Goal: Transaction & Acquisition: Book appointment/travel/reservation

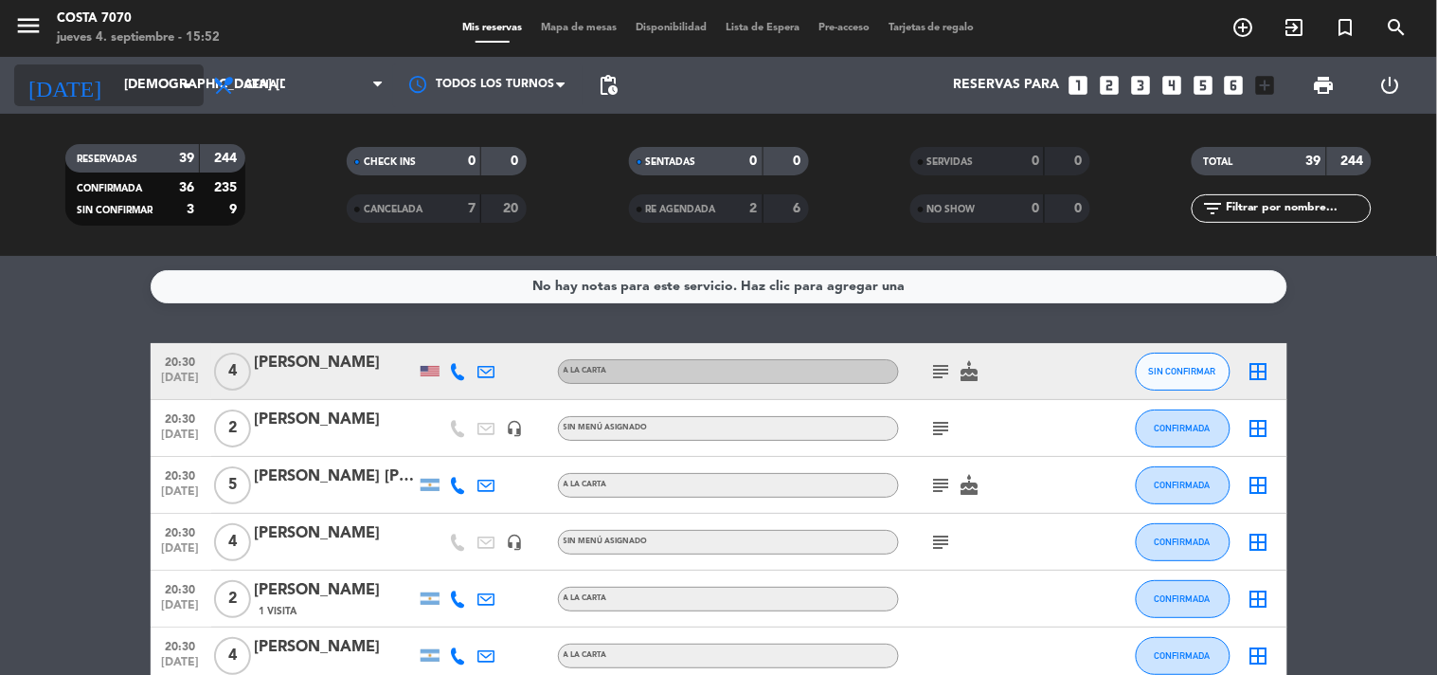
click at [165, 93] on input "[DEMOGRAPHIC_DATA] [DATE]" at bounding box center [205, 85] width 180 height 34
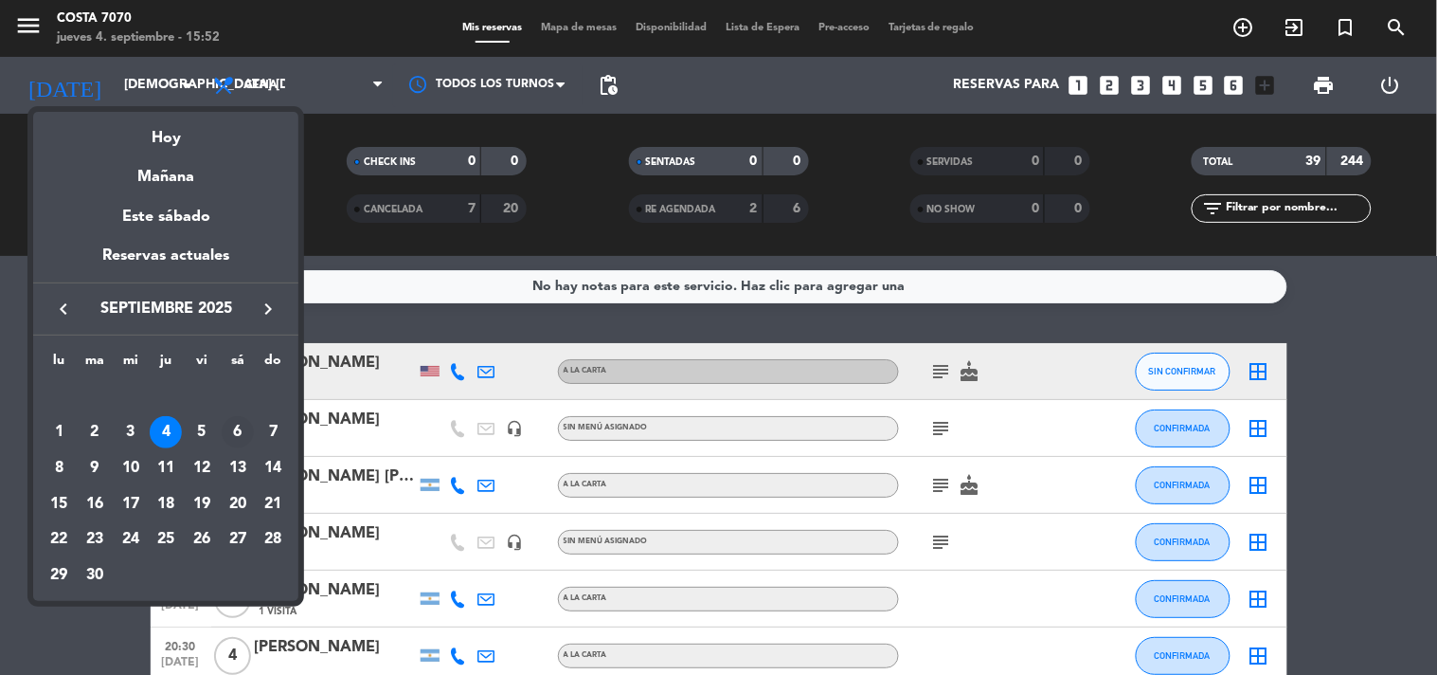
click at [247, 428] on div "6" at bounding box center [238, 432] width 32 height 32
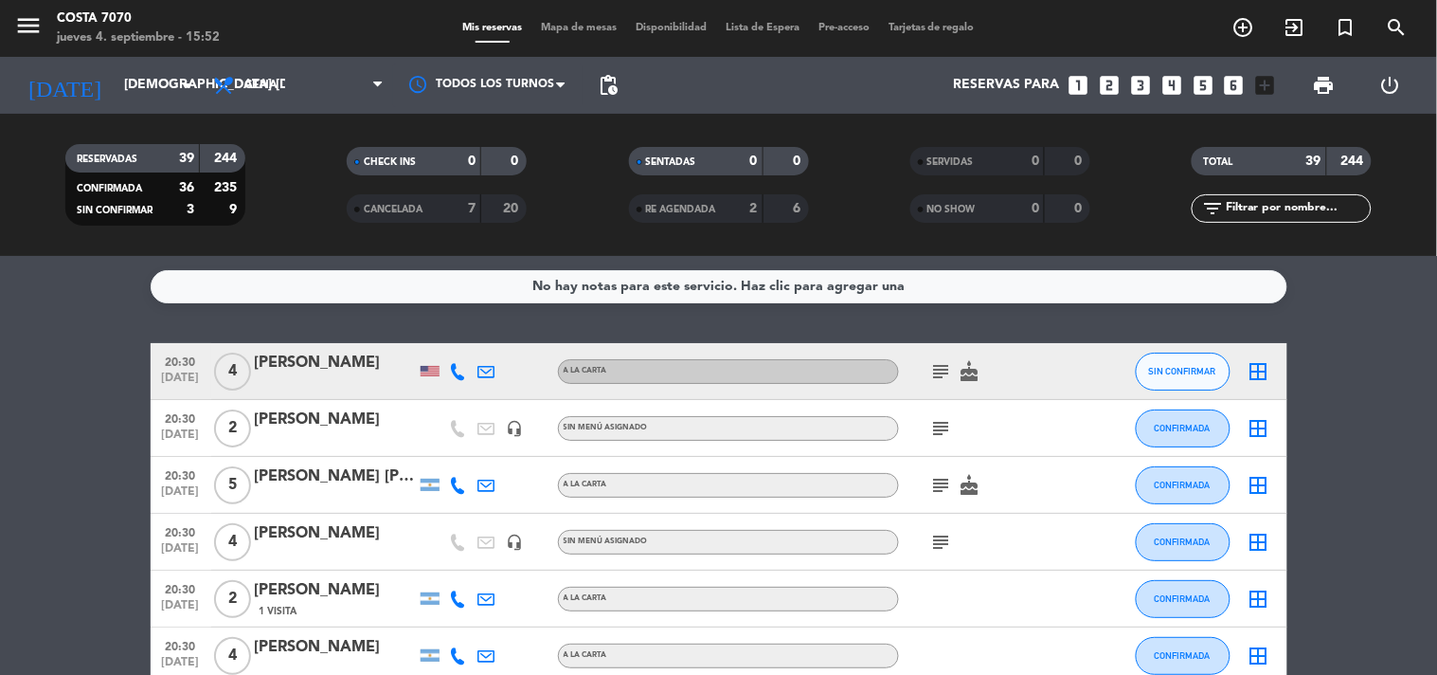
type input "sáb. [DATE]"
click at [1299, 207] on input "text" at bounding box center [1297, 208] width 147 height 21
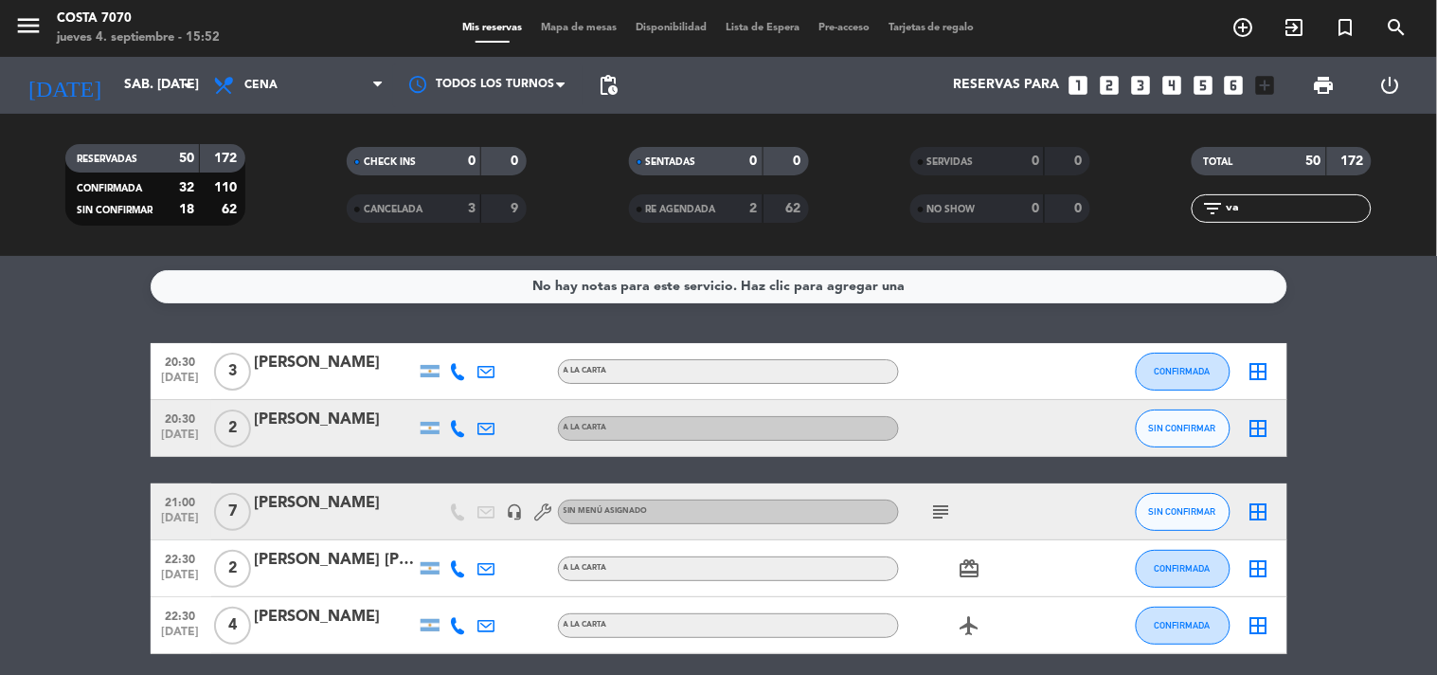
type input "va"
click at [1157, 423] on span "SIN CONFIRMAR" at bounding box center [1182, 428] width 67 height 10
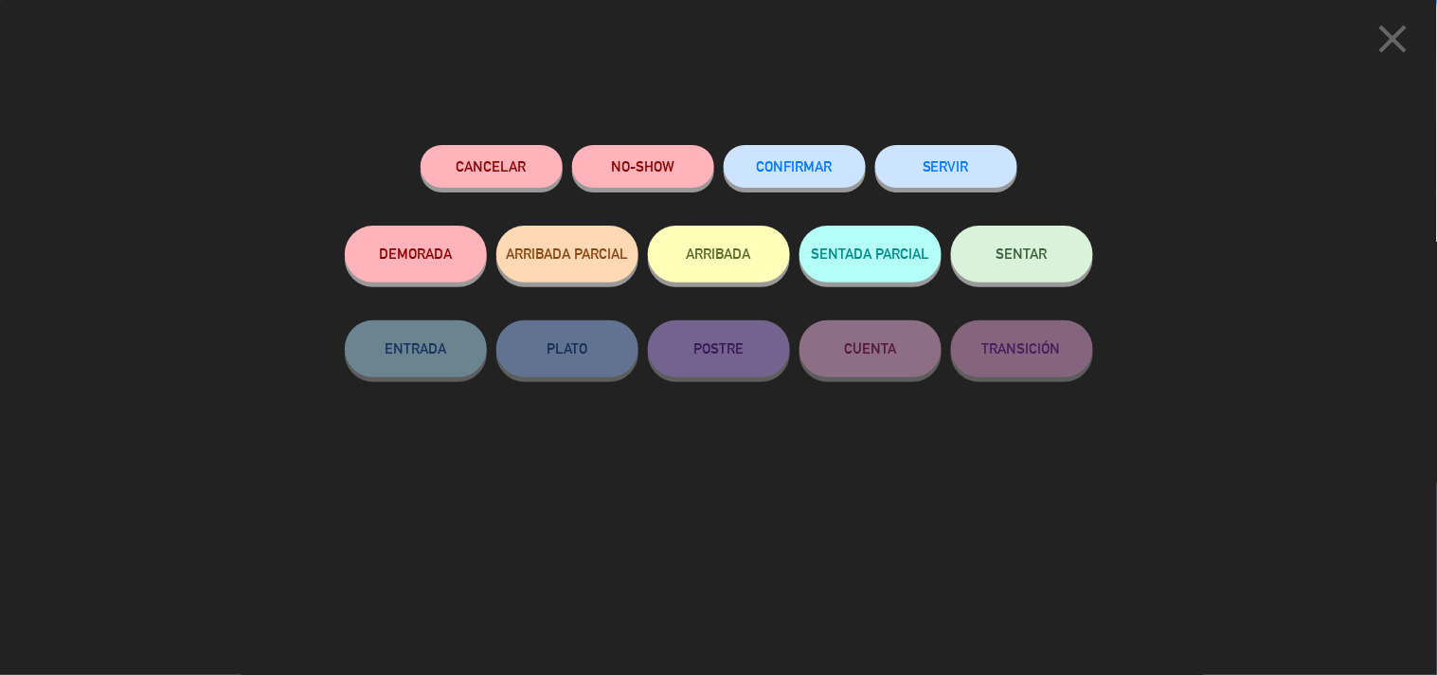
click at [833, 172] on span "CONFIRMAR" at bounding box center [795, 166] width 76 height 16
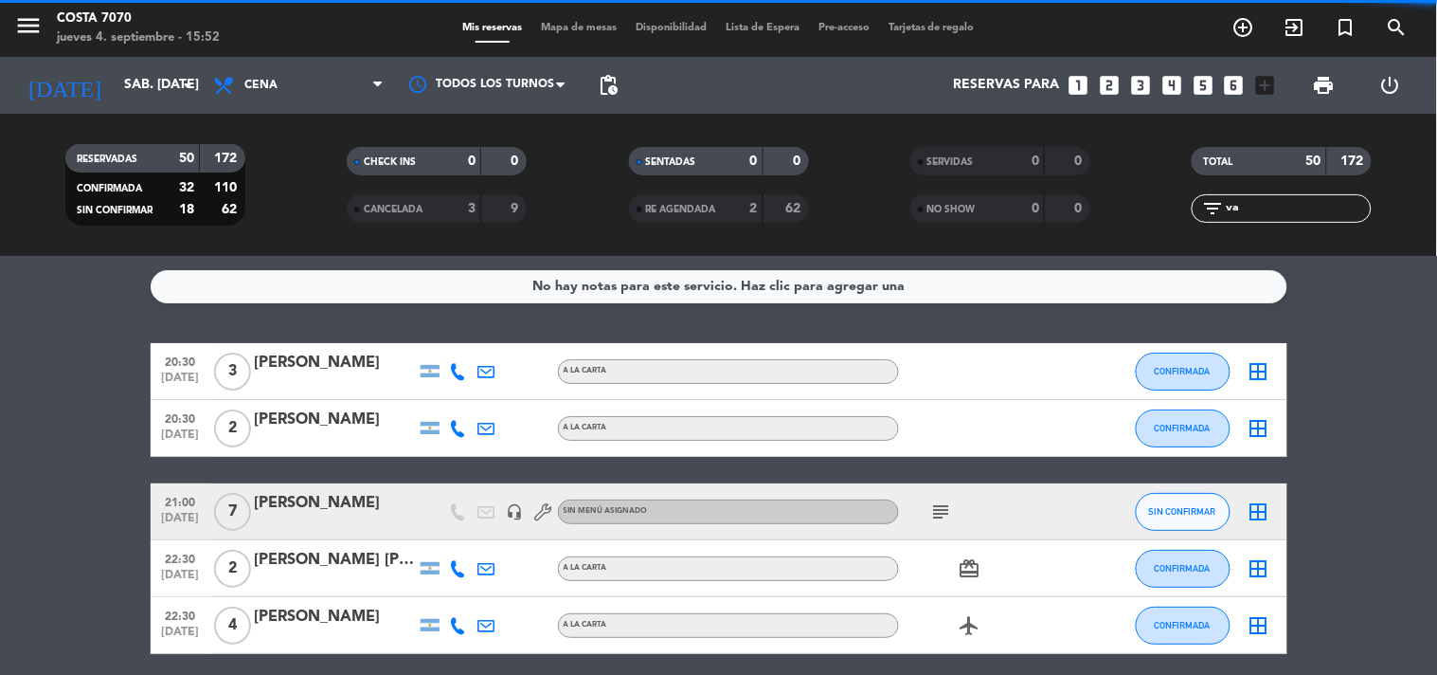
click at [1311, 208] on input "va" at bounding box center [1297, 208] width 147 height 21
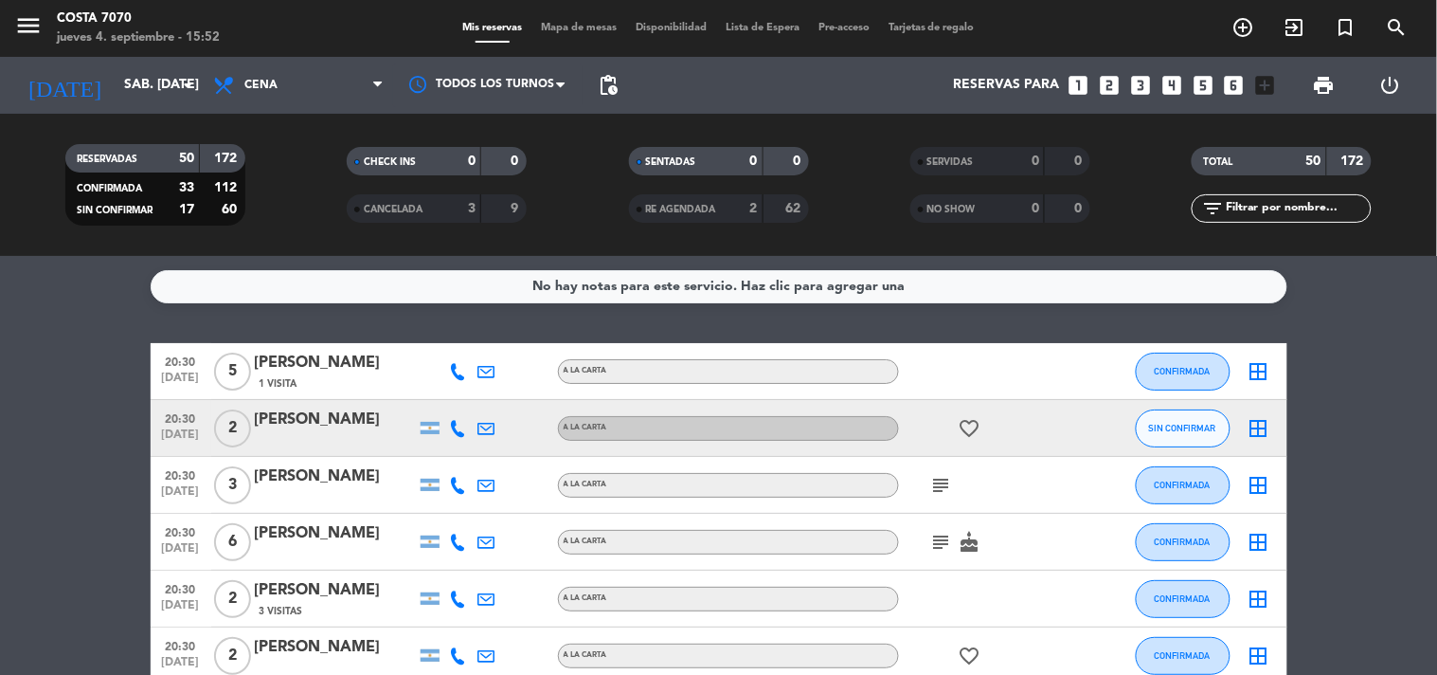
scroll to position [105, 0]
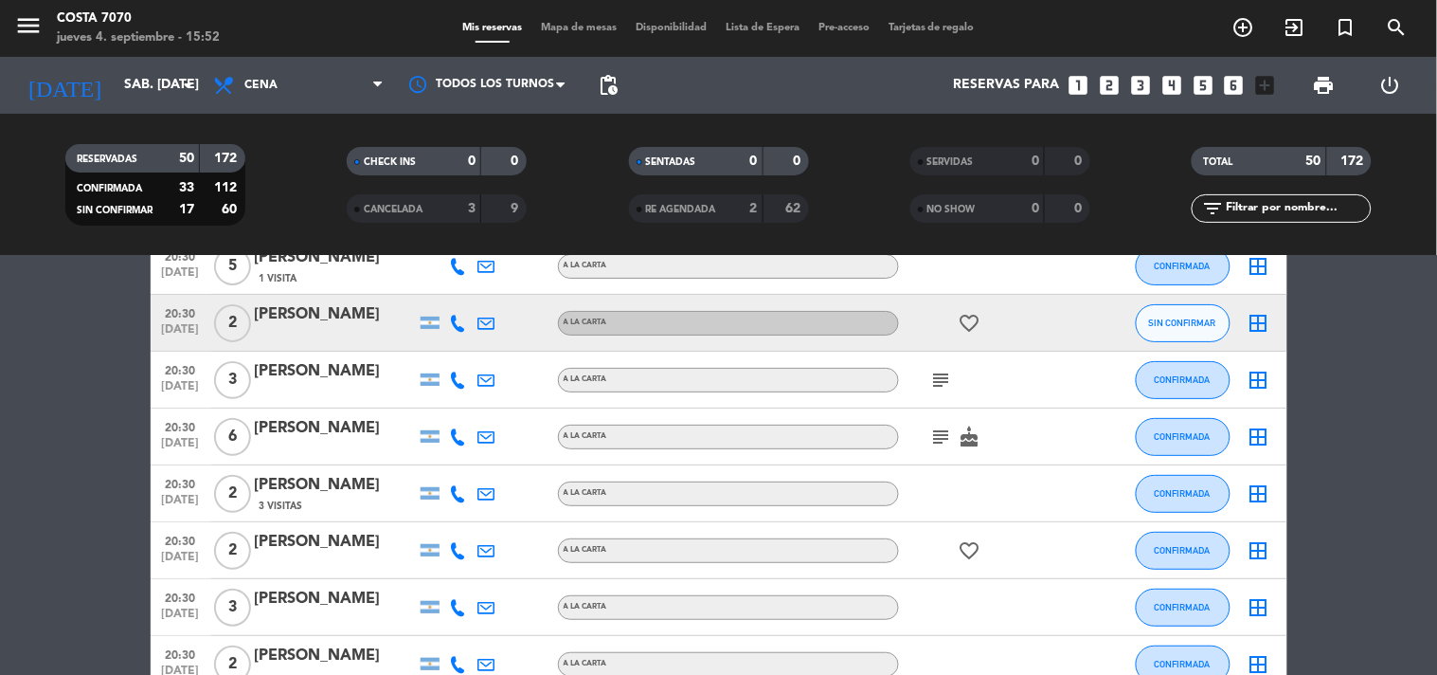
click at [455, 328] on icon at bounding box center [458, 323] width 17 height 17
click at [467, 296] on span "content_paste" at bounding box center [474, 290] width 14 height 14
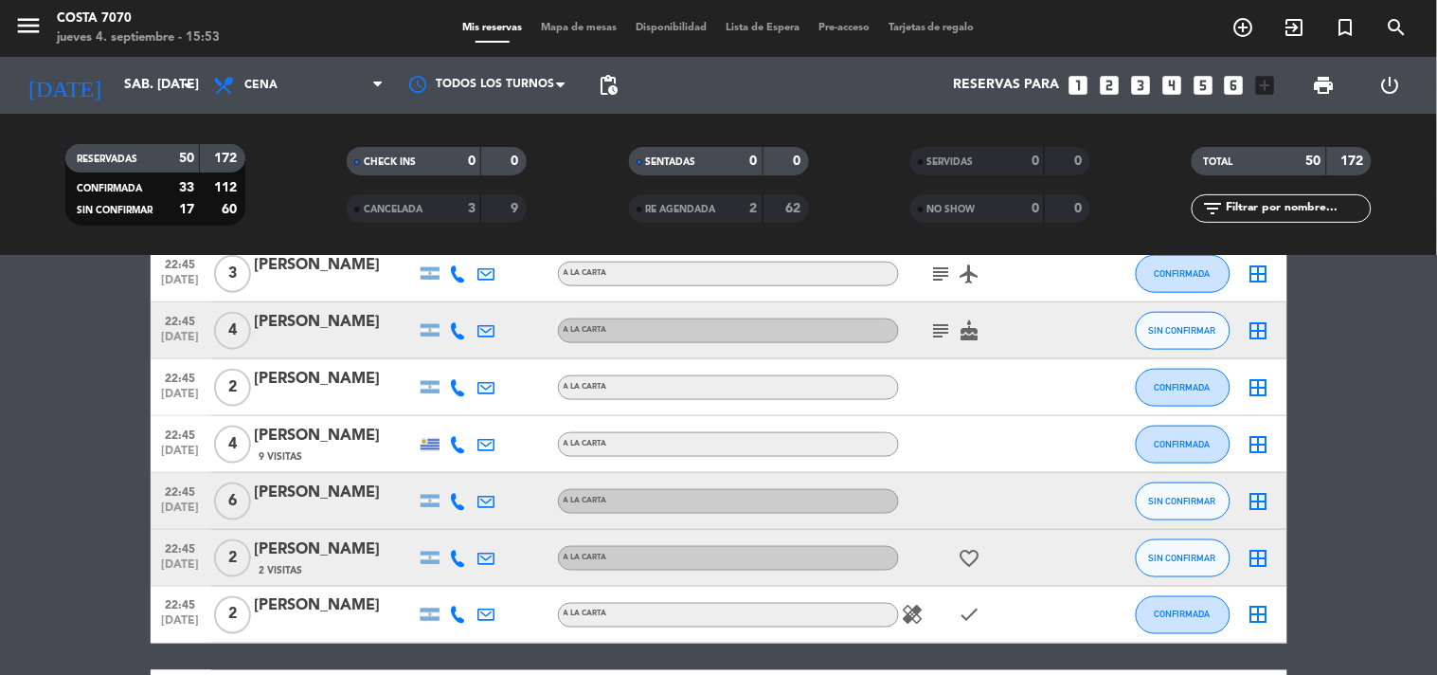
scroll to position [1789, 0]
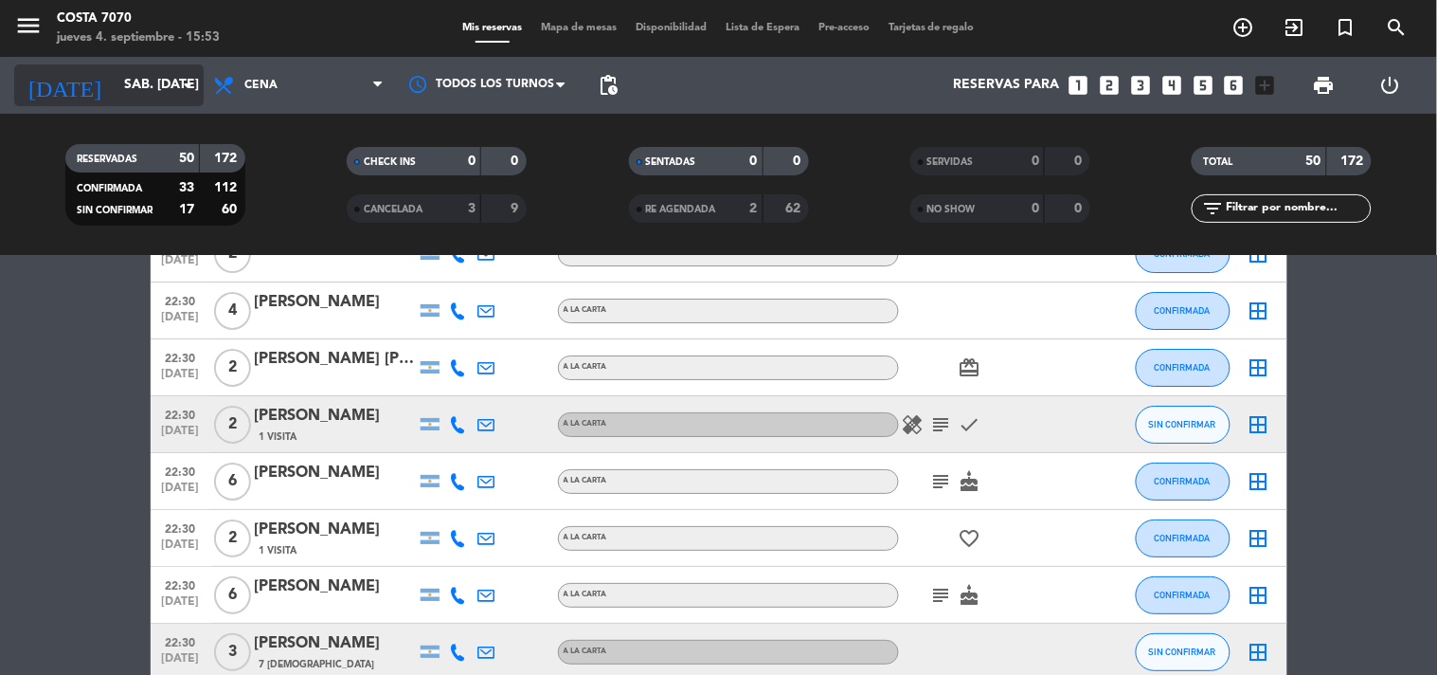
click at [116, 86] on input "sáb. [DATE]" at bounding box center [205, 85] width 180 height 34
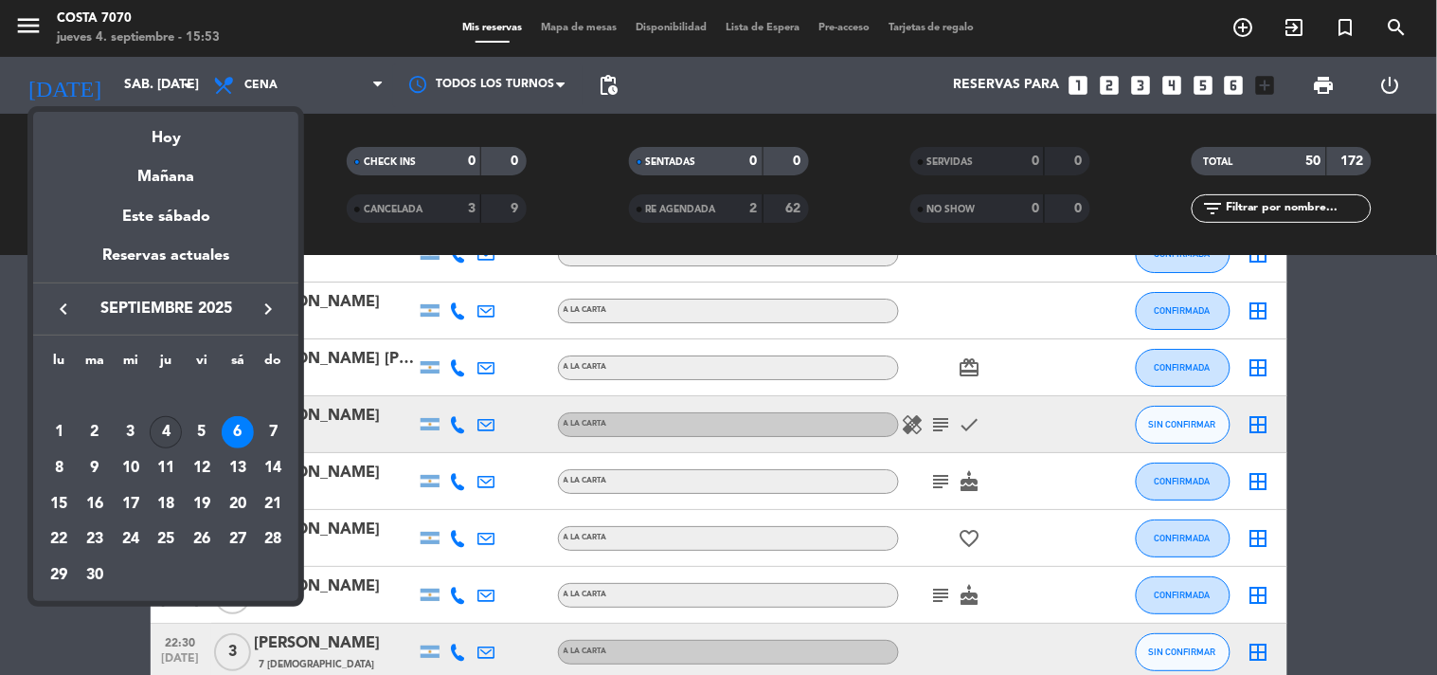
click at [169, 437] on div "4" at bounding box center [166, 432] width 32 height 32
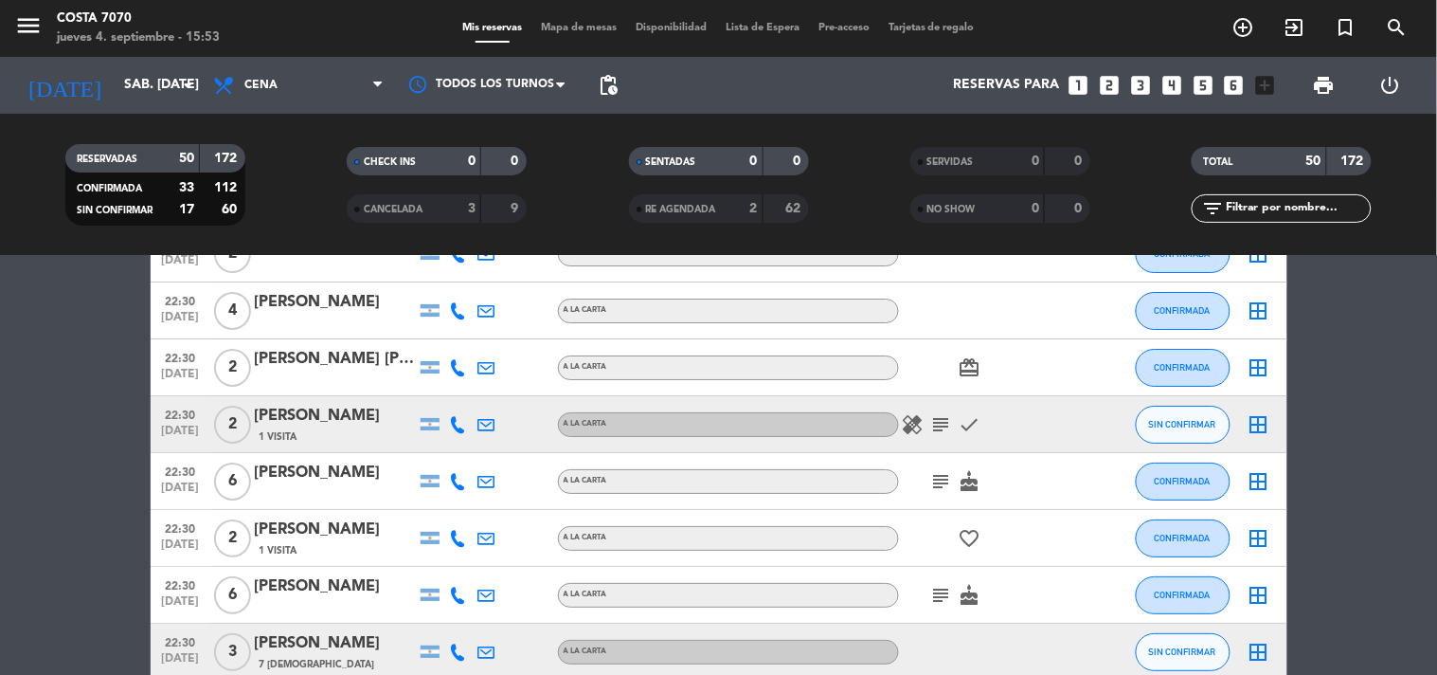
type input "[DEMOGRAPHIC_DATA] [DATE]"
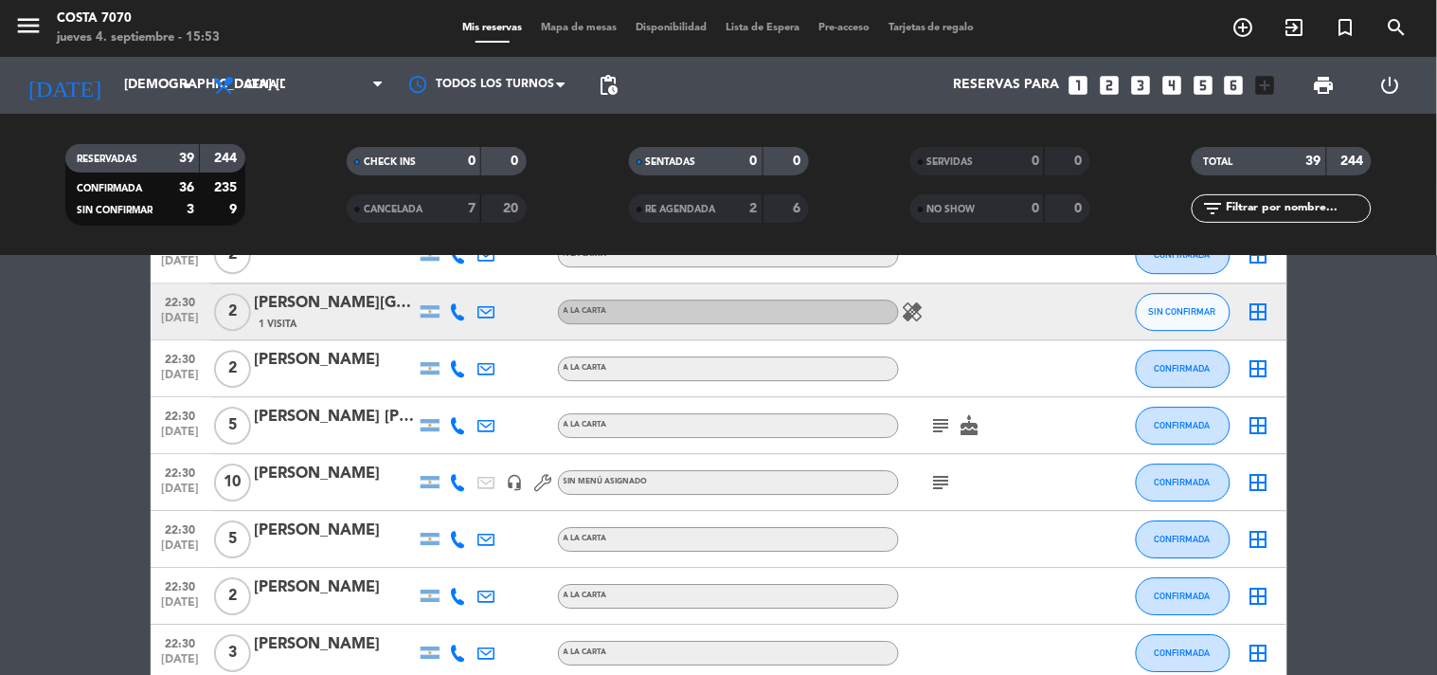
scroll to position [2139, 0]
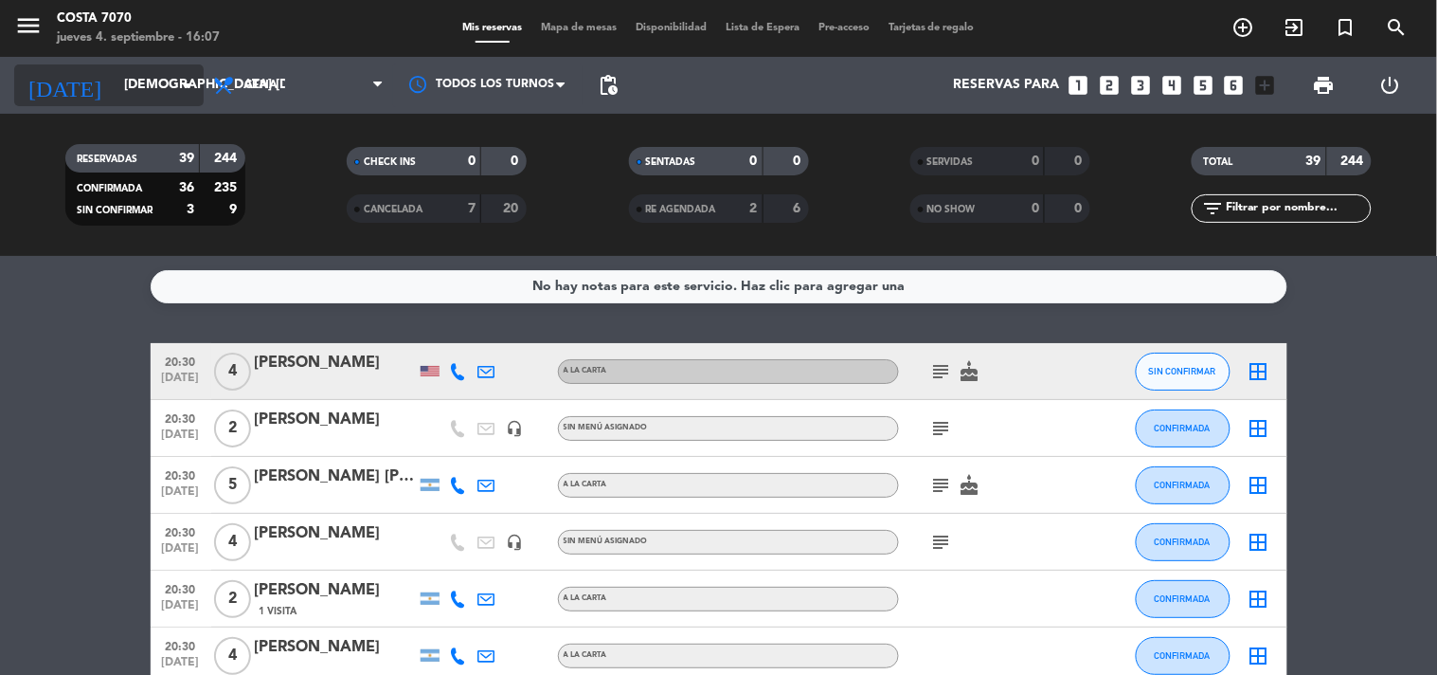
click at [115, 68] on input "[DEMOGRAPHIC_DATA] [DATE]" at bounding box center [205, 85] width 180 height 34
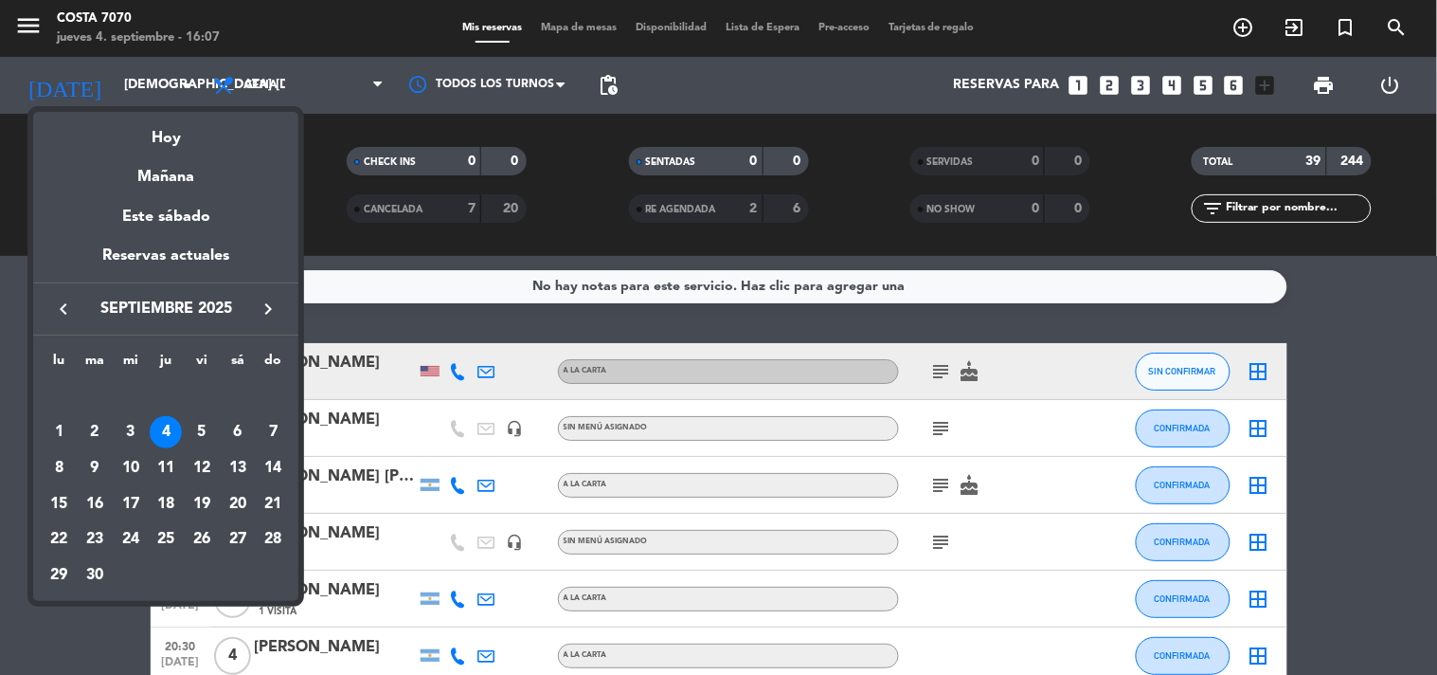
click at [244, 440] on div "6" at bounding box center [238, 432] width 32 height 32
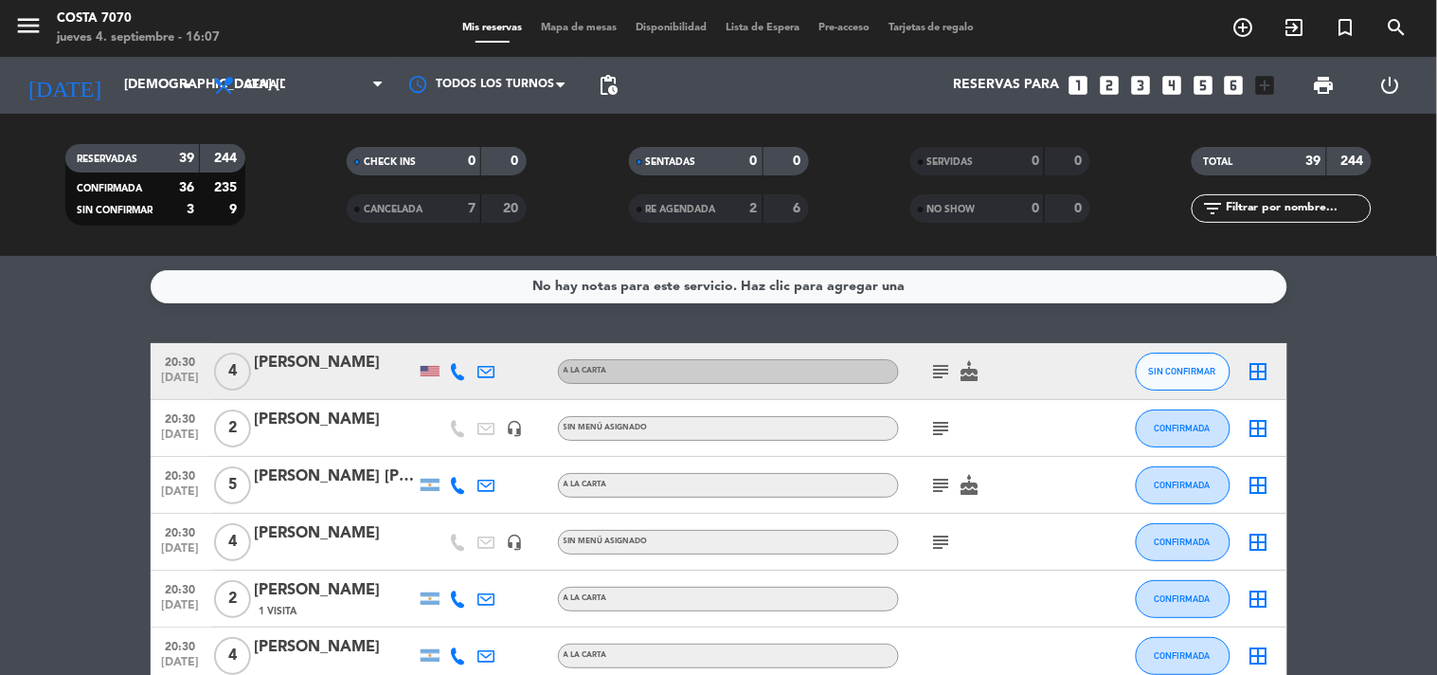
type input "sáb. [DATE]"
click at [1299, 194] on div "filter_list" at bounding box center [1282, 208] width 180 height 28
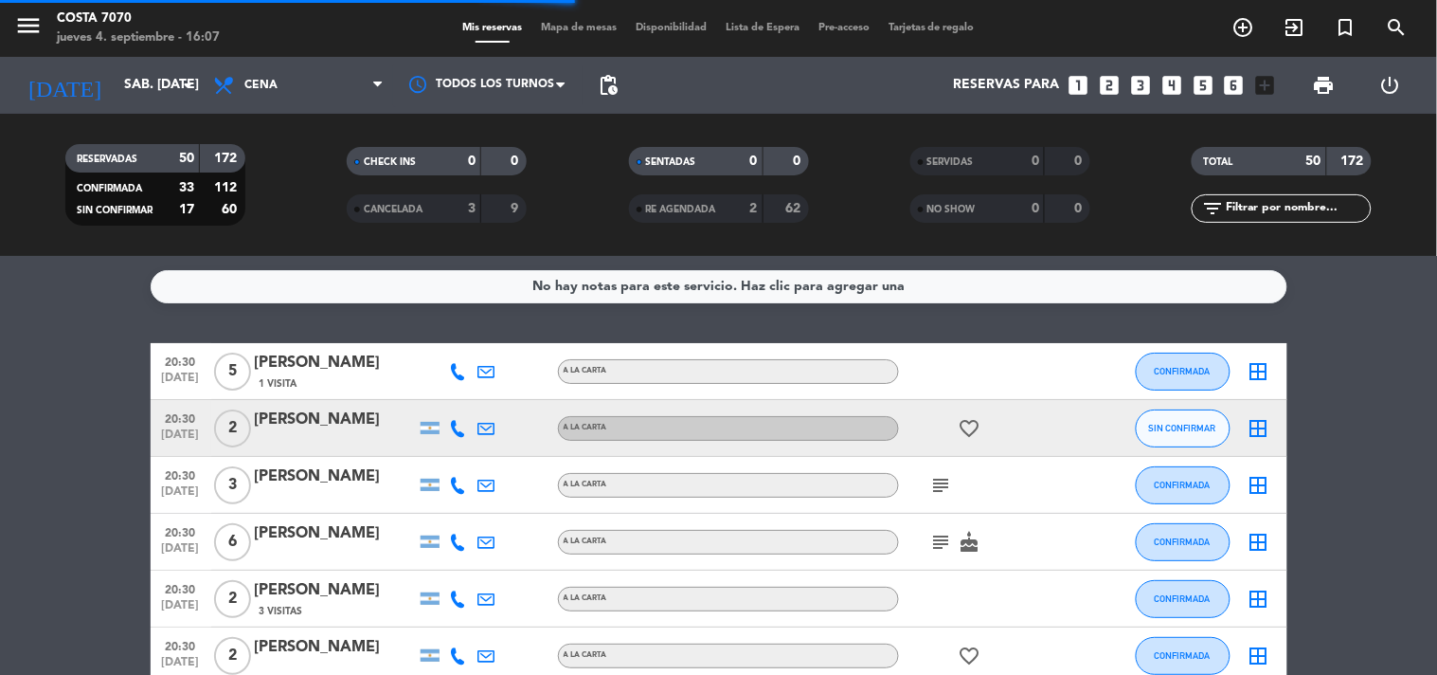
click at [1328, 204] on input "text" at bounding box center [1297, 208] width 147 height 21
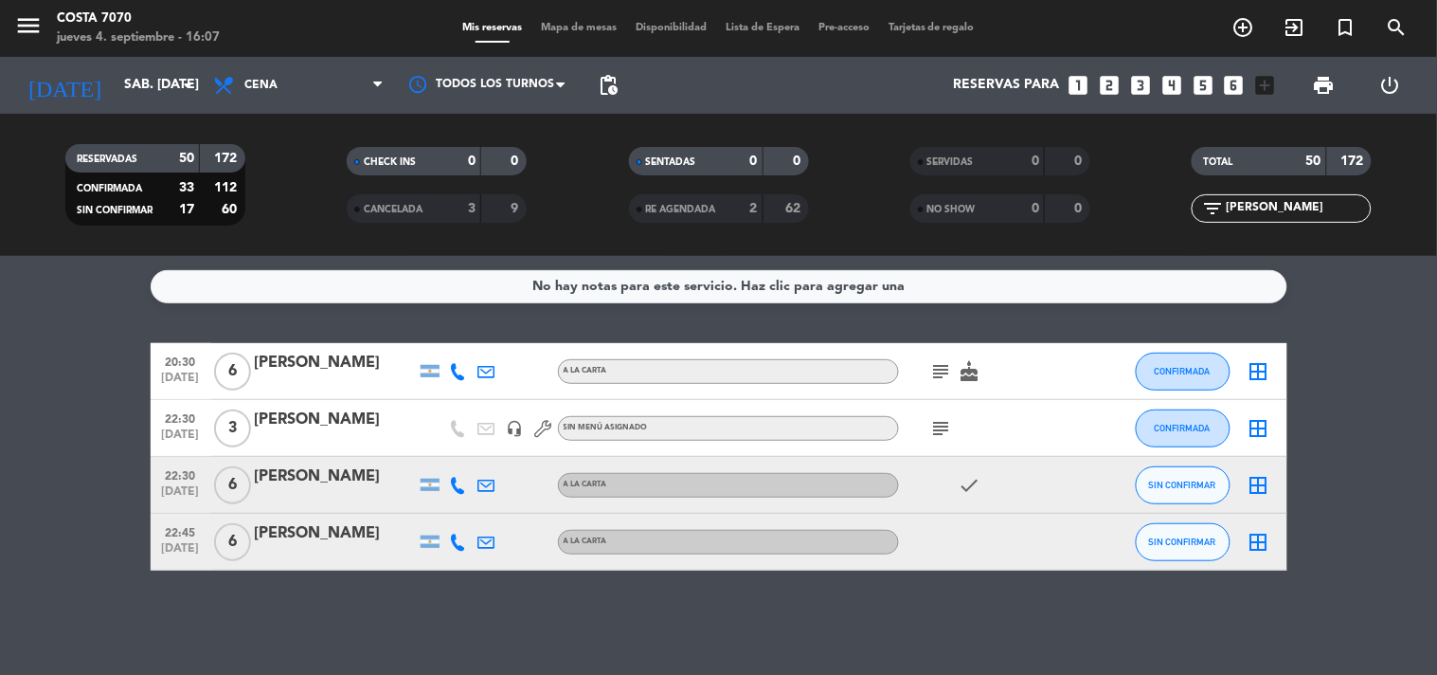
type input "loren"
click at [1197, 480] on span "SIN CONFIRMAR" at bounding box center [1182, 484] width 67 height 10
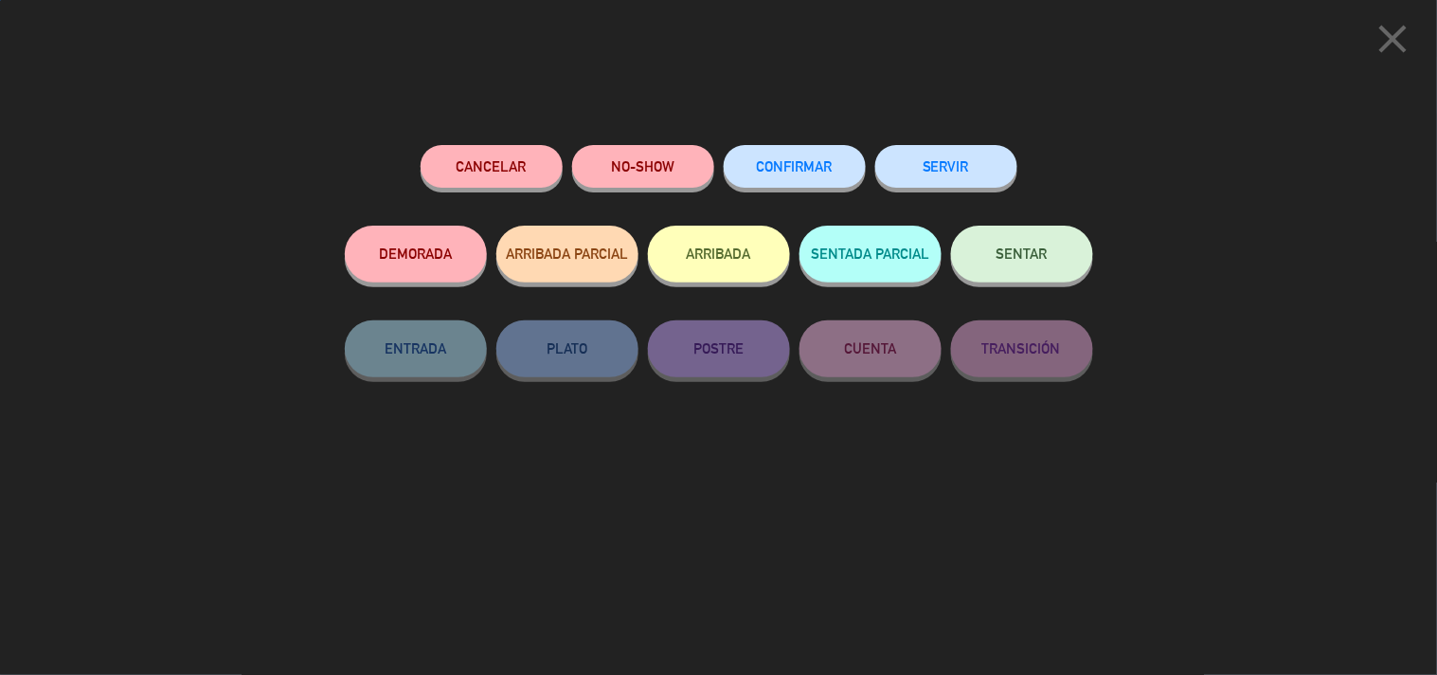
click at [802, 181] on button "CONFIRMAR" at bounding box center [795, 166] width 142 height 43
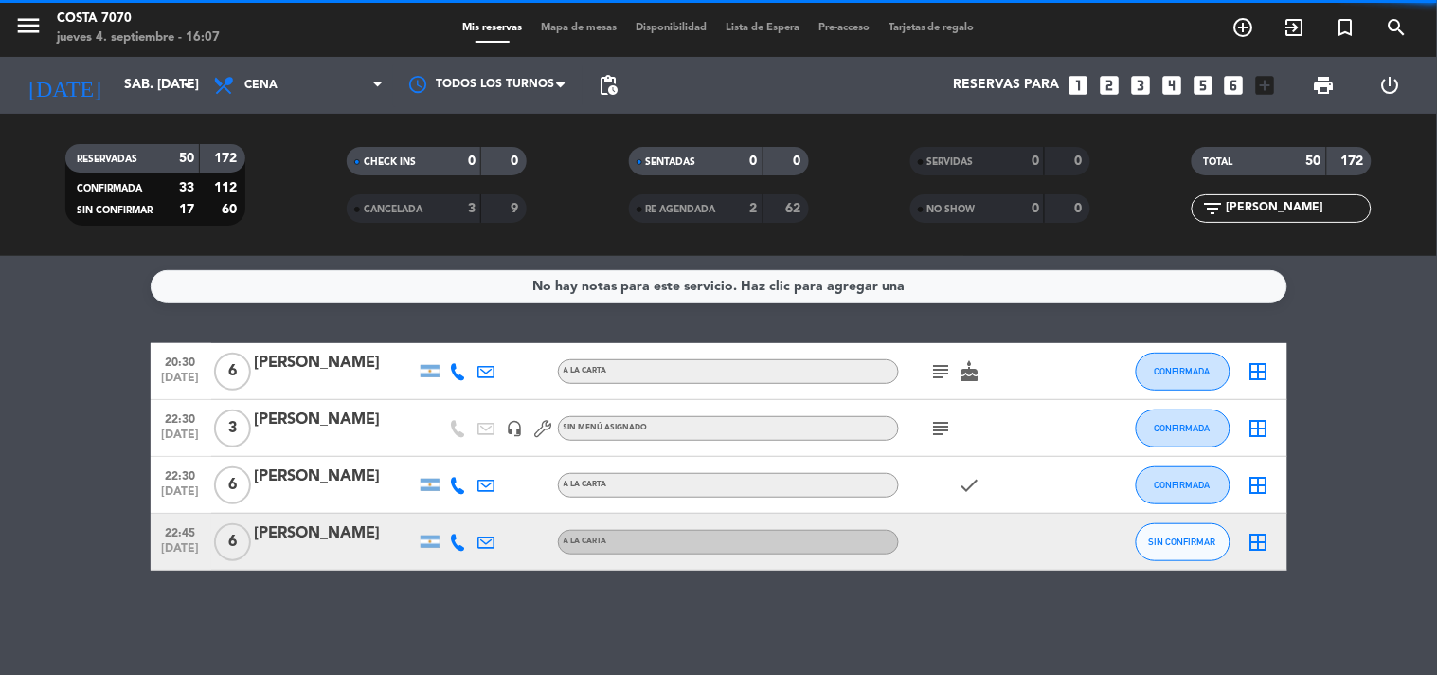
click at [1318, 209] on input "loren" at bounding box center [1297, 208] width 147 height 21
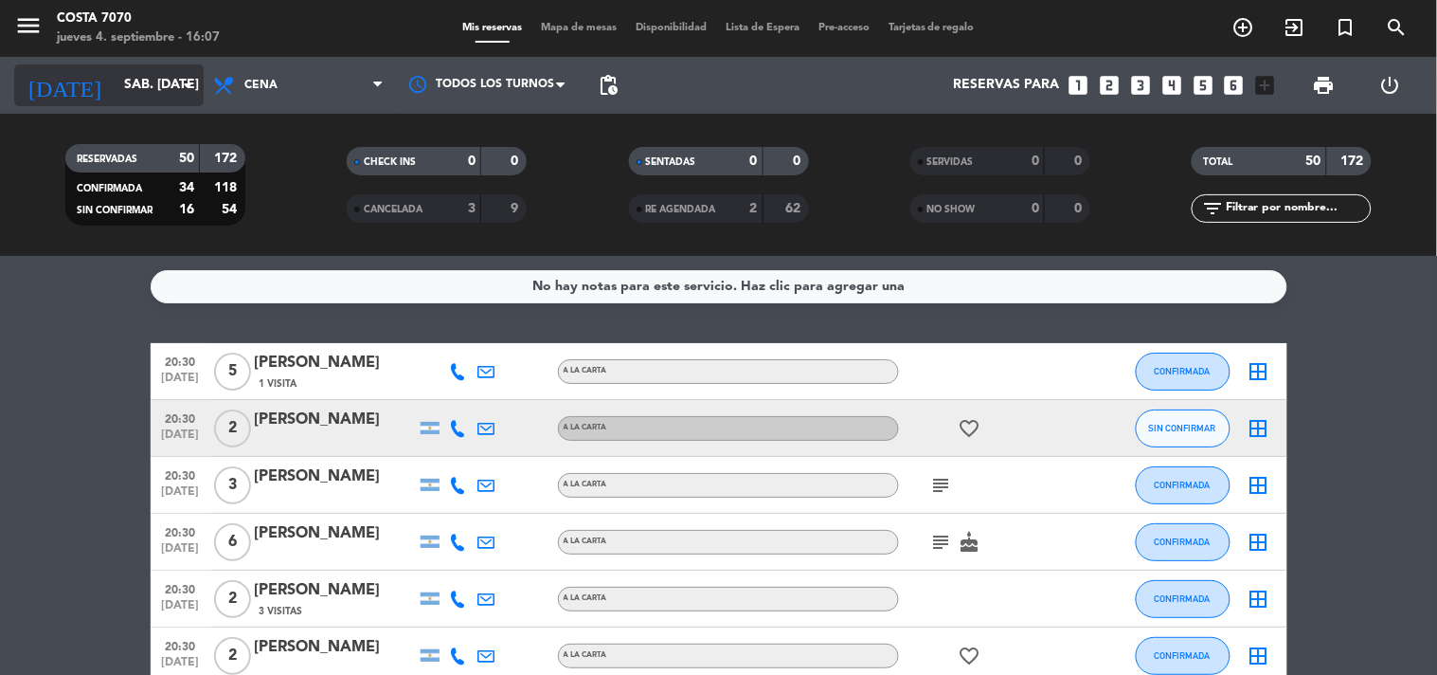
click at [115, 70] on input "sáb. [DATE]" at bounding box center [205, 85] width 180 height 34
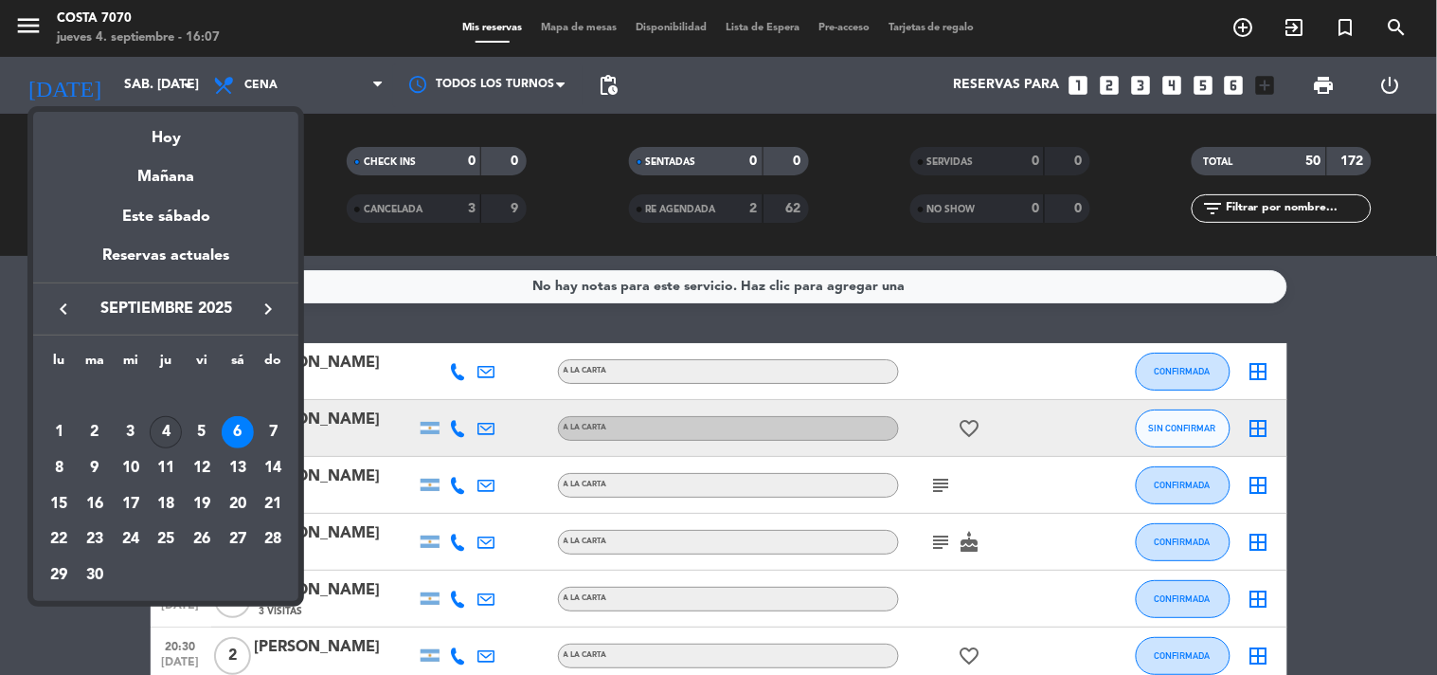
click at [164, 419] on div "4" at bounding box center [166, 432] width 32 height 32
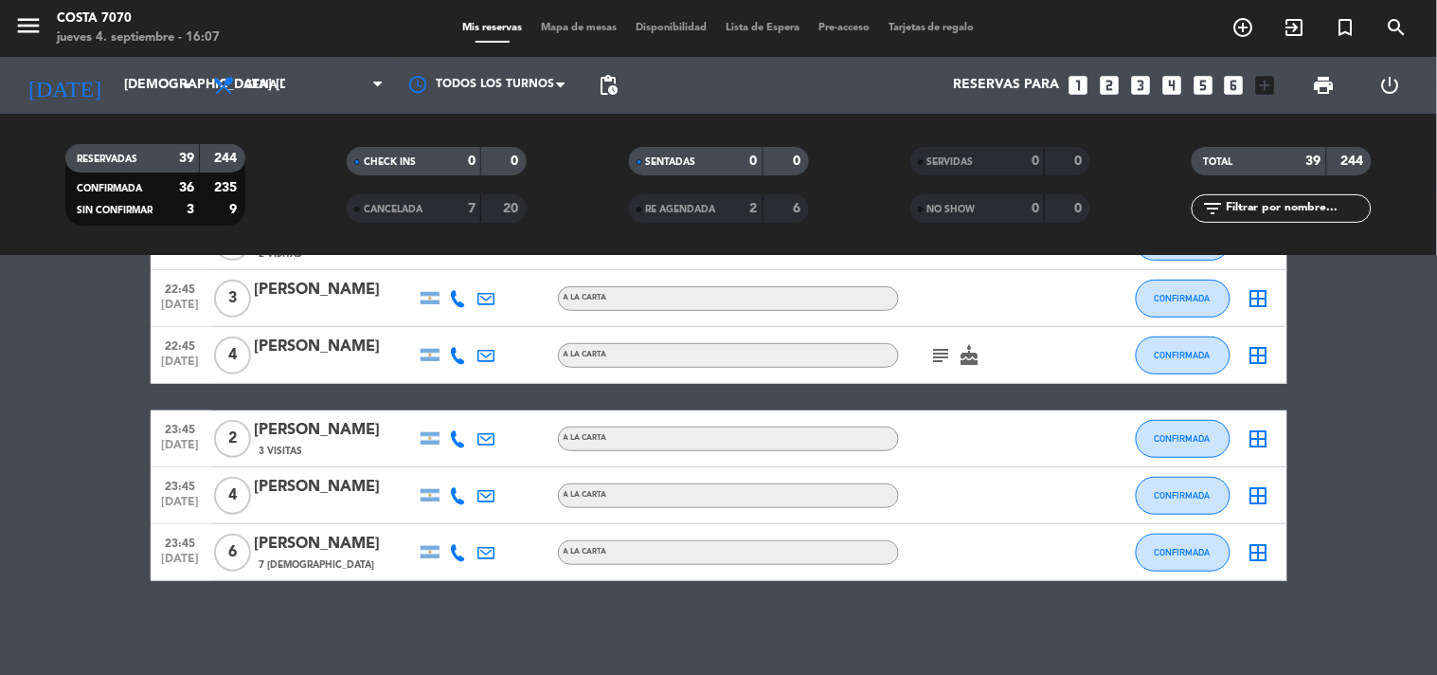
scroll to position [1191, 0]
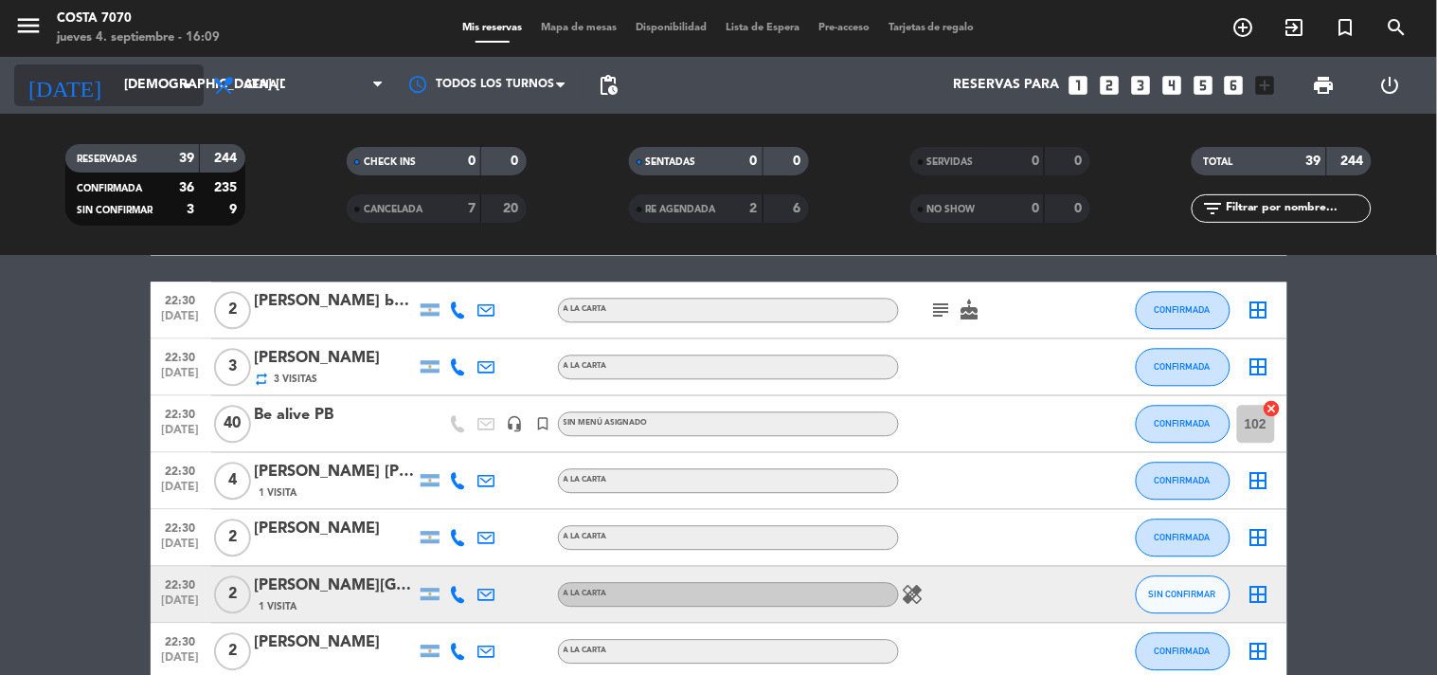
click at [115, 96] on input "[DEMOGRAPHIC_DATA] [DATE]" at bounding box center [205, 85] width 180 height 34
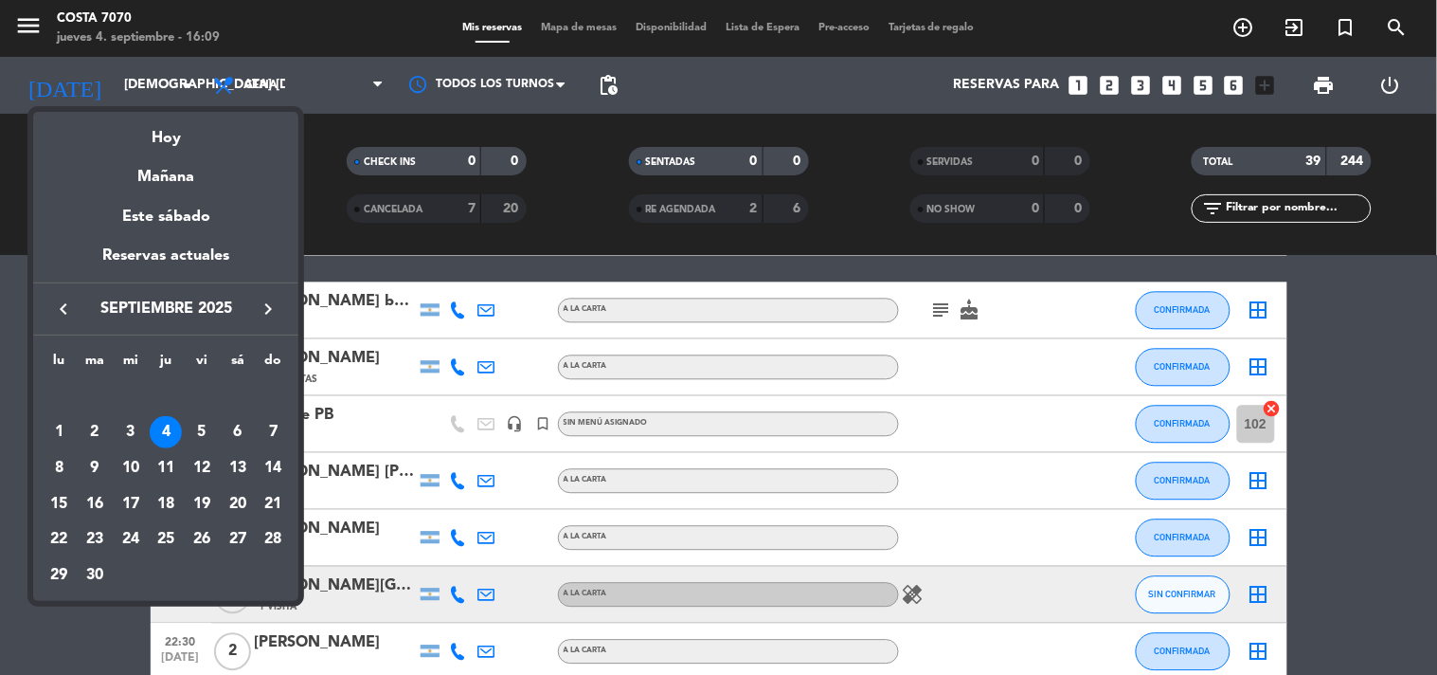
click at [267, 310] on icon "keyboard_arrow_right" at bounding box center [268, 309] width 23 height 23
click at [146, 438] on td "1" at bounding box center [131, 432] width 36 height 36
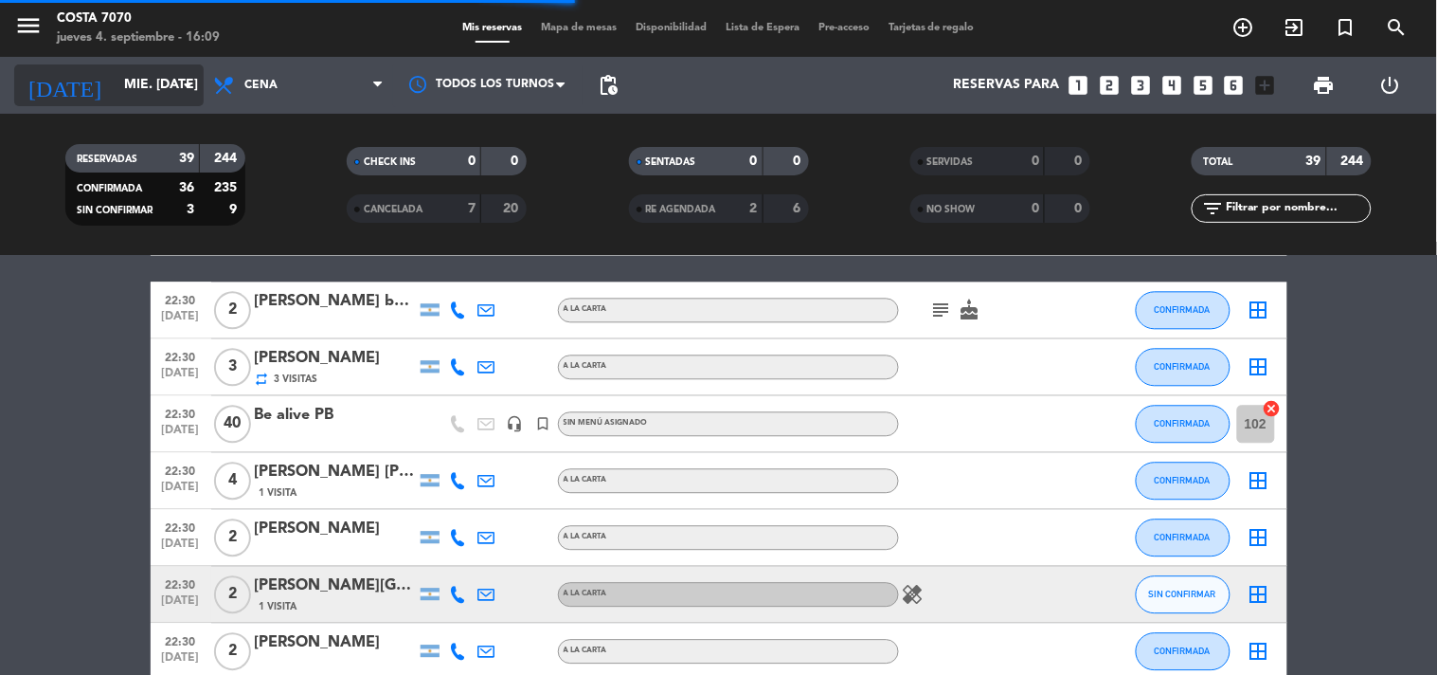
scroll to position [0, 0]
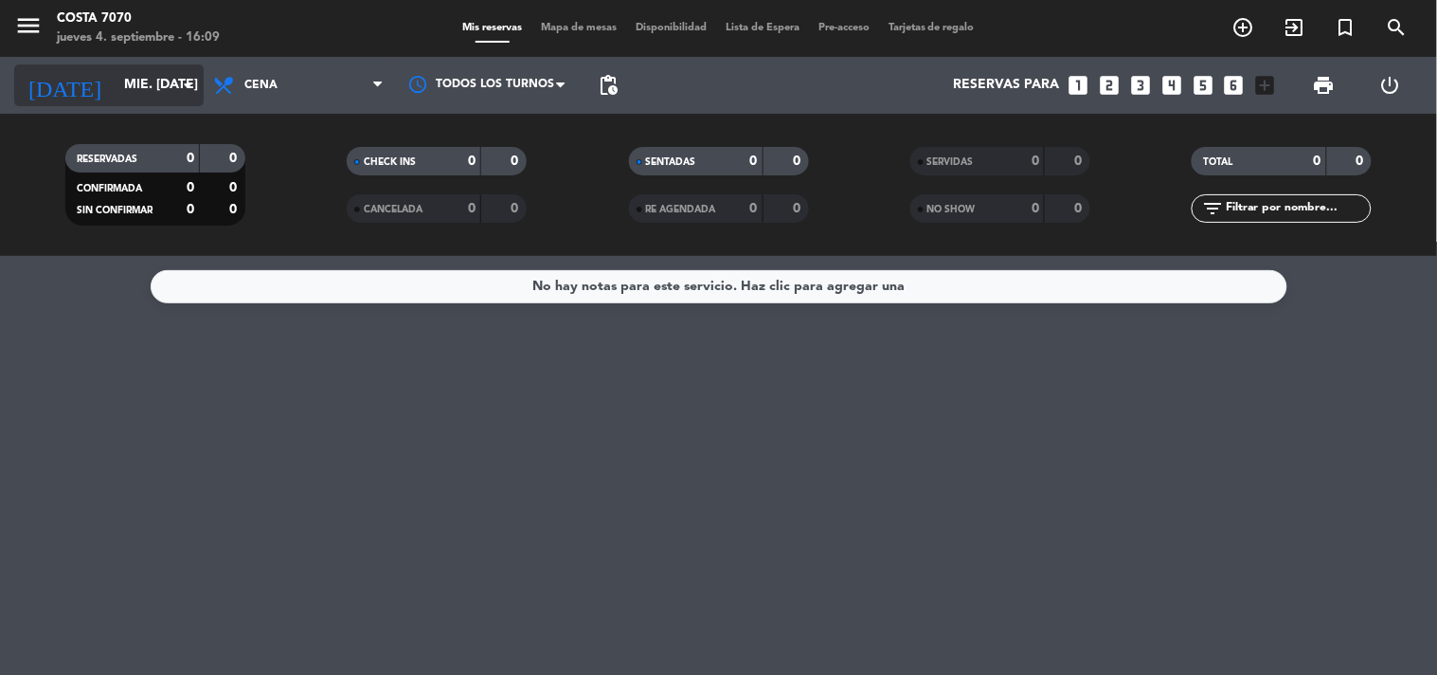
click at [127, 85] on input "mié. 1 oct." at bounding box center [205, 85] width 180 height 34
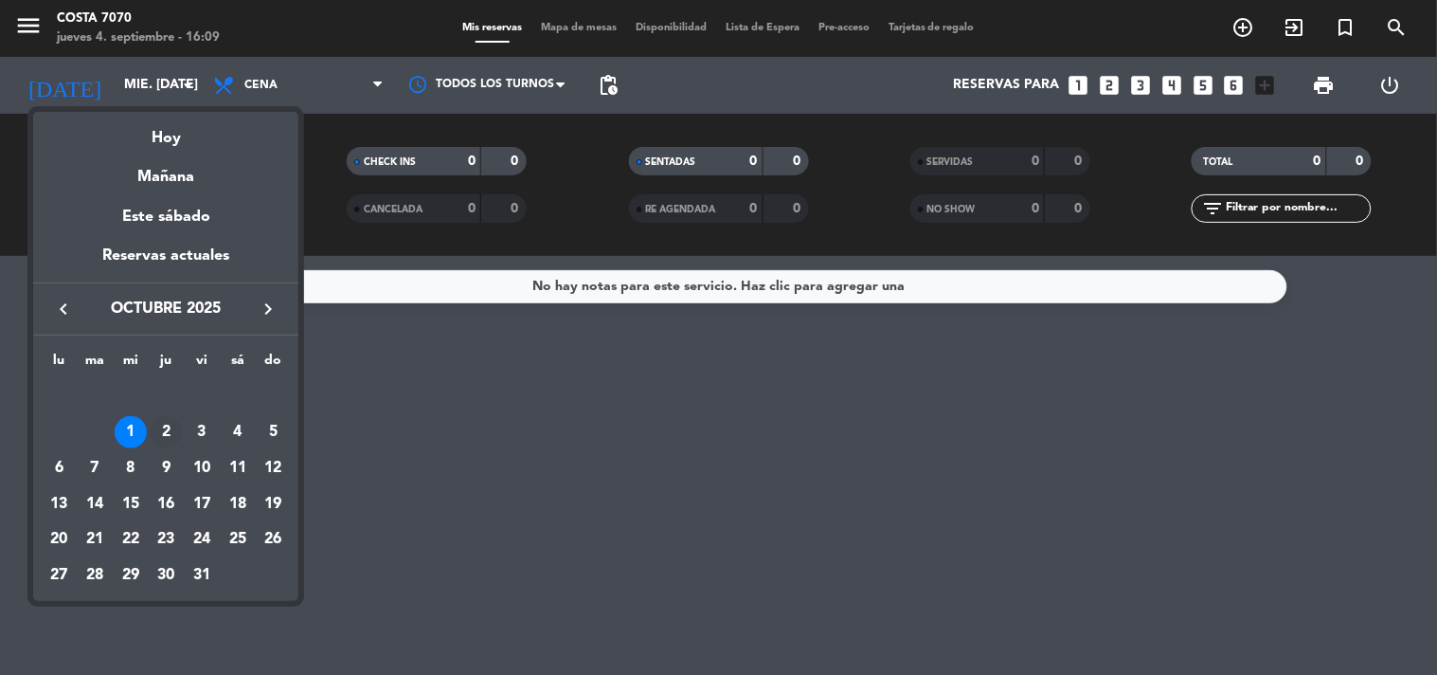
click at [169, 437] on div "2" at bounding box center [166, 432] width 32 height 32
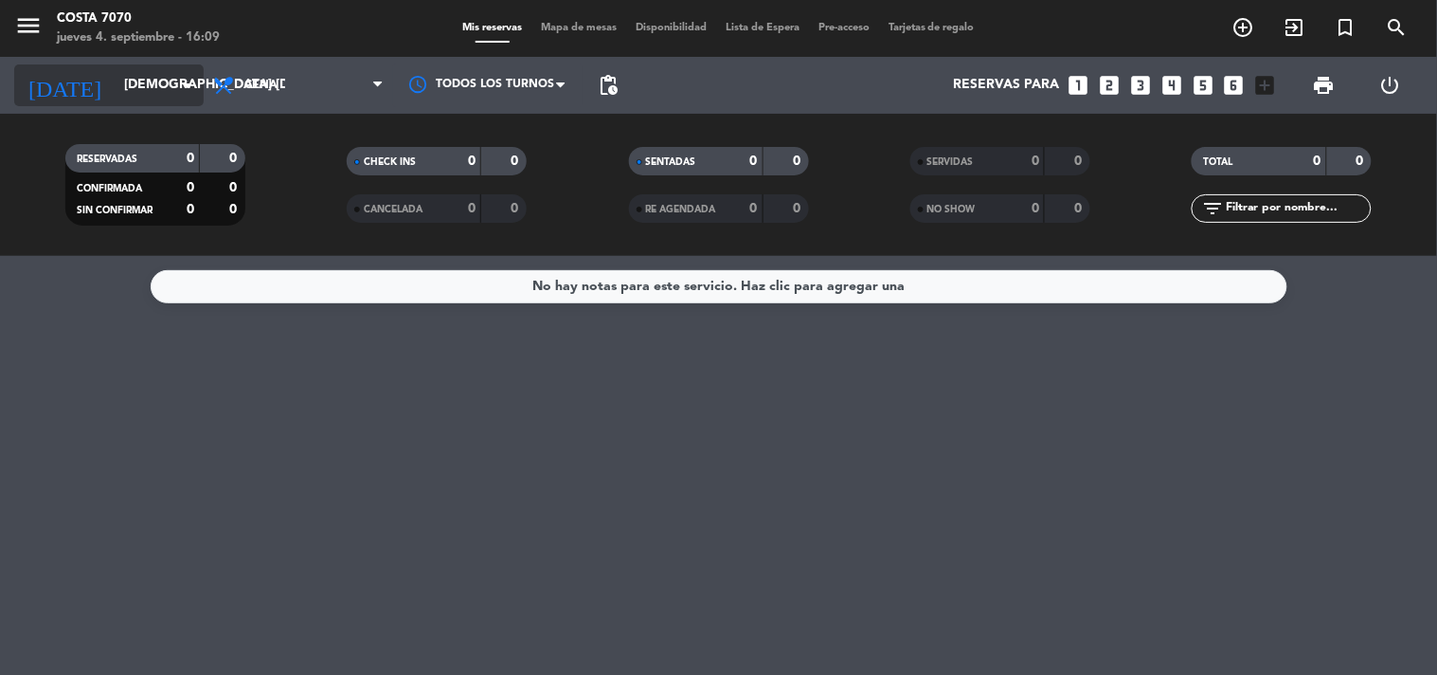
click at [159, 93] on input "jue. 2 oct." at bounding box center [205, 85] width 180 height 34
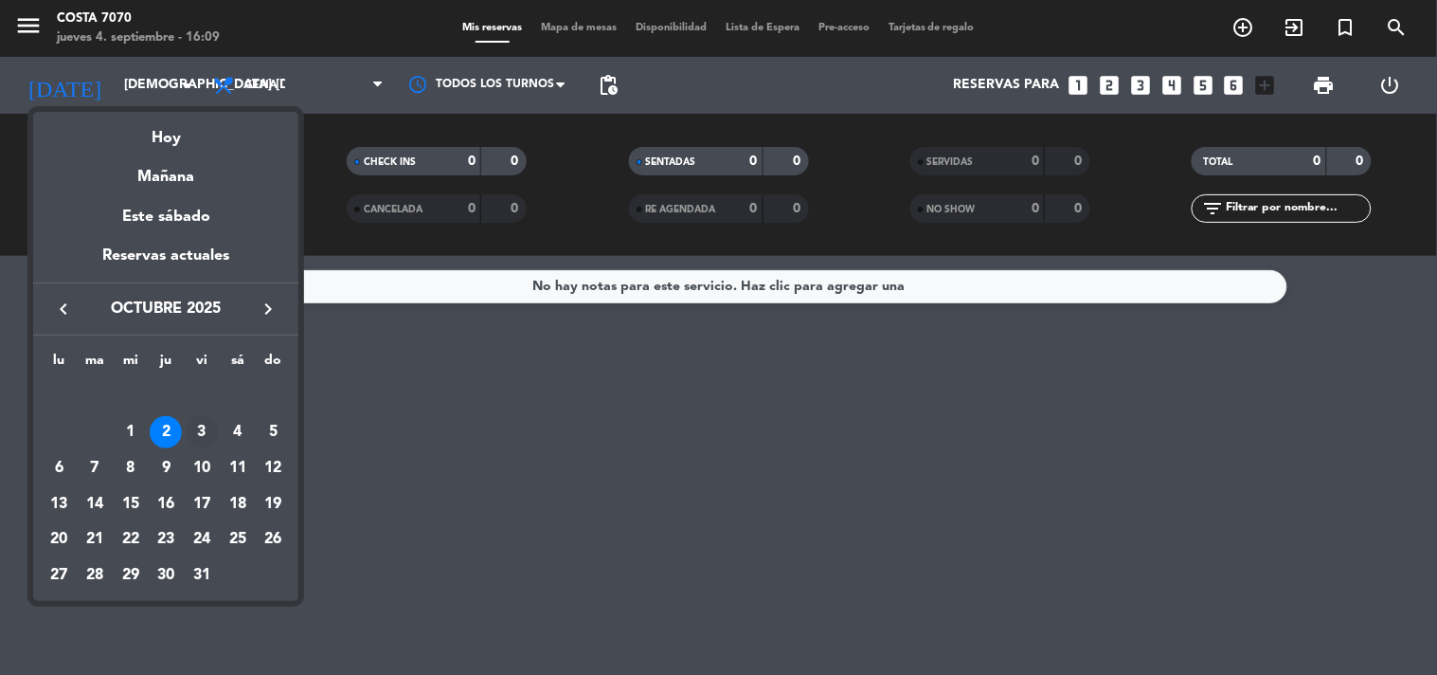
click at [212, 445] on td "3" at bounding box center [202, 432] width 36 height 36
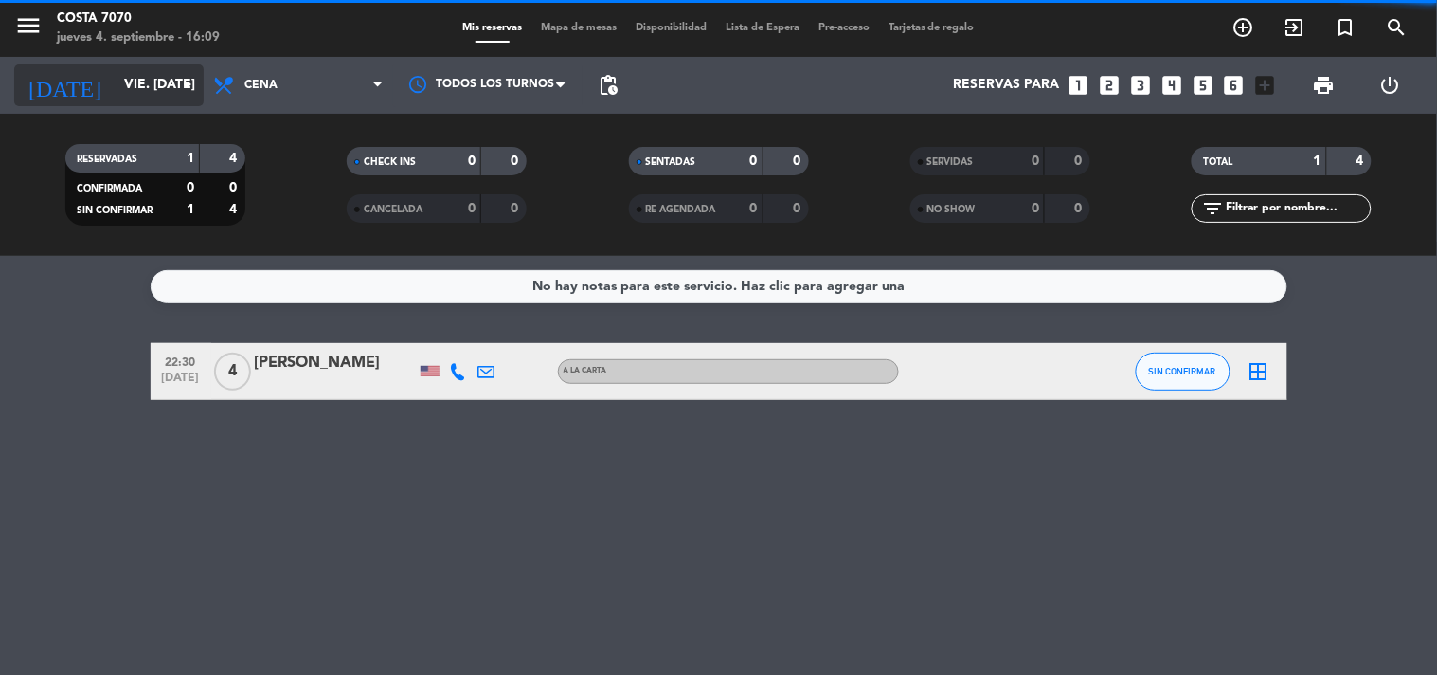
click at [166, 90] on input "vie. 3 oct." at bounding box center [205, 85] width 180 height 34
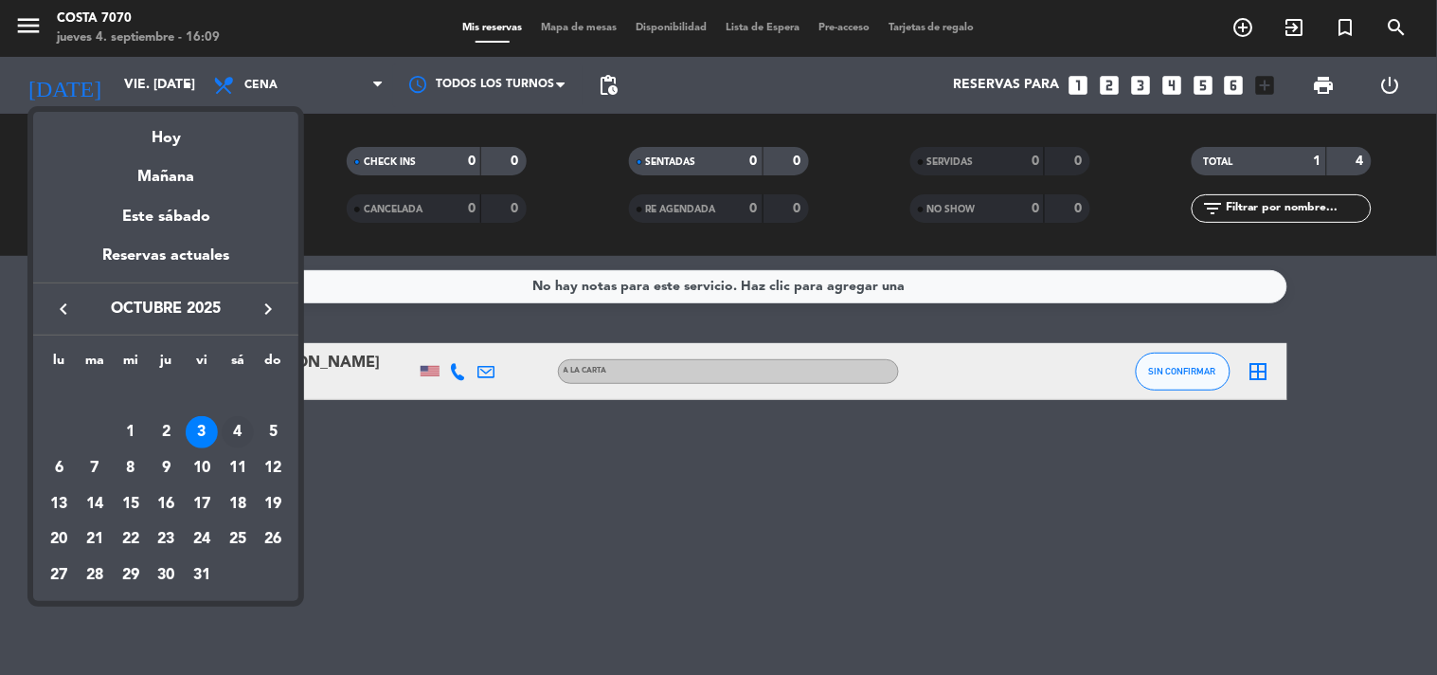
click at [235, 429] on div "4" at bounding box center [238, 432] width 32 height 32
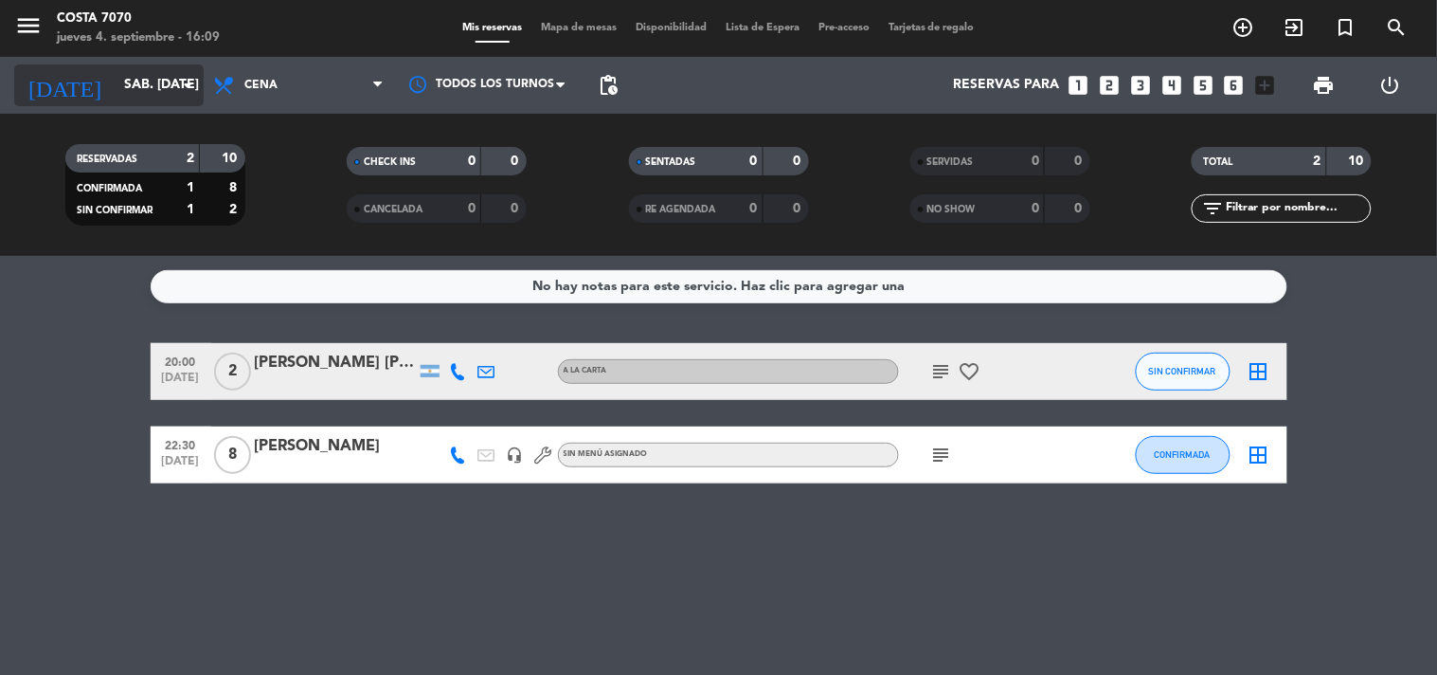
click at [133, 82] on input "sáb. 4 oct." at bounding box center [205, 85] width 180 height 34
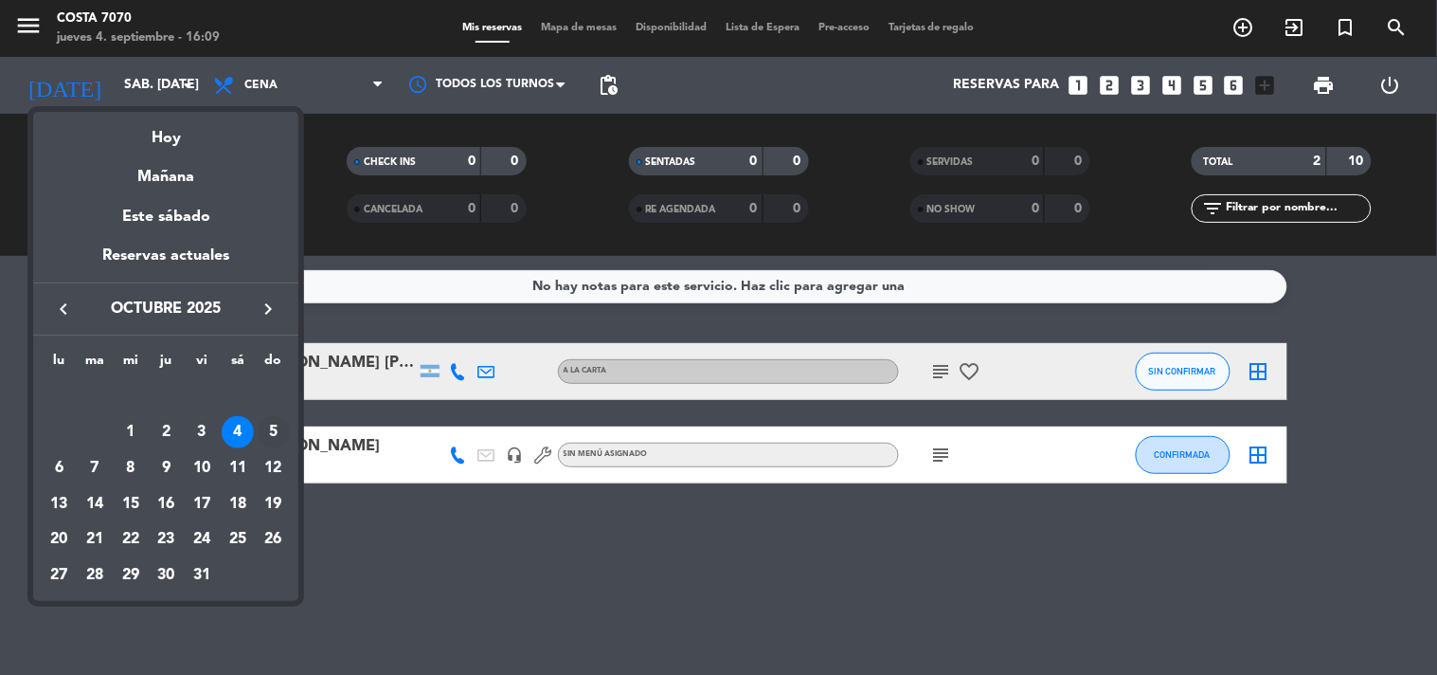
click at [276, 426] on div "5" at bounding box center [274, 432] width 32 height 32
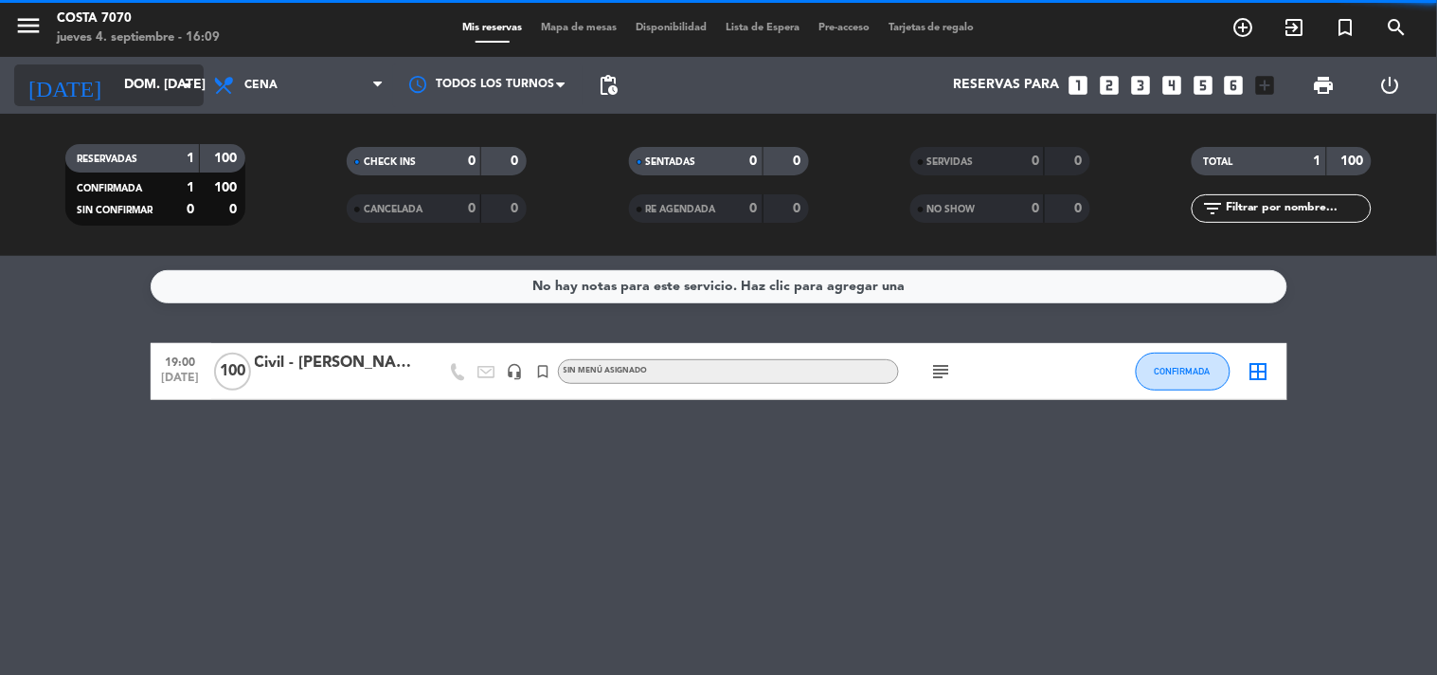
click at [143, 90] on input "dom. 5 oct." at bounding box center [205, 85] width 180 height 34
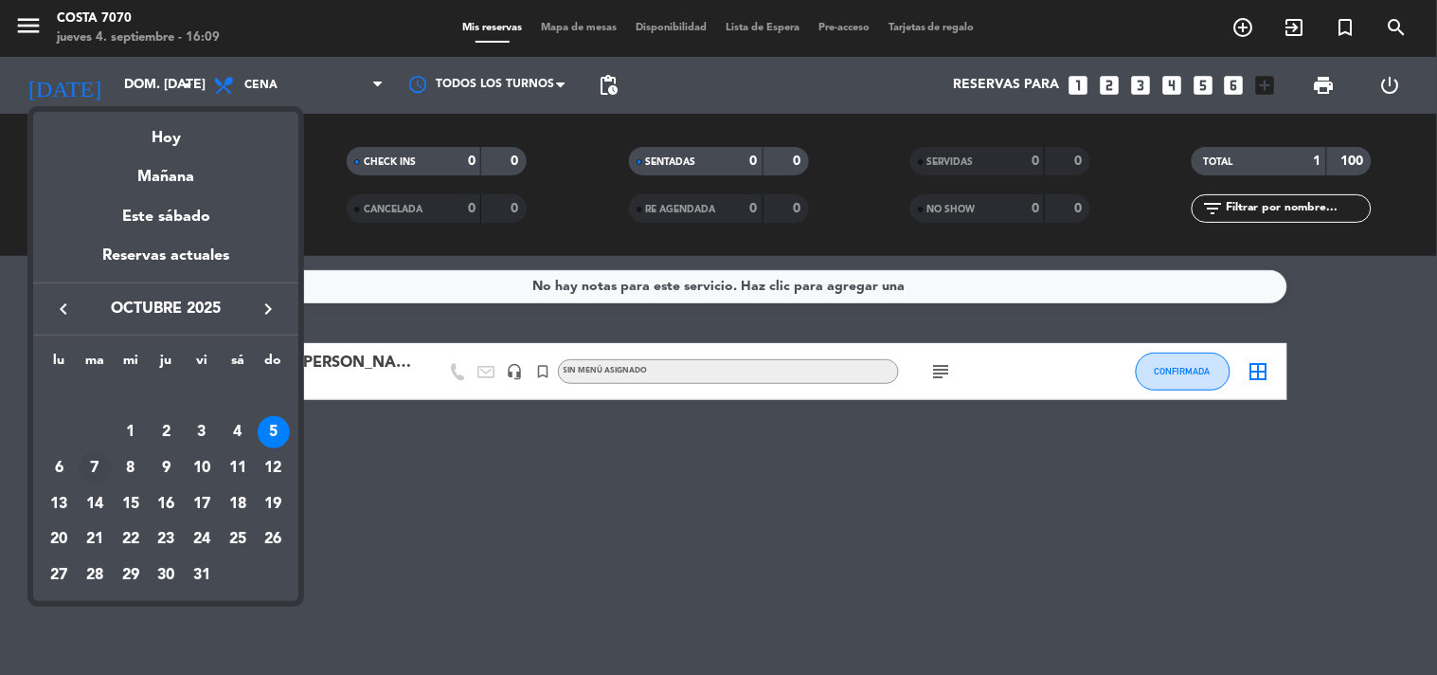
click at [110, 465] on td "7" at bounding box center [95, 468] width 36 height 36
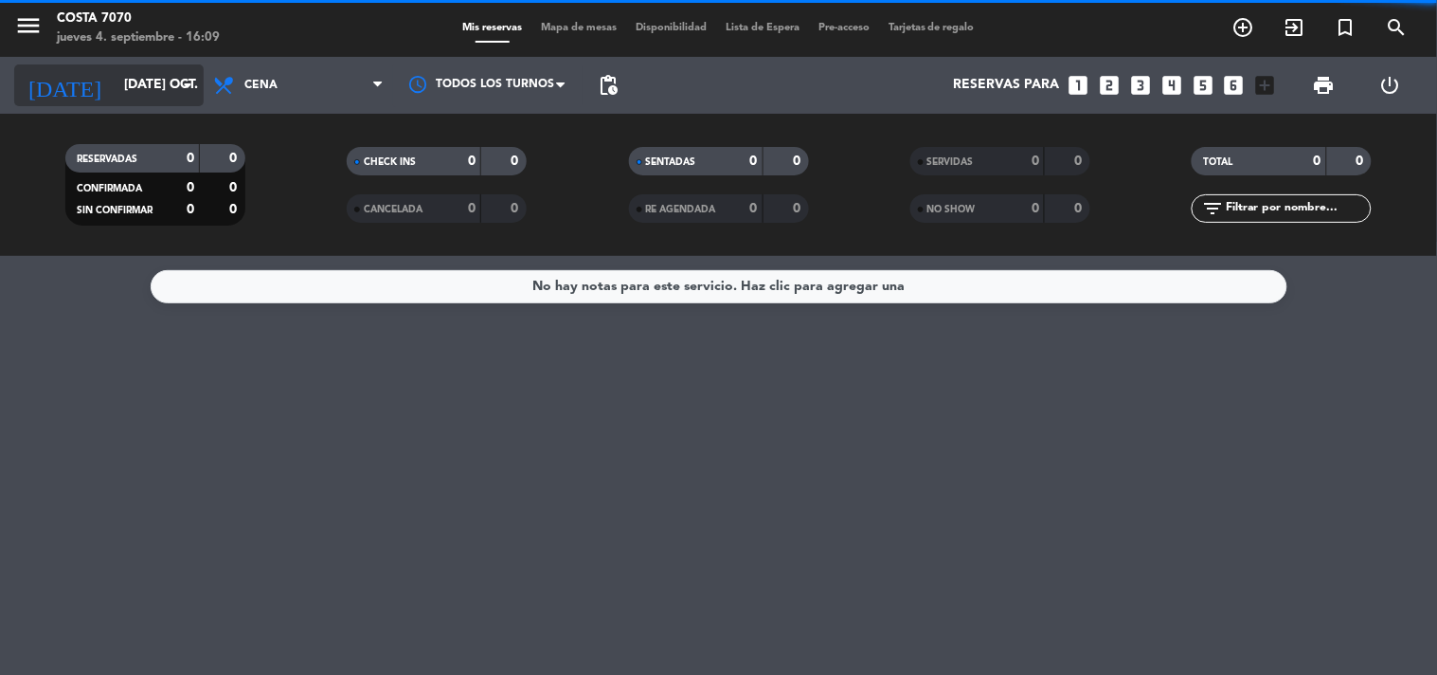
click at [136, 95] on input "mar. 7 oct." at bounding box center [205, 85] width 180 height 34
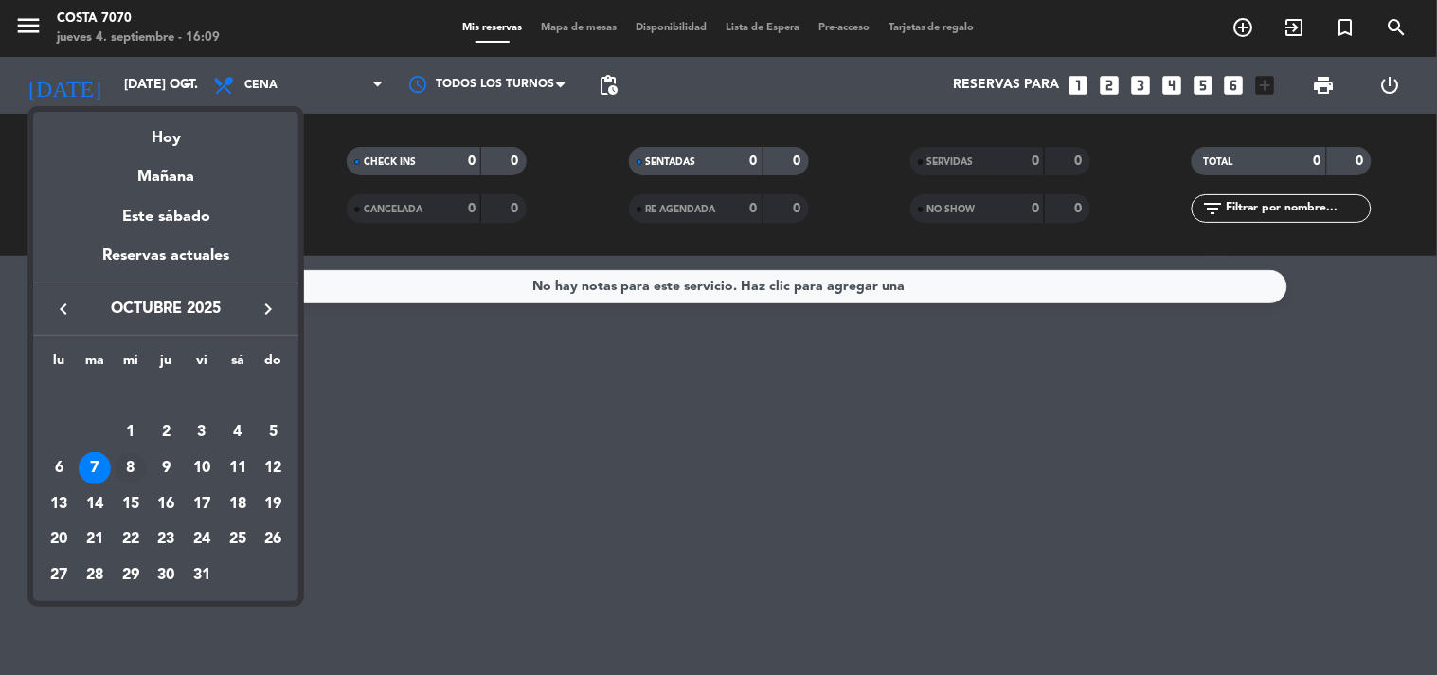
click at [133, 466] on div "8" at bounding box center [131, 468] width 32 height 32
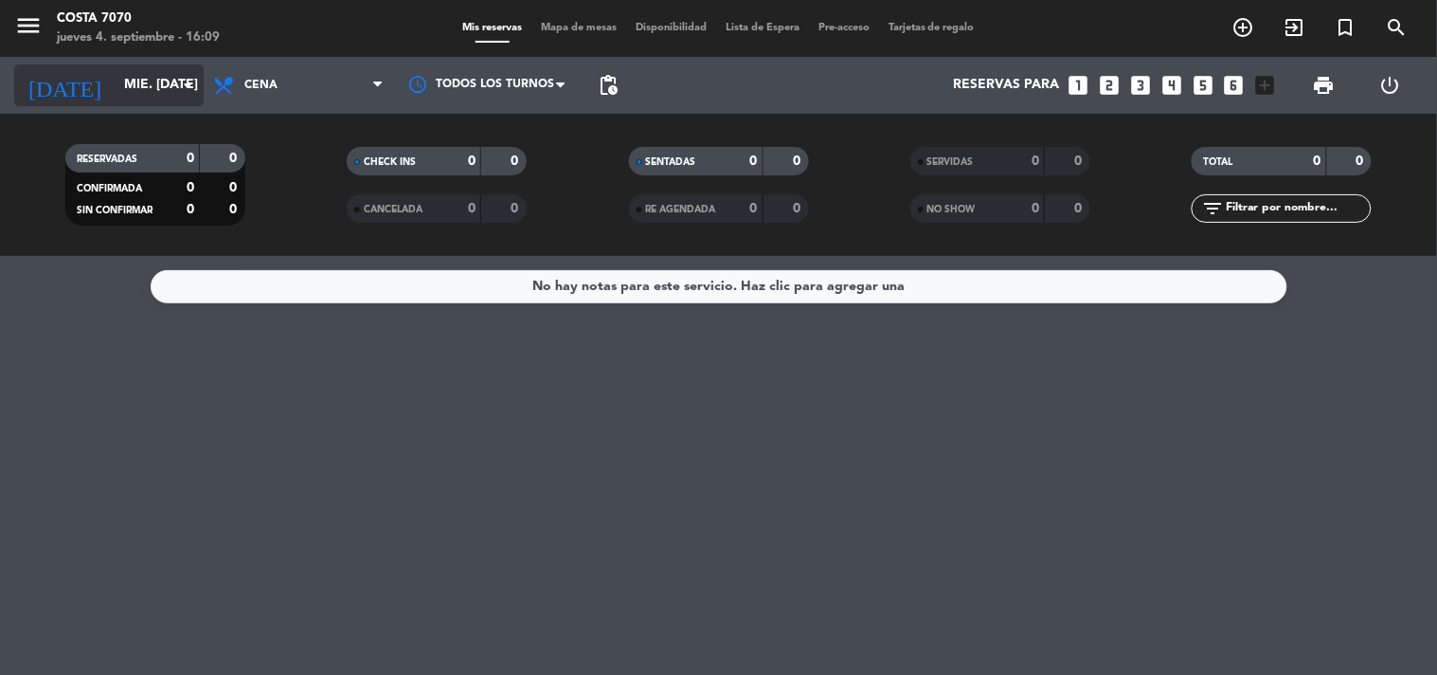
click at [154, 80] on input "mié. 8 oct." at bounding box center [205, 85] width 180 height 34
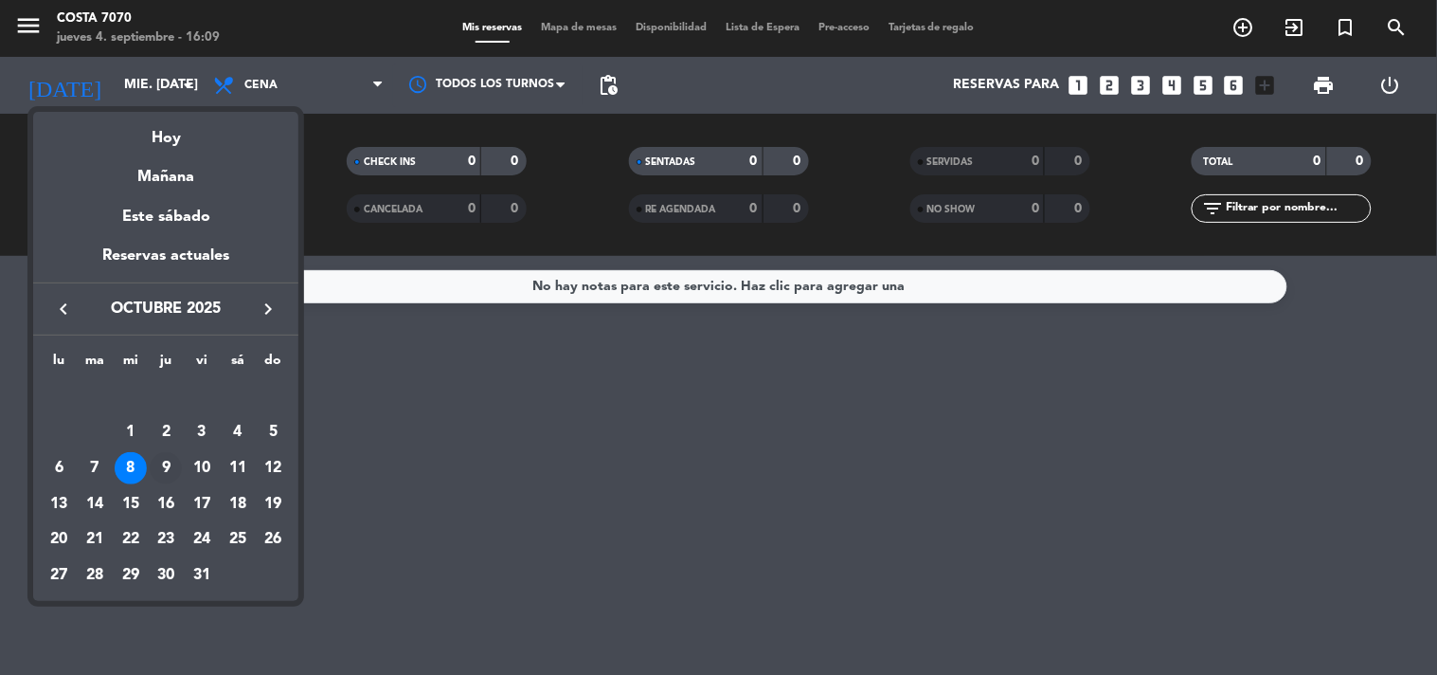
click at [167, 478] on div "9" at bounding box center [166, 468] width 32 height 32
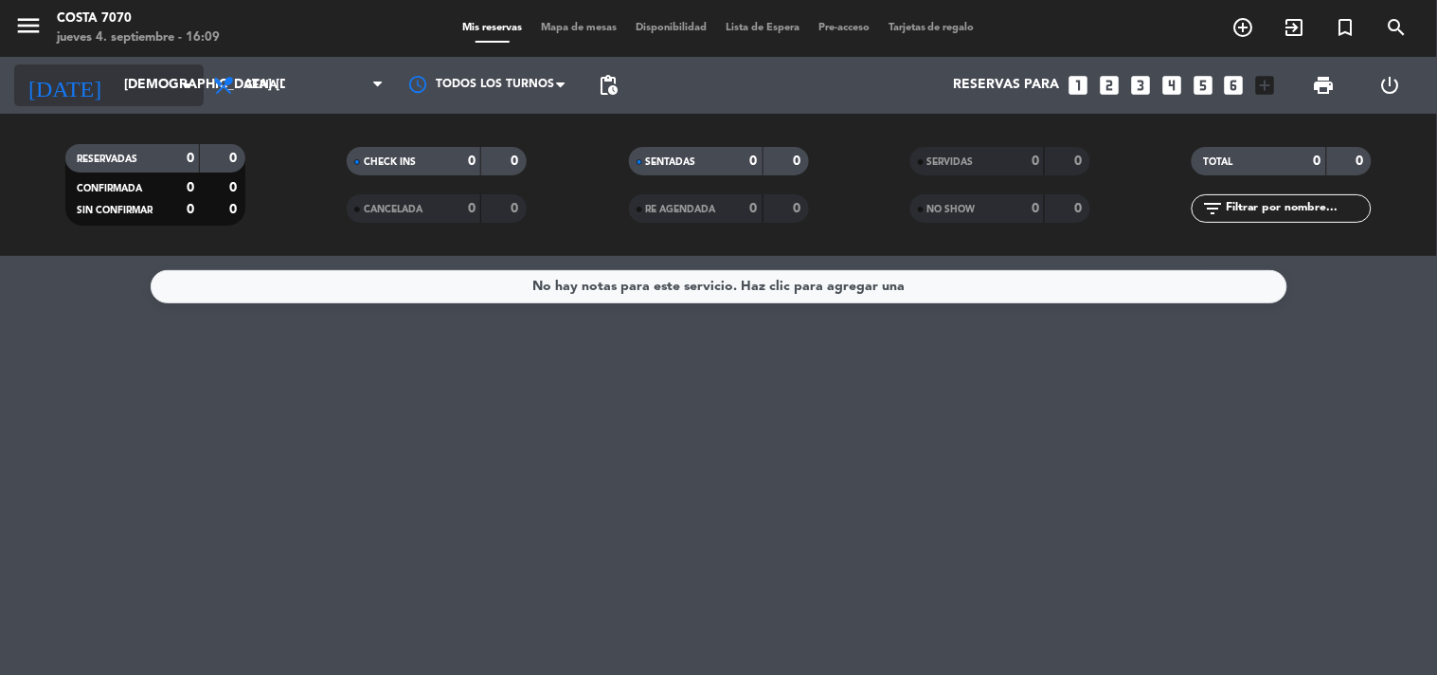
click at [135, 85] on input "jue. 9 oct." at bounding box center [205, 85] width 180 height 34
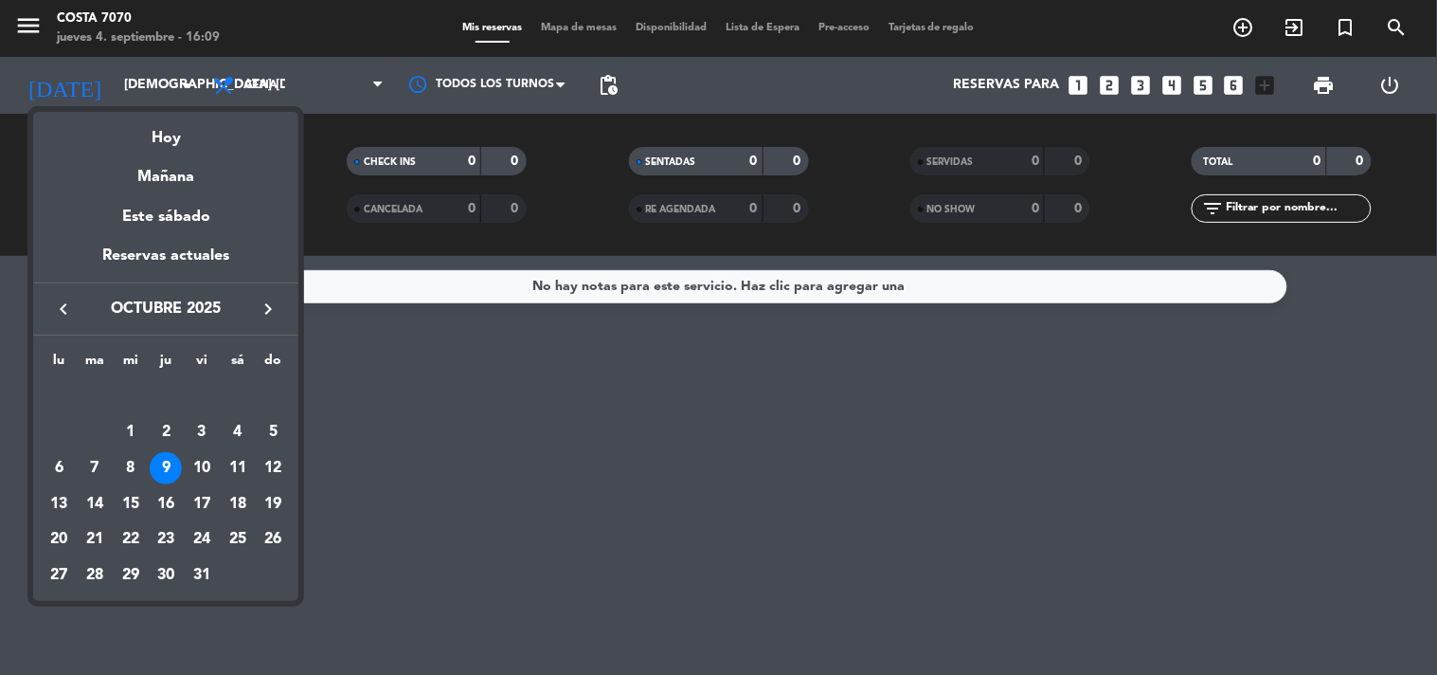
drag, startPoint x: 211, startPoint y: 466, endPoint x: 210, endPoint y: 376, distance: 90.0
click at [210, 465] on div "10" at bounding box center [202, 468] width 32 height 32
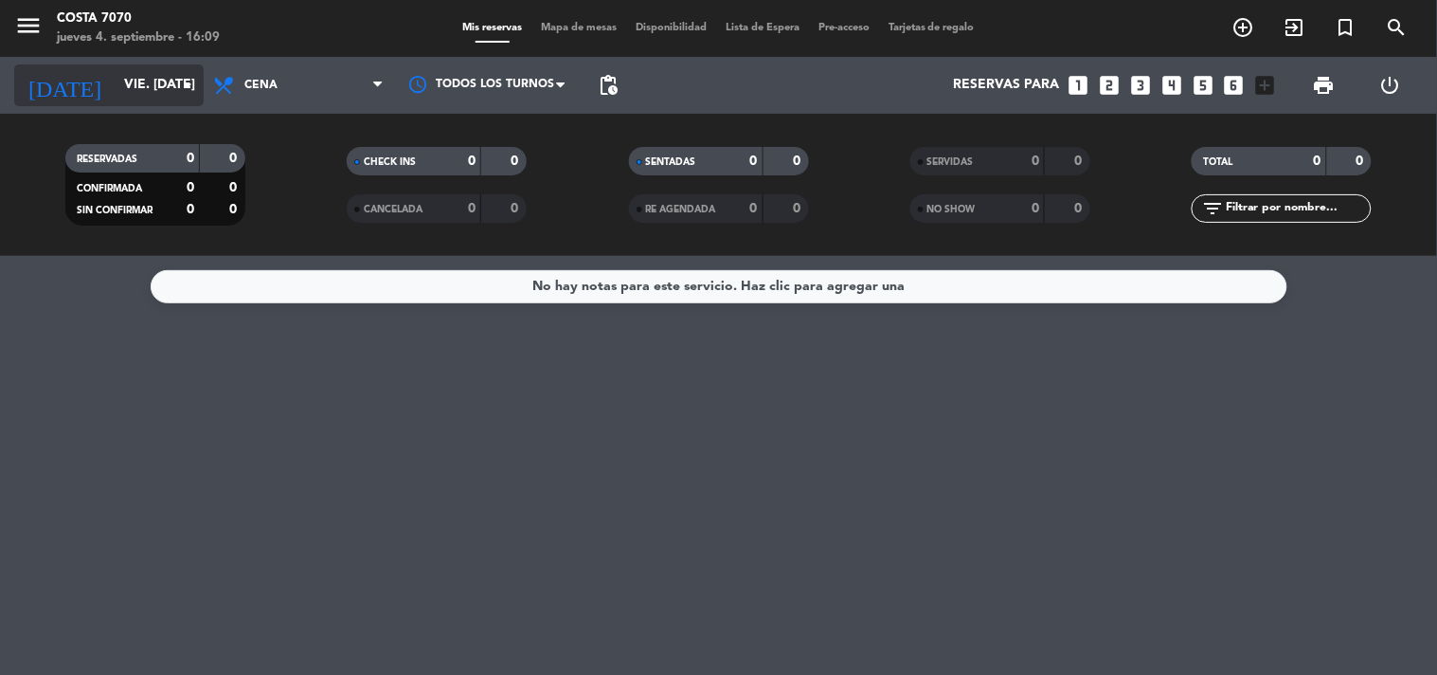
click at [163, 98] on input "vie. 10 oct." at bounding box center [205, 85] width 180 height 34
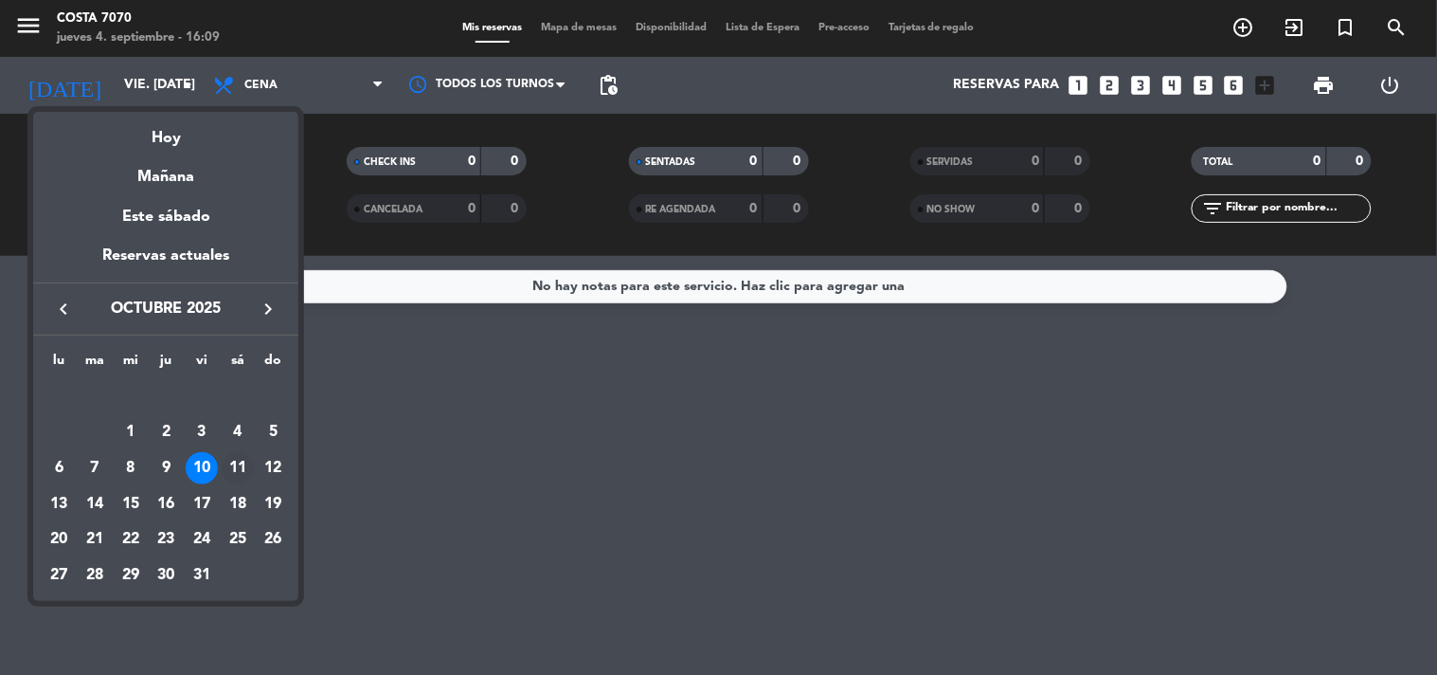
click at [243, 462] on div "11" at bounding box center [238, 468] width 32 height 32
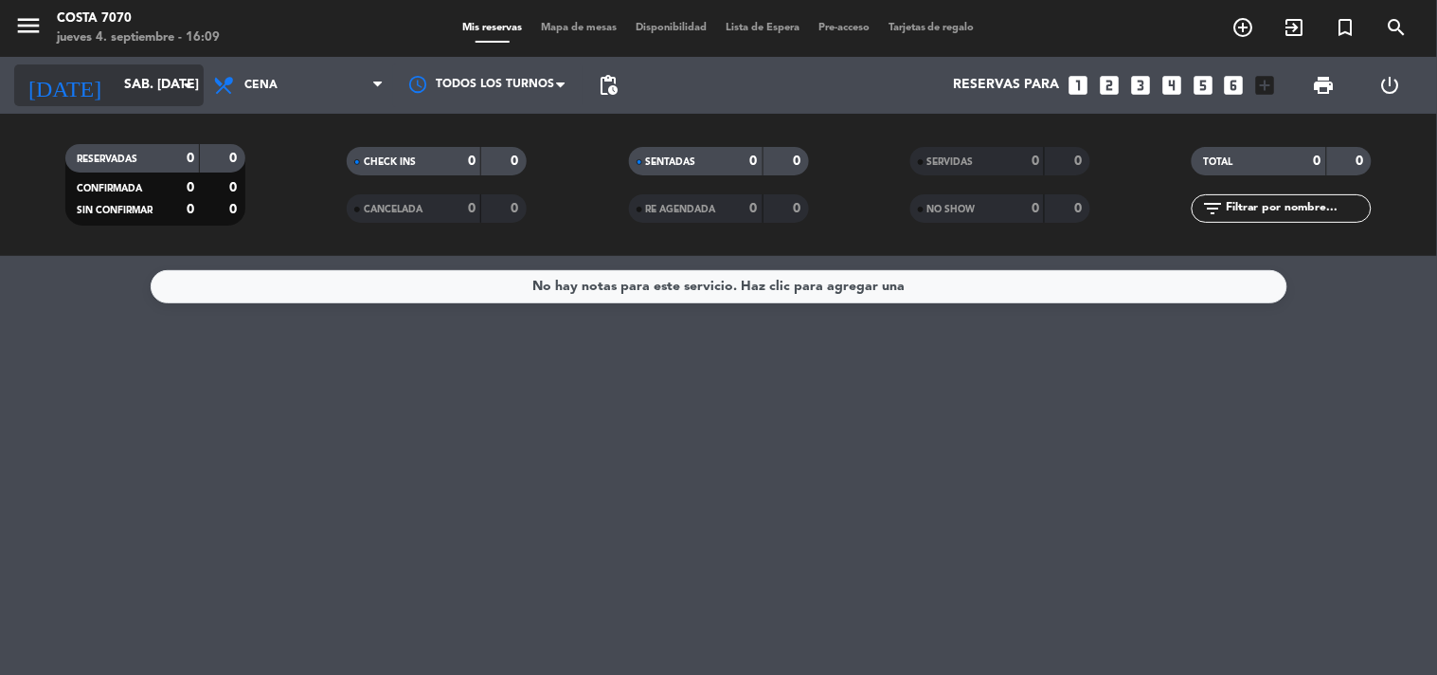
click at [150, 89] on input "sáb. 11 oct." at bounding box center [205, 85] width 180 height 34
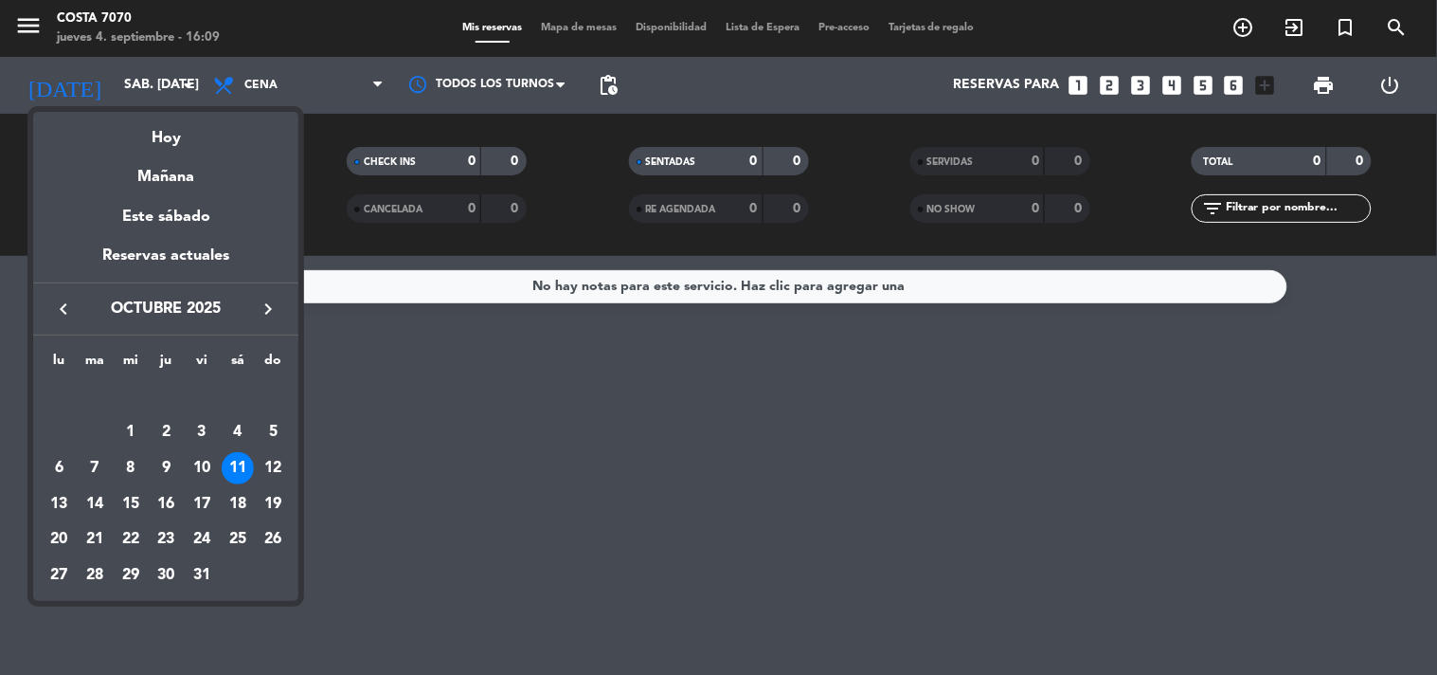
drag, startPoint x: 279, startPoint y: 462, endPoint x: 267, endPoint y: 462, distance: 11.4
click at [276, 462] on div "12" at bounding box center [274, 468] width 32 height 32
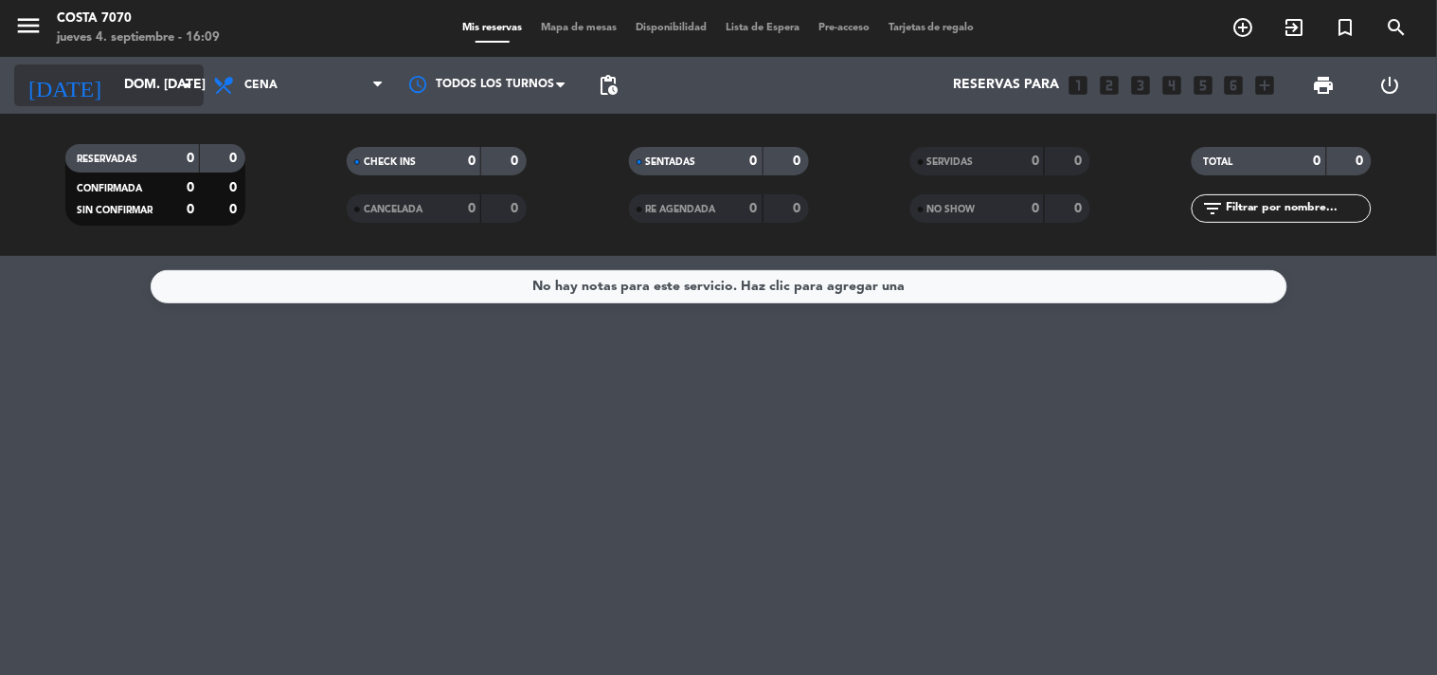
click at [162, 82] on input "dom. 12 oct." at bounding box center [205, 85] width 180 height 34
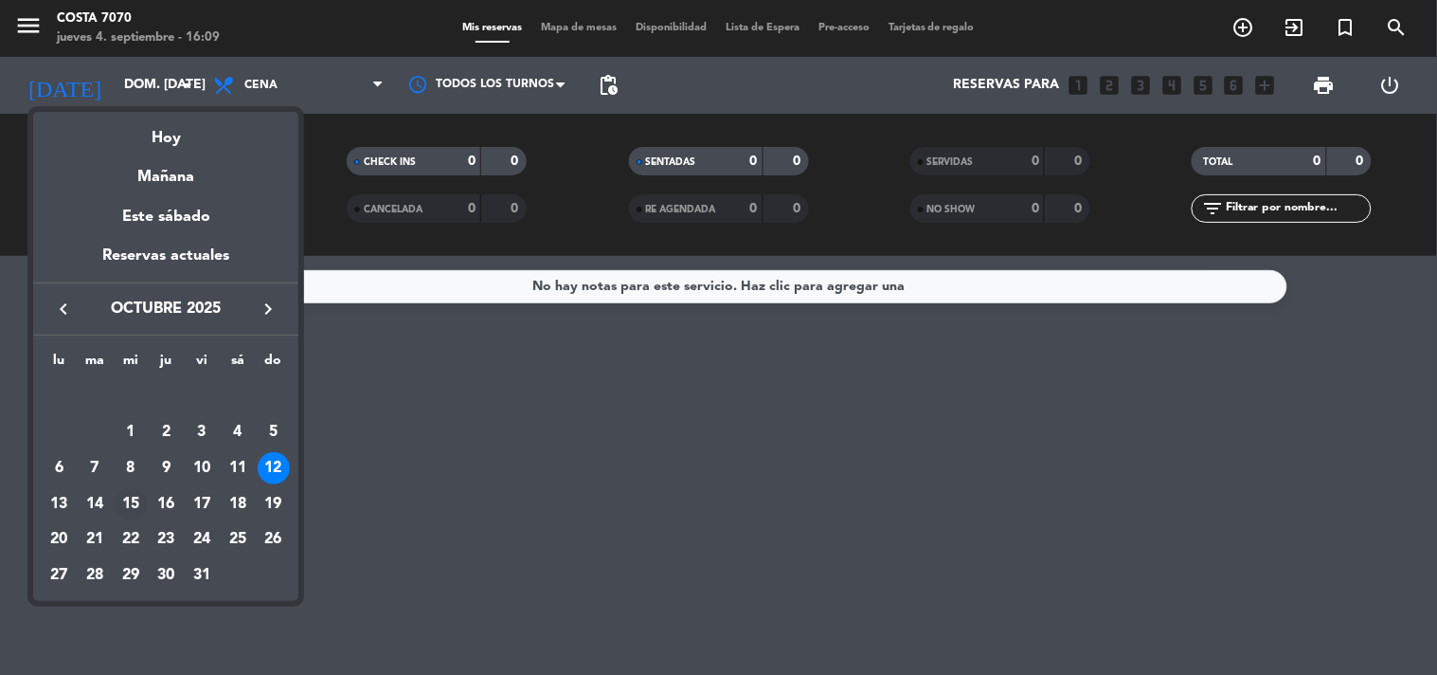
click at [130, 509] on div "15" at bounding box center [131, 504] width 32 height 32
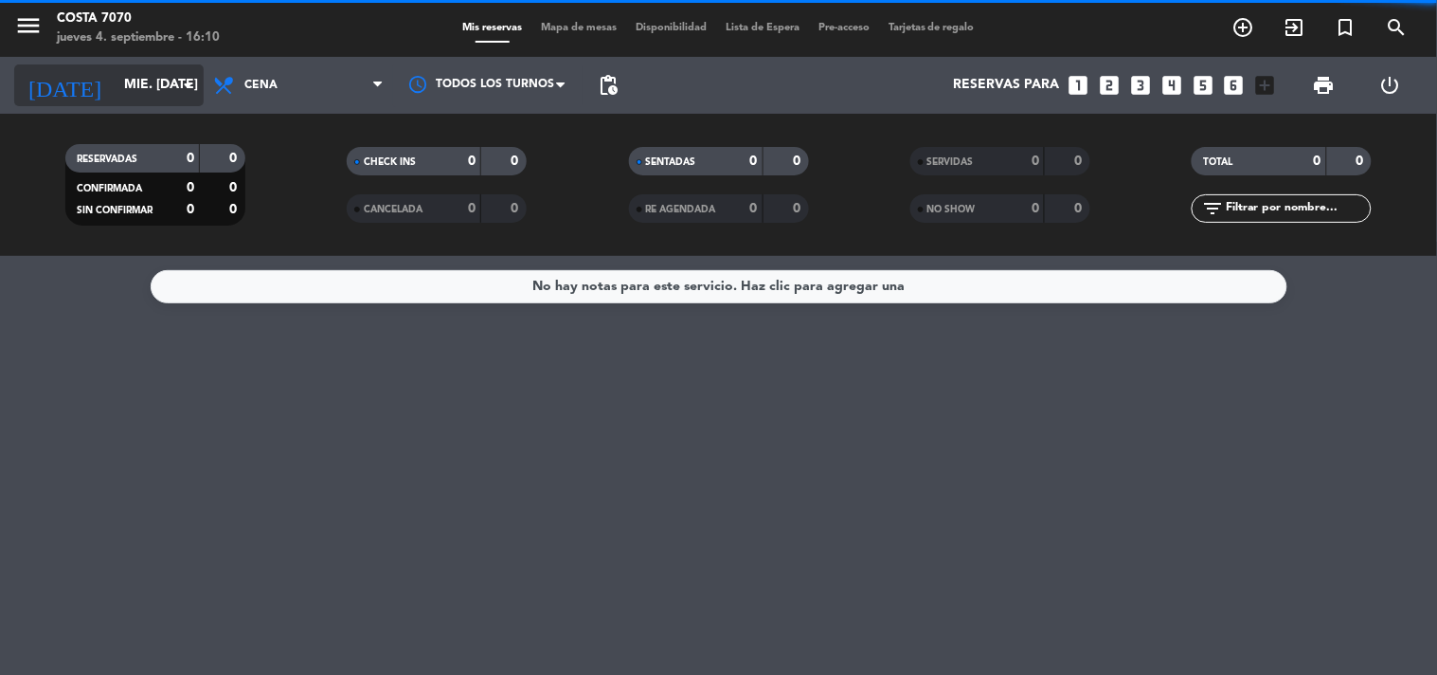
click at [102, 102] on div "today mié. 15 oct. arrow_drop_down" at bounding box center [109, 85] width 190 height 42
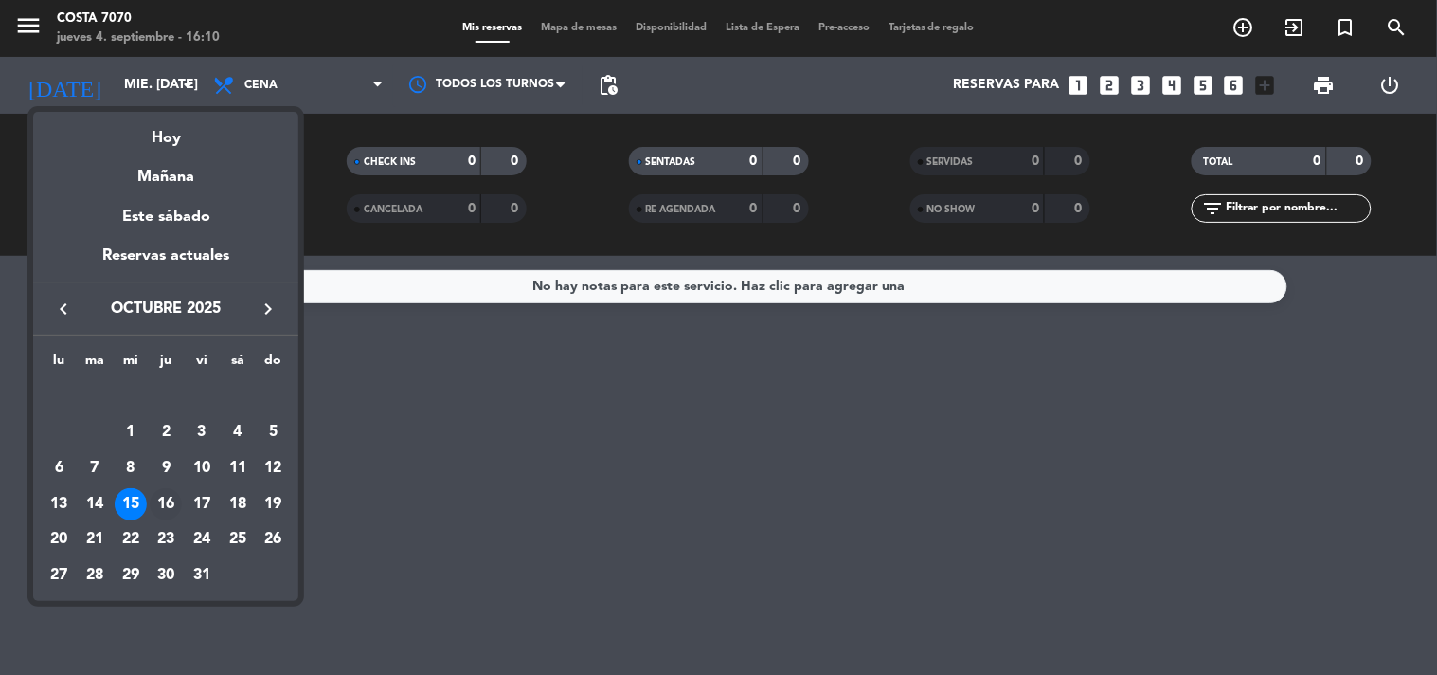
click at [172, 509] on div "16" at bounding box center [166, 504] width 32 height 32
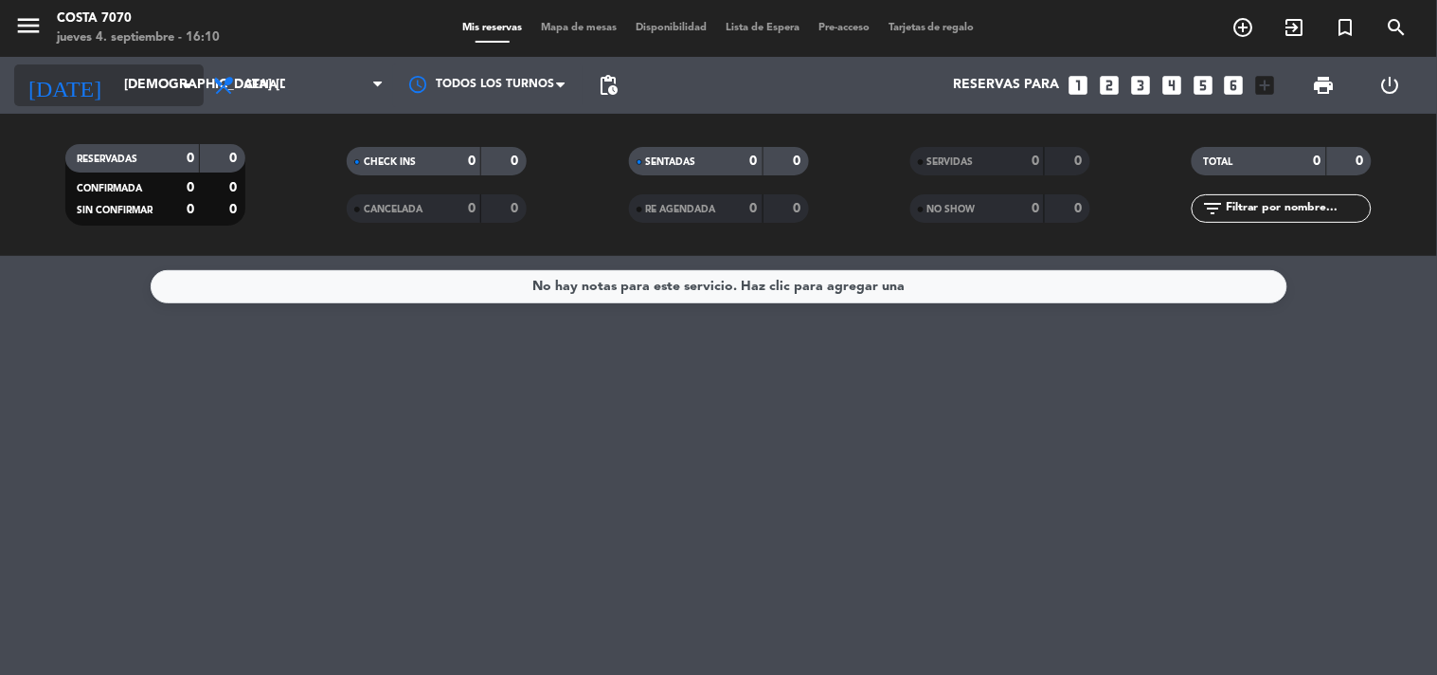
click at [152, 83] on input "jue. 16 oct." at bounding box center [205, 85] width 180 height 34
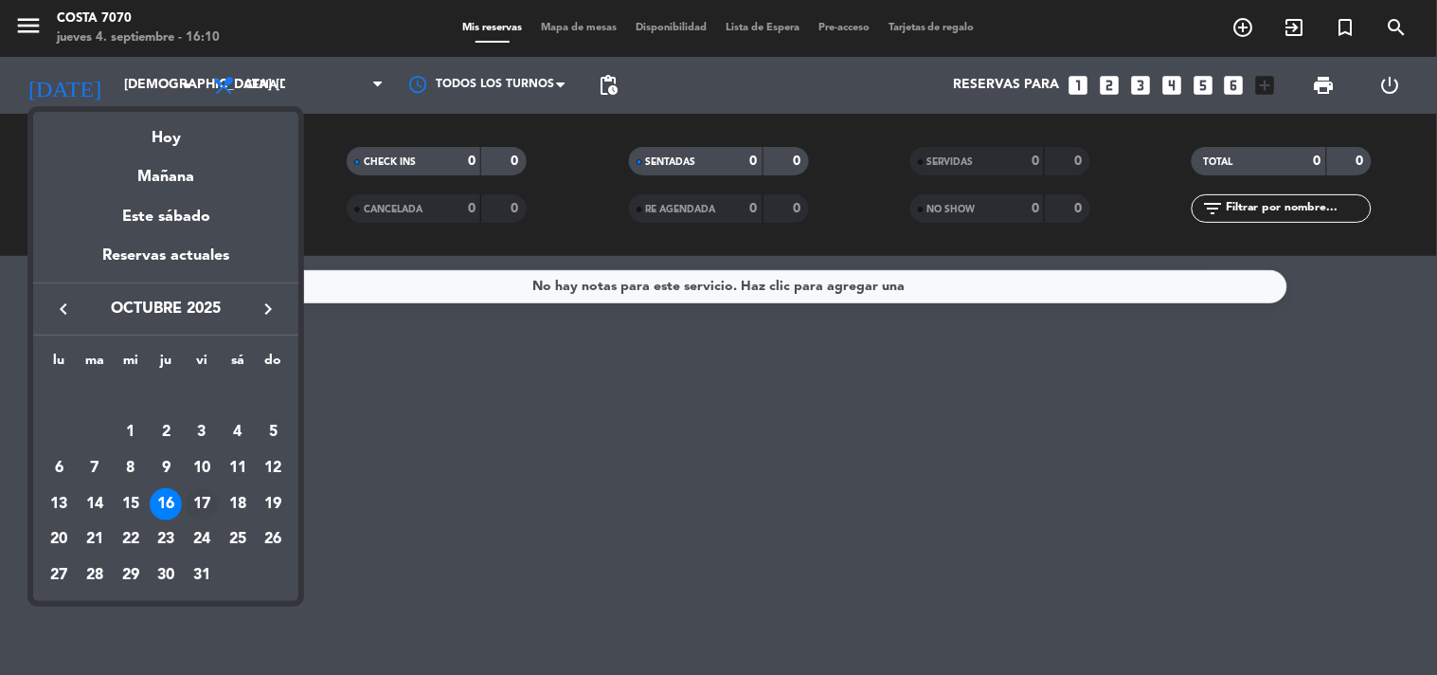
click at [208, 497] on div "17" at bounding box center [202, 504] width 32 height 32
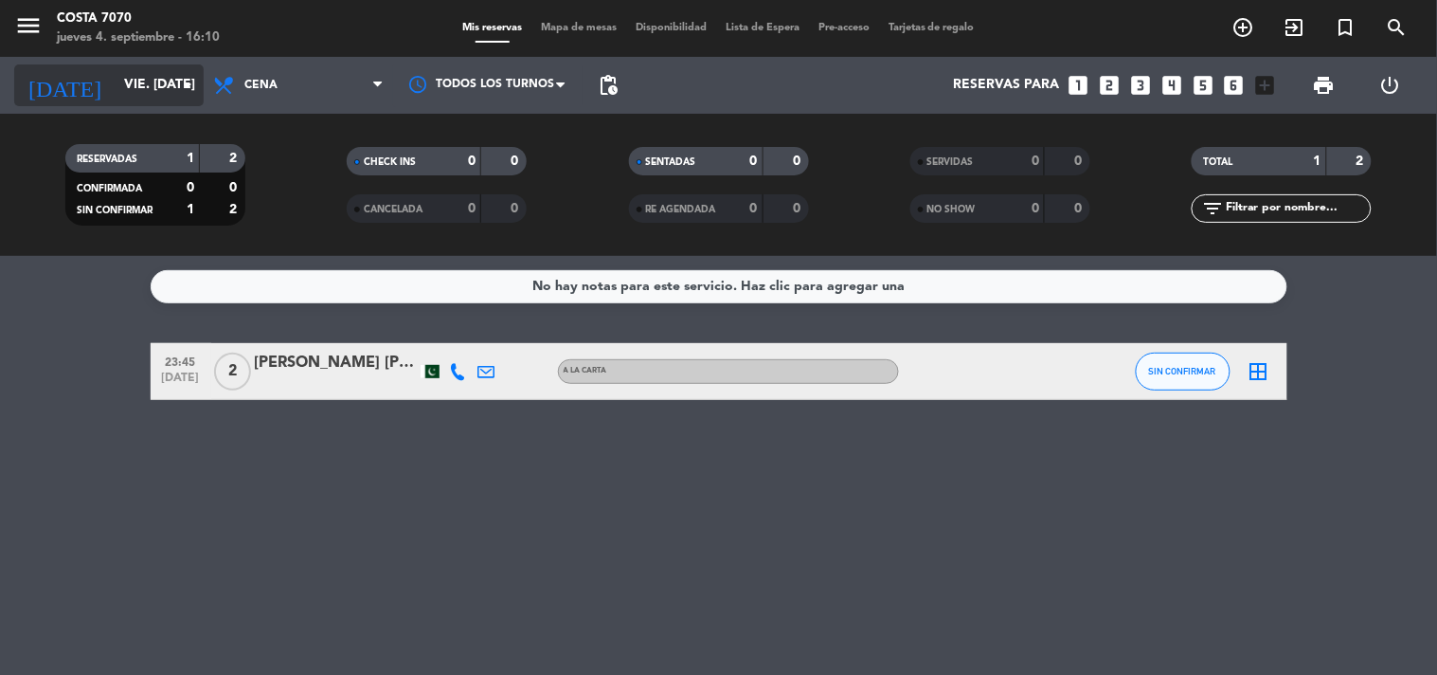
click at [159, 88] on input "vie. 17 oct." at bounding box center [205, 85] width 180 height 34
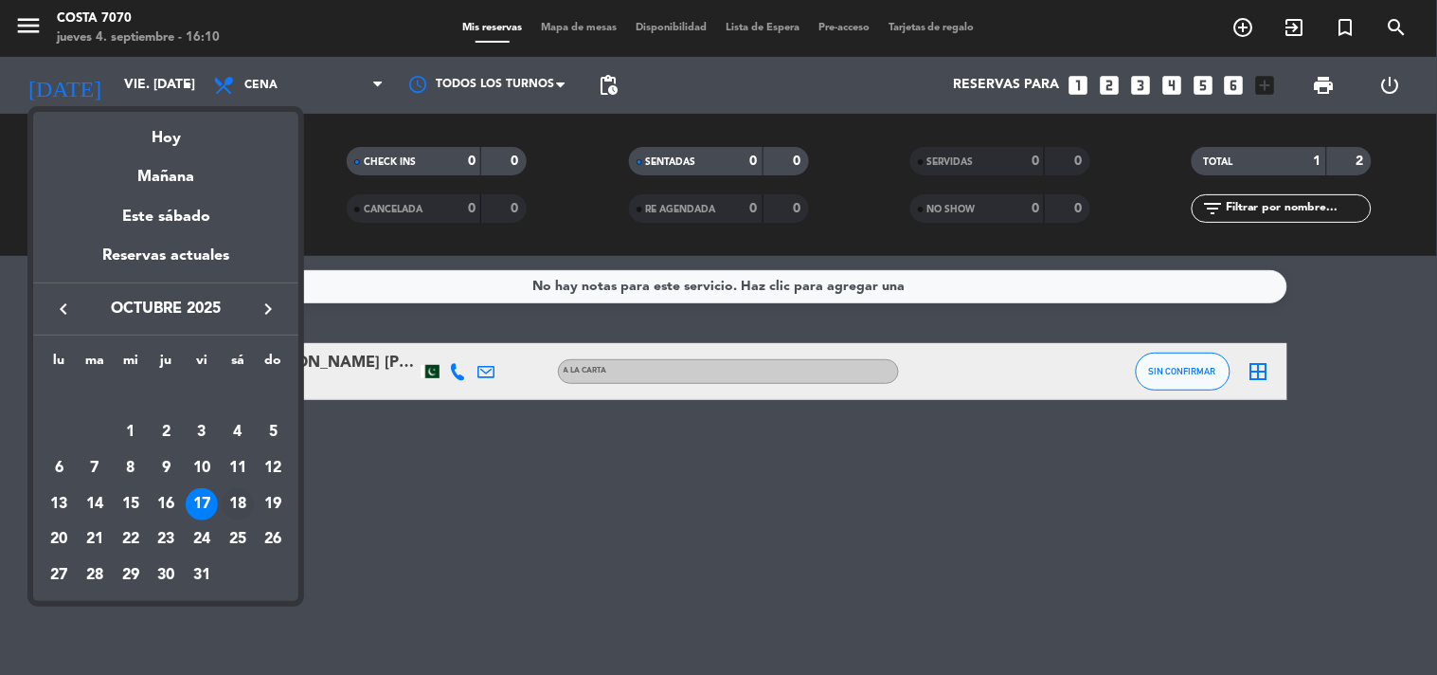
click at [234, 502] on div "18" at bounding box center [238, 504] width 32 height 32
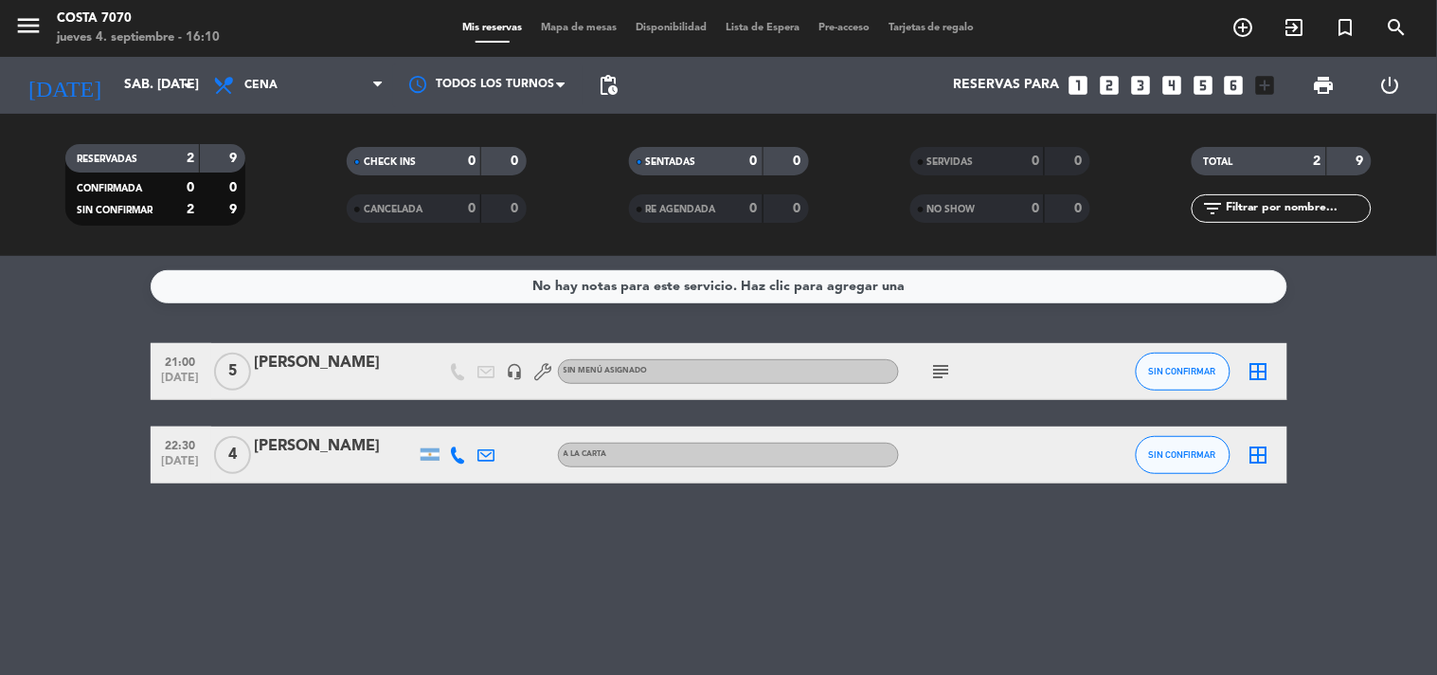
click at [953, 366] on span "subject" at bounding box center [942, 371] width 28 height 23
click at [946, 366] on icon "subject" at bounding box center [942, 371] width 23 height 23
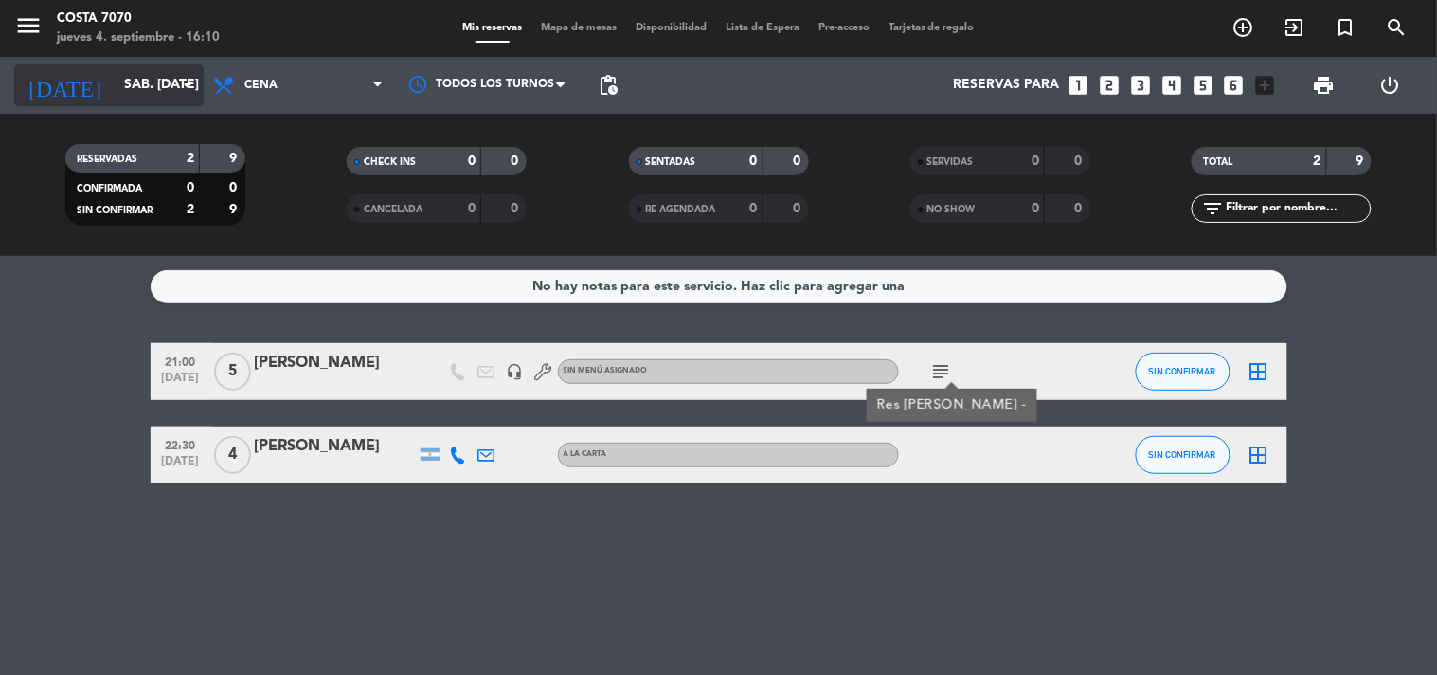
click at [116, 81] on input "sáb. 18 oct." at bounding box center [205, 85] width 180 height 34
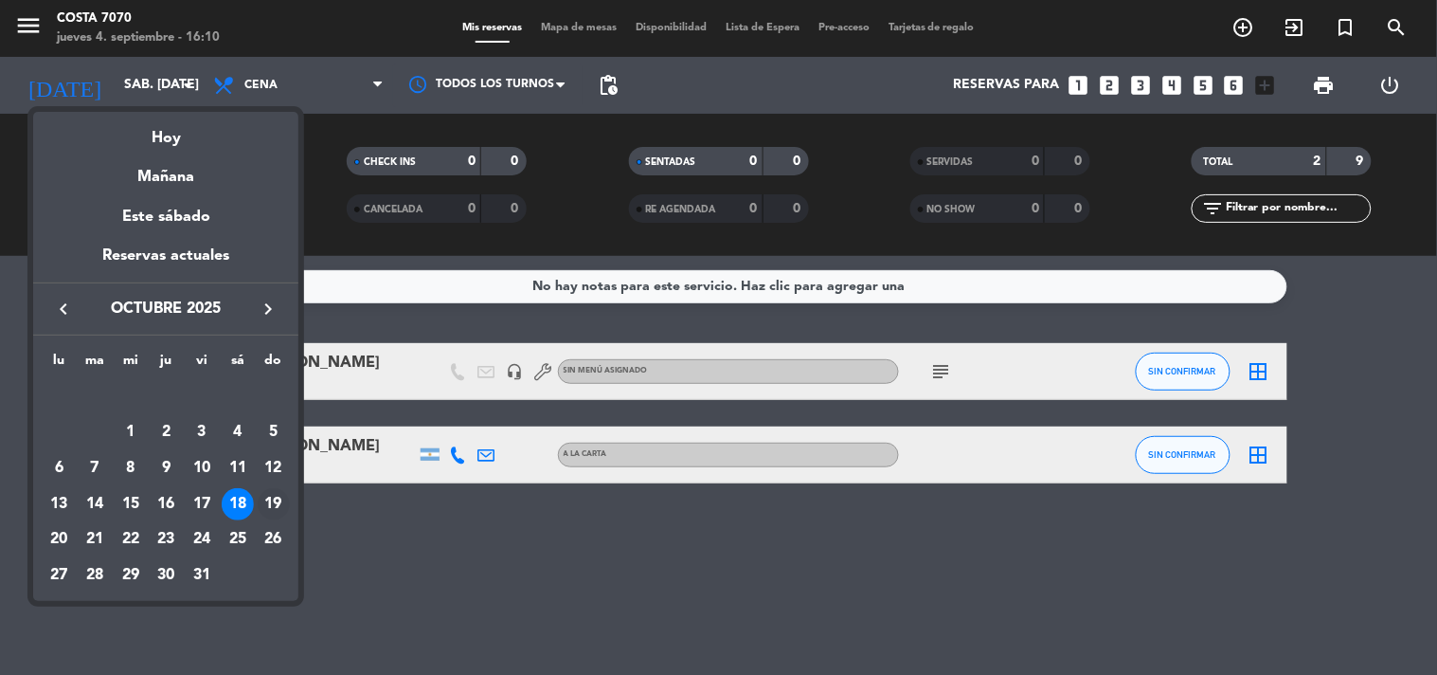
click at [262, 490] on div "19" at bounding box center [274, 504] width 32 height 32
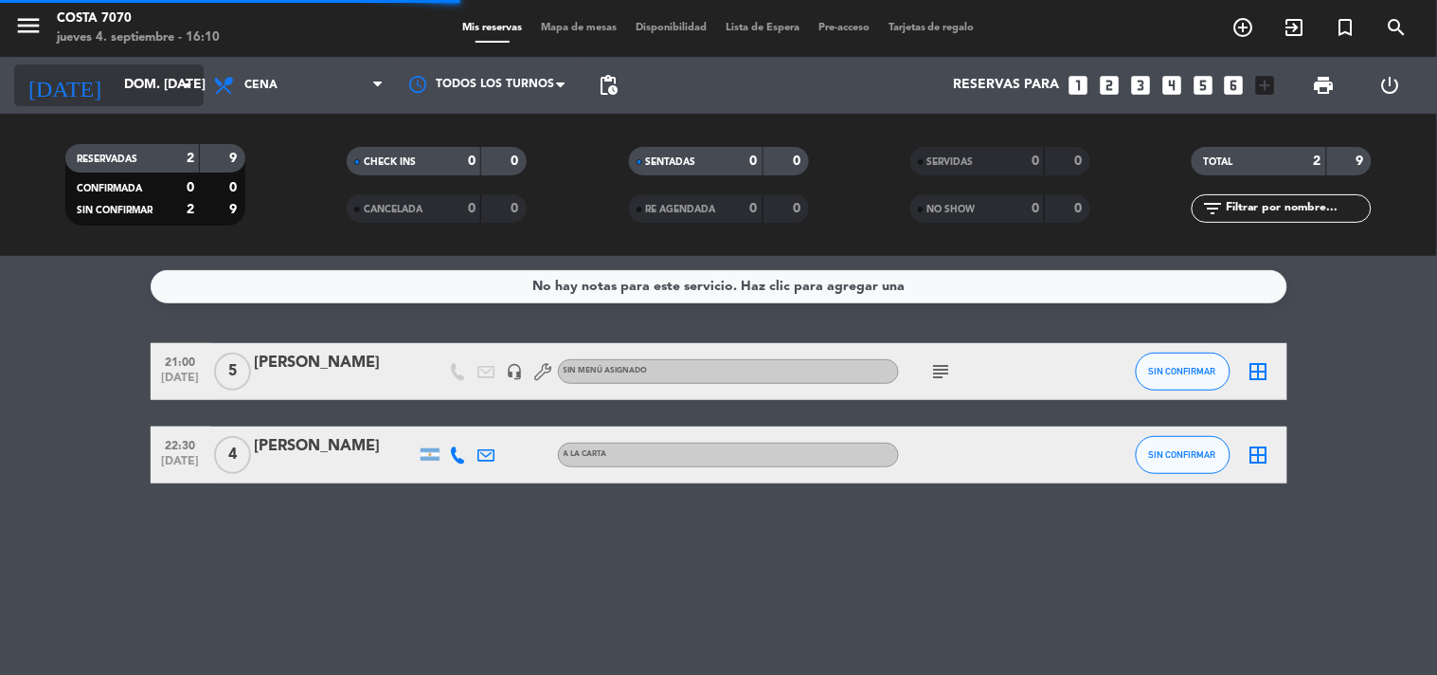
click at [133, 86] on input "dom. 19 oct." at bounding box center [205, 85] width 180 height 34
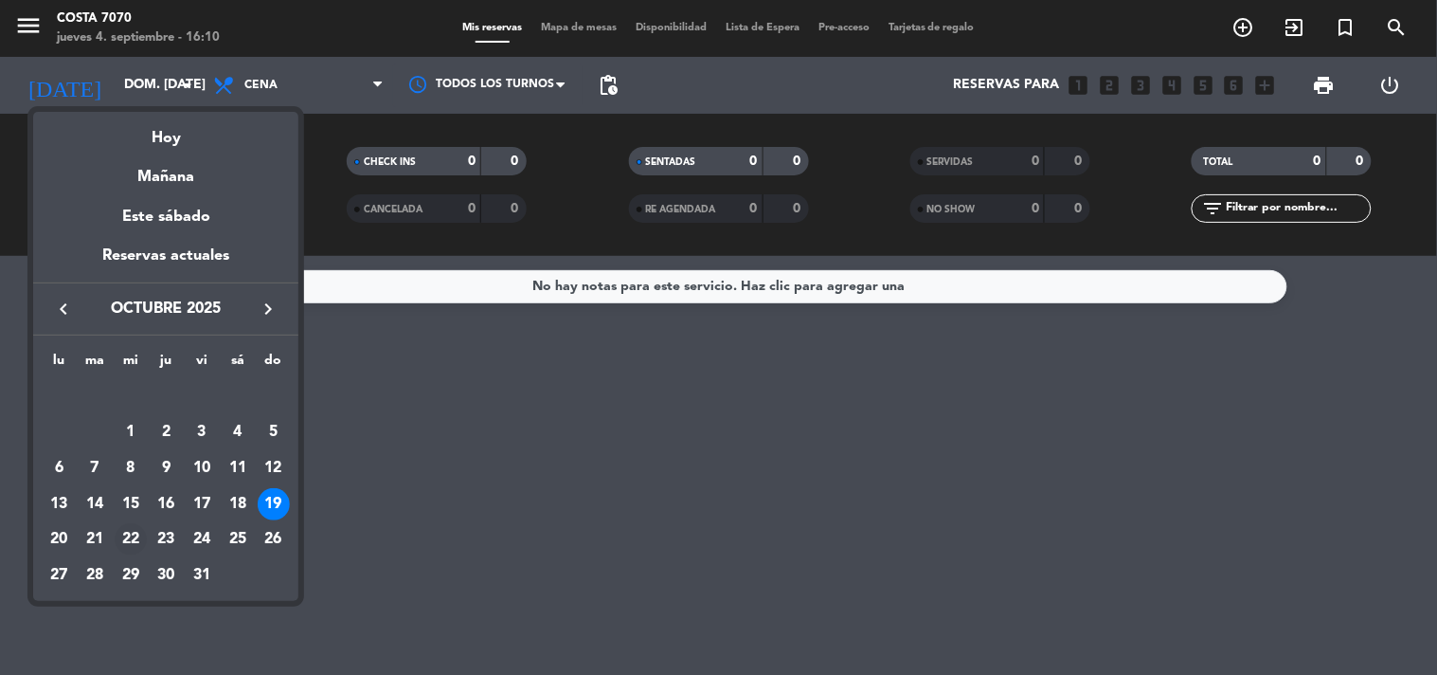
click at [129, 541] on div "22" at bounding box center [131, 539] width 32 height 32
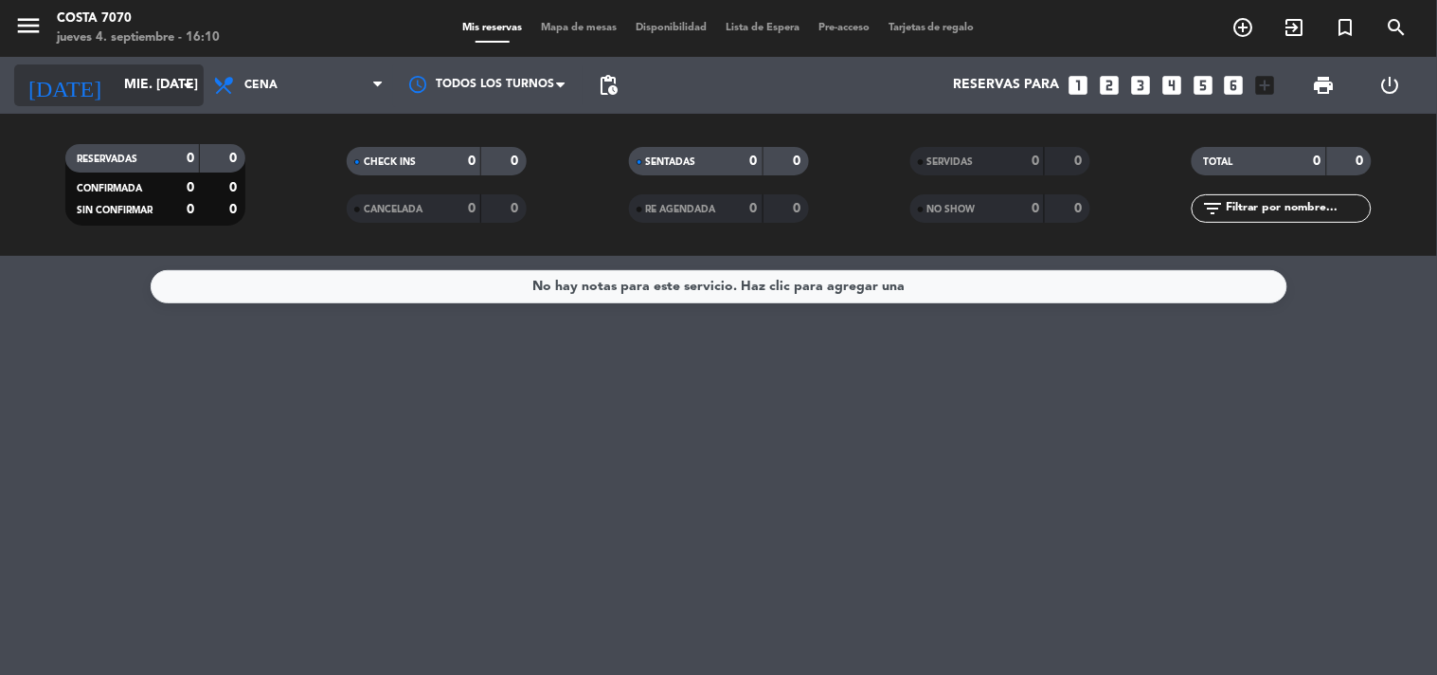
click at [143, 79] on input "mié. 22 oct." at bounding box center [205, 85] width 180 height 34
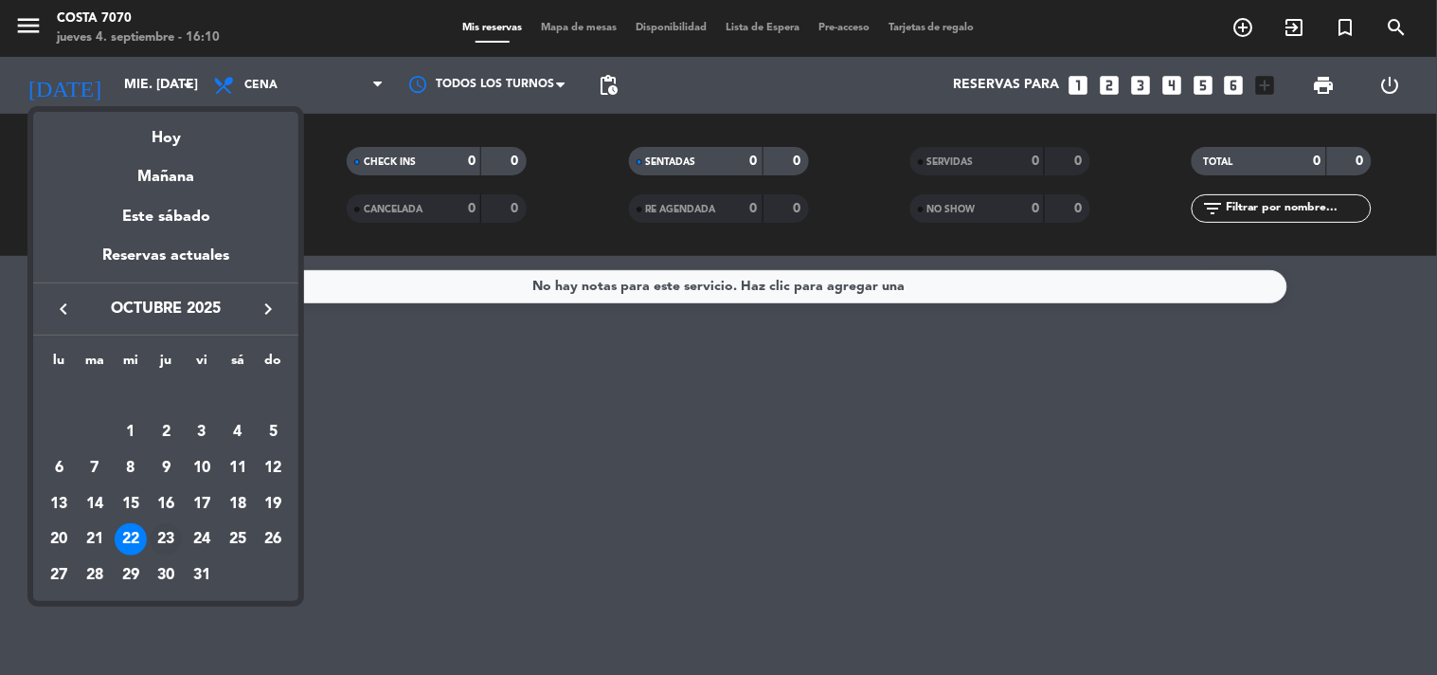
click at [172, 538] on div "23" at bounding box center [166, 539] width 32 height 32
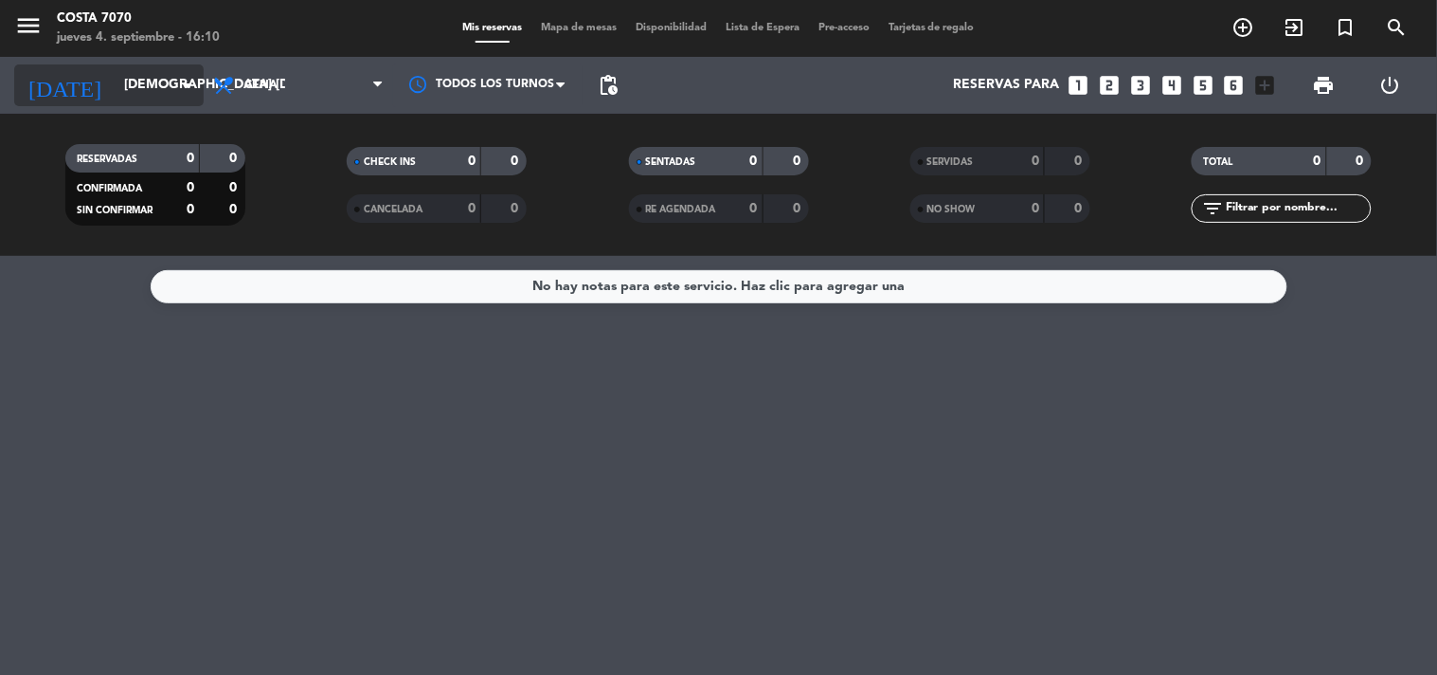
click at [157, 89] on input "jue. 23 oct." at bounding box center [205, 85] width 180 height 34
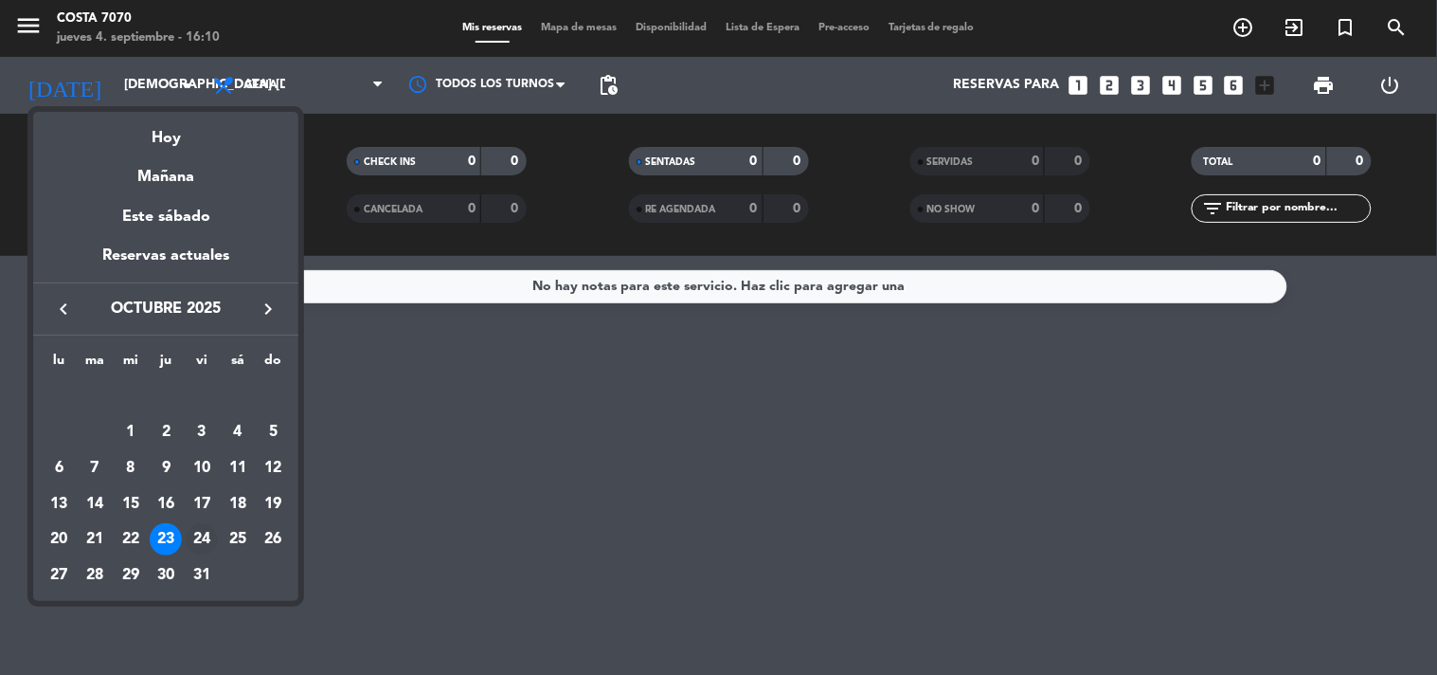
click at [209, 541] on div "24" at bounding box center [202, 539] width 32 height 32
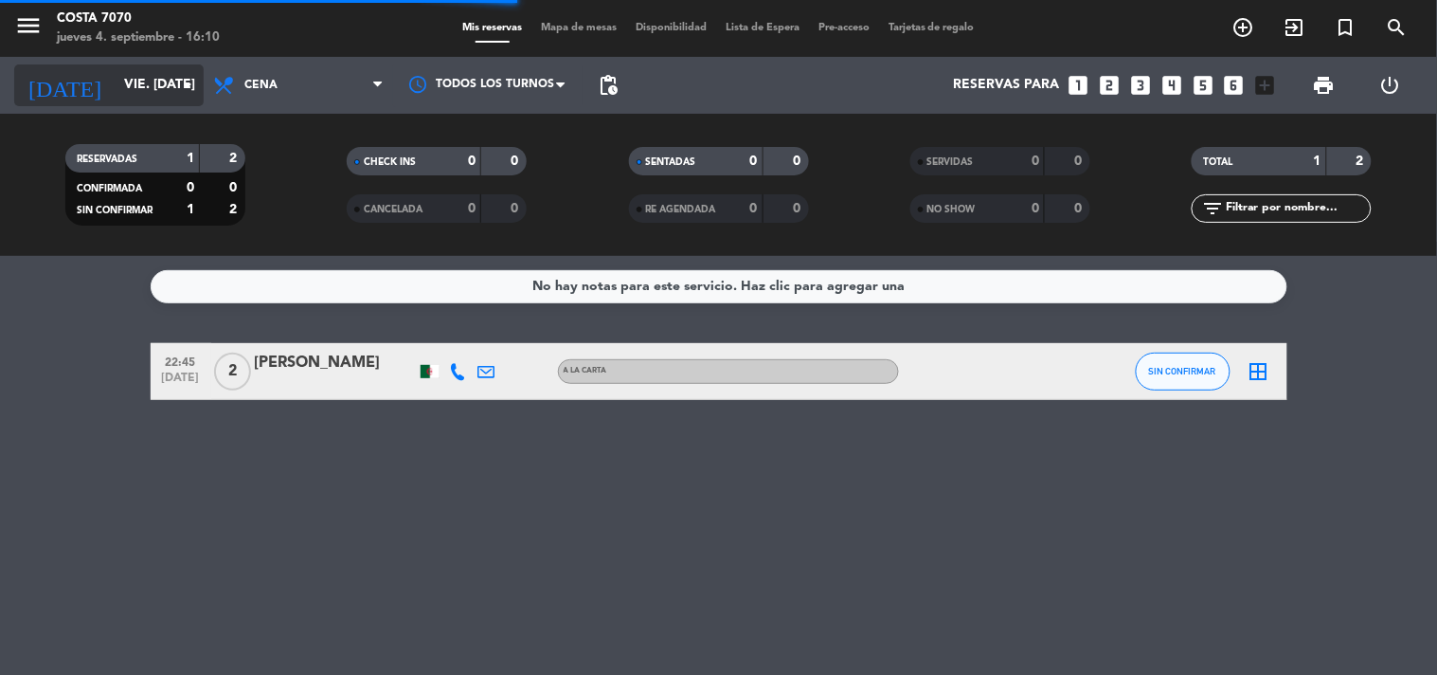
click at [128, 87] on input "vie. 24 oct." at bounding box center [205, 85] width 180 height 34
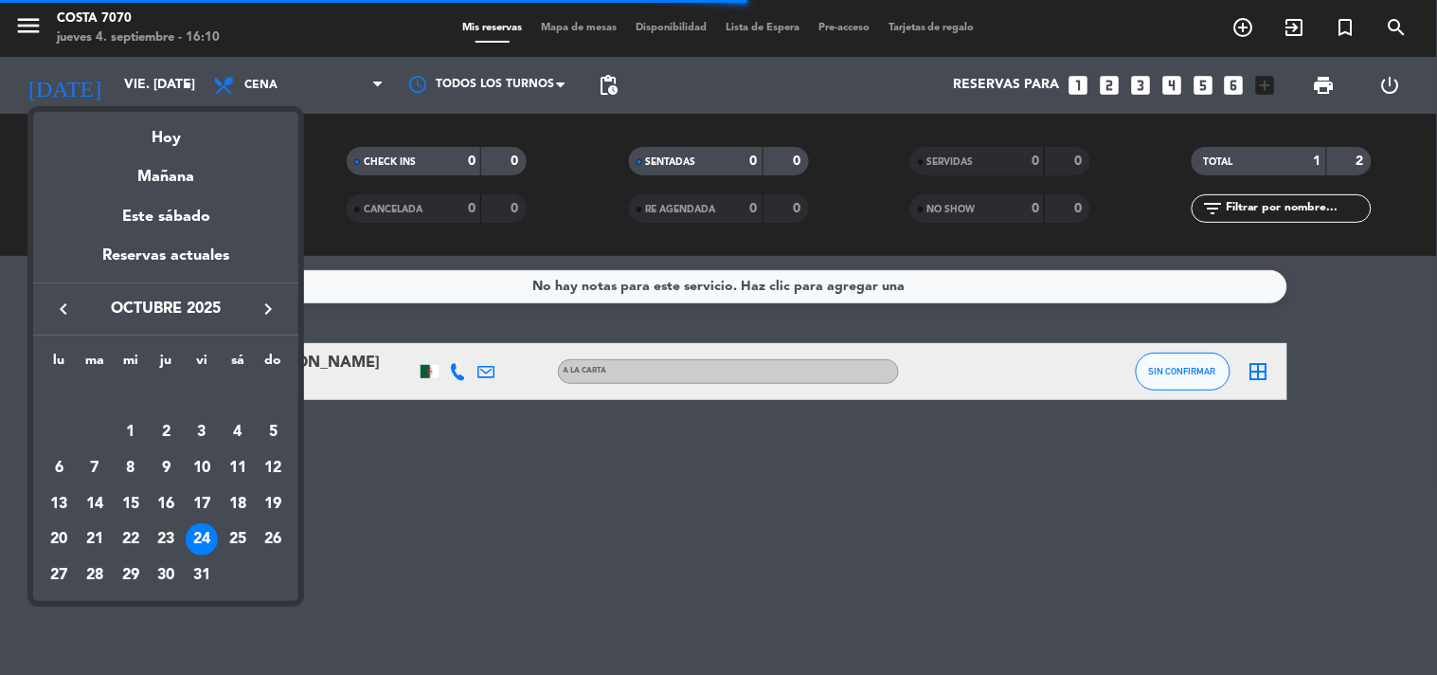
click at [244, 540] on div "25" at bounding box center [238, 539] width 32 height 32
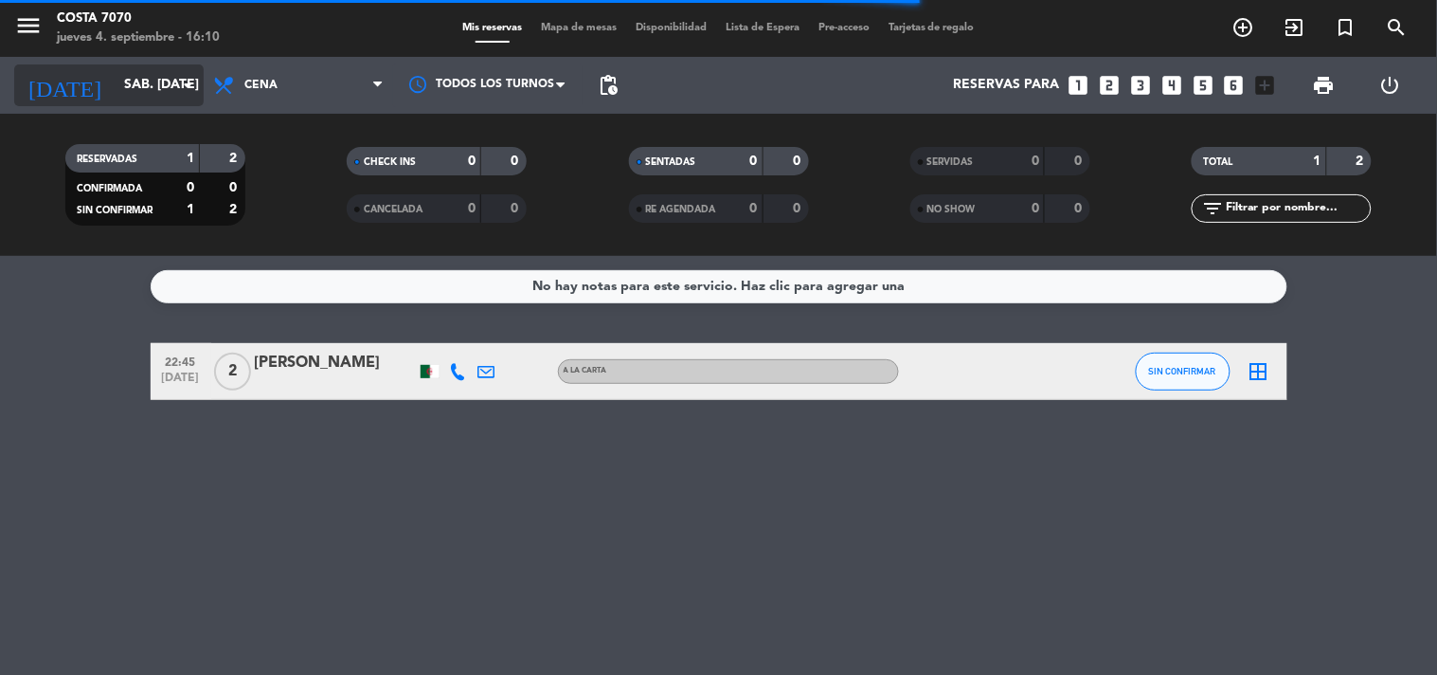
click at [152, 85] on input "sáb. 25 oct." at bounding box center [205, 85] width 180 height 34
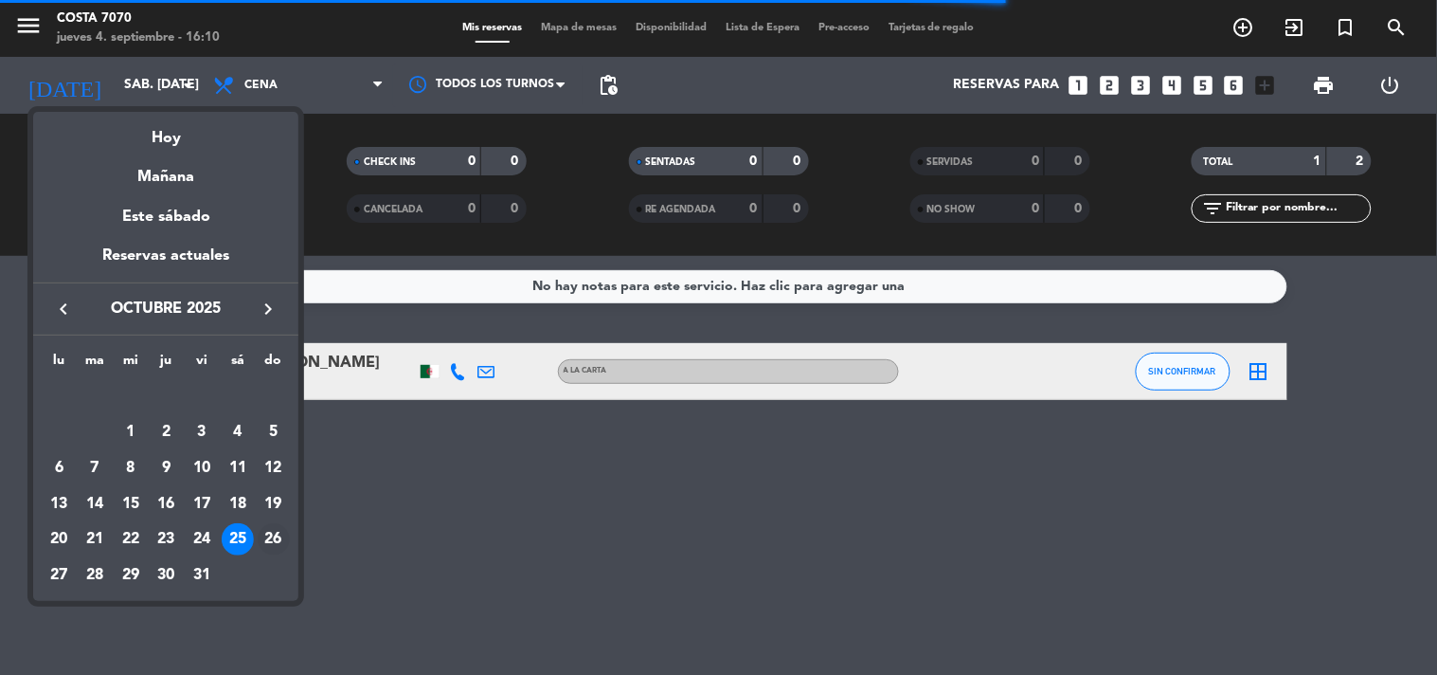
click at [272, 538] on div "26" at bounding box center [274, 539] width 32 height 32
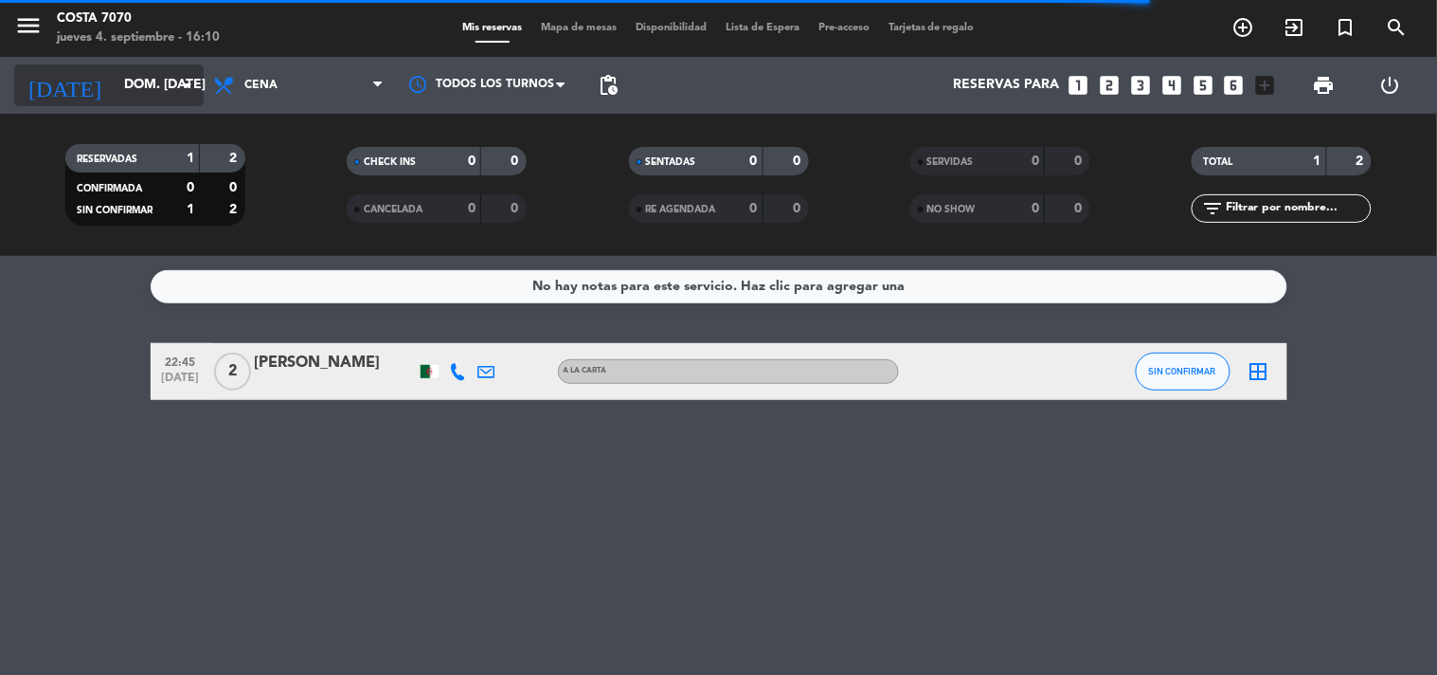
click at [115, 88] on input "dom. 26 oct." at bounding box center [205, 85] width 180 height 34
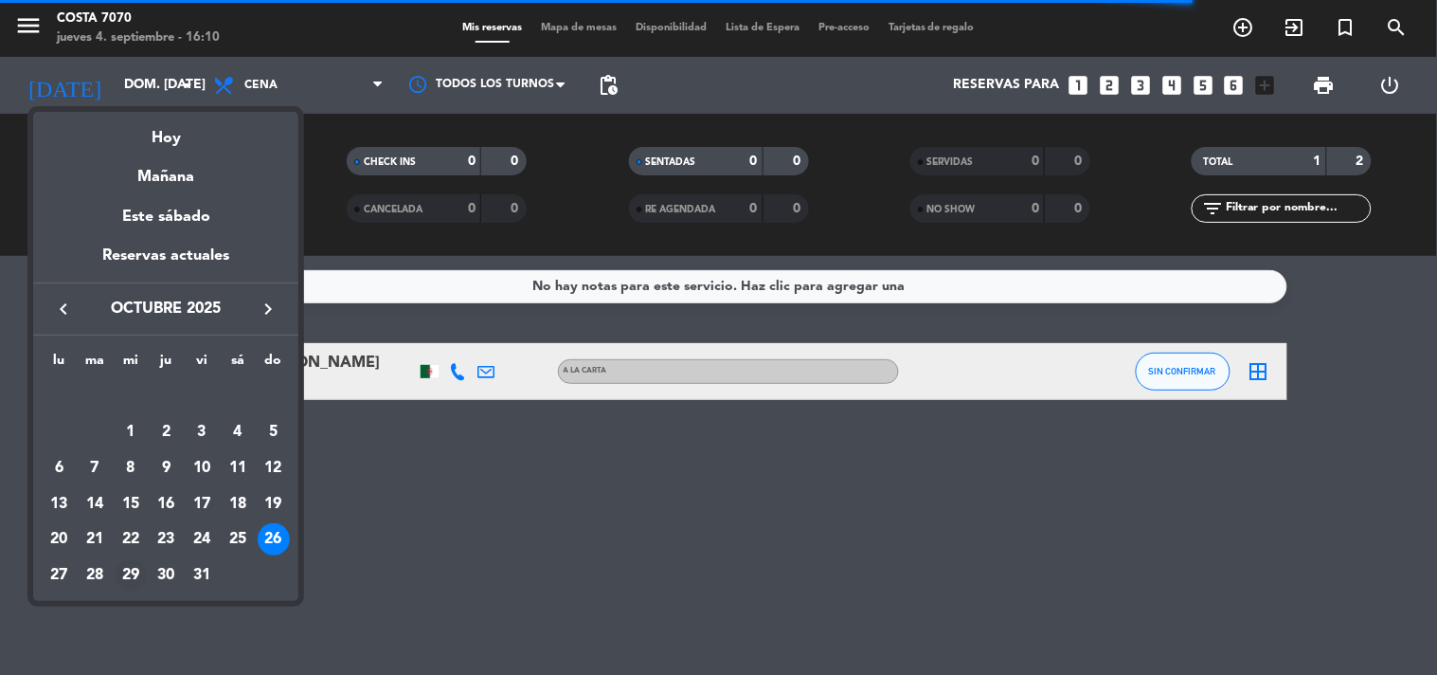
click at [124, 579] on div "29" at bounding box center [131, 575] width 32 height 32
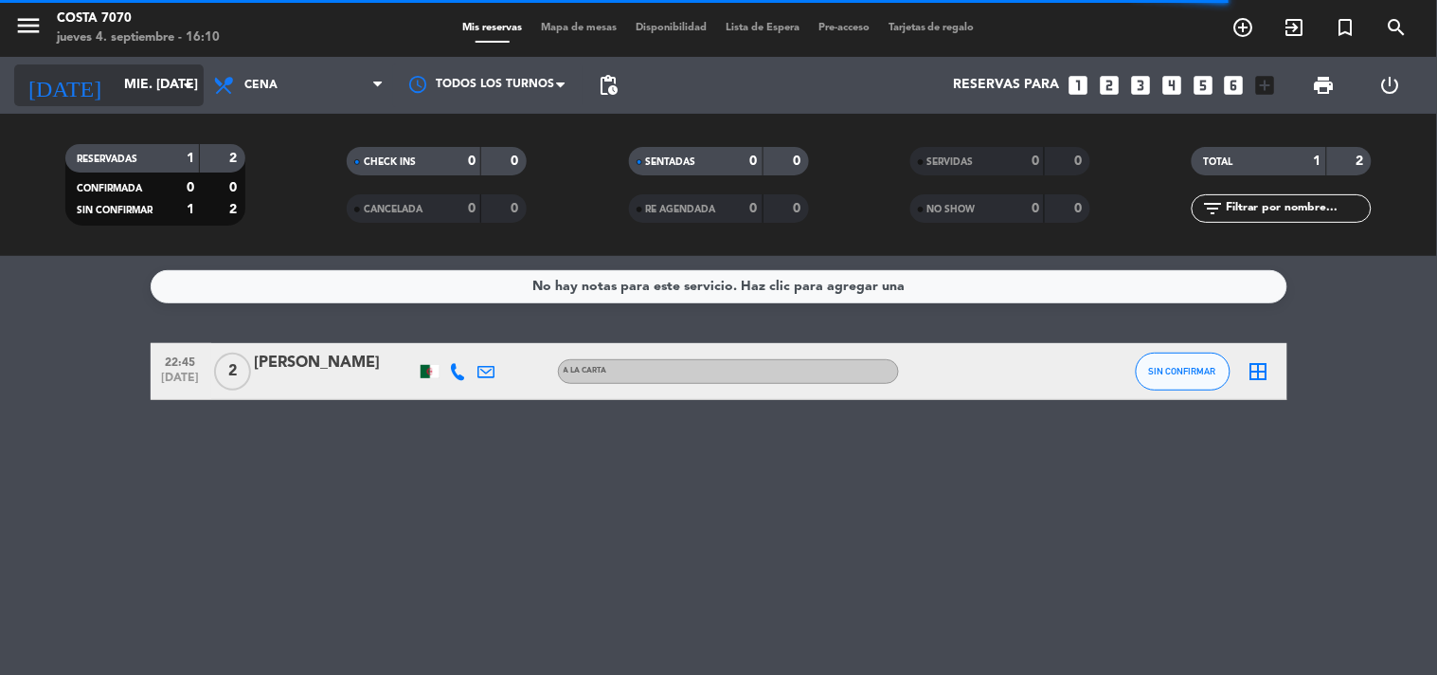
click at [154, 77] on input "mié. 29 oct." at bounding box center [205, 85] width 180 height 34
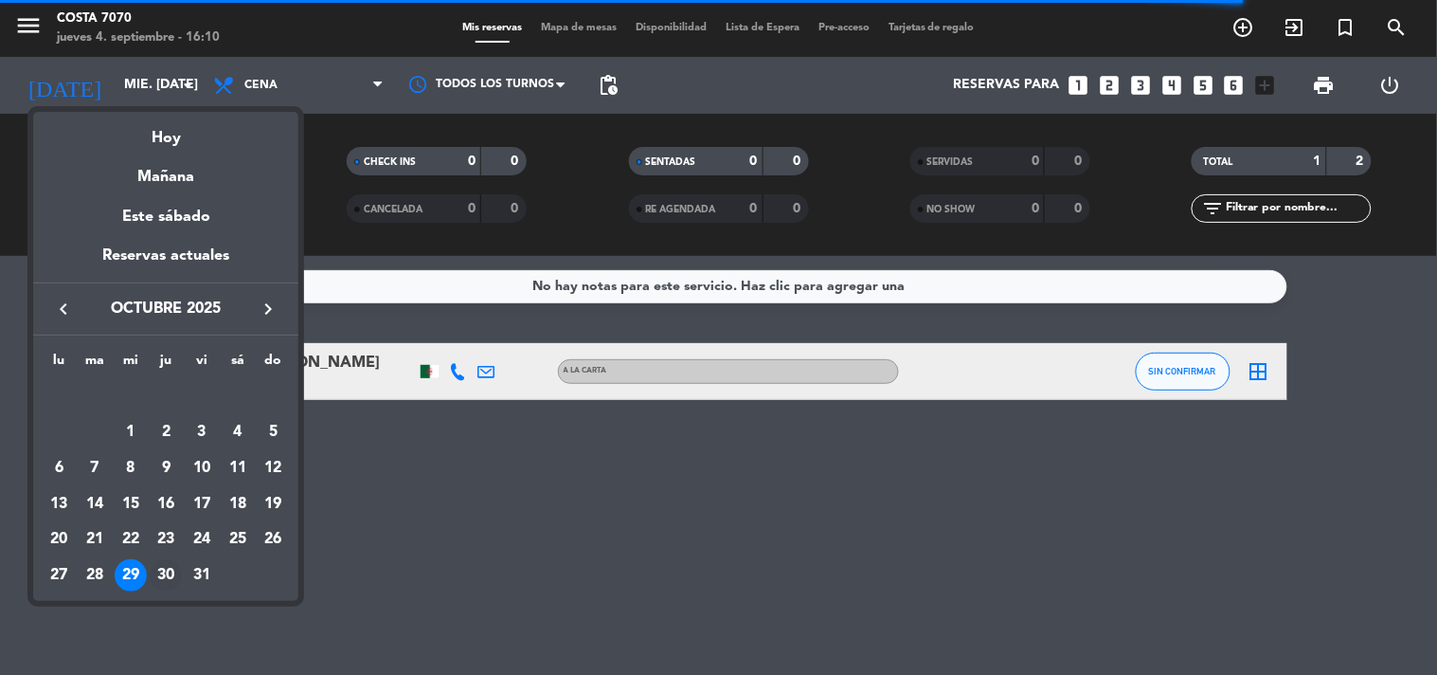
click at [166, 584] on div "30" at bounding box center [166, 575] width 32 height 32
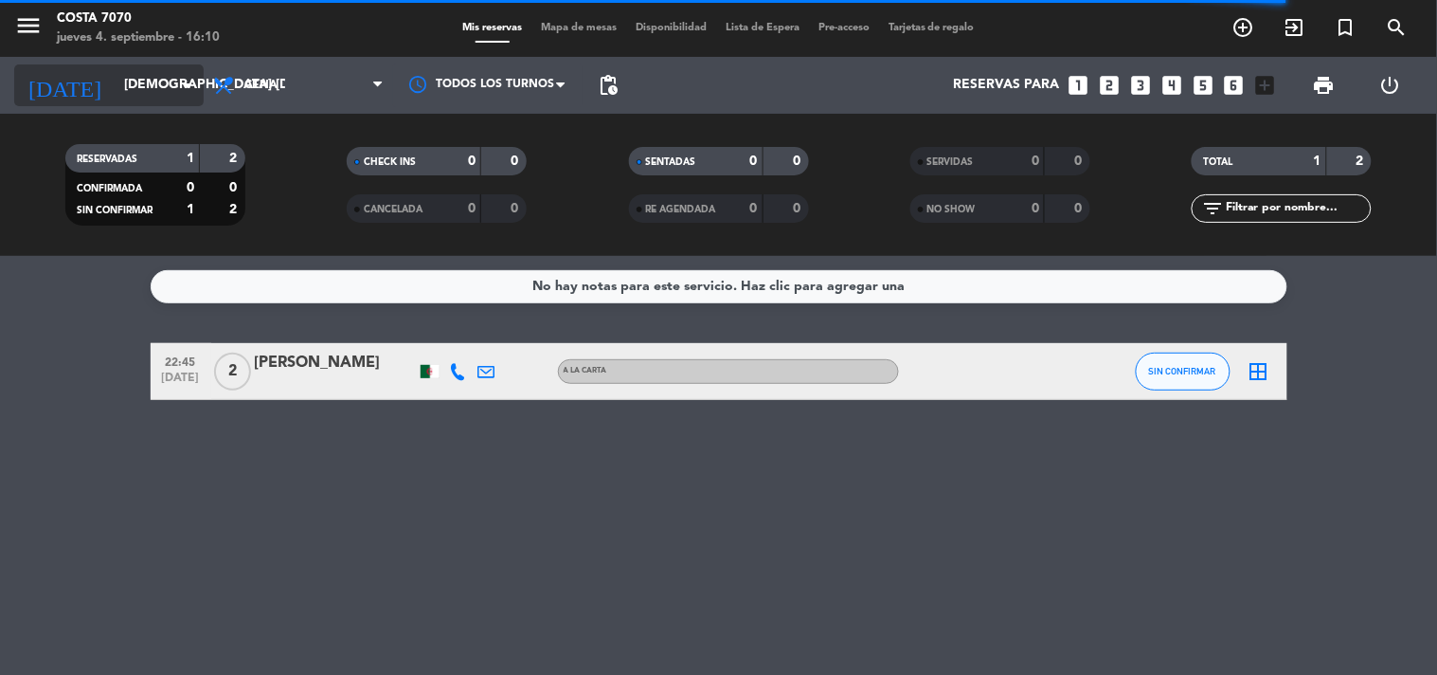
click at [142, 93] on input "jue. 30 oct." at bounding box center [205, 85] width 180 height 34
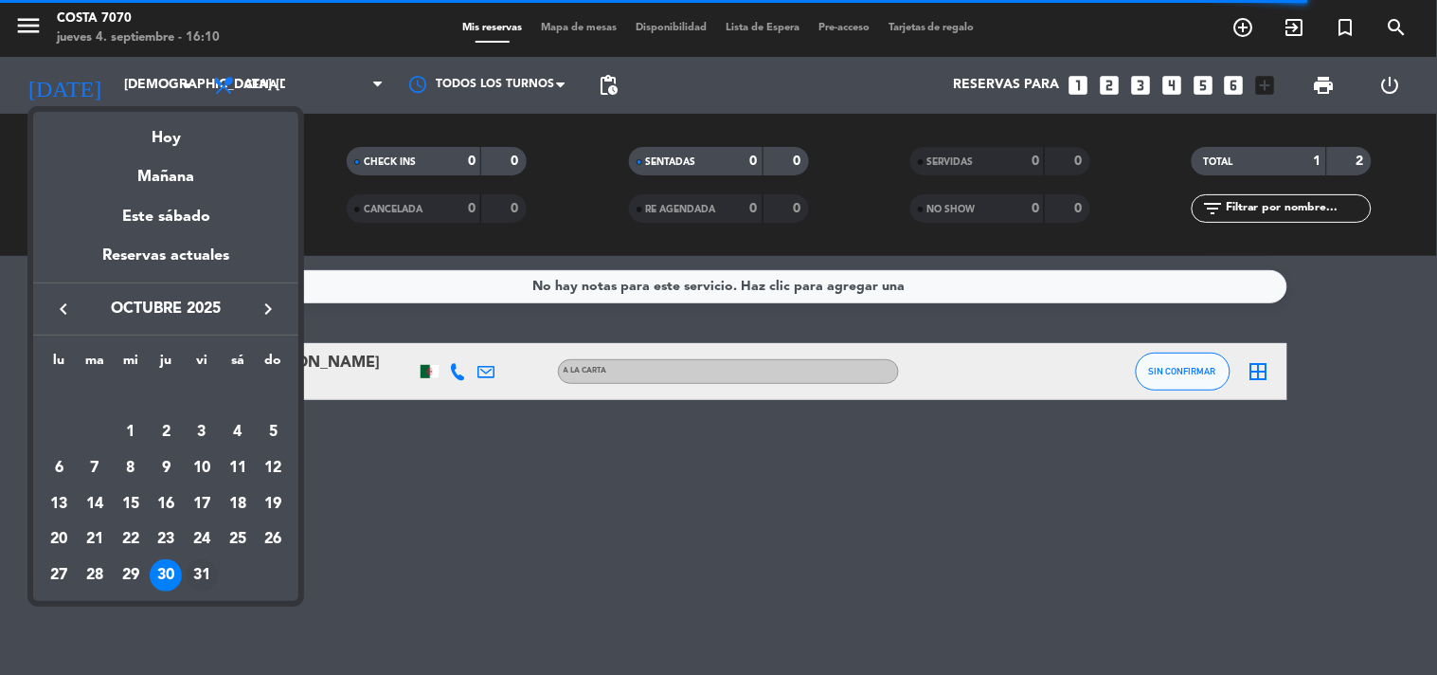
click at [200, 569] on div "31" at bounding box center [202, 575] width 32 height 32
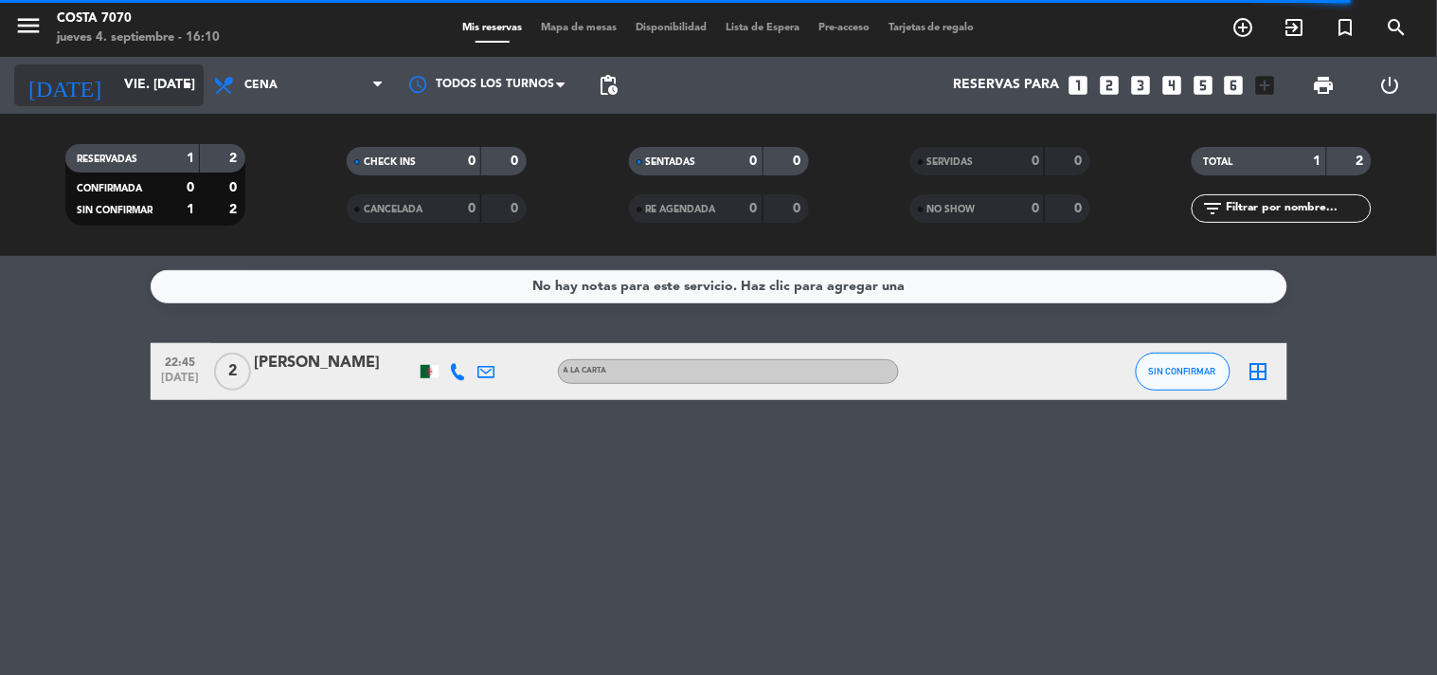
click at [128, 80] on input "vie. 31 oct." at bounding box center [205, 85] width 180 height 34
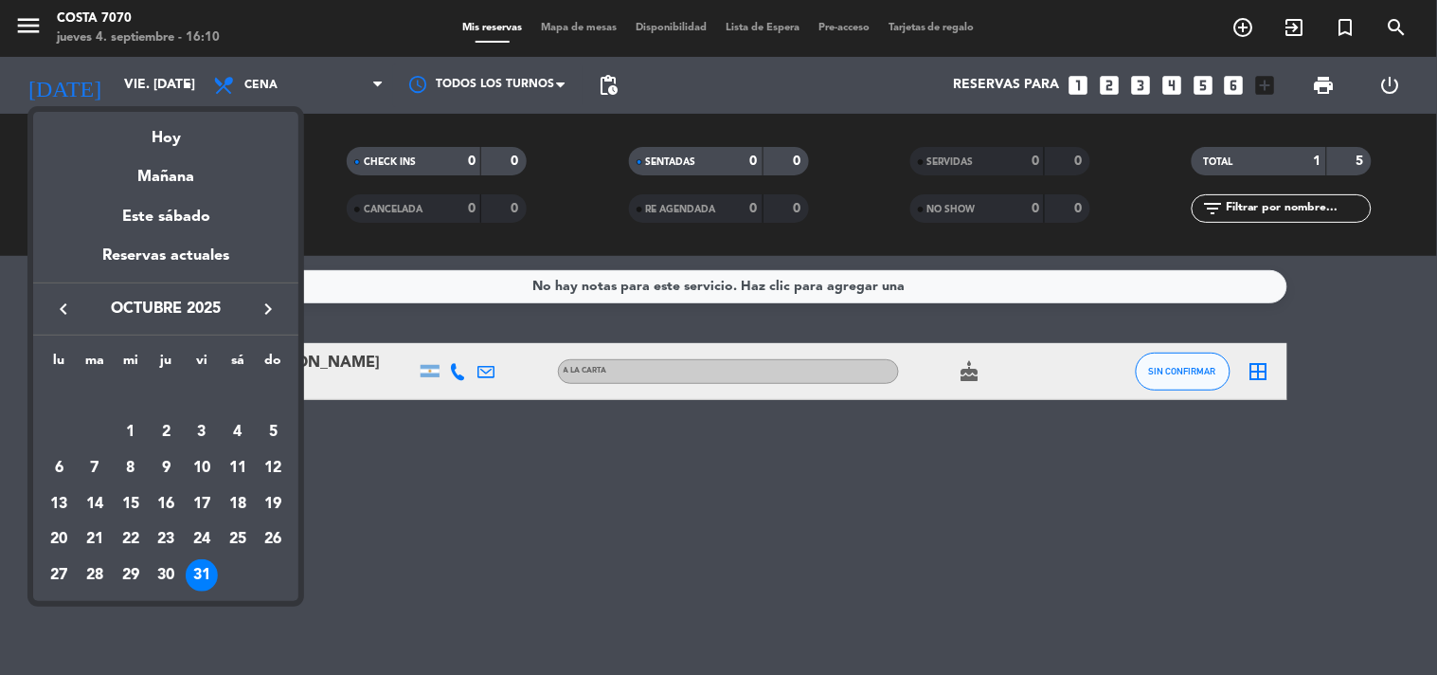
click at [372, 432] on div at bounding box center [718, 337] width 1437 height 675
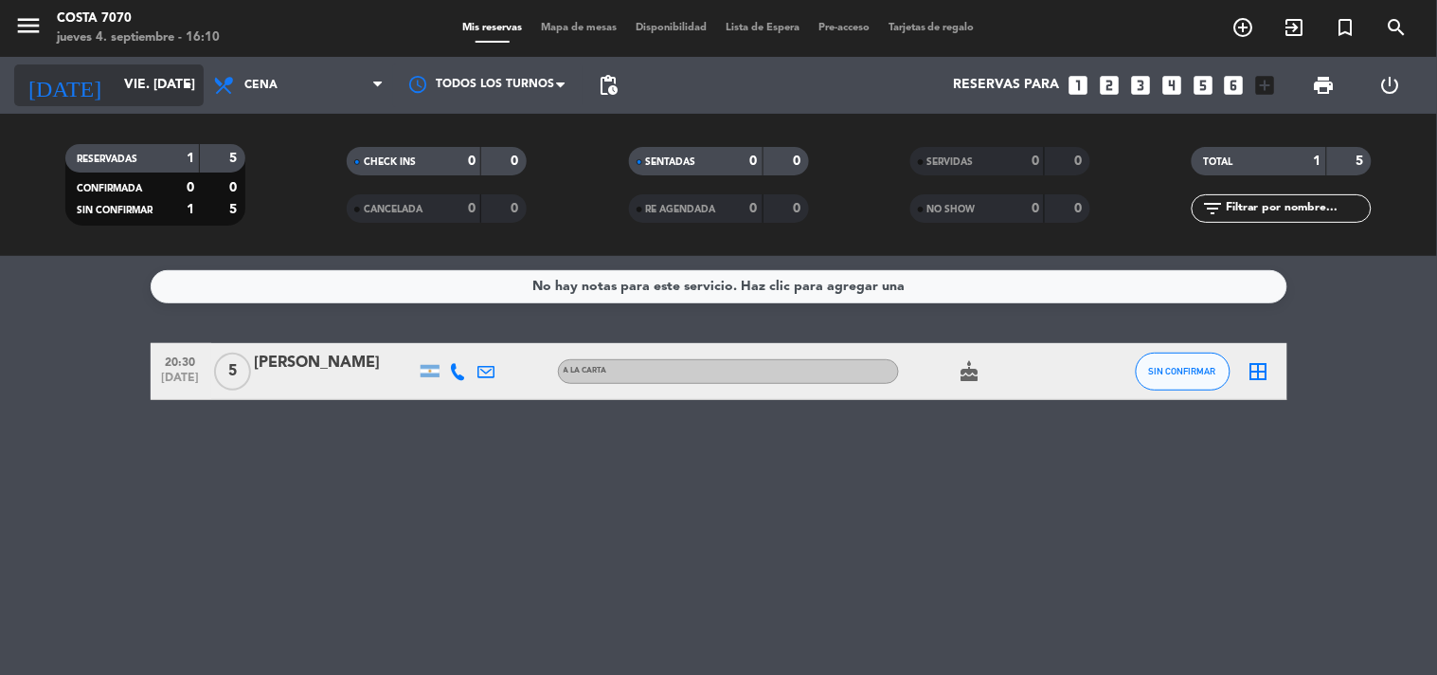
click at [136, 78] on input "vie. 31 oct." at bounding box center [205, 85] width 180 height 34
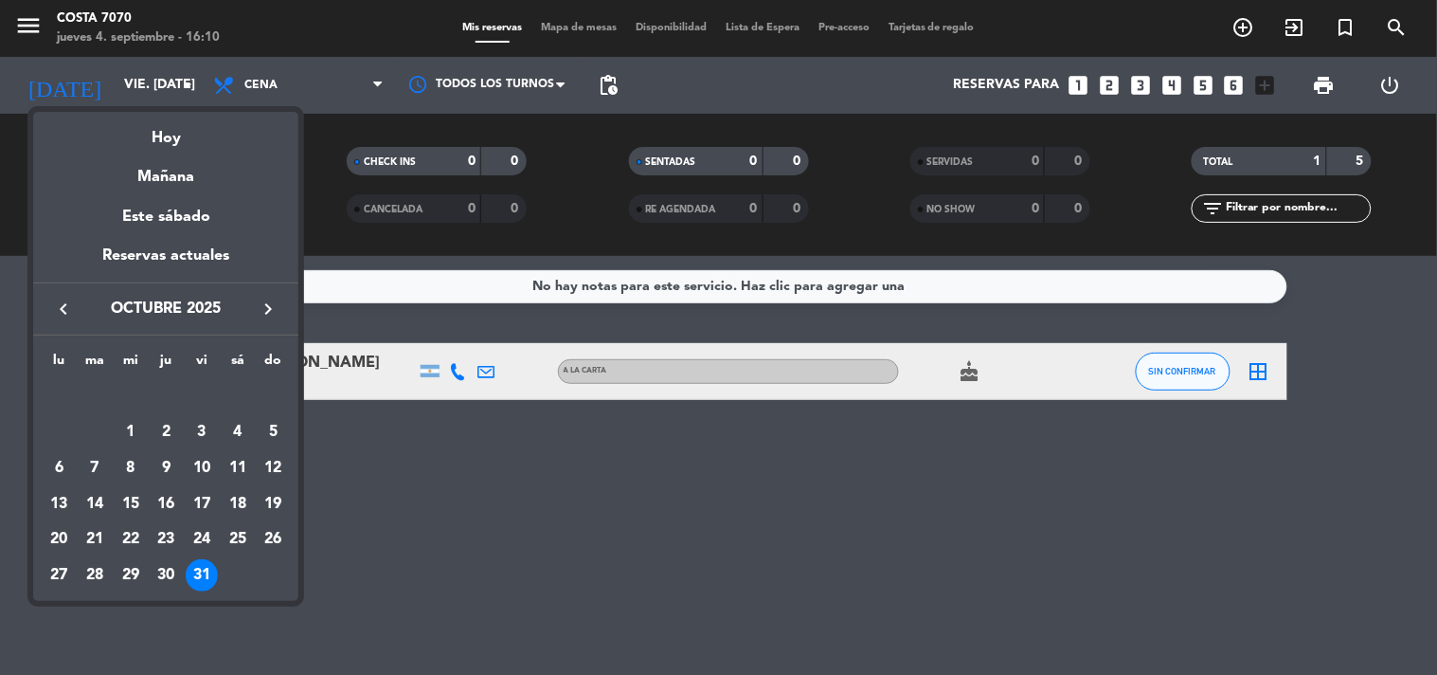
click at [67, 311] on icon "keyboard_arrow_left" at bounding box center [63, 309] width 23 height 23
click at [169, 436] on div "4" at bounding box center [166, 432] width 32 height 32
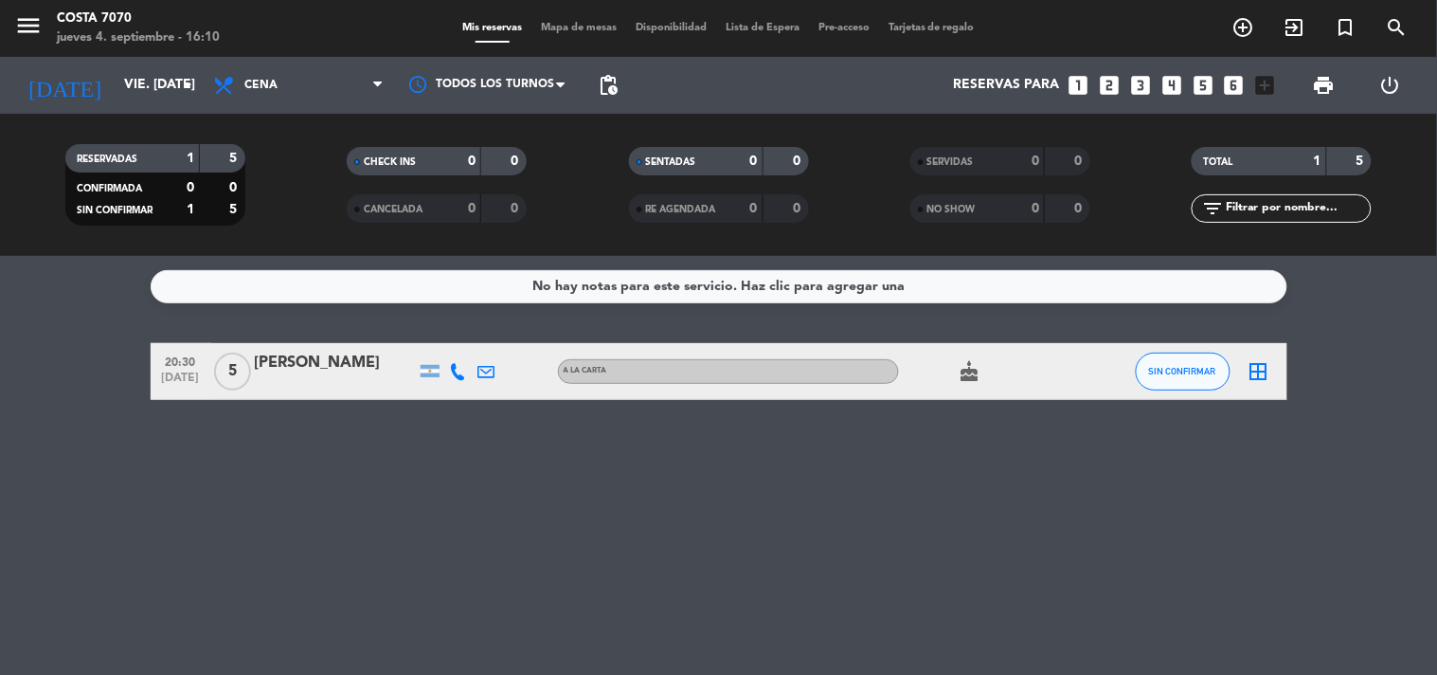
type input "[DEMOGRAPHIC_DATA] [DATE]"
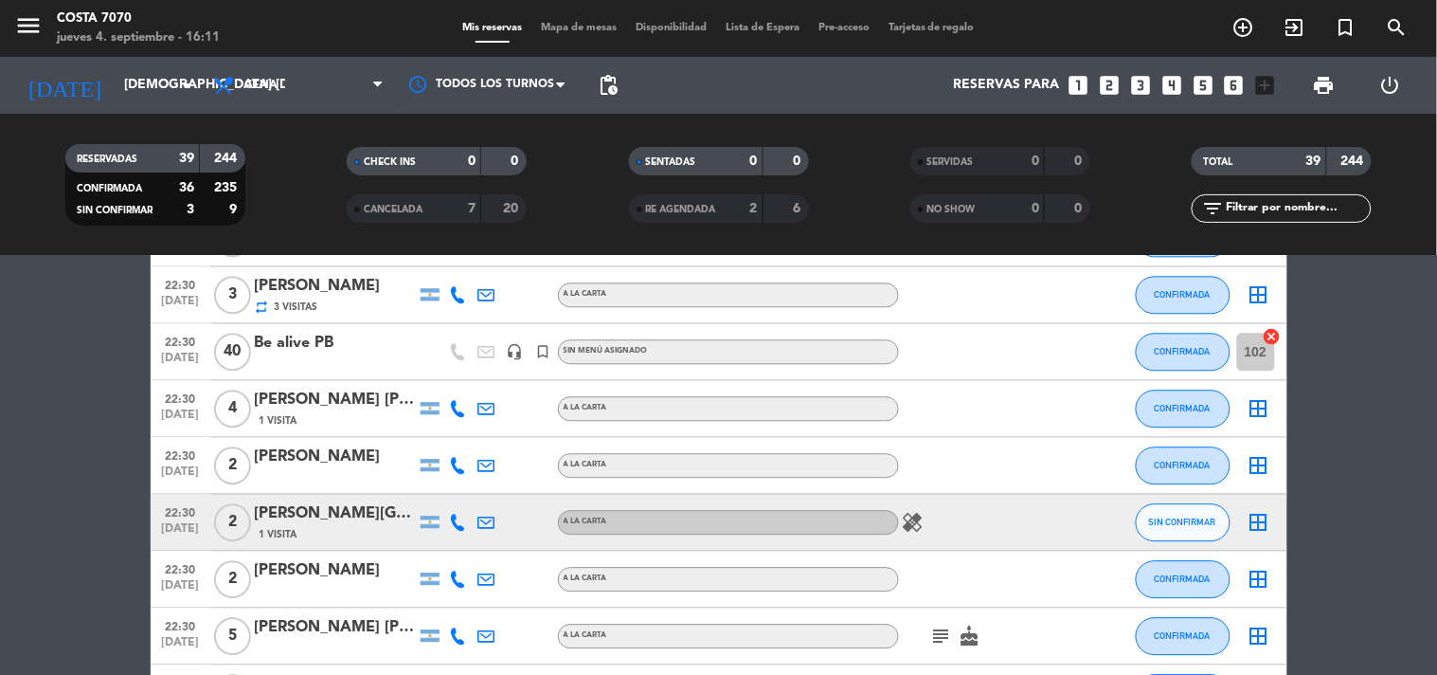
scroll to position [1473, 0]
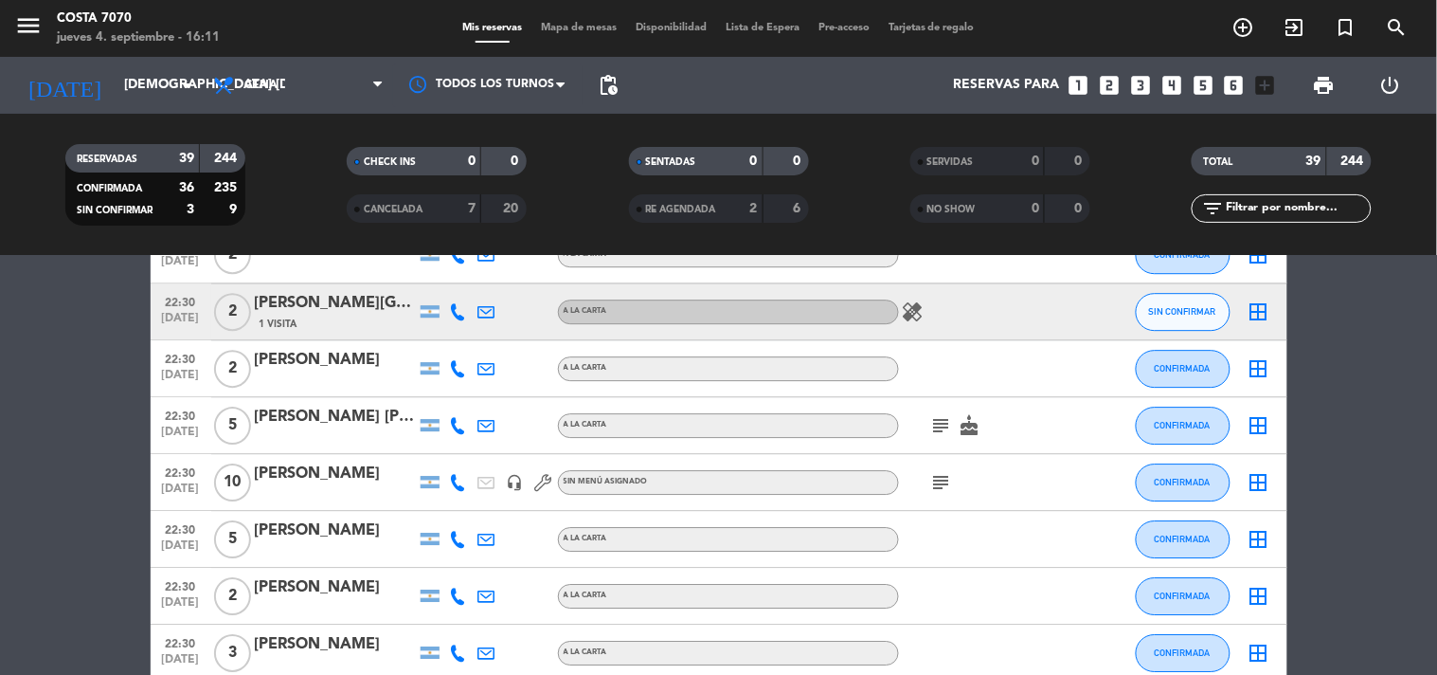
click at [467, 314] on div at bounding box center [458, 311] width 28 height 56
click at [464, 311] on icon at bounding box center [458, 311] width 17 height 17
click at [448, 284] on span "Copiar" at bounding box center [445, 279] width 40 height 20
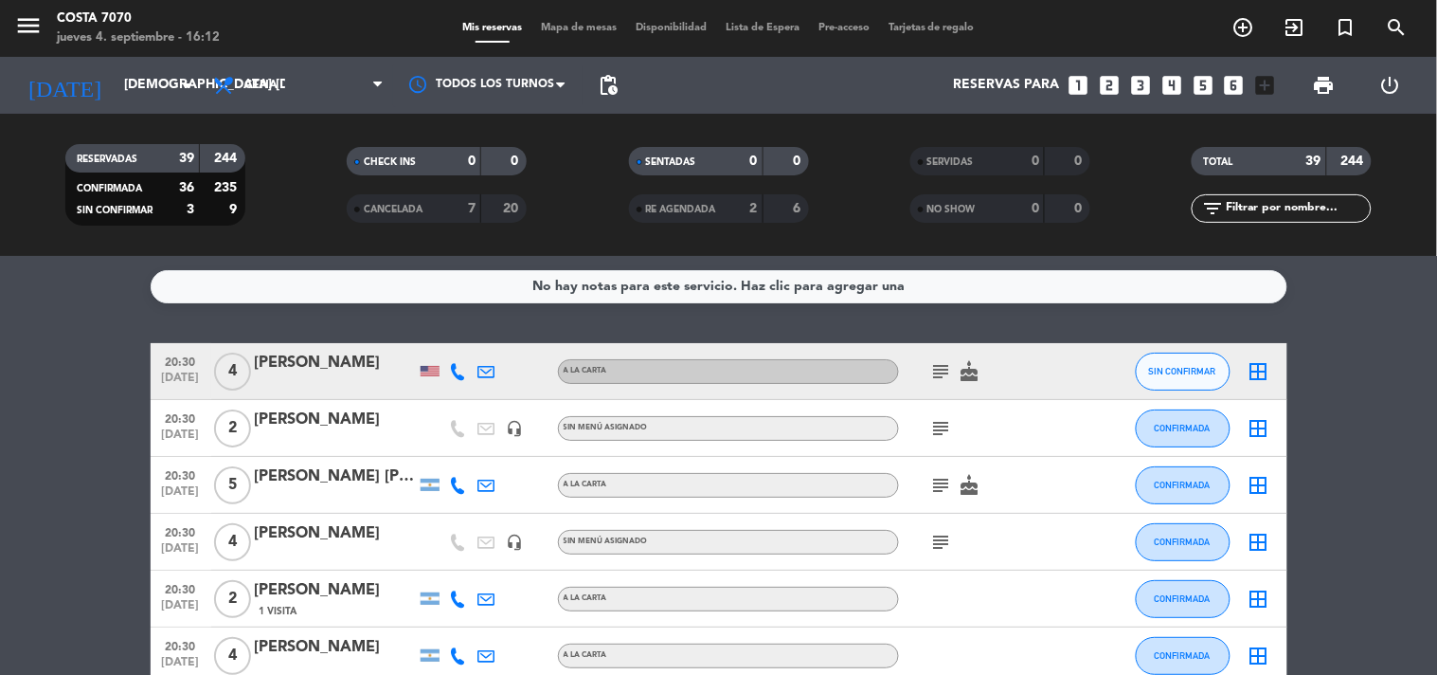
click at [624, 78] on span "pending_actions" at bounding box center [608, 85] width 38 height 38
click at [607, 81] on span "pending_actions" at bounding box center [608, 85] width 23 height 23
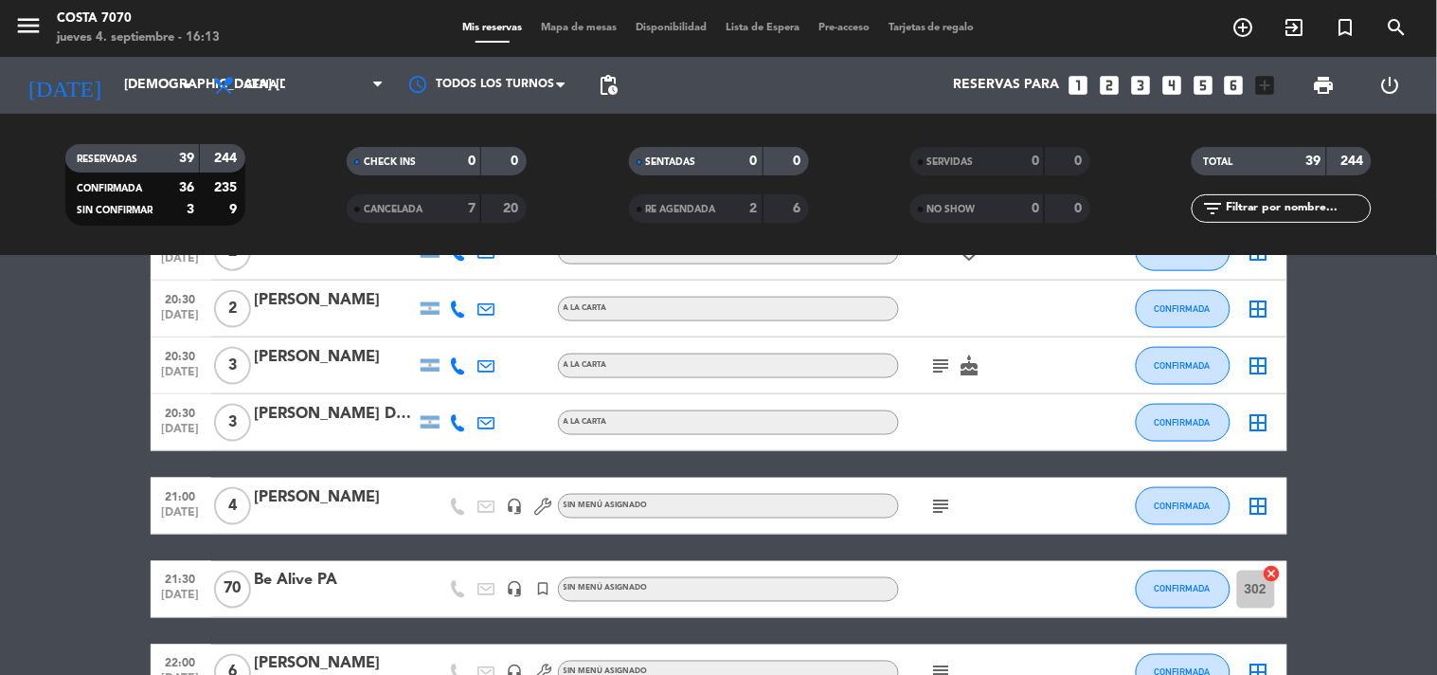
scroll to position [736, 0]
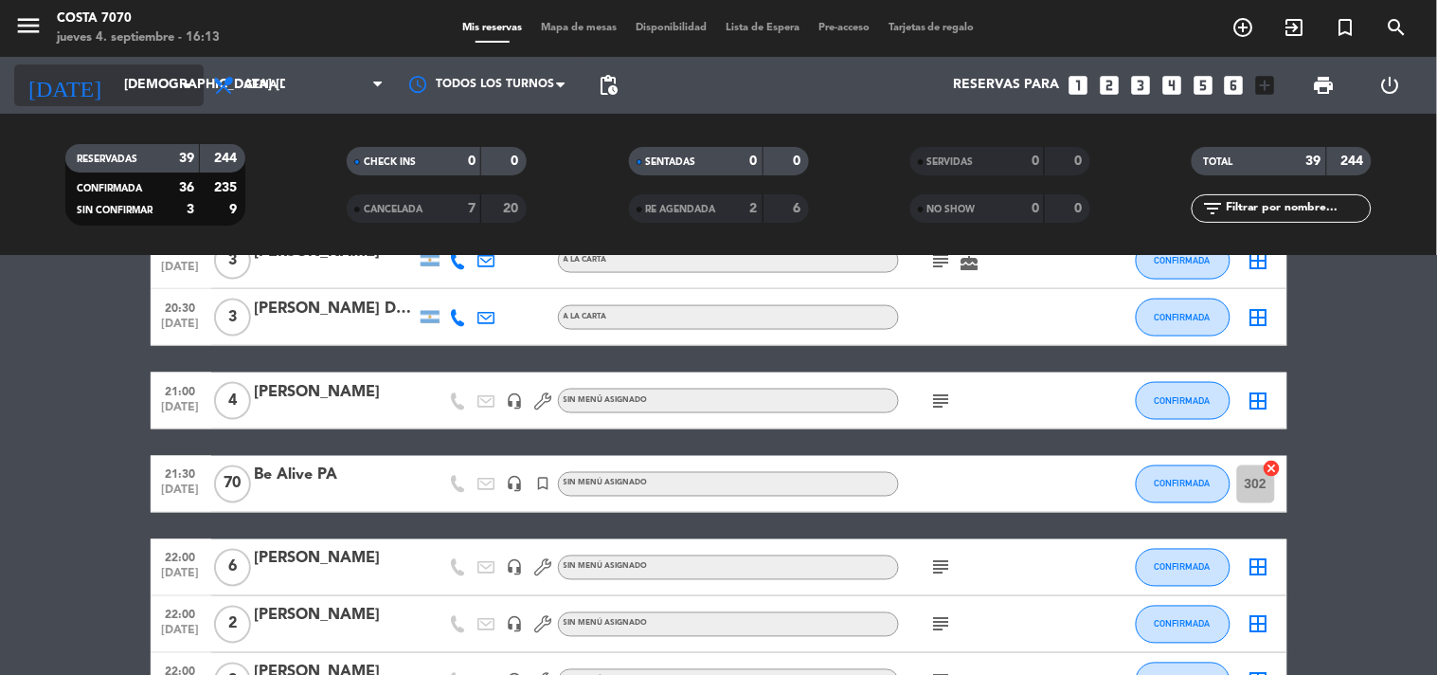
click at [115, 99] on input "[DEMOGRAPHIC_DATA] [DATE]" at bounding box center [205, 85] width 180 height 34
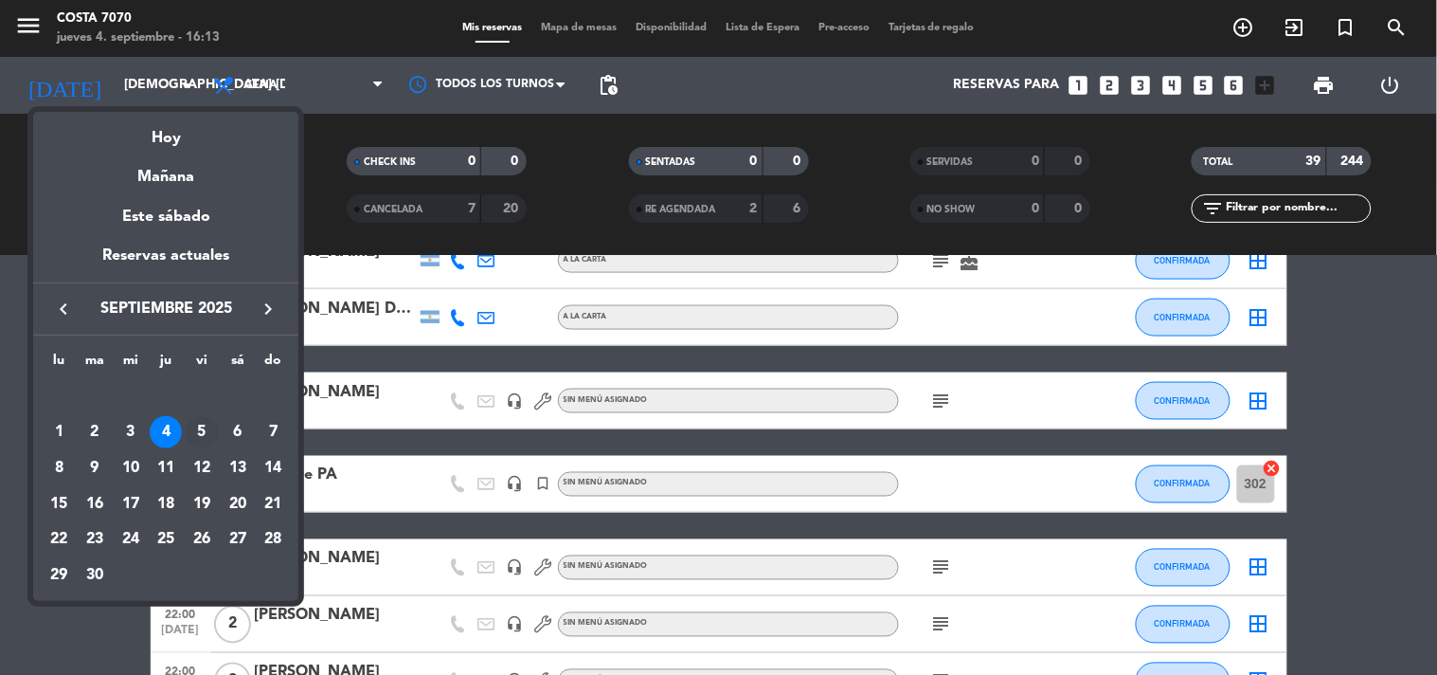
click at [201, 433] on div "5" at bounding box center [202, 432] width 32 height 32
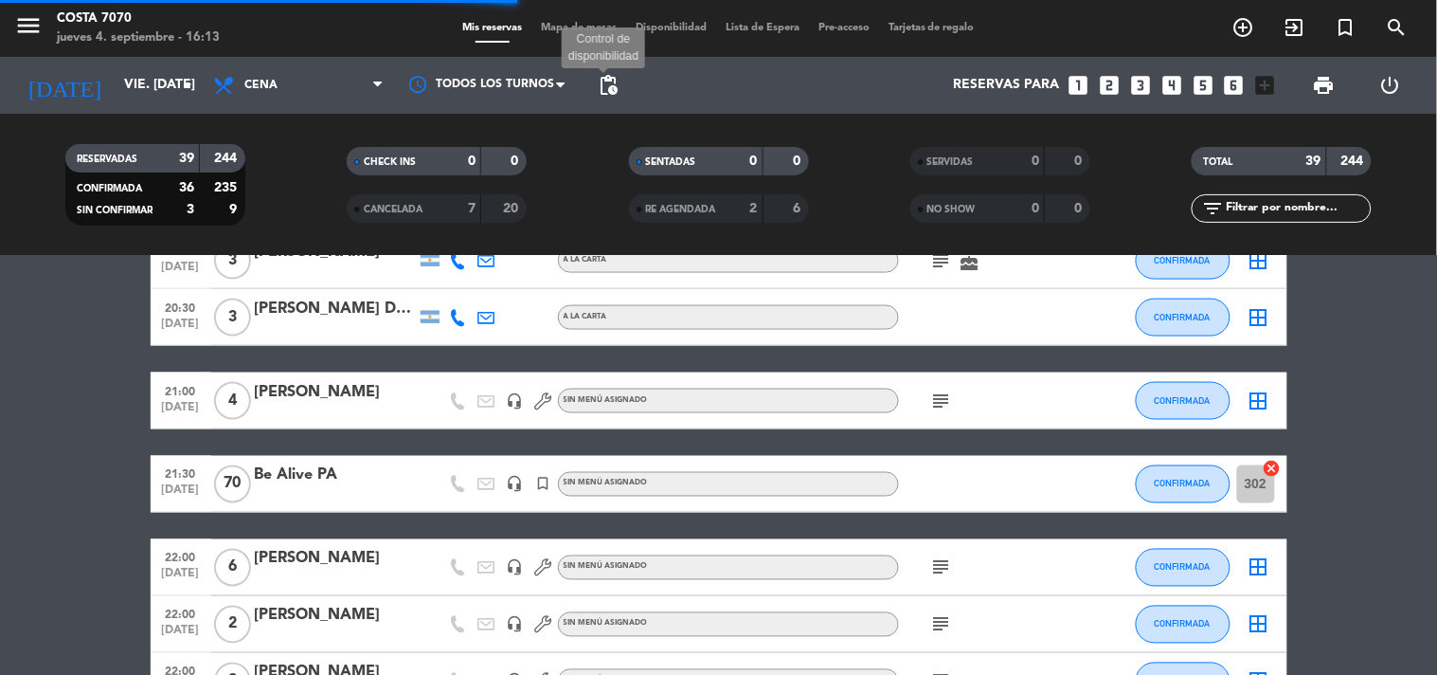
click at [612, 80] on span "pending_actions Control de disponibilidad" at bounding box center [608, 85] width 38 height 38
click at [612, 80] on span "pending_actions" at bounding box center [608, 85] width 23 height 23
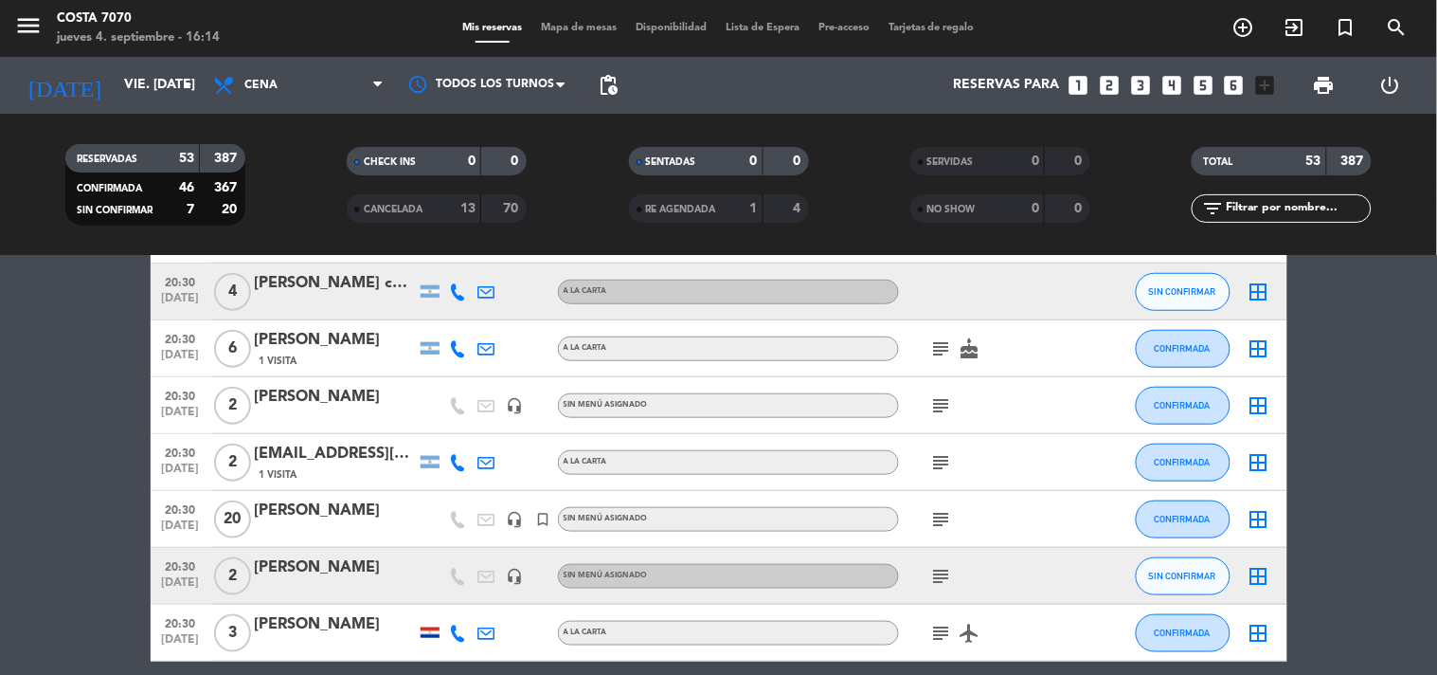
scroll to position [526, 0]
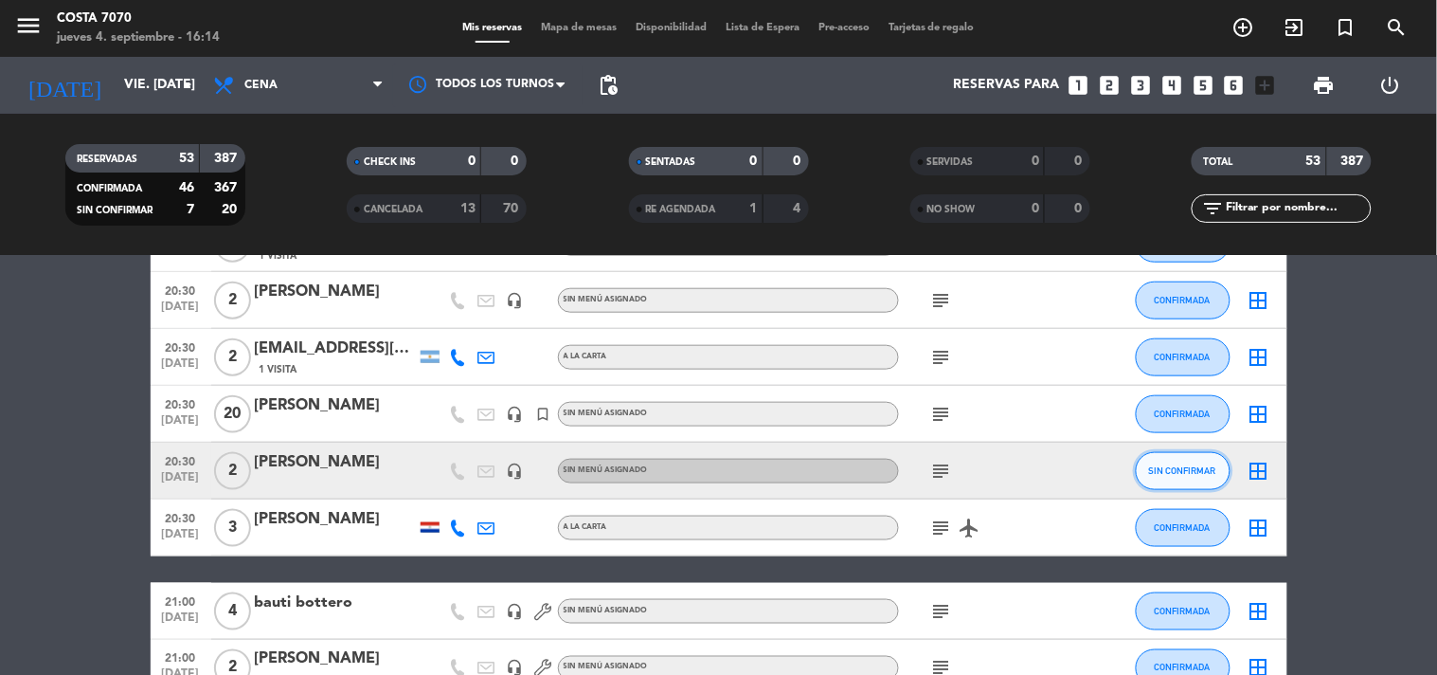
click at [1173, 465] on span "SIN CONFIRMAR" at bounding box center [1182, 470] width 67 height 10
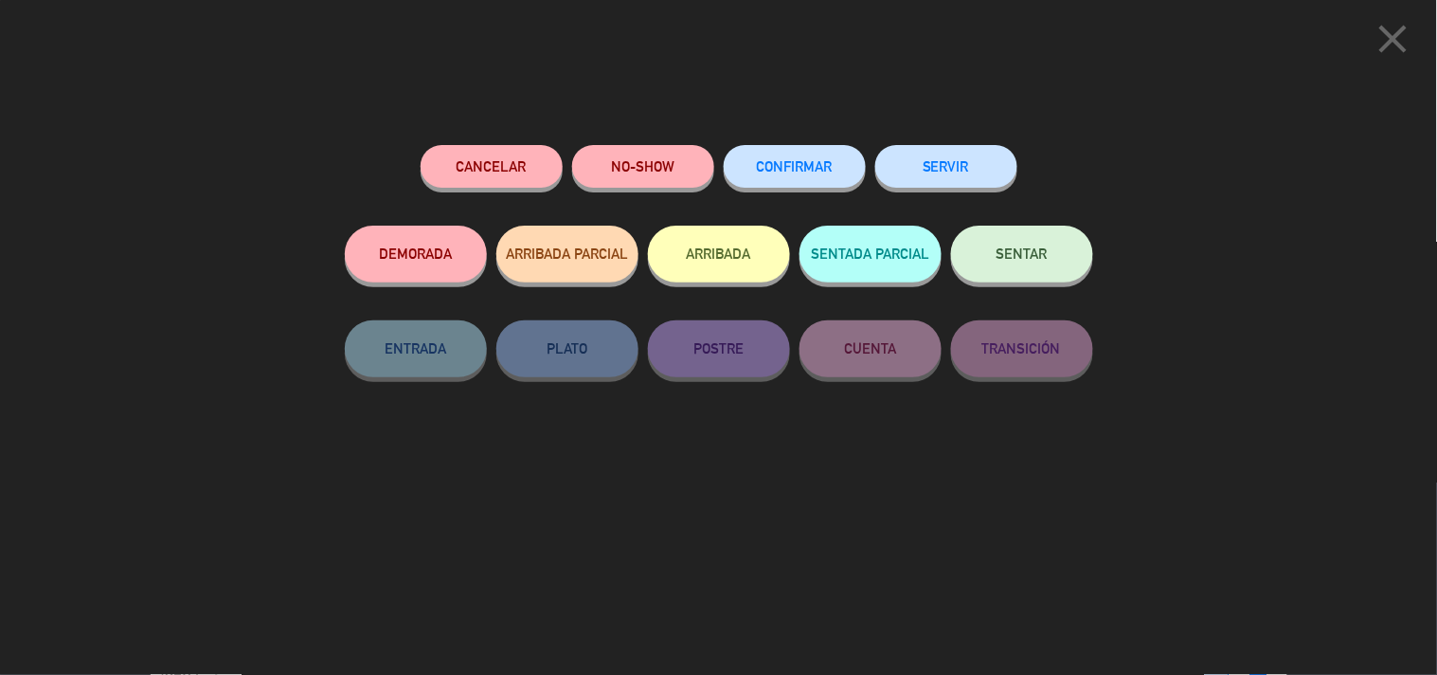
click at [759, 159] on span "CONFIRMAR" at bounding box center [795, 166] width 76 height 16
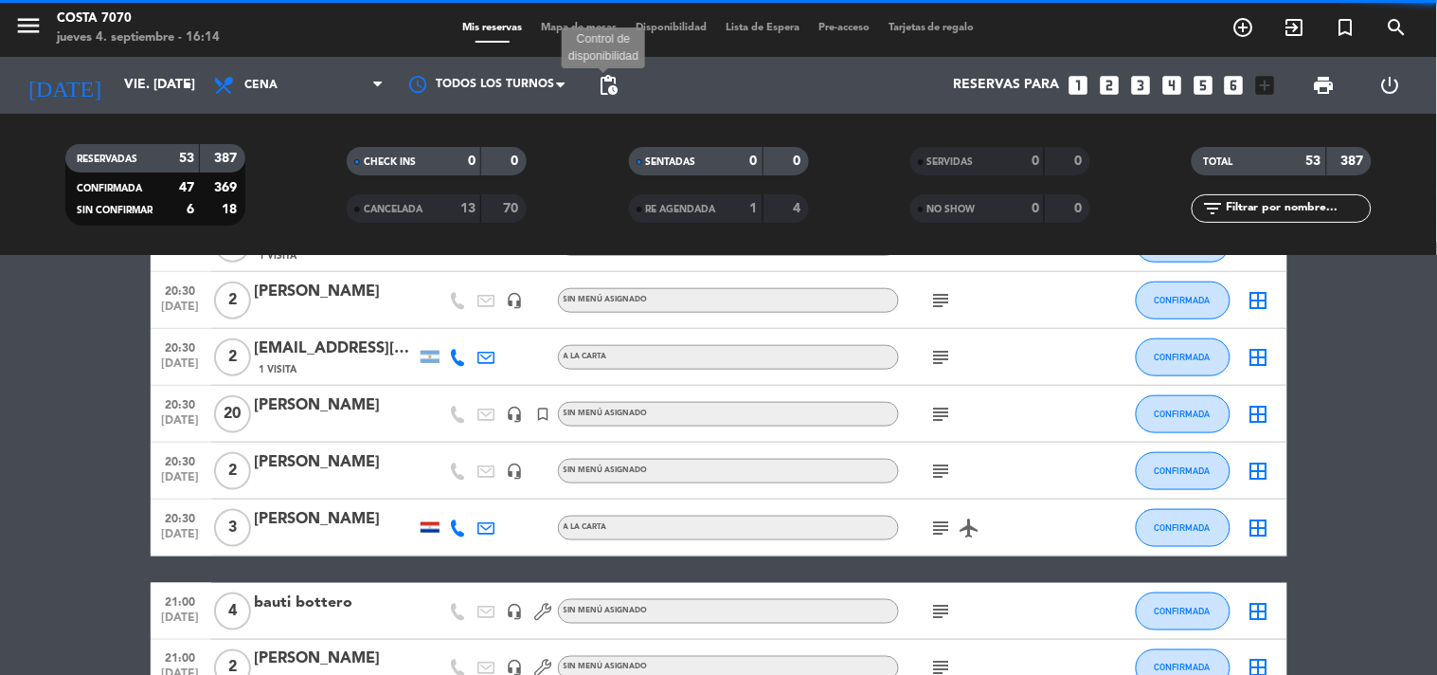
click at [613, 88] on span "pending_actions" at bounding box center [608, 85] width 23 height 23
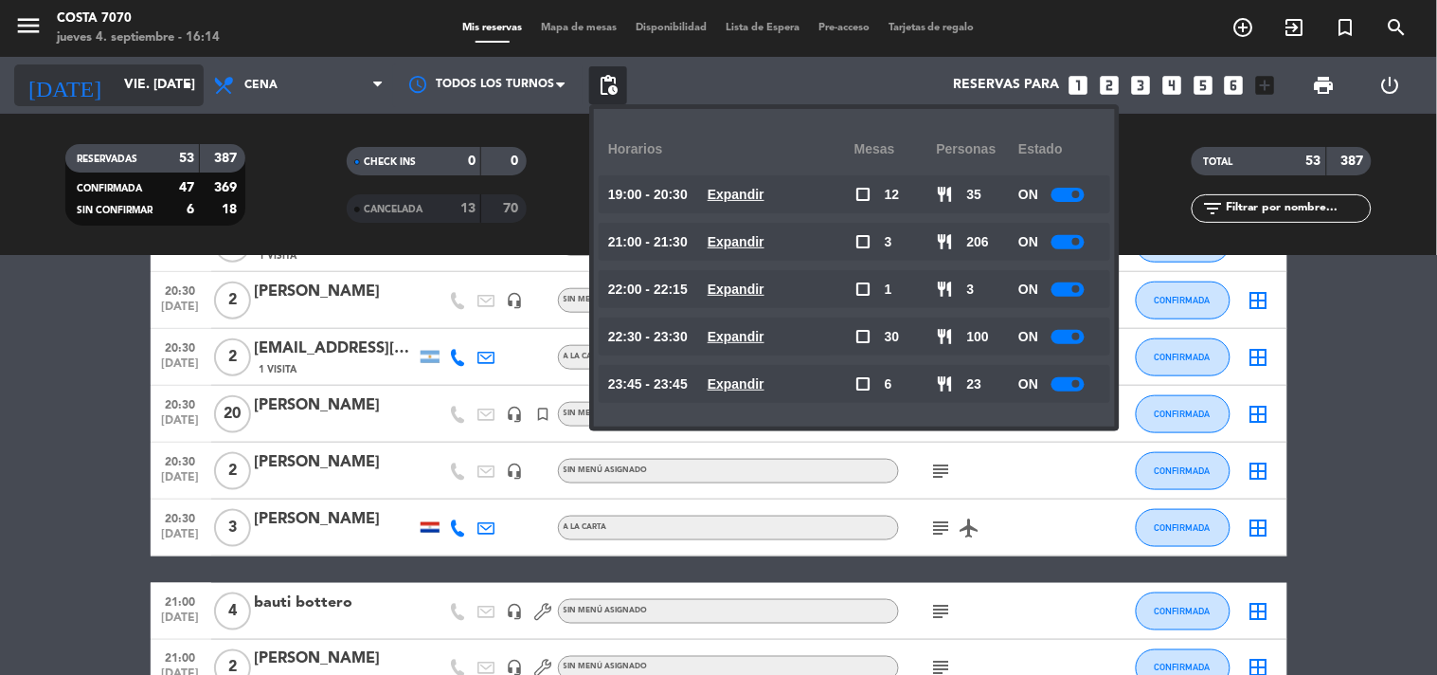
click at [161, 96] on input "vie. 5 sep." at bounding box center [205, 85] width 180 height 34
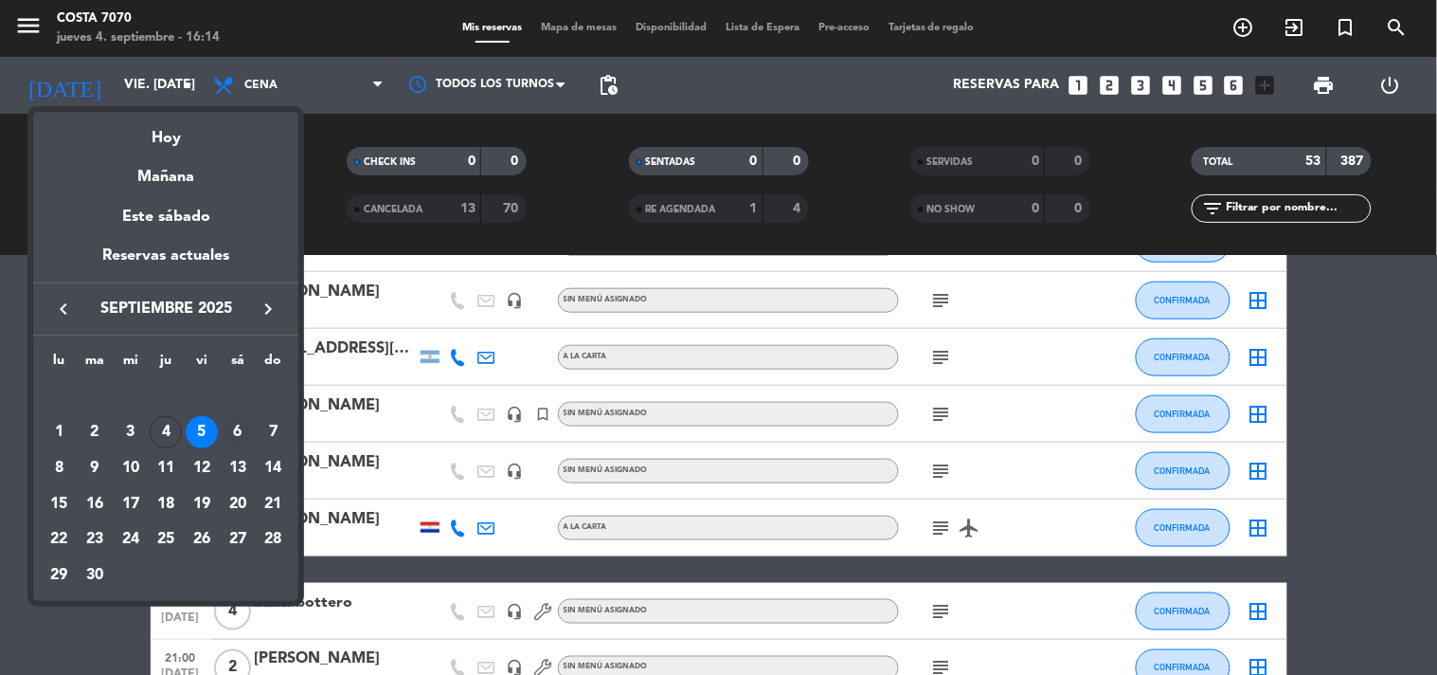
click at [237, 438] on div "6" at bounding box center [238, 432] width 32 height 32
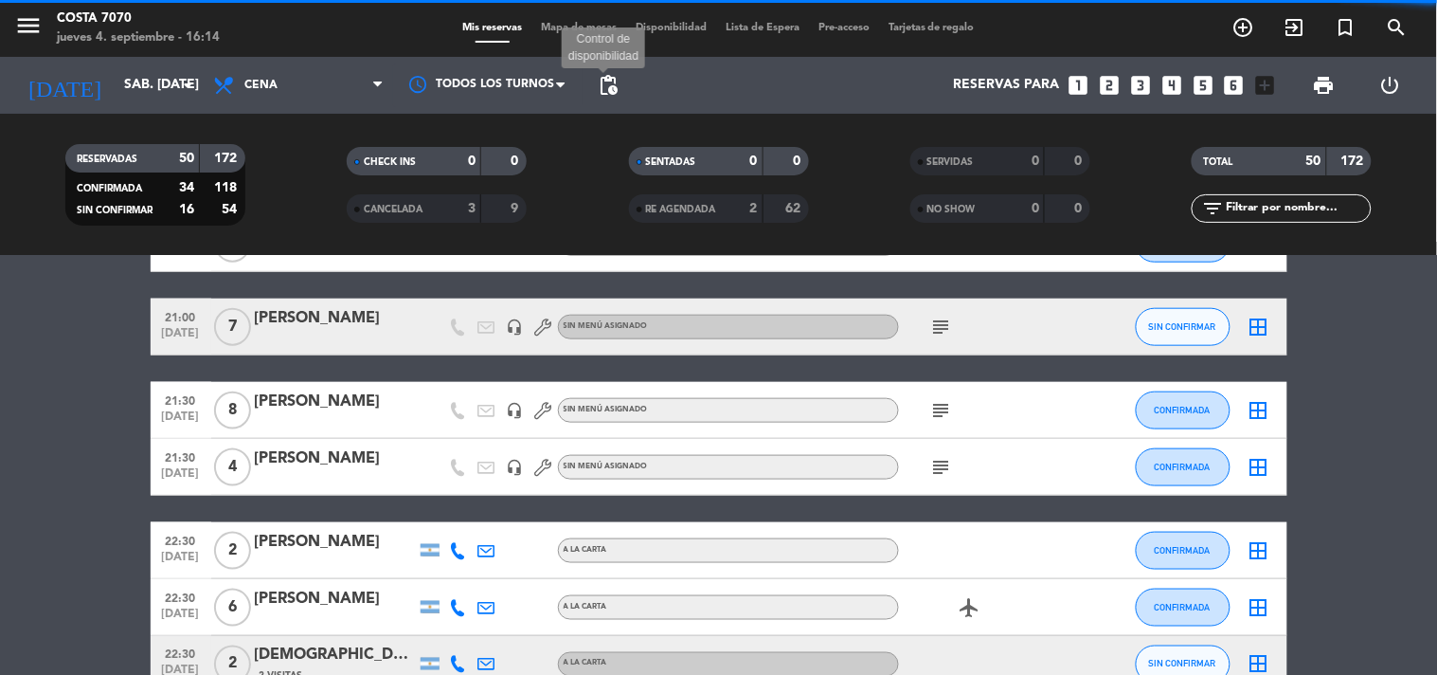
click at [608, 90] on span "pending_actions" at bounding box center [608, 85] width 23 height 23
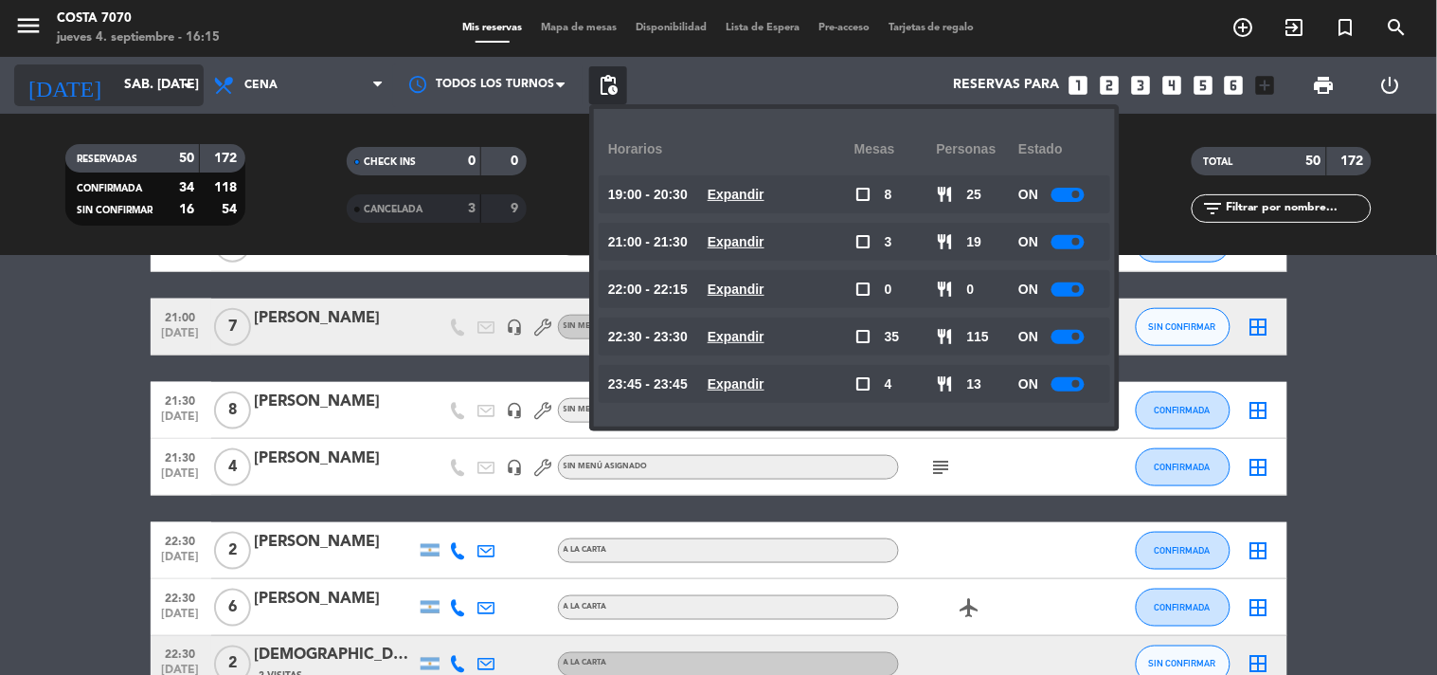
click at [161, 81] on input "sáb. [DATE]" at bounding box center [205, 85] width 180 height 34
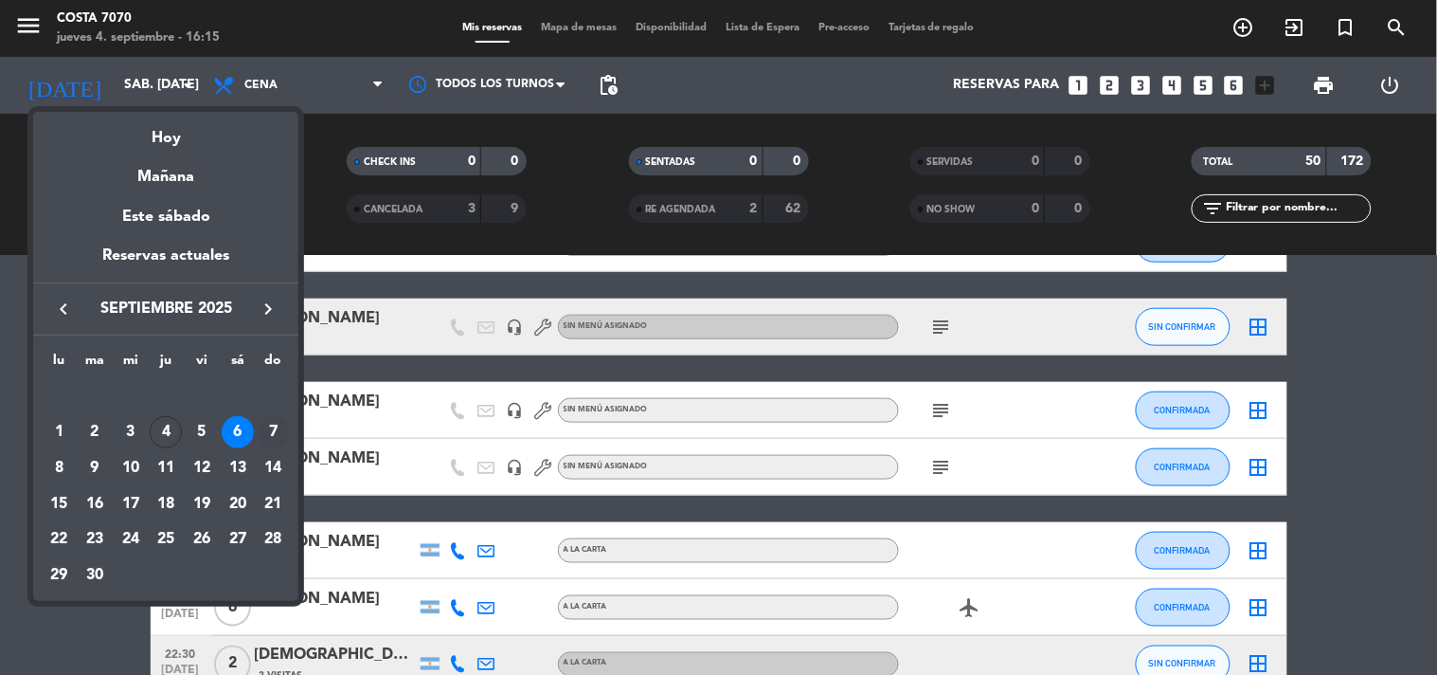
click at [267, 424] on div "7" at bounding box center [274, 432] width 32 height 32
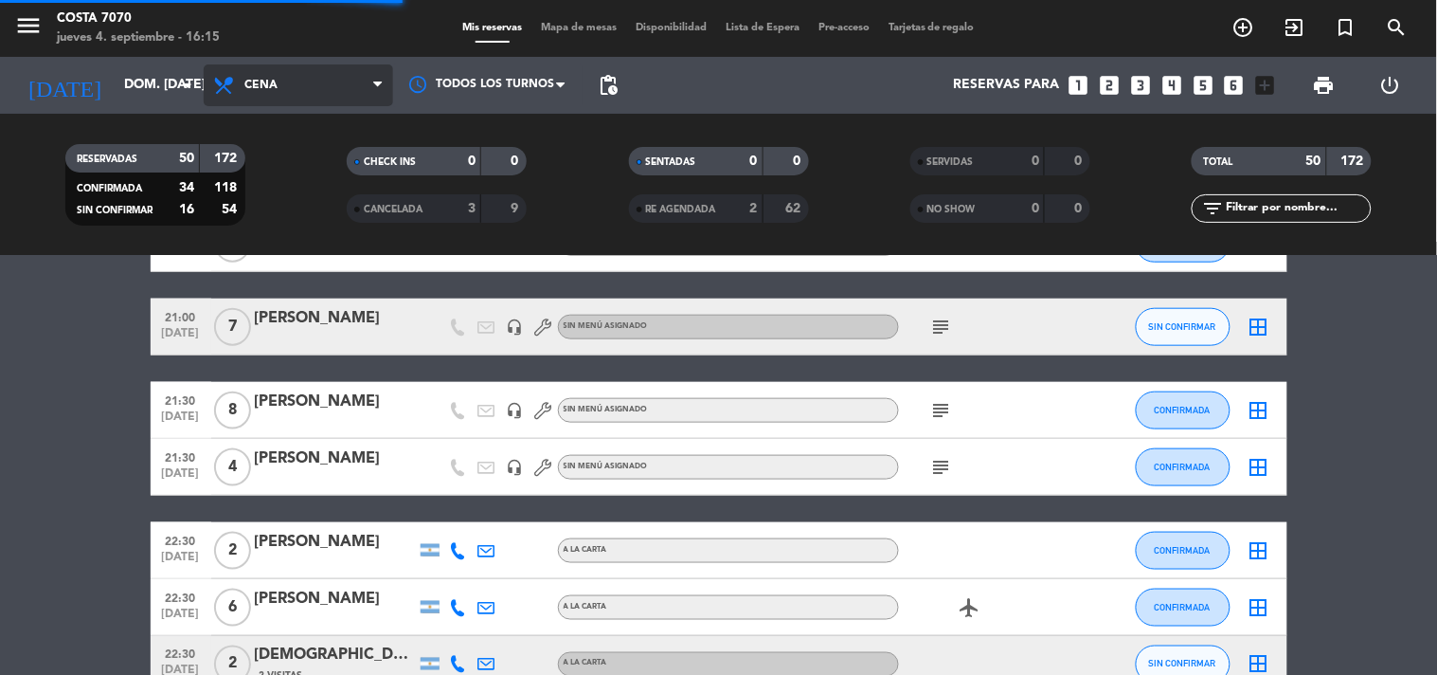
click at [284, 96] on span "Cena" at bounding box center [299, 85] width 190 height 42
click at [313, 169] on div "menu Costa 7070 jueves 4. septiembre - 16:15 Mis reservas Mapa de mesas Disponi…" at bounding box center [718, 128] width 1437 height 256
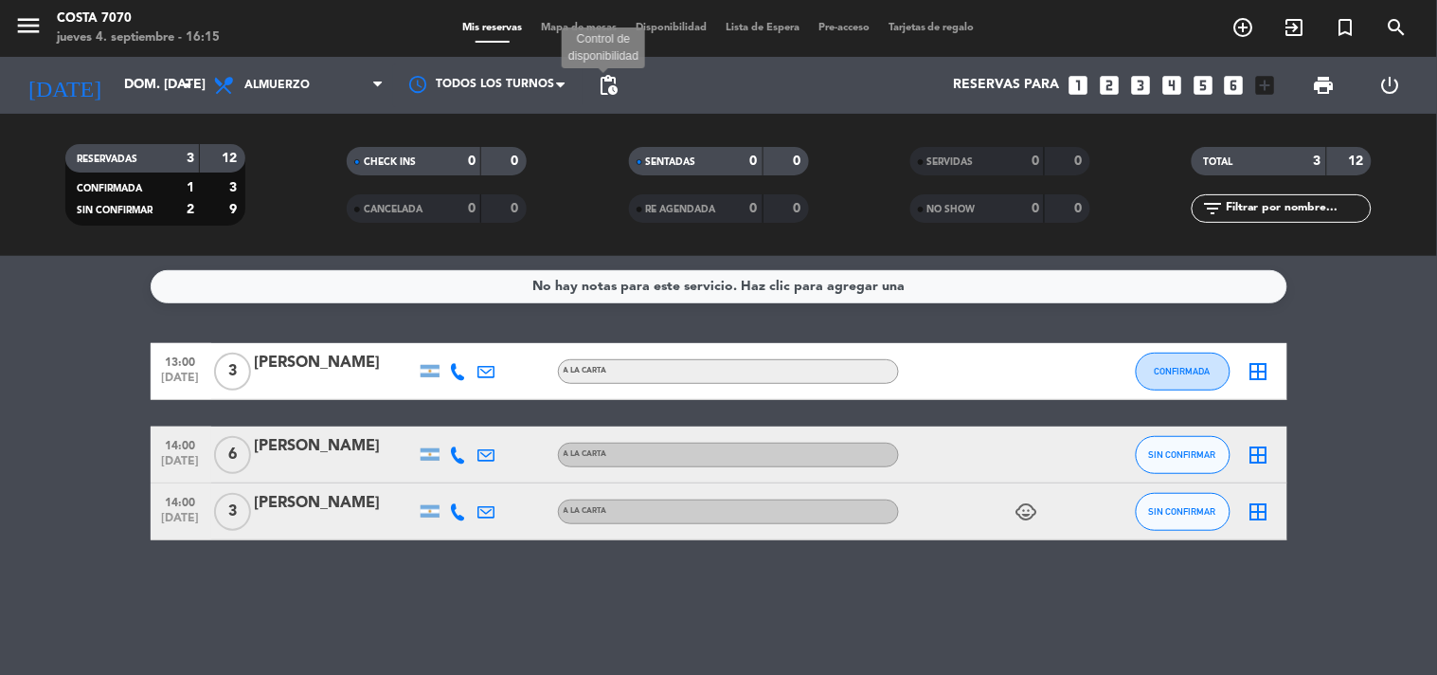
click at [603, 89] on span "pending_actions" at bounding box center [608, 85] width 23 height 23
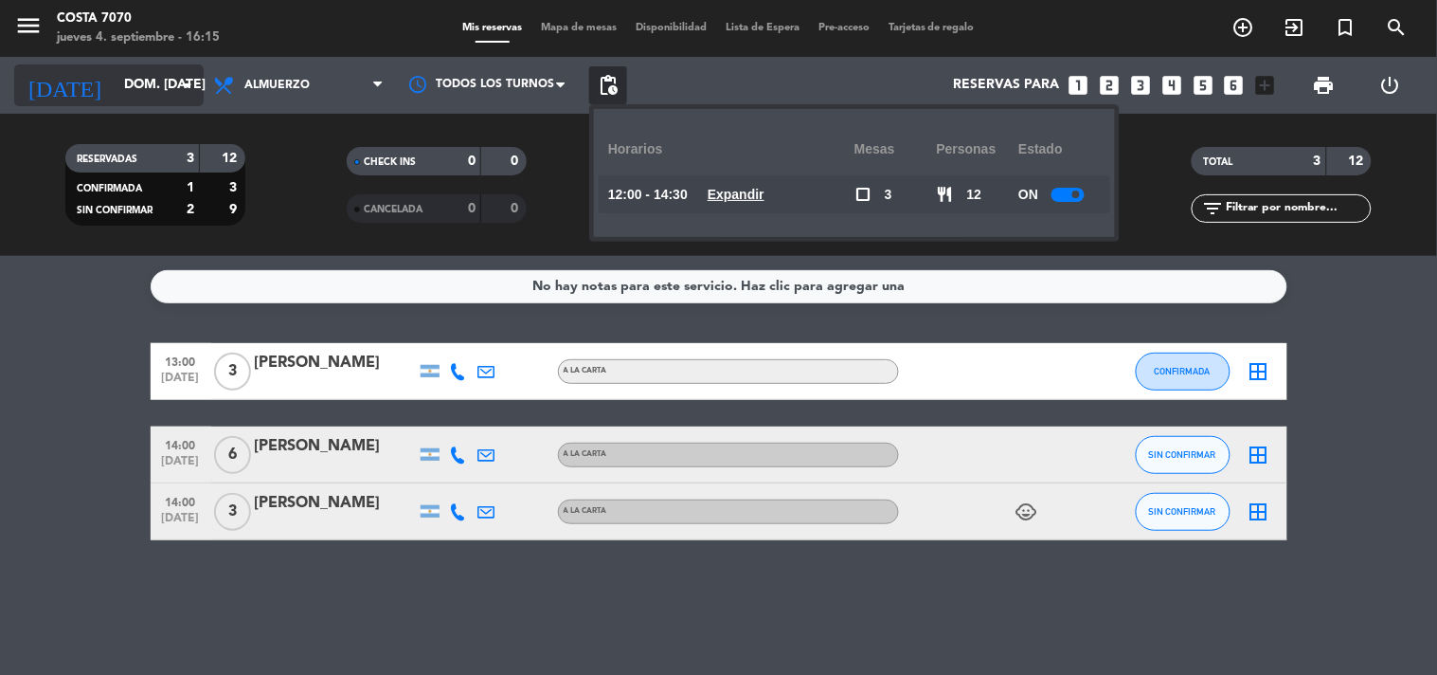
click at [115, 68] on input "dom. 7 sep." at bounding box center [205, 85] width 180 height 34
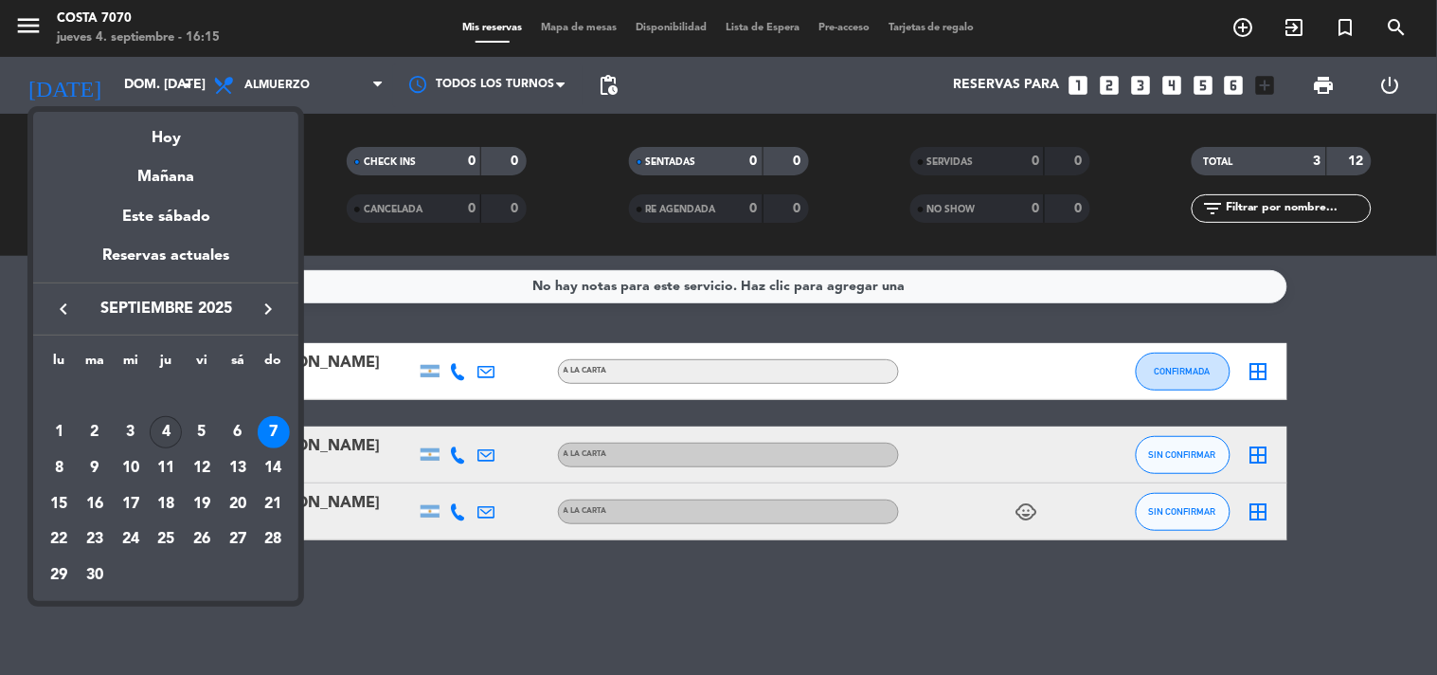
click at [162, 427] on div "4" at bounding box center [166, 432] width 32 height 32
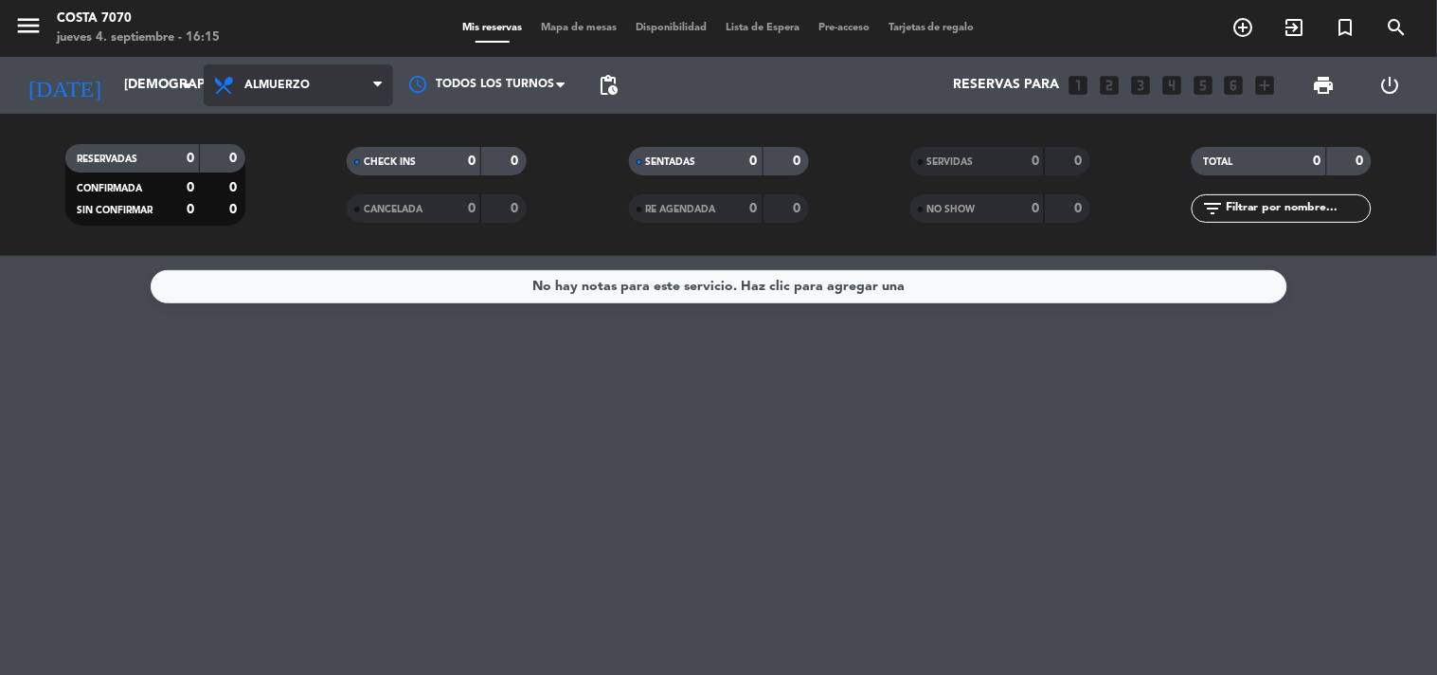
click at [272, 80] on span "Almuerzo" at bounding box center [276, 85] width 65 height 13
click at [299, 201] on div "menu Costa 7070 jueves 4. septiembre - 16:15 Mis reservas Mapa de mesas Disponi…" at bounding box center [718, 128] width 1437 height 256
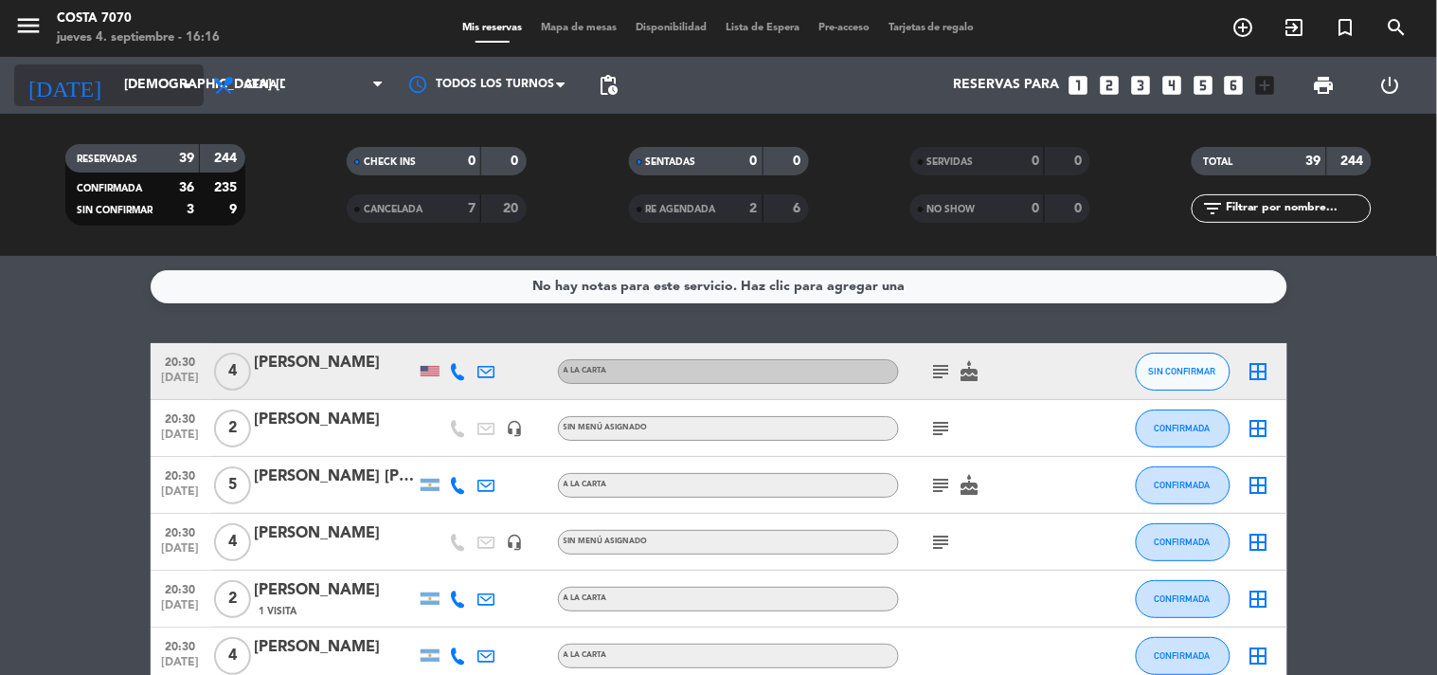
click at [163, 92] on input "[DEMOGRAPHIC_DATA] [DATE]" at bounding box center [205, 85] width 180 height 34
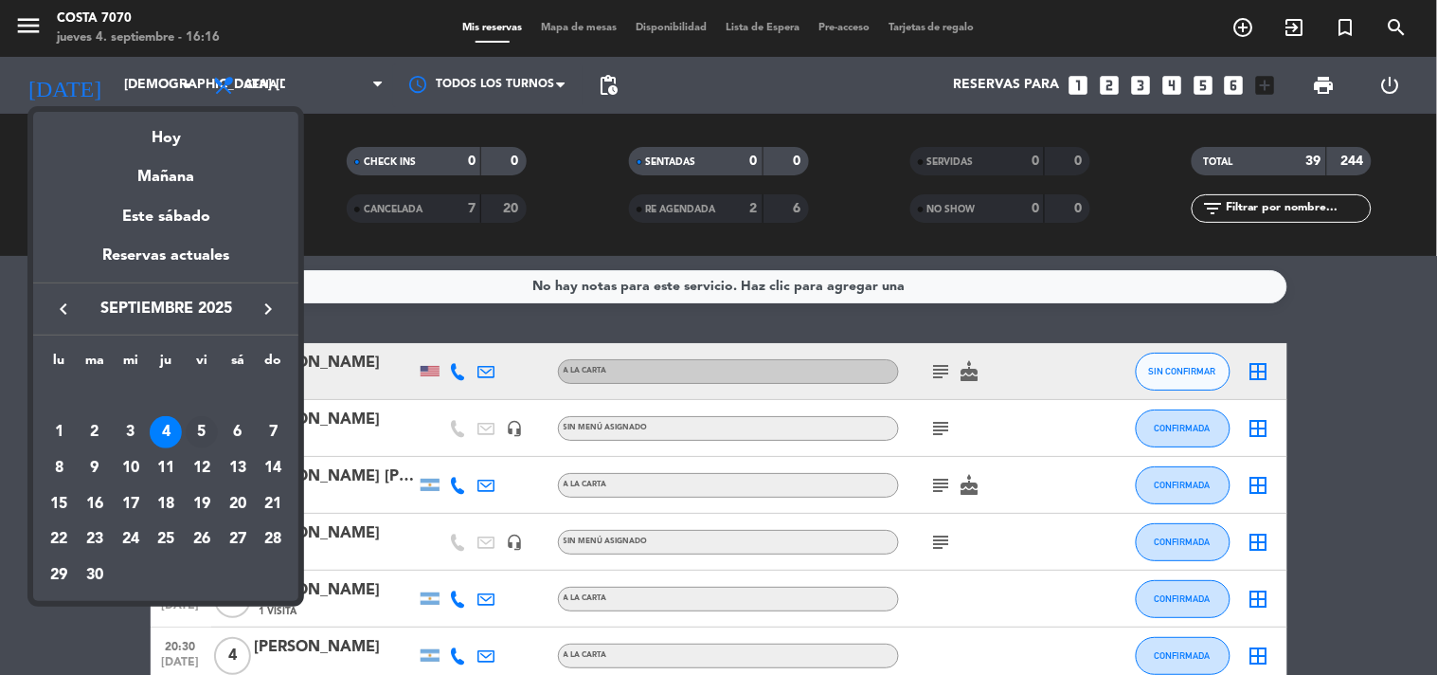
click at [203, 424] on div "5" at bounding box center [202, 432] width 32 height 32
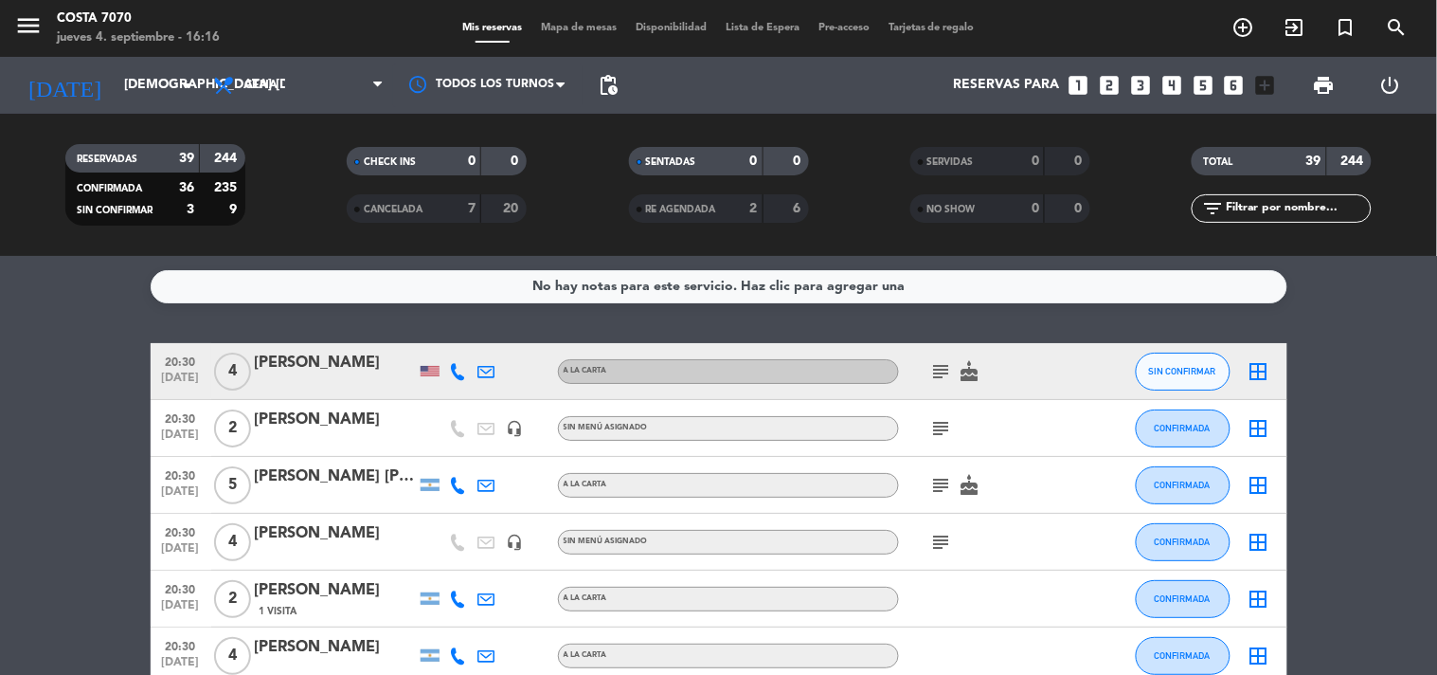
type input "vie. 5 sep."
click at [1274, 202] on input "text" at bounding box center [1297, 208] width 147 height 21
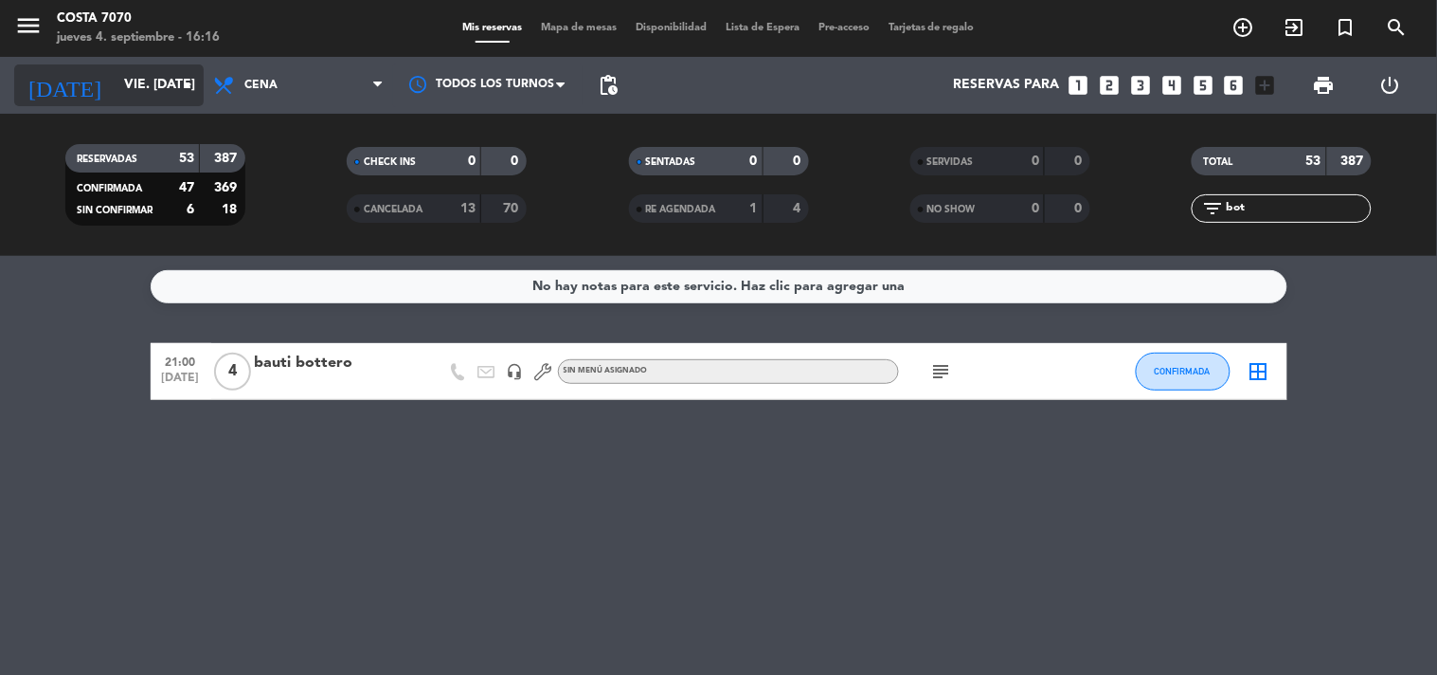
click at [162, 96] on input "vie. 5 sep." at bounding box center [205, 85] width 180 height 34
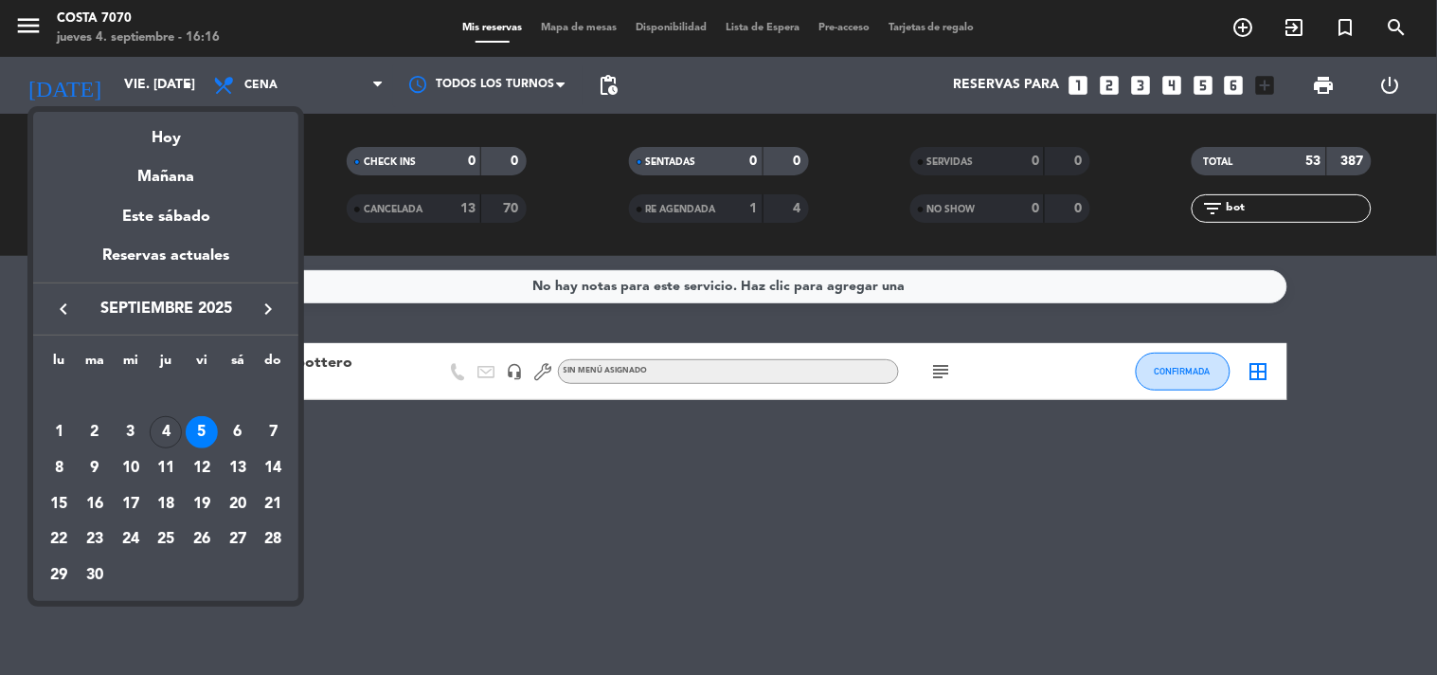
drag, startPoint x: 1260, startPoint y: 206, endPoint x: 1110, endPoint y: 202, distance: 150.7
click at [1110, 202] on div at bounding box center [718, 337] width 1437 height 675
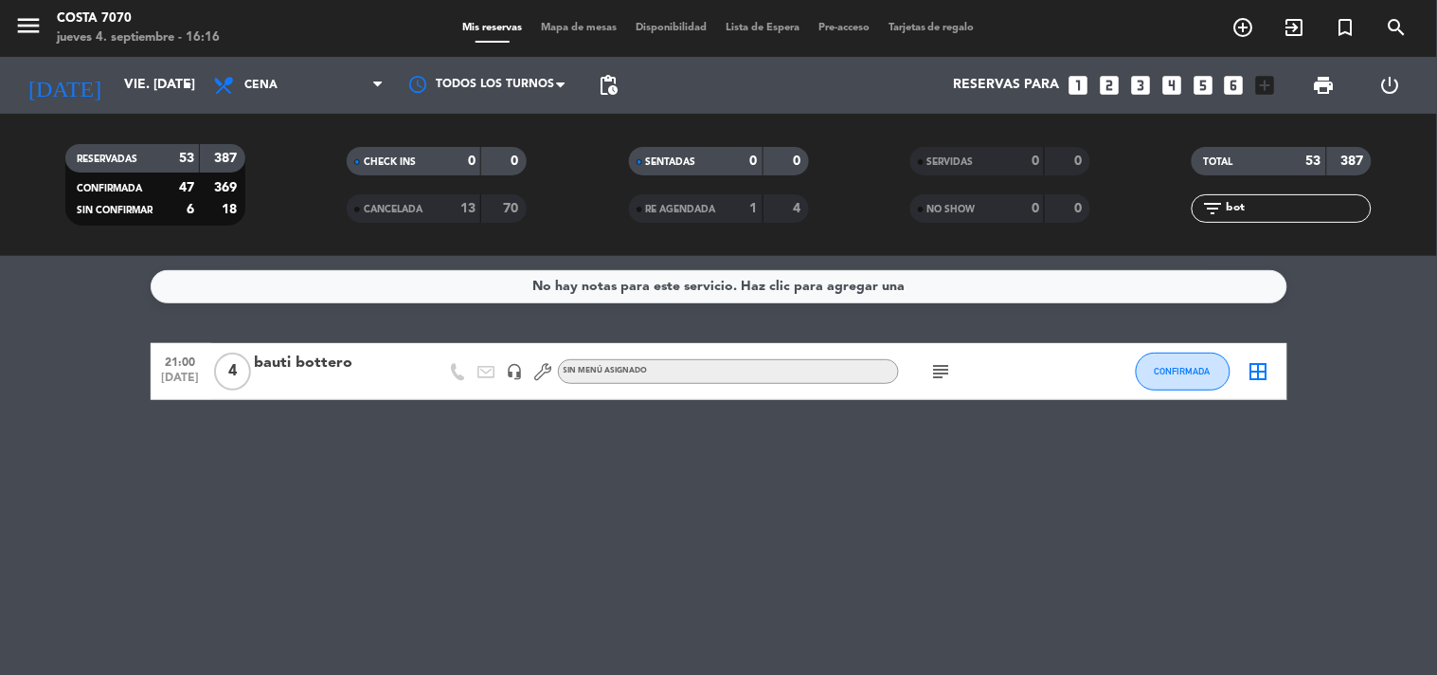
click at [1279, 206] on input "bot" at bounding box center [1297, 208] width 147 height 21
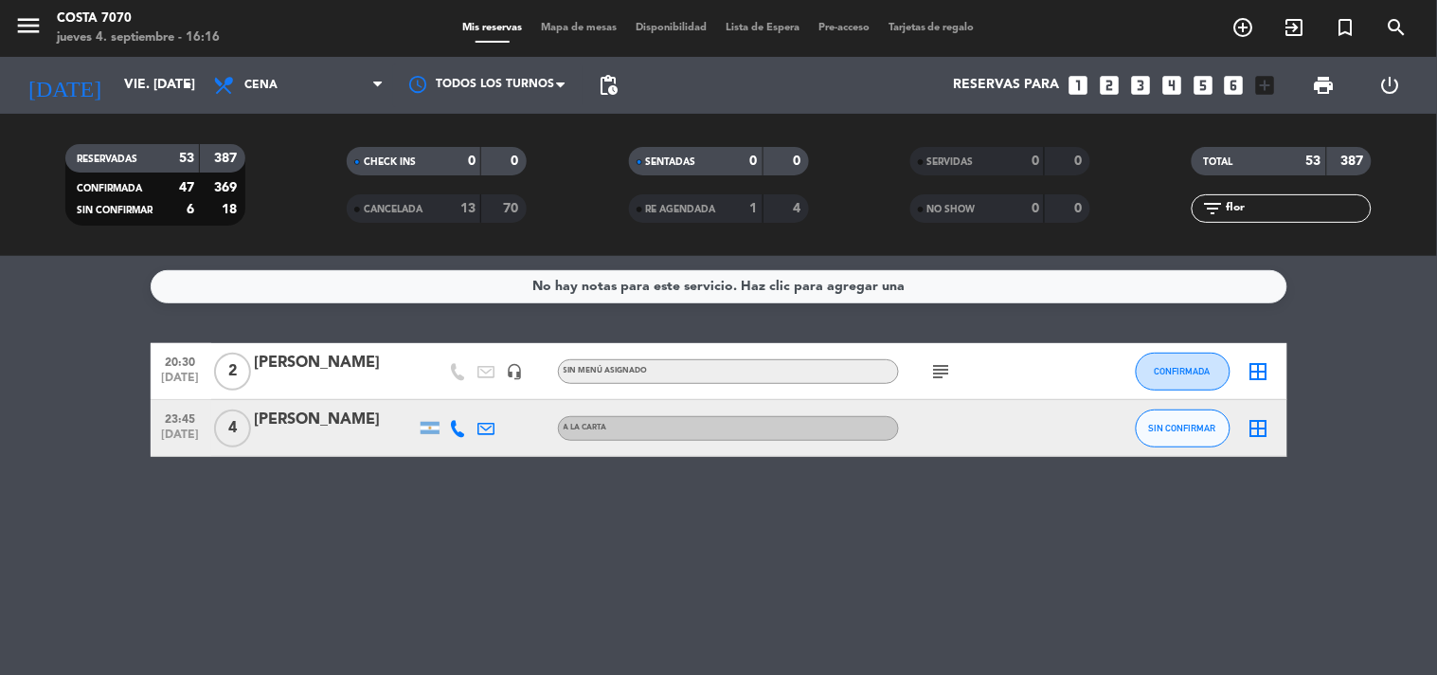
type input "flor"
click at [137, 85] on input "vie. 5 sep." at bounding box center [205, 85] width 180 height 34
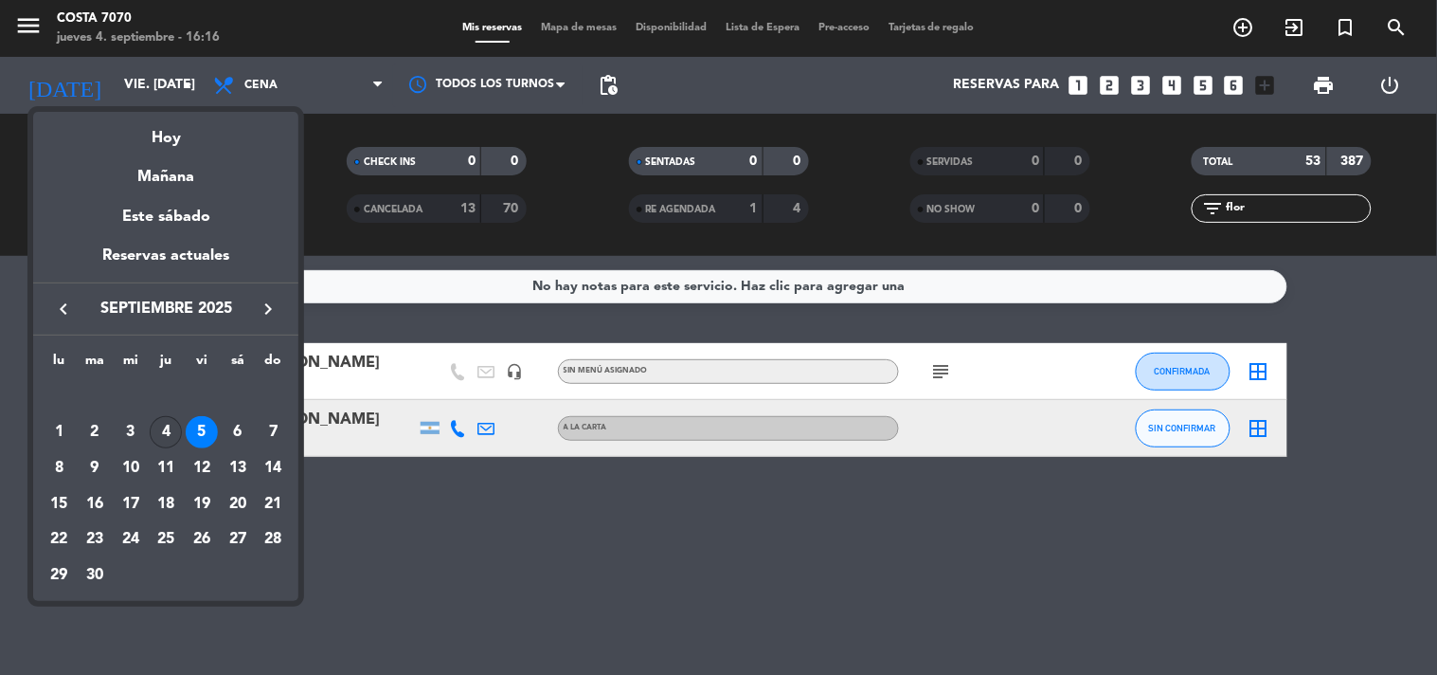
click at [172, 427] on div "4" at bounding box center [166, 432] width 32 height 32
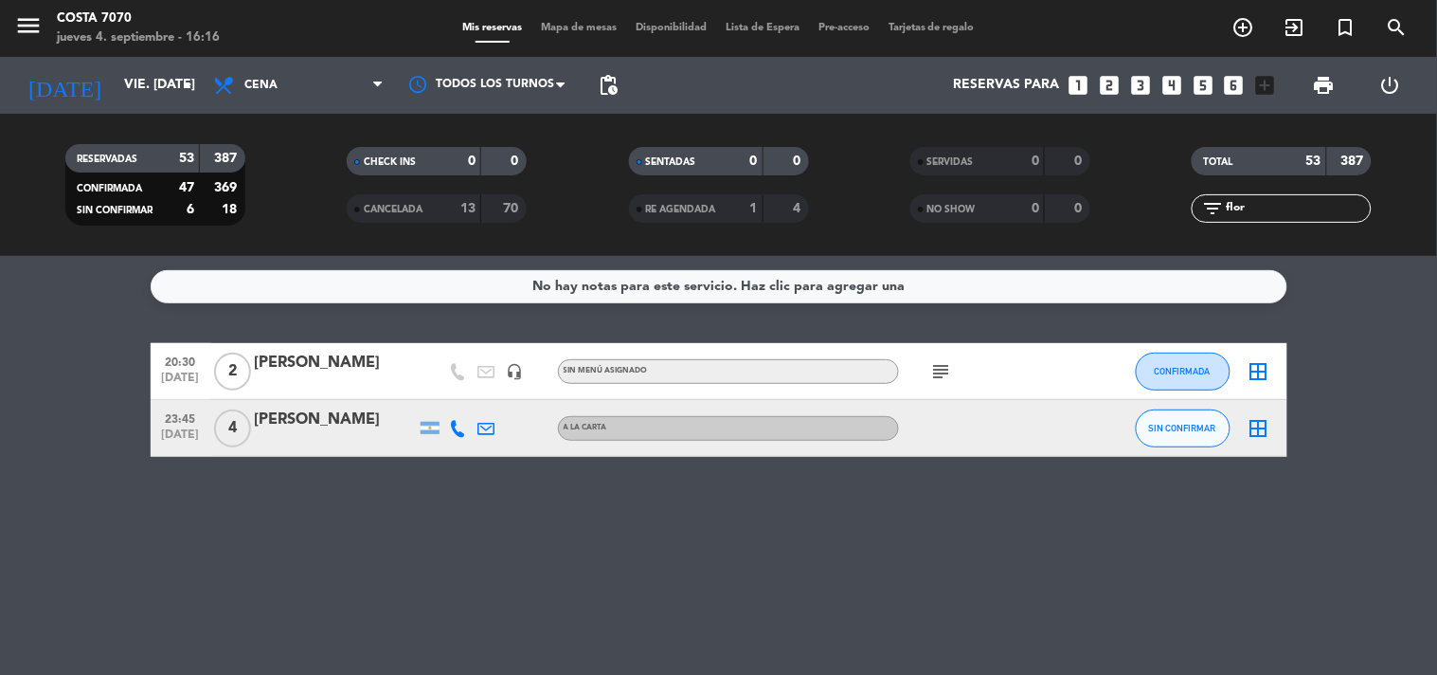
type input "[DEMOGRAPHIC_DATA] [DATE]"
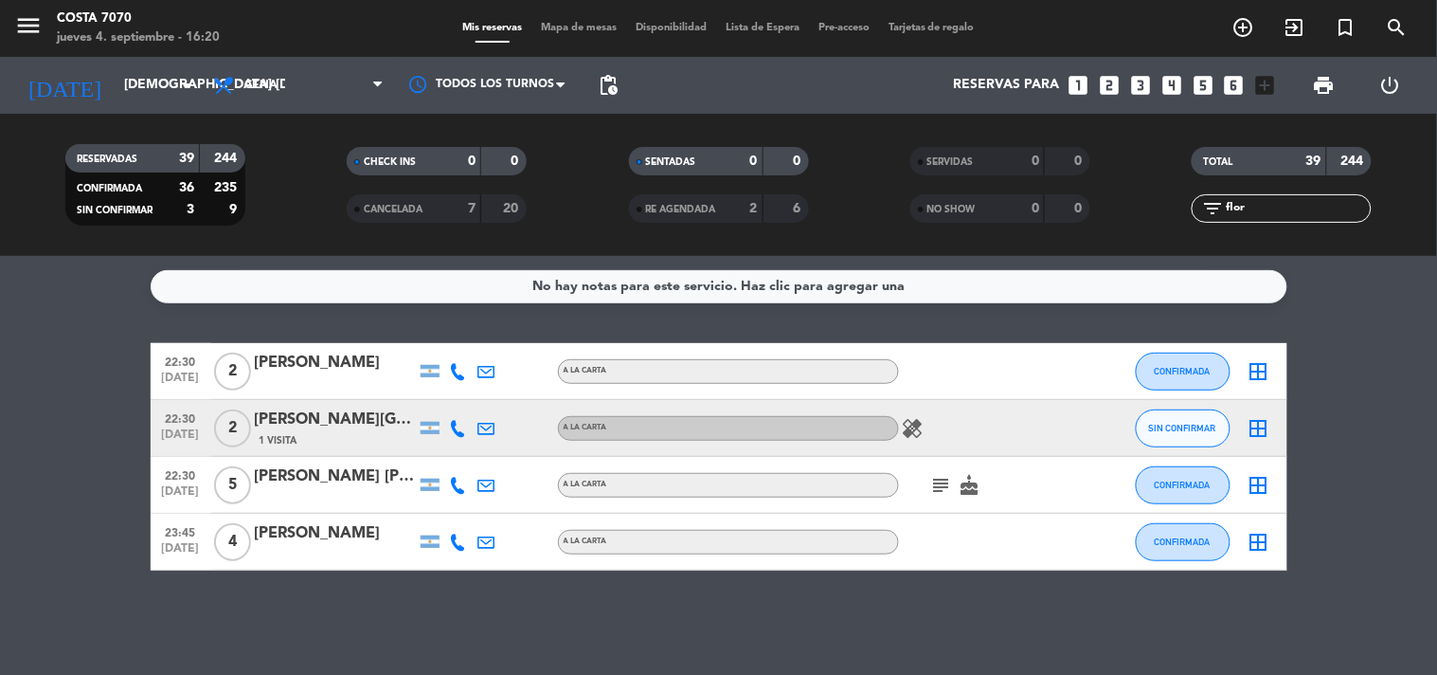
drag, startPoint x: 241, startPoint y: 188, endPoint x: 253, endPoint y: 187, distance: 12.4
click at [253, 187] on filter-checkbox "RESERVADAS 39 244 CONFIRMADA 36 235 SIN CONFIRMAR 3 9" at bounding box center [154, 184] width 281 height 81
click at [254, 186] on filter-checkbox "RESERVADAS 39 244 CONFIRMADA 36 235 SIN CONFIRMAR 3 9" at bounding box center [154, 184] width 281 height 81
click at [1122, 81] on icon "looks_two" at bounding box center [1109, 85] width 25 height 25
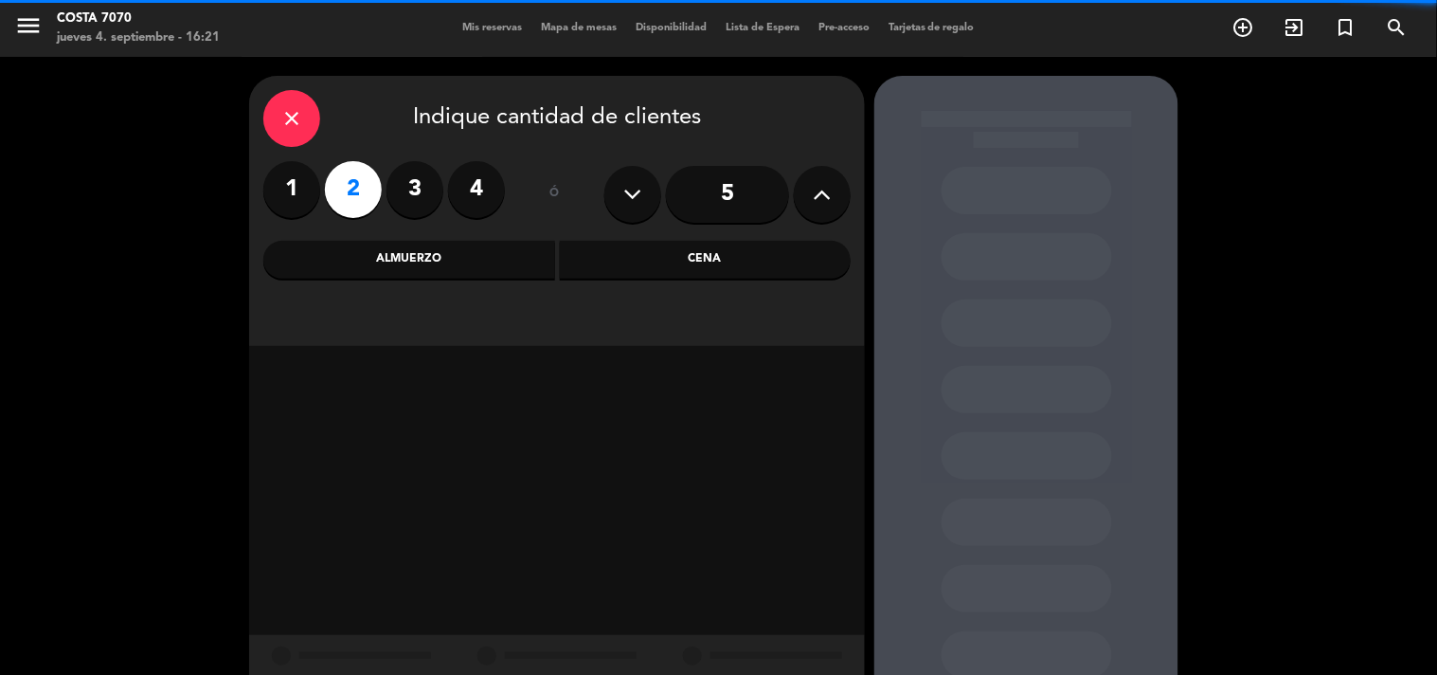
click at [722, 265] on div "Cena" at bounding box center [706, 260] width 292 height 38
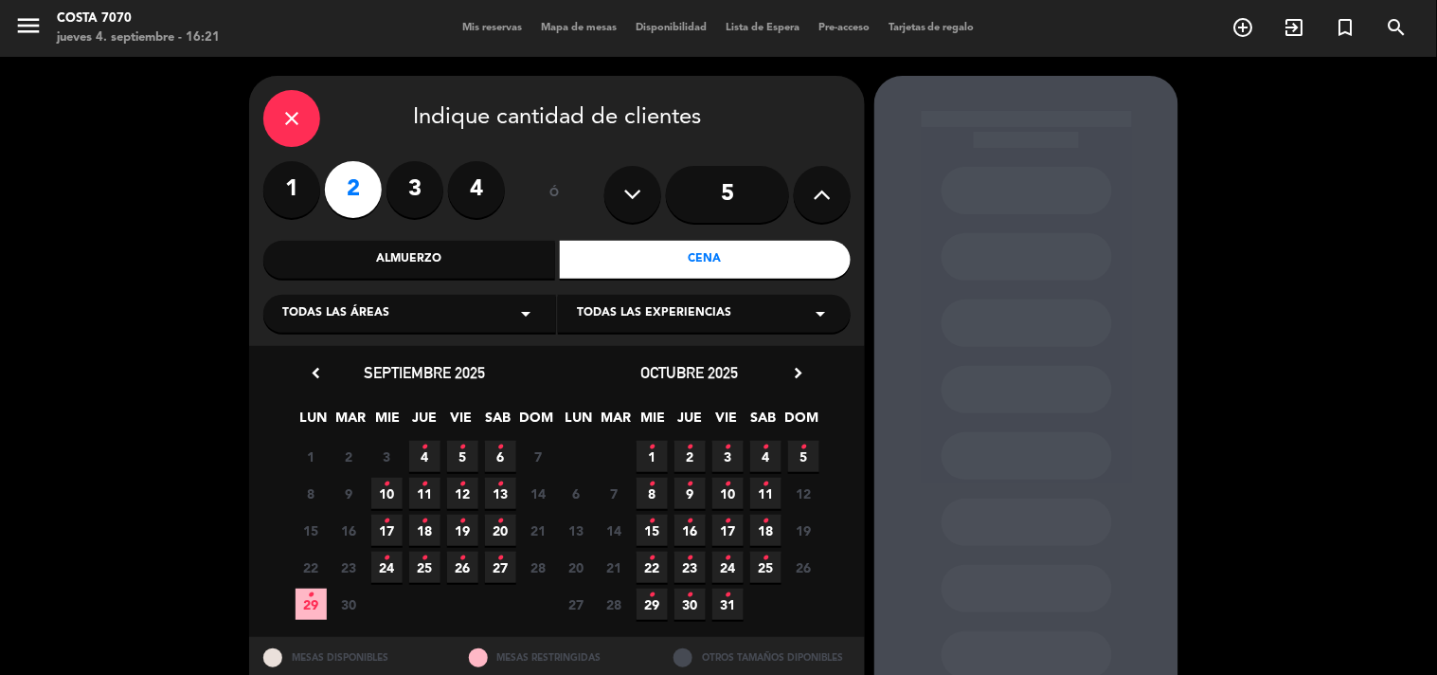
click at [425, 450] on icon "•" at bounding box center [425, 447] width 7 height 30
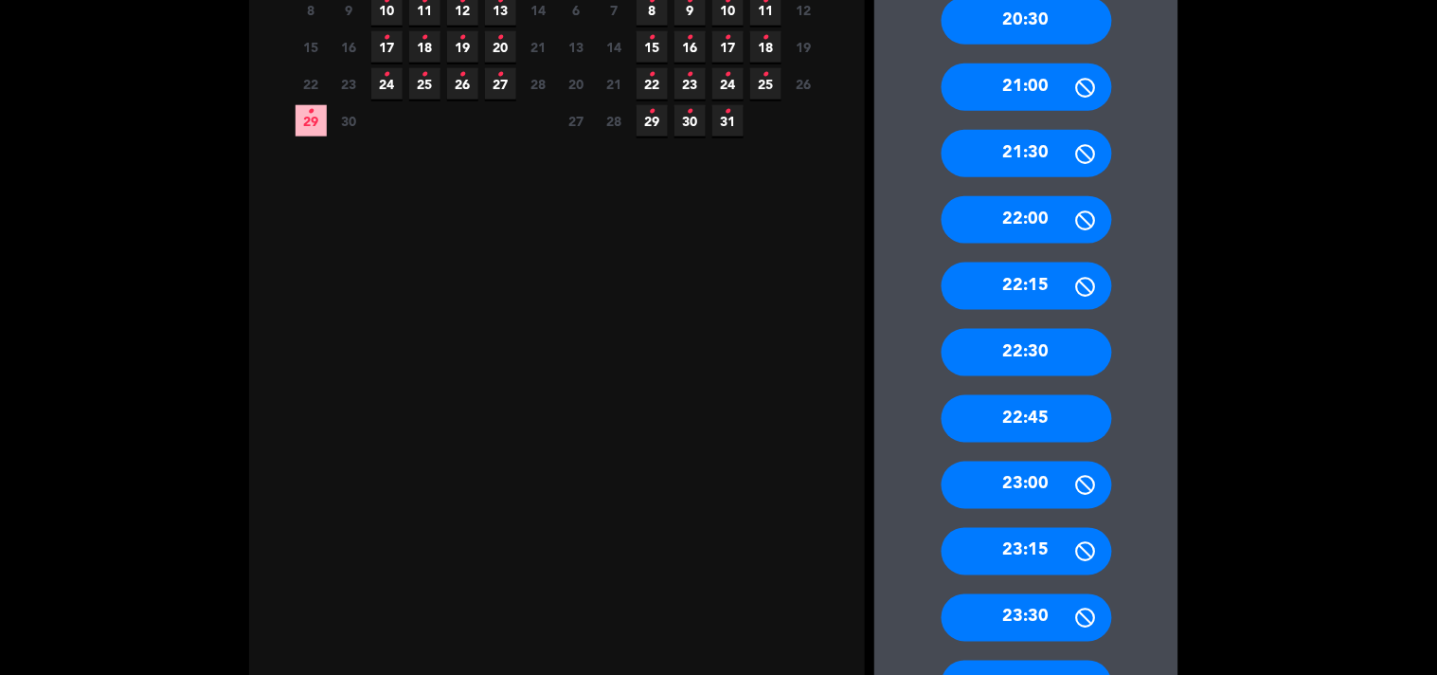
scroll to position [635, 0]
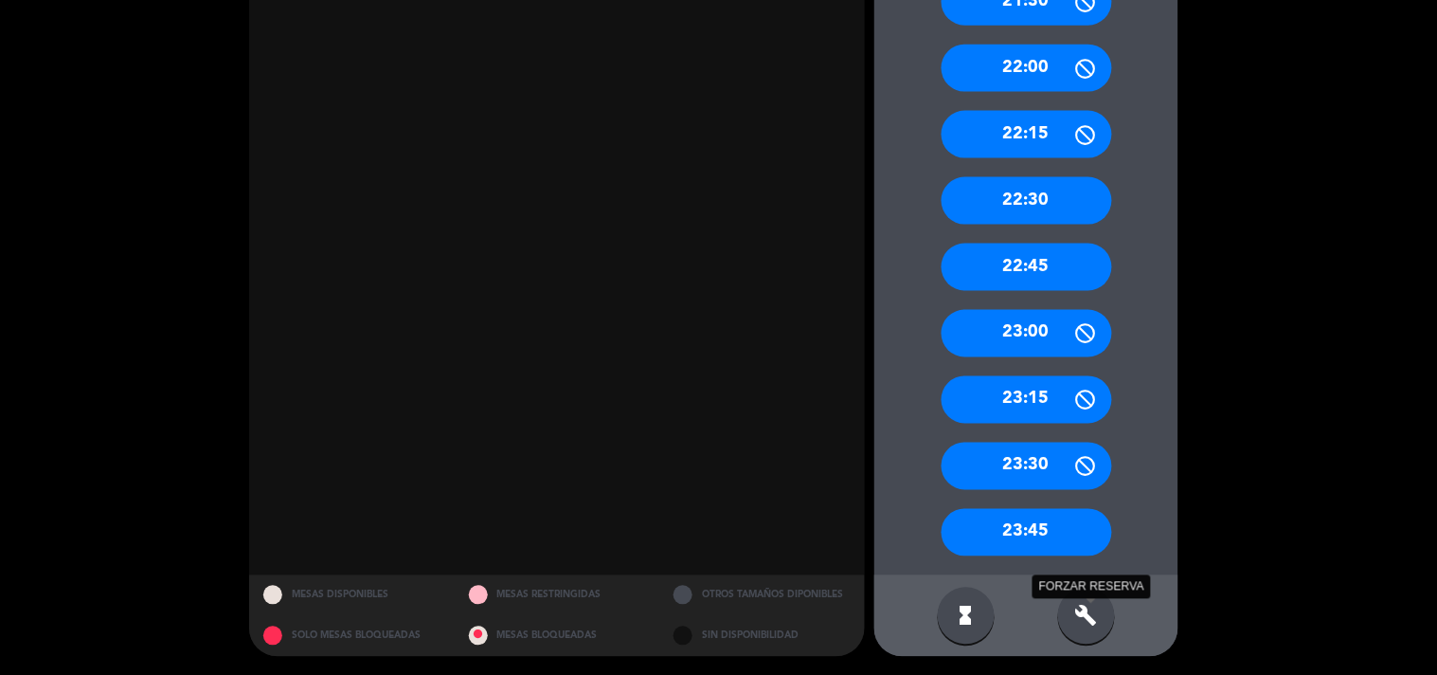
click at [1083, 624] on icon "build" at bounding box center [1087, 616] width 23 height 23
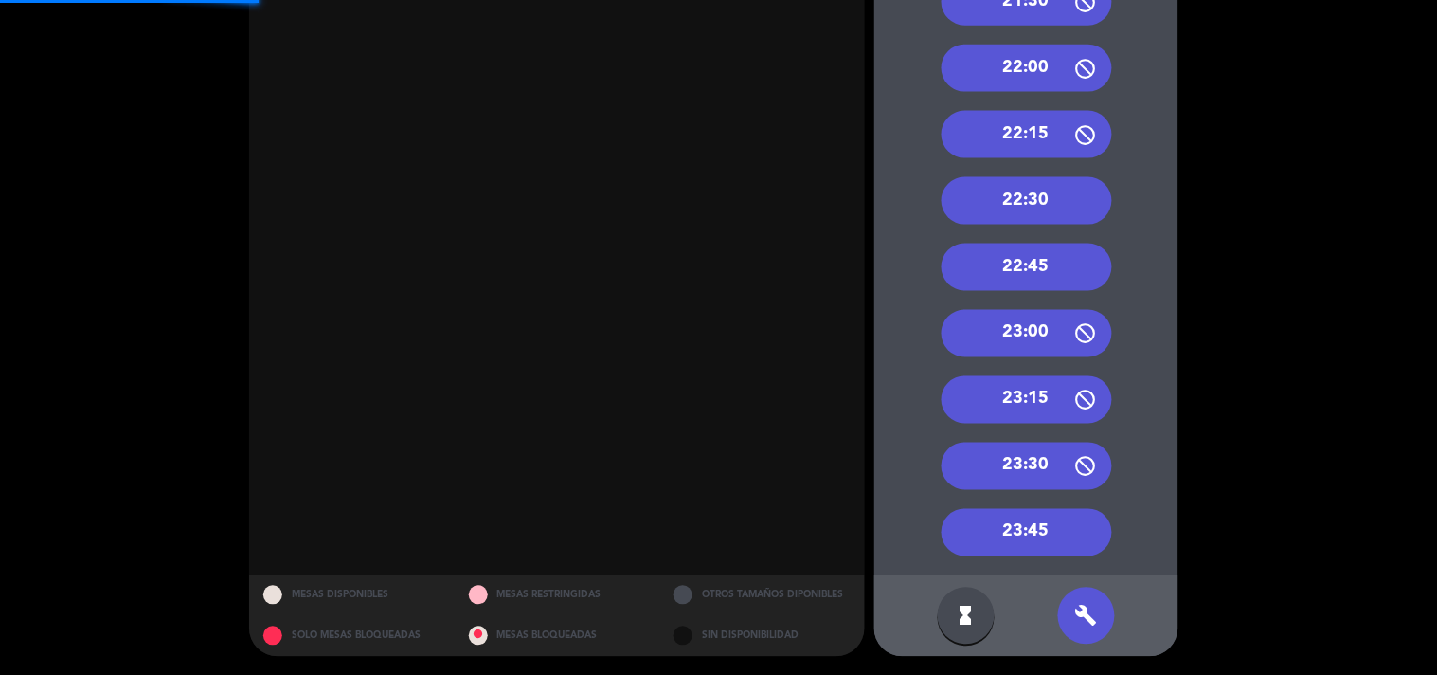
scroll to position [108, 0]
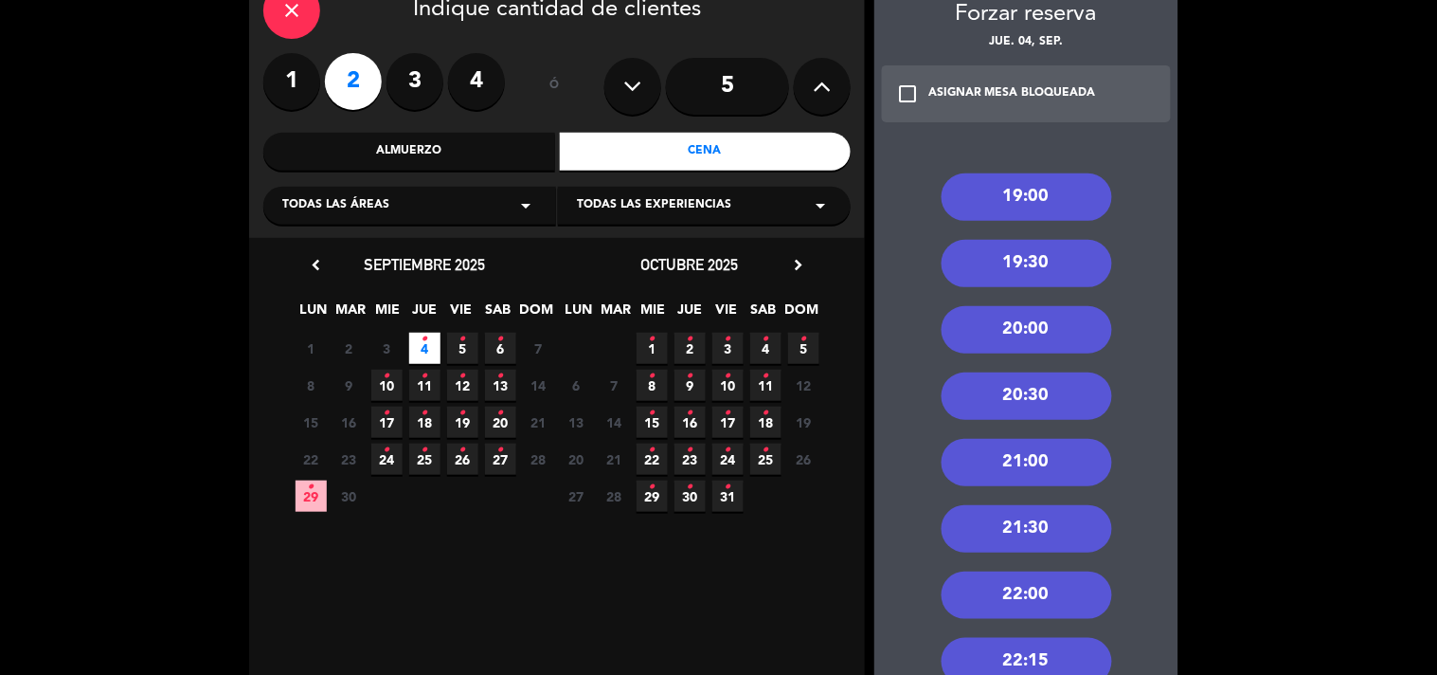
click at [1058, 533] on div "21:30" at bounding box center [1027, 528] width 171 height 47
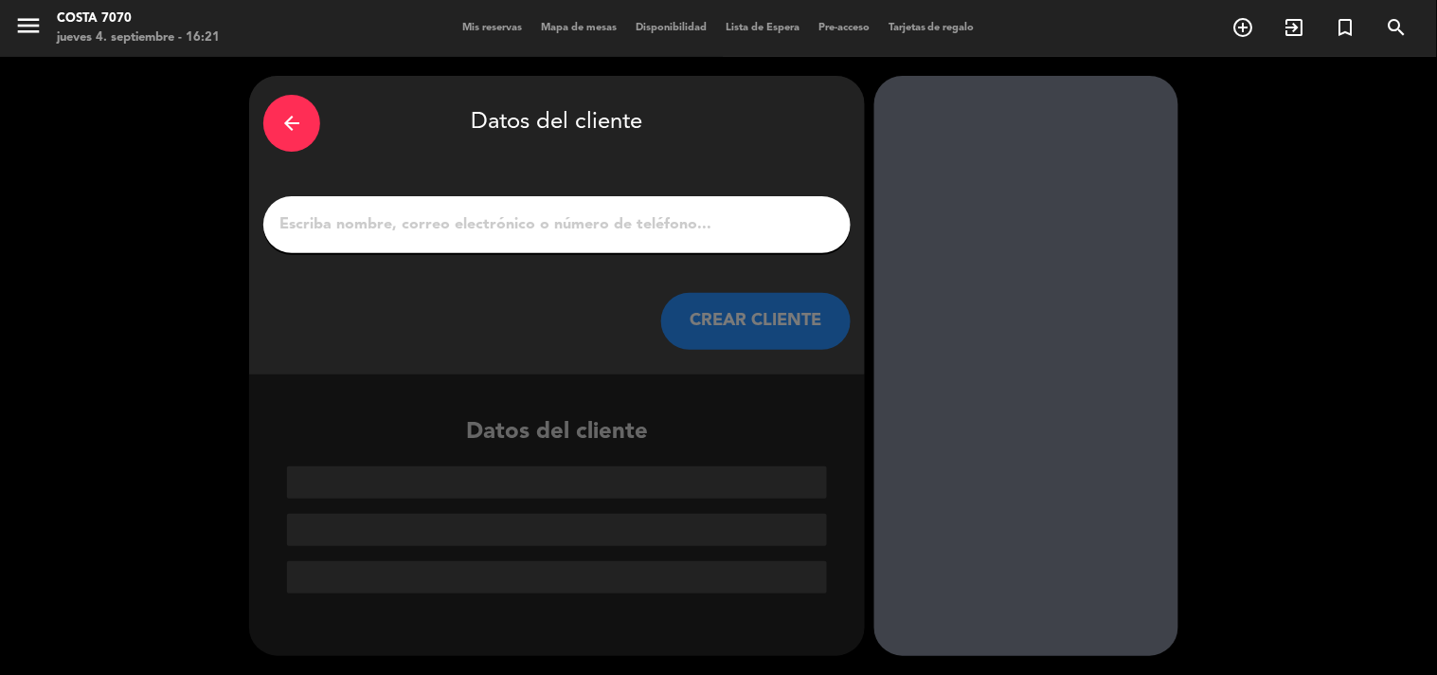
click at [623, 227] on input "1" at bounding box center [557, 224] width 559 height 27
paste input "valentina prieto"
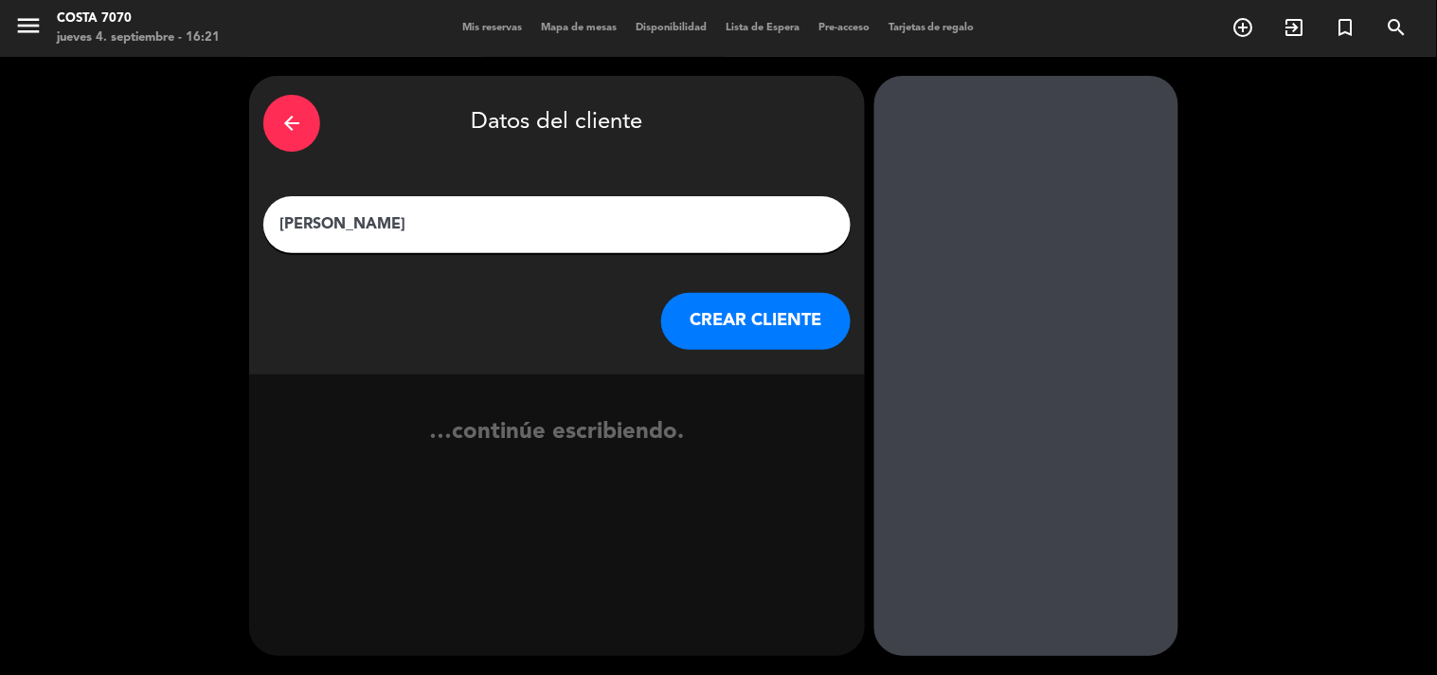
type input "valentina prieto"
click at [746, 327] on button "CREAR CLIENTE" at bounding box center [756, 321] width 190 height 57
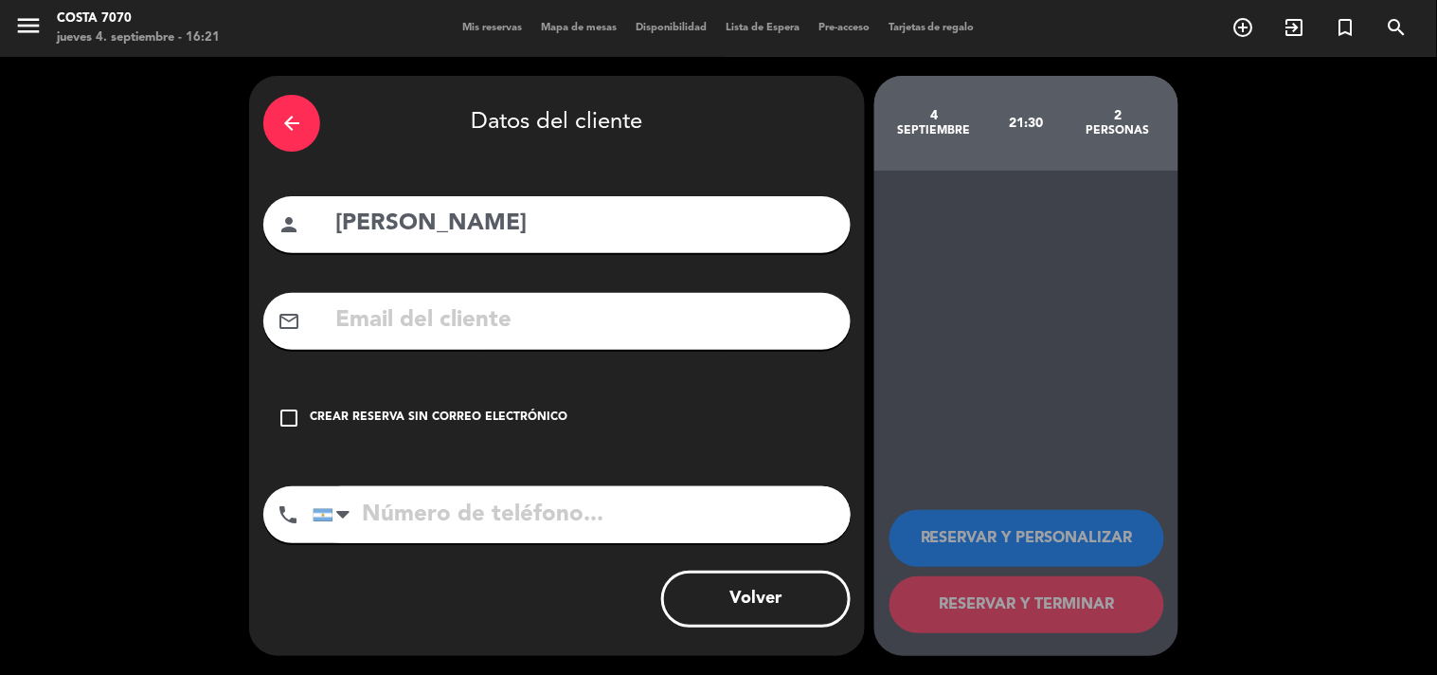
click at [455, 415] on div "Crear reserva sin correo electrónico" at bounding box center [439, 417] width 258 height 19
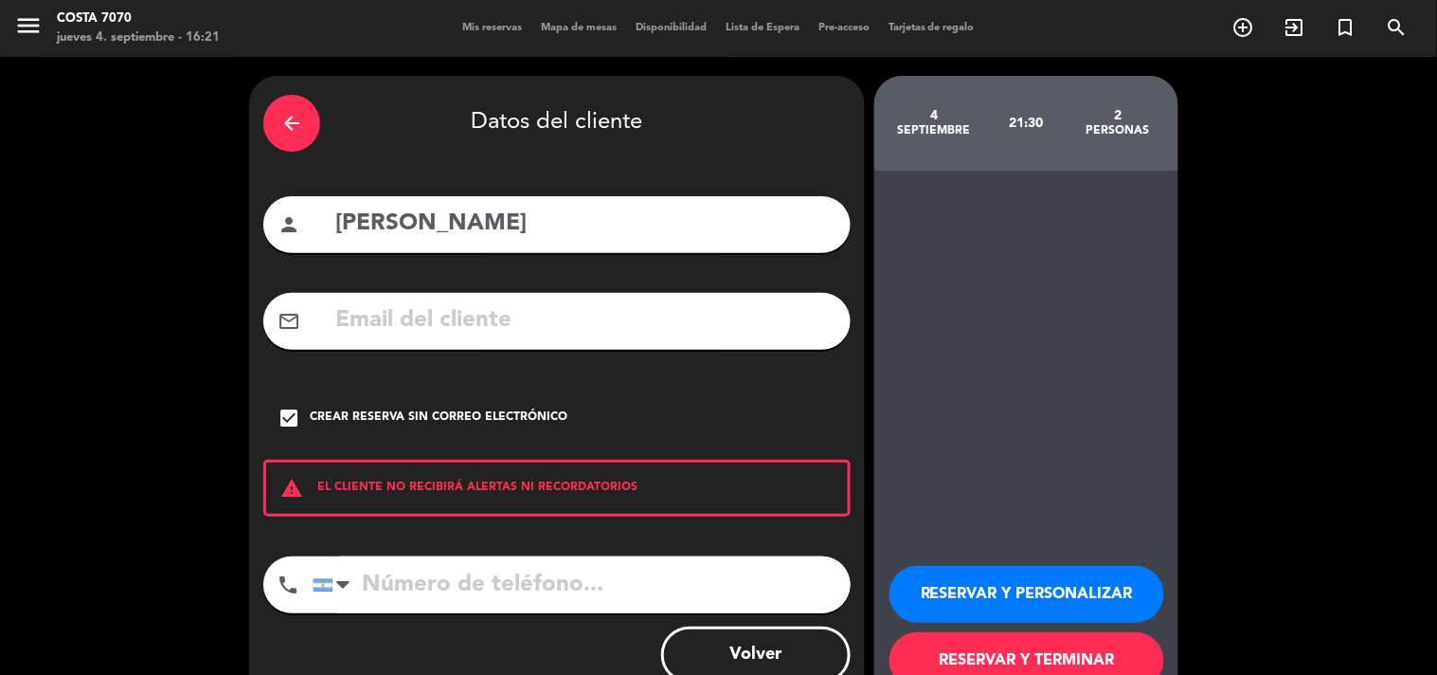
click at [949, 589] on button "RESERVAR Y PERSONALIZAR" at bounding box center [1027, 594] width 275 height 57
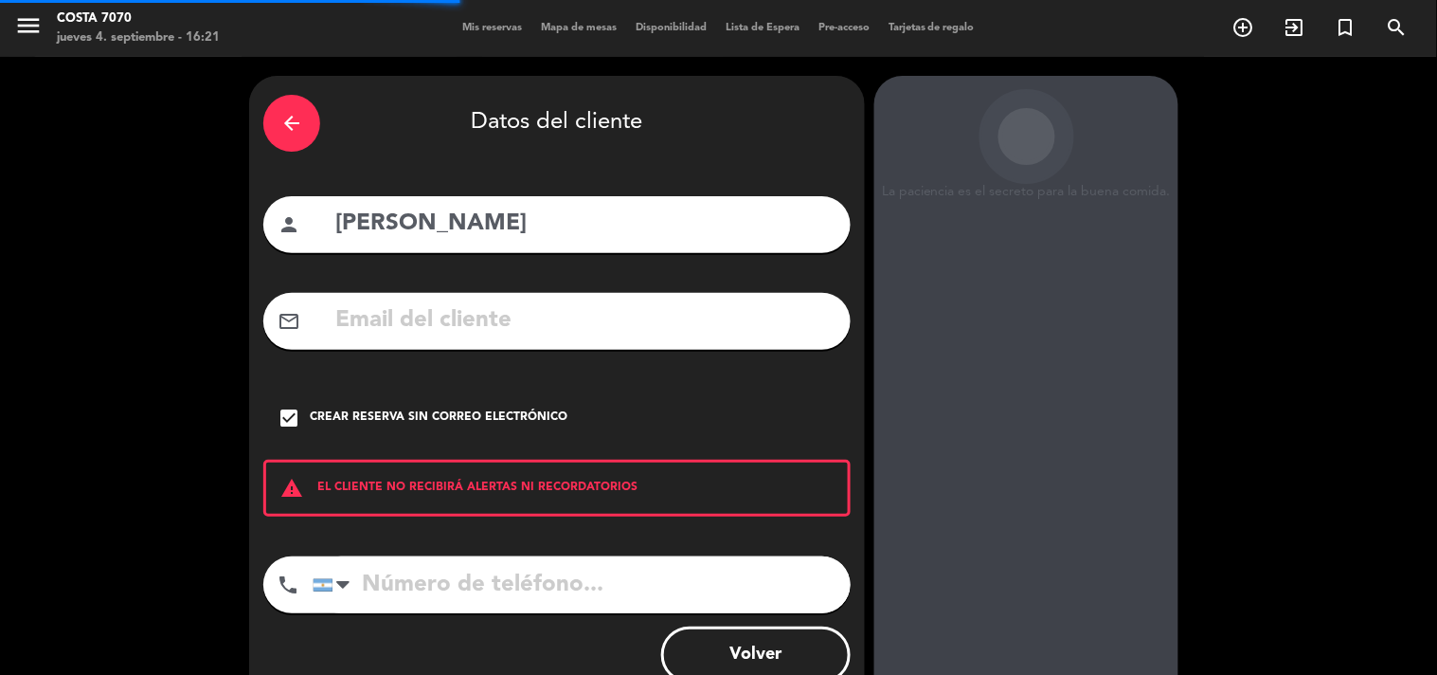
scroll to position [76, 0]
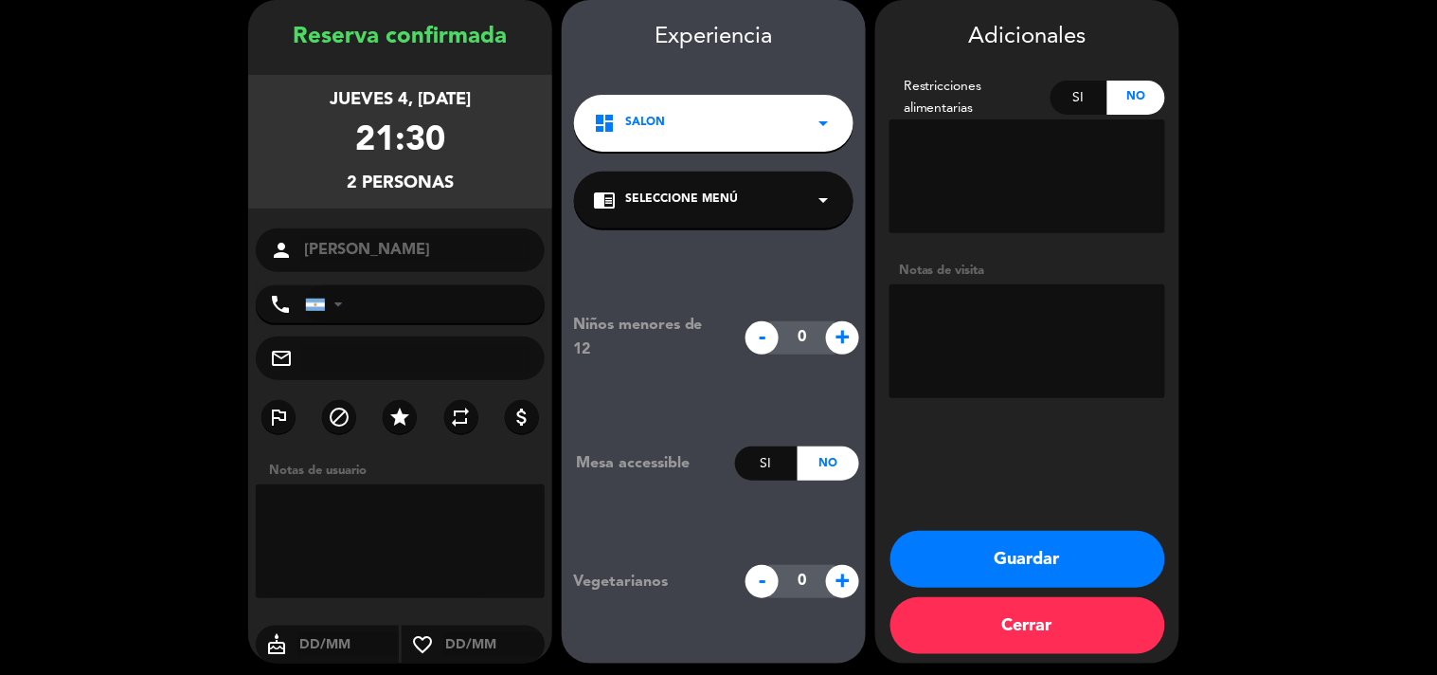
click at [1015, 323] on textarea at bounding box center [1028, 341] width 276 height 114
type textarea "Res Be Alive - Estándar"
click at [1004, 563] on button "Guardar" at bounding box center [1028, 559] width 275 height 57
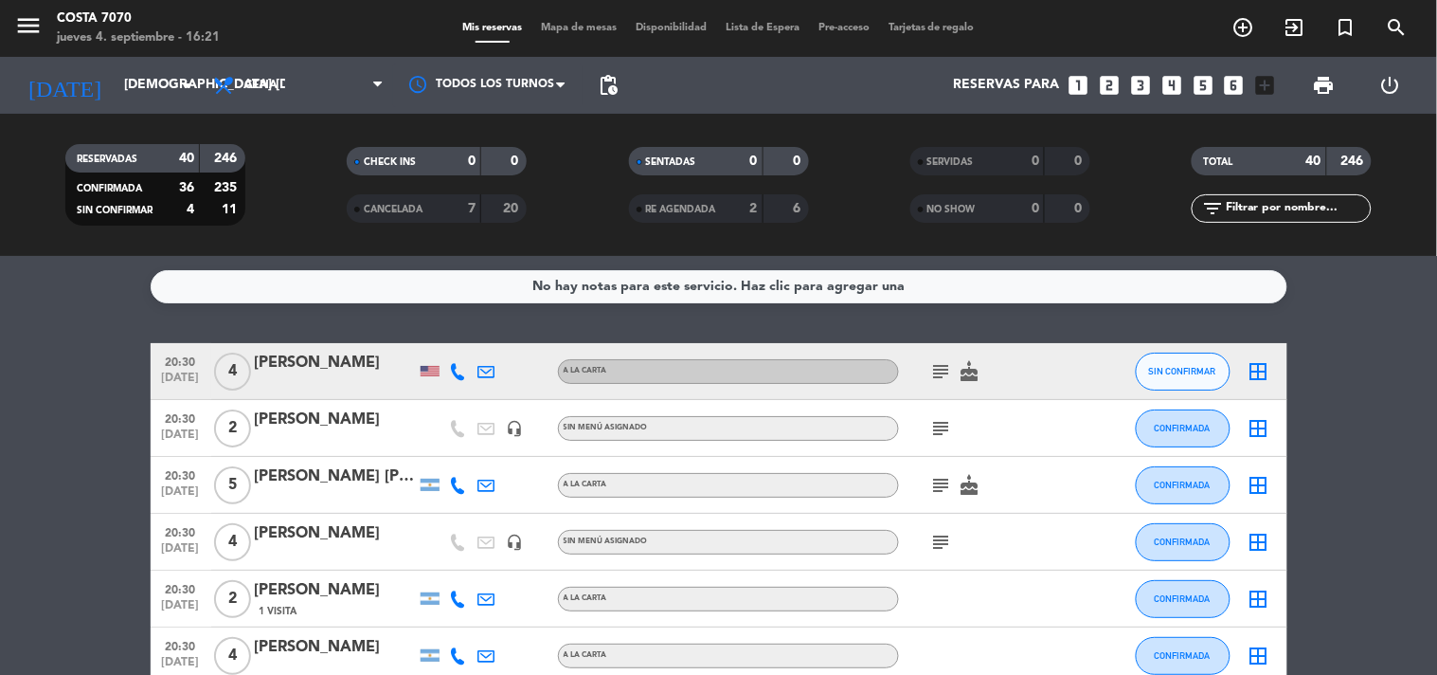
click at [1150, 81] on icon "looks_3" at bounding box center [1141, 85] width 25 height 25
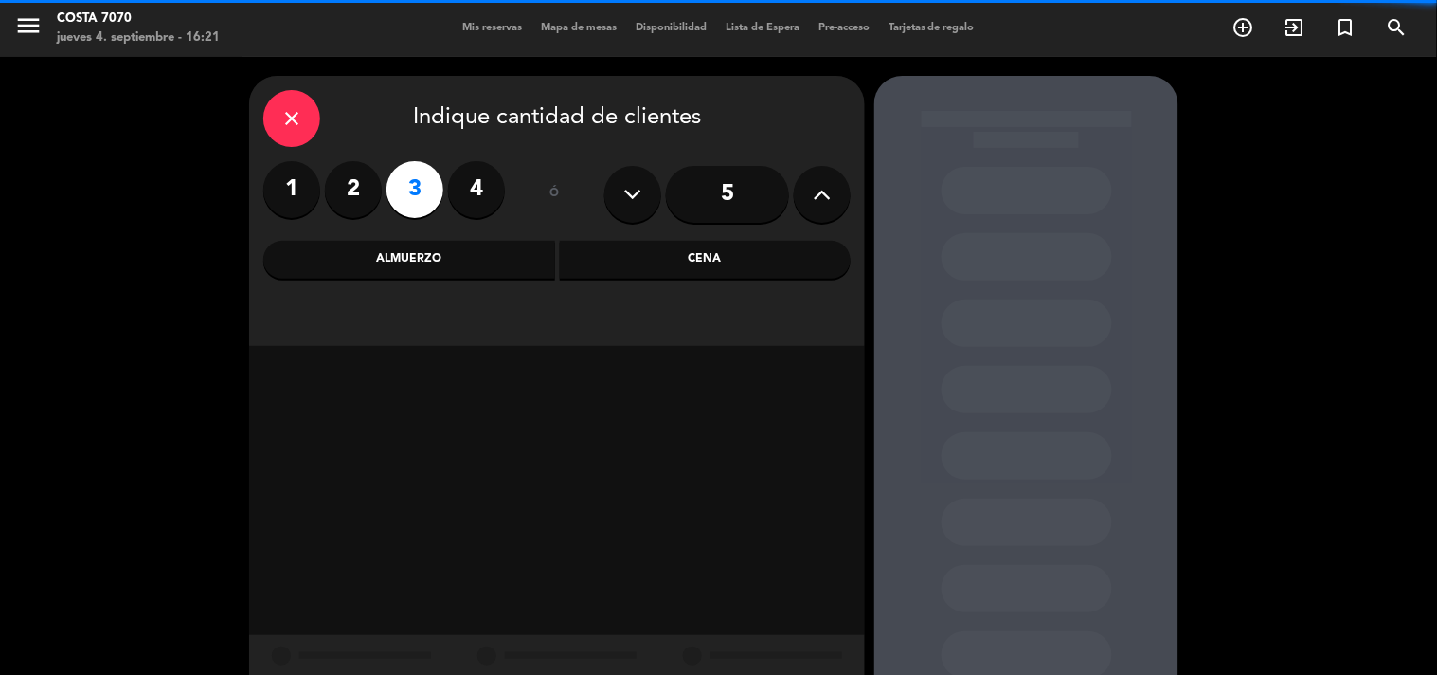
click at [717, 250] on div "Cena" at bounding box center [706, 260] width 292 height 38
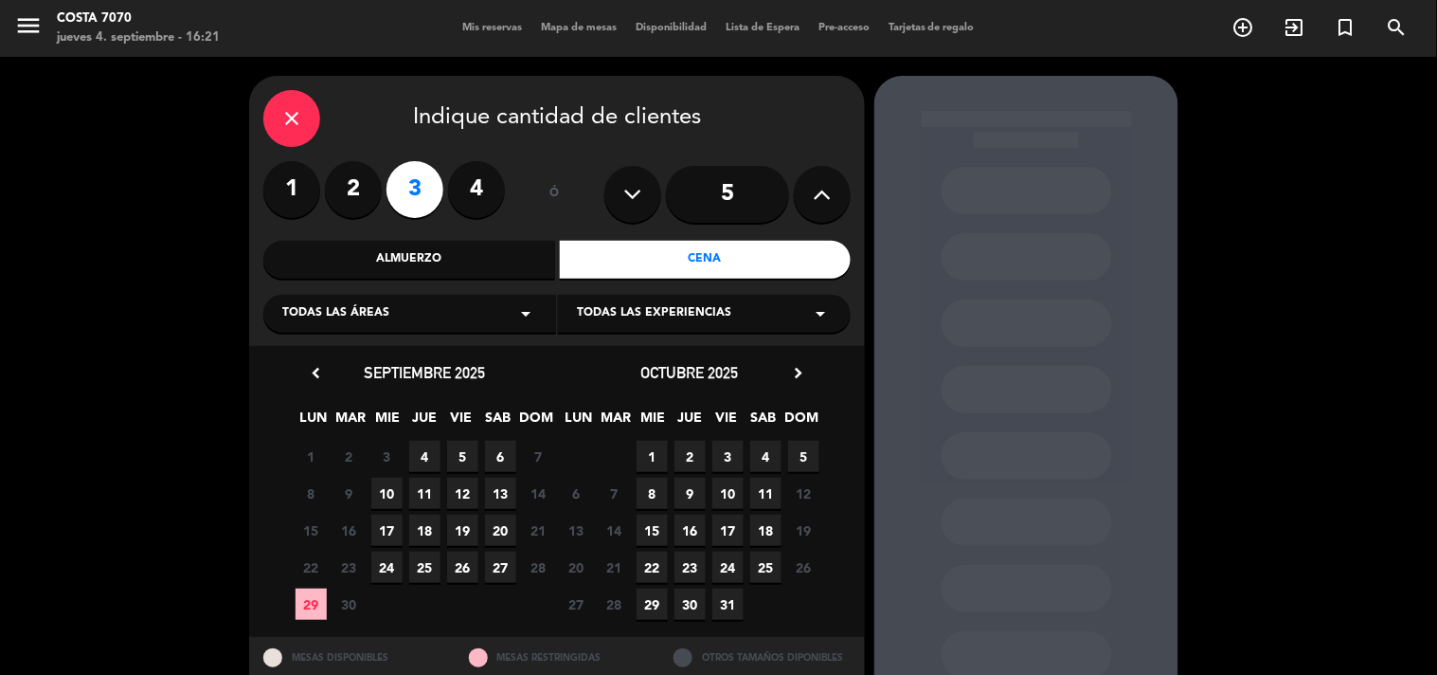
drag, startPoint x: 422, startPoint y: 448, endPoint x: 519, endPoint y: 453, distance: 97.7
click at [421, 448] on span "4" at bounding box center [424, 456] width 31 height 31
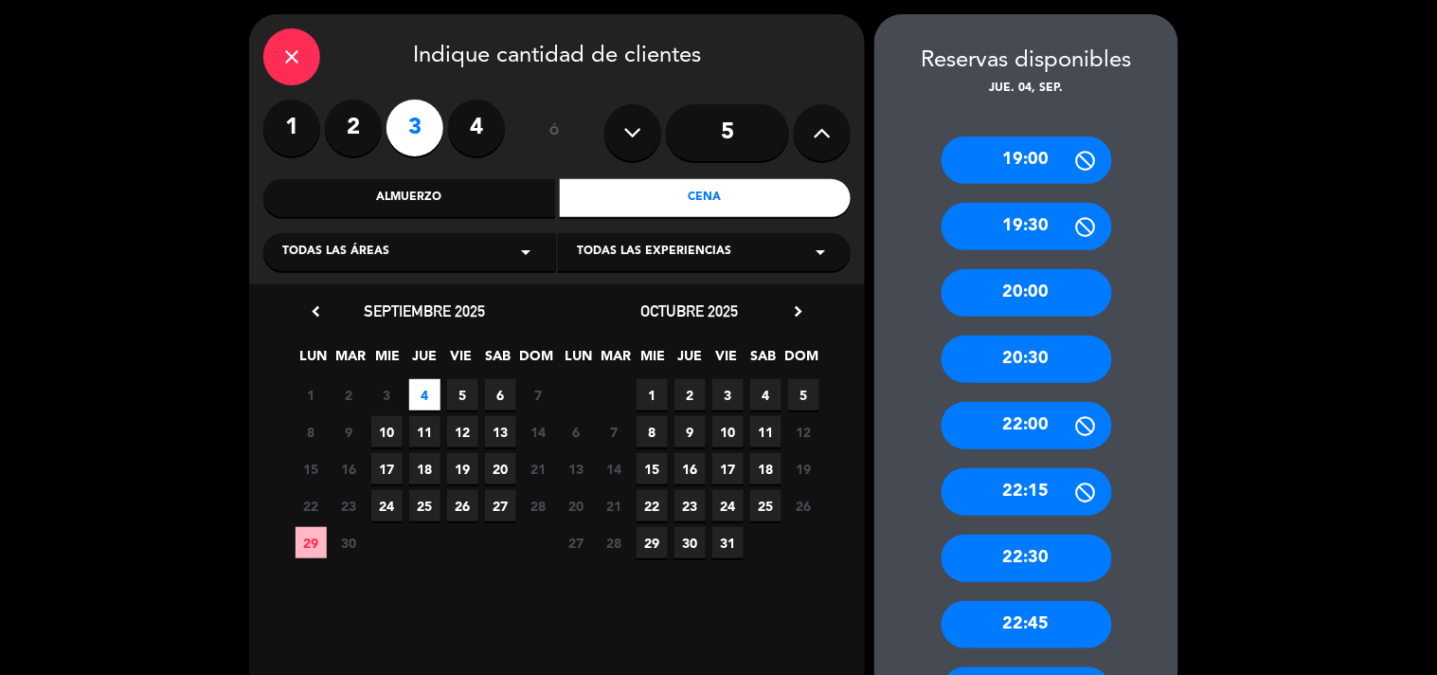
scroll to position [419, 0]
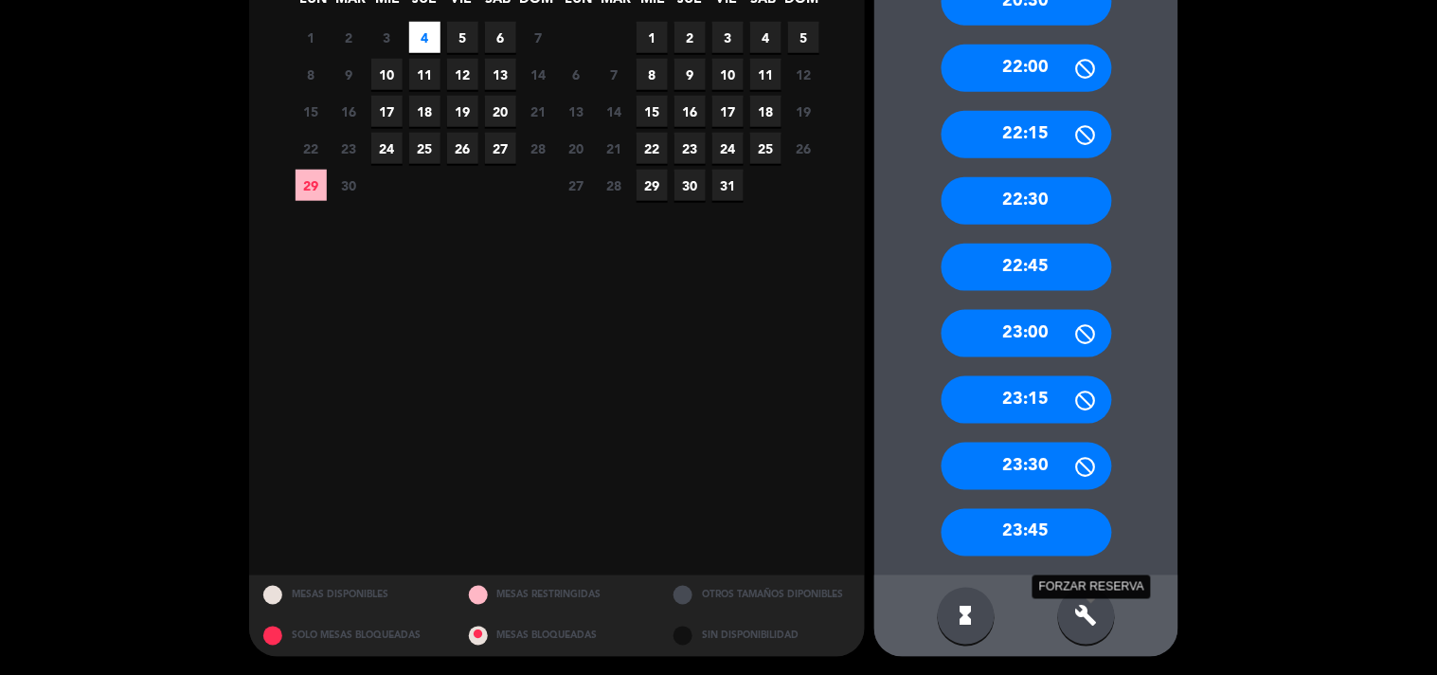
click at [1094, 616] on icon "build" at bounding box center [1087, 616] width 23 height 23
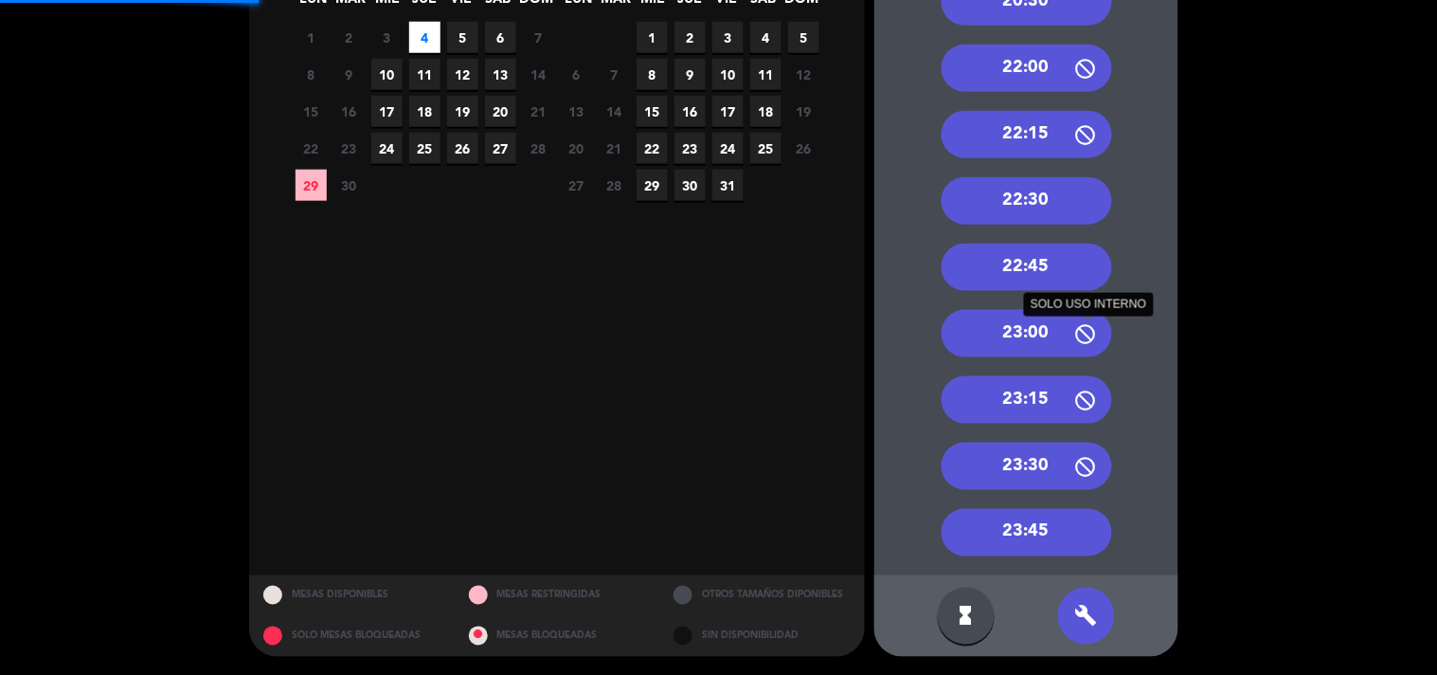
scroll to position [0, 0]
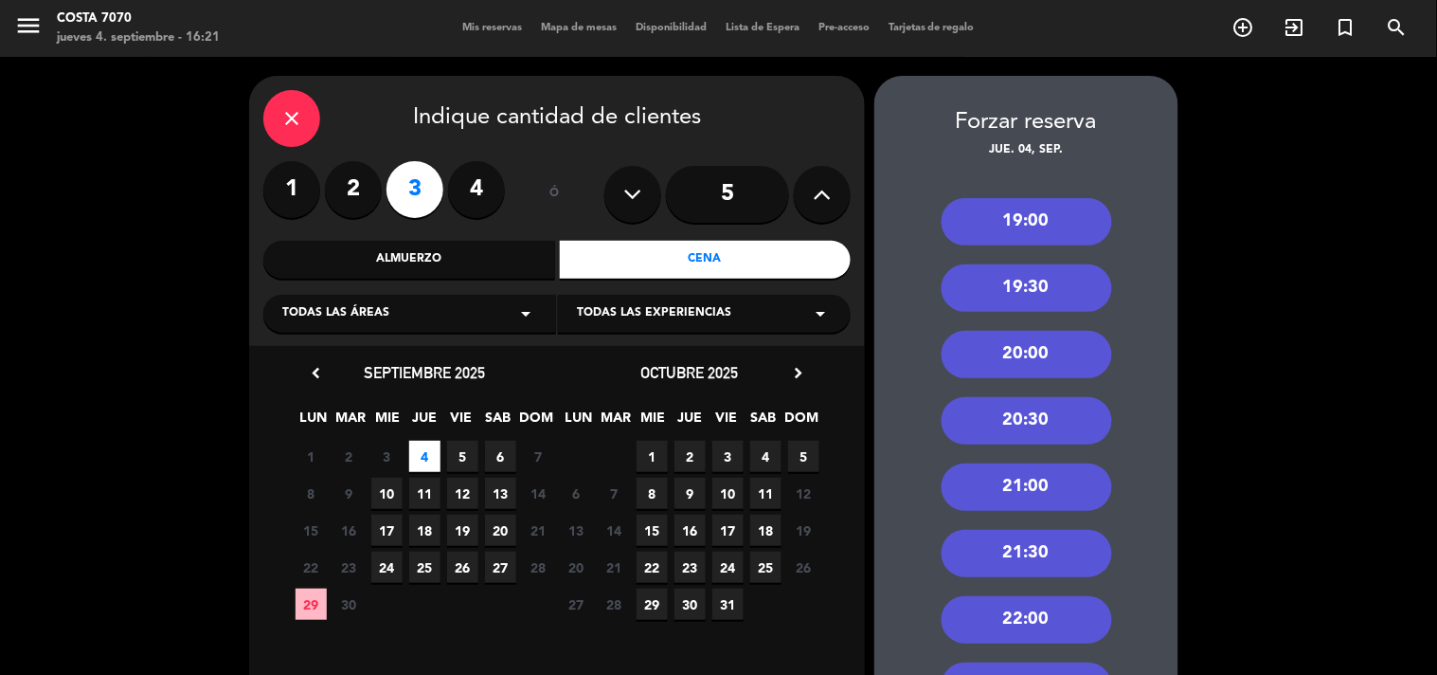
click at [1048, 536] on div "21:30" at bounding box center [1027, 553] width 171 height 47
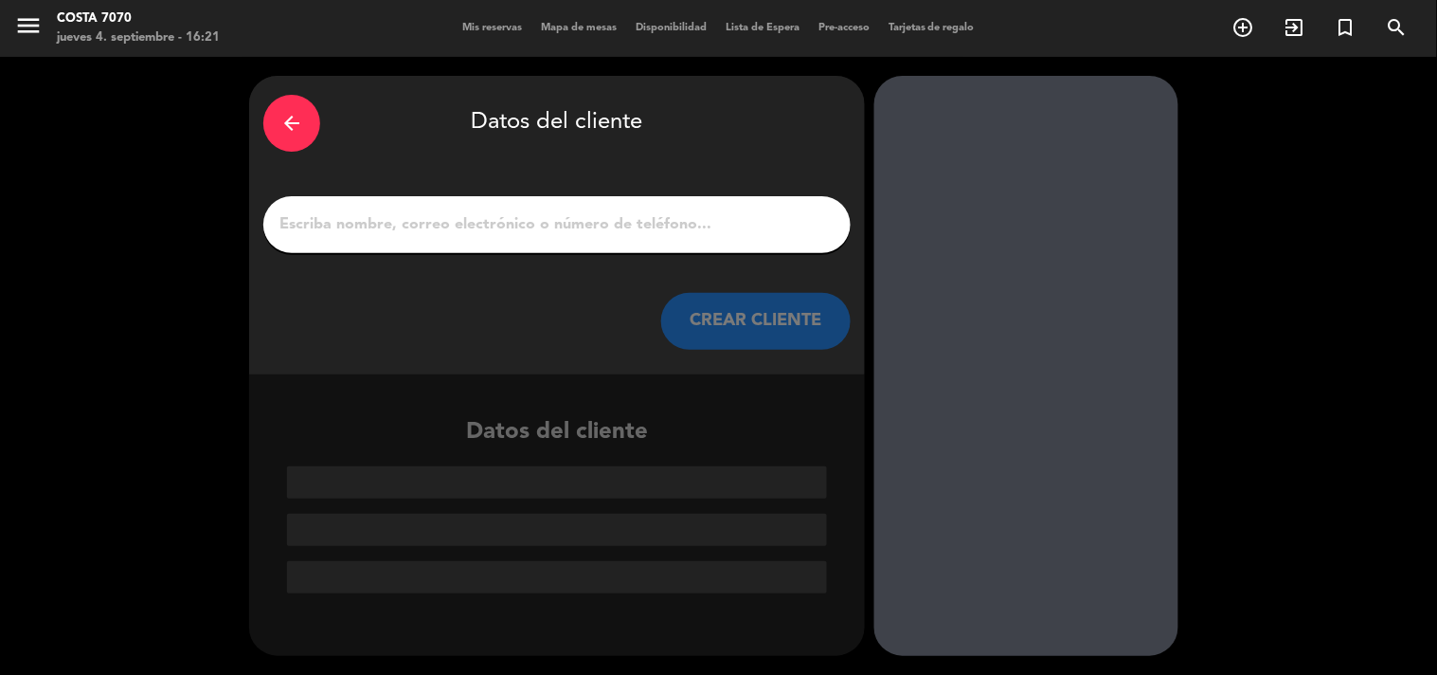
click at [686, 223] on input "1" at bounding box center [557, 224] width 559 height 27
paste input "Valentina de rossi"
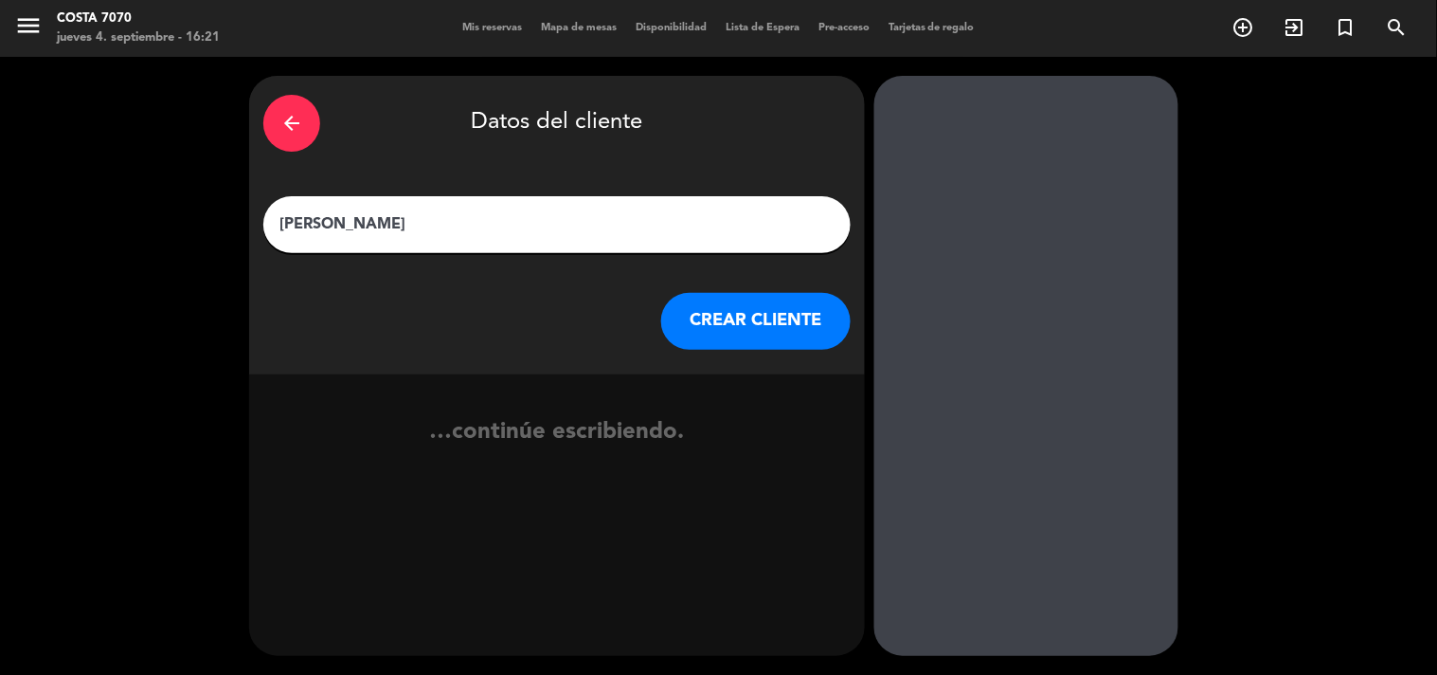
type input "Valentina de rossi"
click at [745, 316] on button "CREAR CLIENTE" at bounding box center [756, 321] width 190 height 57
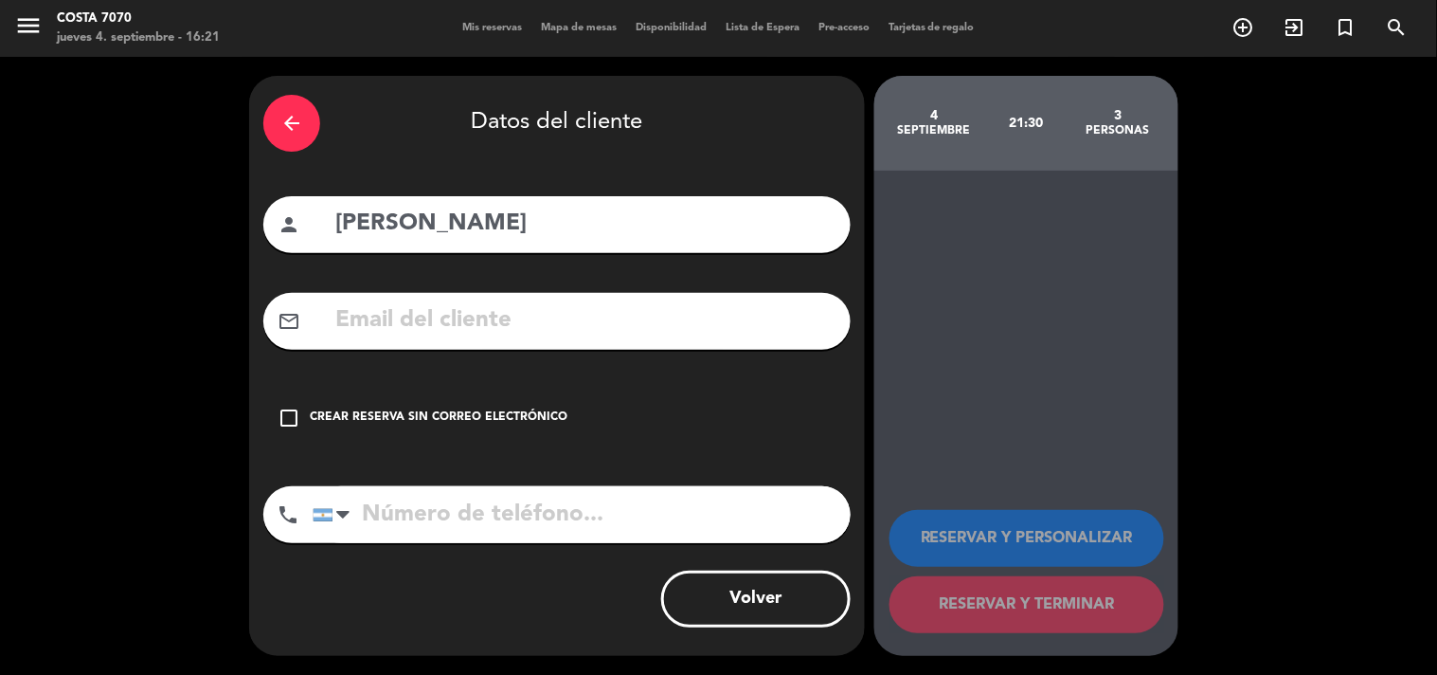
click at [604, 384] on div "arrow_back Datos del cliente person Valentina de rossi mail_outline check_box_o…" at bounding box center [557, 366] width 616 height 580
click at [507, 417] on div "Crear reserva sin correo electrónico" at bounding box center [439, 417] width 258 height 19
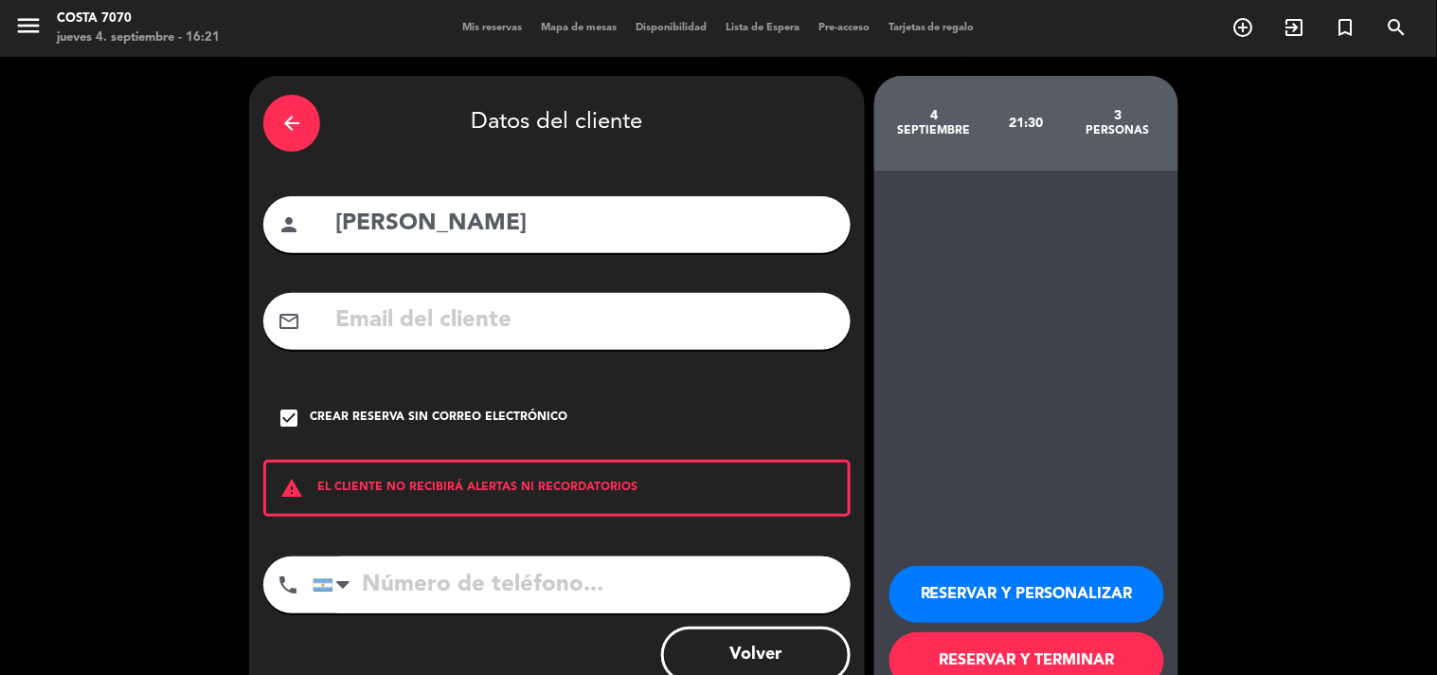
click at [955, 595] on button "RESERVAR Y PERSONALIZAR" at bounding box center [1027, 594] width 275 height 57
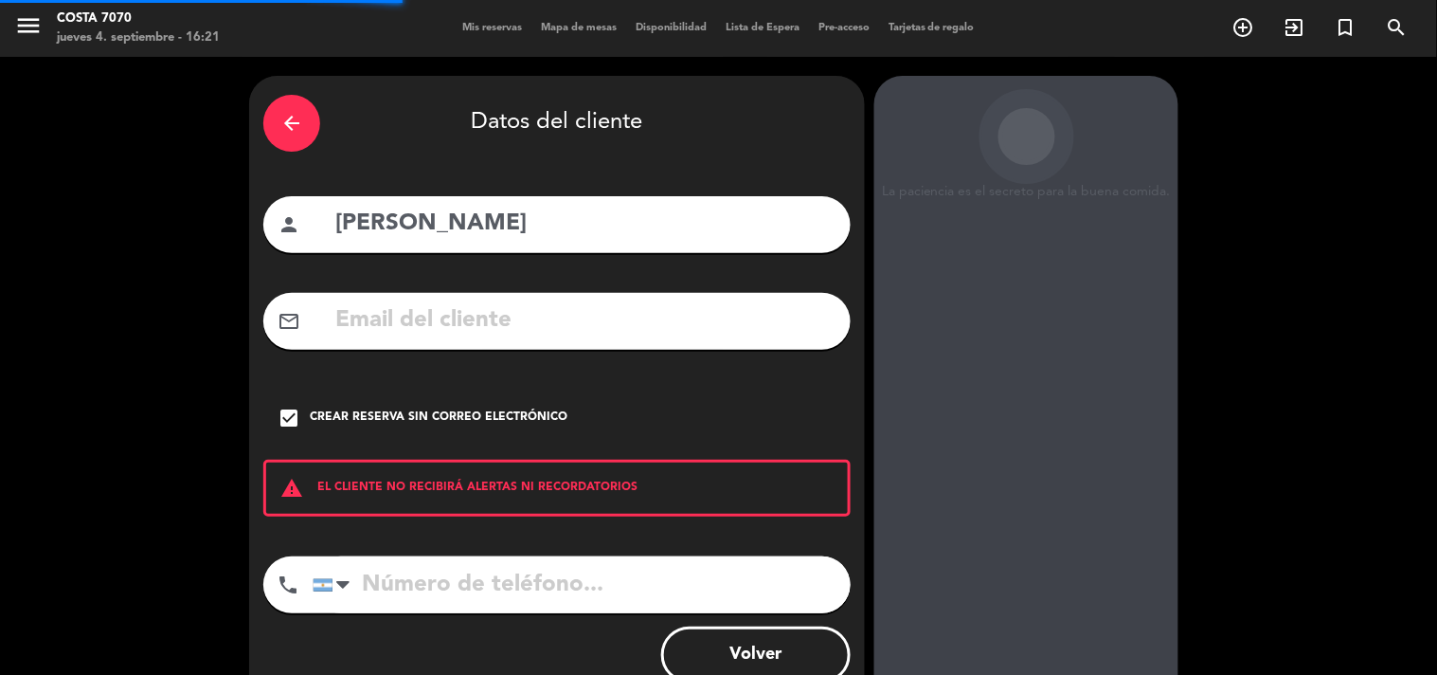
scroll to position [76, 0]
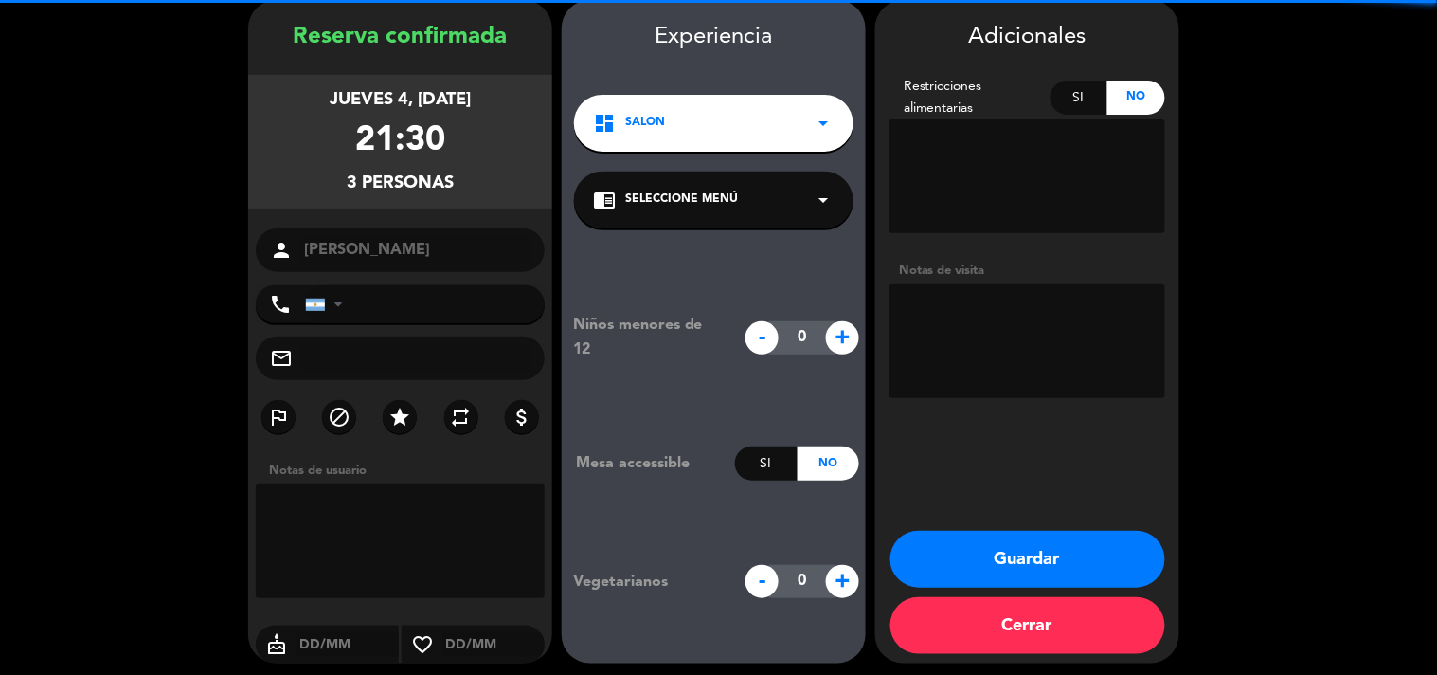
click at [1030, 300] on textarea at bounding box center [1028, 341] width 276 height 114
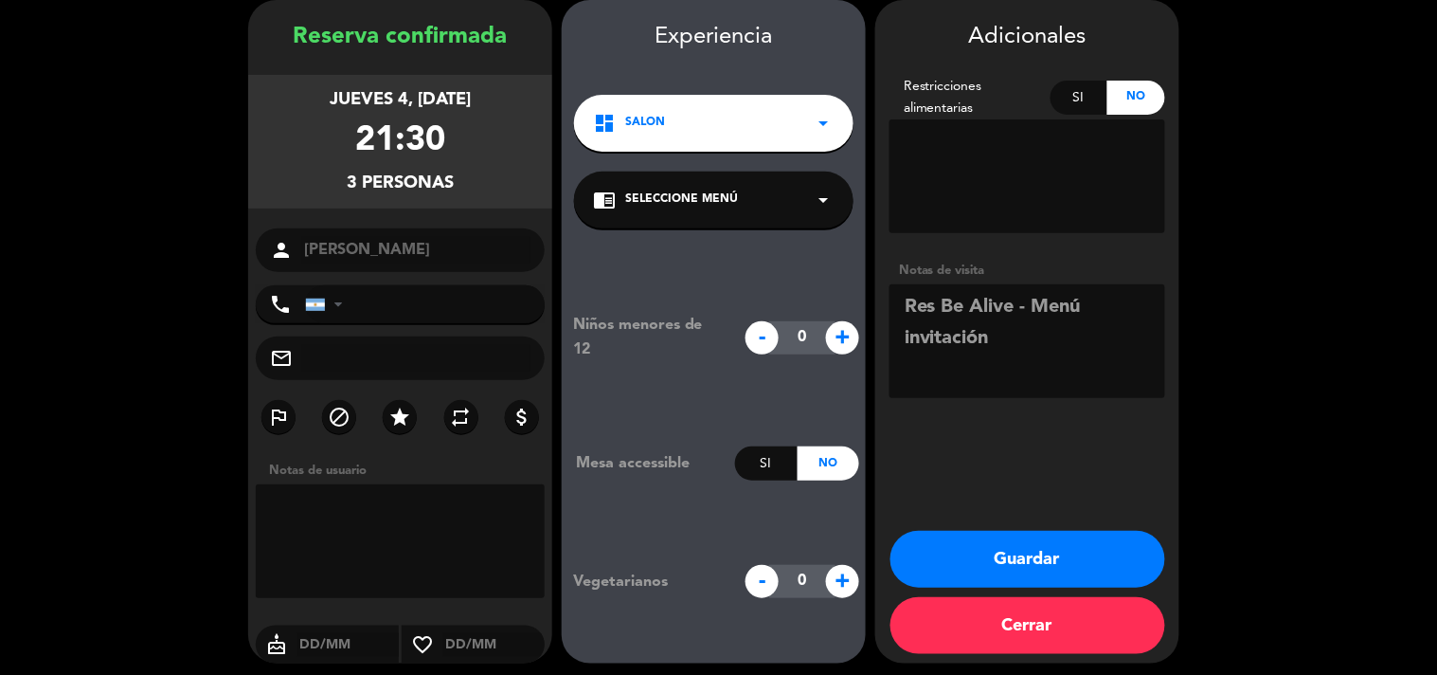
type textarea "Res Be Alive - Menú invitación"
click at [971, 553] on button "Guardar" at bounding box center [1028, 559] width 275 height 57
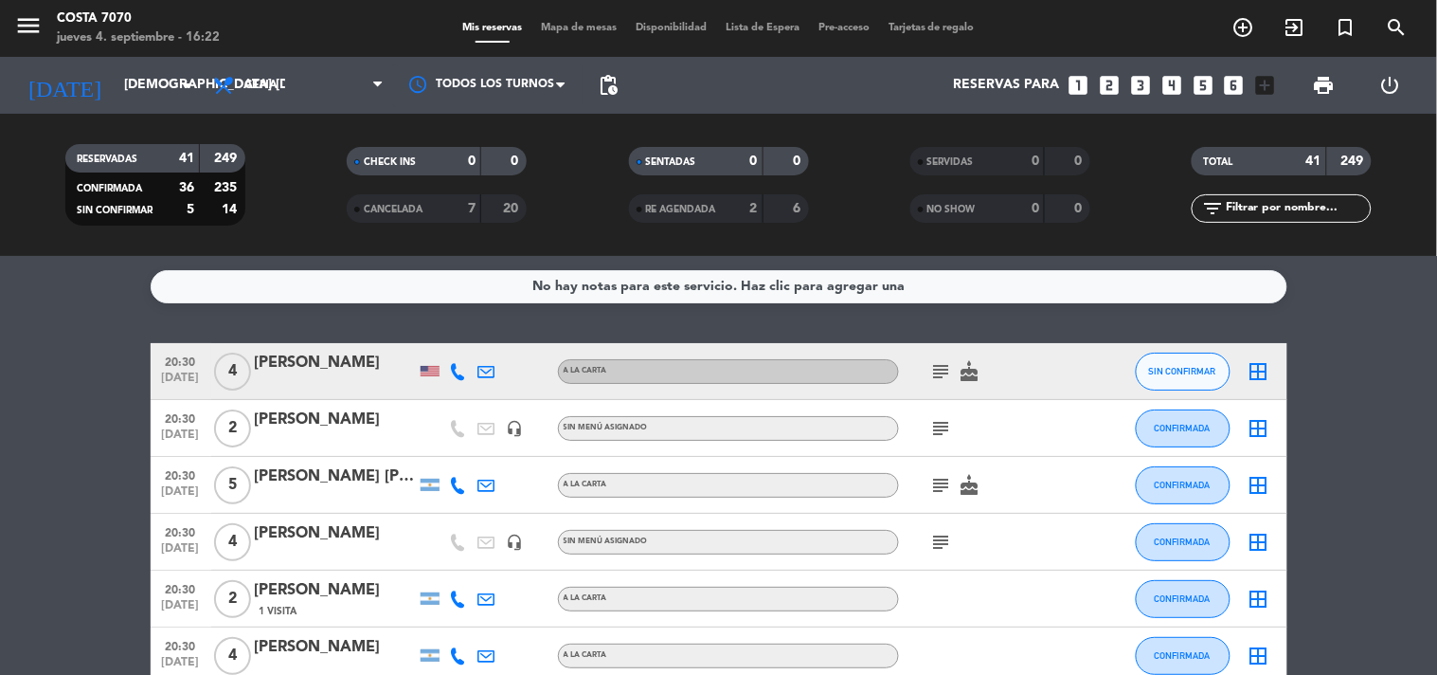
click at [1141, 82] on icon "looks_3" at bounding box center [1141, 85] width 25 height 25
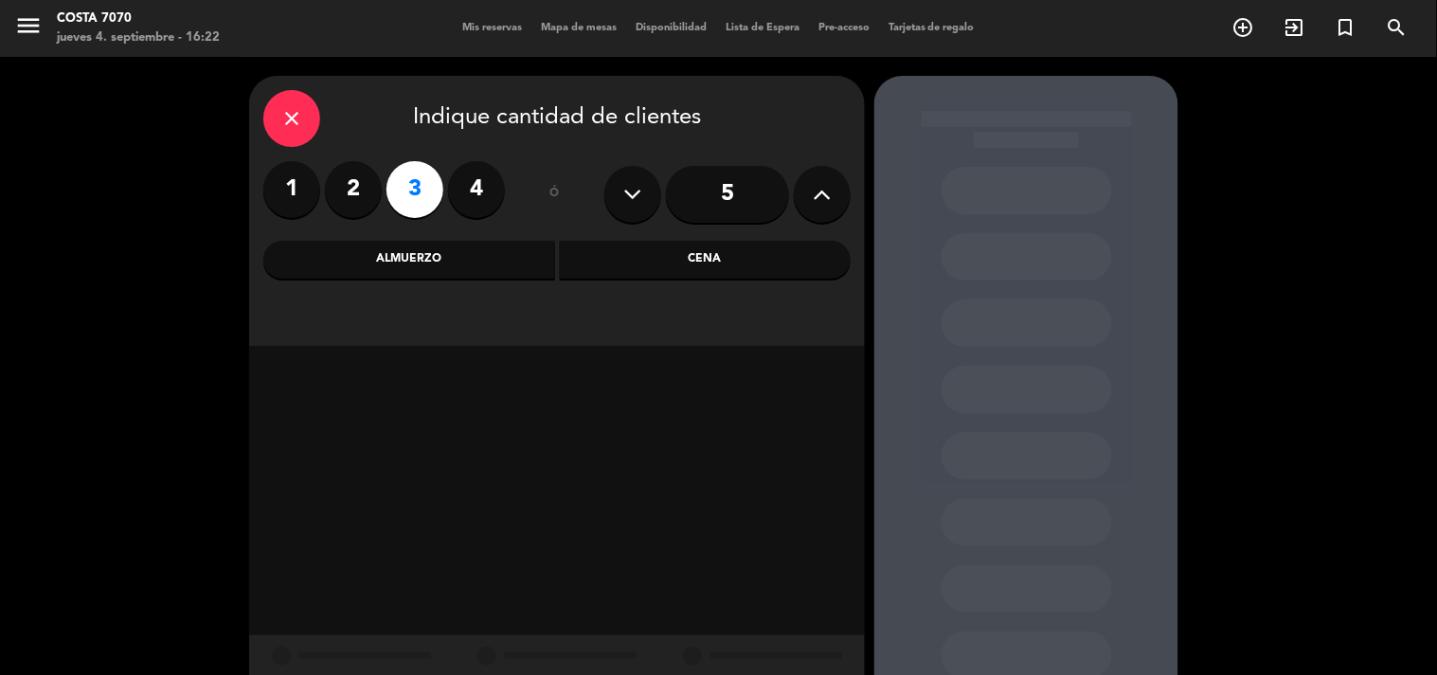
click at [746, 270] on div "Cena" at bounding box center [706, 260] width 292 height 38
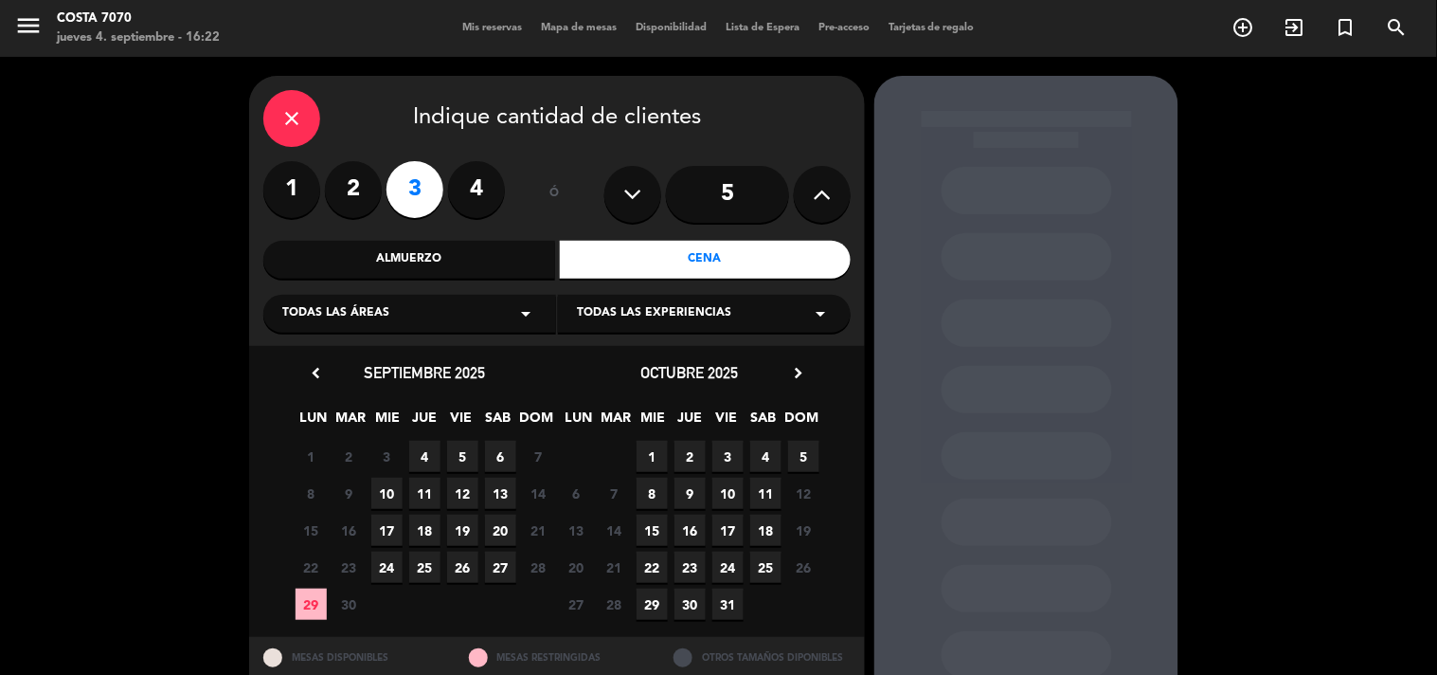
click at [431, 451] on span "4" at bounding box center [424, 456] width 31 height 31
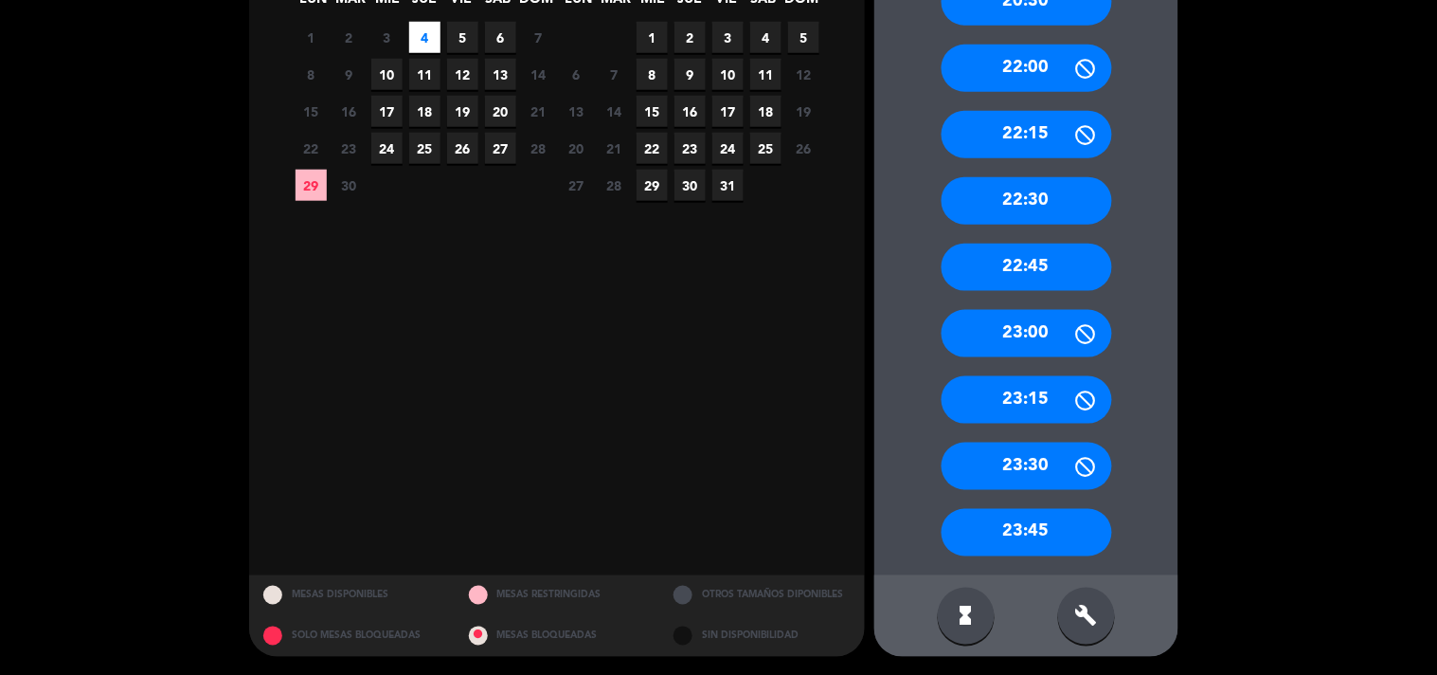
click at [1107, 628] on div "build" at bounding box center [1086, 615] width 57 height 57
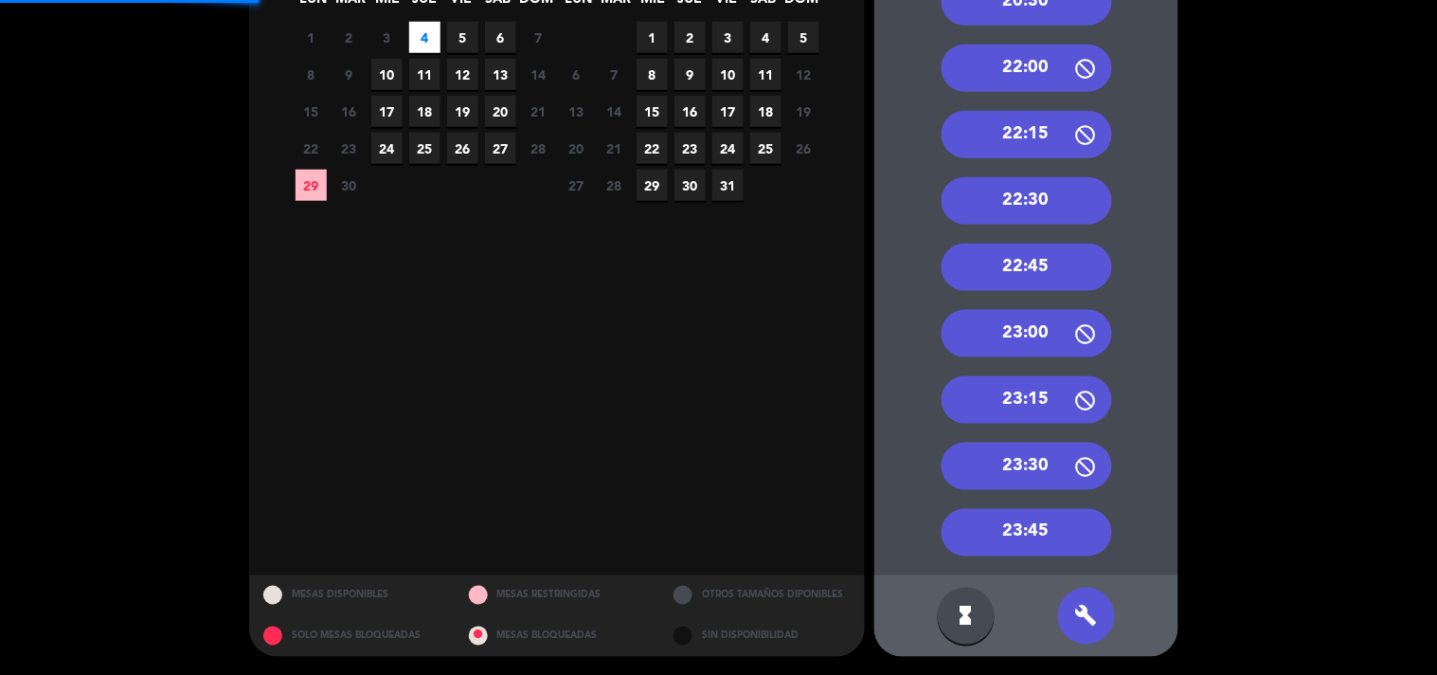
scroll to position [102, 0]
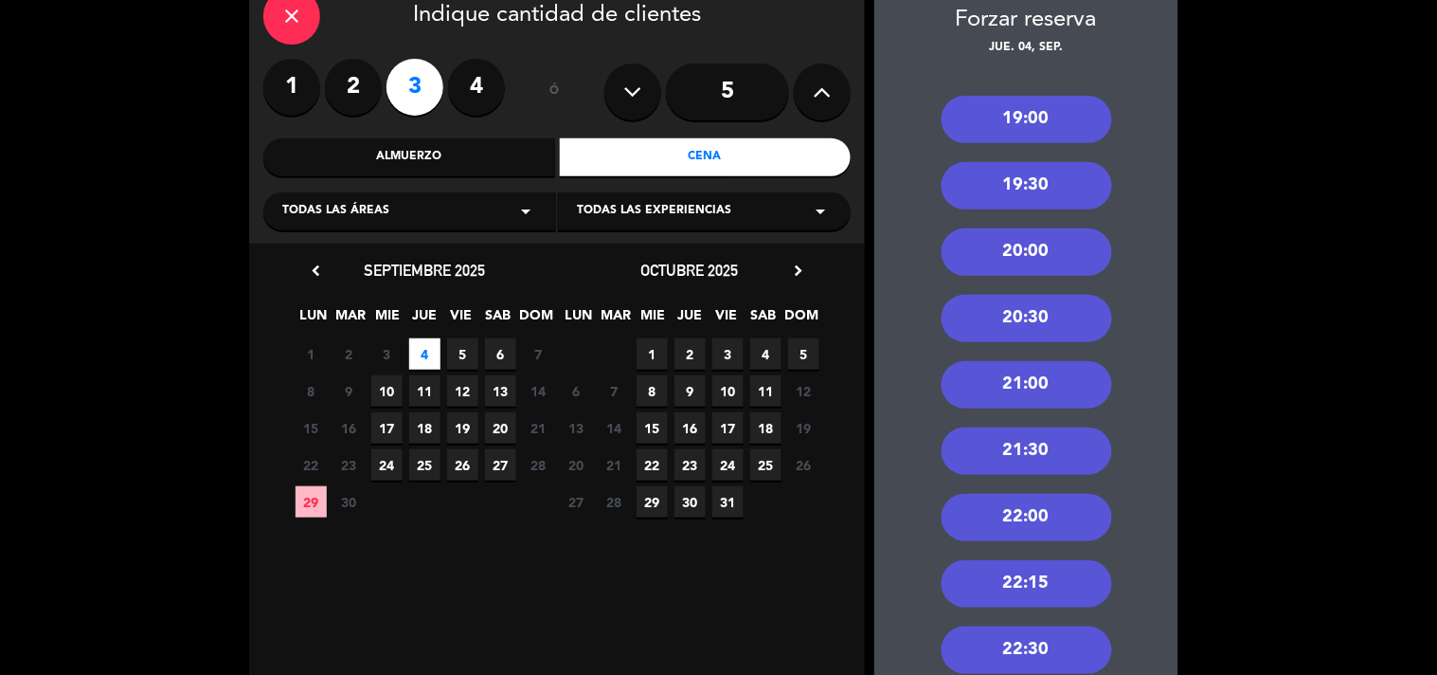
click at [1052, 452] on div "21:30" at bounding box center [1027, 450] width 171 height 47
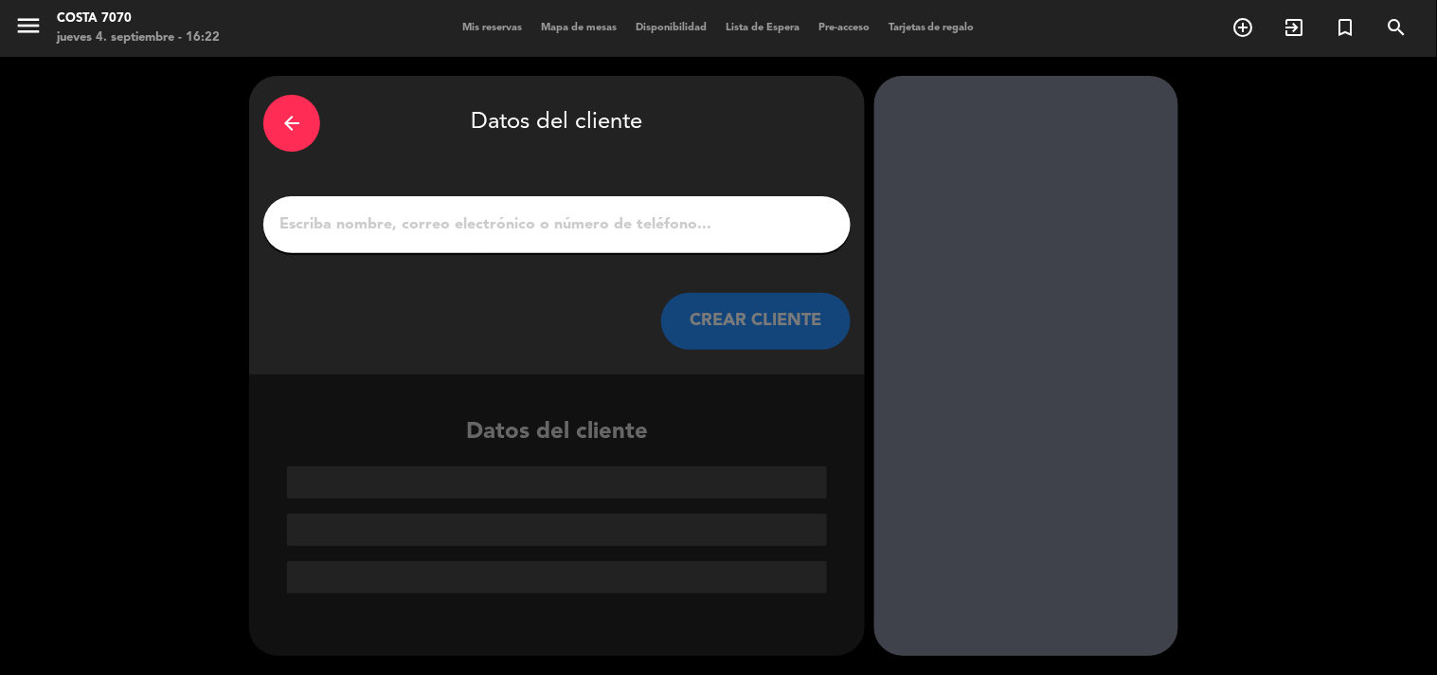
scroll to position [0, 0]
click at [676, 218] on input "1" at bounding box center [557, 224] width 559 height 27
paste input "Vir Da Cunha"
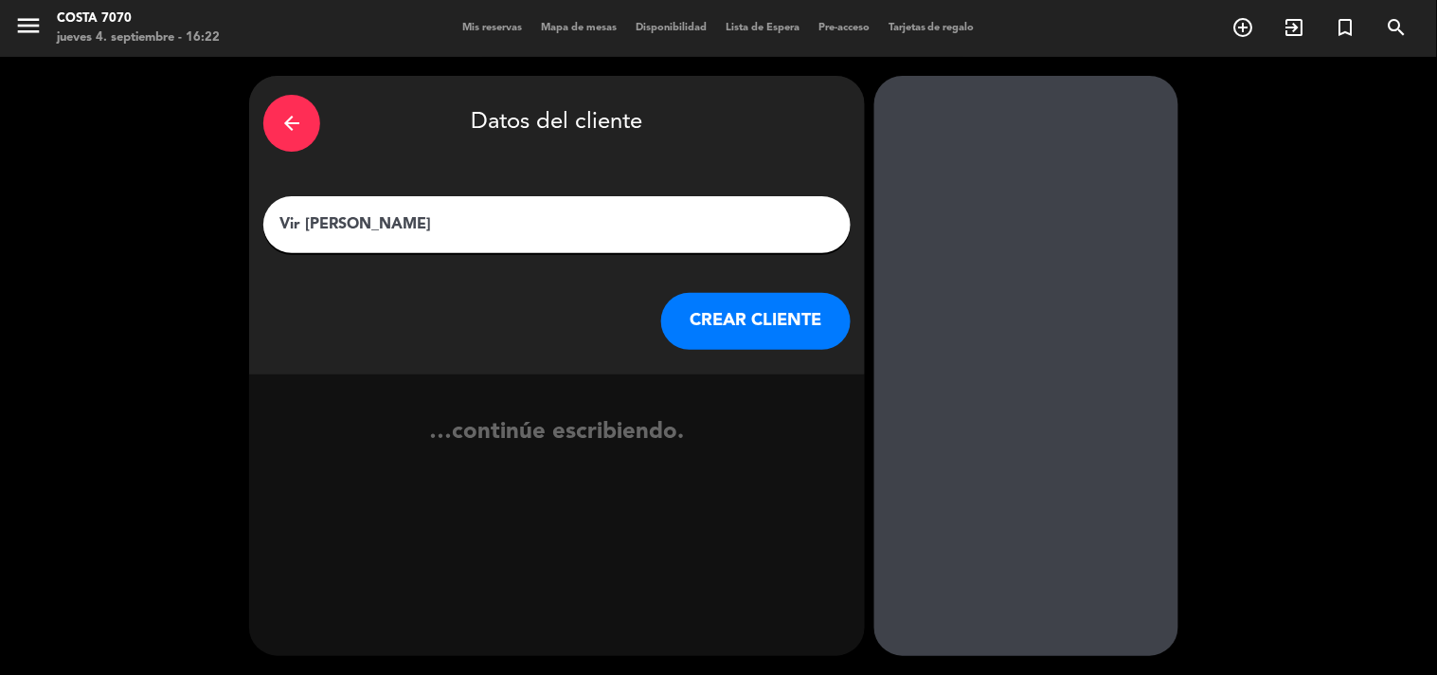
type input "Vir Da Cunha"
click at [725, 317] on button "CREAR CLIENTE" at bounding box center [756, 321] width 190 height 57
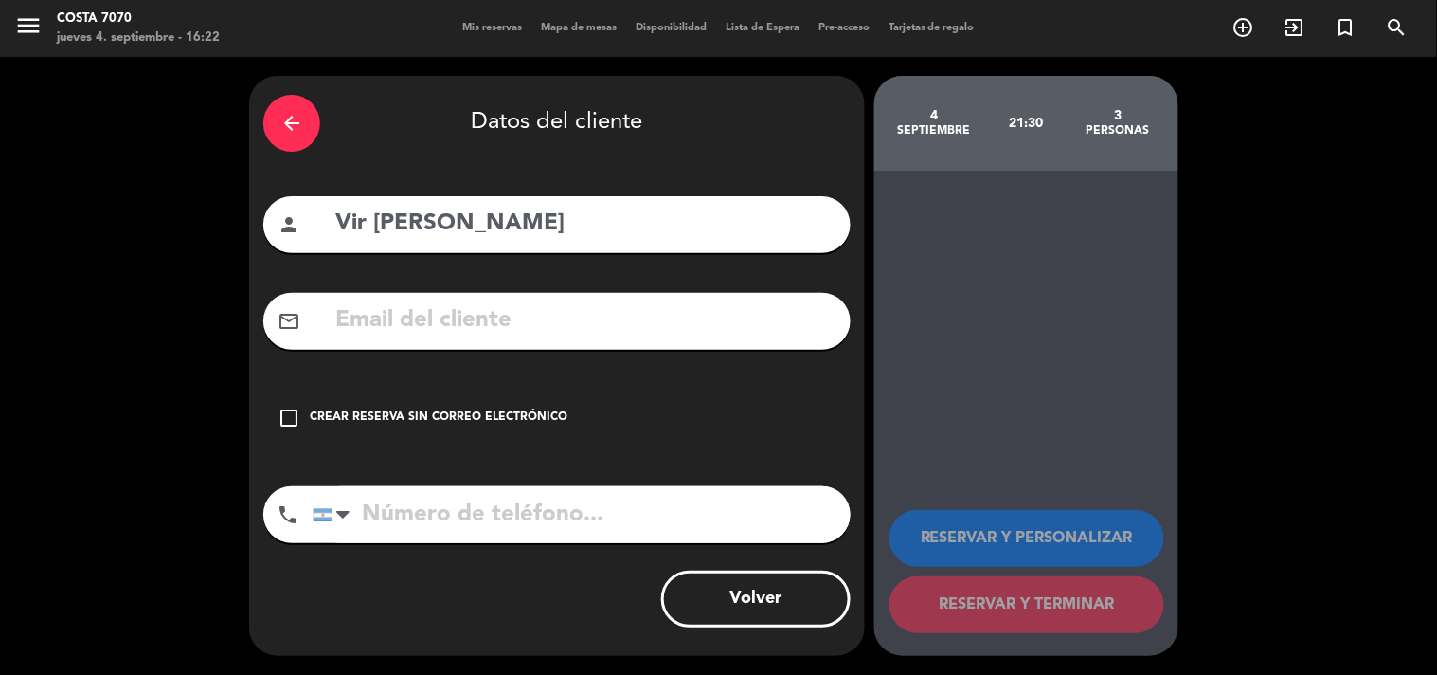
click at [554, 412] on div "Crear reserva sin correo electrónico" at bounding box center [439, 417] width 258 height 19
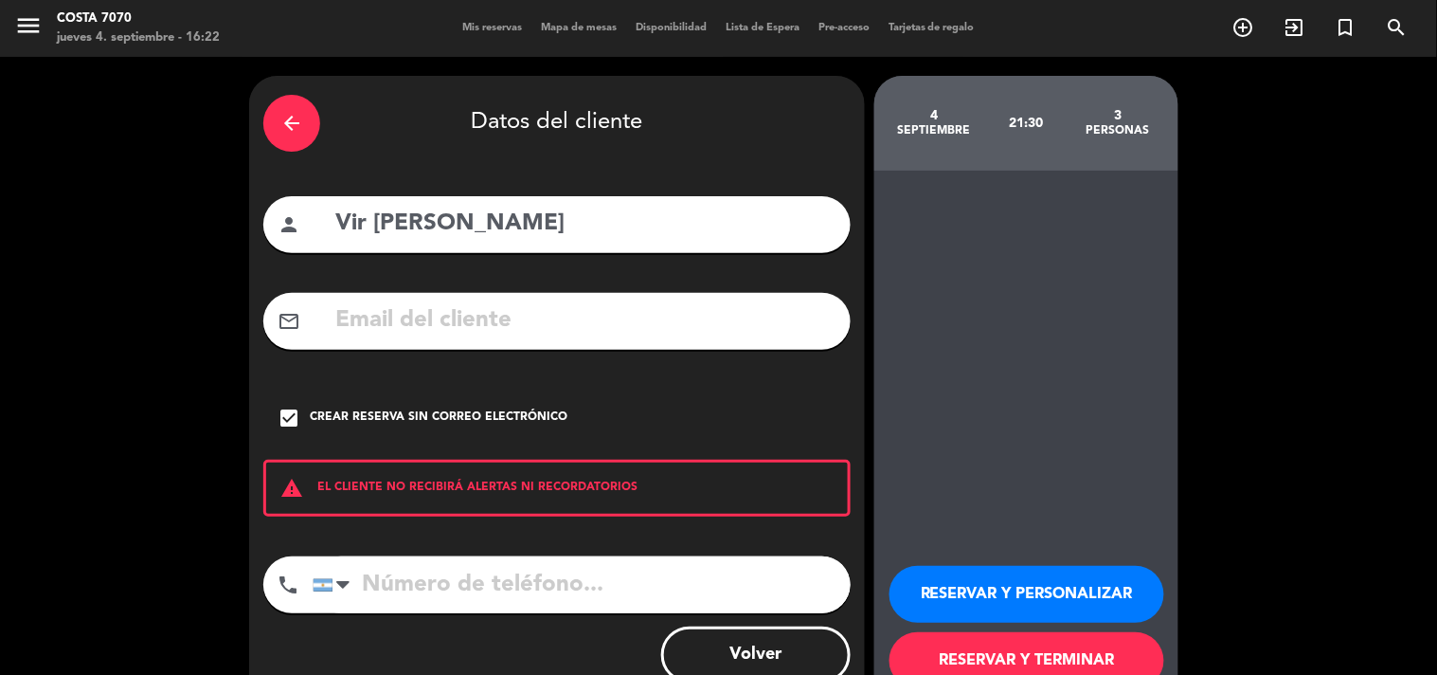
click at [1078, 589] on button "RESERVAR Y PERSONALIZAR" at bounding box center [1027, 594] width 275 height 57
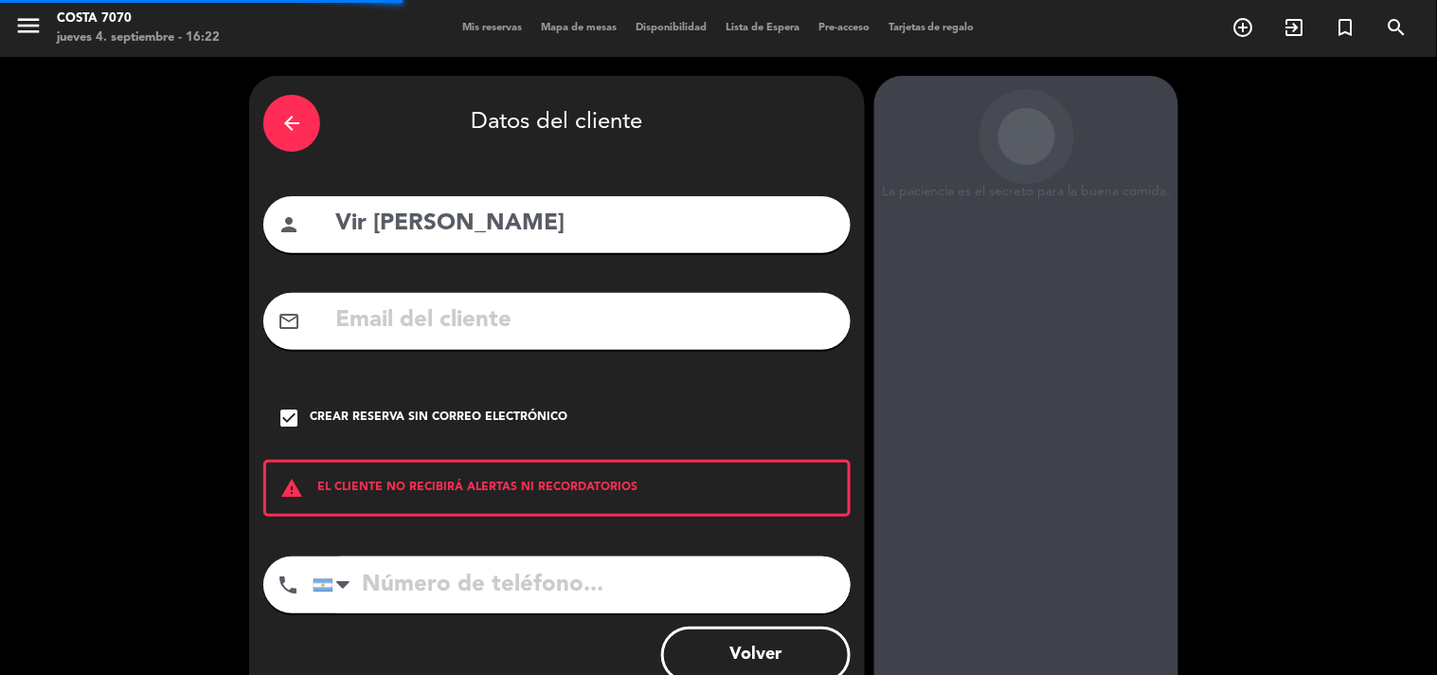
scroll to position [76, 0]
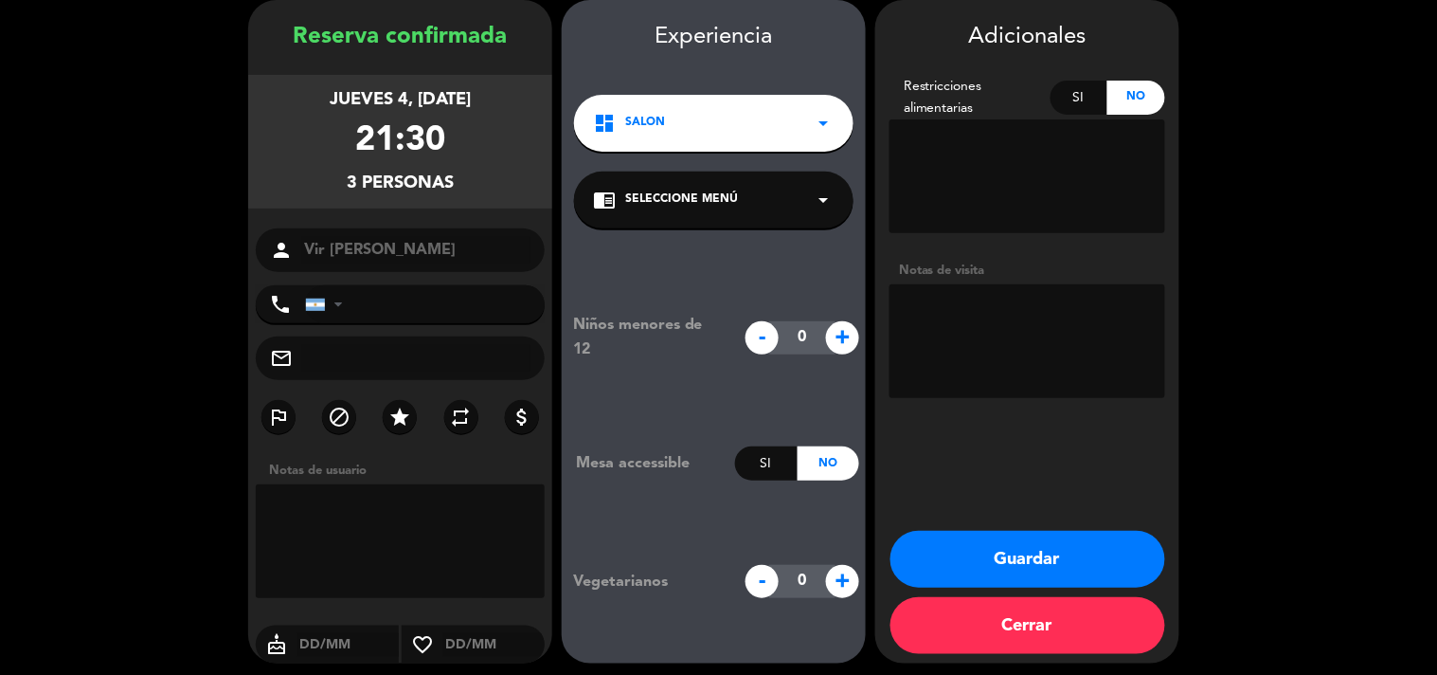
click at [1107, 329] on textarea at bounding box center [1028, 341] width 276 height 114
type textarea "Res Be Alive - Menú invitación"
click at [979, 563] on button "Guardar" at bounding box center [1028, 559] width 275 height 57
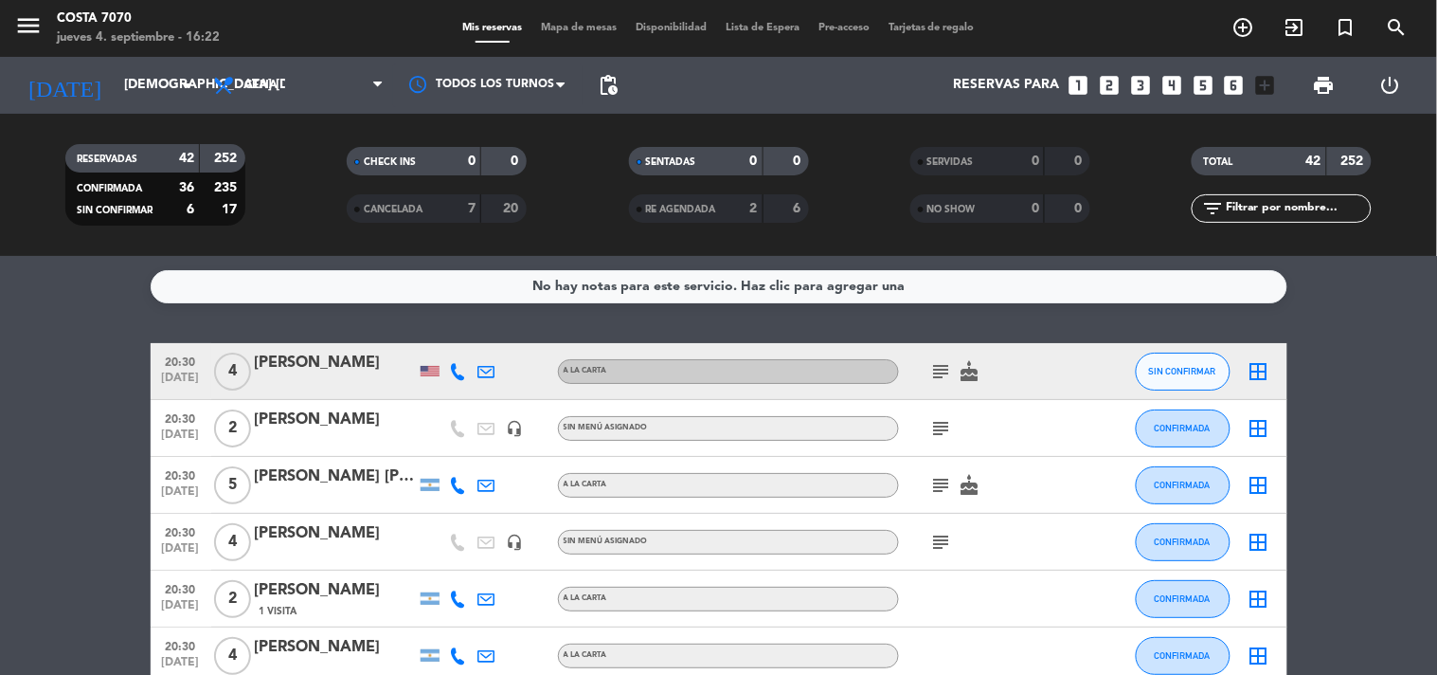
click at [1233, 87] on icon "looks_6" at bounding box center [1234, 85] width 25 height 25
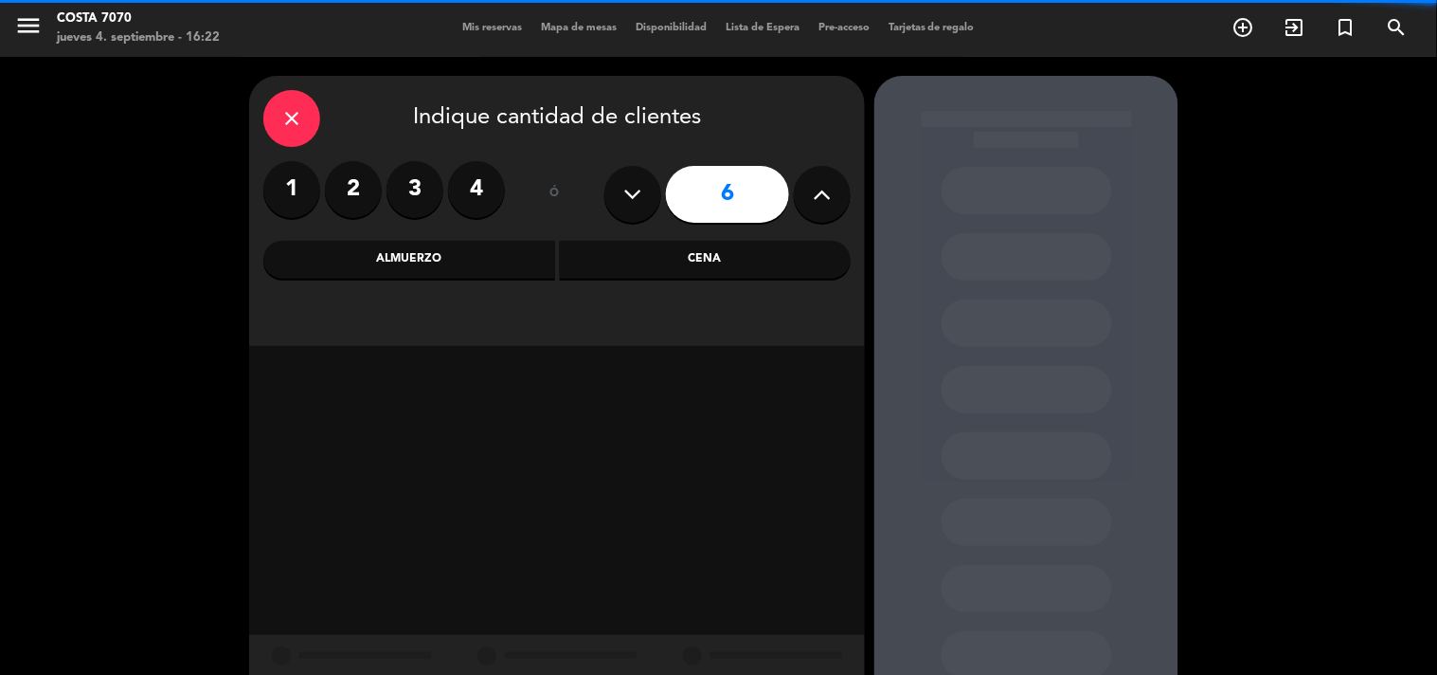
click at [803, 206] on button at bounding box center [822, 194] width 57 height 57
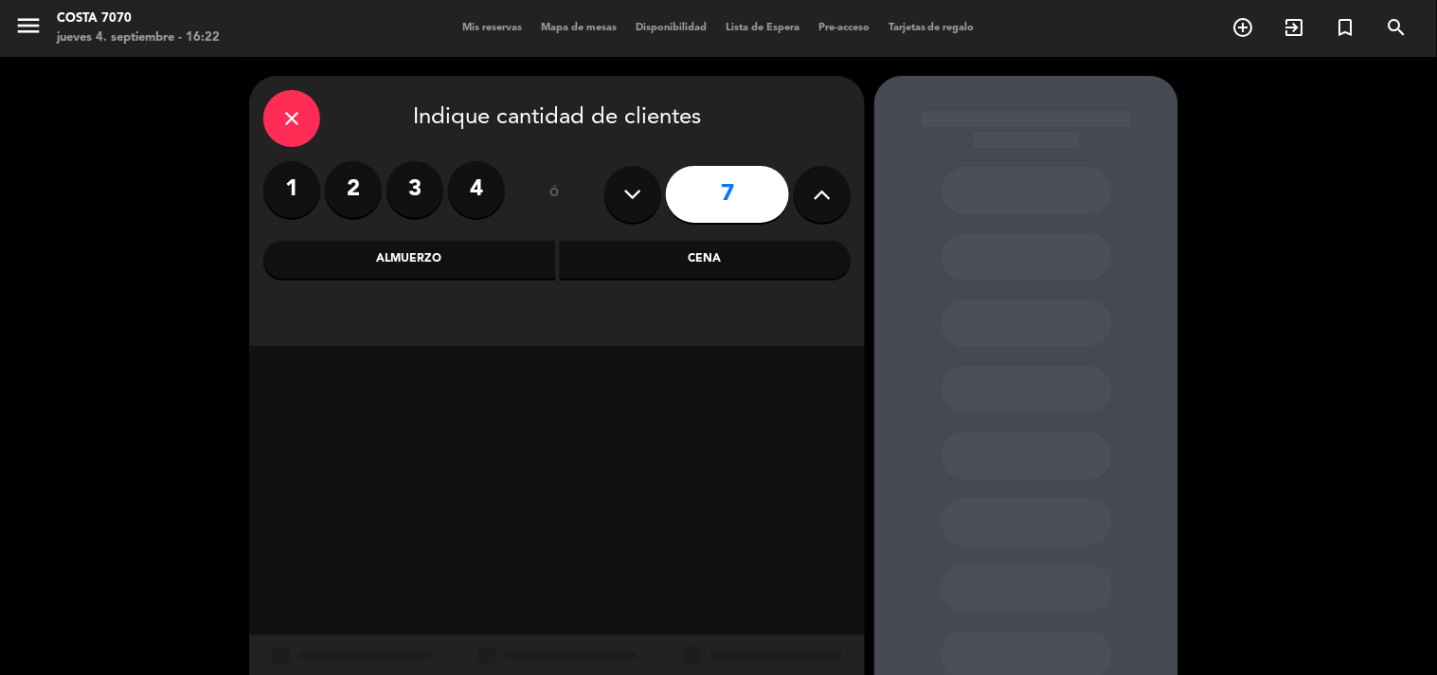
click at [803, 206] on button at bounding box center [822, 194] width 57 height 57
type input "10"
click at [750, 275] on div "Cena" at bounding box center [706, 260] width 292 height 38
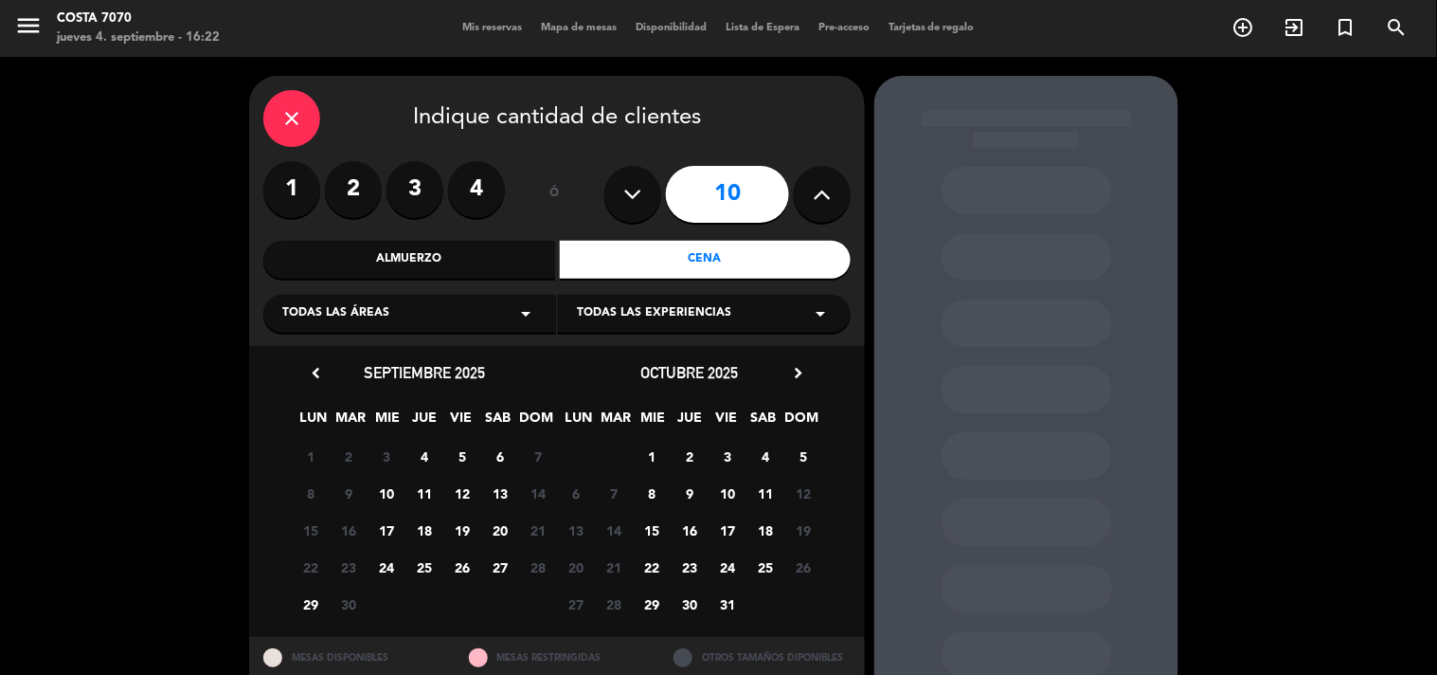
click at [421, 453] on span "4" at bounding box center [424, 456] width 31 height 31
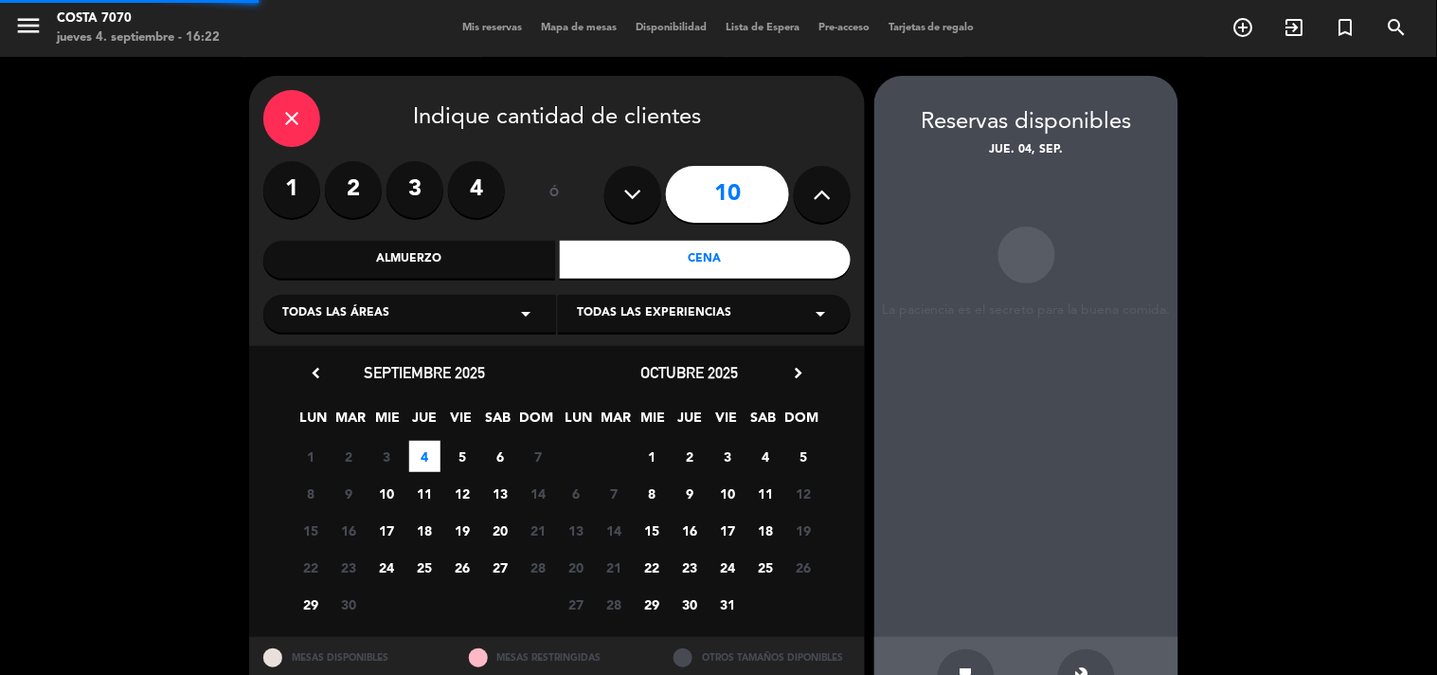
scroll to position [62, 0]
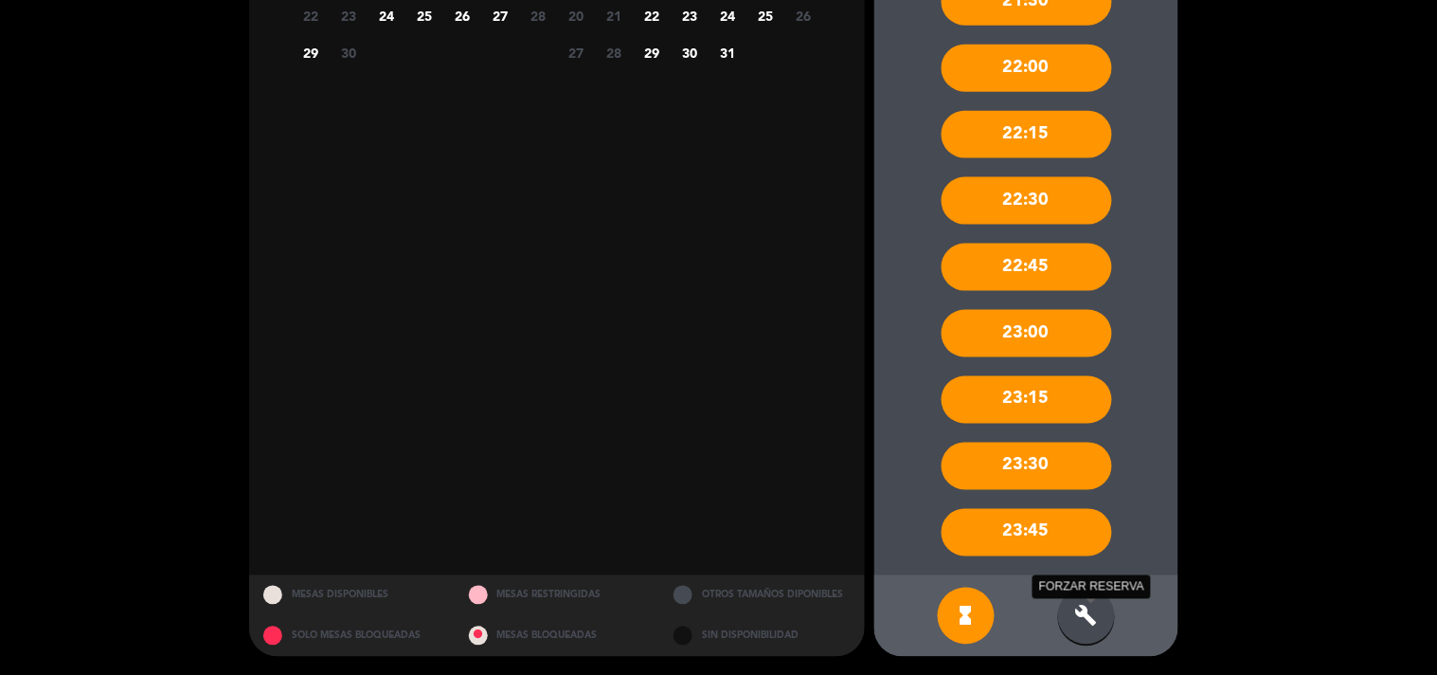
click at [1087, 617] on icon "build" at bounding box center [1087, 616] width 23 height 23
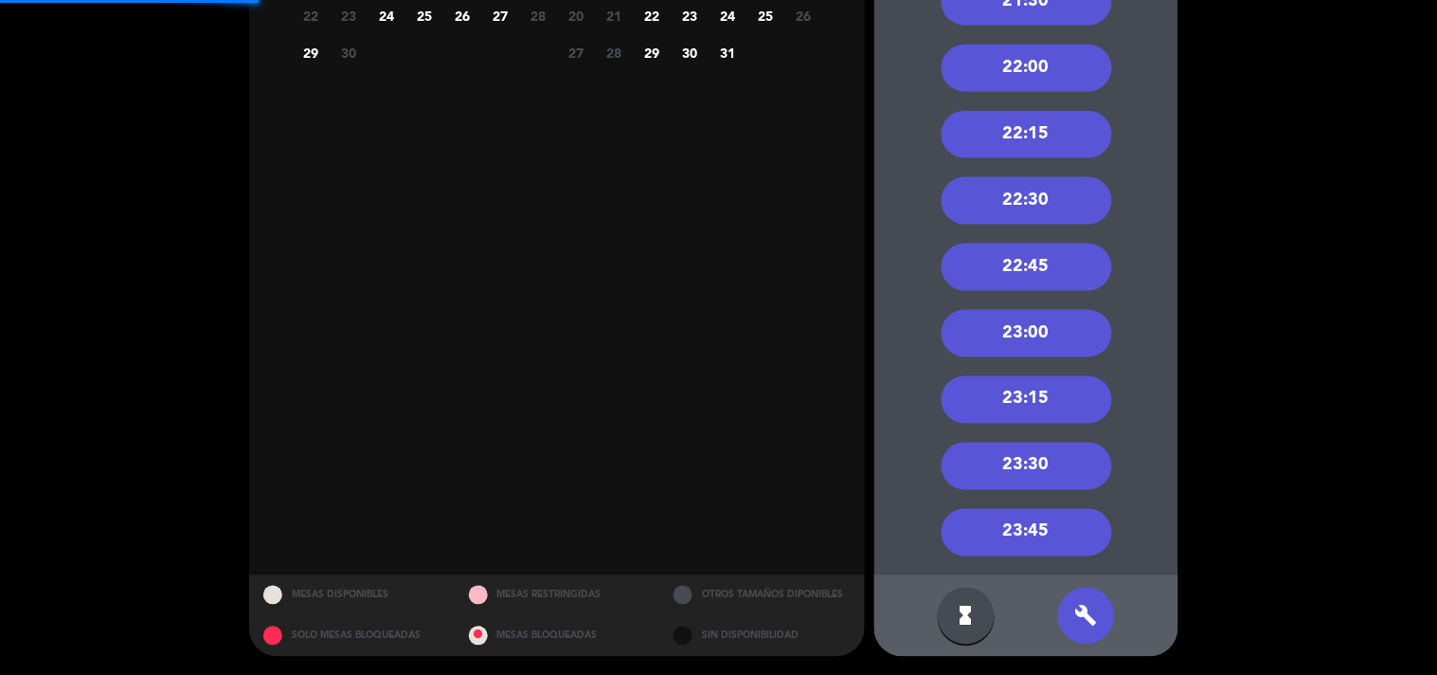
scroll to position [235, 0]
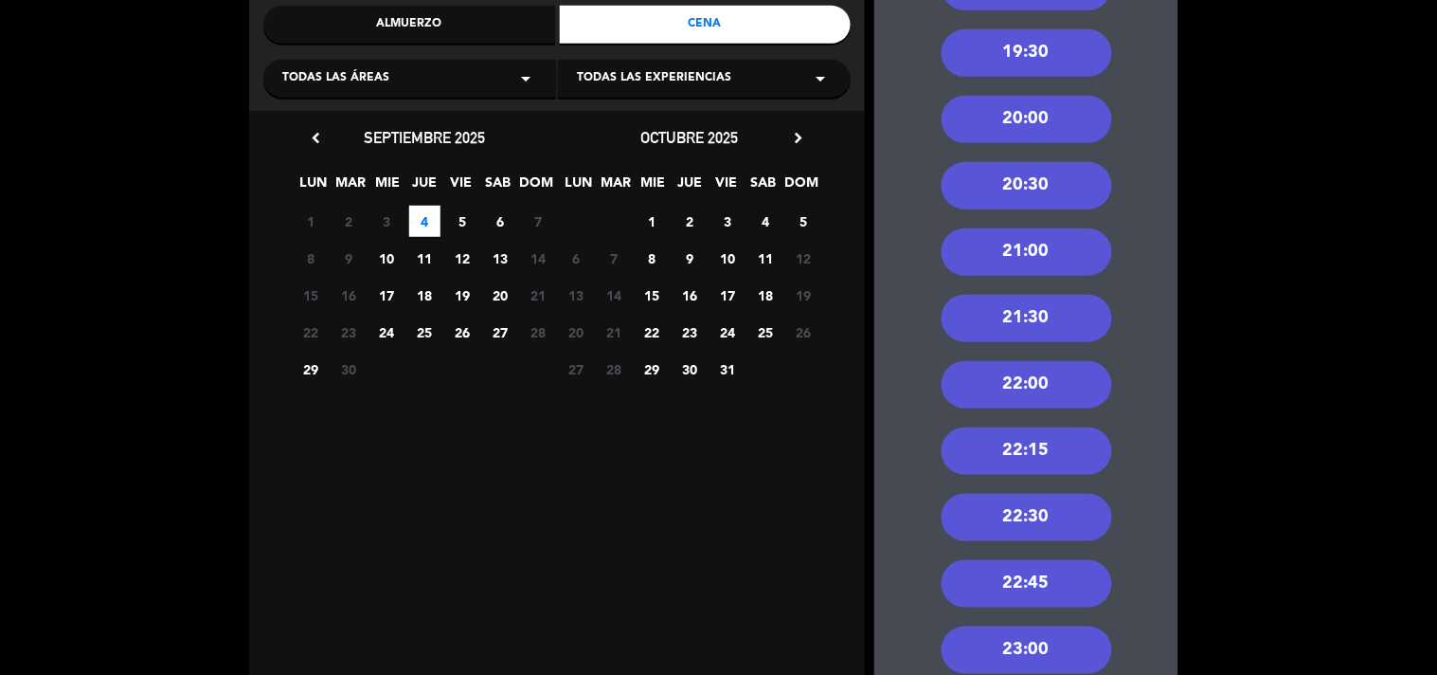
click at [1063, 311] on div "21:30" at bounding box center [1027, 318] width 171 height 47
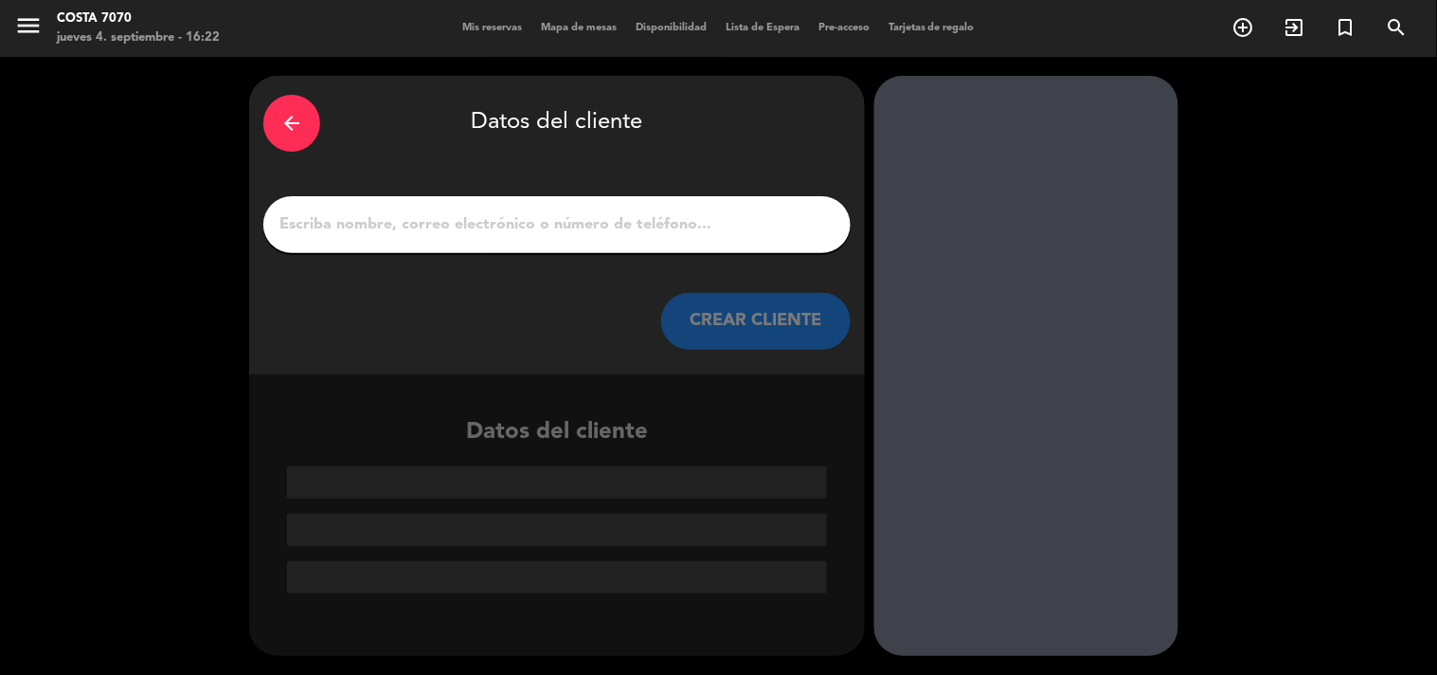
click at [692, 230] on input "1" at bounding box center [557, 224] width 559 height 27
paste input "Leonel castro"
type input "Leonel castro"
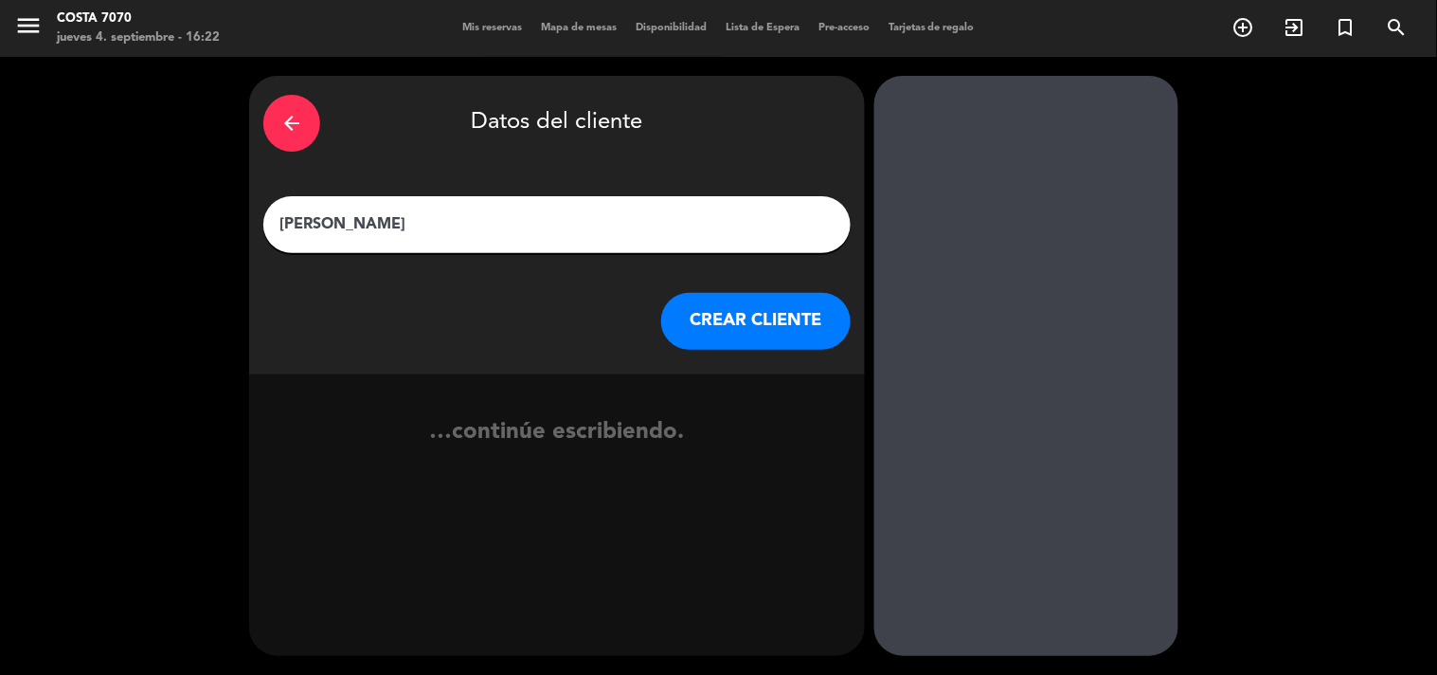
click at [722, 298] on button "CREAR CLIENTE" at bounding box center [756, 321] width 190 height 57
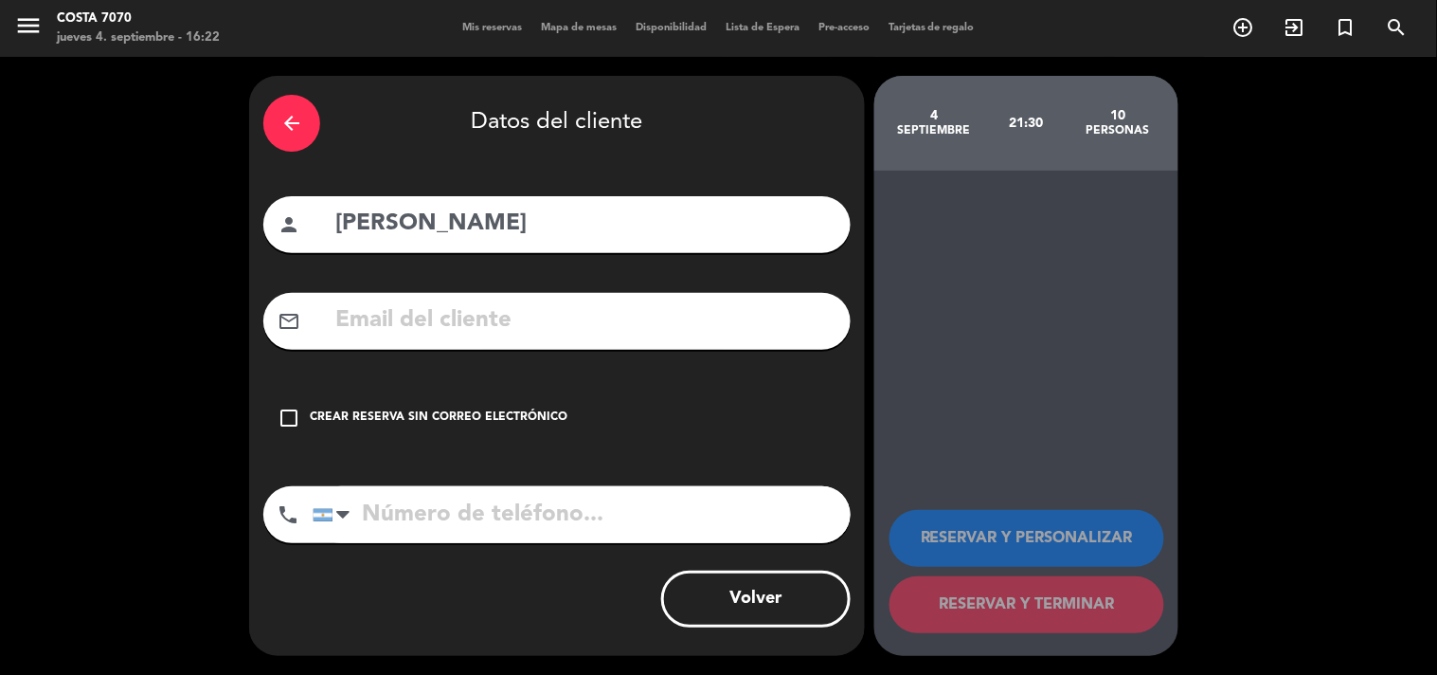
click at [524, 400] on div "check_box_outline_blank Crear reserva sin correo electrónico" at bounding box center [556, 417] width 587 height 57
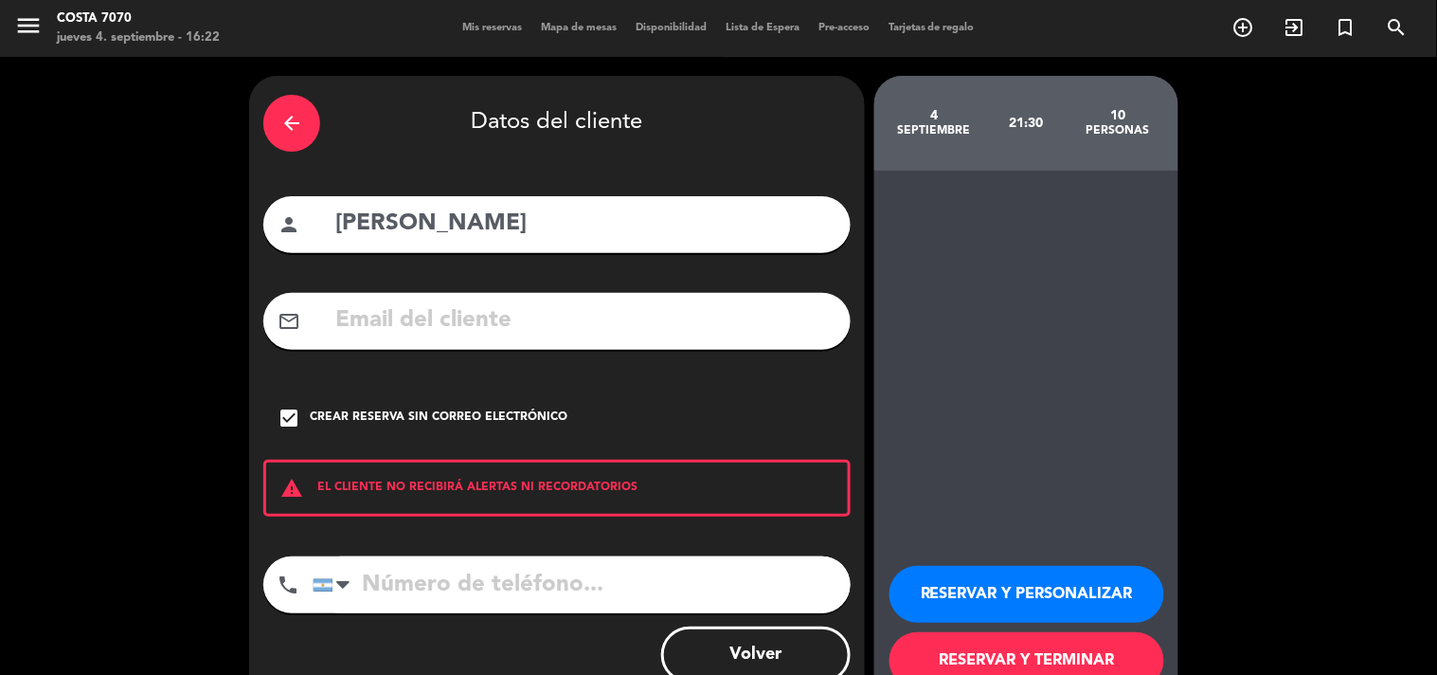
click at [927, 567] on button "RESERVAR Y PERSONALIZAR" at bounding box center [1027, 594] width 275 height 57
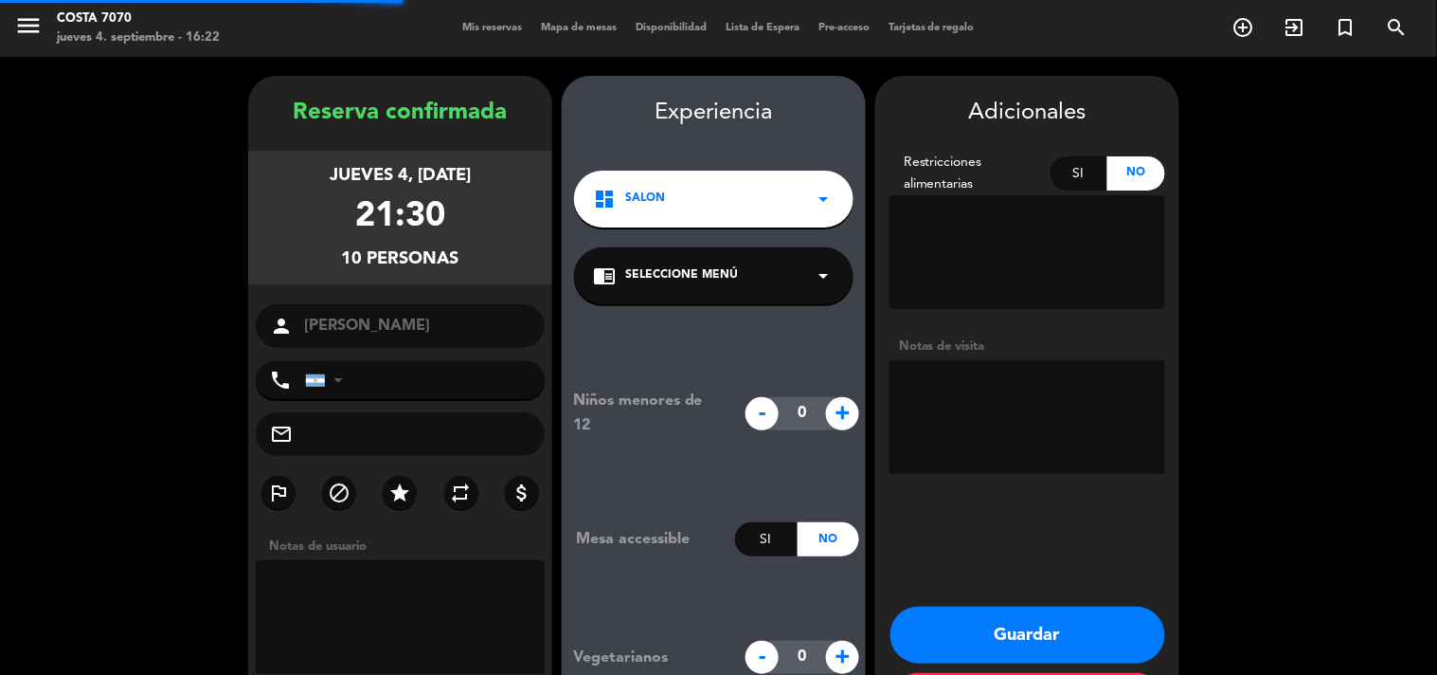
scroll to position [76, 0]
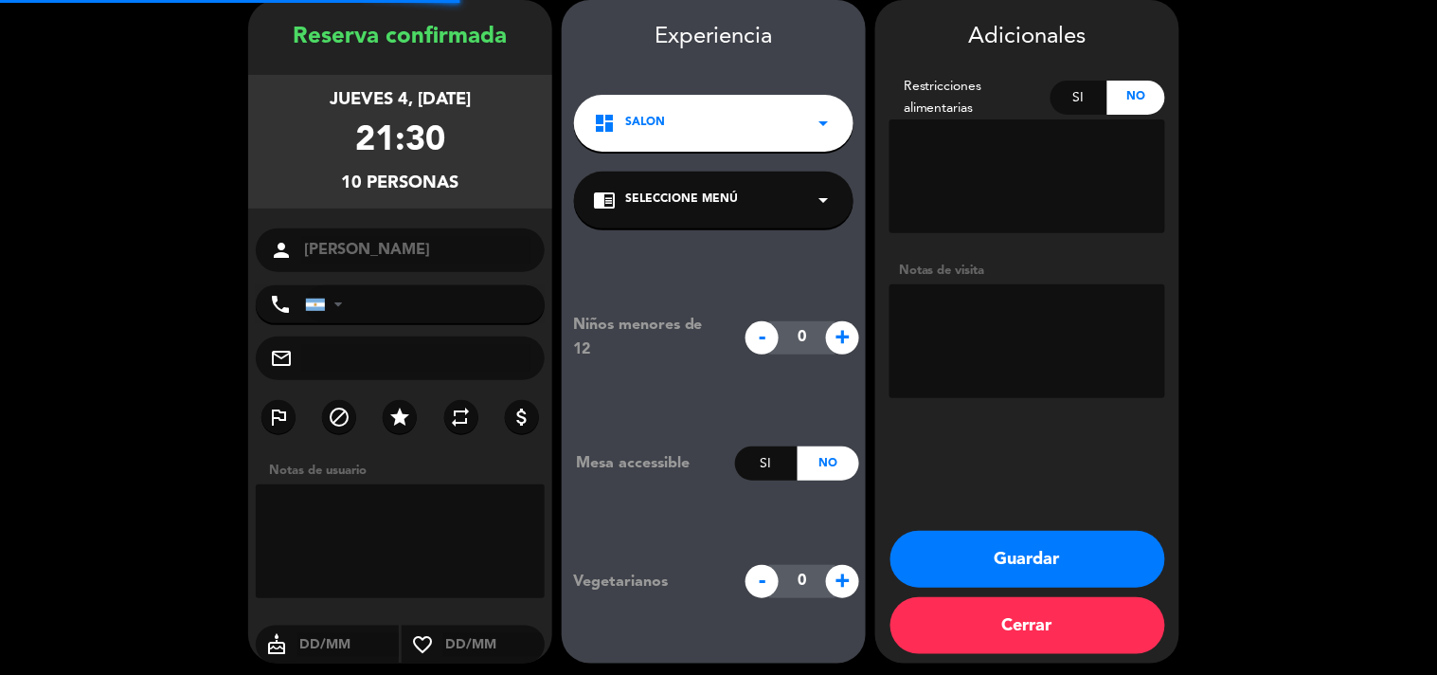
click at [1035, 334] on textarea at bounding box center [1028, 341] width 276 height 114
type textarea "Res Be Alive - Pagan"
click at [1072, 560] on button "Guardar" at bounding box center [1028, 559] width 275 height 57
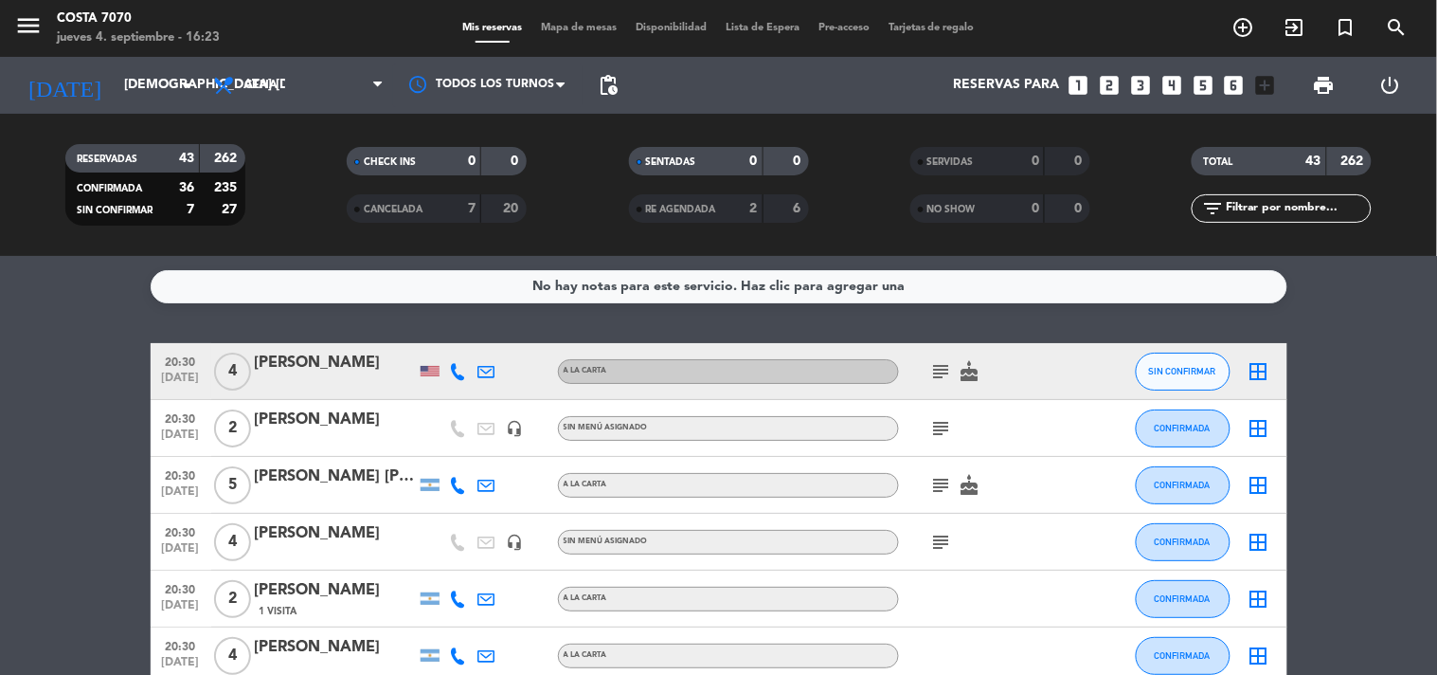
click at [1204, 82] on icon "looks_5" at bounding box center [1203, 85] width 25 height 25
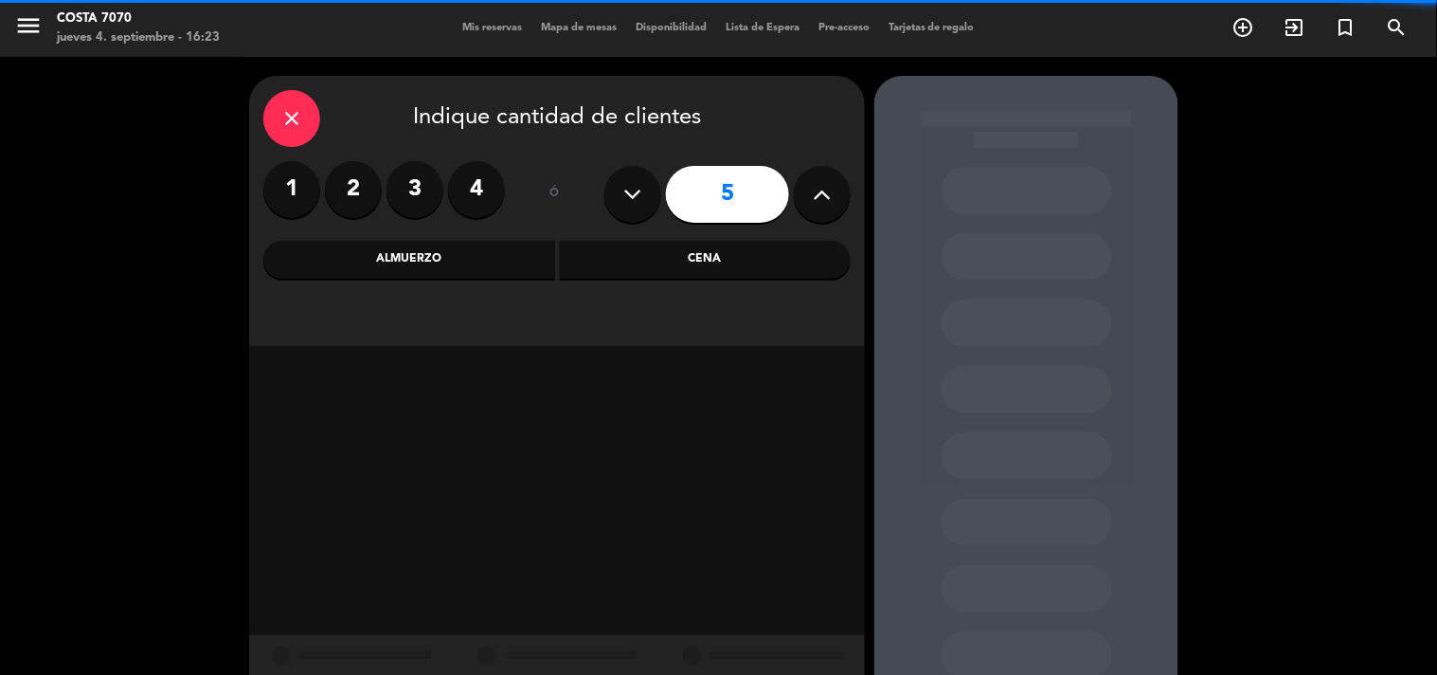
click at [768, 262] on div "Cena" at bounding box center [706, 260] width 292 height 38
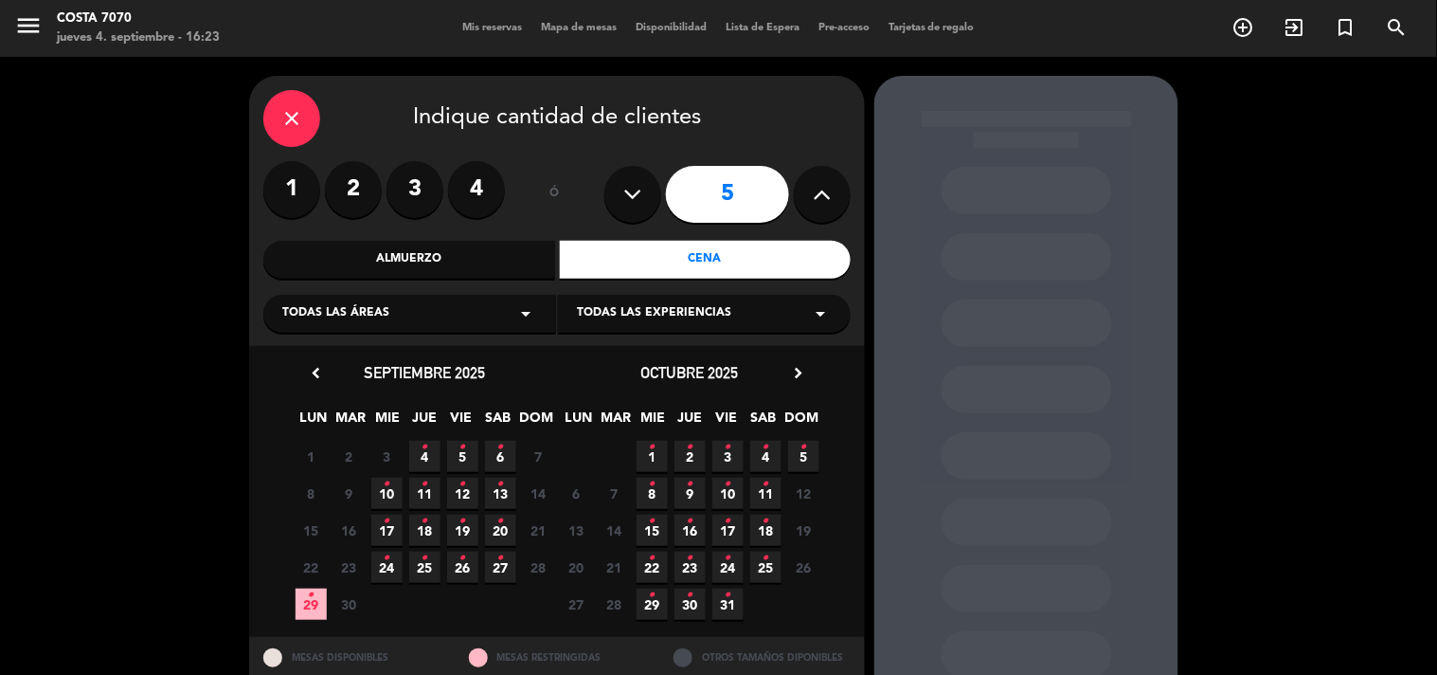
click at [422, 447] on icon "•" at bounding box center [425, 447] width 7 height 30
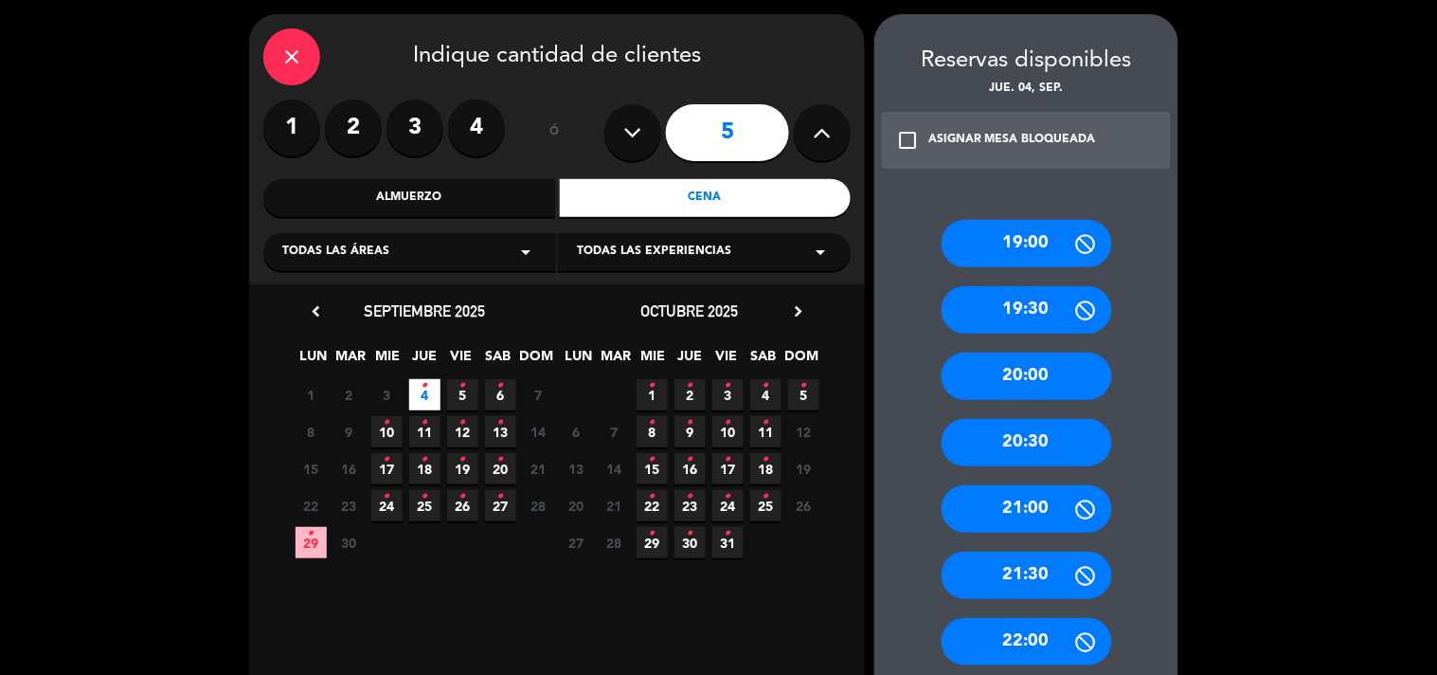
scroll to position [588, 0]
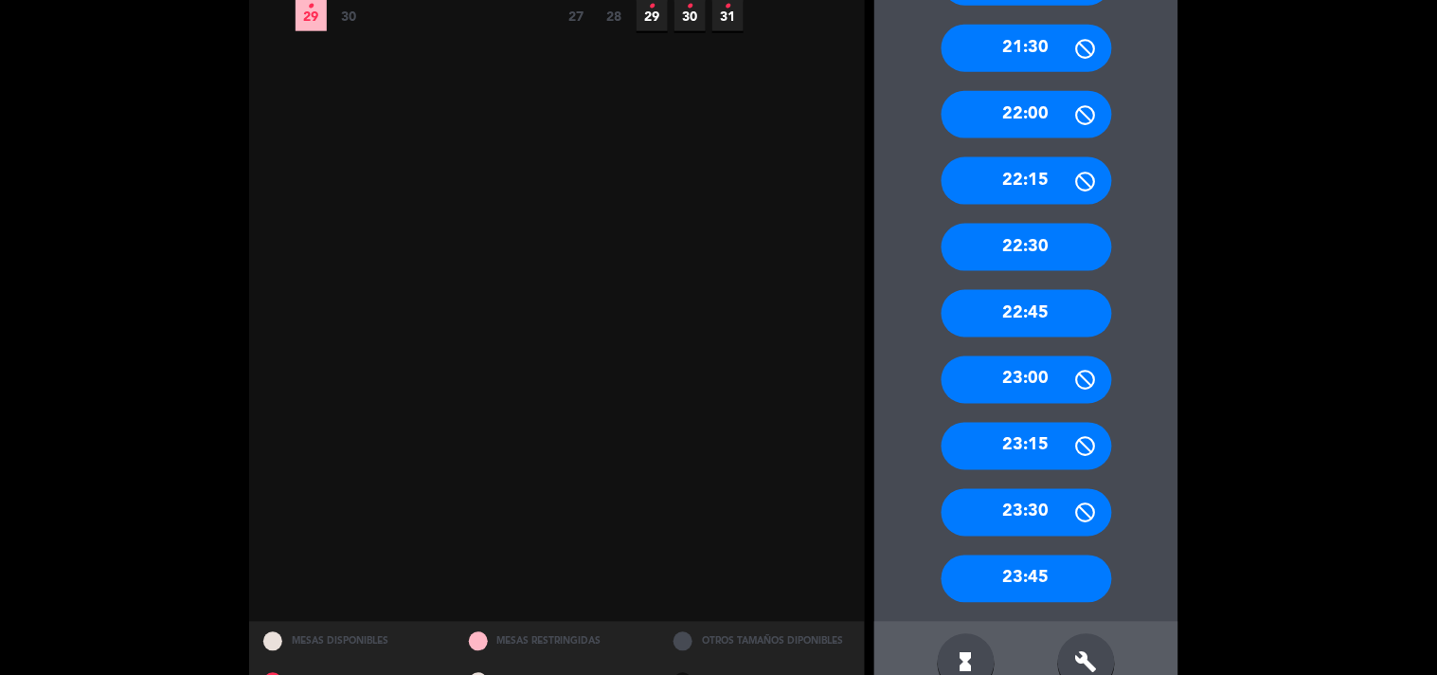
click at [1085, 656] on icon "build" at bounding box center [1087, 662] width 23 height 23
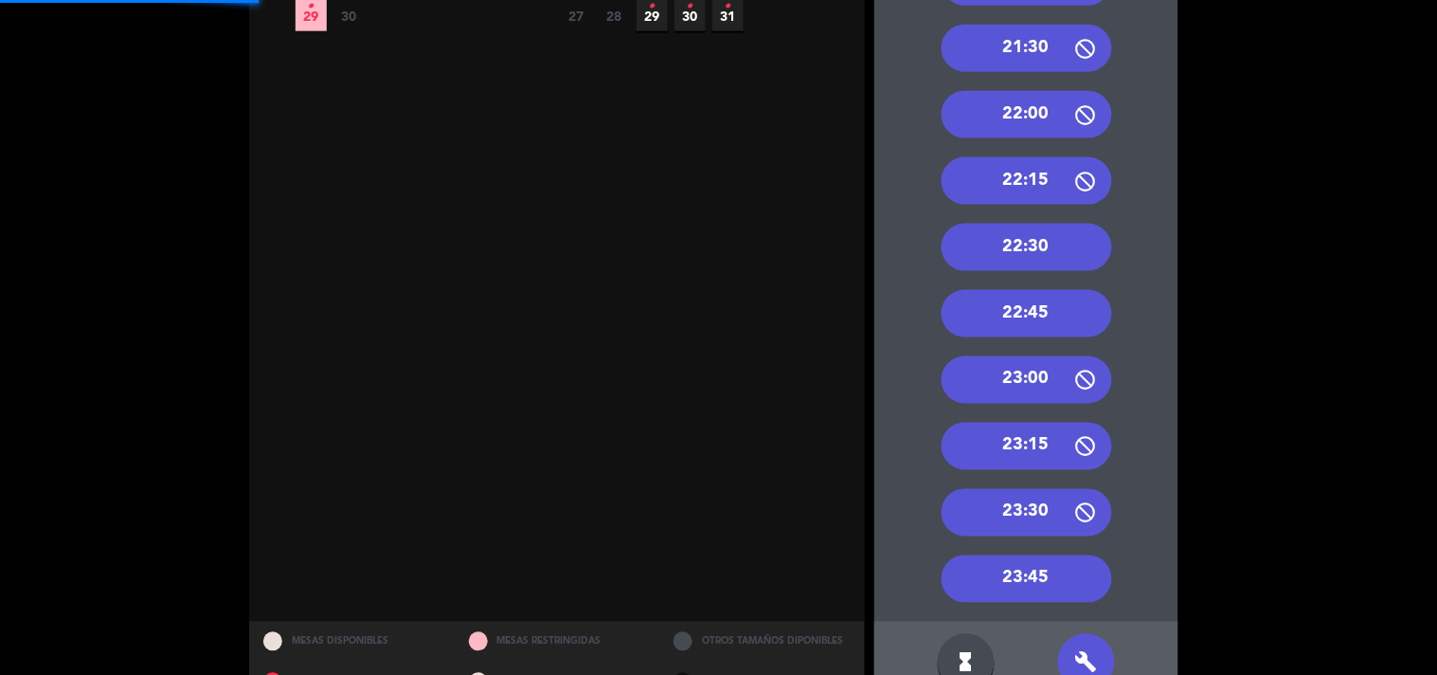
scroll to position [272, 0]
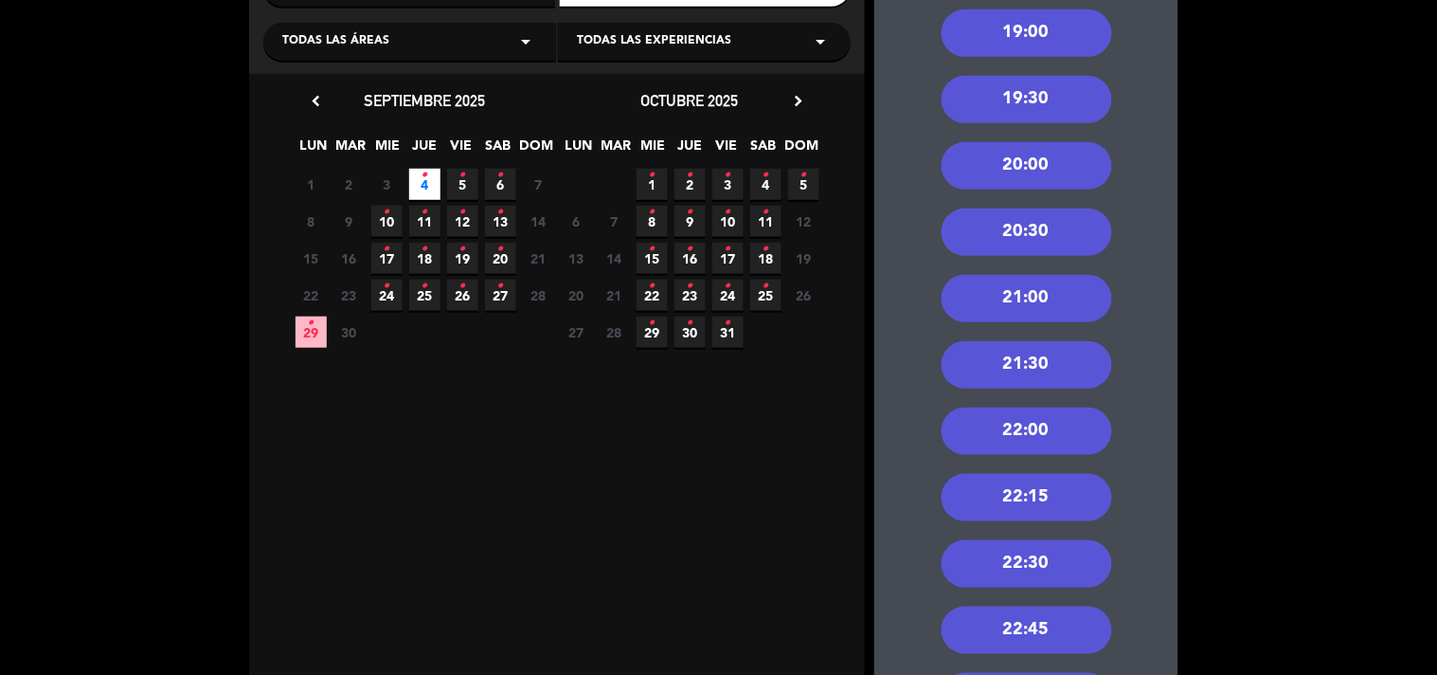
click at [1035, 367] on div "21:30" at bounding box center [1027, 364] width 171 height 47
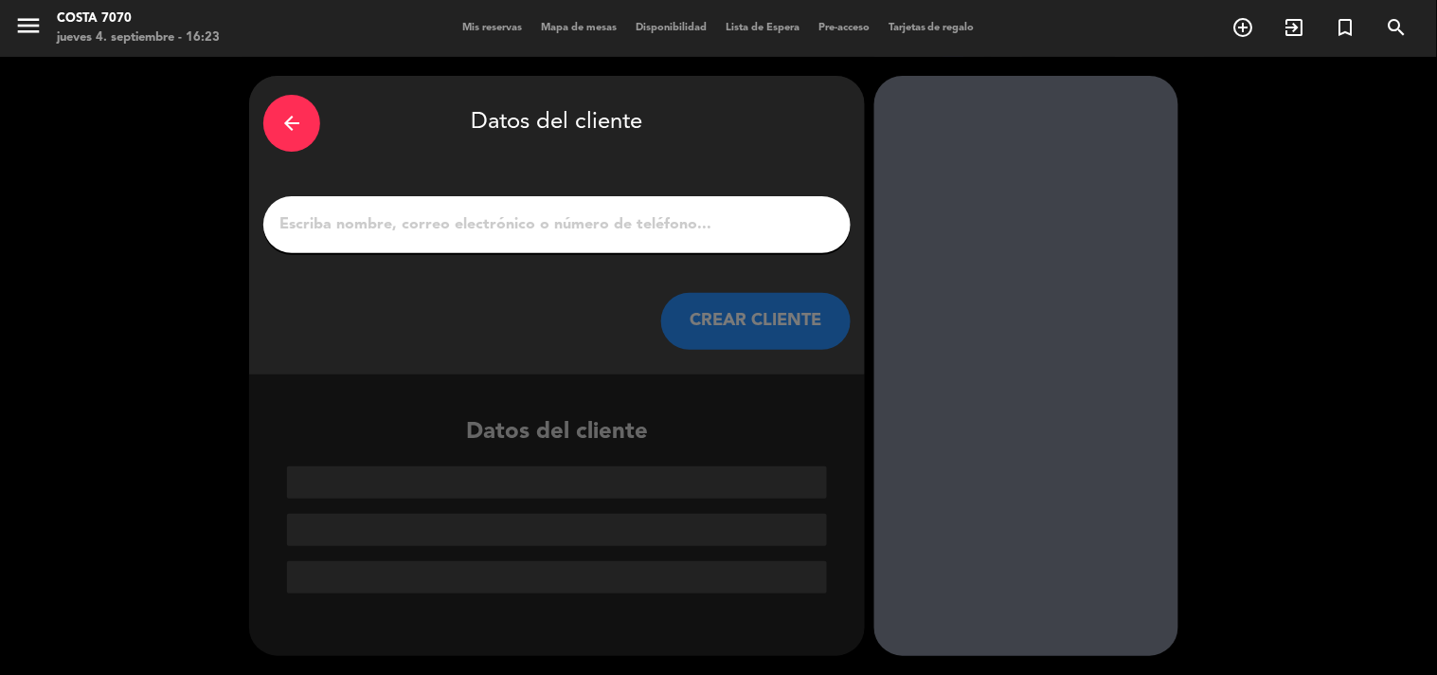
drag, startPoint x: 627, startPoint y: 204, endPoint x: 651, endPoint y: 232, distance: 37.0
click at [626, 208] on div at bounding box center [556, 224] width 587 height 57
click at [654, 233] on input "1" at bounding box center [557, 224] width 559 height 27
paste input "Jas barile"
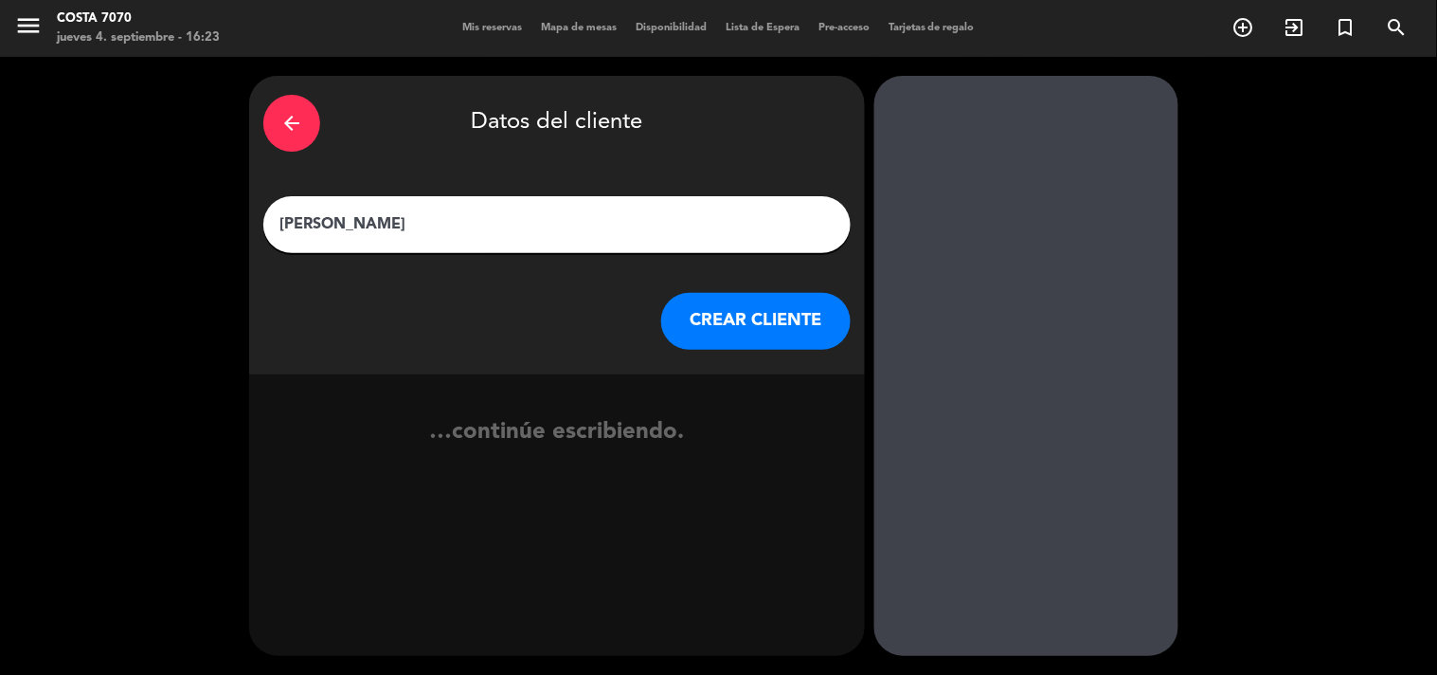
type input "Jas barile"
click at [750, 335] on button "CREAR CLIENTE" at bounding box center [756, 321] width 190 height 57
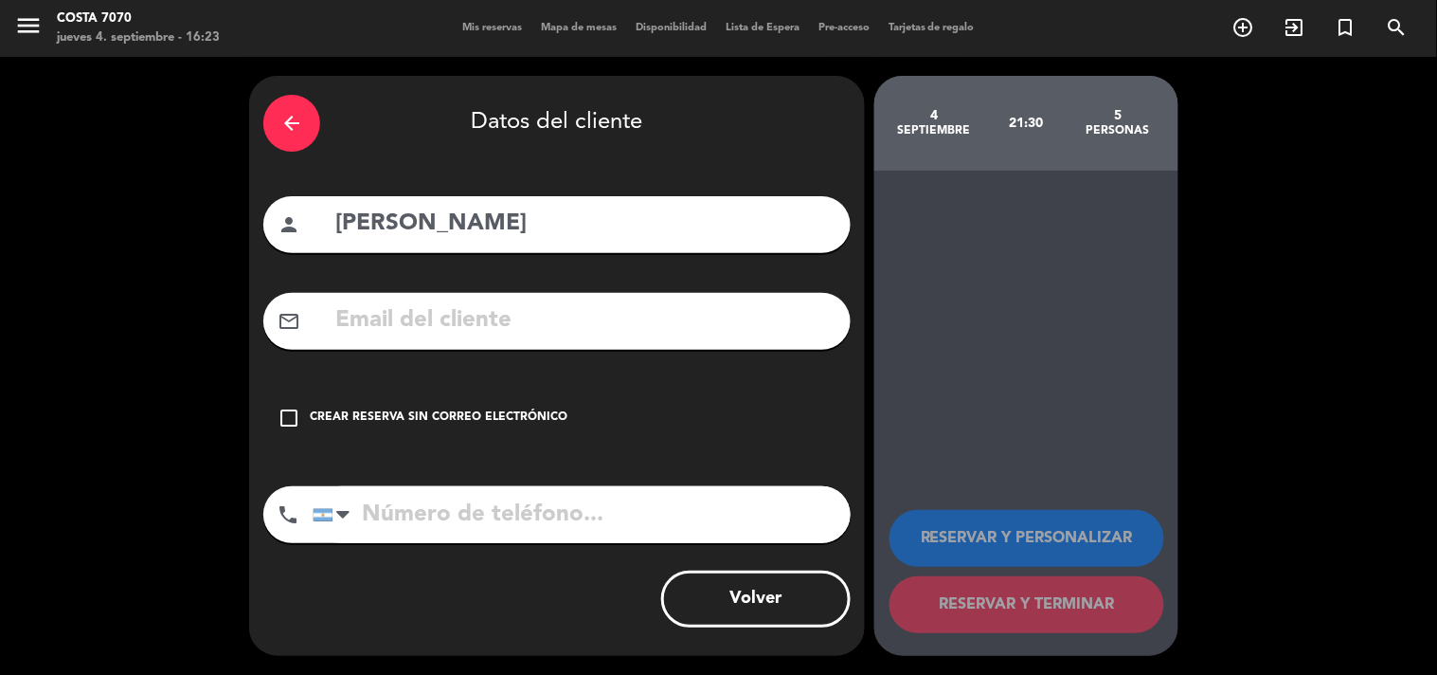
click at [557, 391] on div "check_box_outline_blank Crear reserva sin correo electrónico" at bounding box center [556, 417] width 587 height 57
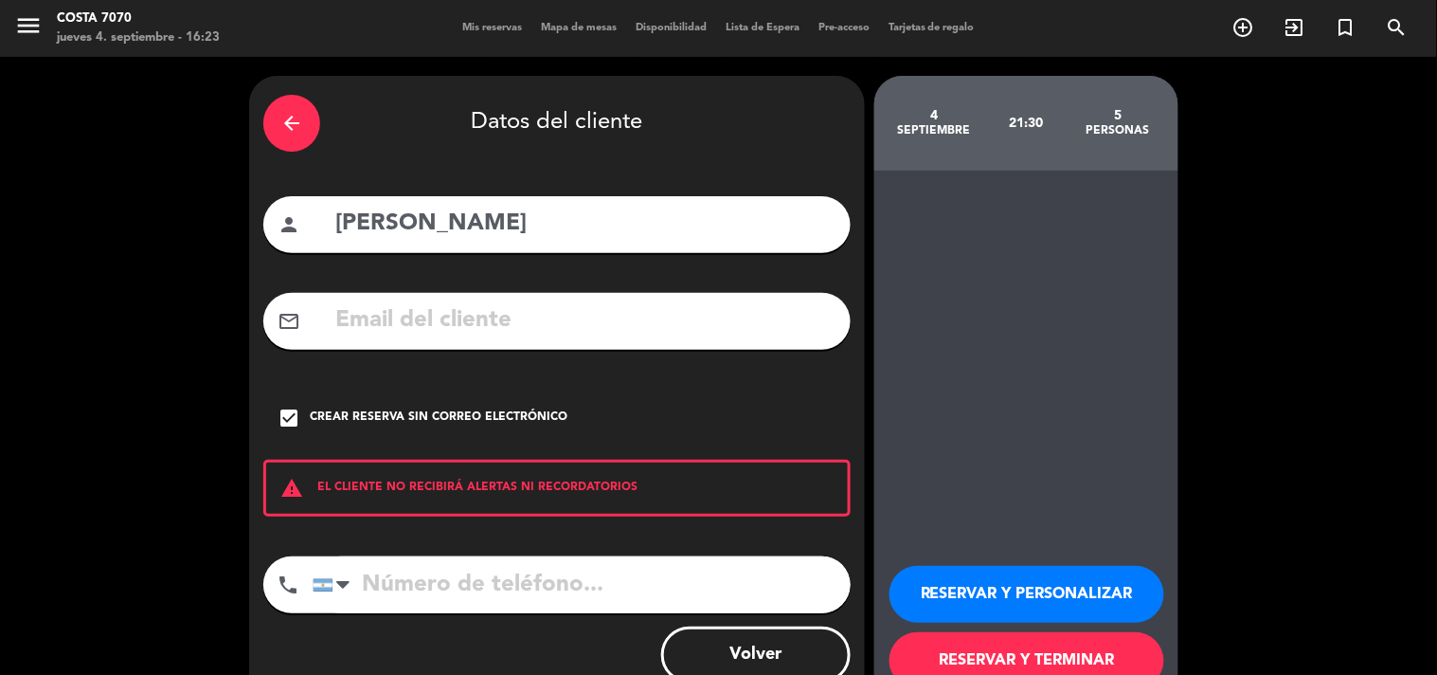
click at [1008, 604] on button "RESERVAR Y PERSONALIZAR" at bounding box center [1027, 594] width 275 height 57
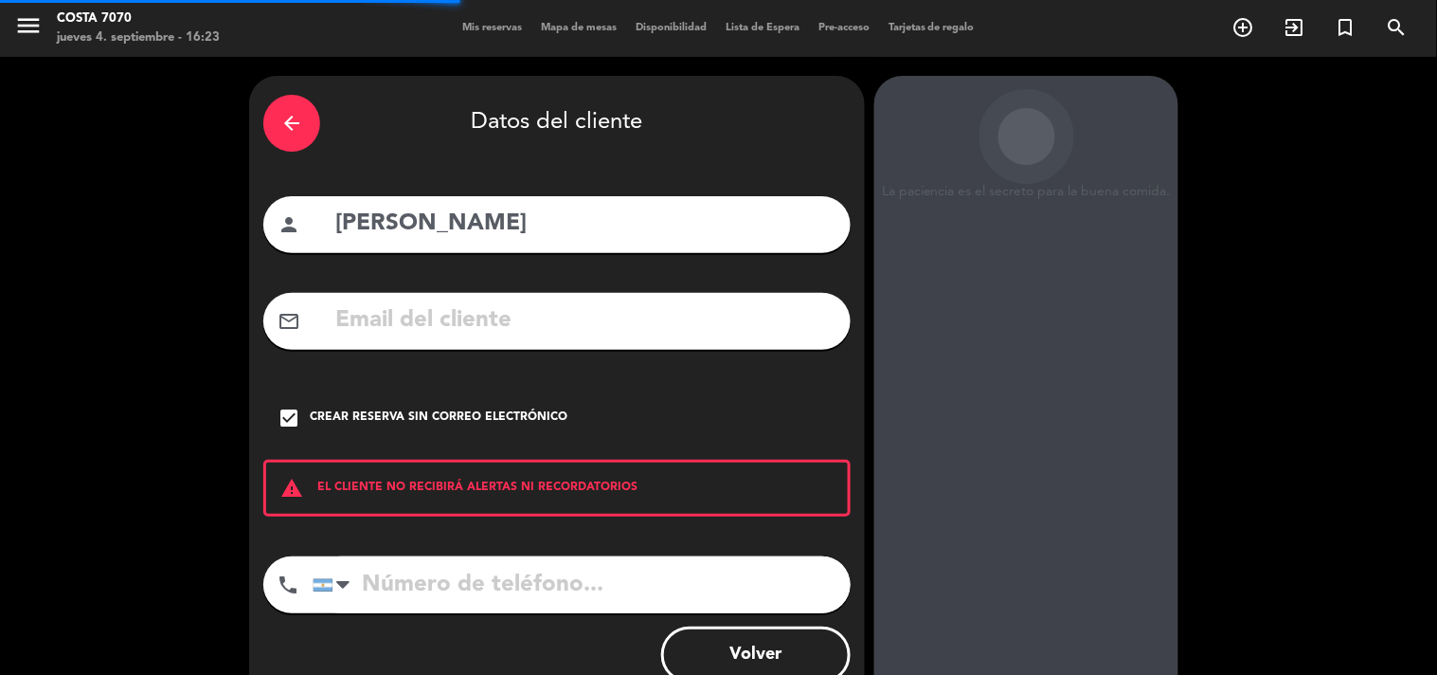
scroll to position [76, 0]
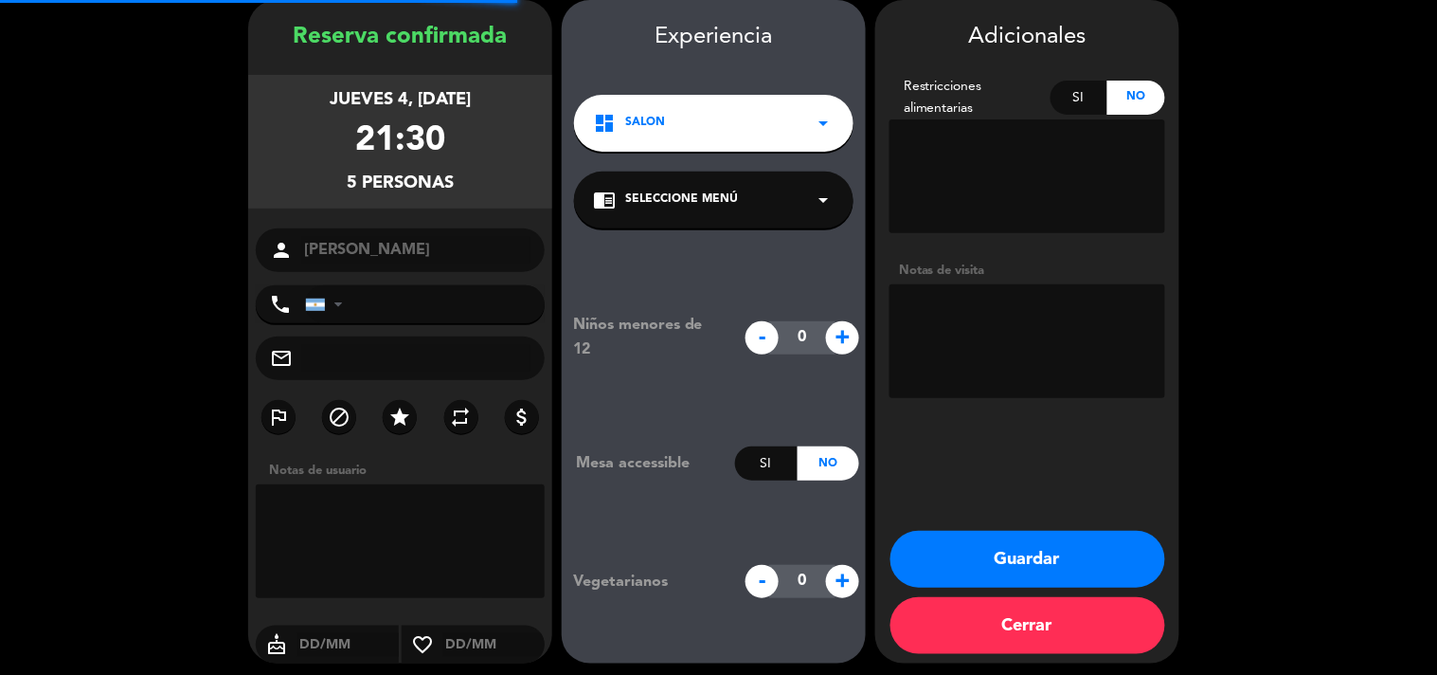
click at [1036, 317] on textarea at bounding box center [1028, 341] width 276 height 114
type textarea "Res Be Alive - Menú invitación"
click at [1075, 550] on button "Guardar" at bounding box center [1028, 559] width 275 height 57
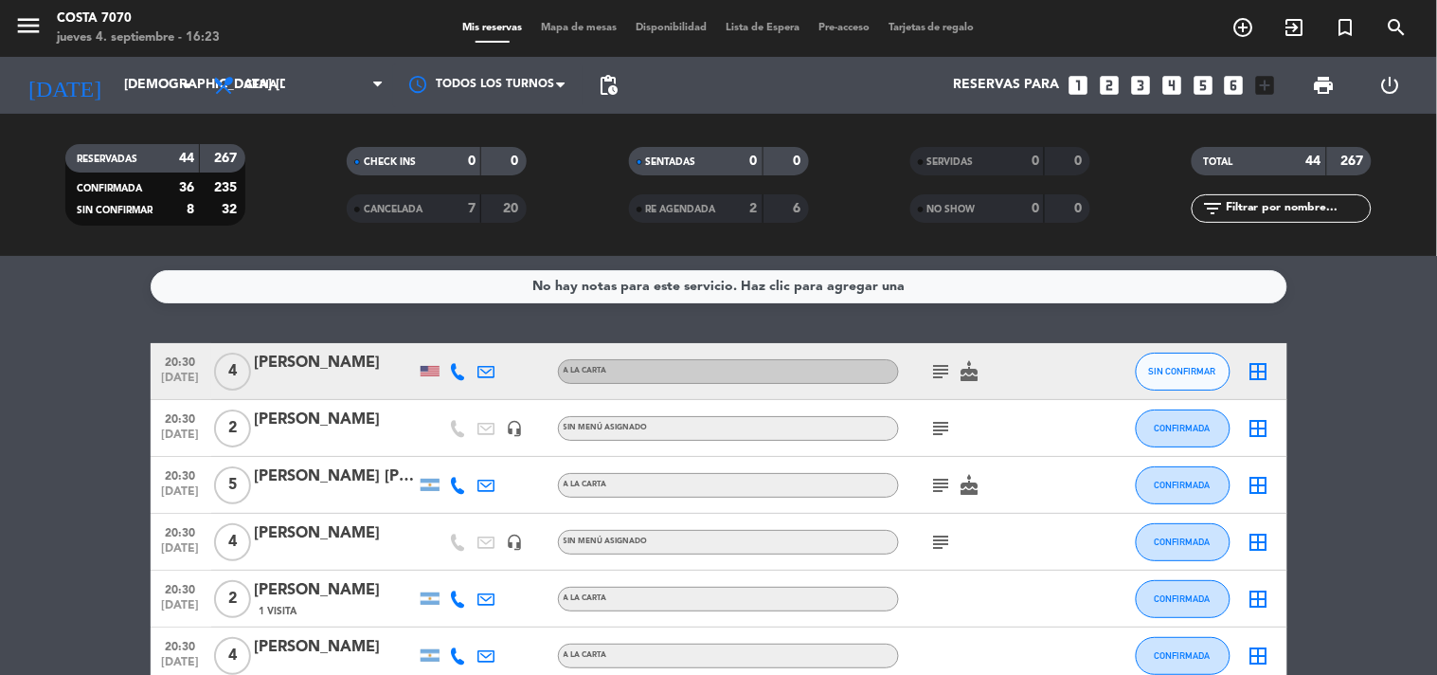
click at [1237, 93] on icon "looks_6" at bounding box center [1234, 85] width 25 height 25
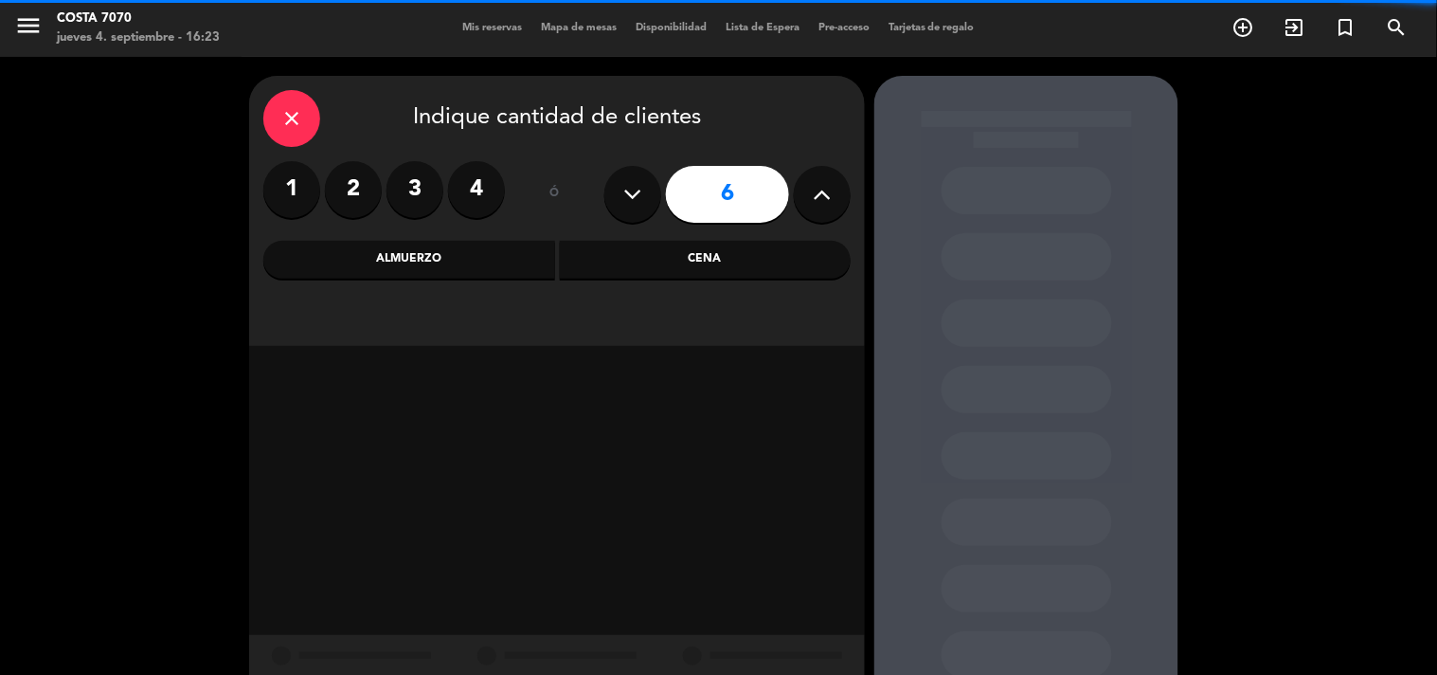
click at [773, 263] on div "Cena" at bounding box center [706, 260] width 292 height 38
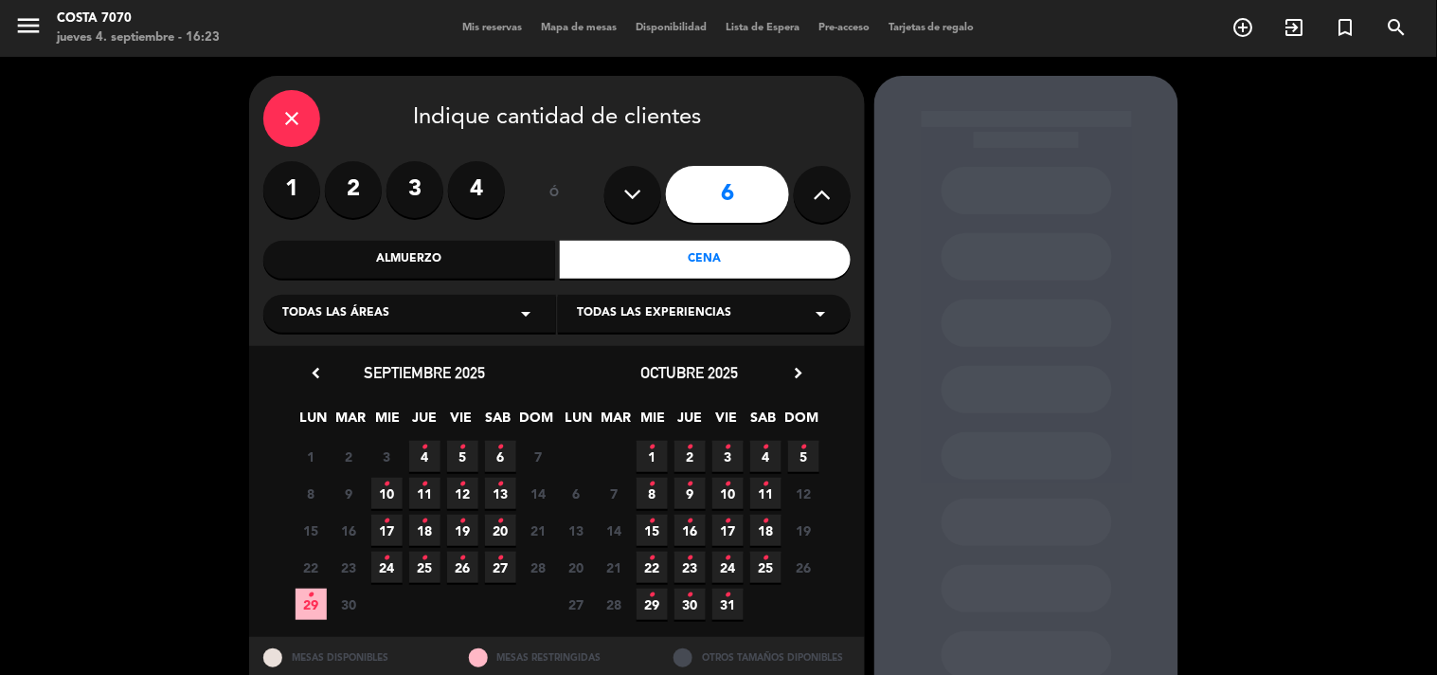
click at [412, 449] on span "4 •" at bounding box center [424, 456] width 31 height 31
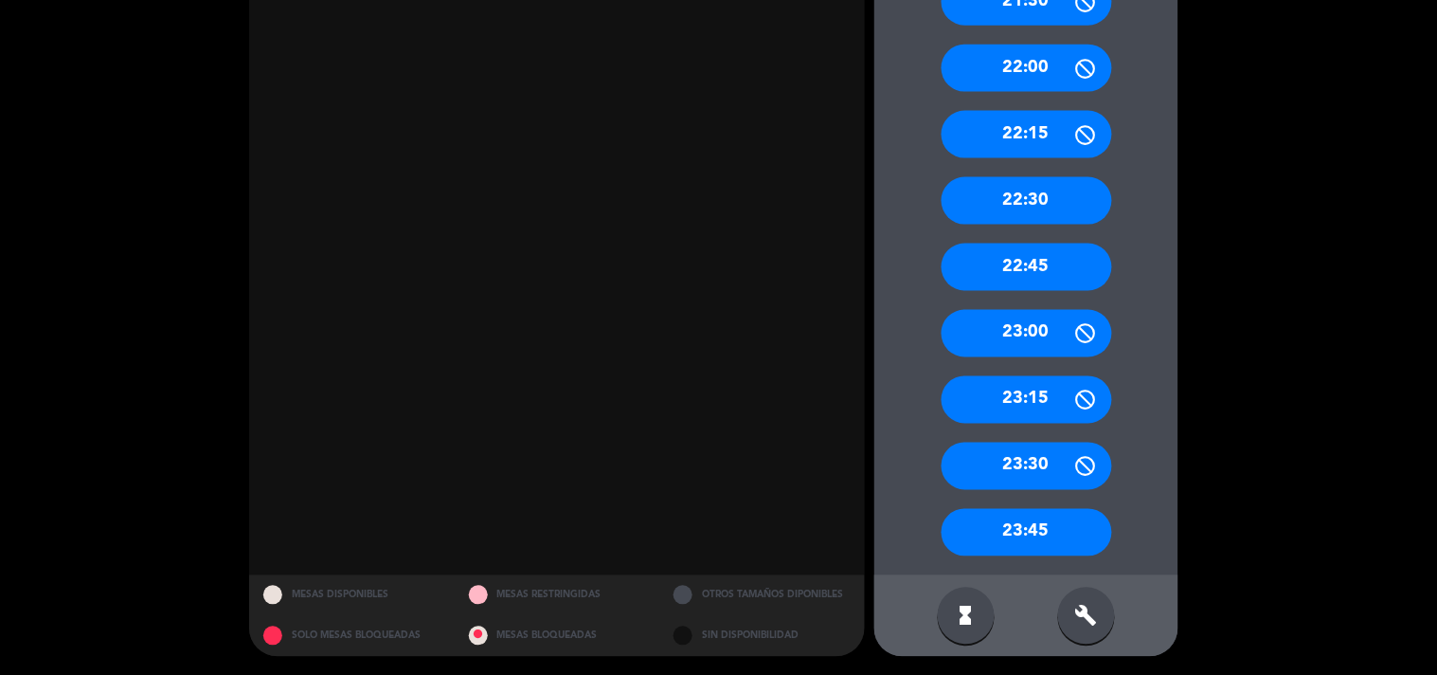
click at [1094, 637] on div "build" at bounding box center [1086, 615] width 57 height 57
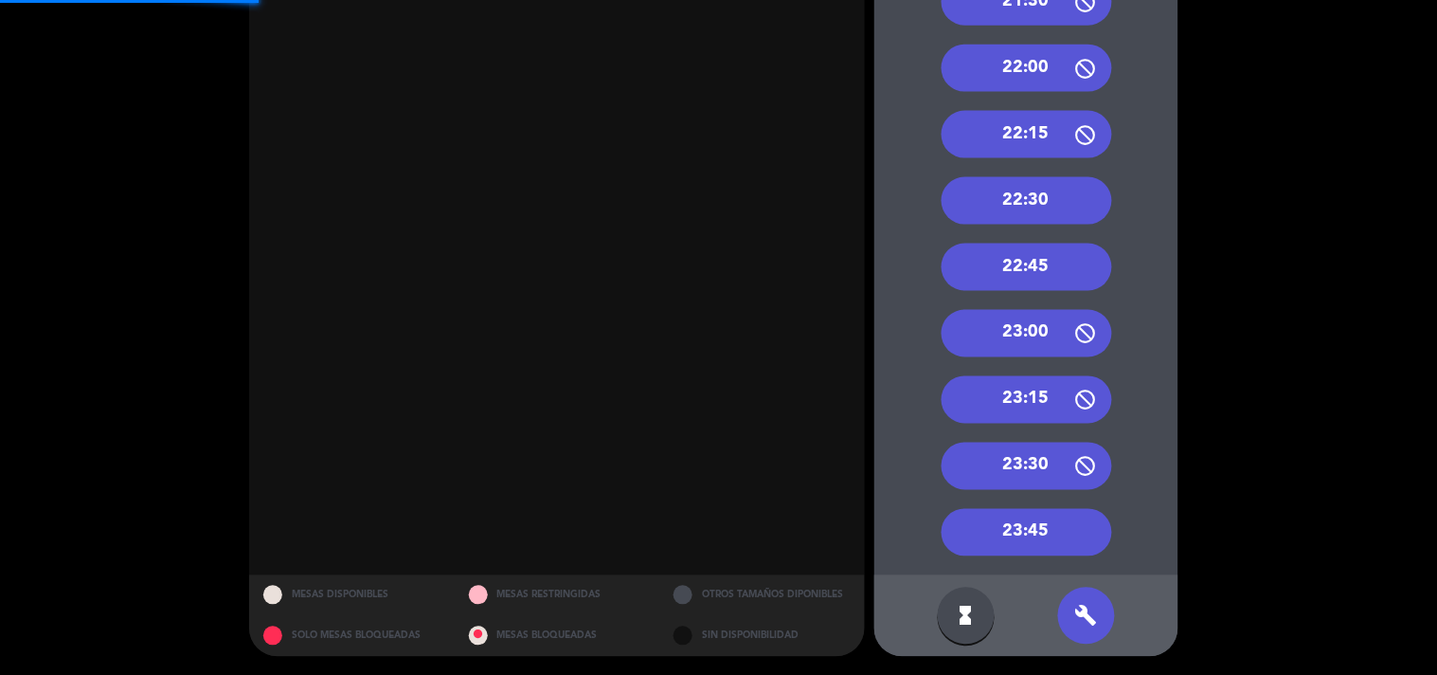
scroll to position [213, 0]
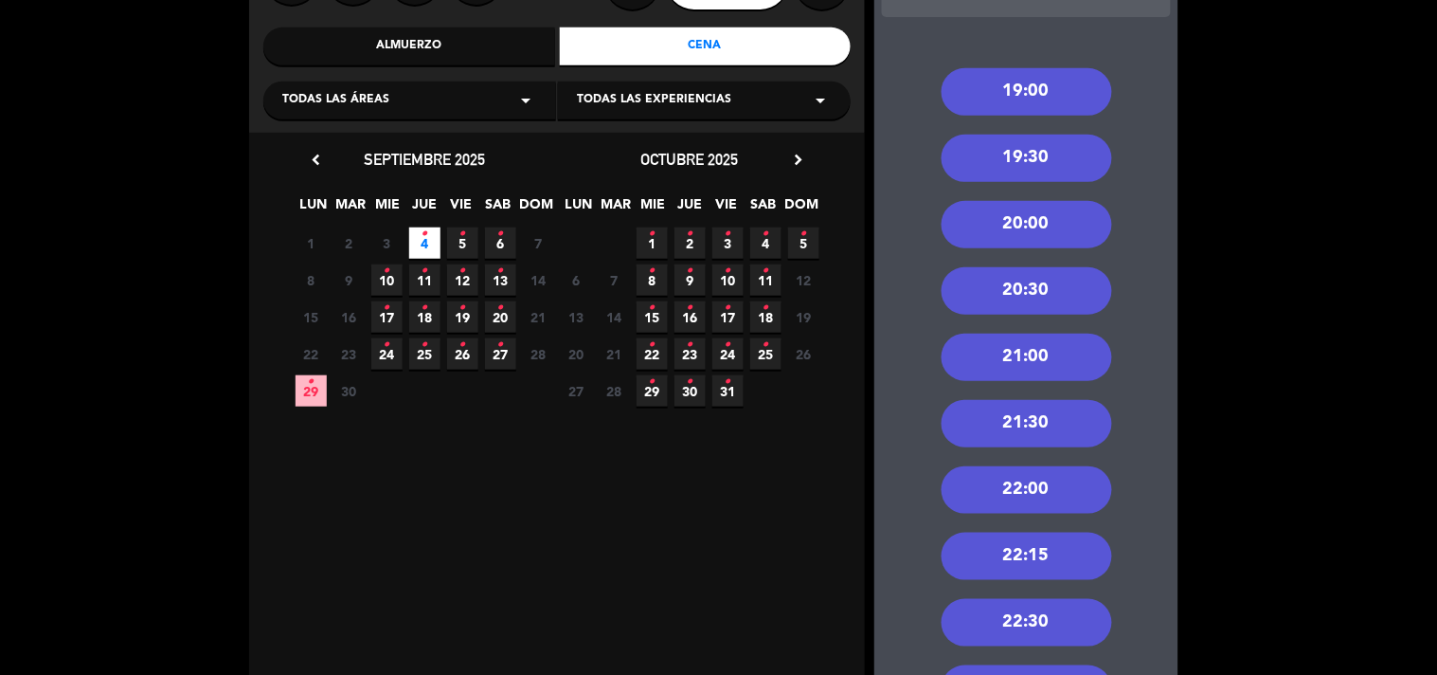
click at [1054, 415] on div "21:30" at bounding box center [1027, 423] width 171 height 47
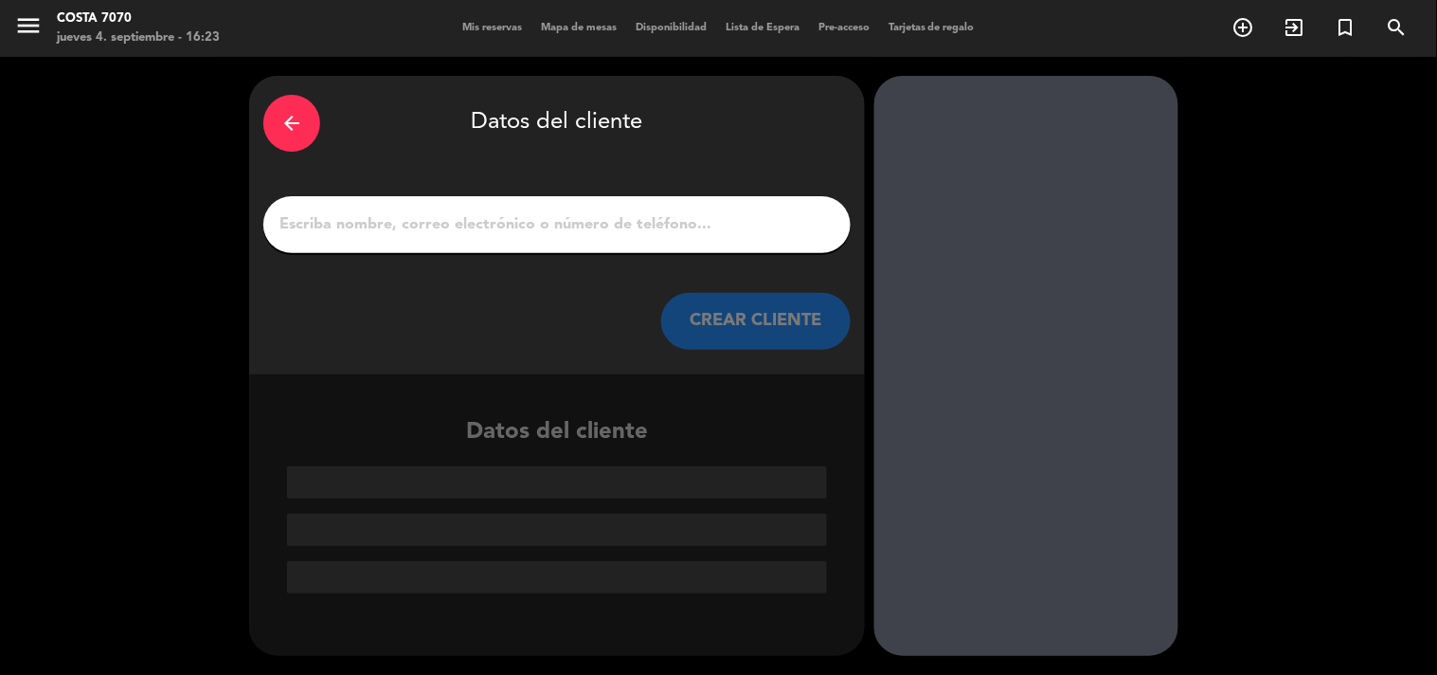
scroll to position [0, 0]
click at [667, 227] on input "1" at bounding box center [557, 224] width 559 height 27
paste input "Luna Gonzalo"
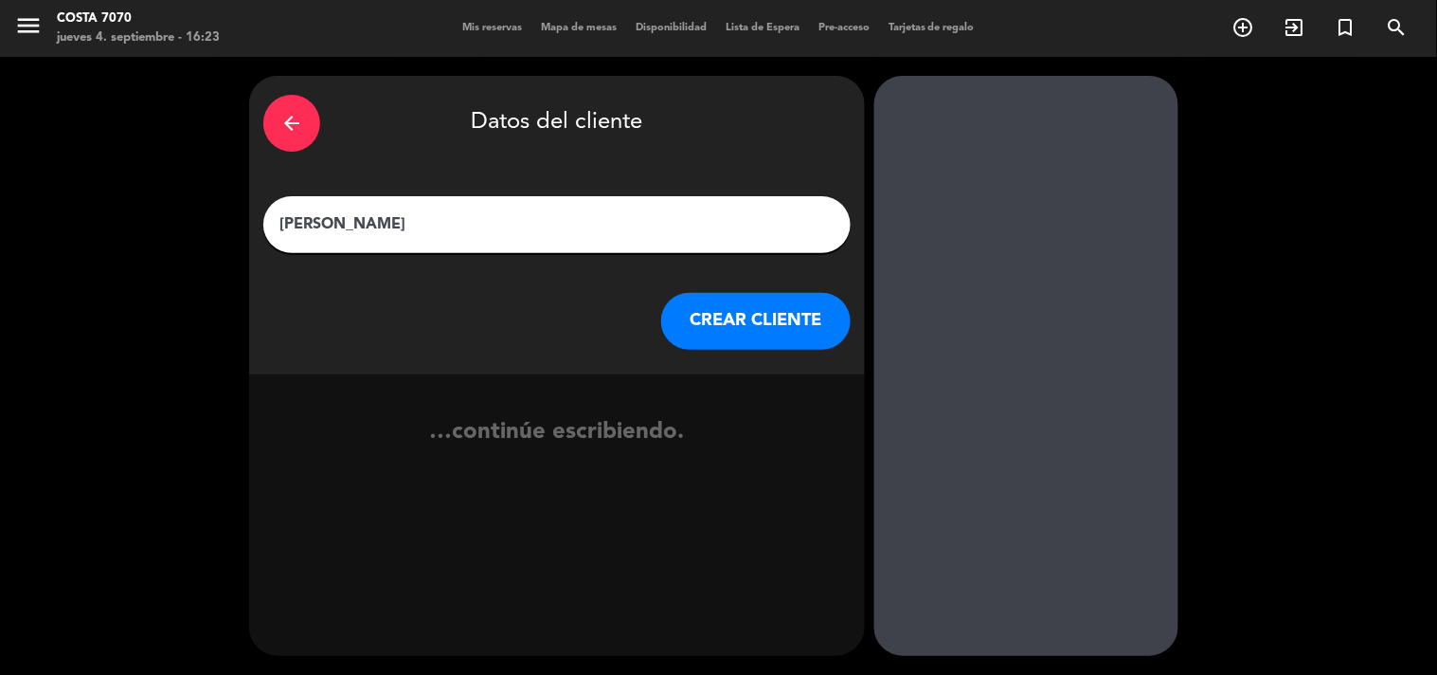
type input "Luna Gonzalo"
click at [732, 322] on button "CREAR CLIENTE" at bounding box center [756, 321] width 190 height 57
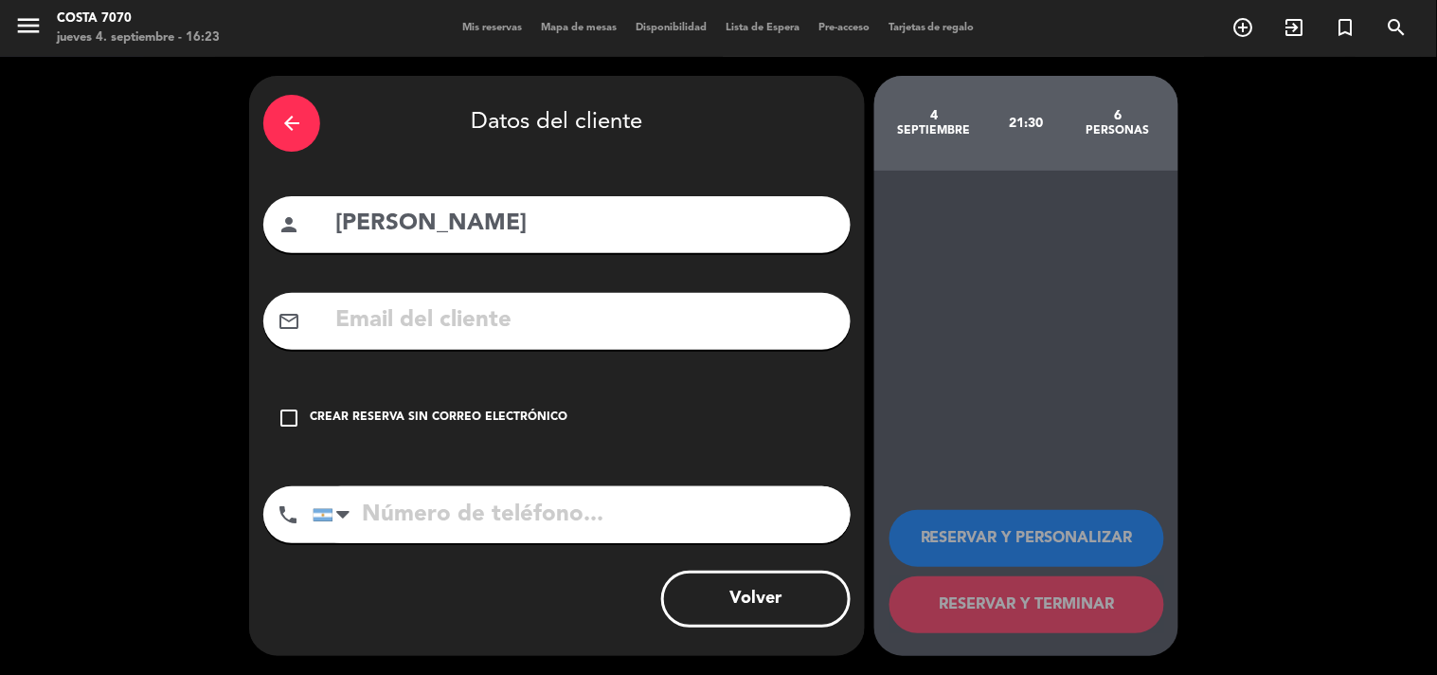
click at [542, 415] on div "Crear reserva sin correo electrónico" at bounding box center [439, 417] width 258 height 19
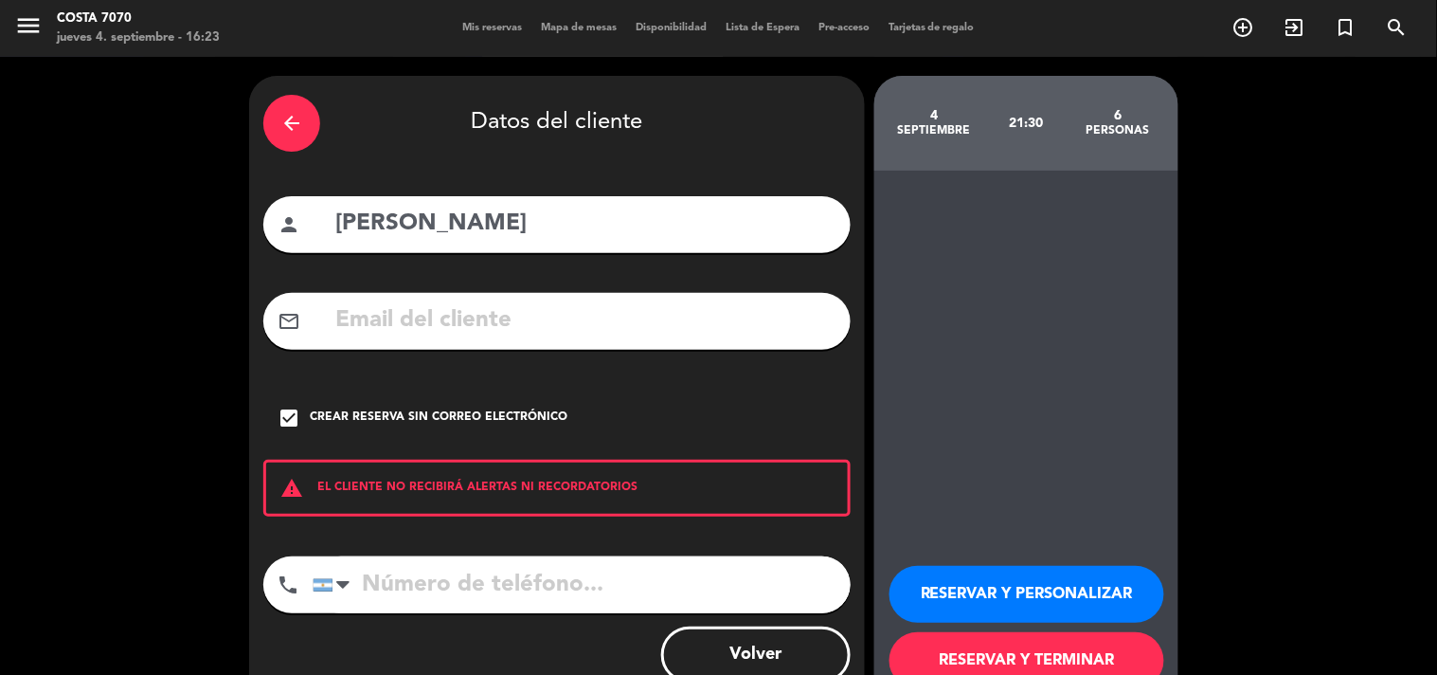
click at [1100, 595] on button "RESERVAR Y PERSONALIZAR" at bounding box center [1027, 594] width 275 height 57
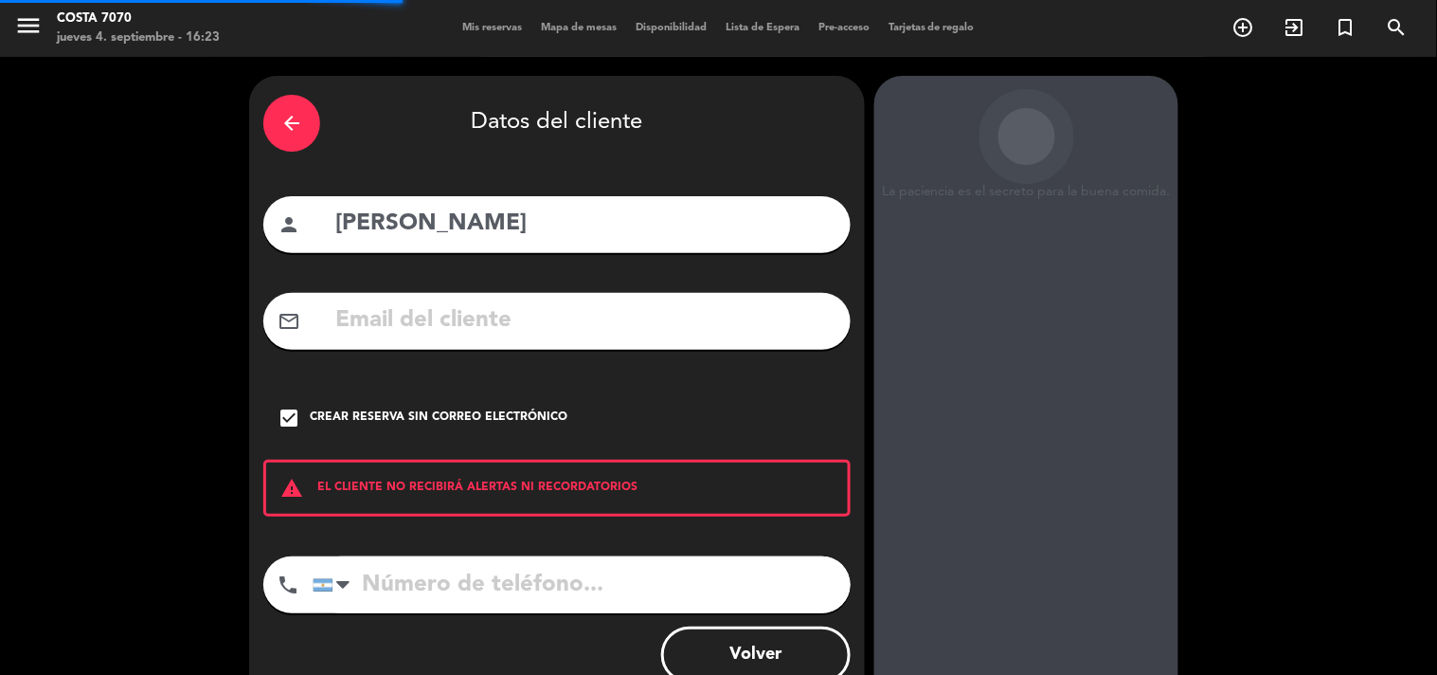
scroll to position [76, 0]
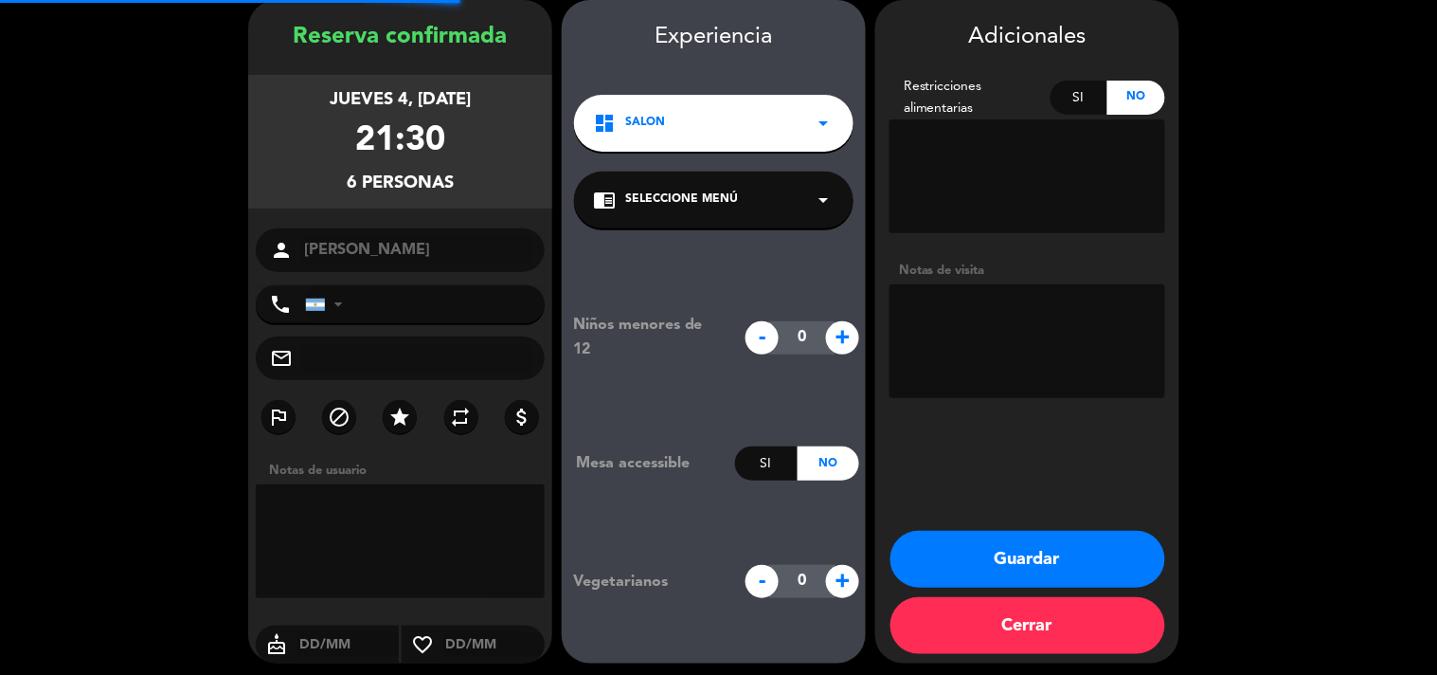
click at [1001, 385] on textarea at bounding box center [1028, 341] width 276 height 114
type textarea "Res Be Alive - Menú invitación"
click at [1066, 547] on button "Guardar" at bounding box center [1028, 559] width 275 height 57
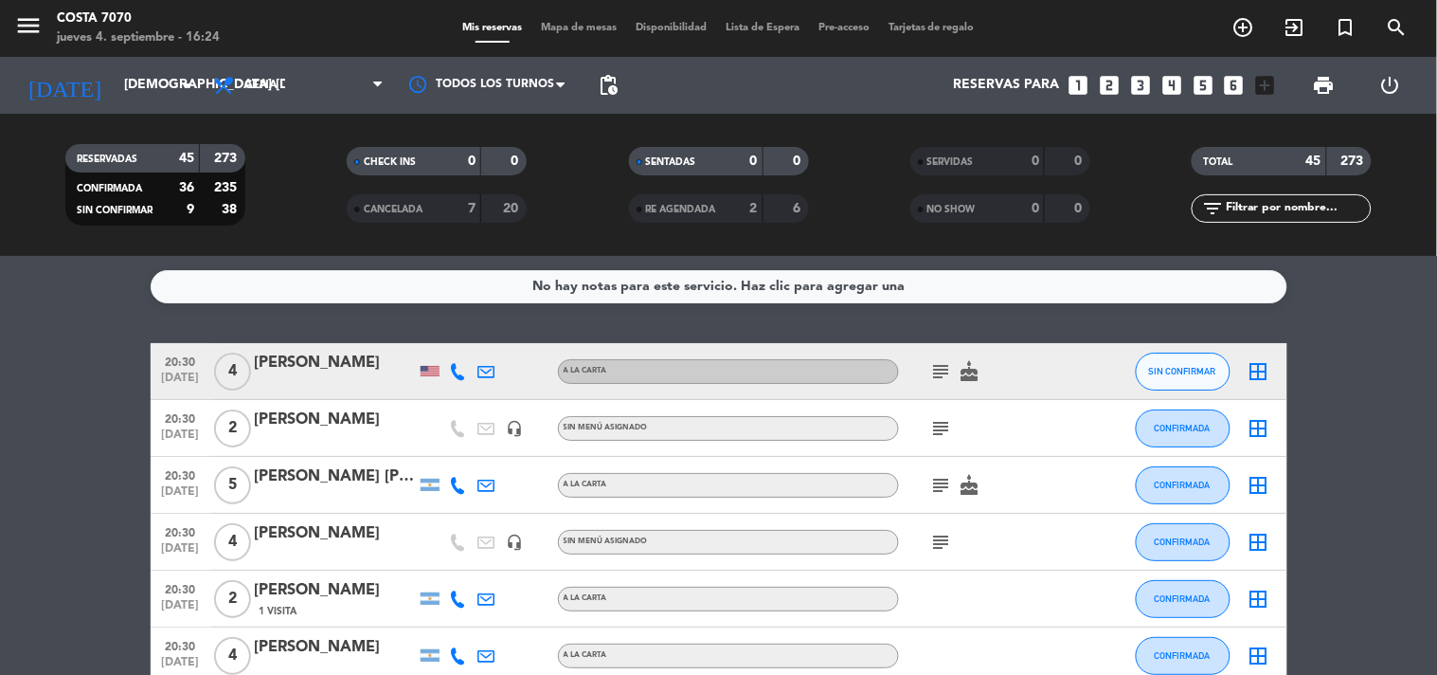
click at [1184, 81] on icon "looks_4" at bounding box center [1172, 85] width 25 height 25
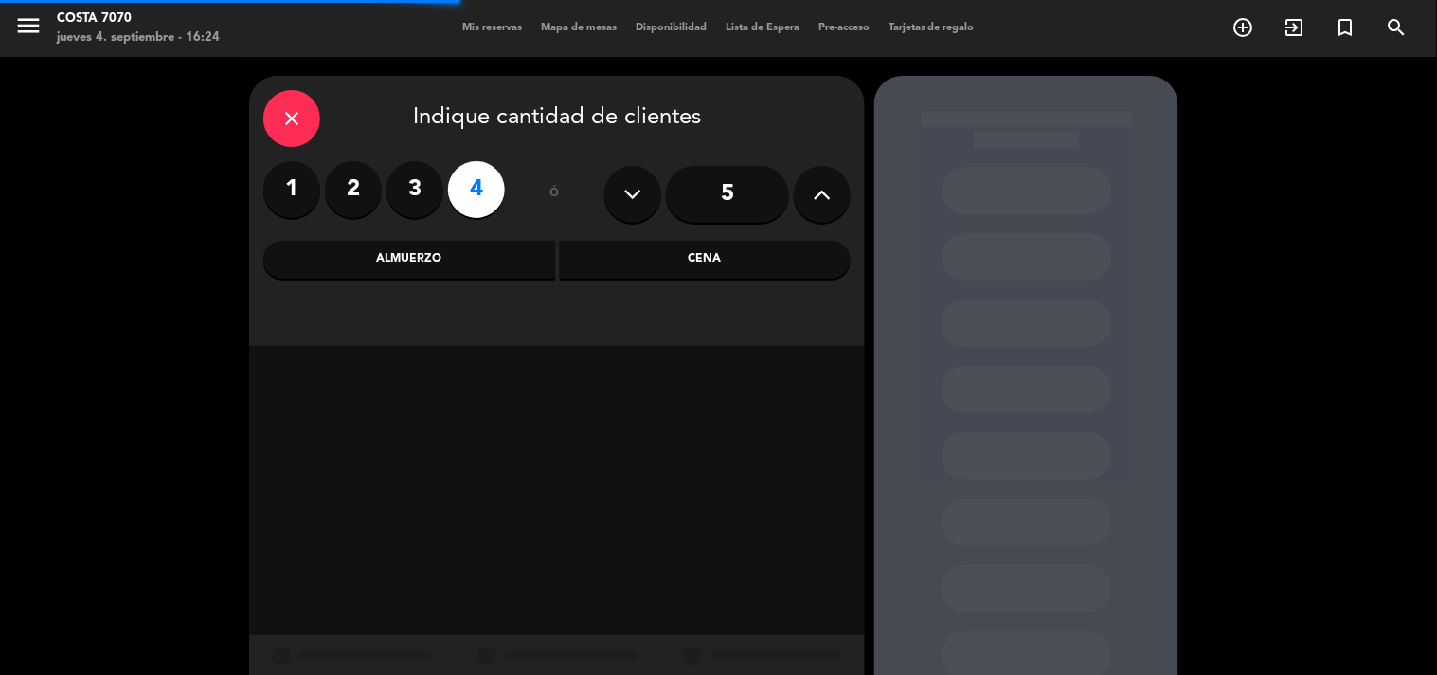
click at [787, 267] on div "Cena" at bounding box center [706, 260] width 292 height 38
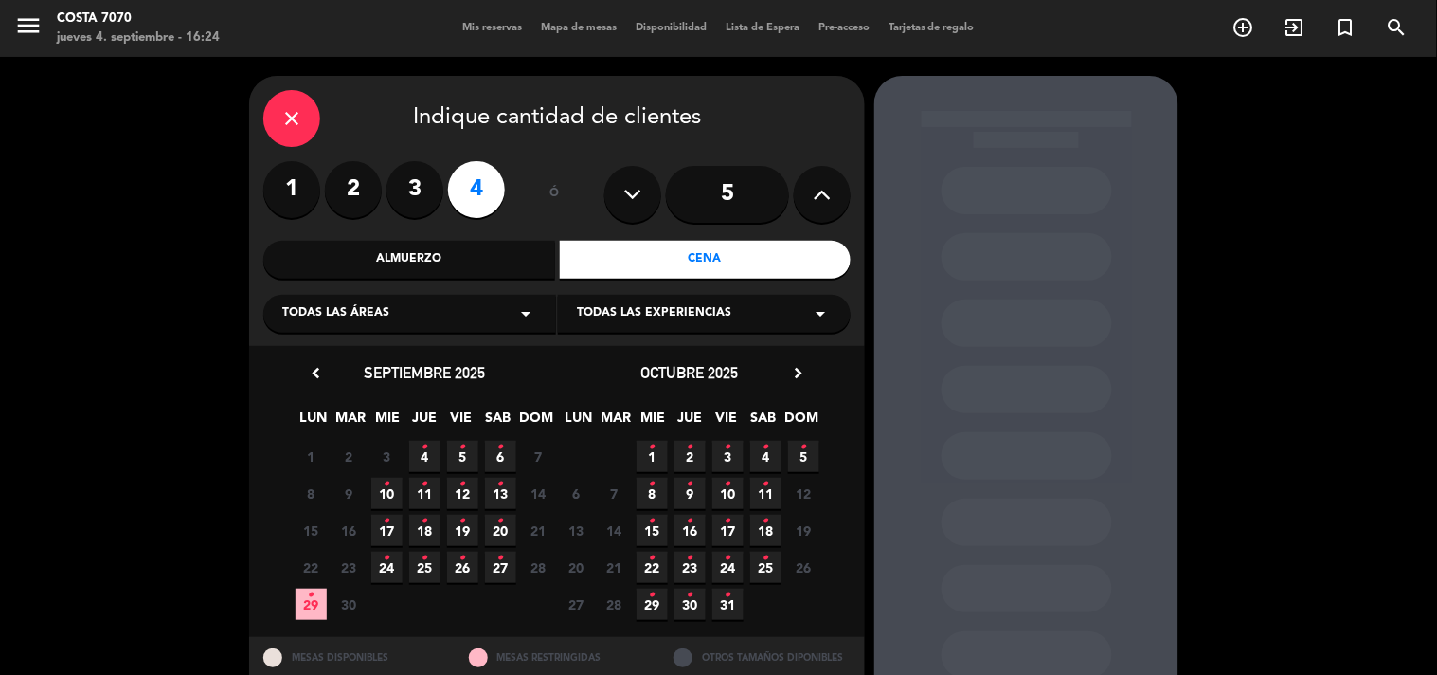
click at [430, 452] on span "4 •" at bounding box center [424, 456] width 31 height 31
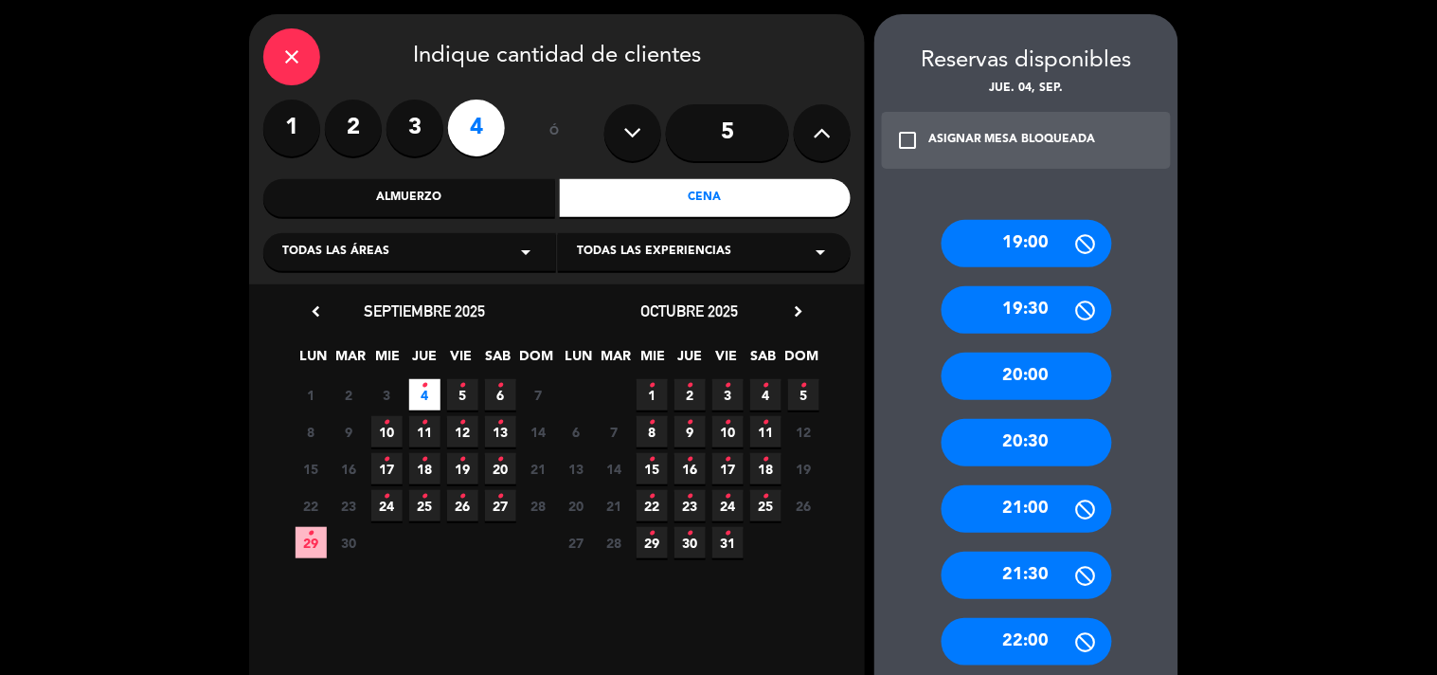
scroll to position [635, 0]
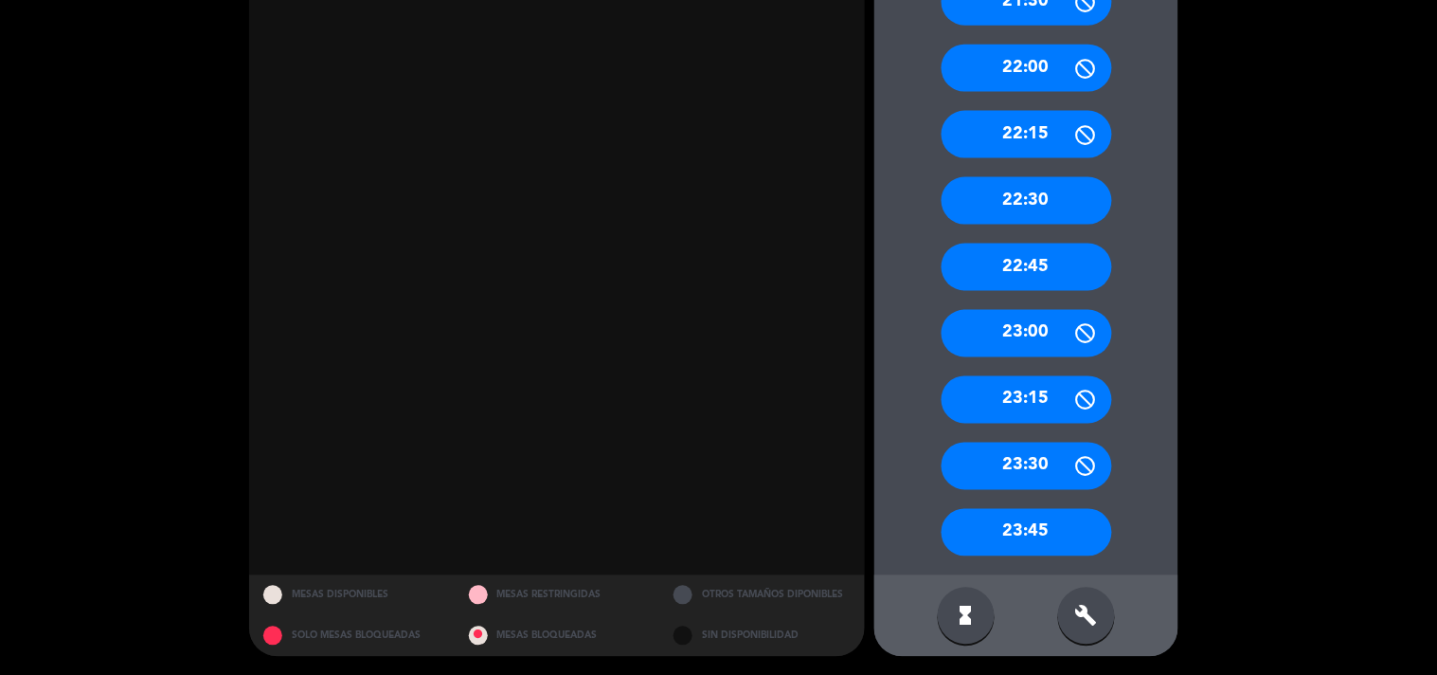
click at [1097, 627] on div "build" at bounding box center [1086, 615] width 57 height 57
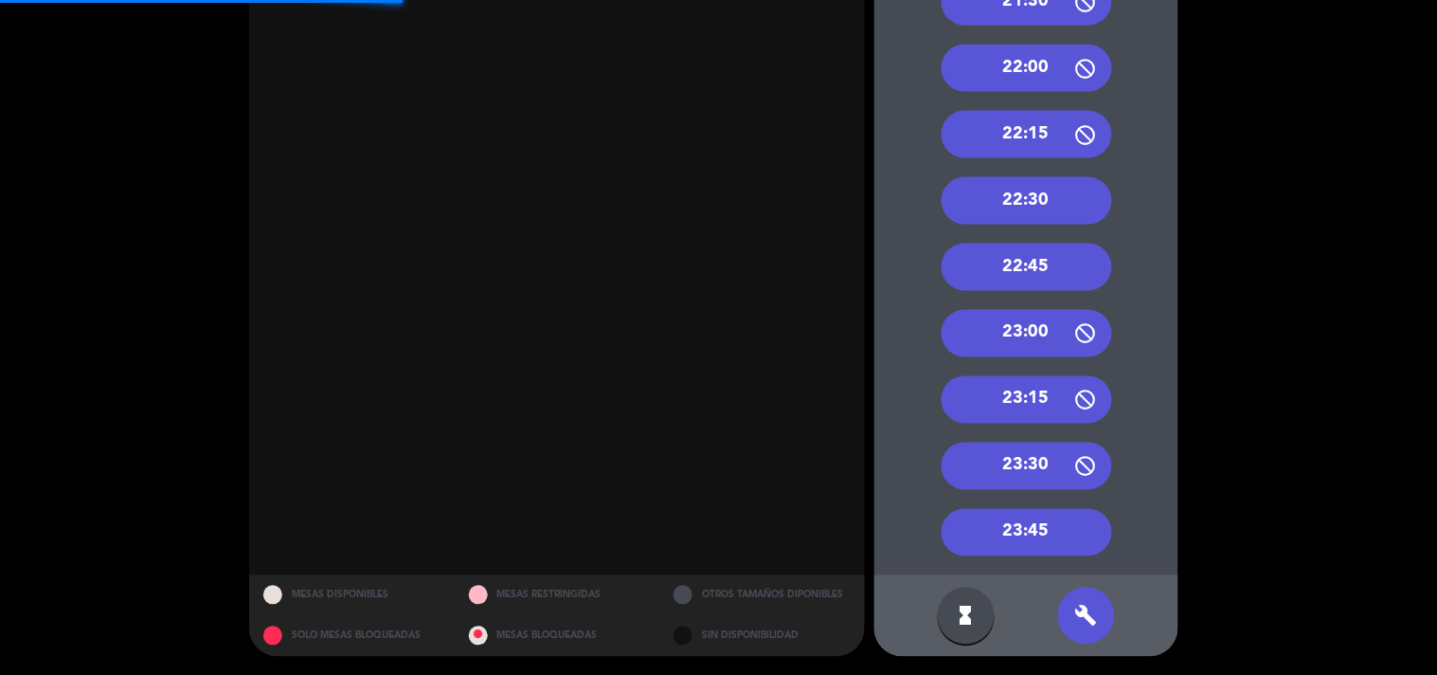
scroll to position [424, 0]
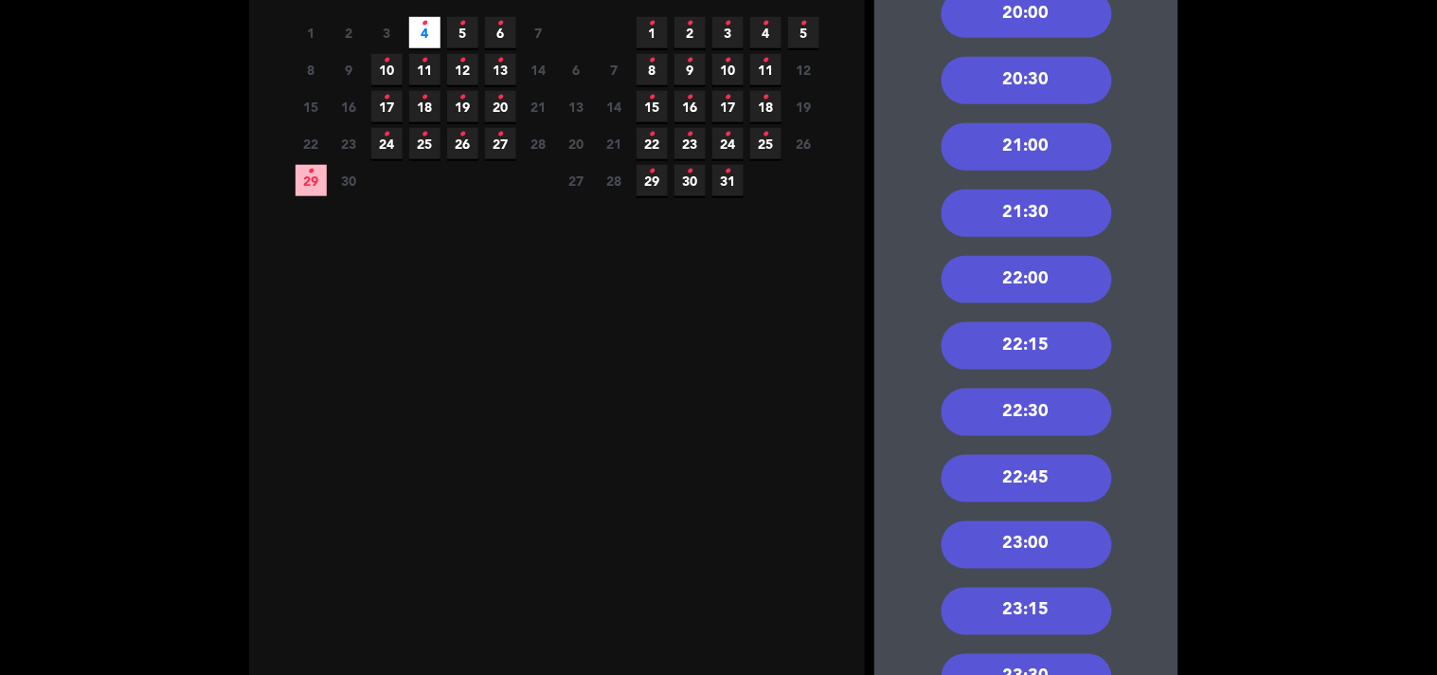
click at [1066, 206] on div "21:30" at bounding box center [1027, 213] width 171 height 47
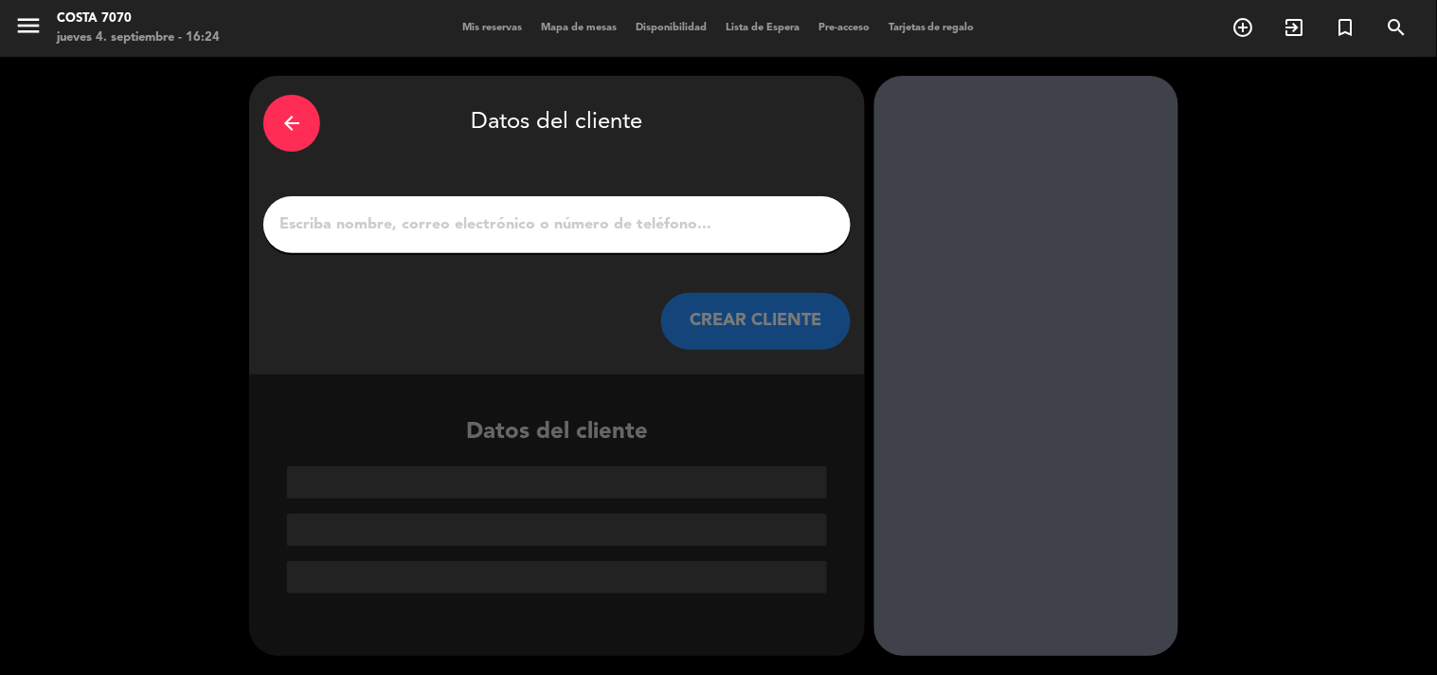
click at [690, 211] on input "1" at bounding box center [557, 224] width 559 height 27
click at [693, 226] on input "1" at bounding box center [557, 224] width 559 height 27
paste input "Aixa brero"
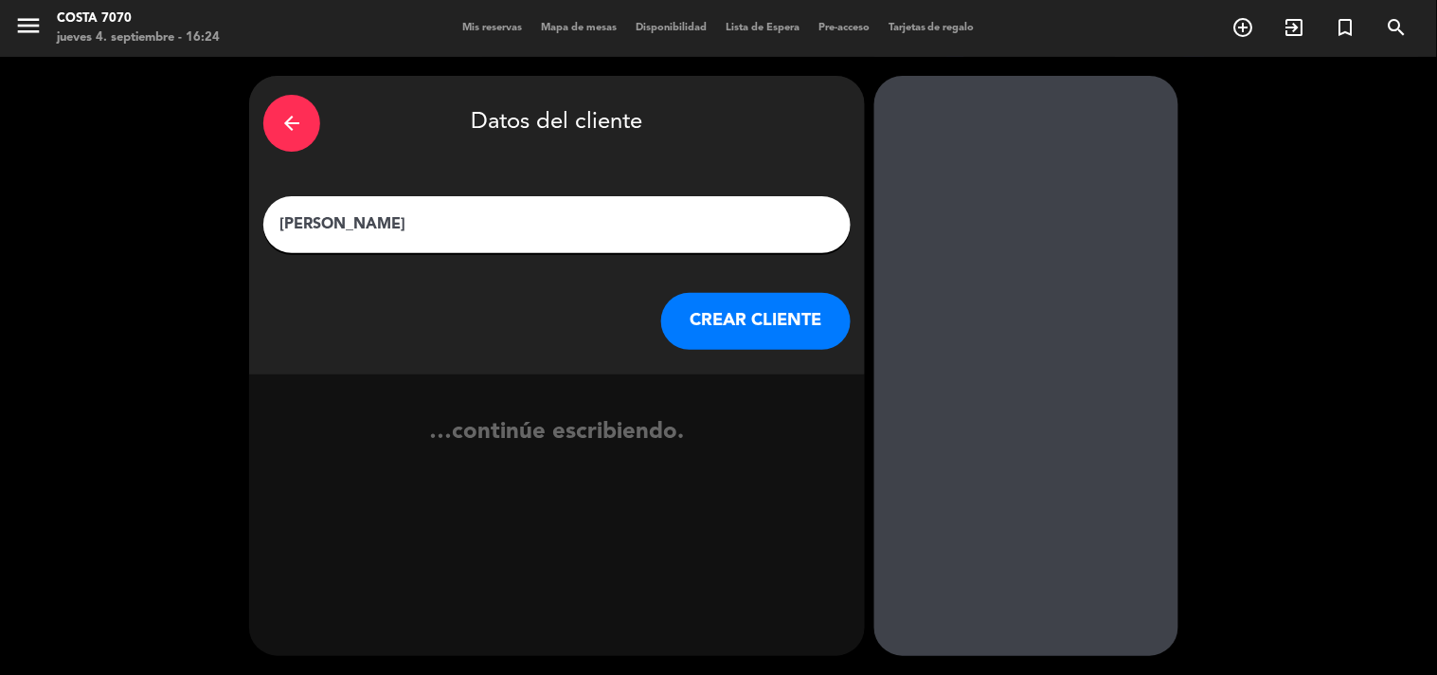
type input "Aixa brero"
click at [739, 310] on button "CREAR CLIENTE" at bounding box center [756, 321] width 190 height 57
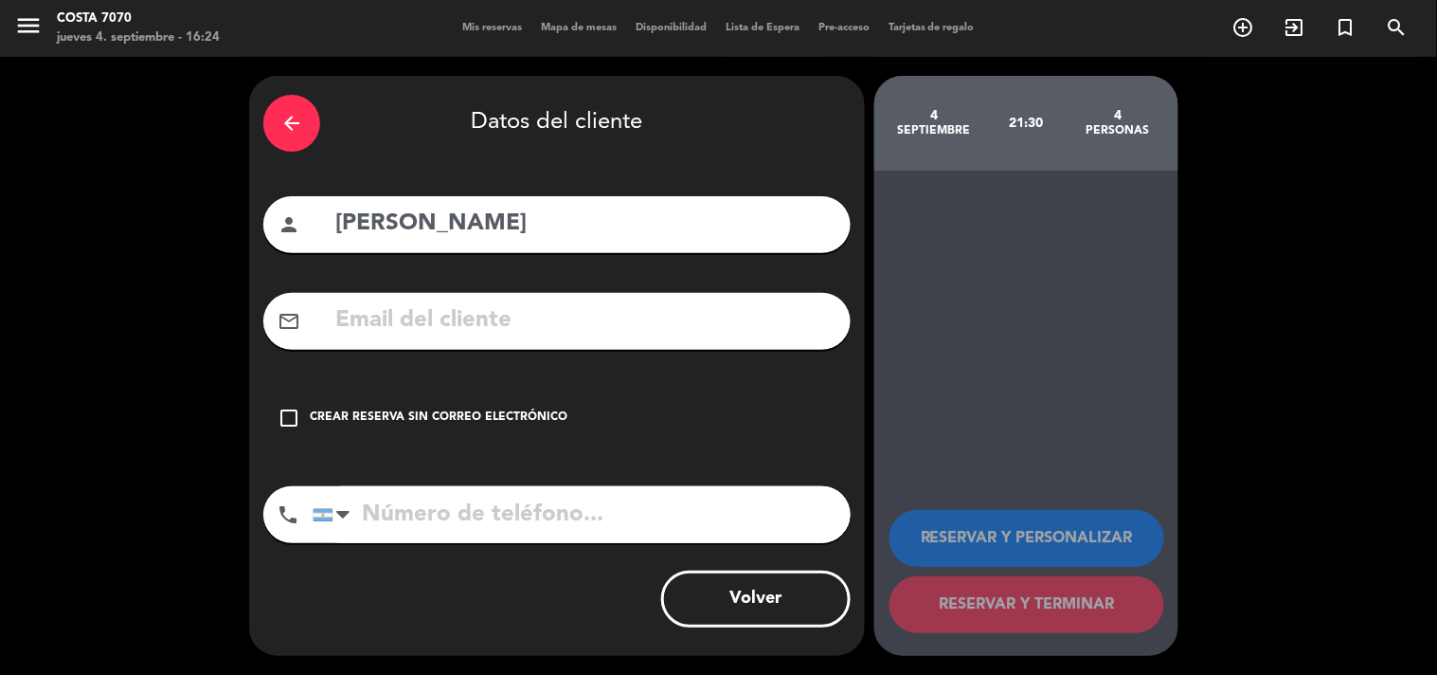
click at [555, 410] on div "Crear reserva sin correo electrónico" at bounding box center [439, 417] width 258 height 19
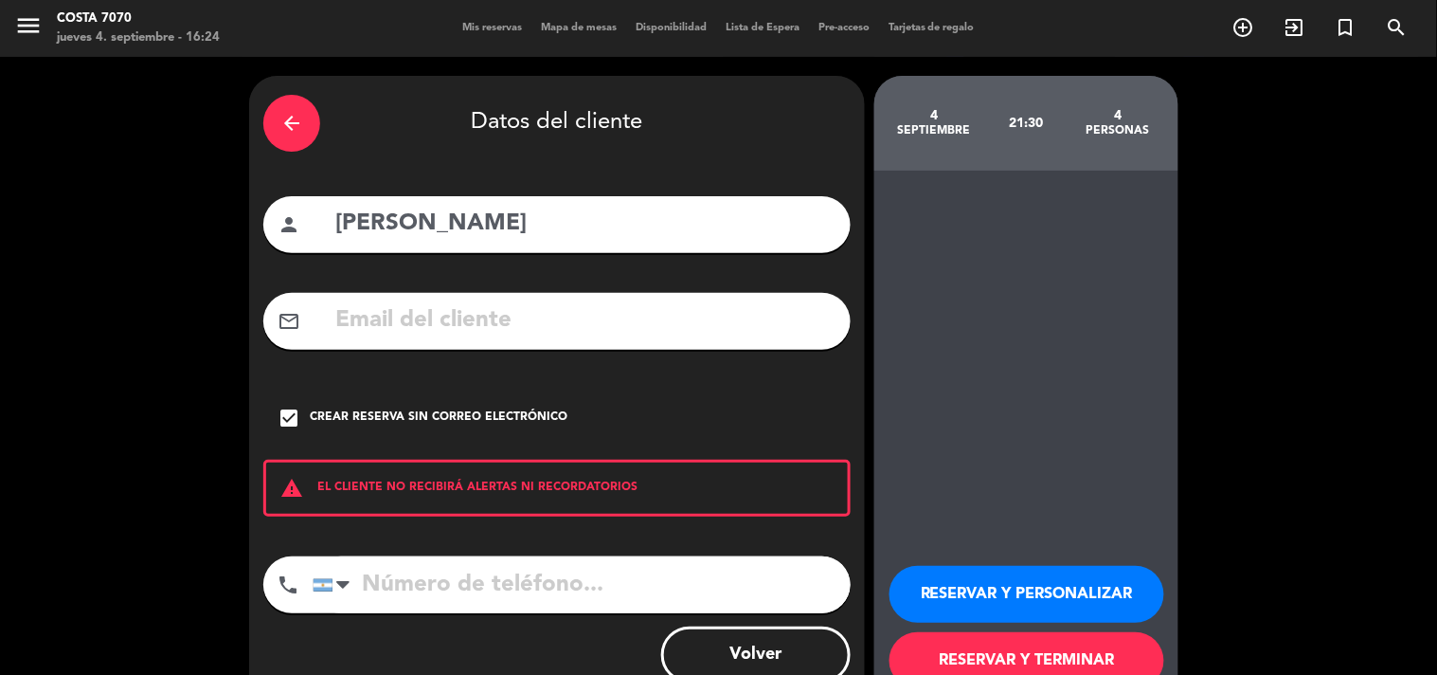
click at [1039, 584] on button "RESERVAR Y PERSONALIZAR" at bounding box center [1027, 594] width 275 height 57
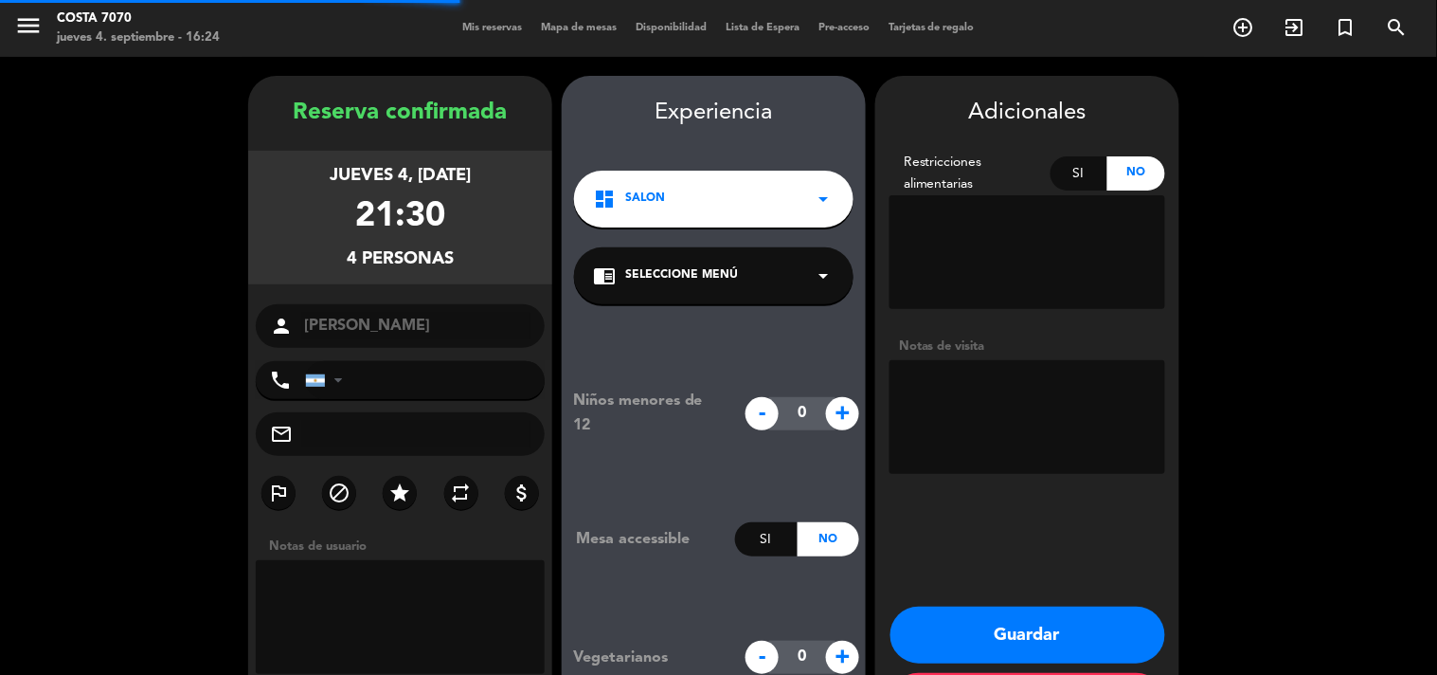
scroll to position [76, 0]
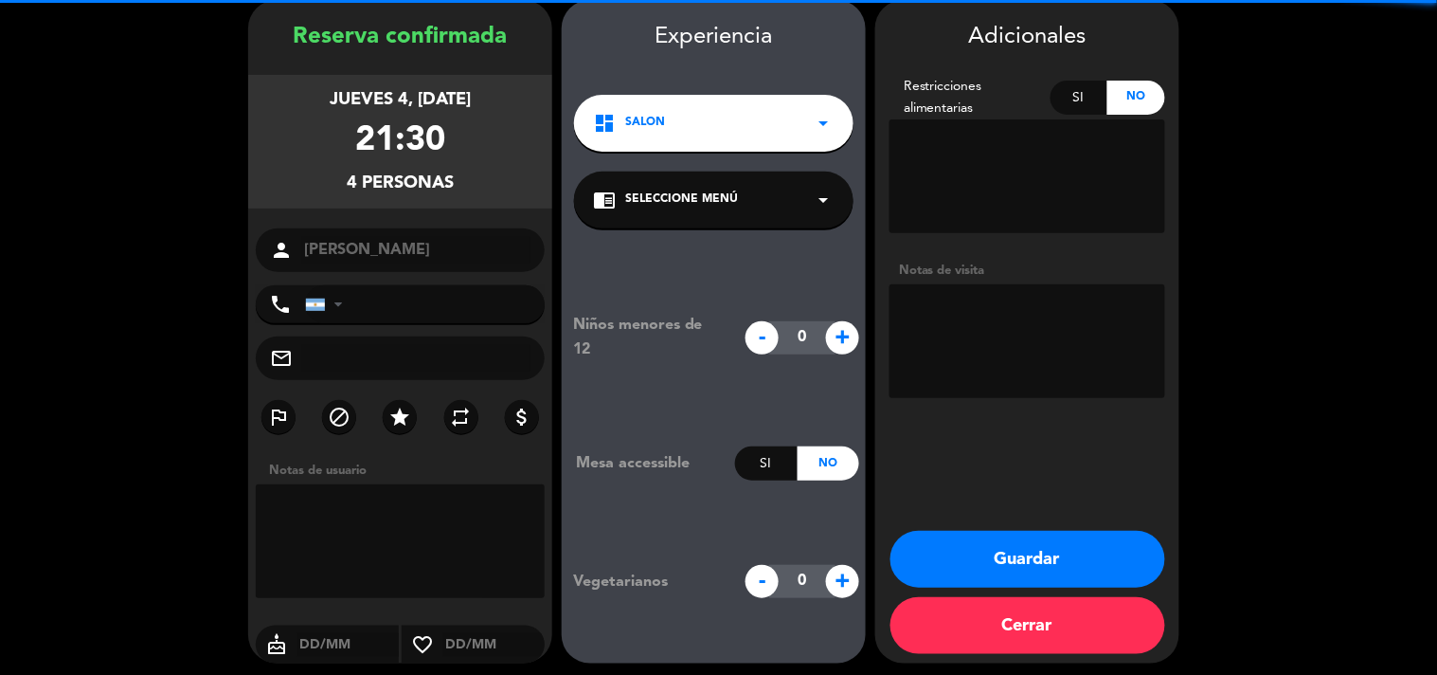
click at [1033, 334] on textarea at bounding box center [1028, 341] width 276 height 114
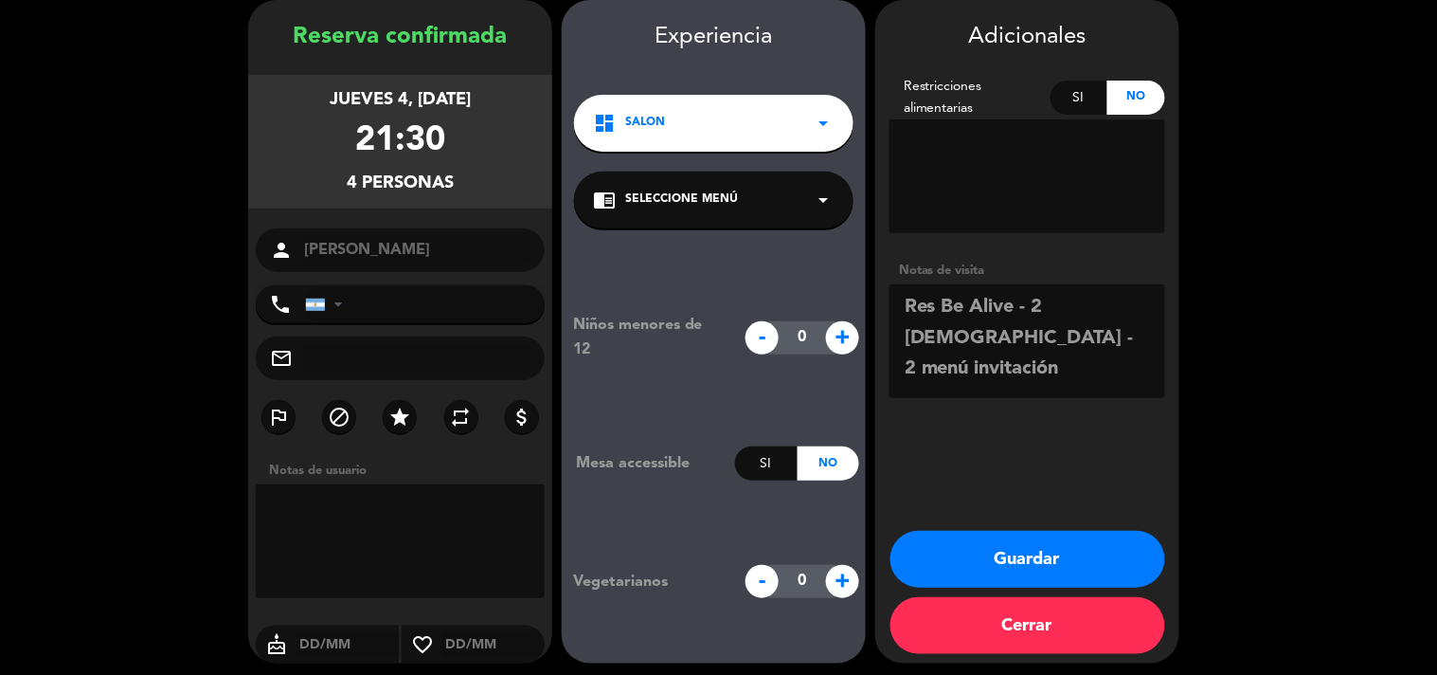
type textarea "Res Be Alive - 2 pagan - 2 menú invitación"
click at [1000, 547] on button "Guardar" at bounding box center [1028, 559] width 275 height 57
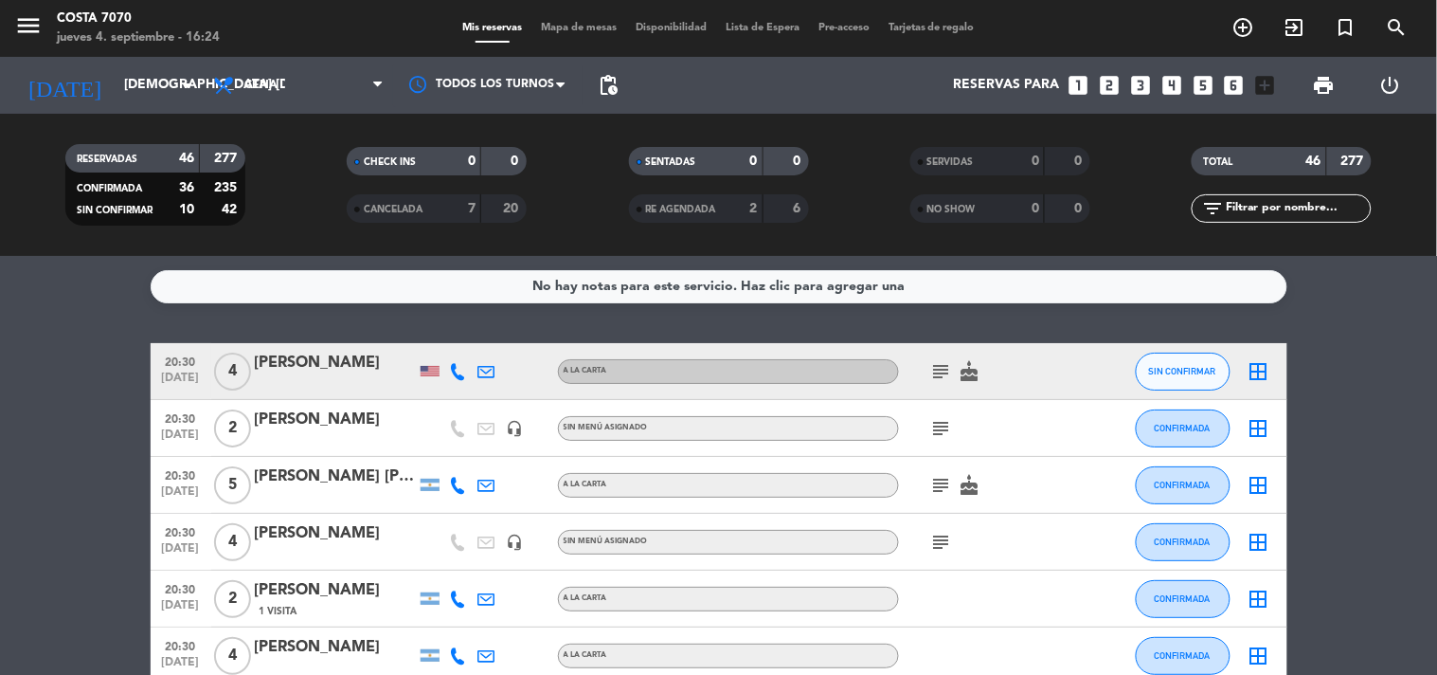
click at [1118, 86] on icon "looks_two" at bounding box center [1109, 85] width 25 height 25
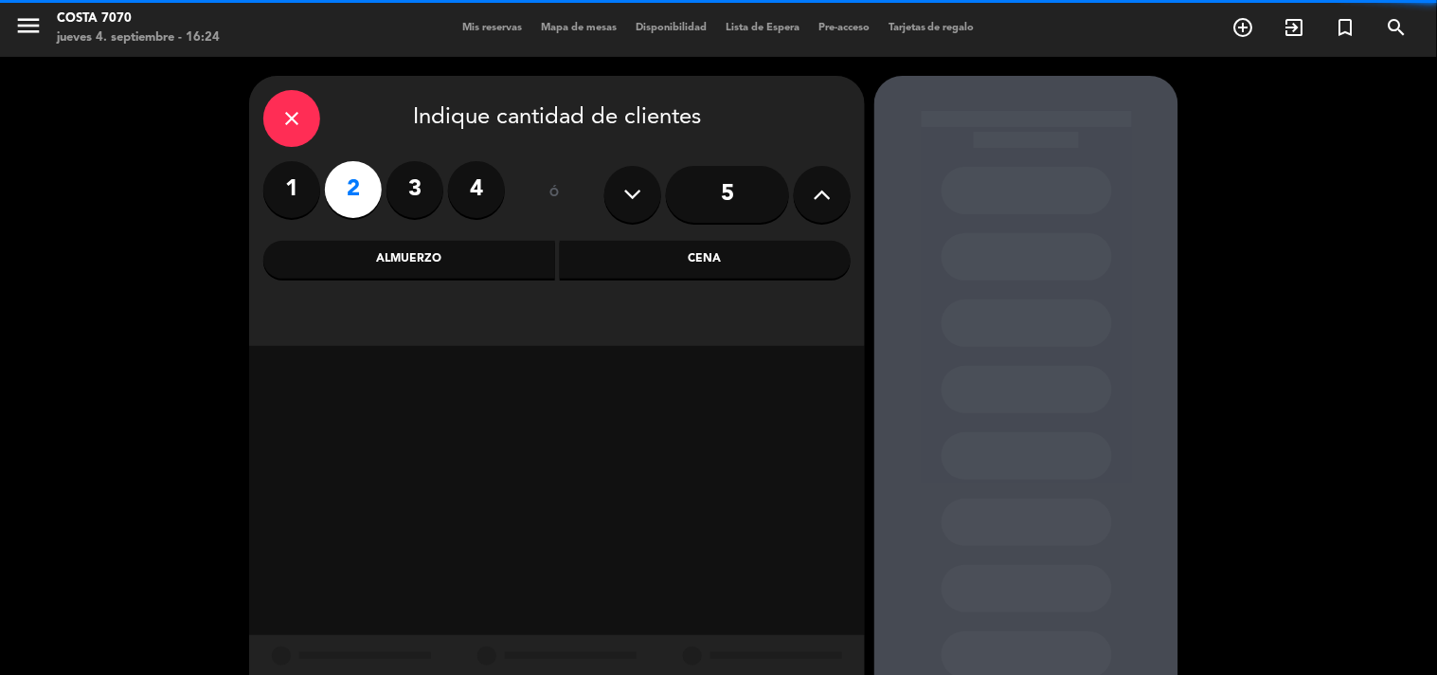
click at [732, 262] on div "Cena" at bounding box center [706, 260] width 292 height 38
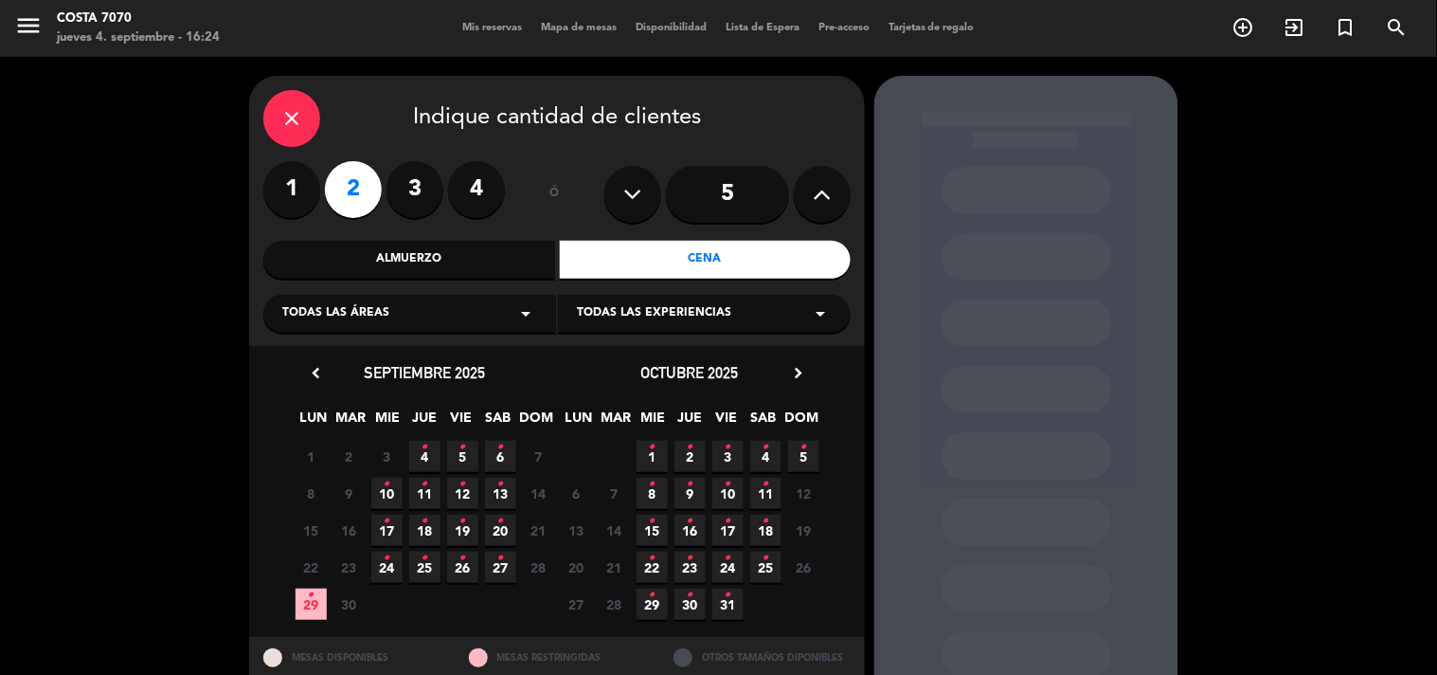
click at [420, 446] on span "4 •" at bounding box center [424, 456] width 31 height 31
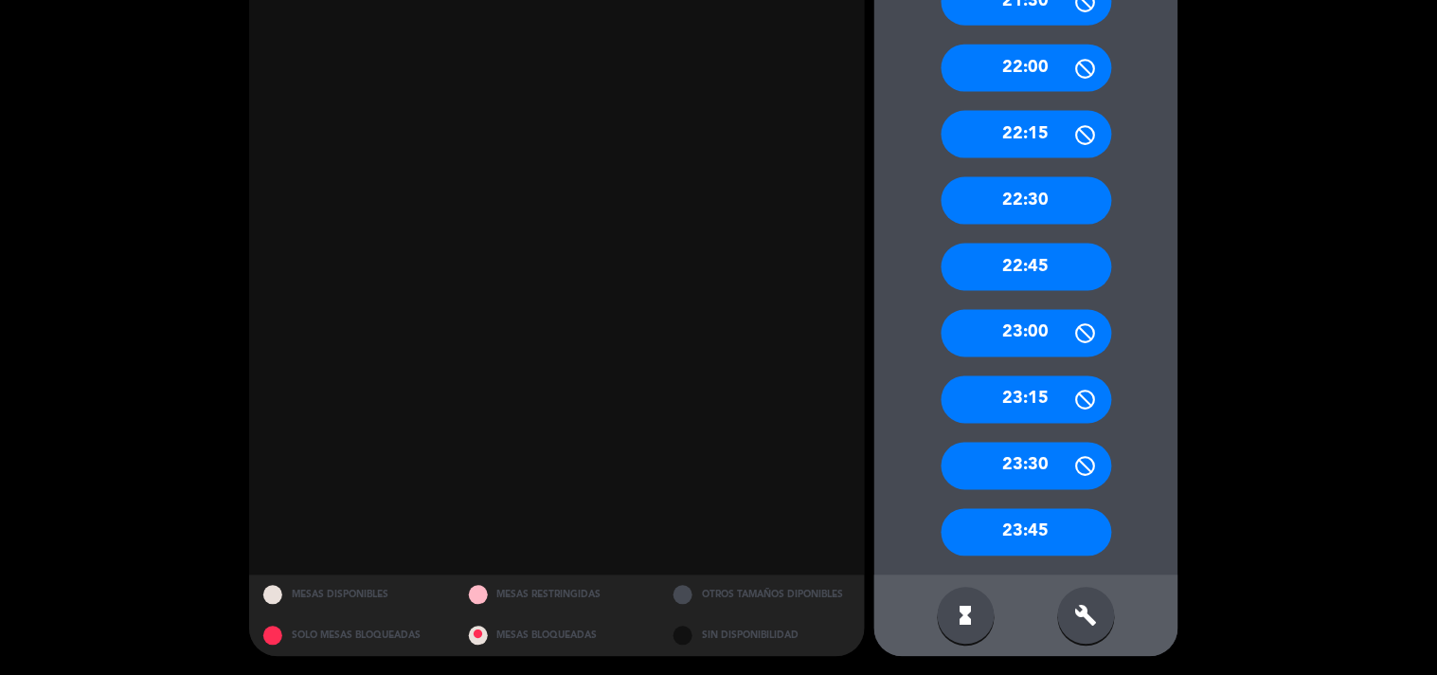
click at [1097, 598] on div "build" at bounding box center [1086, 615] width 57 height 57
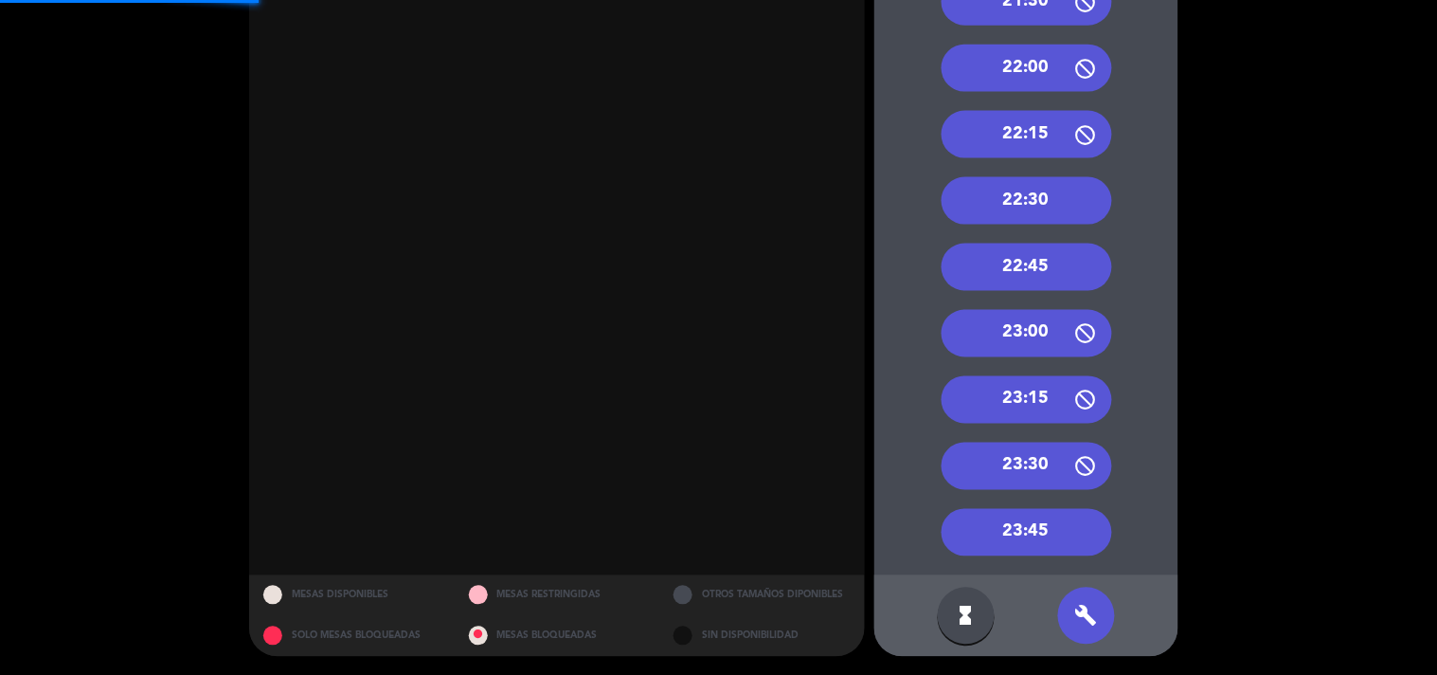
scroll to position [318, 0]
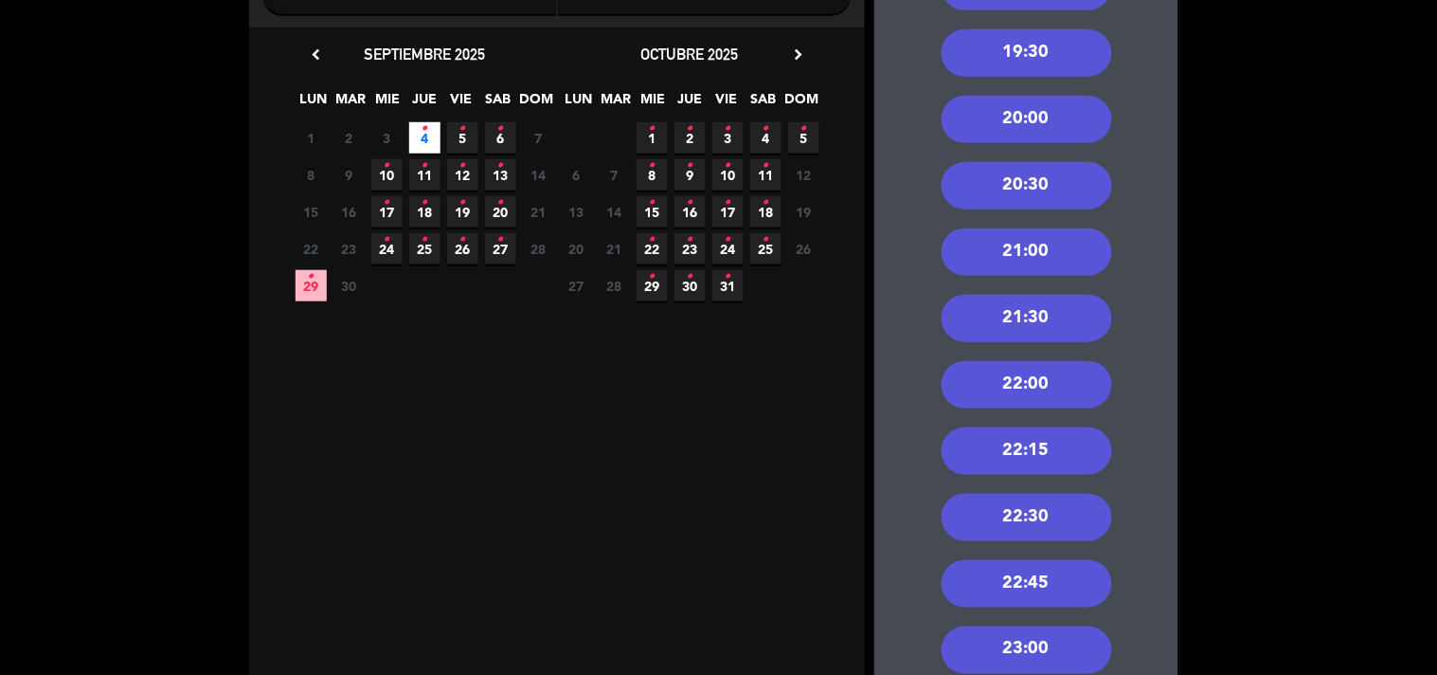
click at [1049, 320] on div "21:30" at bounding box center [1027, 318] width 171 height 47
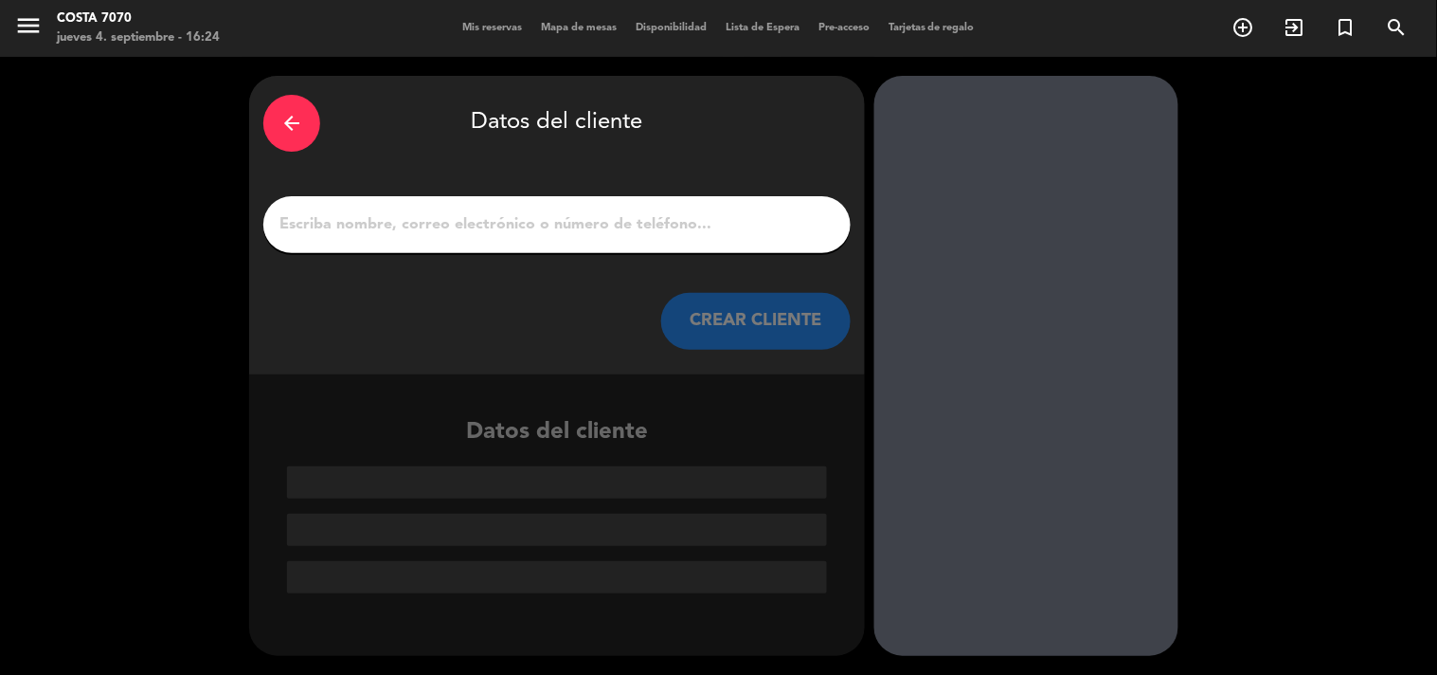
scroll to position [0, 0]
click at [702, 219] on input "1" at bounding box center [557, 224] width 559 height 27
paste input "tina zarnieki"
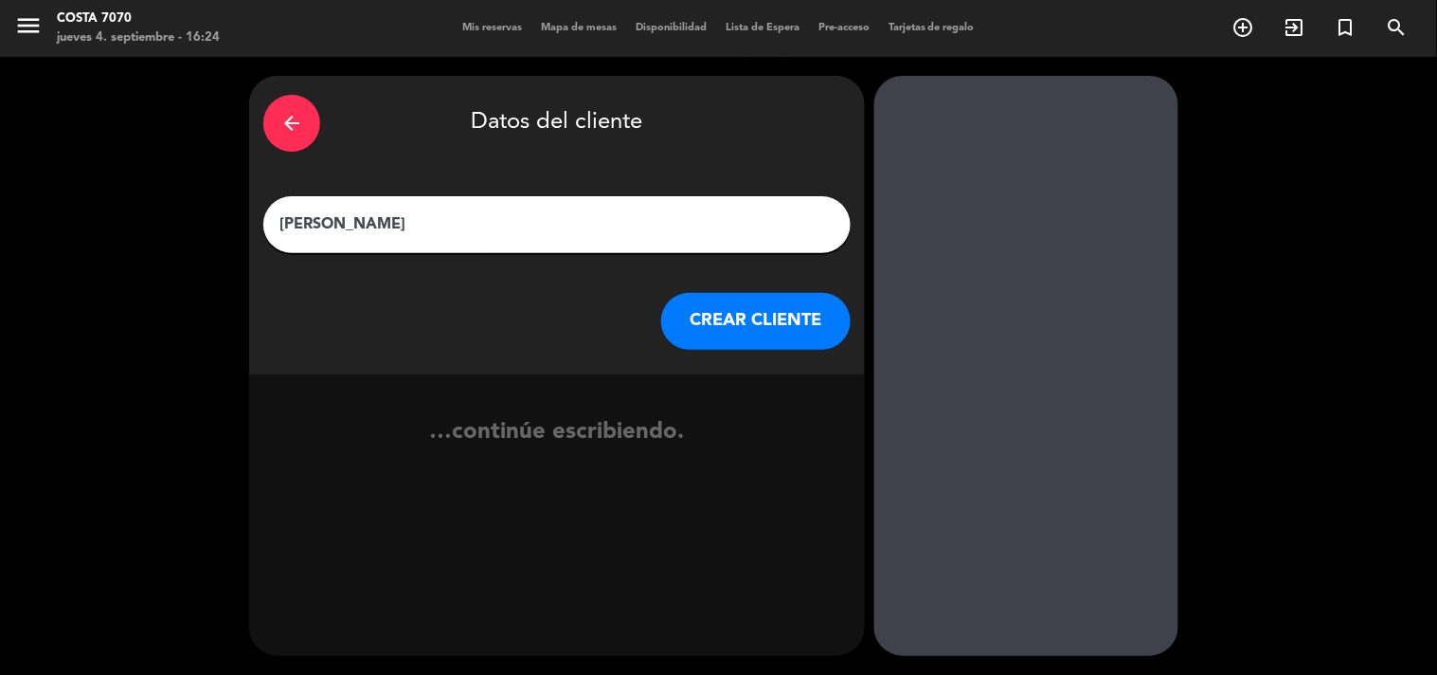
type input "tina zarnieki"
click at [703, 332] on button "CREAR CLIENTE" at bounding box center [756, 321] width 190 height 57
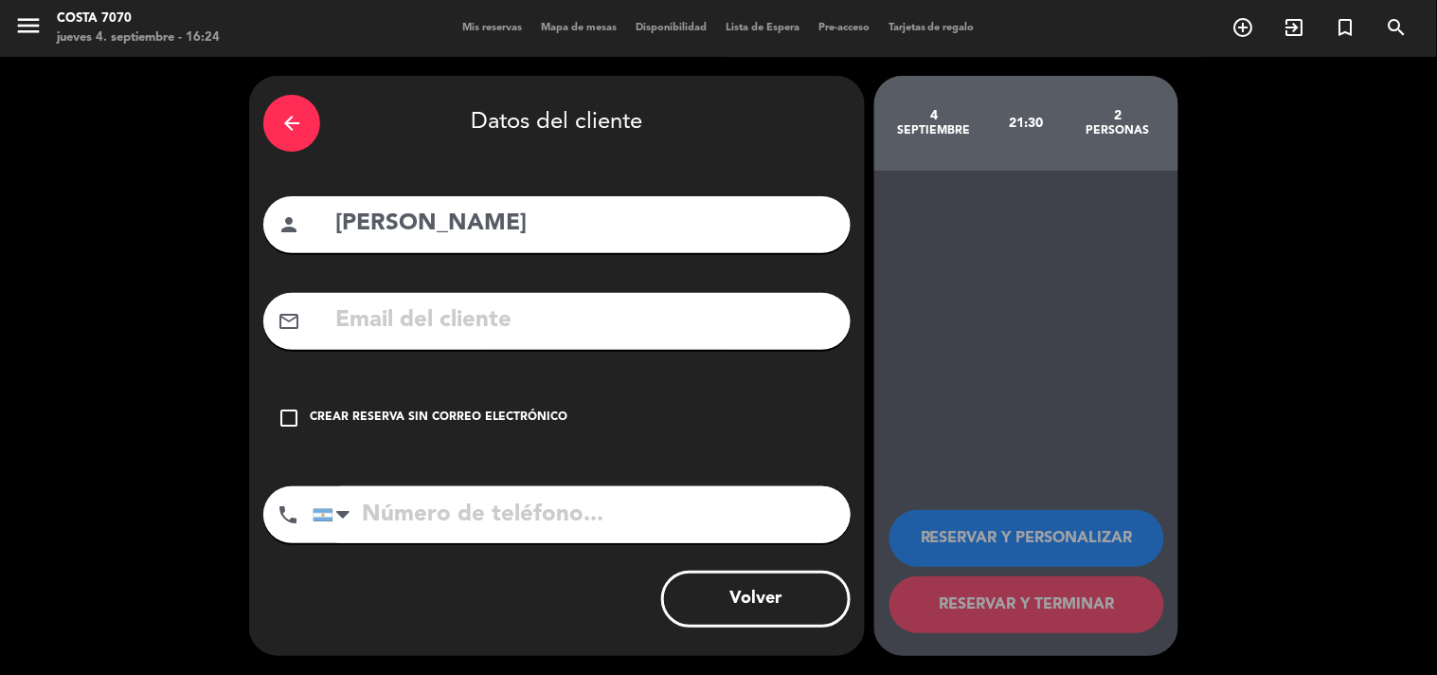
drag, startPoint x: 513, startPoint y: 404, endPoint x: 606, endPoint y: 449, distance: 104.3
click at [512, 405] on div "check_box_outline_blank Crear reserva sin correo electrónico" at bounding box center [556, 417] width 587 height 57
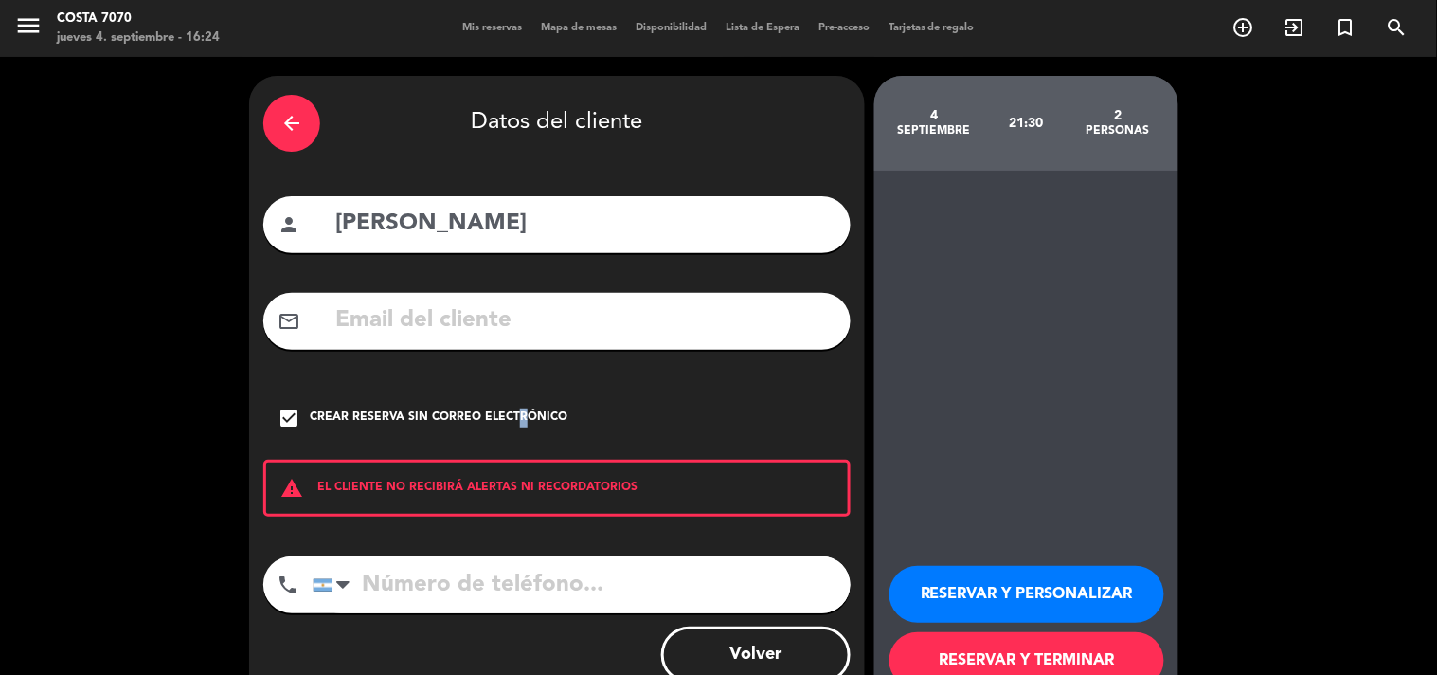
click at [1025, 590] on button "RESERVAR Y PERSONALIZAR" at bounding box center [1027, 594] width 275 height 57
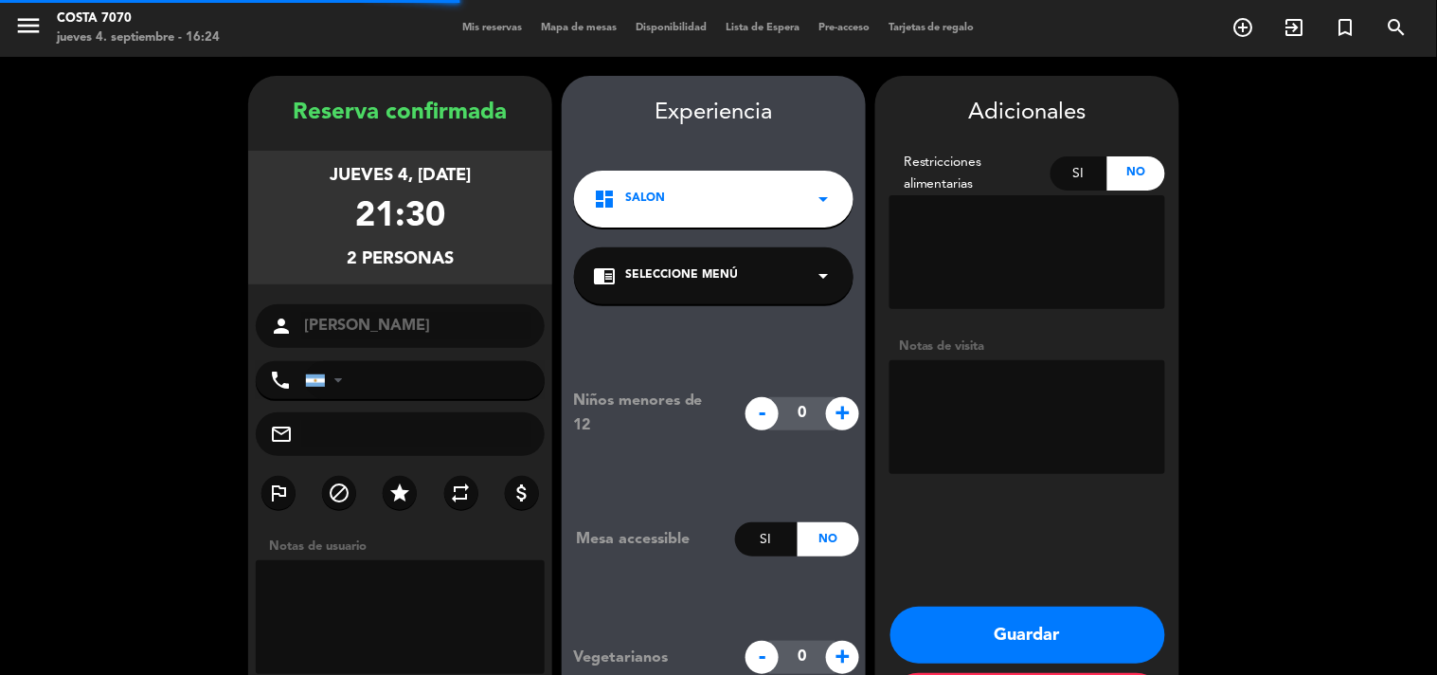
scroll to position [76, 0]
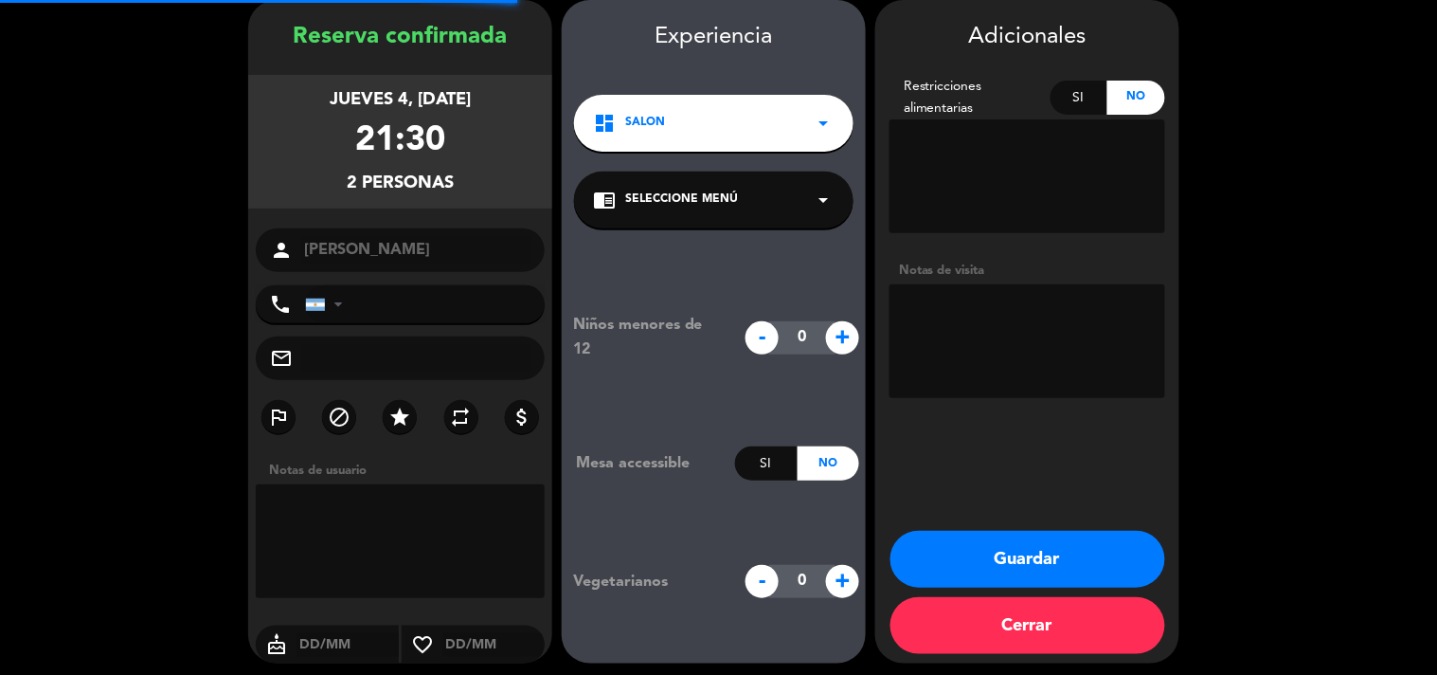
click at [1009, 290] on textarea at bounding box center [1028, 341] width 276 height 114
type textarea "Res Be Alive - Menú invitación"
click at [1057, 553] on button "Guardar" at bounding box center [1028, 559] width 275 height 57
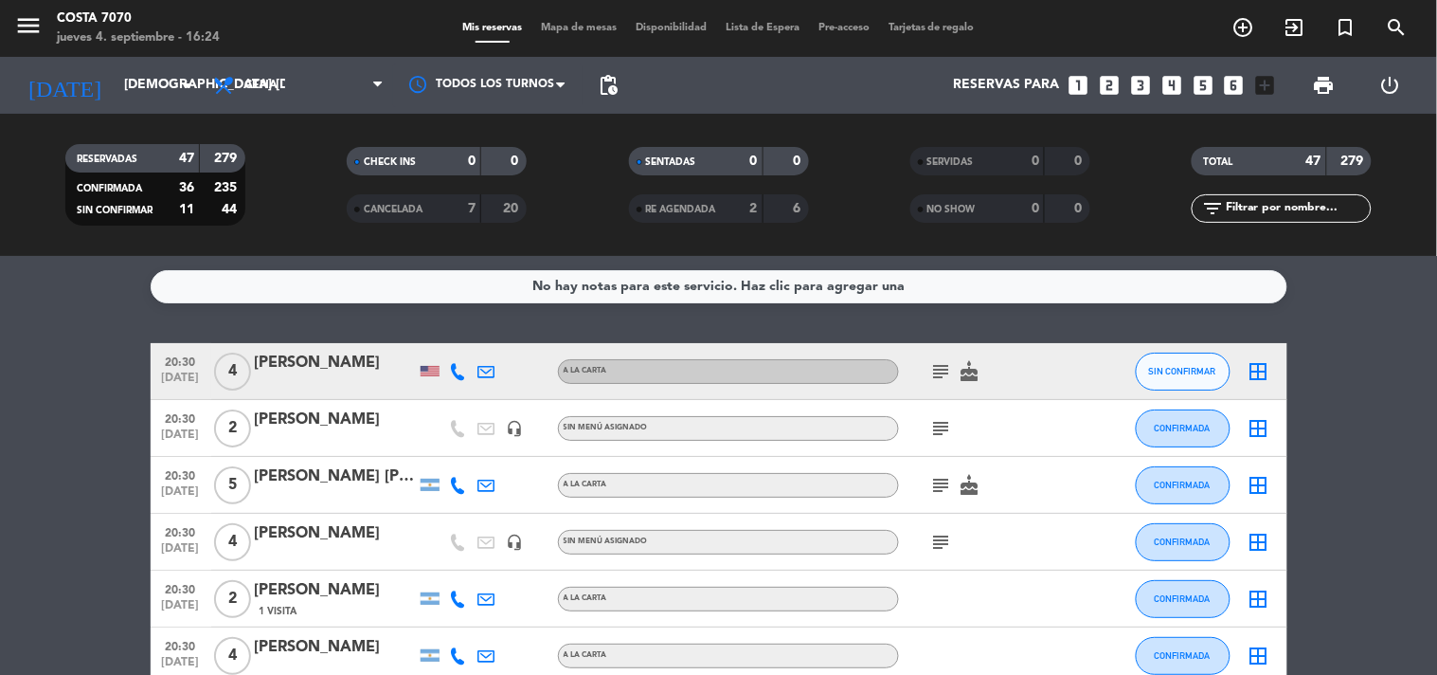
click at [1169, 86] on icon "looks_4" at bounding box center [1172, 85] width 25 height 25
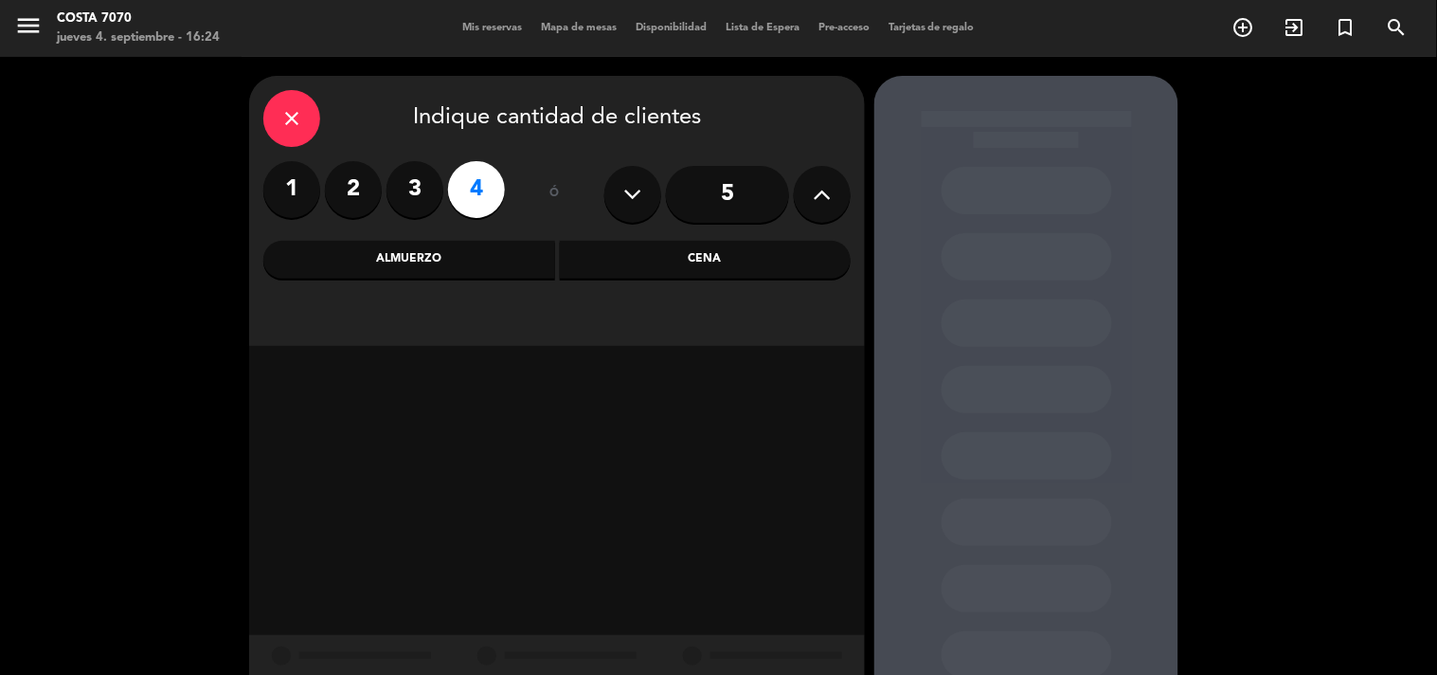
click at [697, 242] on div "Cena" at bounding box center [706, 260] width 292 height 38
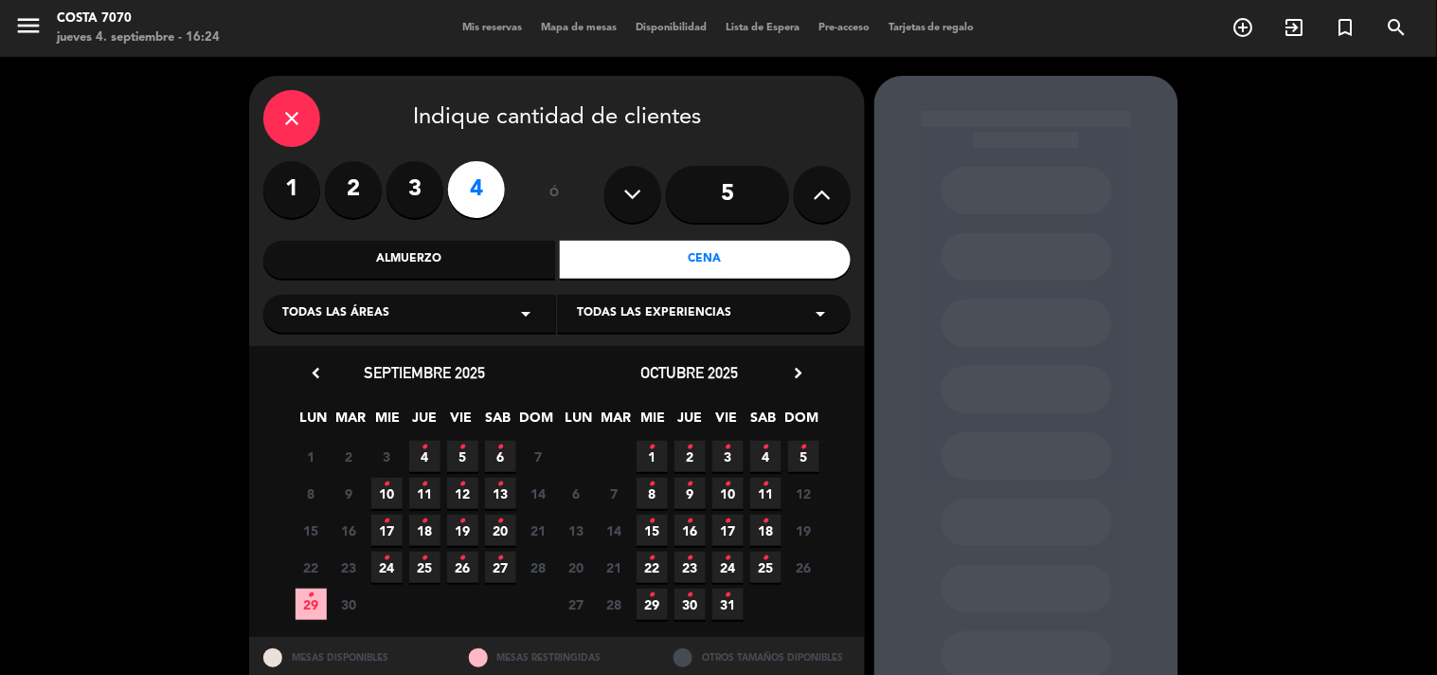
click at [429, 453] on span "4 •" at bounding box center [424, 456] width 31 height 31
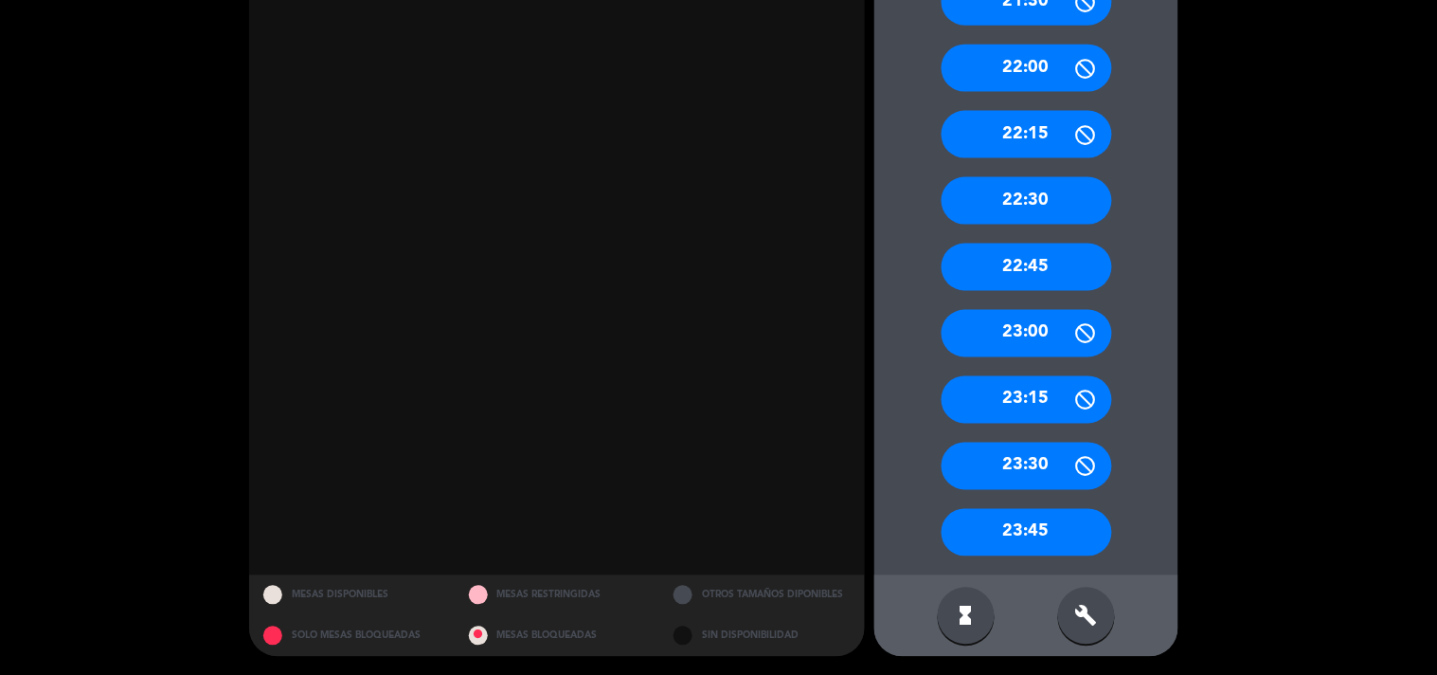
click at [1095, 620] on icon "build" at bounding box center [1087, 616] width 23 height 23
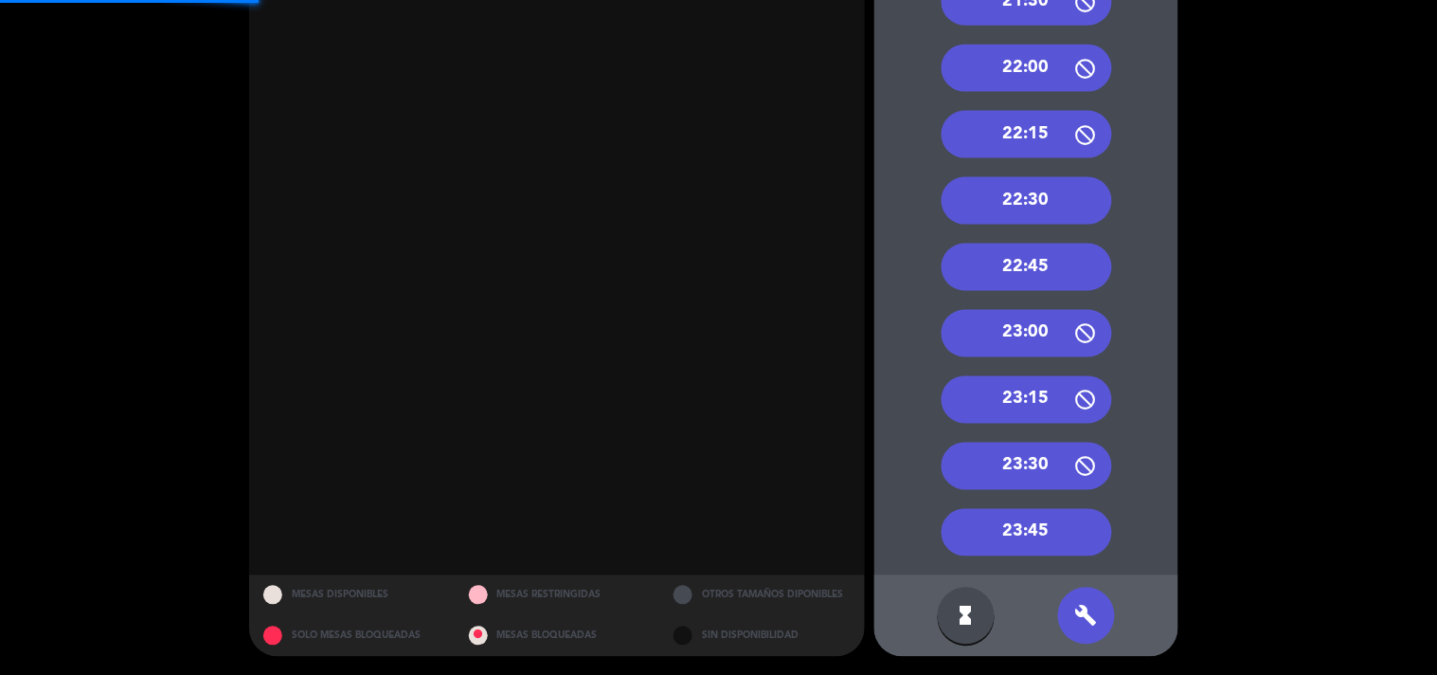
scroll to position [213, 0]
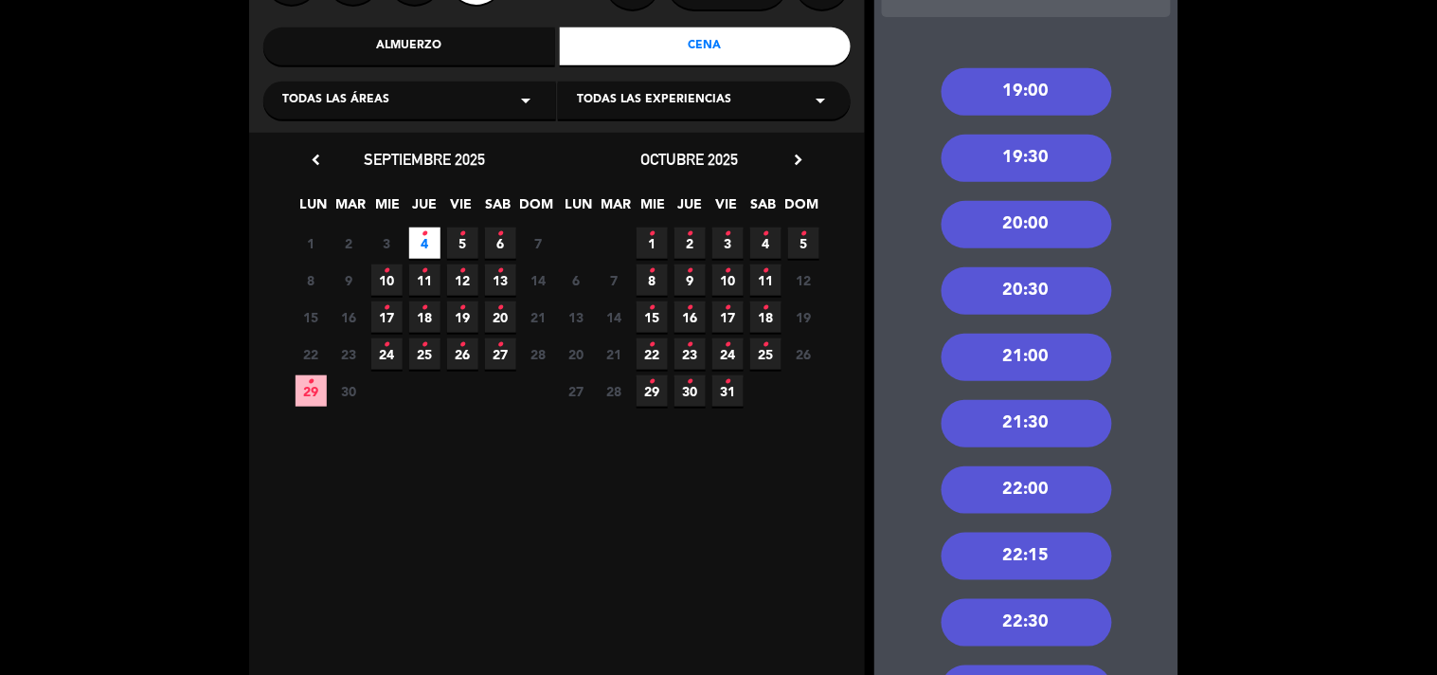
click at [1073, 421] on div "21:30" at bounding box center [1027, 423] width 171 height 47
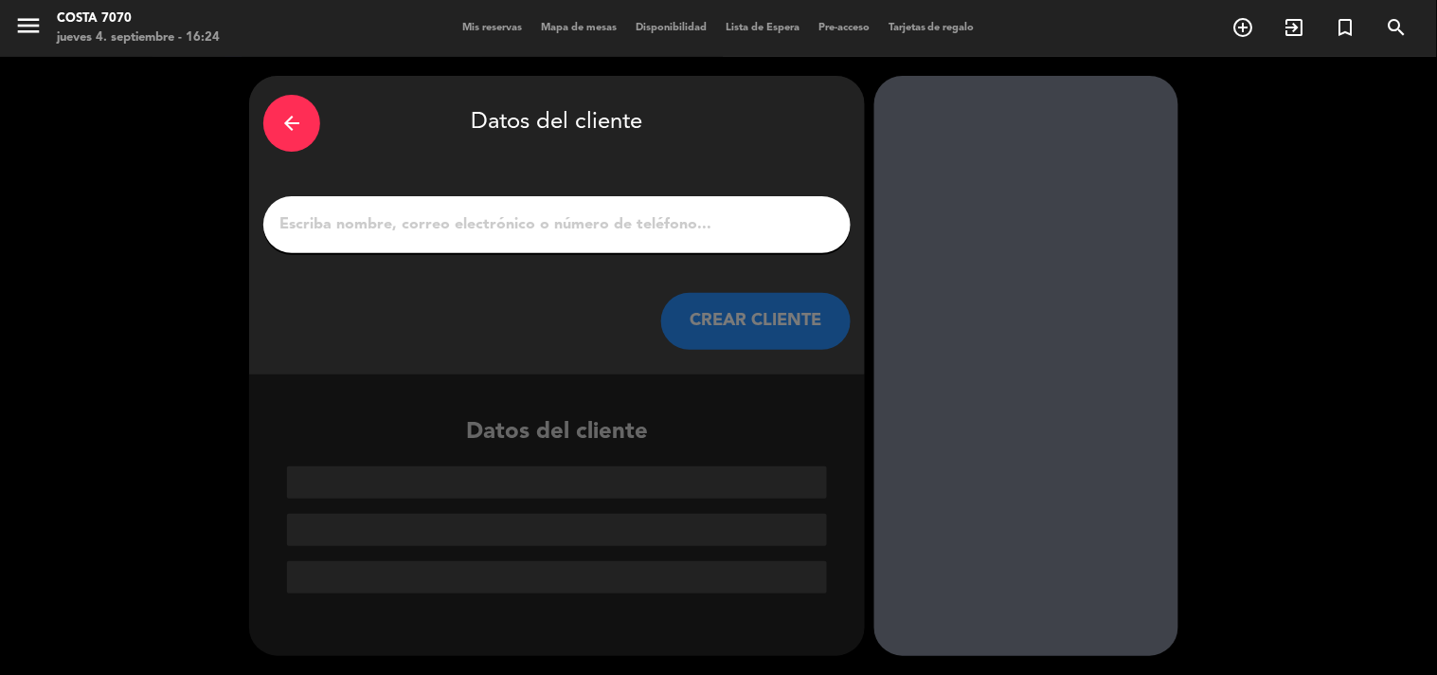
scroll to position [0, 0]
click at [764, 219] on input "1" at bounding box center [557, 224] width 559 height 27
paste input "Juan melos"
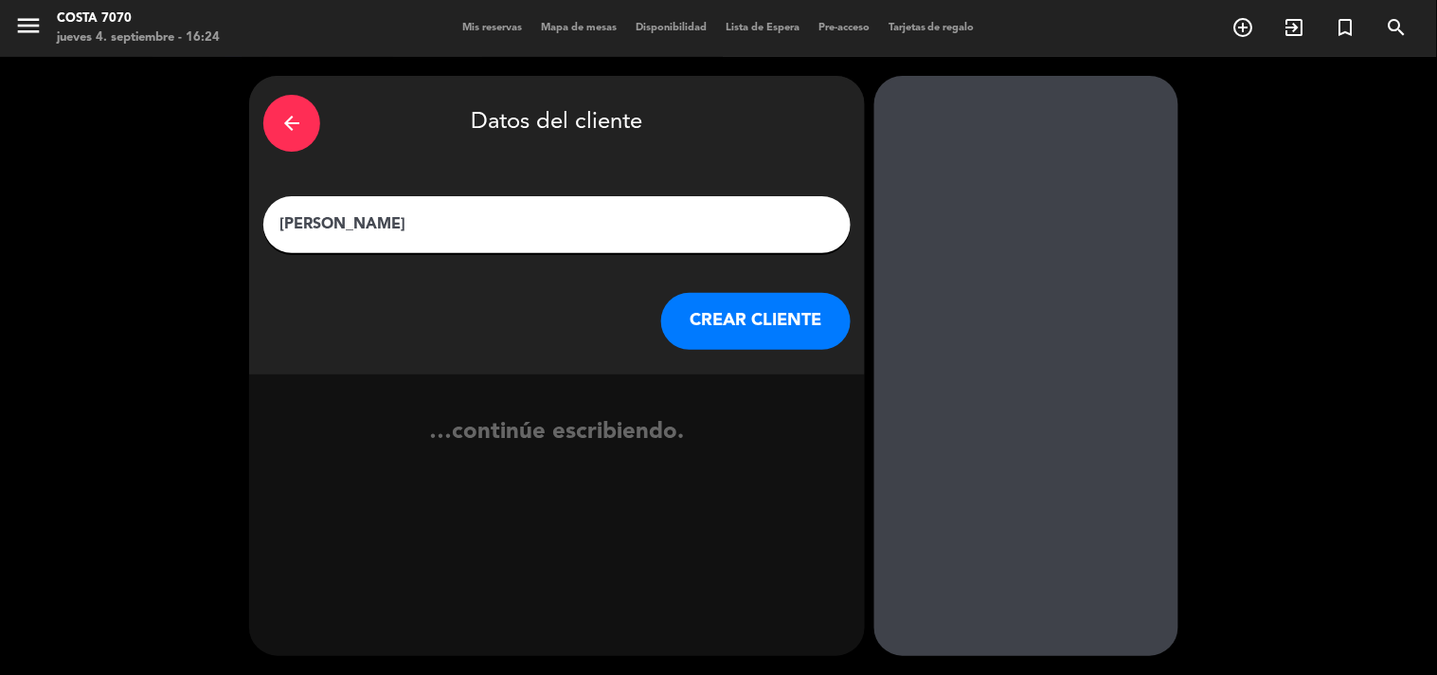
type input "Juan melos"
click at [742, 324] on button "CREAR CLIENTE" at bounding box center [756, 321] width 190 height 57
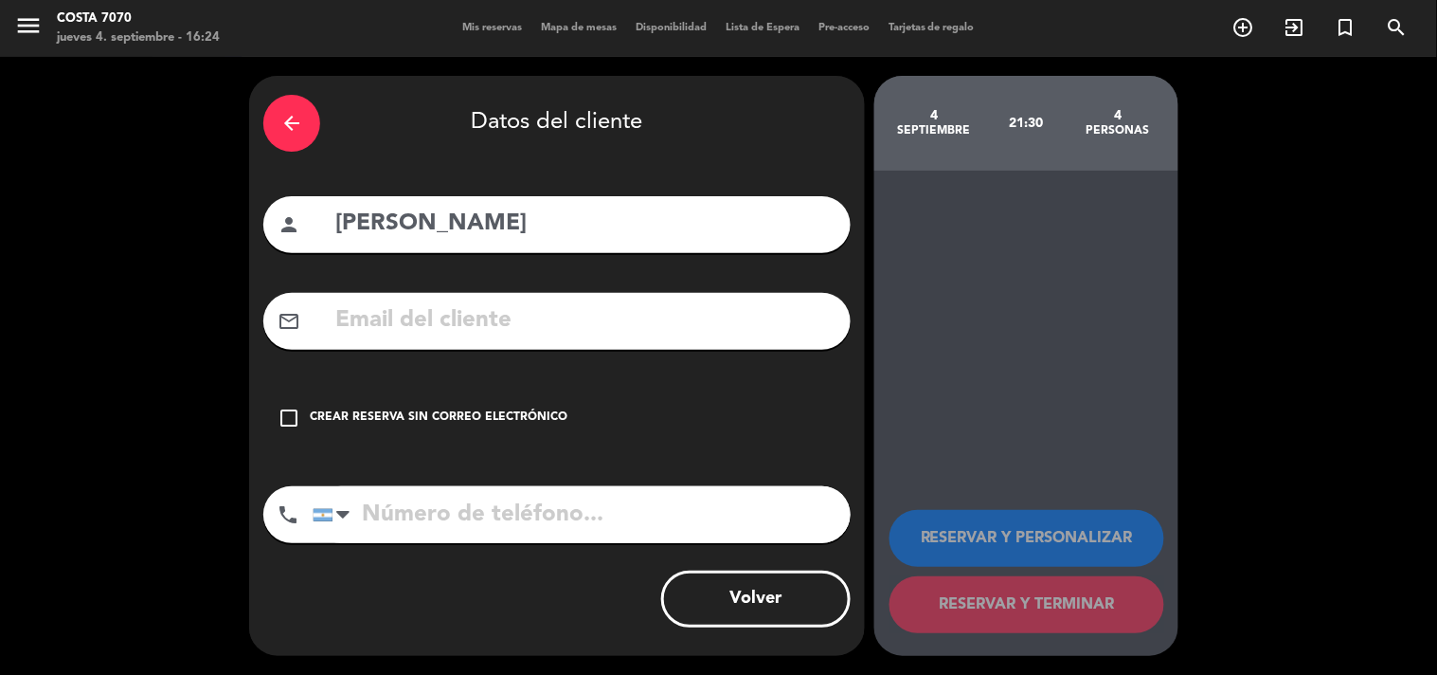
drag, startPoint x: 614, startPoint y: 395, endPoint x: 614, endPoint y: 421, distance: 25.6
click at [612, 400] on div "check_box_outline_blank Crear reserva sin correo electrónico" at bounding box center [556, 417] width 587 height 57
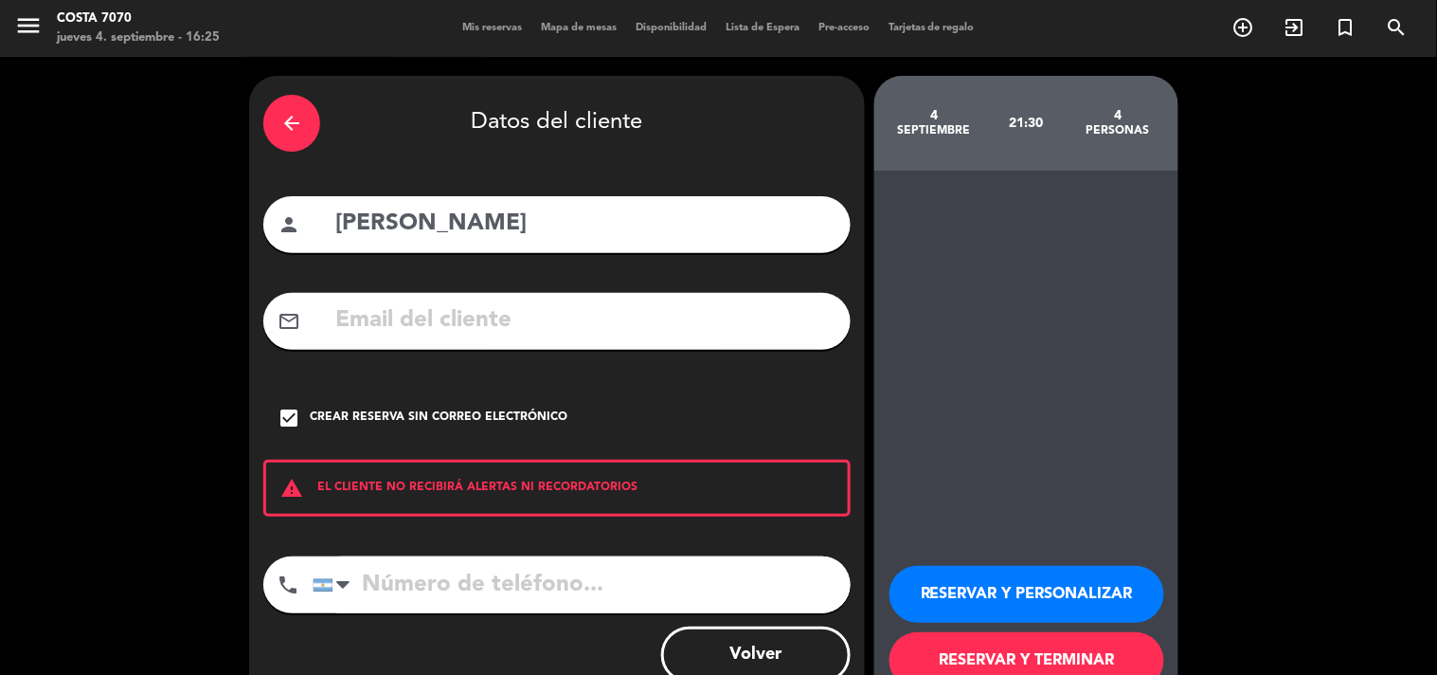
click at [954, 584] on button "RESERVAR Y PERSONALIZAR" at bounding box center [1027, 594] width 275 height 57
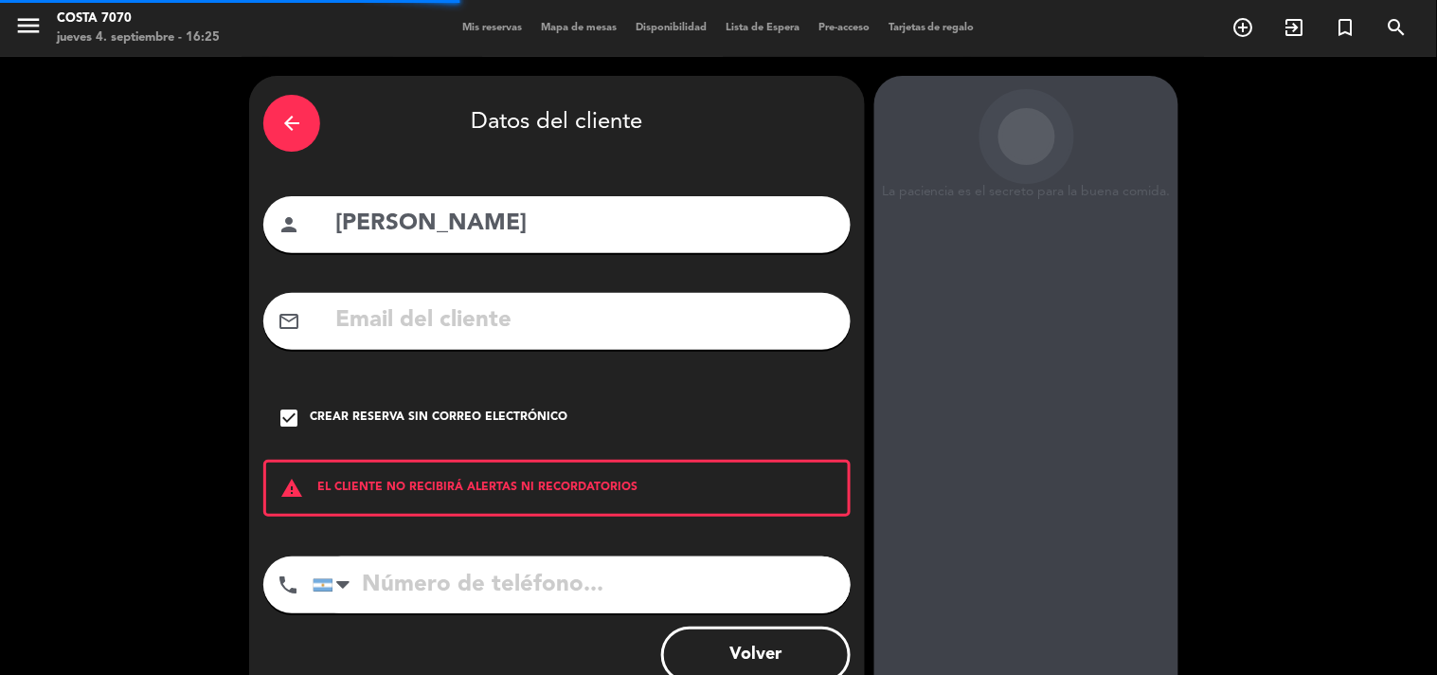
scroll to position [76, 0]
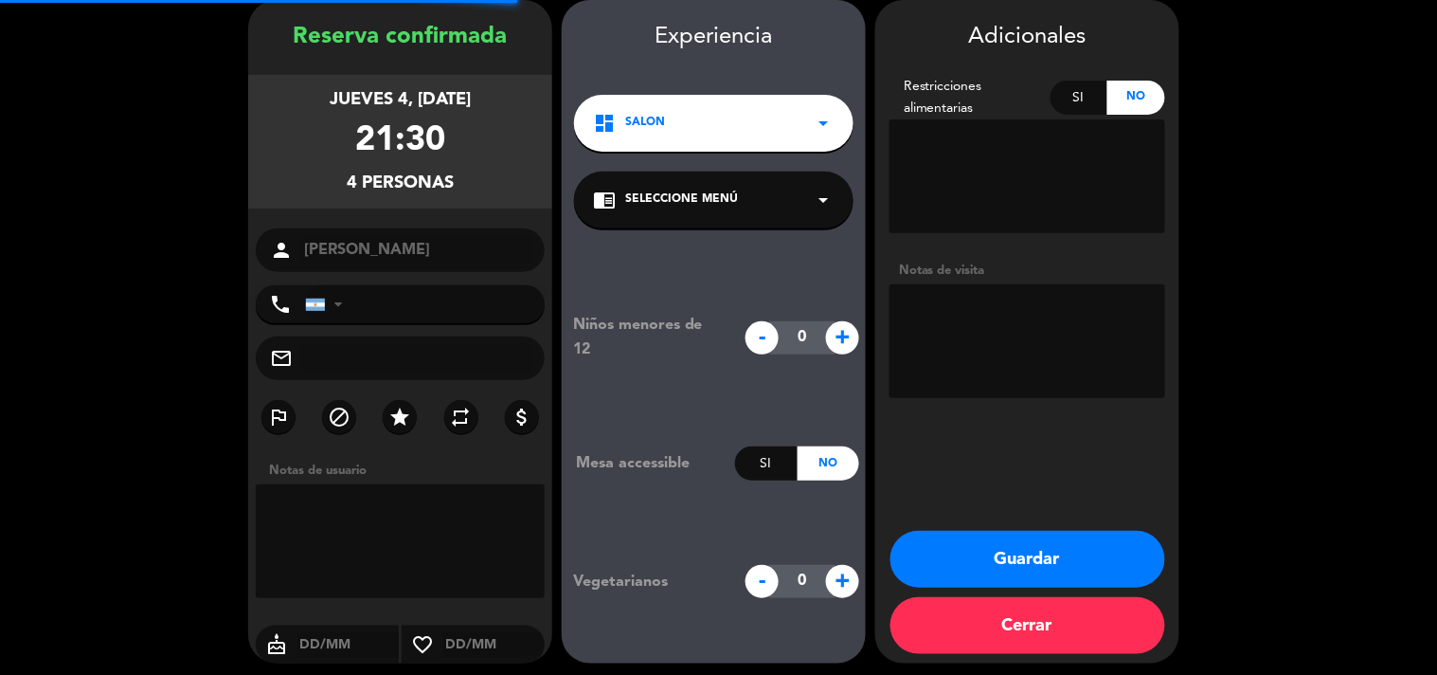
click at [1038, 341] on textarea at bounding box center [1028, 341] width 276 height 114
type textarea "Res Be Alive - Pagan"
click at [1057, 561] on button "Guardar" at bounding box center [1028, 559] width 275 height 57
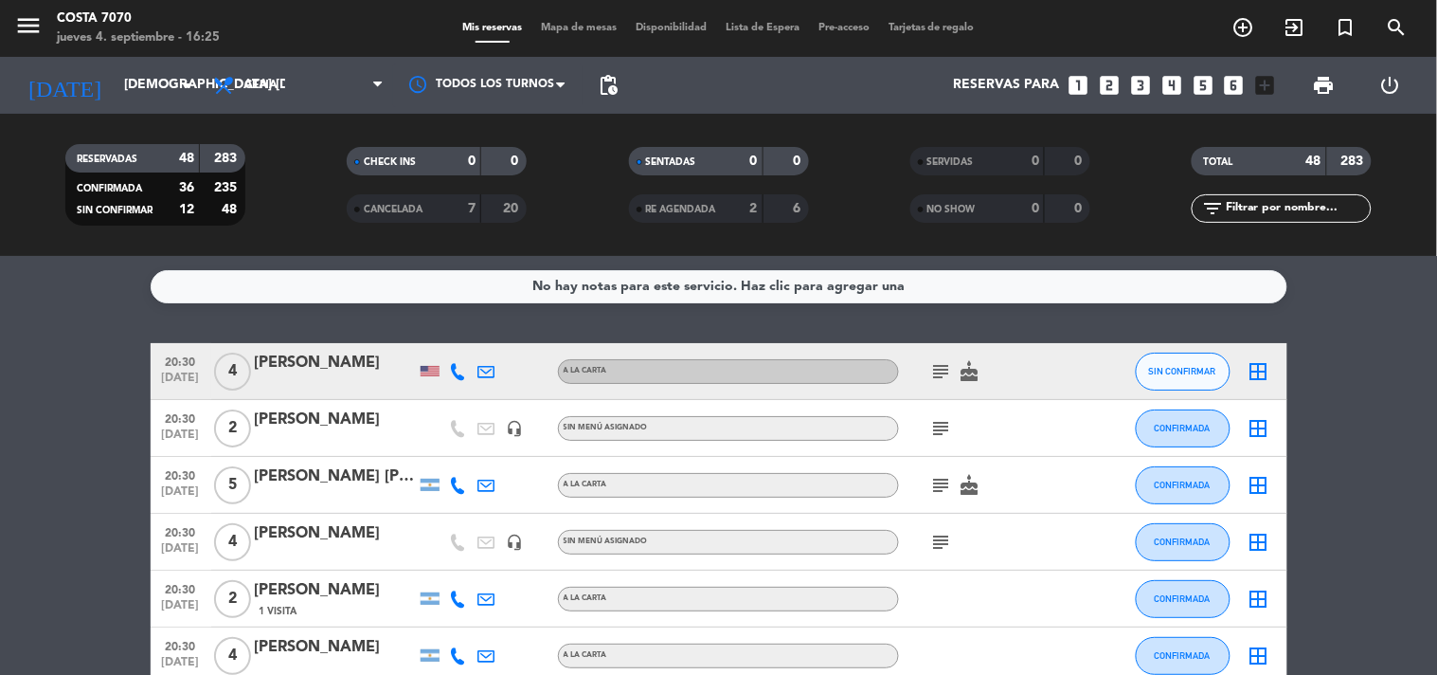
click at [1114, 82] on icon "looks_two" at bounding box center [1109, 85] width 25 height 25
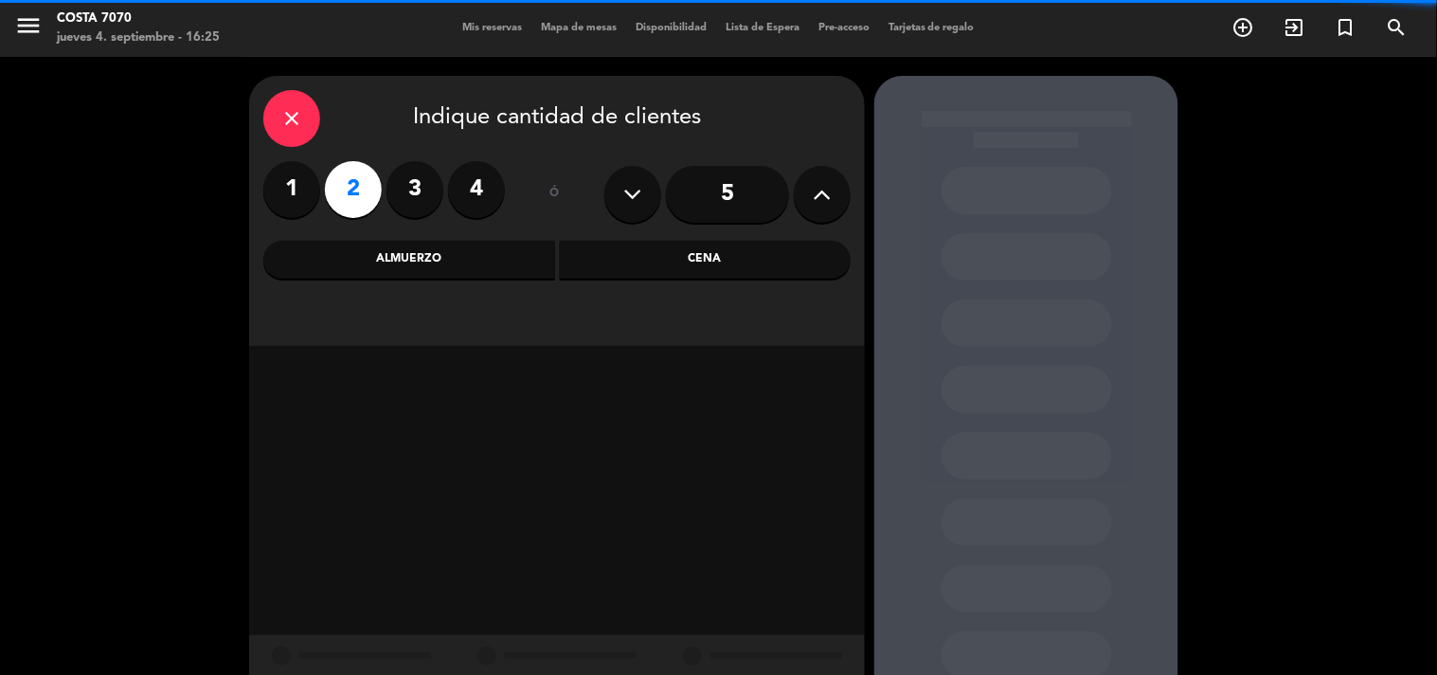
click at [723, 276] on div "Cena" at bounding box center [706, 260] width 292 height 38
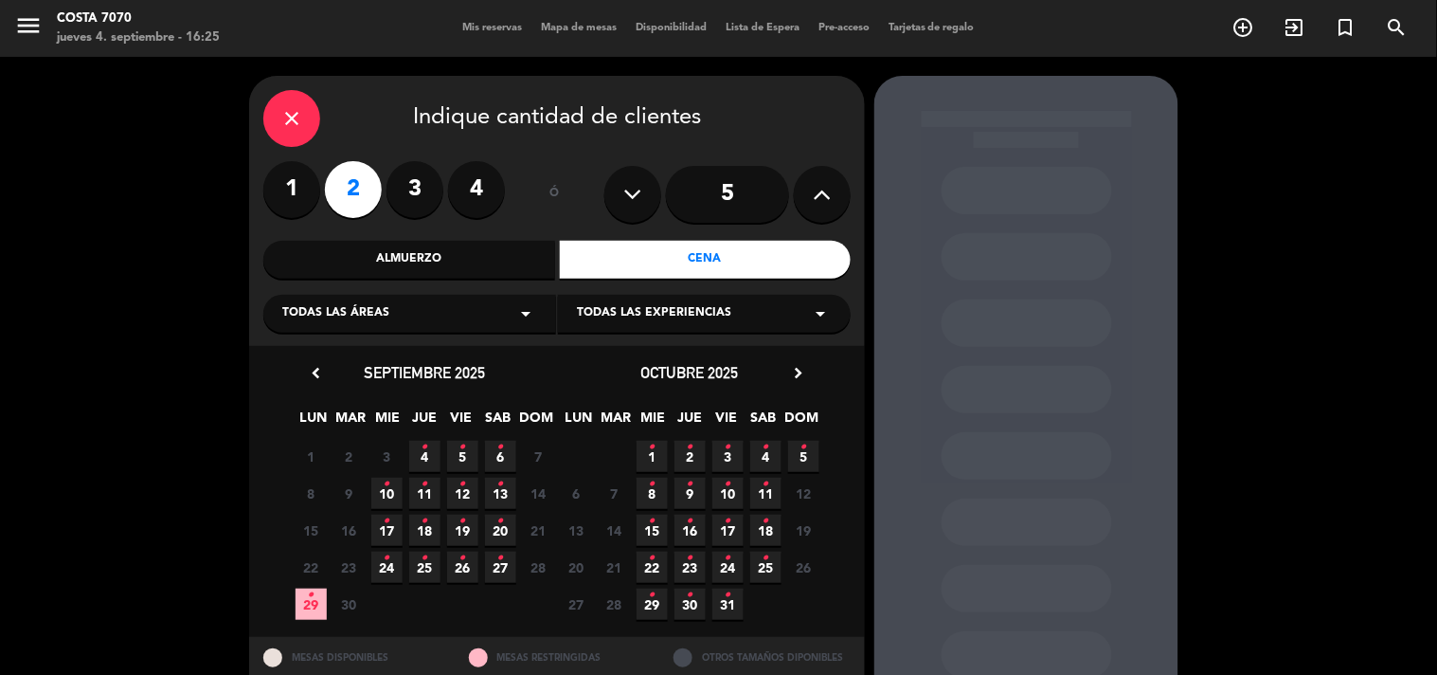
click at [434, 455] on span "4 •" at bounding box center [424, 456] width 31 height 31
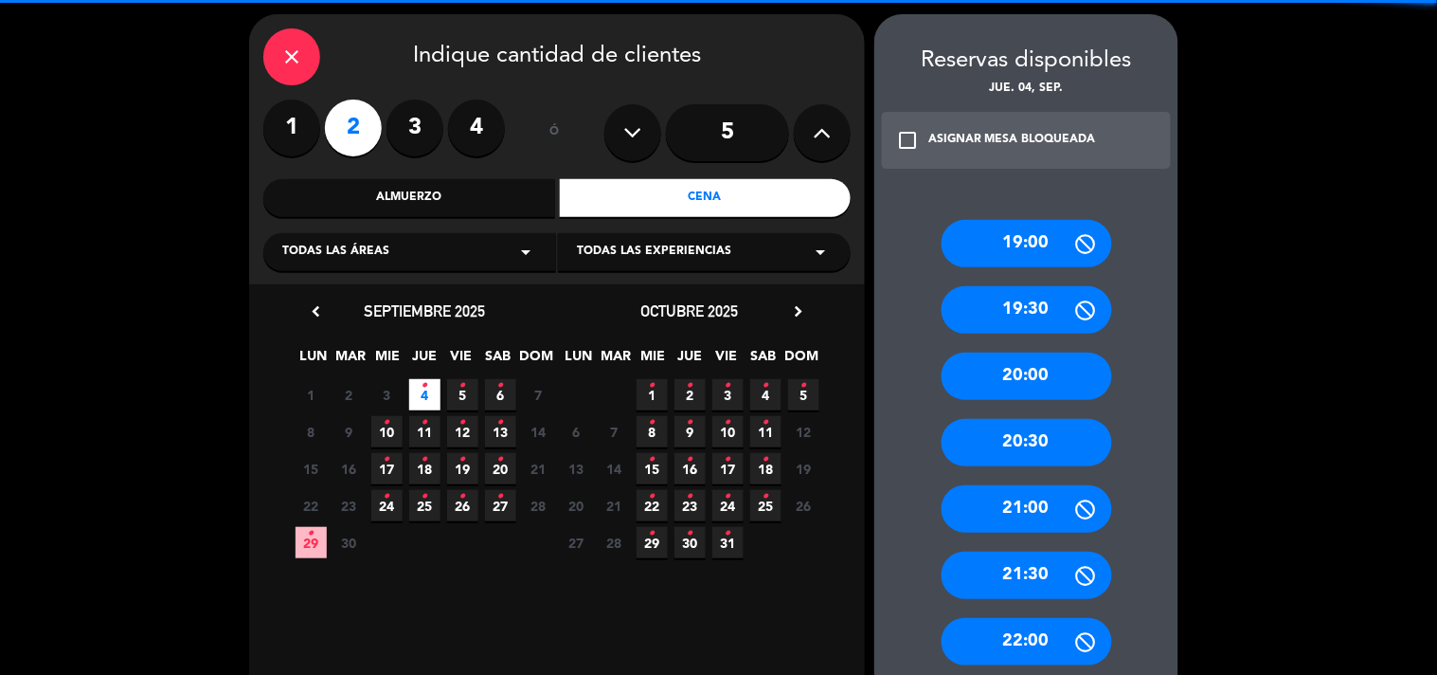
scroll to position [635, 0]
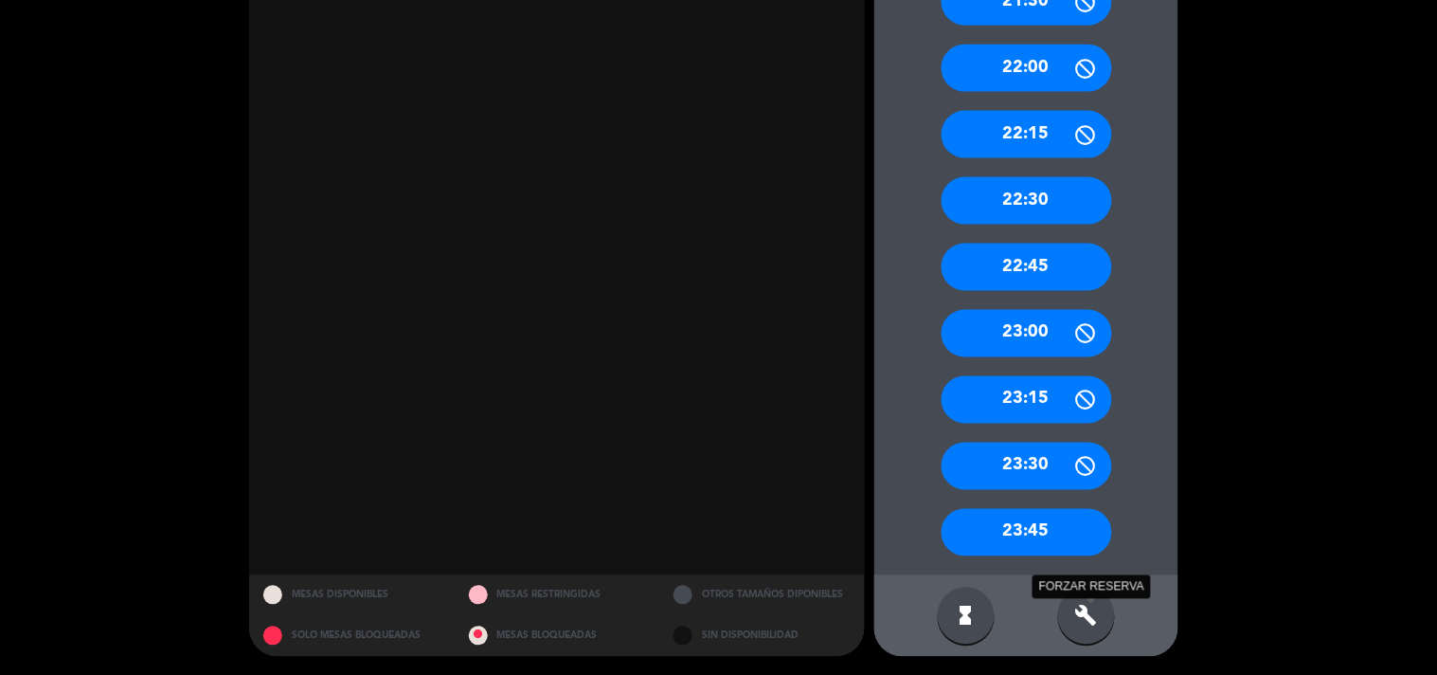
click at [1084, 606] on icon "build" at bounding box center [1087, 616] width 23 height 23
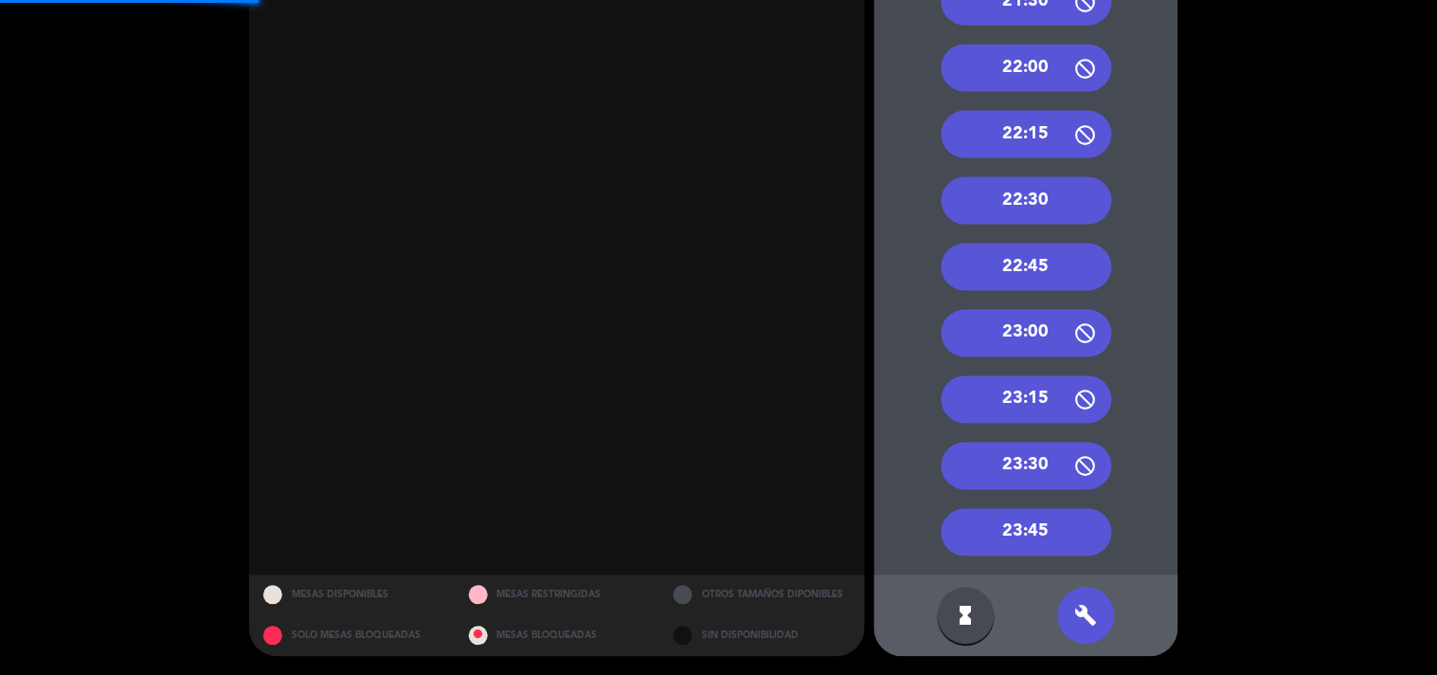
scroll to position [318, 0]
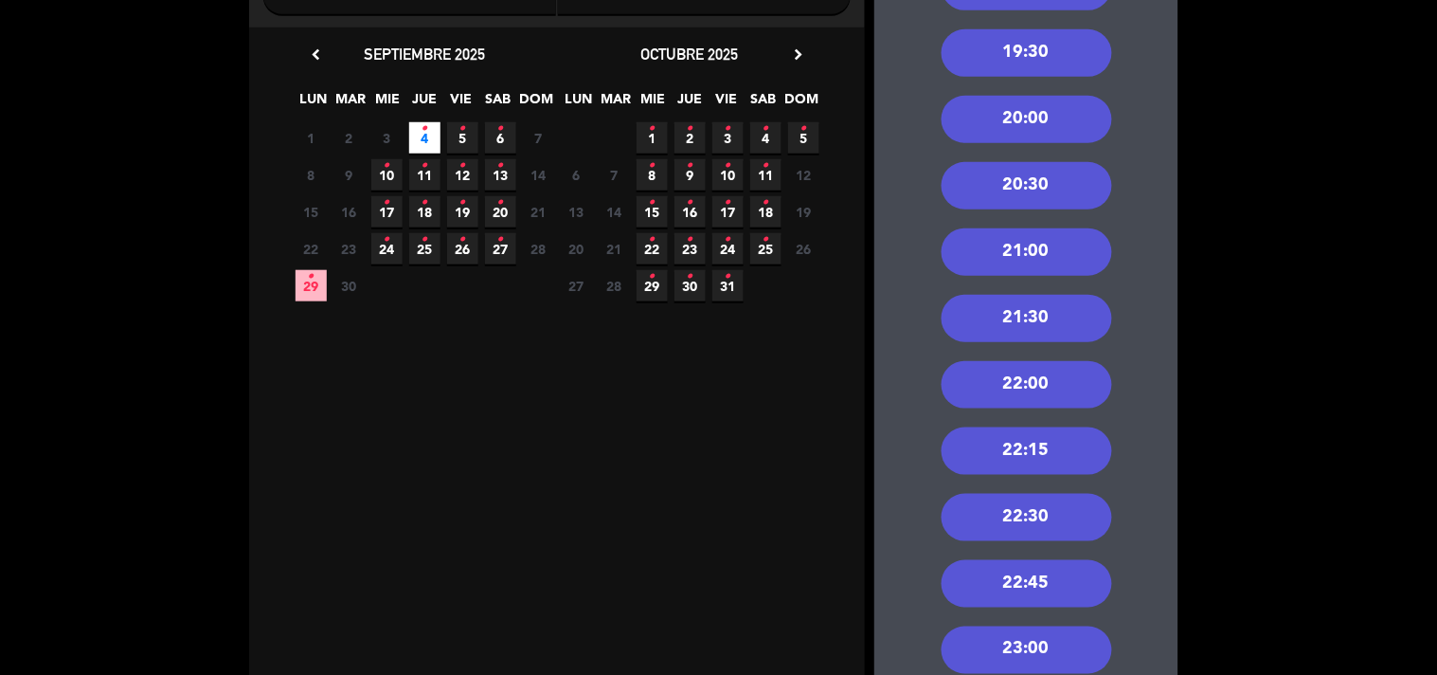
click at [1042, 335] on div "21:30" at bounding box center [1027, 318] width 171 height 47
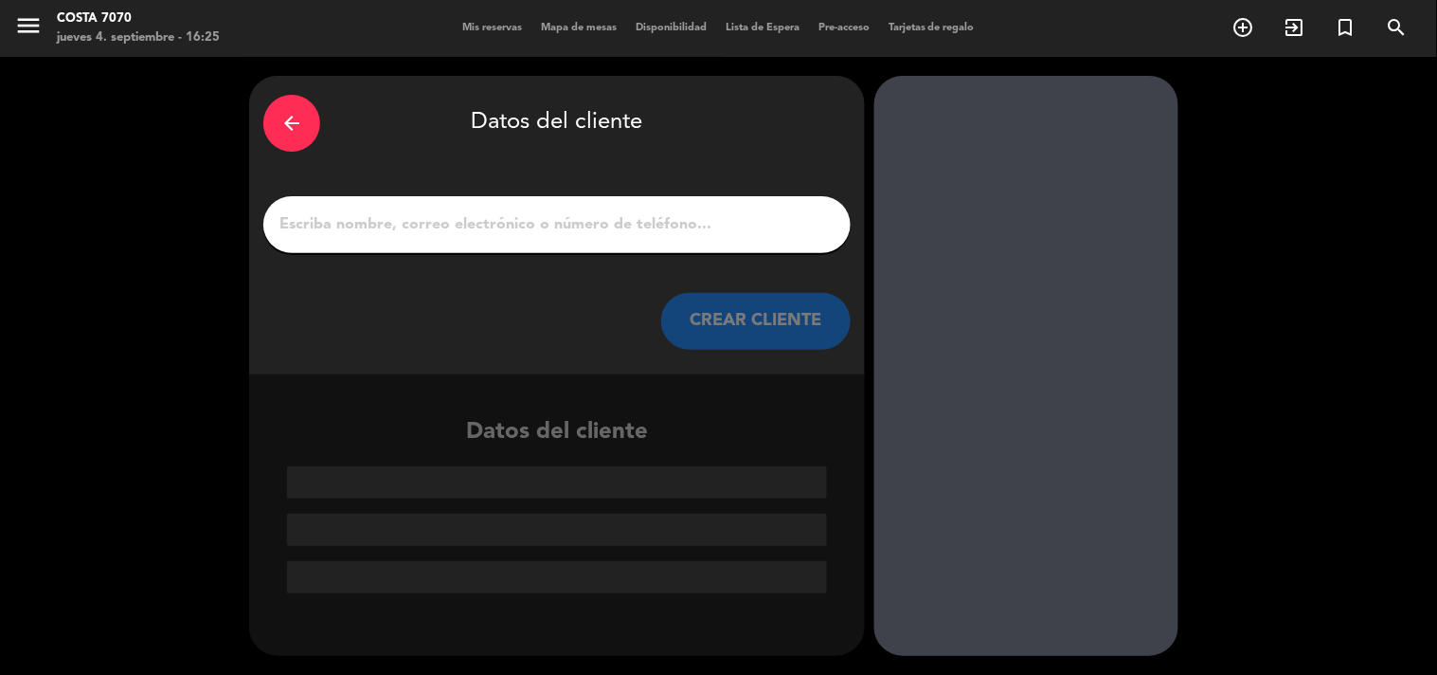
click at [734, 211] on input "1" at bounding box center [557, 224] width 559 height 27
paste input "Zoé bogach"
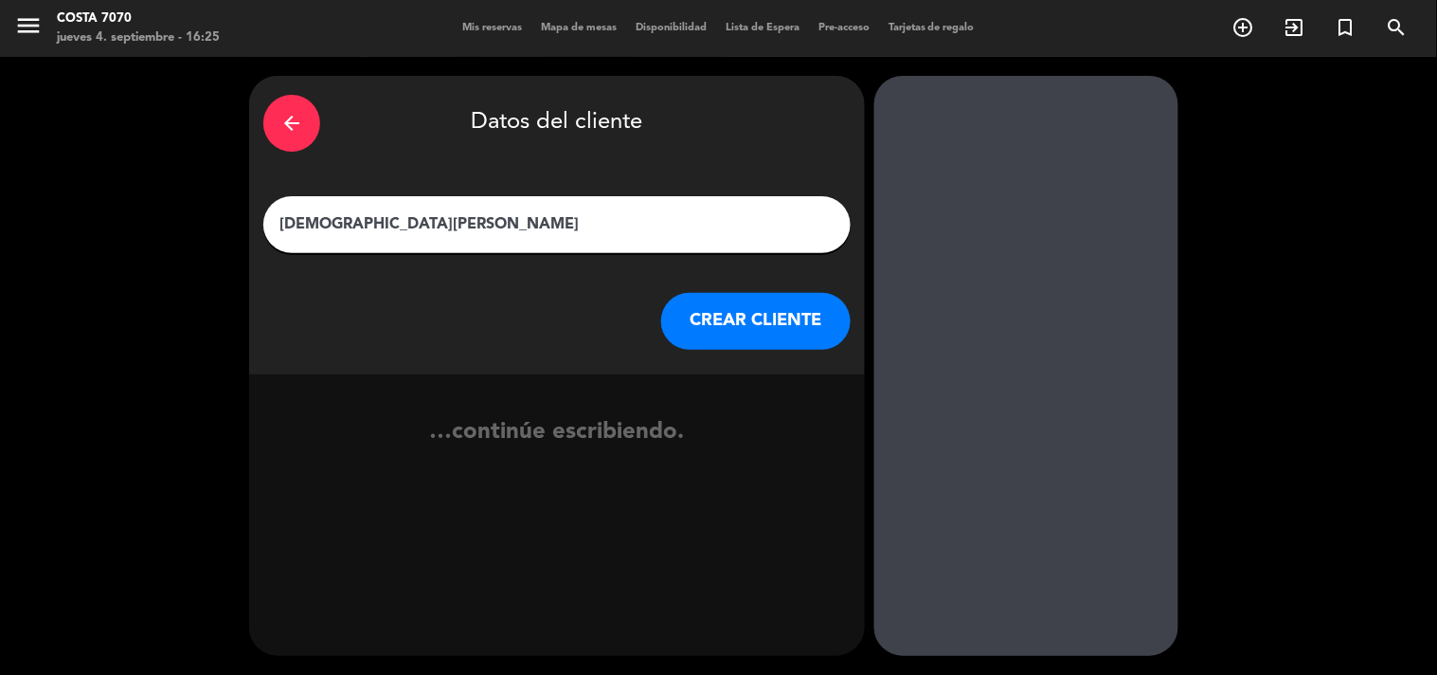
type input "Zoé bogach"
click at [750, 341] on button "CREAR CLIENTE" at bounding box center [756, 321] width 190 height 57
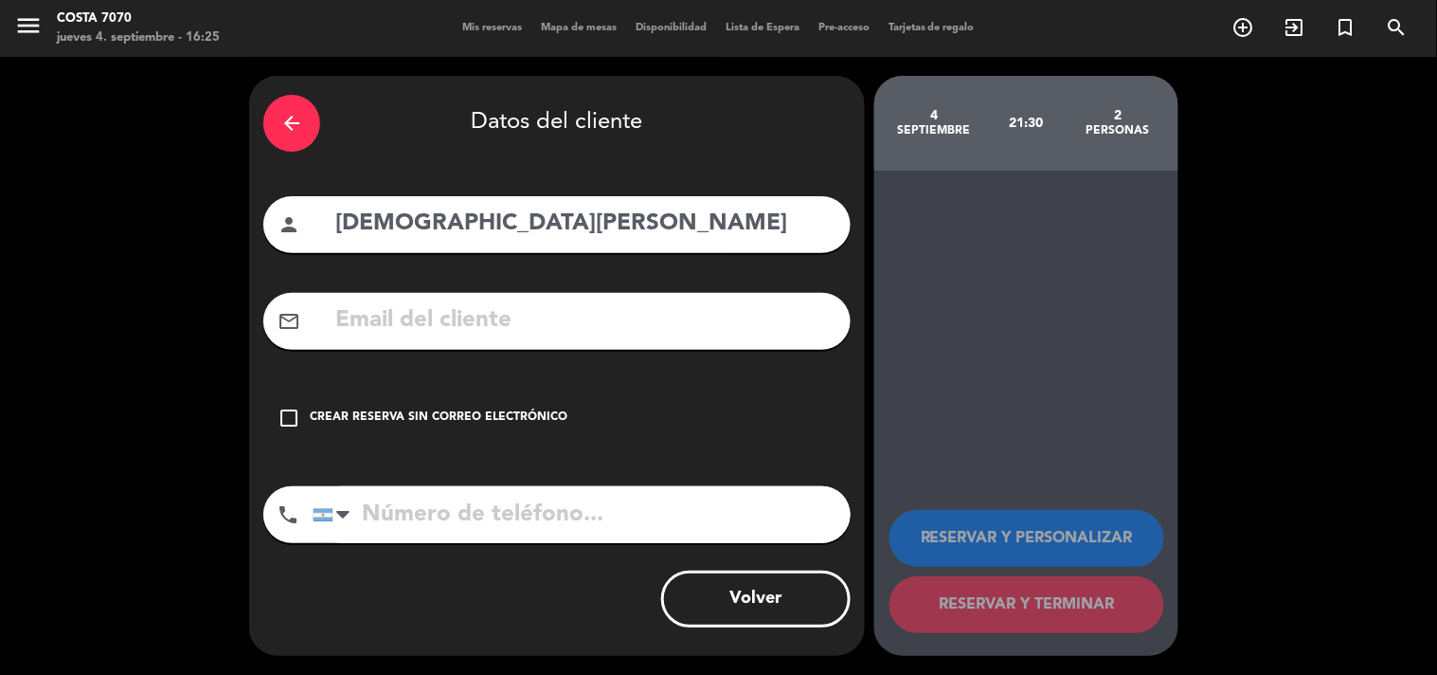
click at [586, 421] on div "check_box_outline_blank Crear reserva sin correo electrónico" at bounding box center [556, 417] width 587 height 57
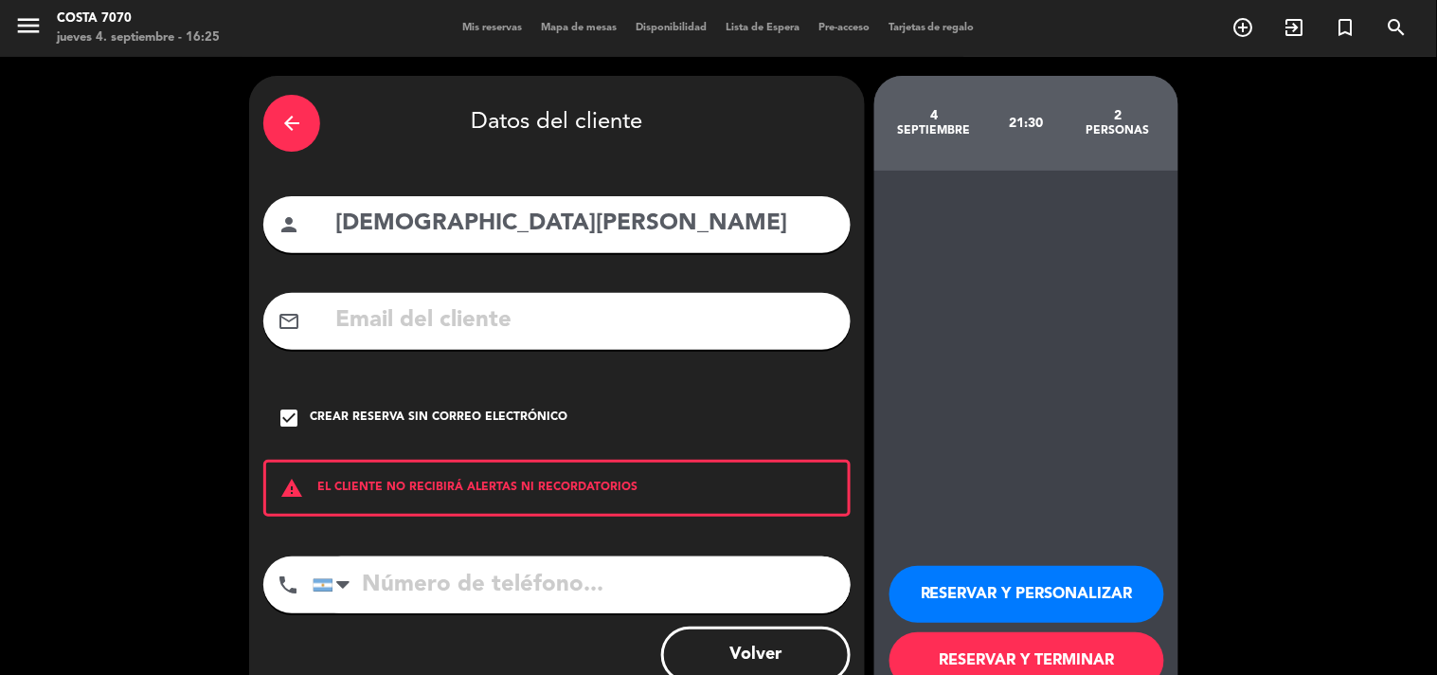
click at [944, 580] on button "RESERVAR Y PERSONALIZAR" at bounding box center [1027, 594] width 275 height 57
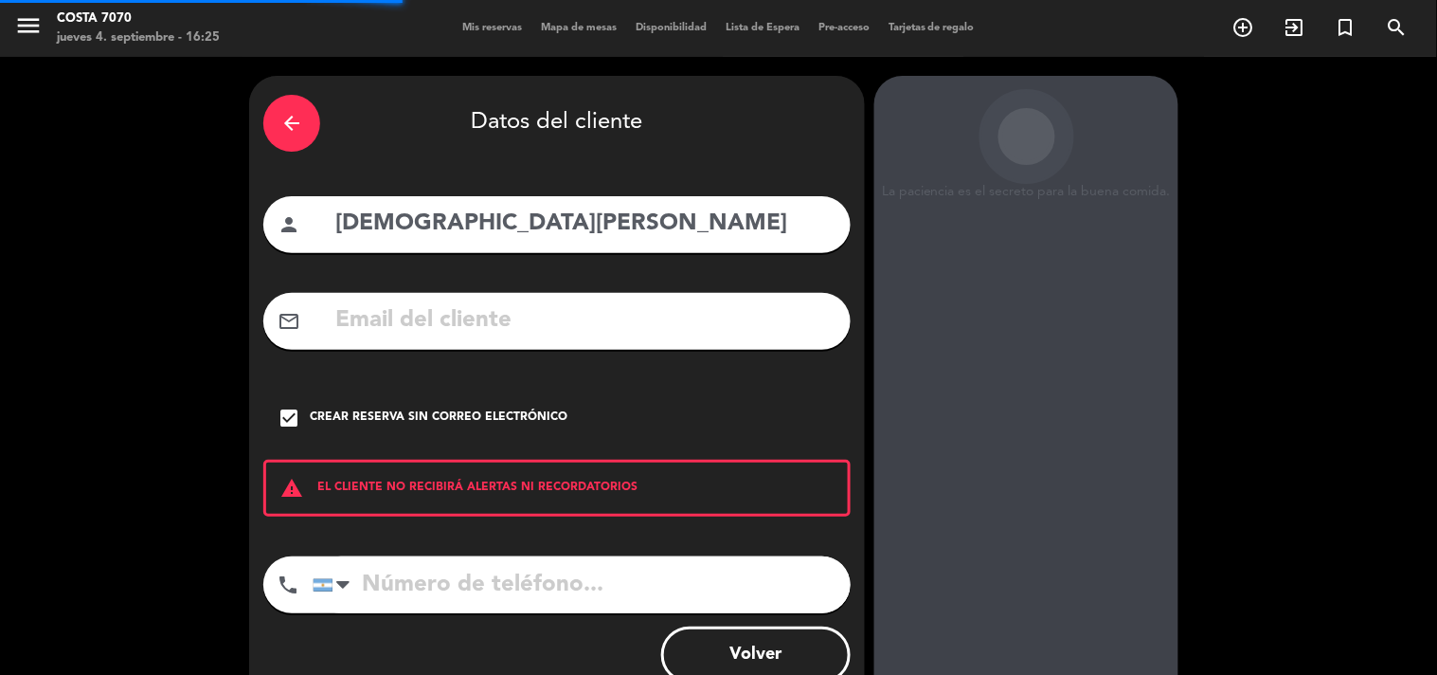
scroll to position [76, 0]
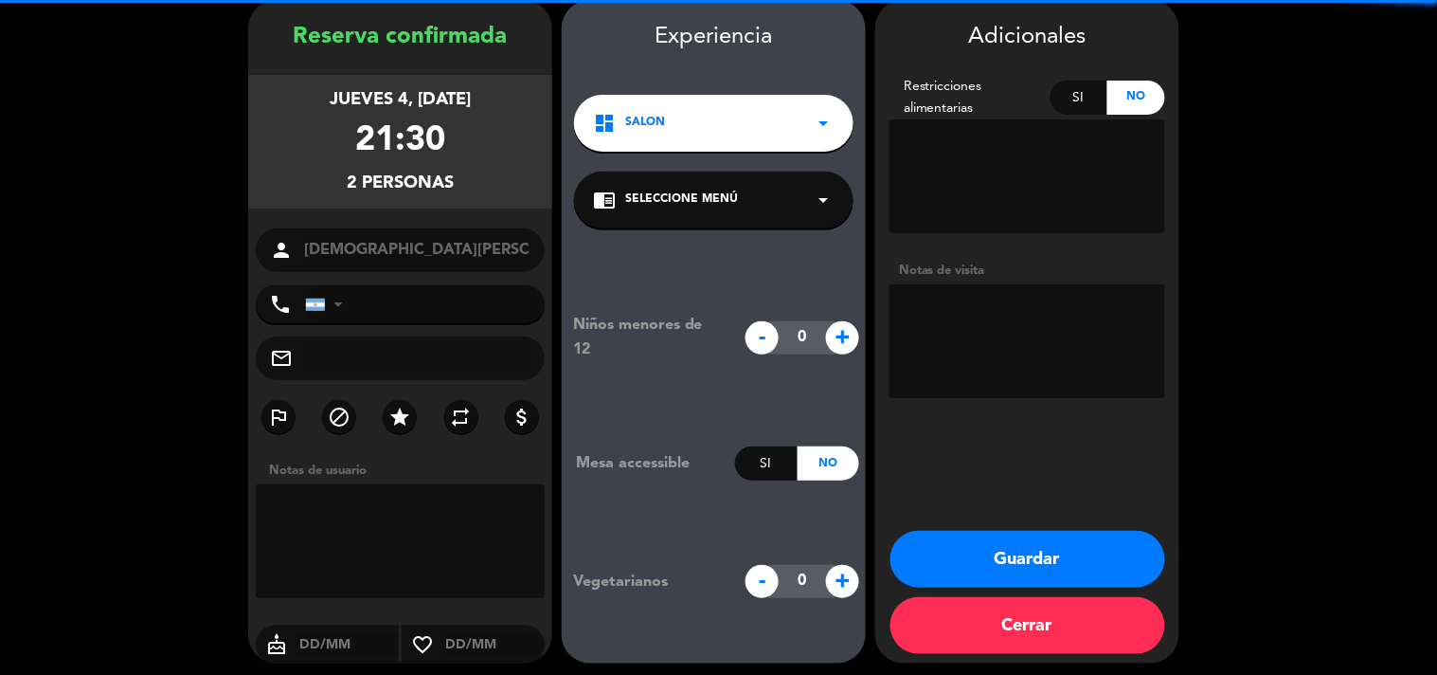
click at [1043, 354] on textarea at bounding box center [1028, 341] width 276 height 114
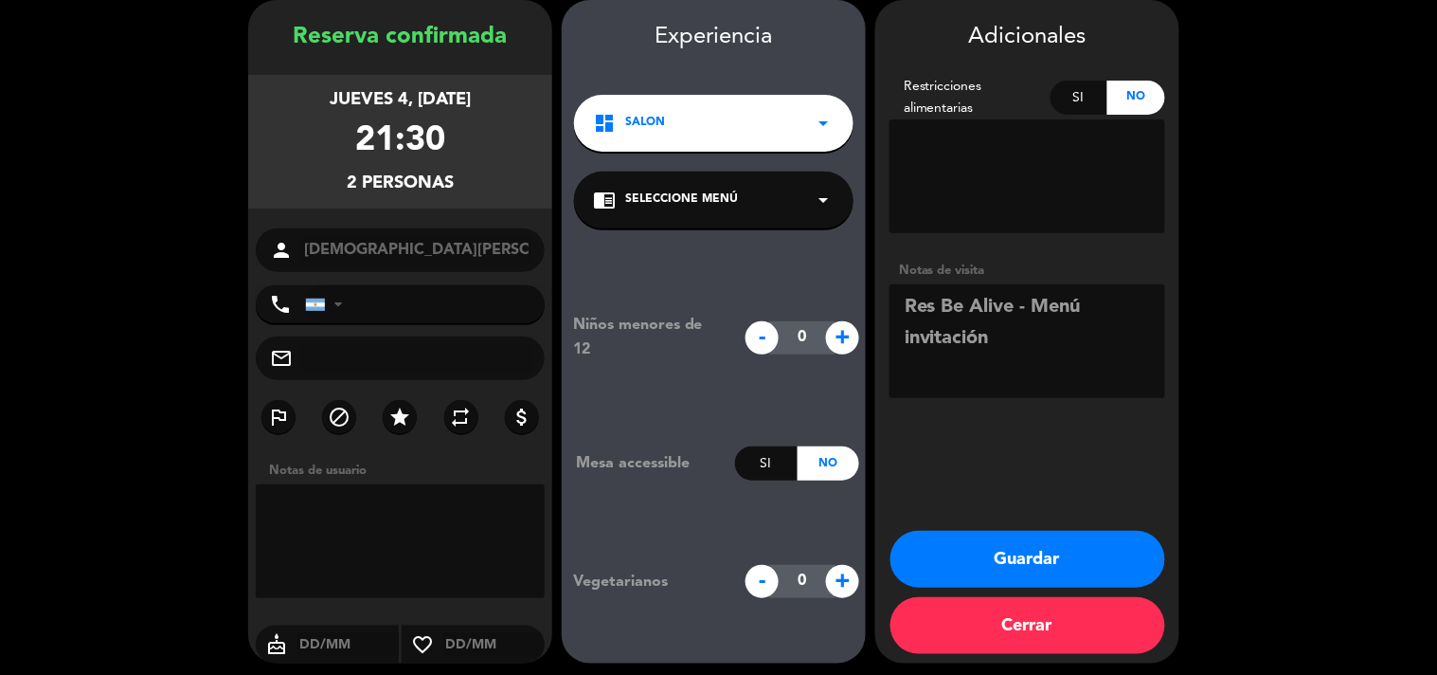
type textarea "Res Be Alive - Menú invitación"
click at [1031, 562] on button "Guardar" at bounding box center [1028, 559] width 275 height 57
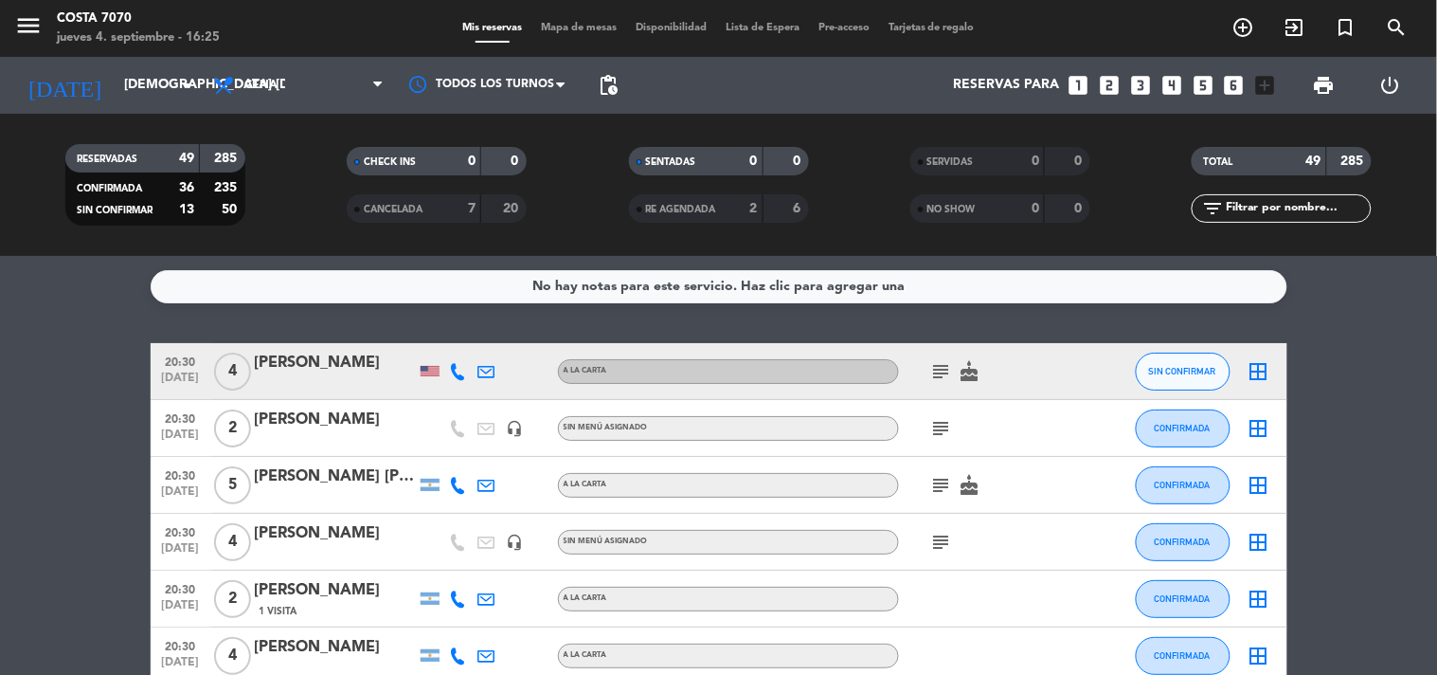
click at [1119, 88] on icon "looks_two" at bounding box center [1109, 85] width 25 height 25
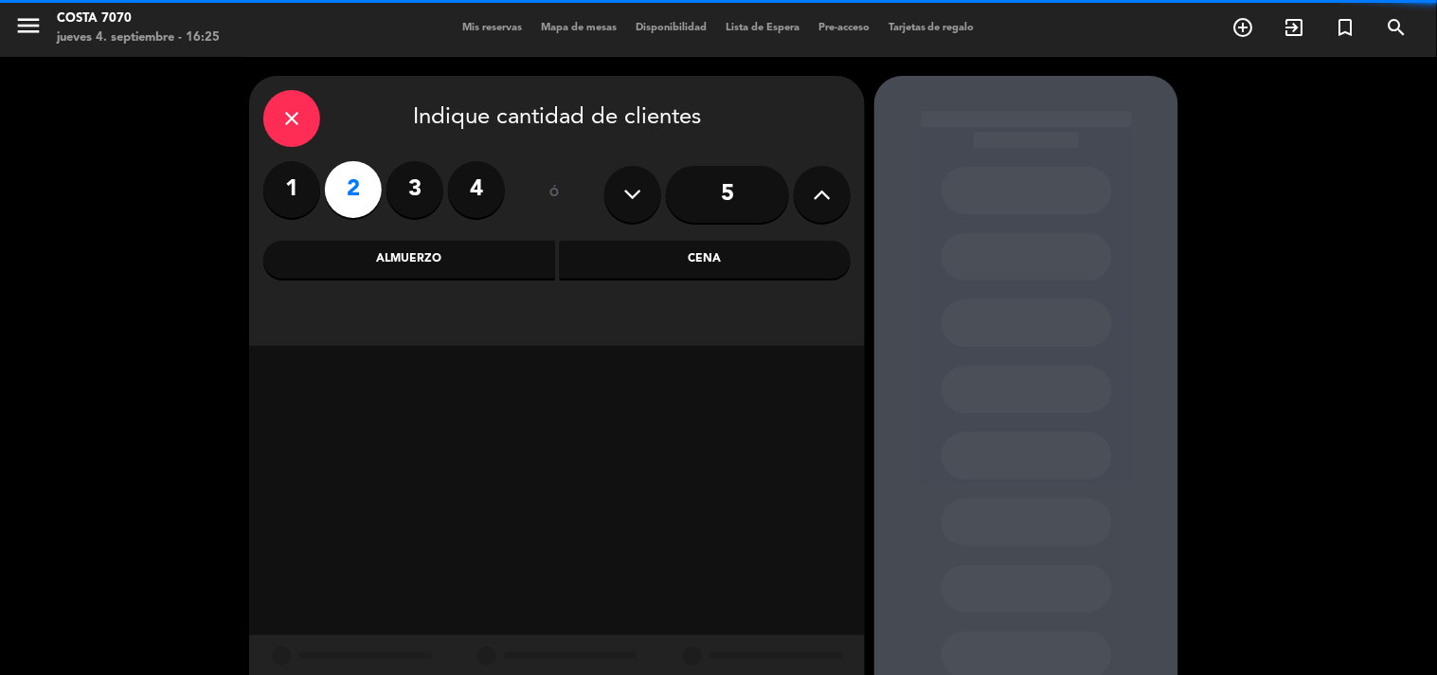
click at [749, 266] on div "Cena" at bounding box center [706, 260] width 292 height 38
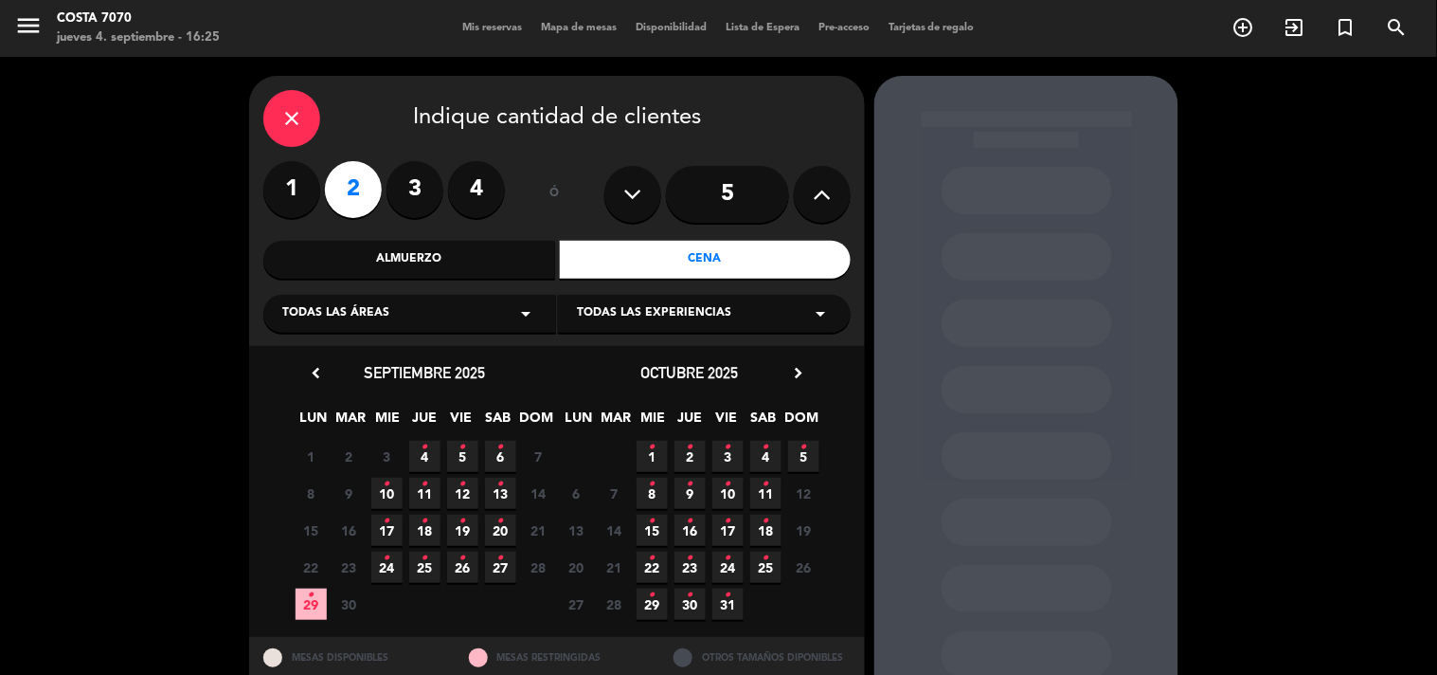
click at [429, 447] on span "4 •" at bounding box center [424, 456] width 31 height 31
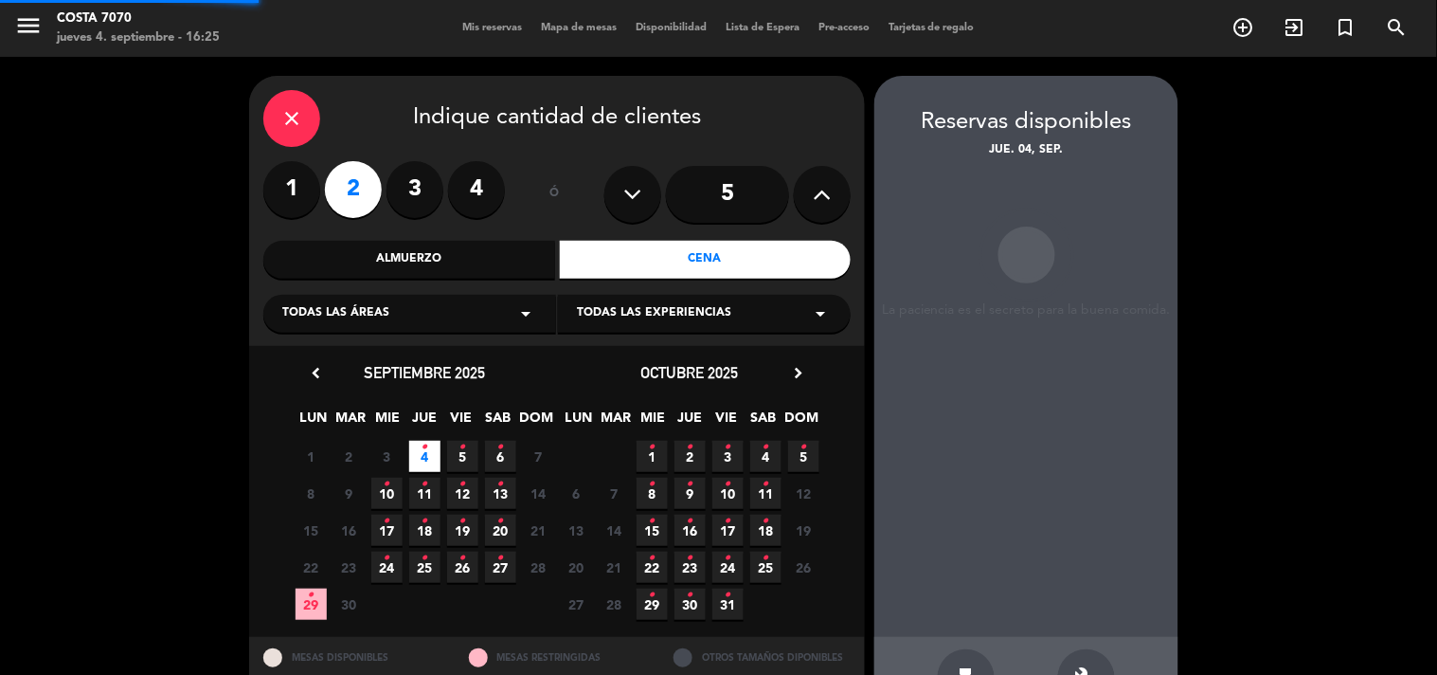
scroll to position [62, 0]
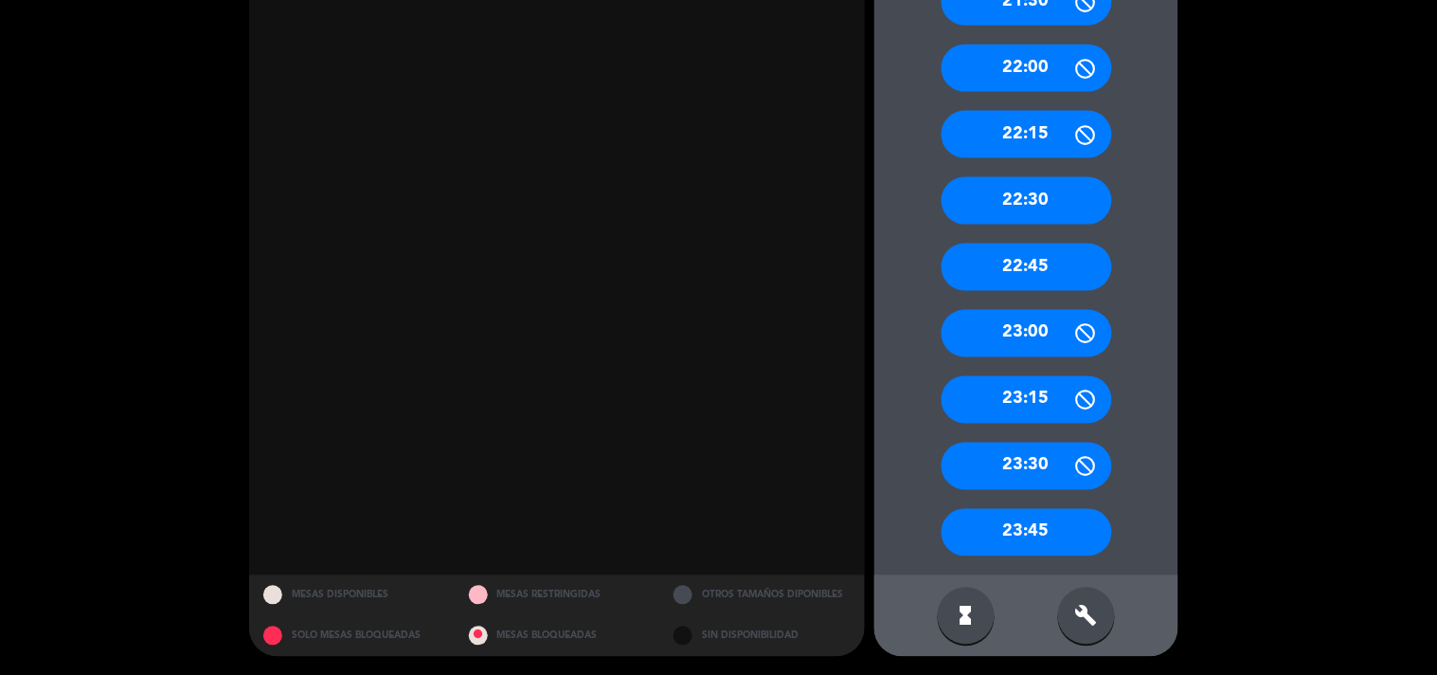
click at [1095, 619] on icon "build" at bounding box center [1087, 616] width 23 height 23
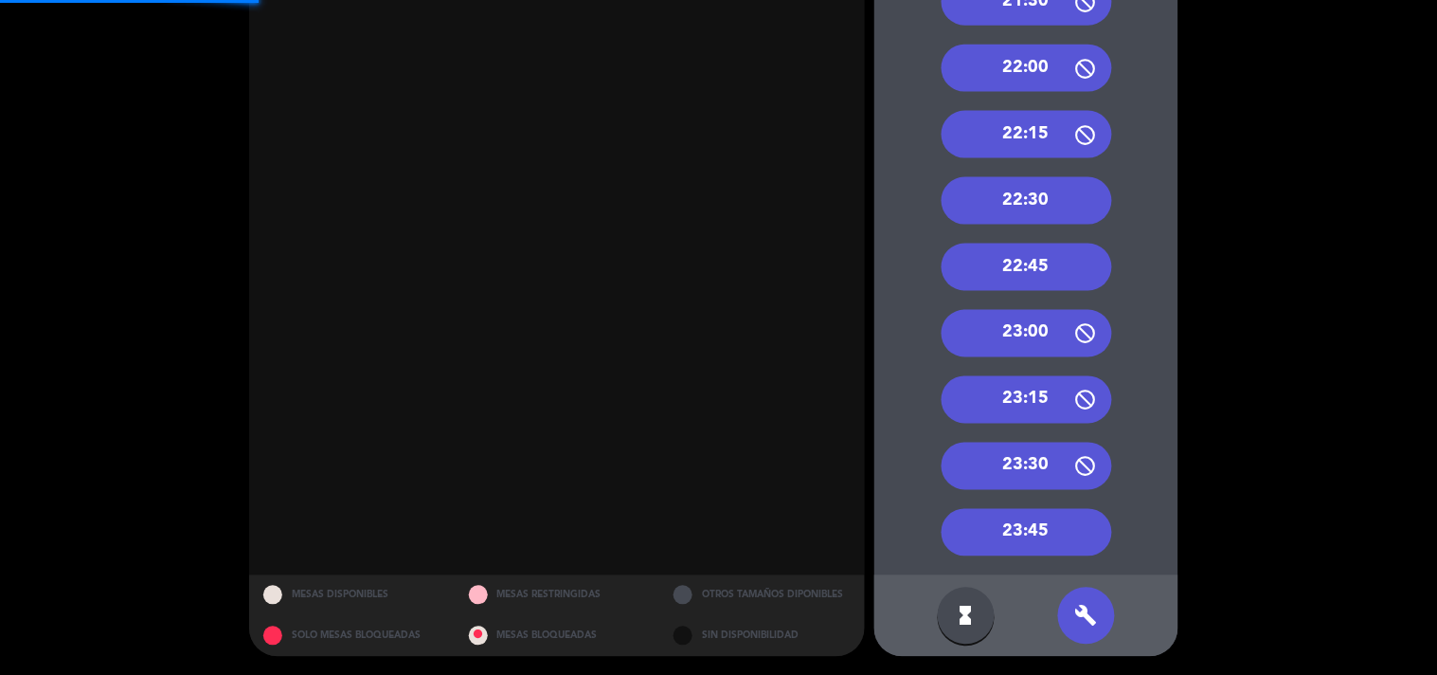
scroll to position [318, 0]
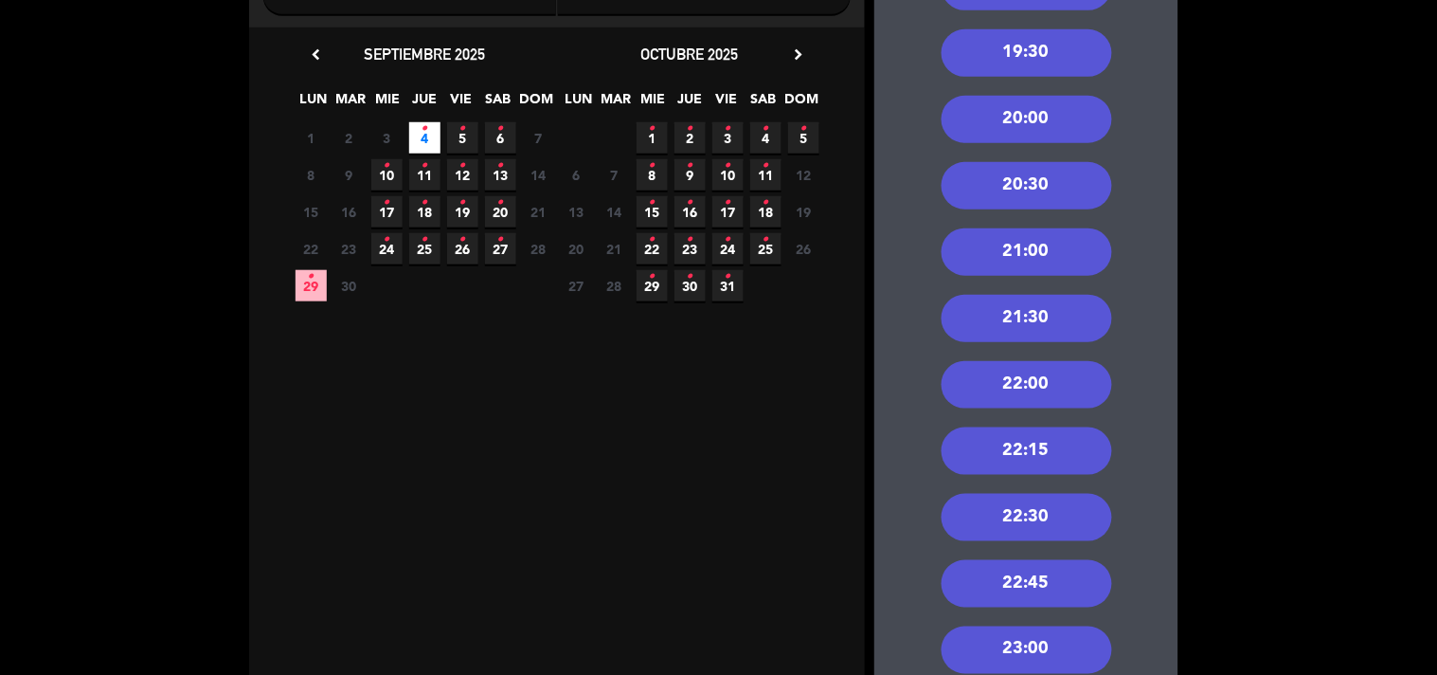
click at [1067, 308] on div "21:30" at bounding box center [1027, 318] width 171 height 47
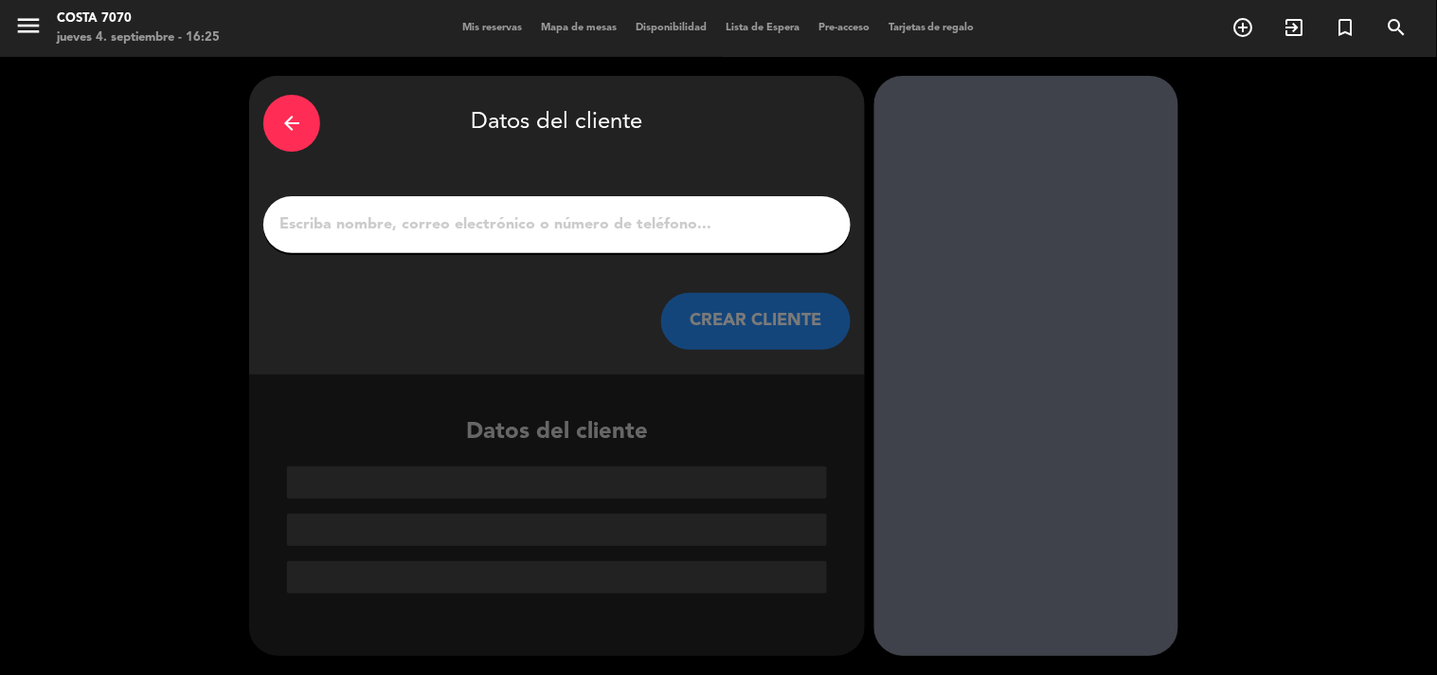
click at [649, 222] on input "1" at bounding box center [557, 224] width 559 height 27
paste input "Milagros Montero"
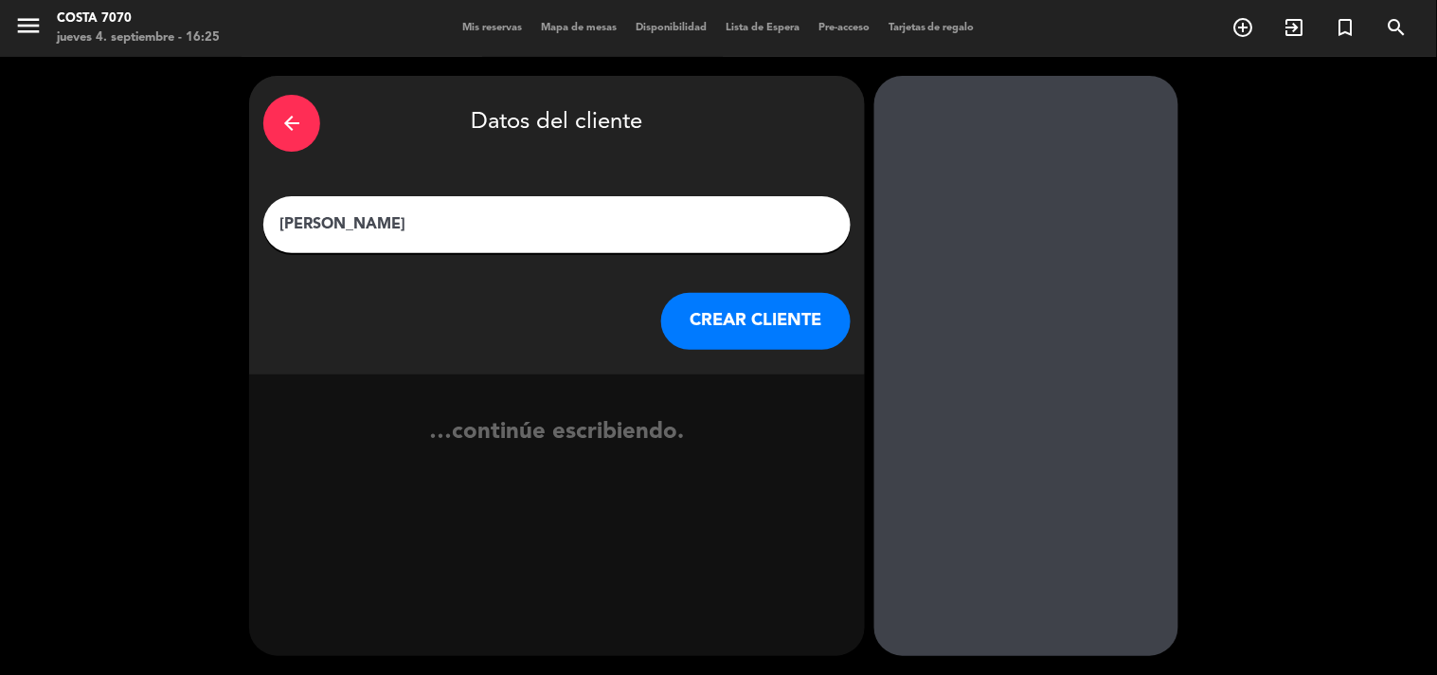
type input "Milagros Montero"
click at [716, 297] on button "CREAR CLIENTE" at bounding box center [756, 321] width 190 height 57
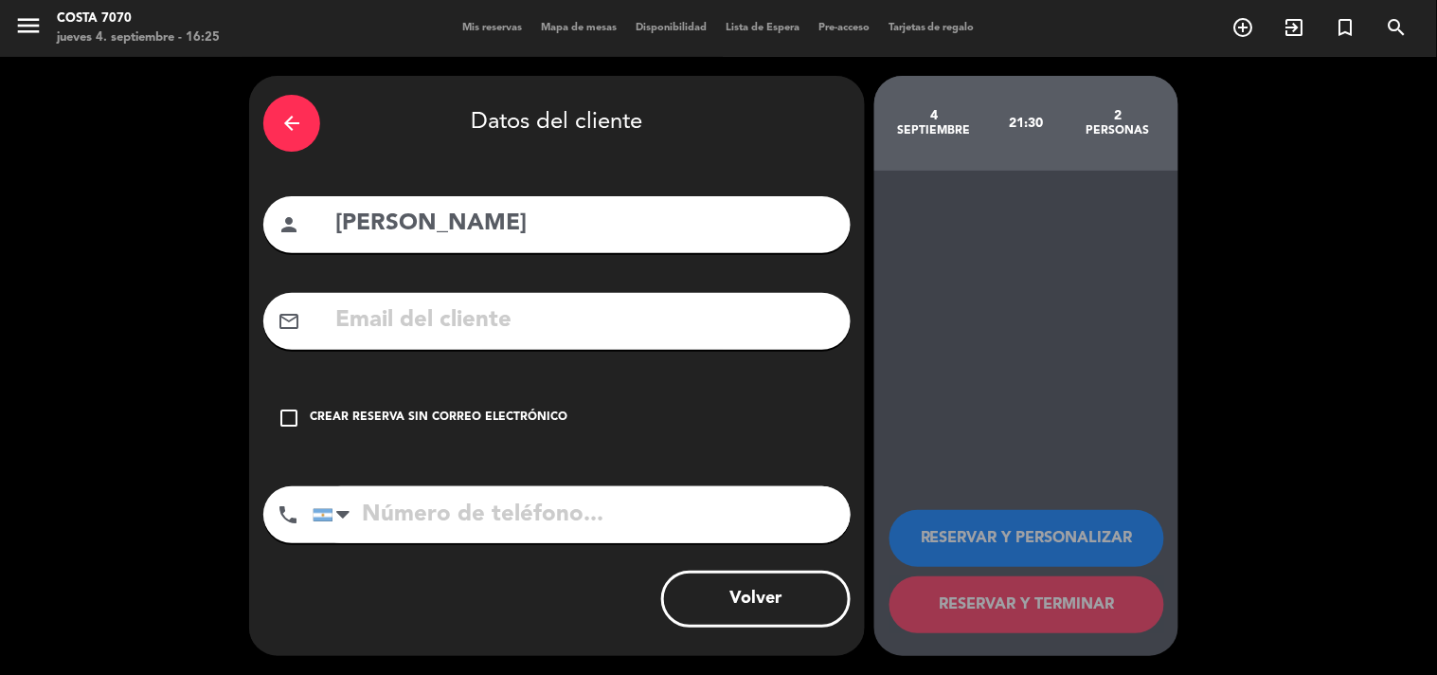
click at [547, 413] on div "Crear reserva sin correo electrónico" at bounding box center [439, 417] width 258 height 19
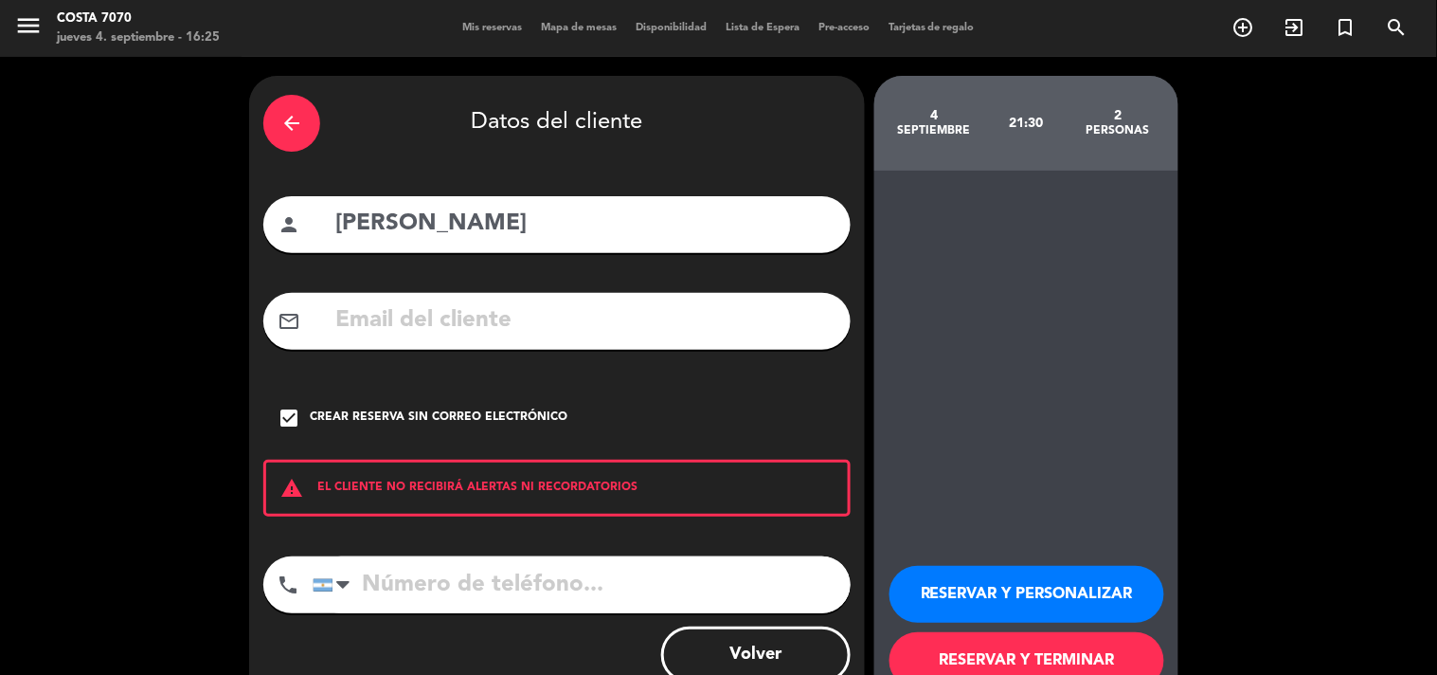
click at [951, 580] on button "RESERVAR Y PERSONALIZAR" at bounding box center [1027, 594] width 275 height 57
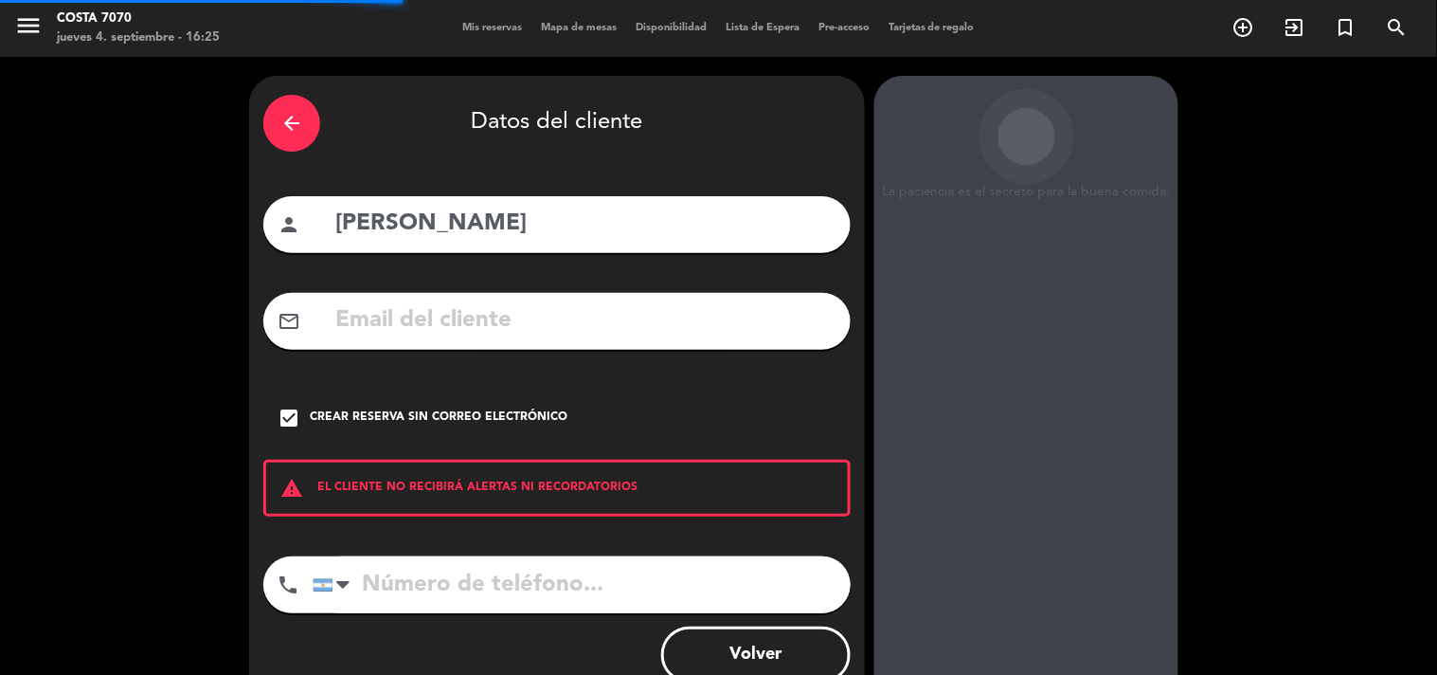
scroll to position [76, 0]
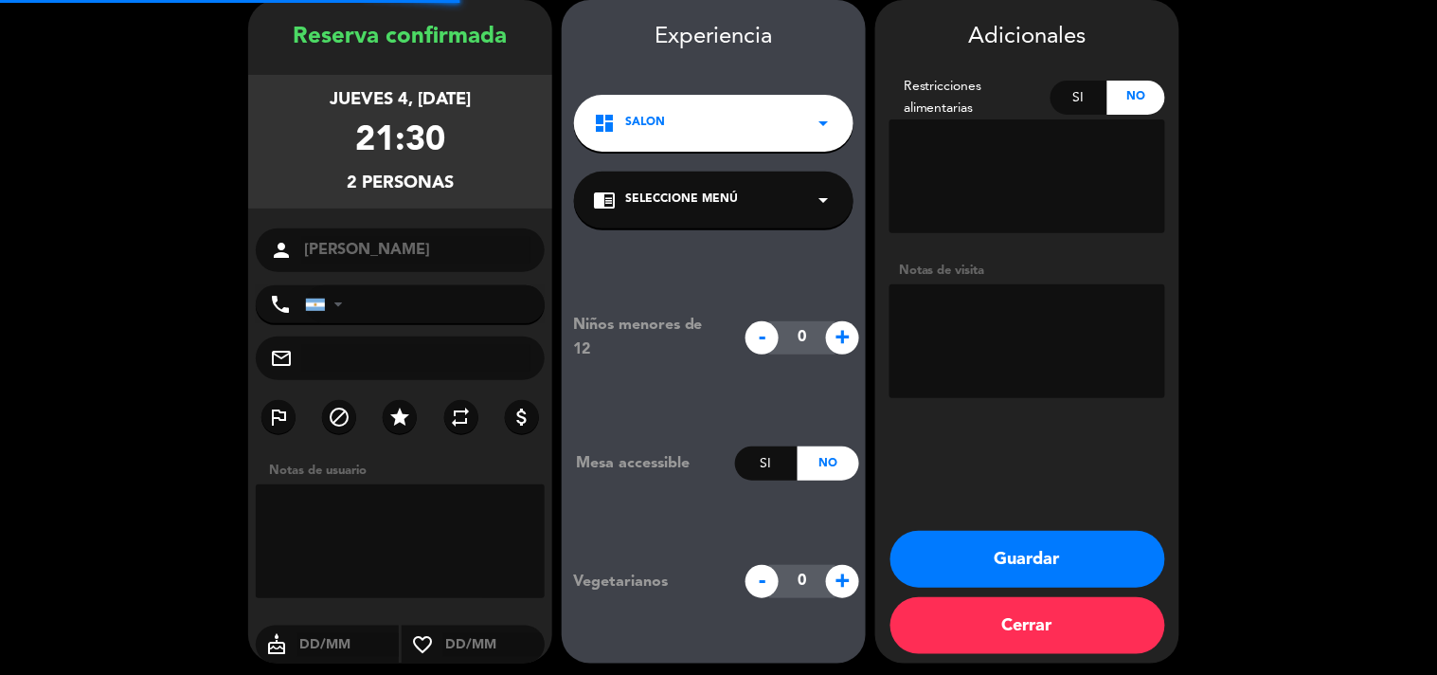
click at [1049, 313] on textarea at bounding box center [1028, 341] width 276 height 114
type textarea "Res Be Alive - Menú invitación"
click at [917, 547] on button "Guardar" at bounding box center [1028, 559] width 275 height 57
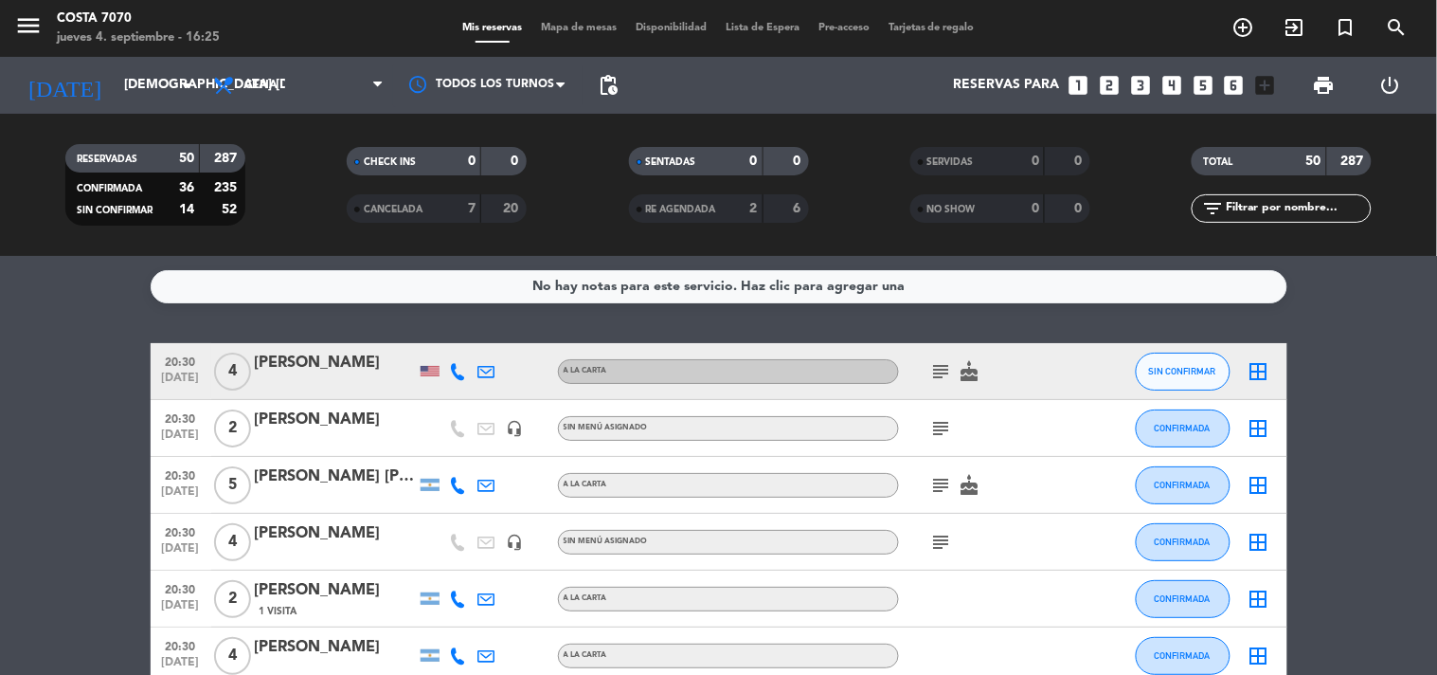
click at [1172, 81] on icon "looks_4" at bounding box center [1172, 85] width 25 height 25
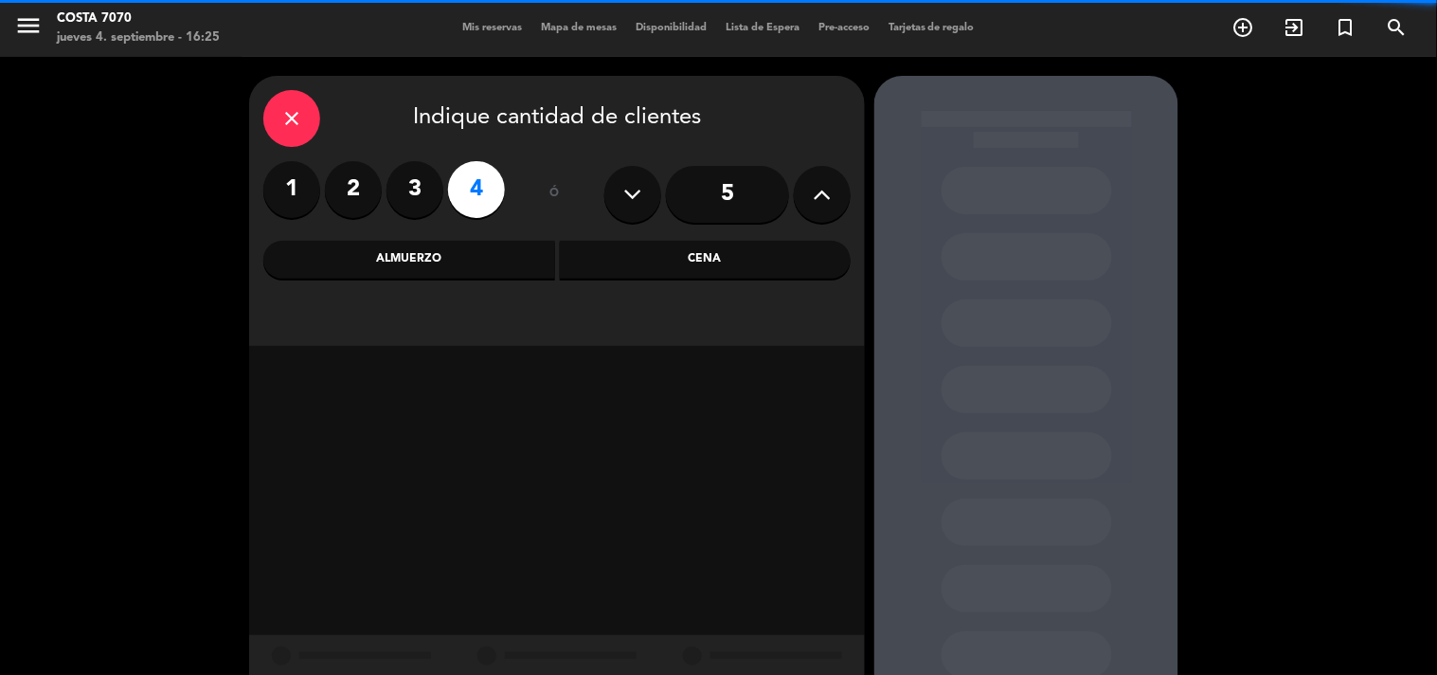
click at [745, 271] on div "Cena" at bounding box center [706, 260] width 292 height 38
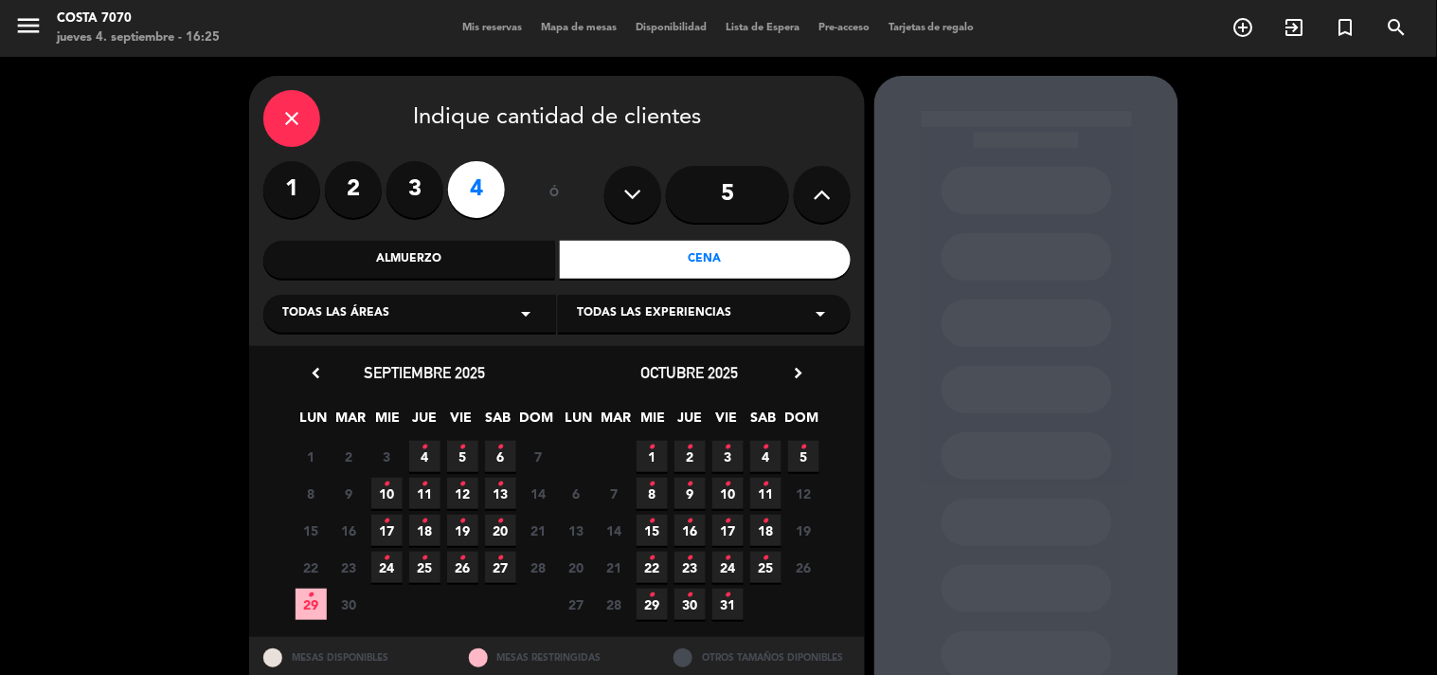
click at [422, 452] on icon "•" at bounding box center [425, 447] width 7 height 30
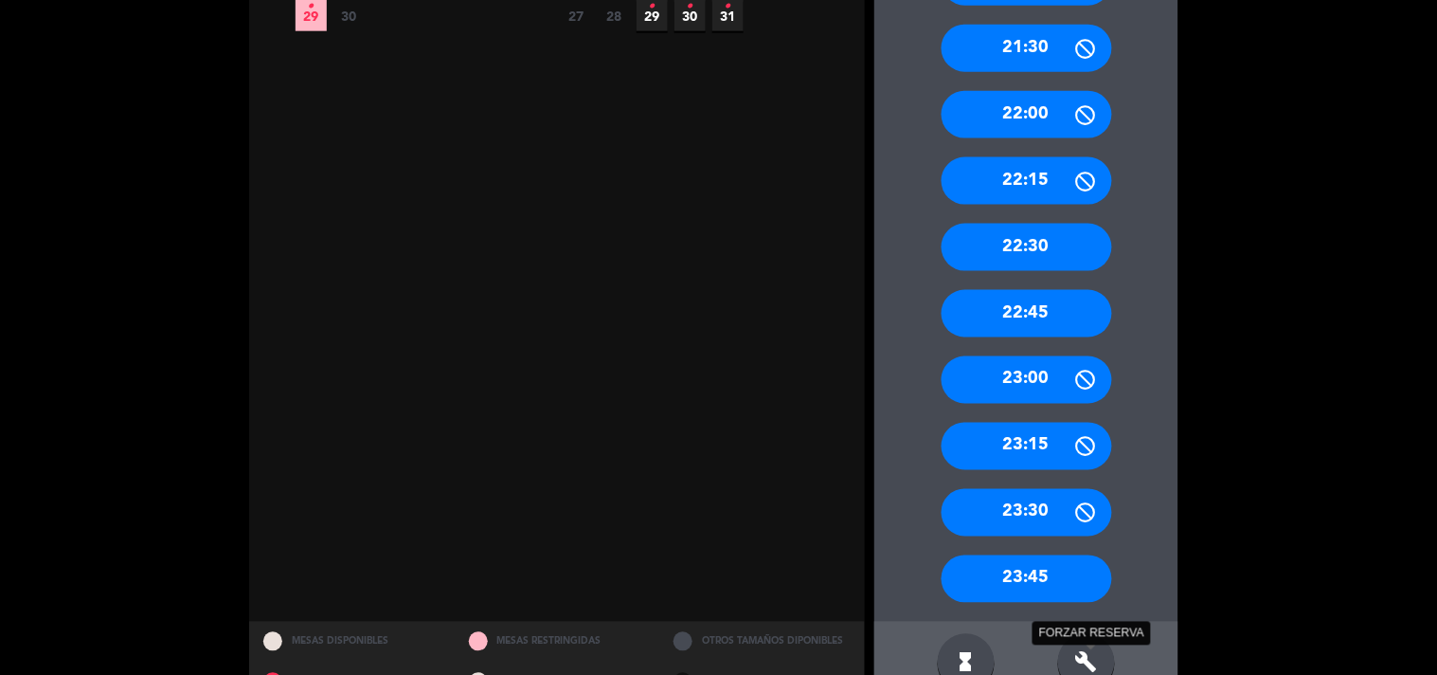
click at [1090, 655] on icon "build" at bounding box center [1087, 662] width 23 height 23
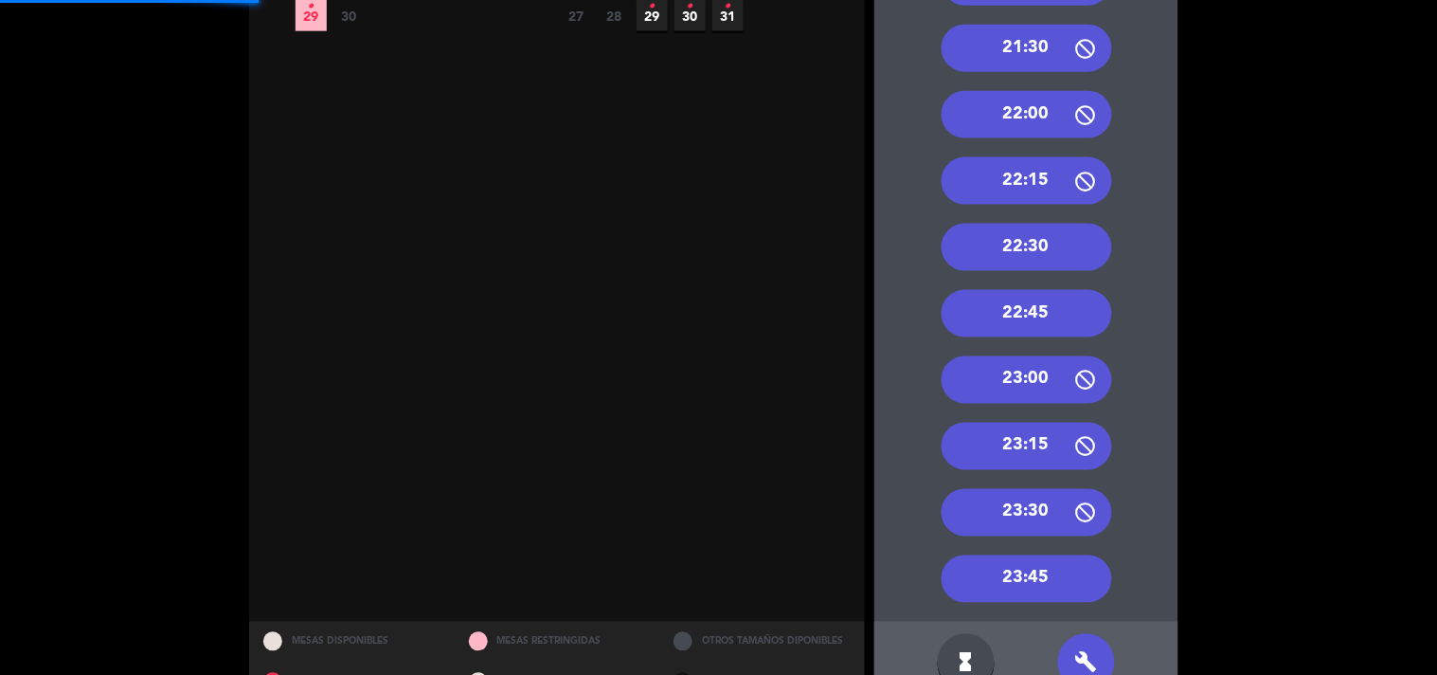
scroll to position [377, 0]
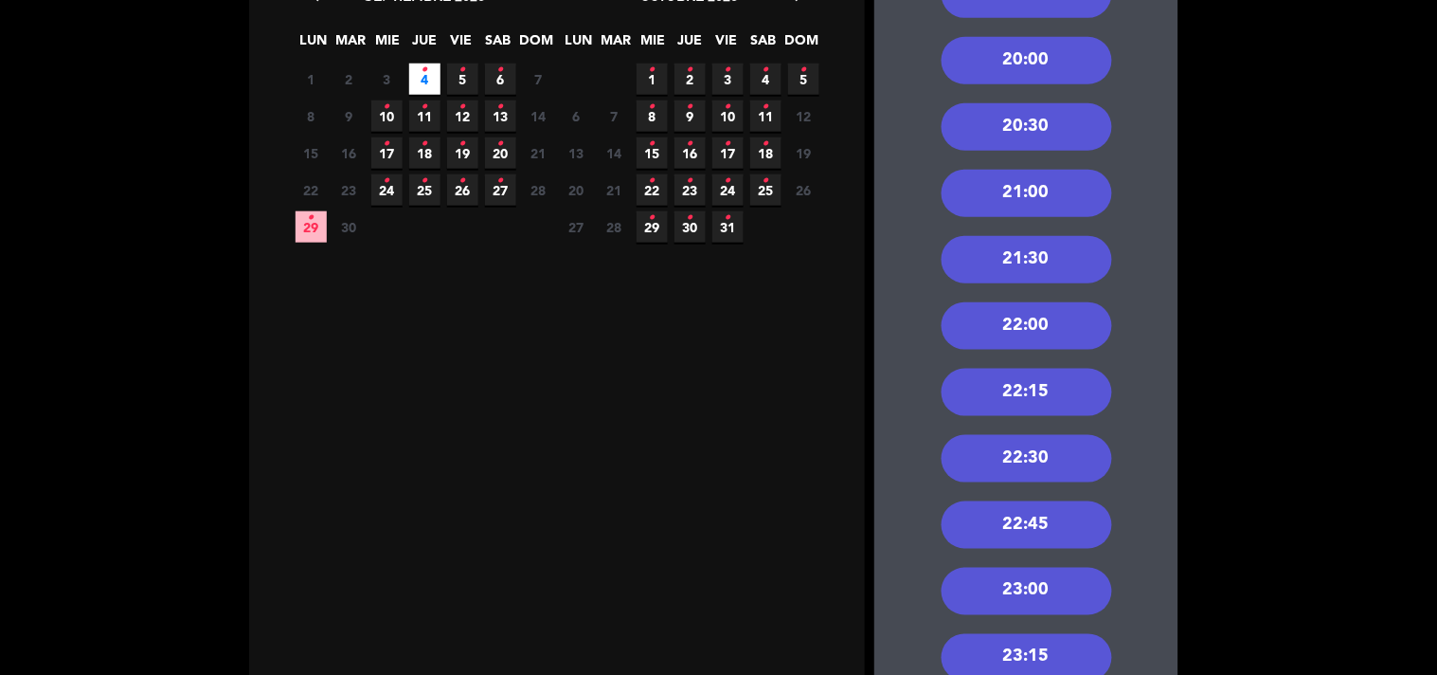
drag, startPoint x: 1039, startPoint y: 339, endPoint x: 837, endPoint y: 272, distance: 213.7
click at [1039, 339] on div "22:00" at bounding box center [1027, 325] width 171 height 47
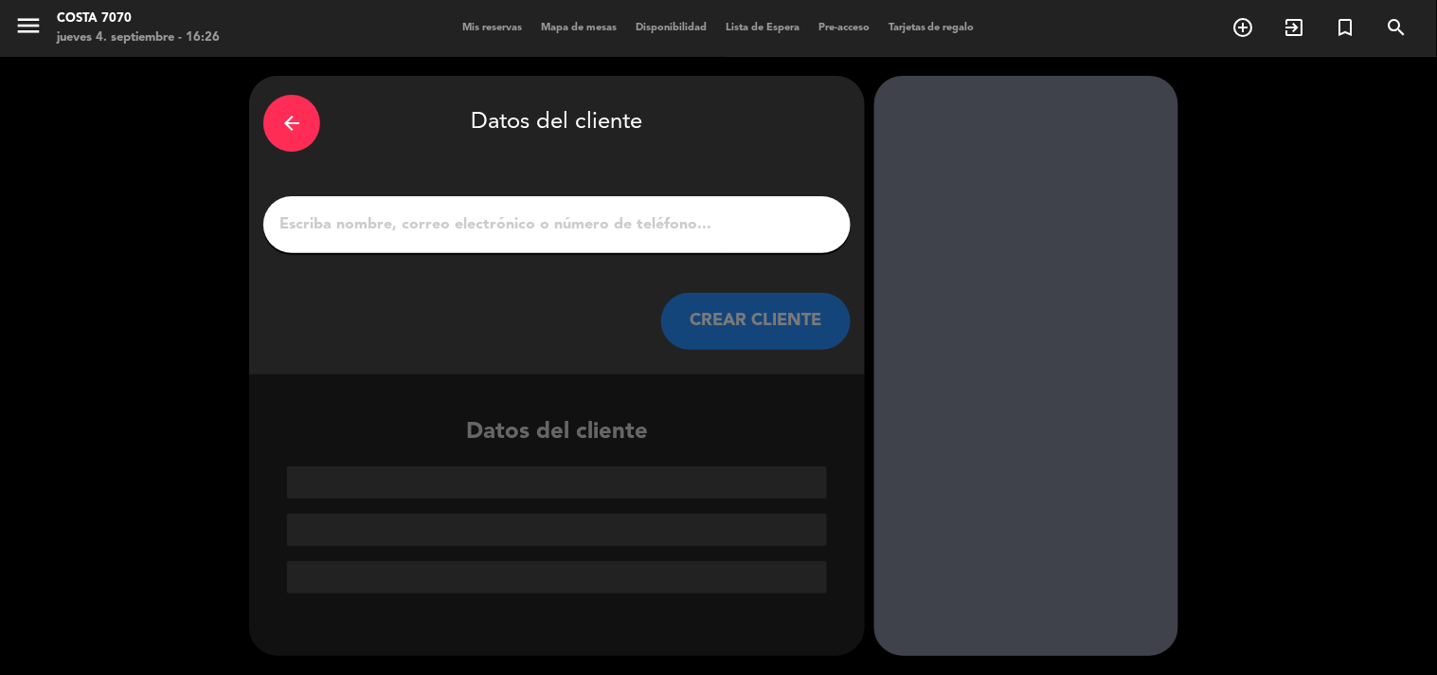
click at [447, 213] on input "1" at bounding box center [557, 224] width 559 height 27
paste input "Pia Polonuer"
type input "Pia Polonuer"
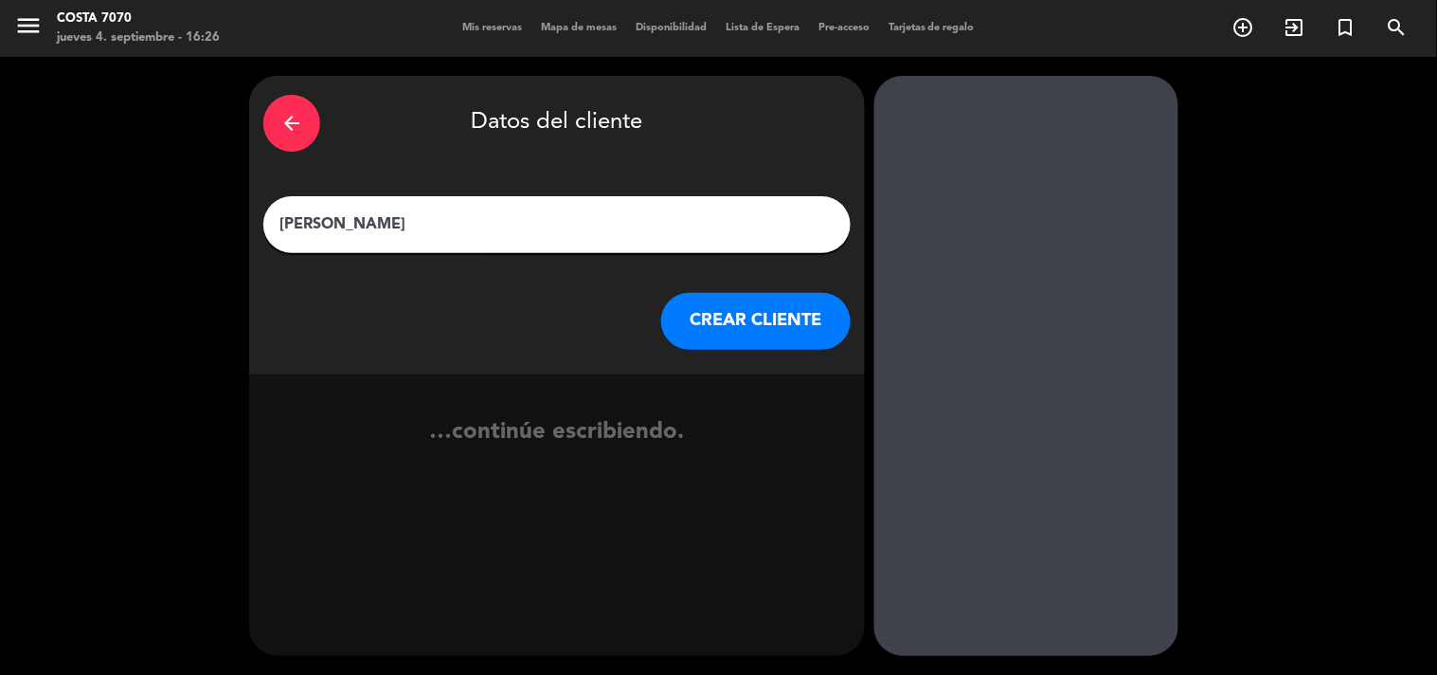
click at [779, 326] on button "CREAR CLIENTE" at bounding box center [756, 321] width 190 height 57
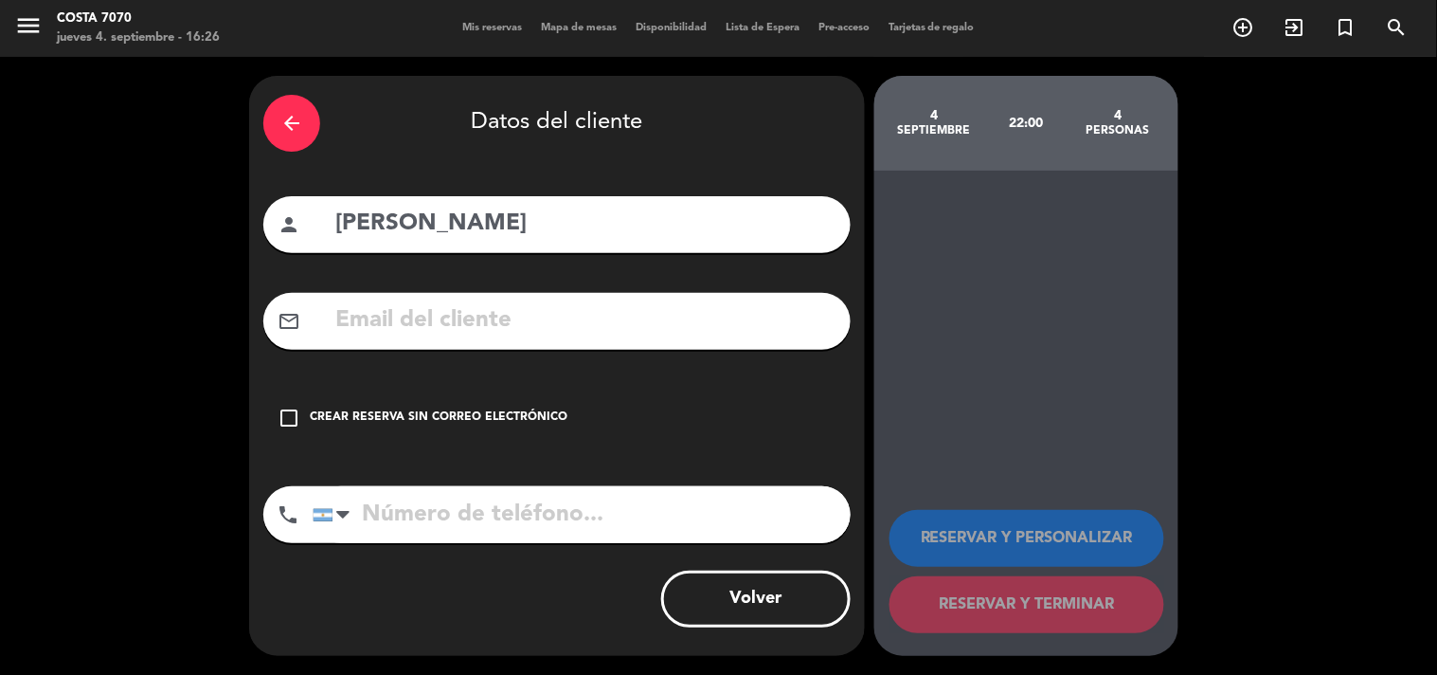
click at [507, 425] on div "Crear reserva sin correo electrónico" at bounding box center [439, 417] width 258 height 19
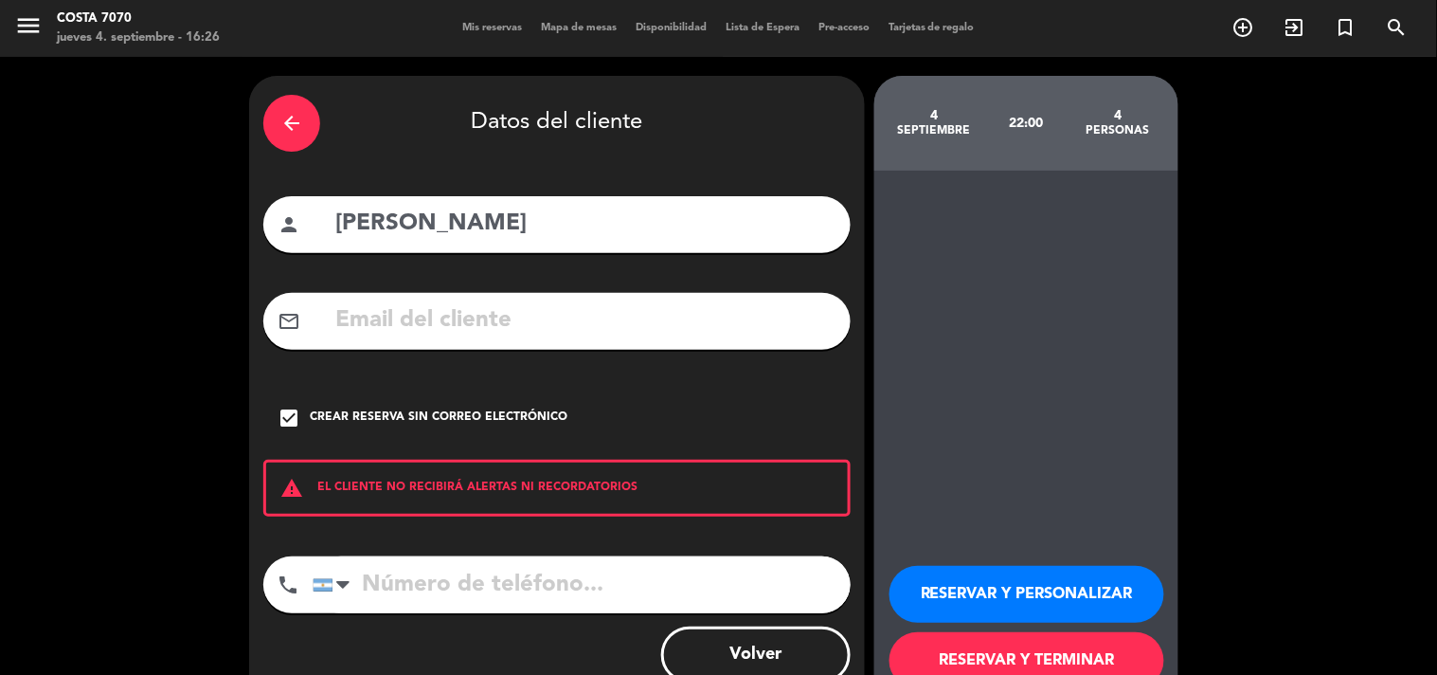
click at [930, 578] on button "RESERVAR Y PERSONALIZAR" at bounding box center [1027, 594] width 275 height 57
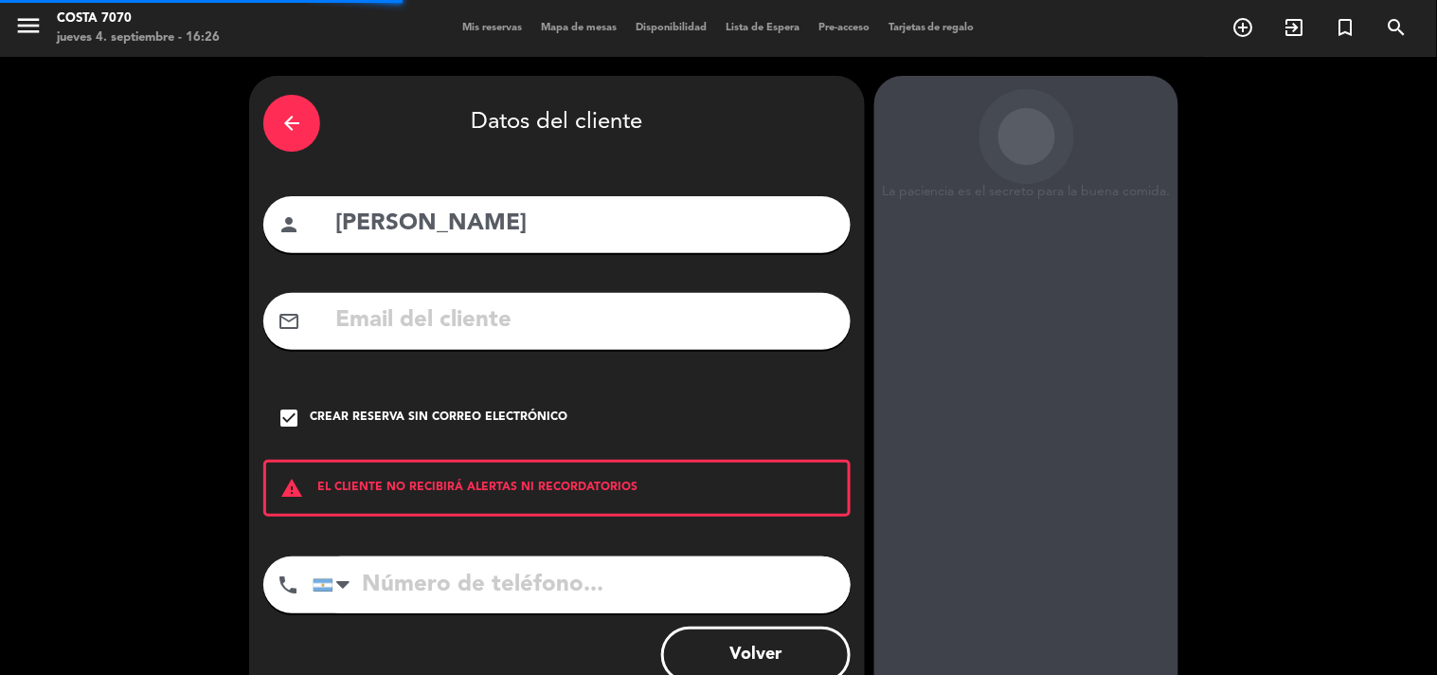
scroll to position [76, 0]
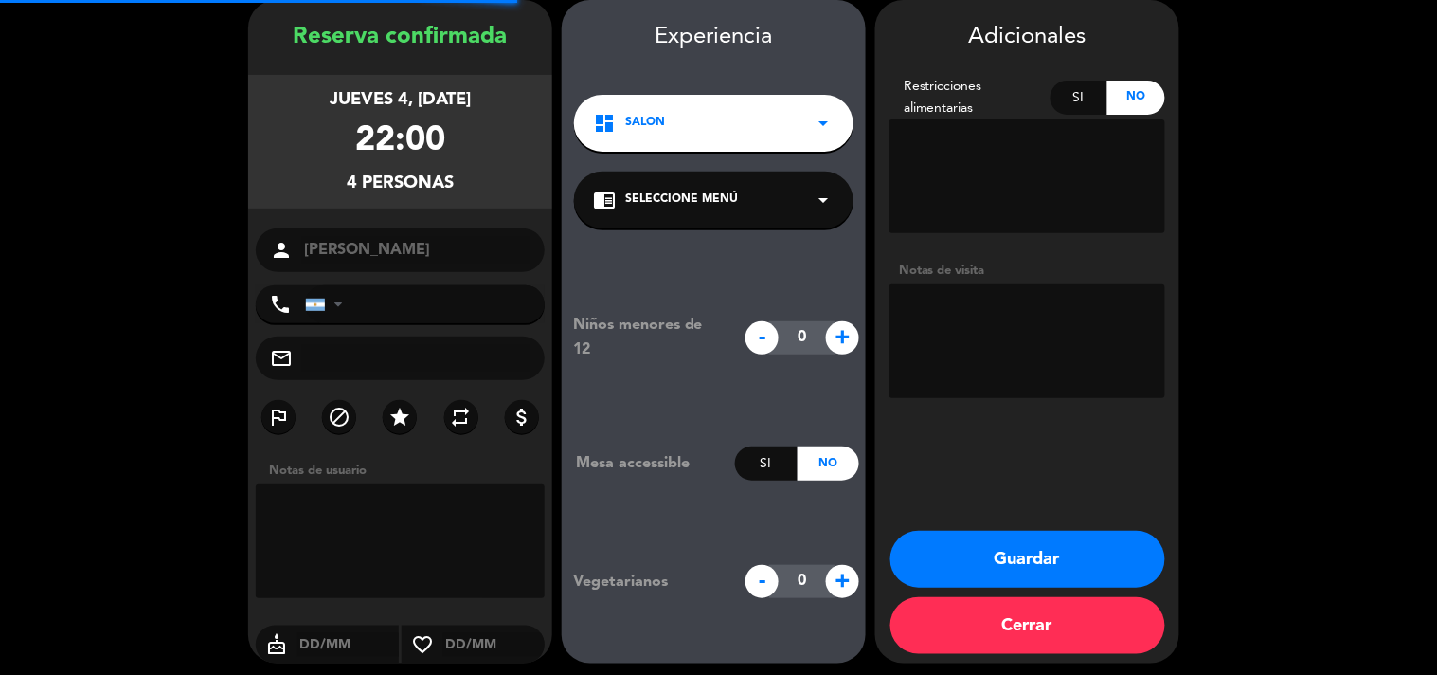
click at [986, 360] on textarea at bounding box center [1028, 341] width 276 height 114
type textarea "Res Be Alive - Menú invitación"
click at [1006, 564] on button "Guardar" at bounding box center [1028, 559] width 275 height 57
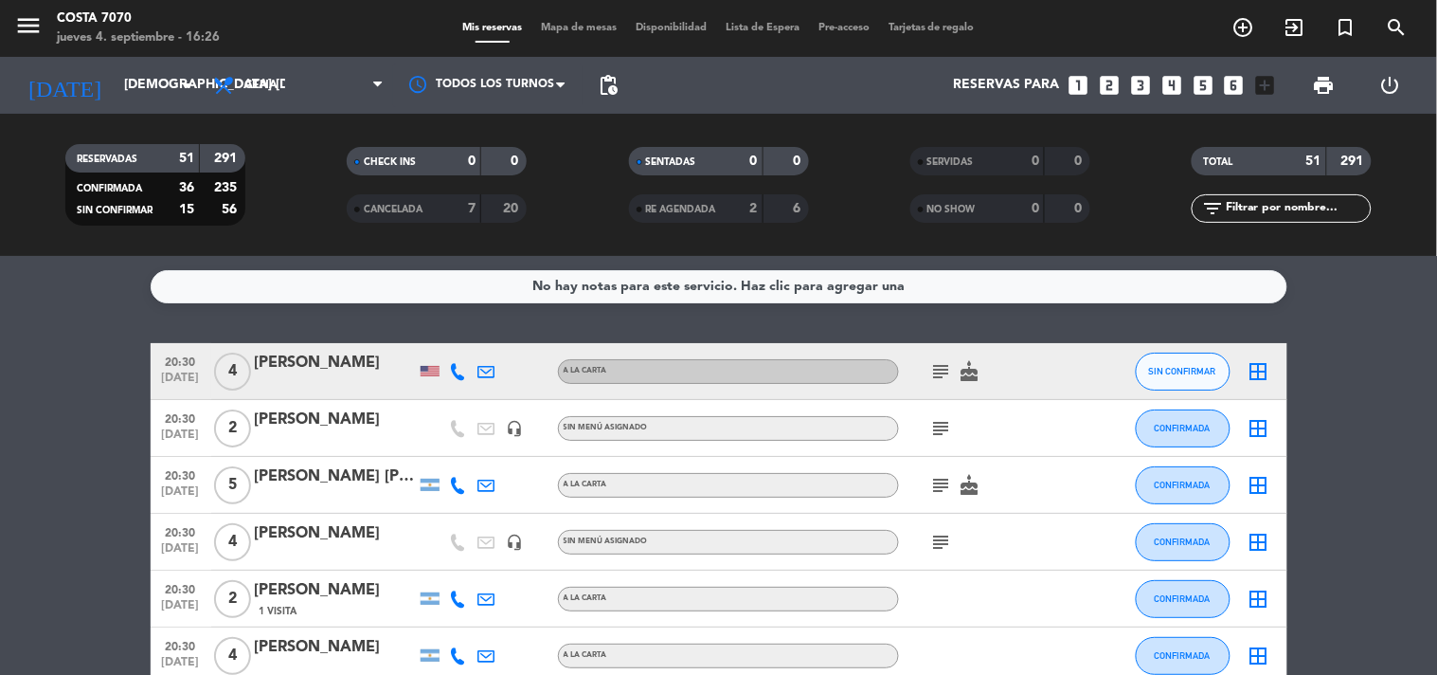
click at [1145, 91] on icon "looks_3" at bounding box center [1141, 85] width 25 height 25
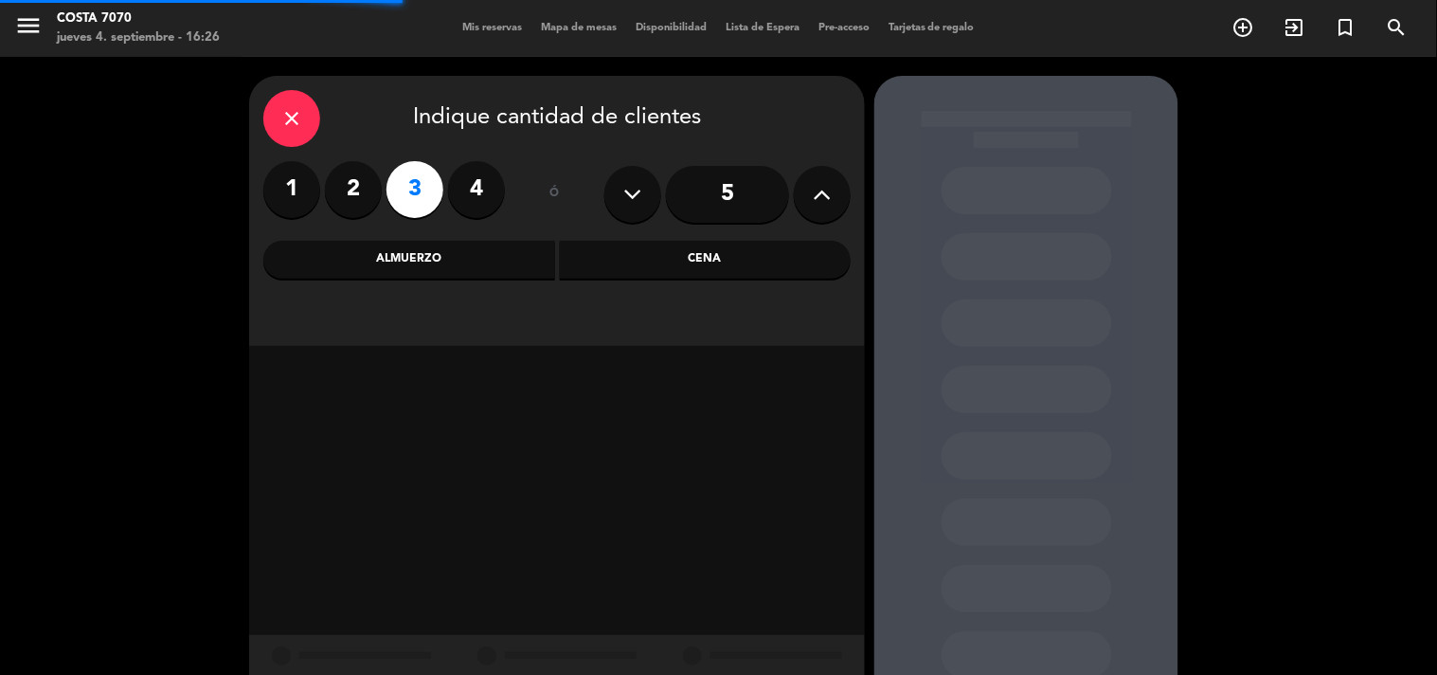
click at [716, 271] on div "Cena" at bounding box center [706, 260] width 292 height 38
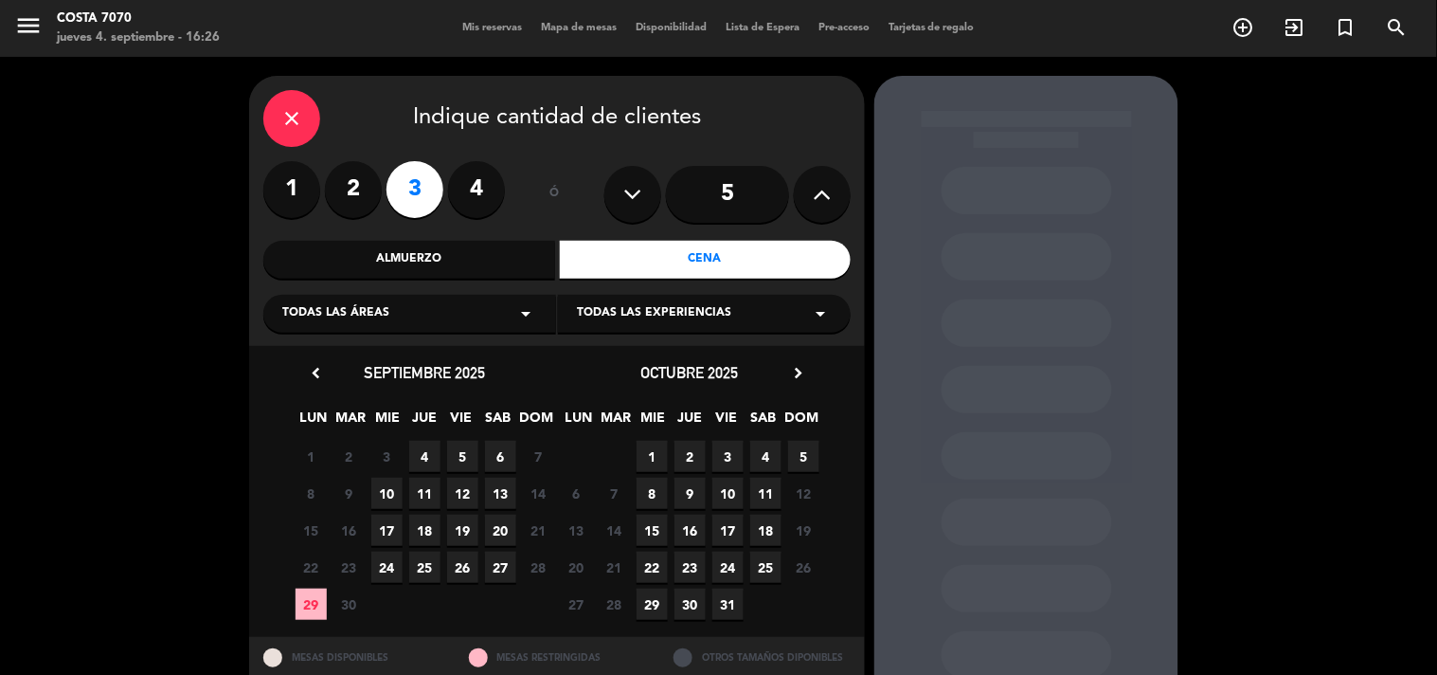
click at [424, 450] on span "4" at bounding box center [424, 456] width 31 height 31
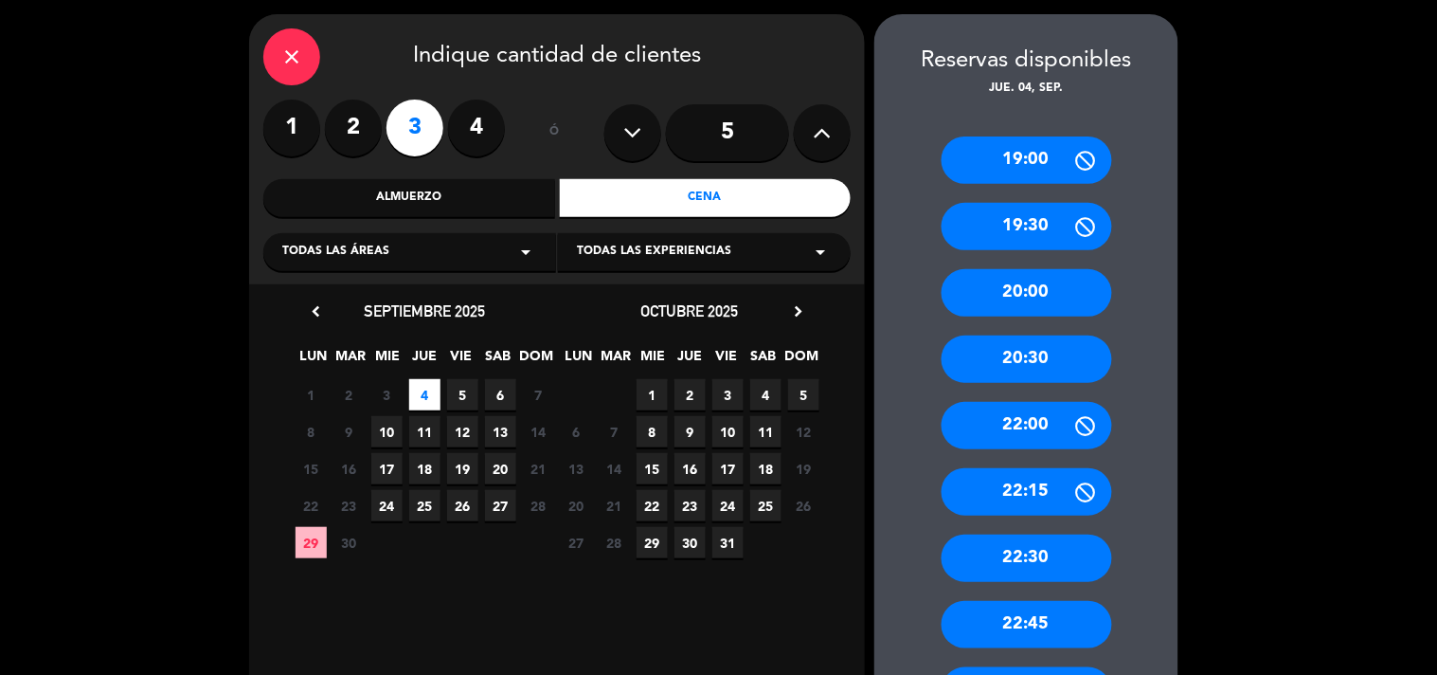
scroll to position [419, 0]
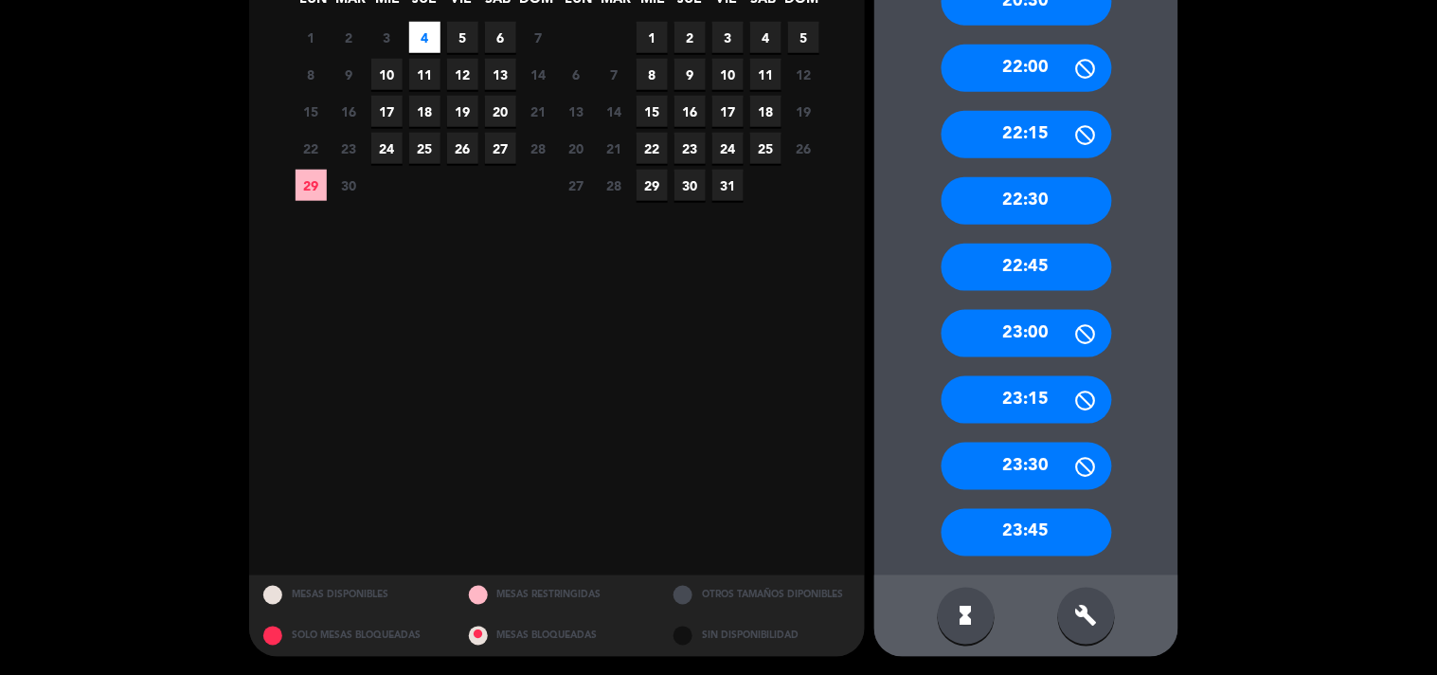
click at [1097, 633] on div "build" at bounding box center [1086, 615] width 57 height 57
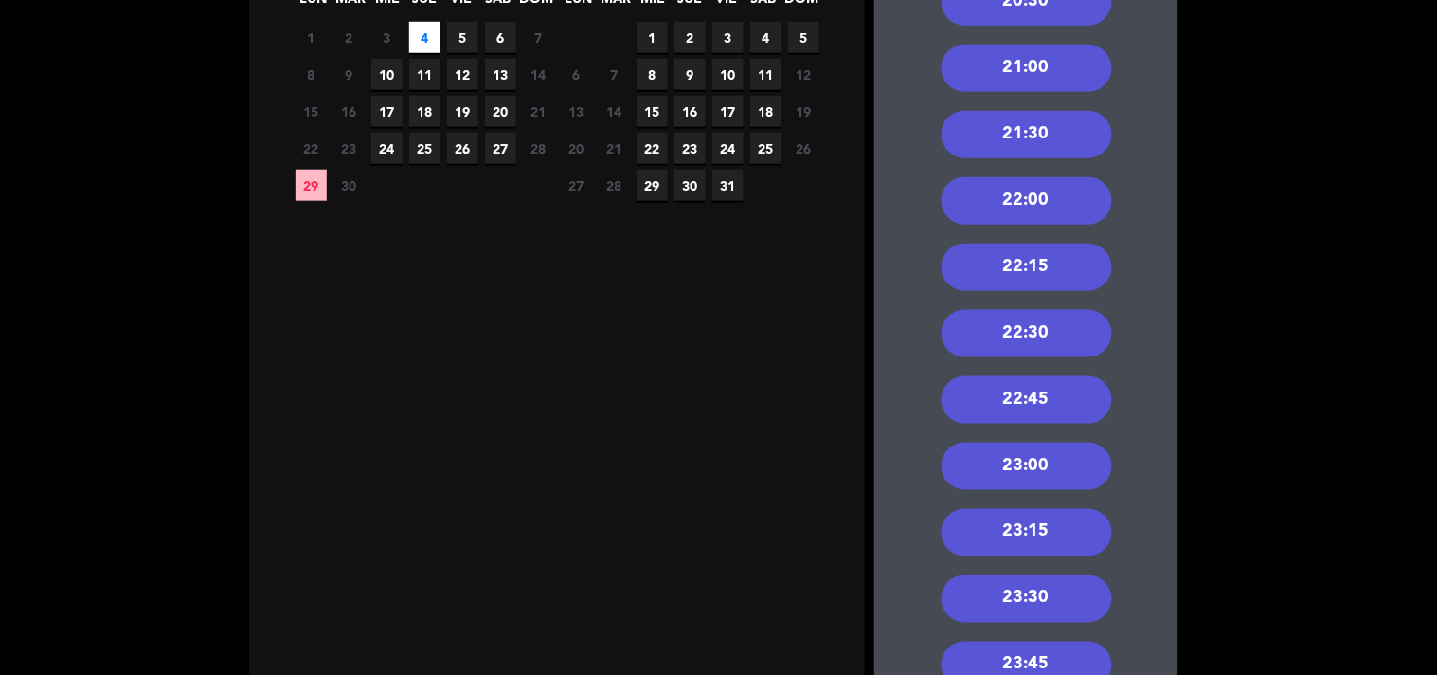
click at [1040, 145] on div "21:30" at bounding box center [1027, 134] width 171 height 47
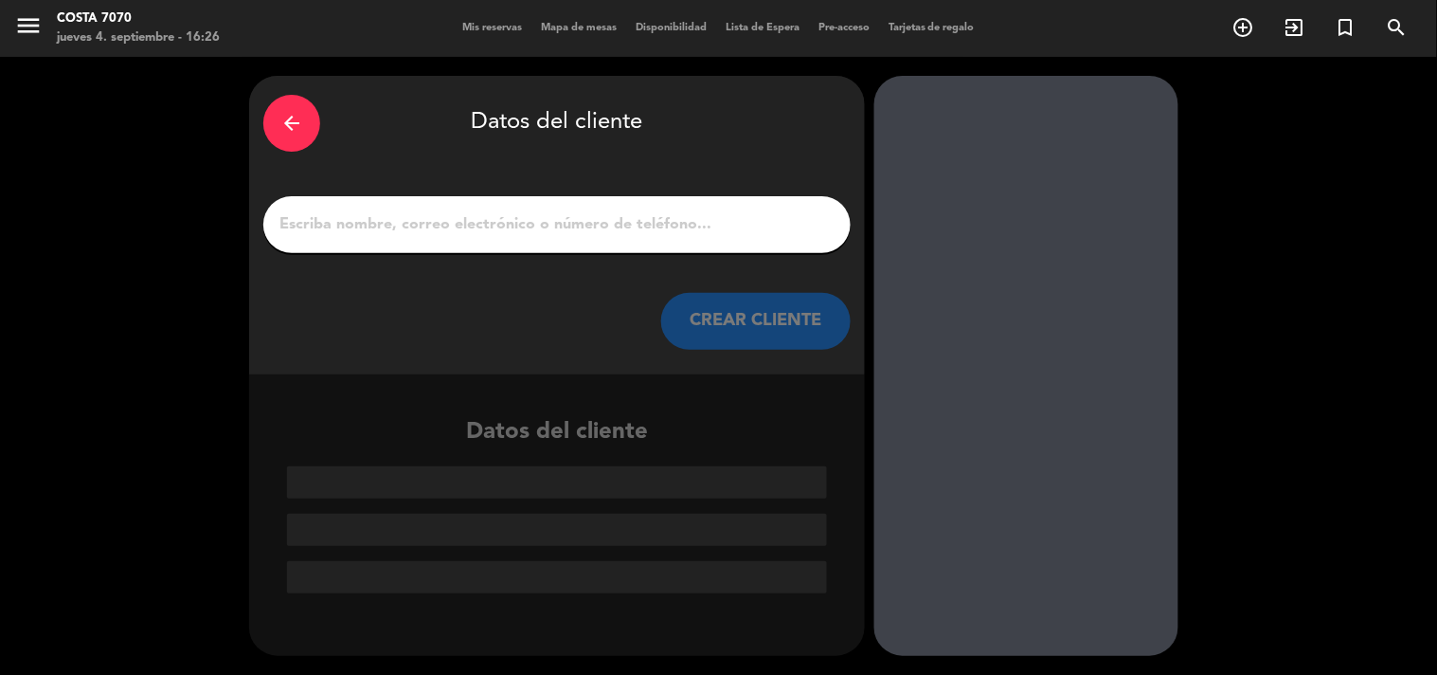
click at [780, 233] on input "1" at bounding box center [557, 224] width 559 height 27
paste input "Azul Ruiz guiñazu"
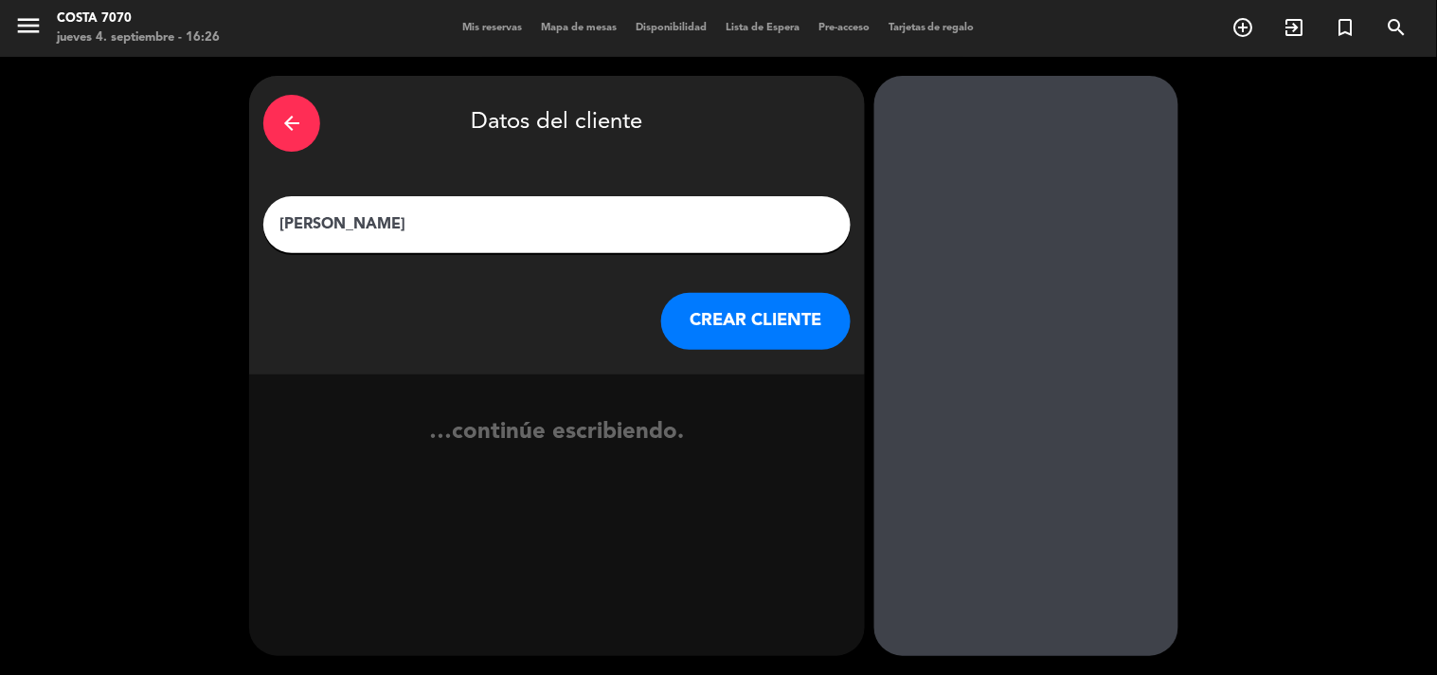
type input "Azul Ruiz guiñazu"
click at [774, 317] on button "CREAR CLIENTE" at bounding box center [756, 321] width 190 height 57
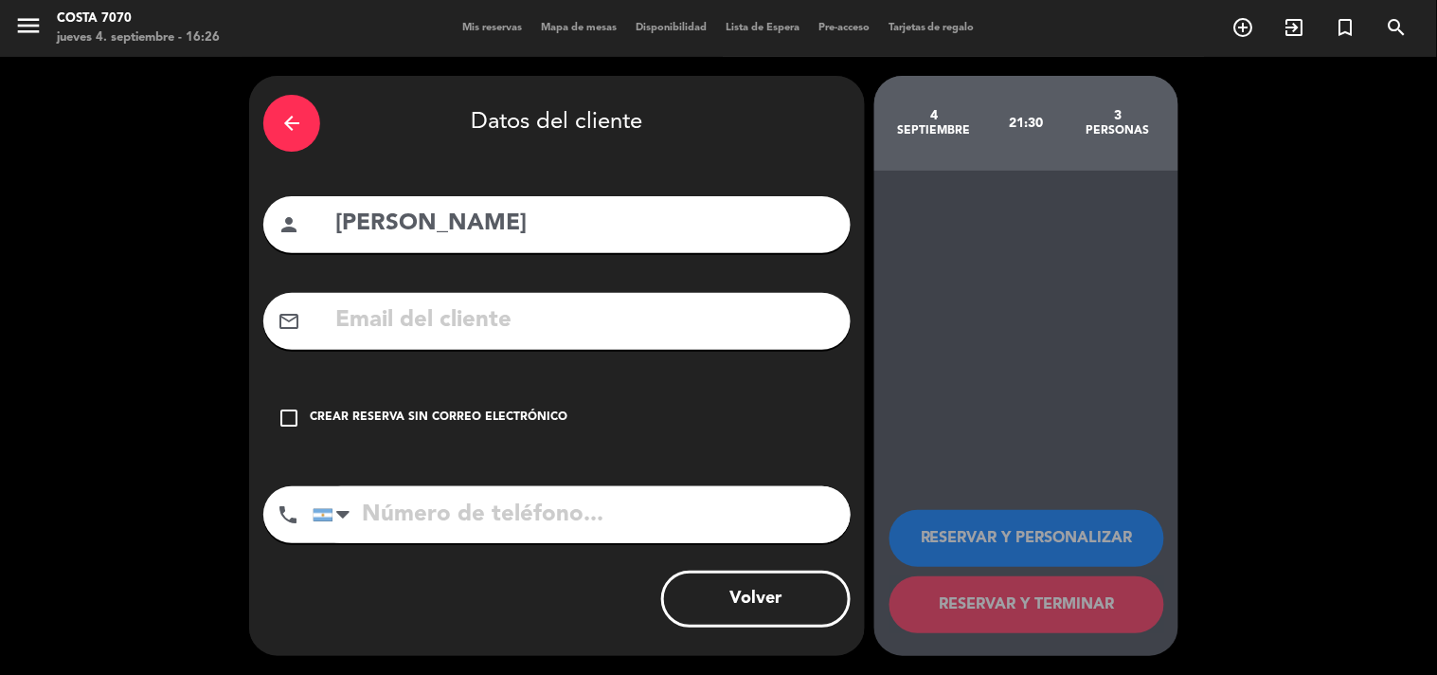
click at [593, 418] on div "check_box_outline_blank Crear reserva sin correo electrónico" at bounding box center [556, 417] width 587 height 57
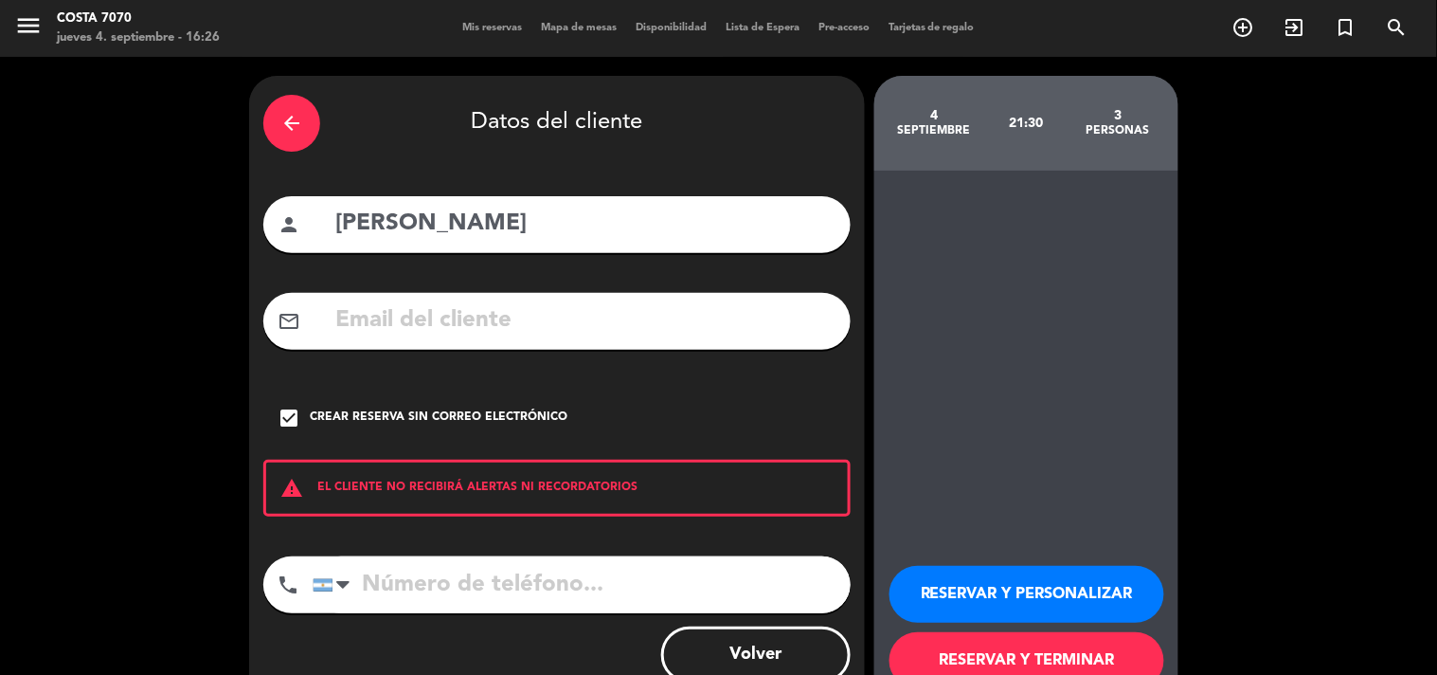
click at [1048, 593] on button "RESERVAR Y PERSONALIZAR" at bounding box center [1027, 594] width 275 height 57
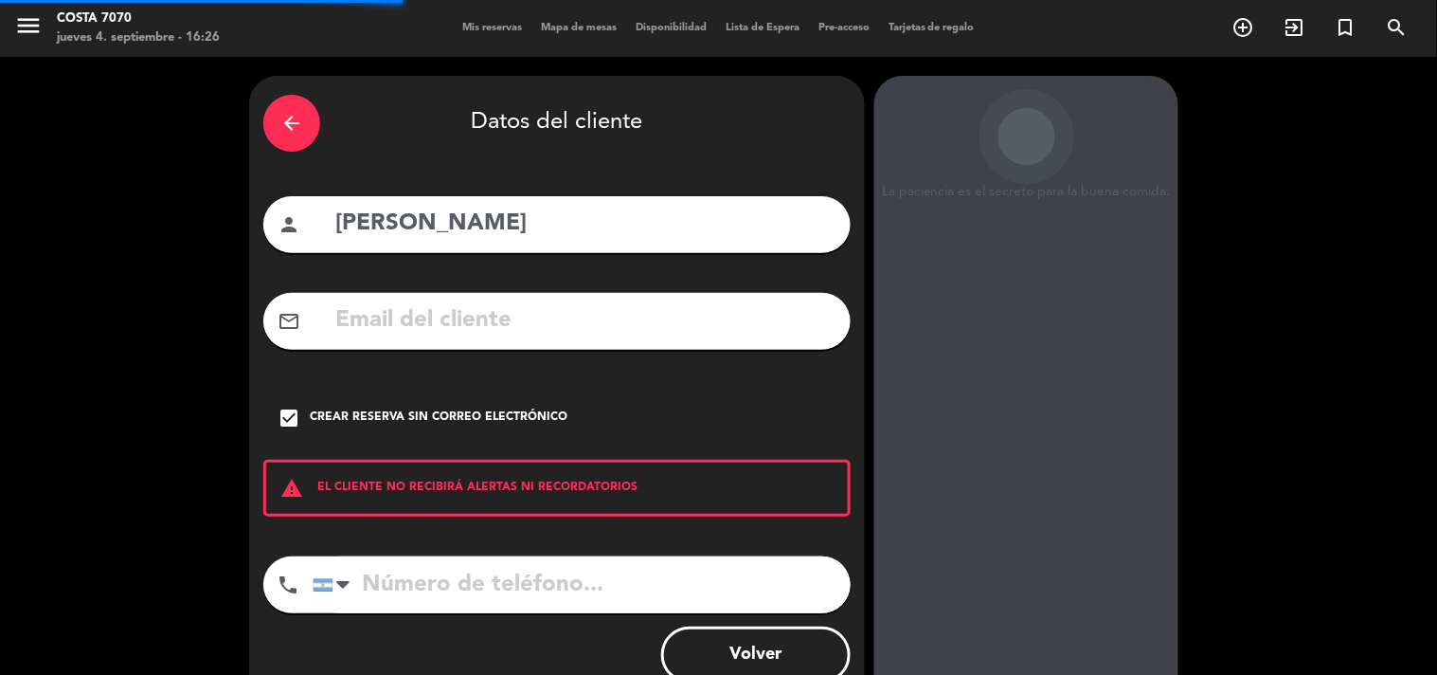
scroll to position [76, 0]
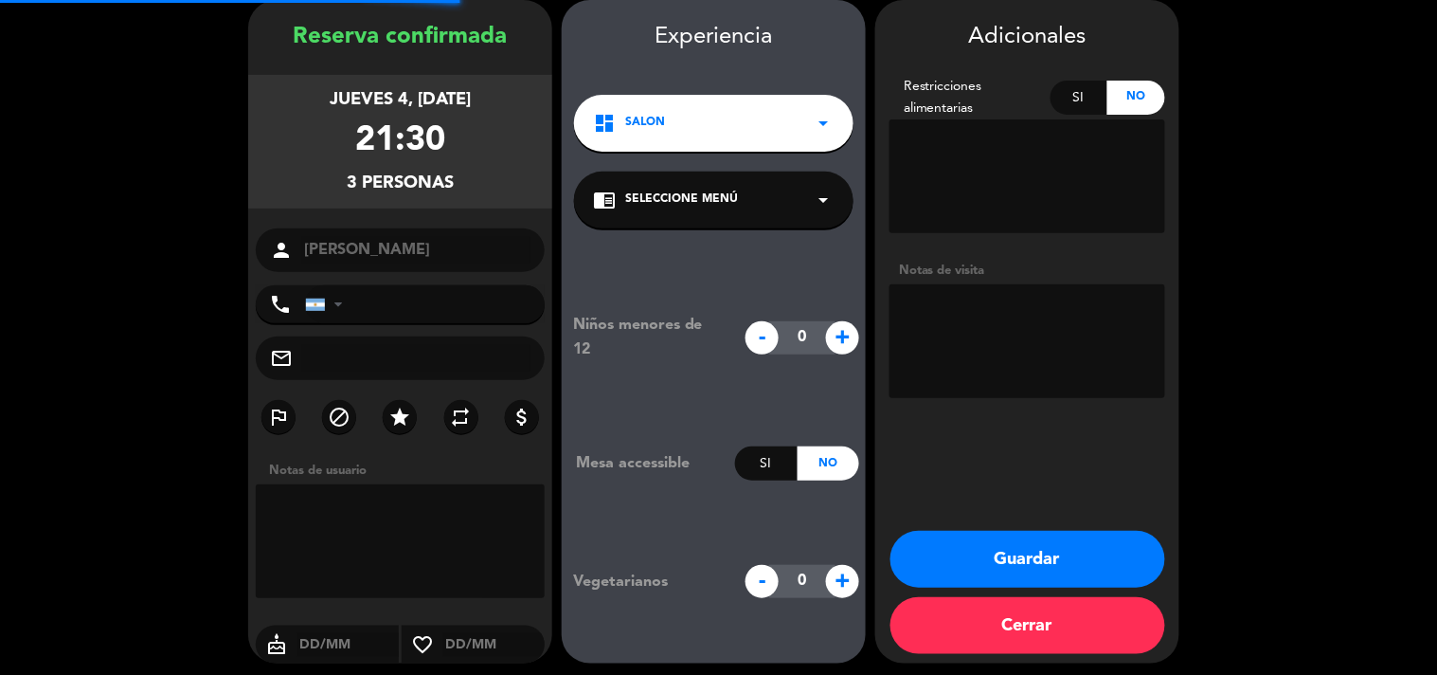
click at [1043, 310] on textarea at bounding box center [1028, 341] width 276 height 114
type textarea "Res Be Alive - Menú invitación"
click at [938, 550] on button "Guardar" at bounding box center [1028, 559] width 275 height 57
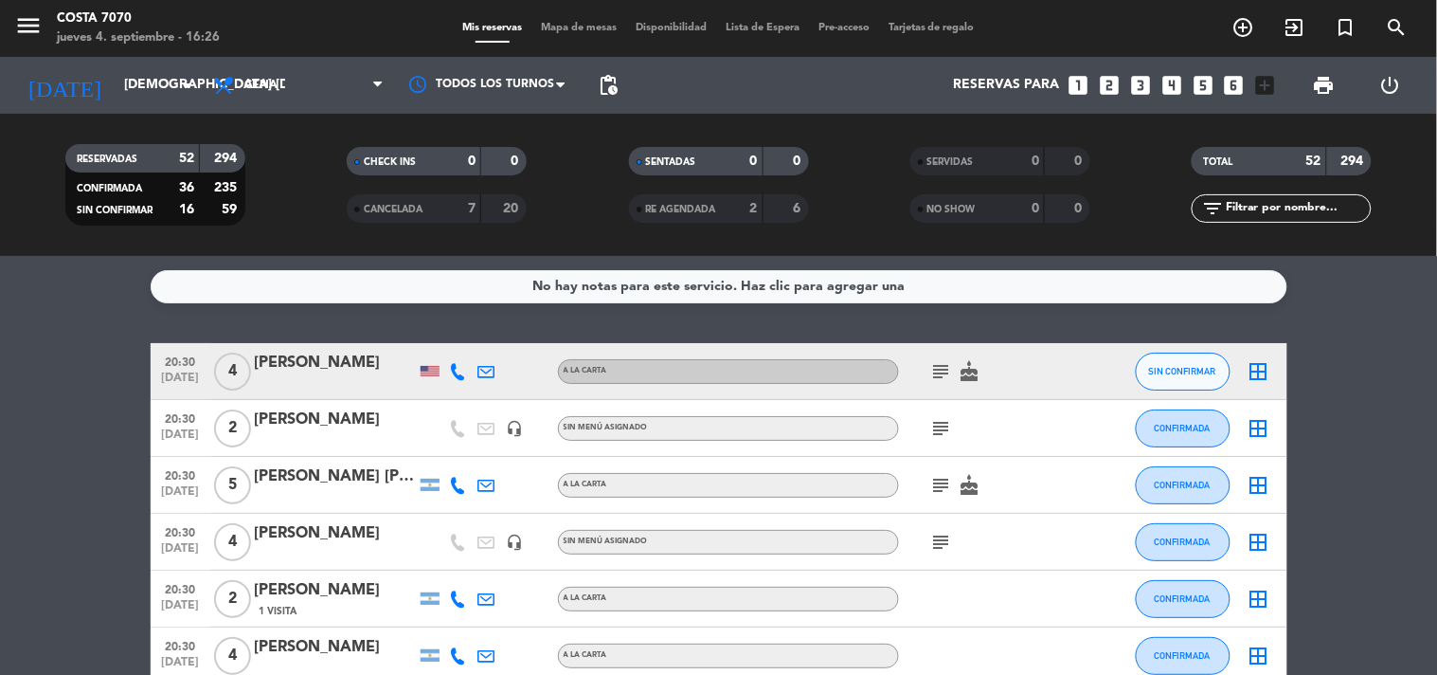
click at [1175, 83] on icon "looks_4" at bounding box center [1172, 85] width 25 height 25
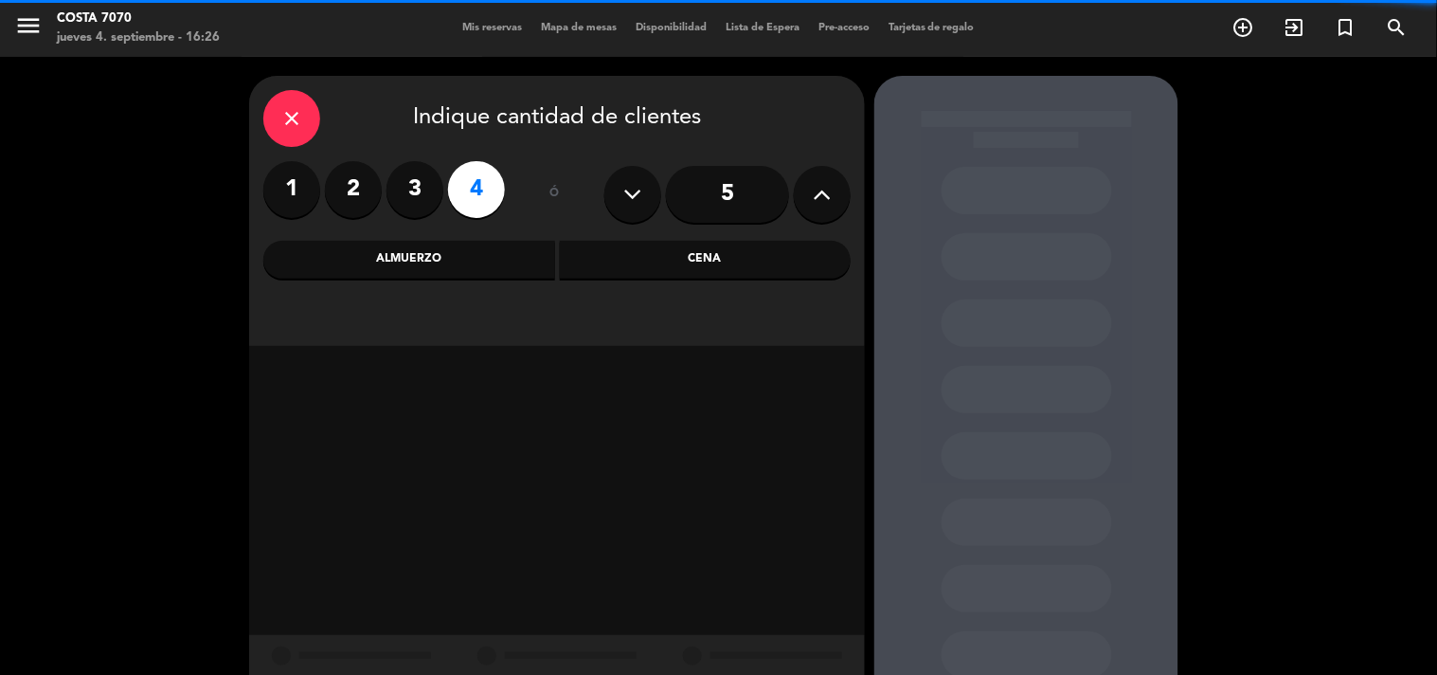
click at [728, 262] on div "Cena" at bounding box center [706, 260] width 292 height 38
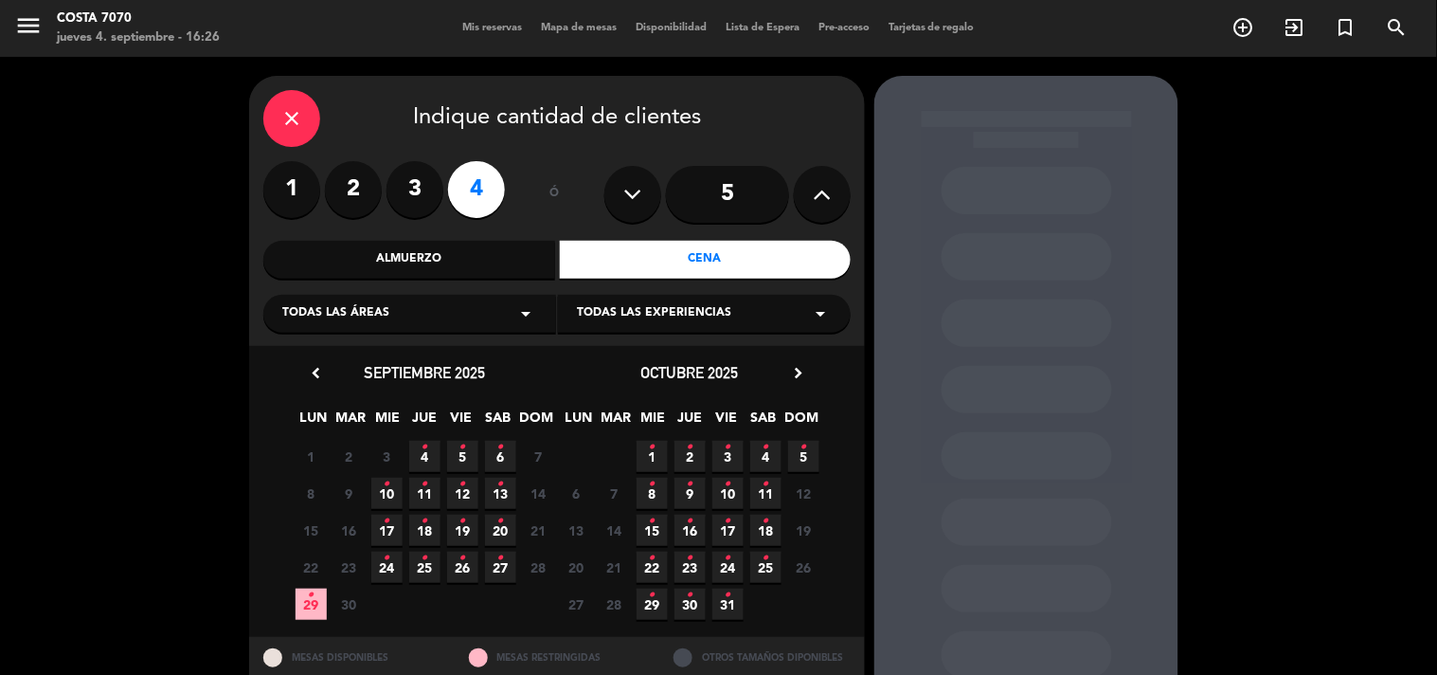
click at [432, 461] on span "4 •" at bounding box center [424, 456] width 31 height 31
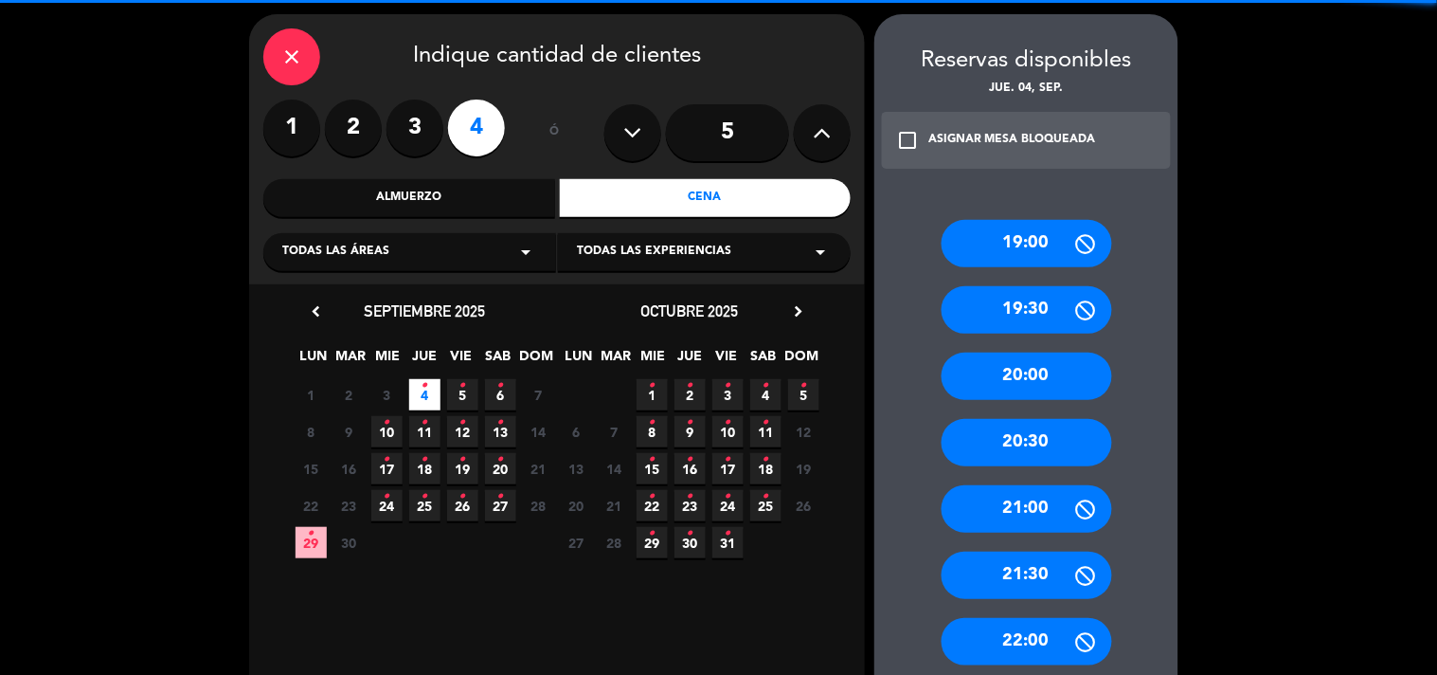
scroll to position [588, 0]
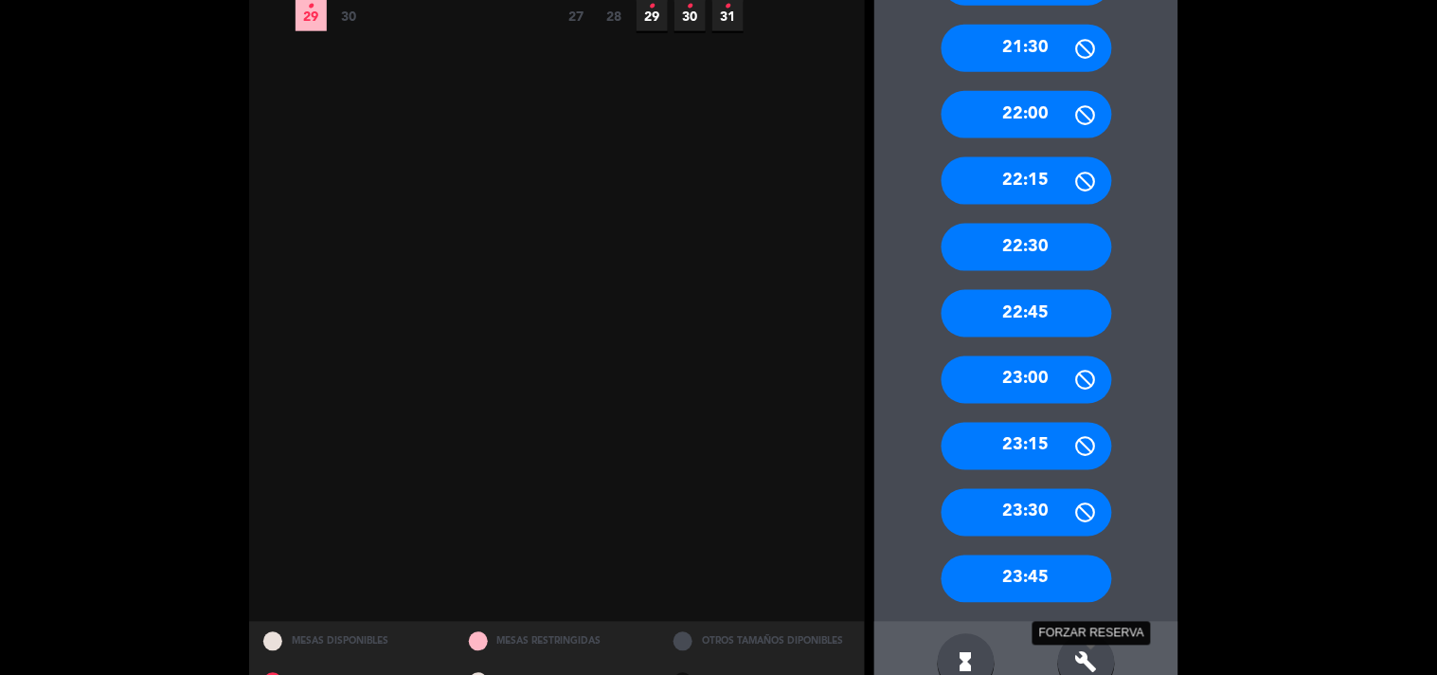
click at [1085, 658] on icon "build" at bounding box center [1087, 662] width 23 height 23
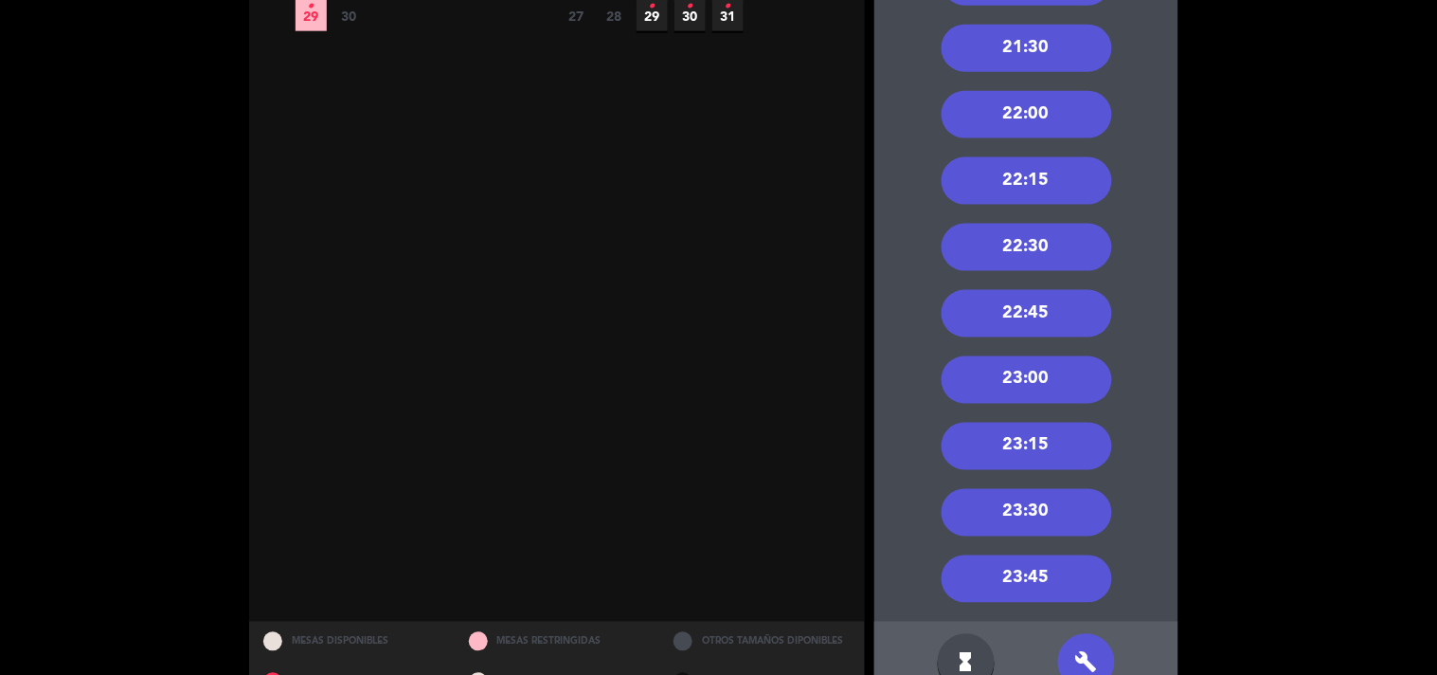
click at [1058, 48] on div "21:30" at bounding box center [1027, 48] width 171 height 47
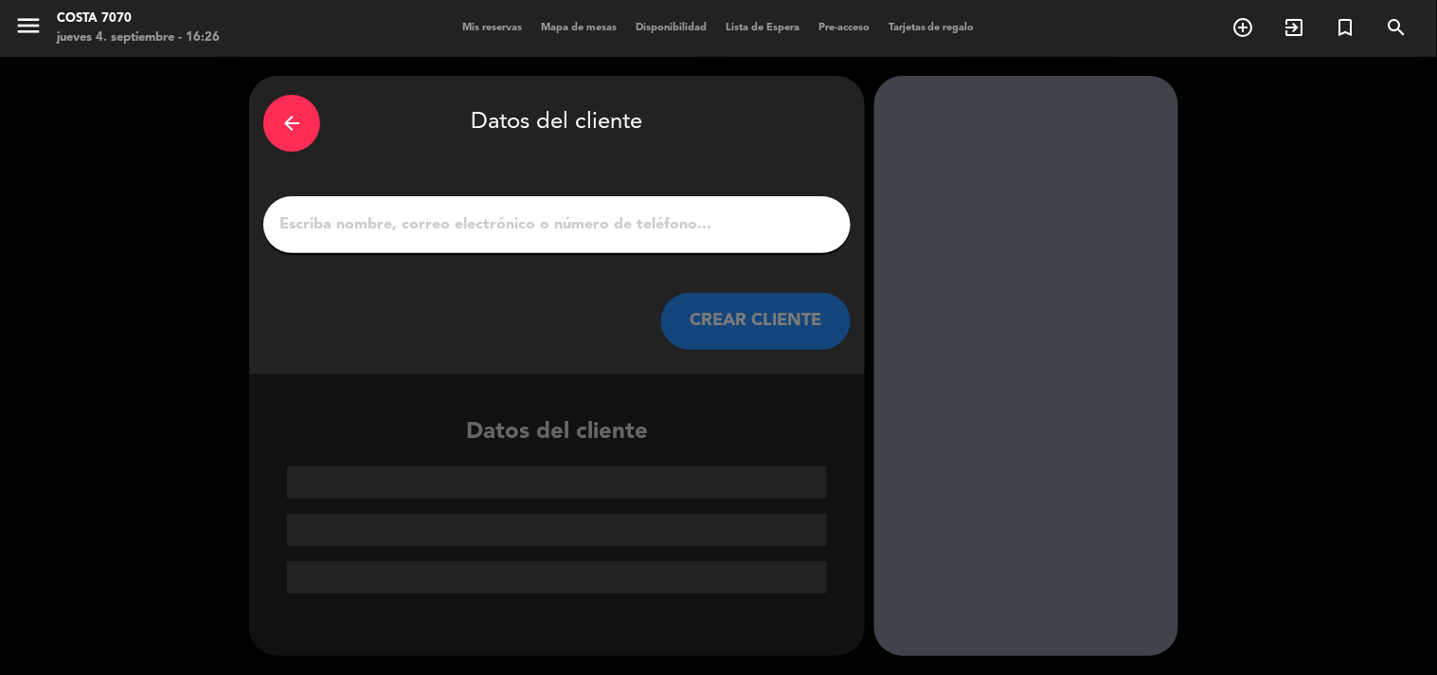
click at [684, 219] on input "1" at bounding box center [557, 224] width 559 height 27
paste input "Ori Silva"
type input "Ori Silva"
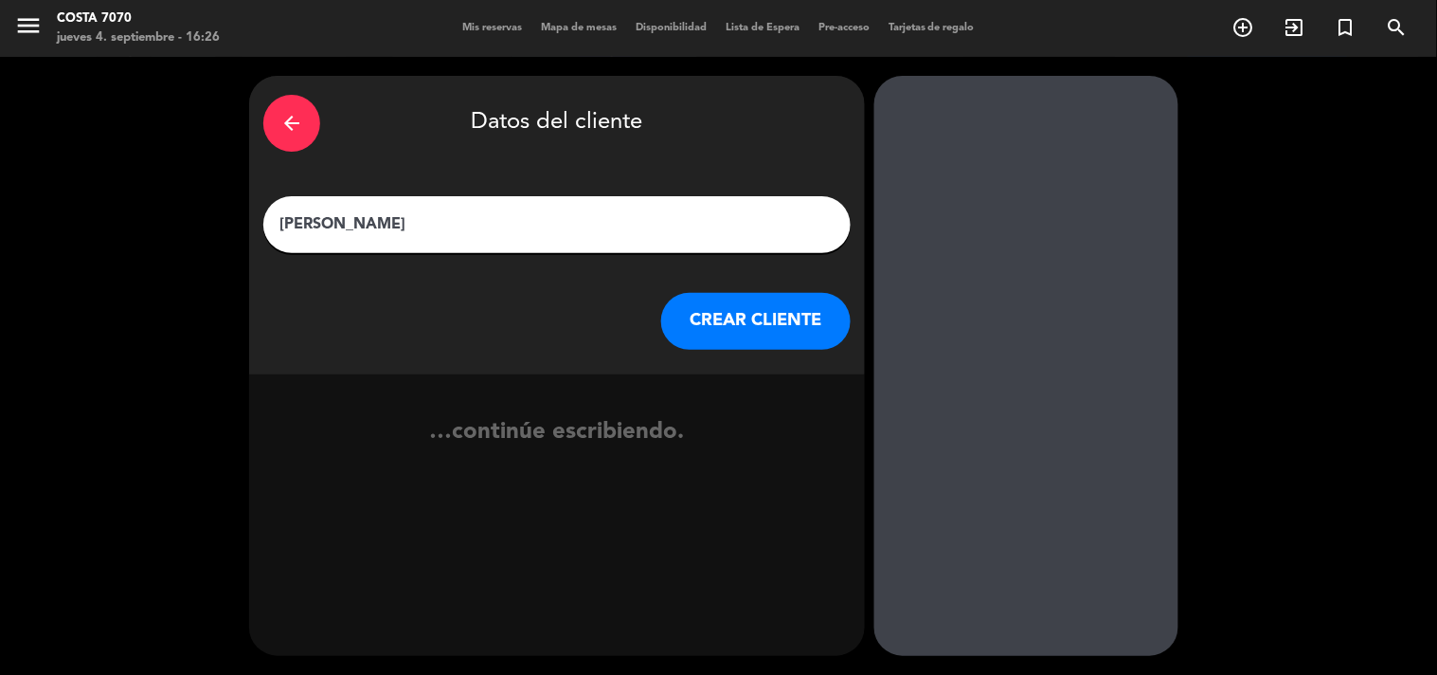
click at [758, 343] on button "CREAR CLIENTE" at bounding box center [756, 321] width 190 height 57
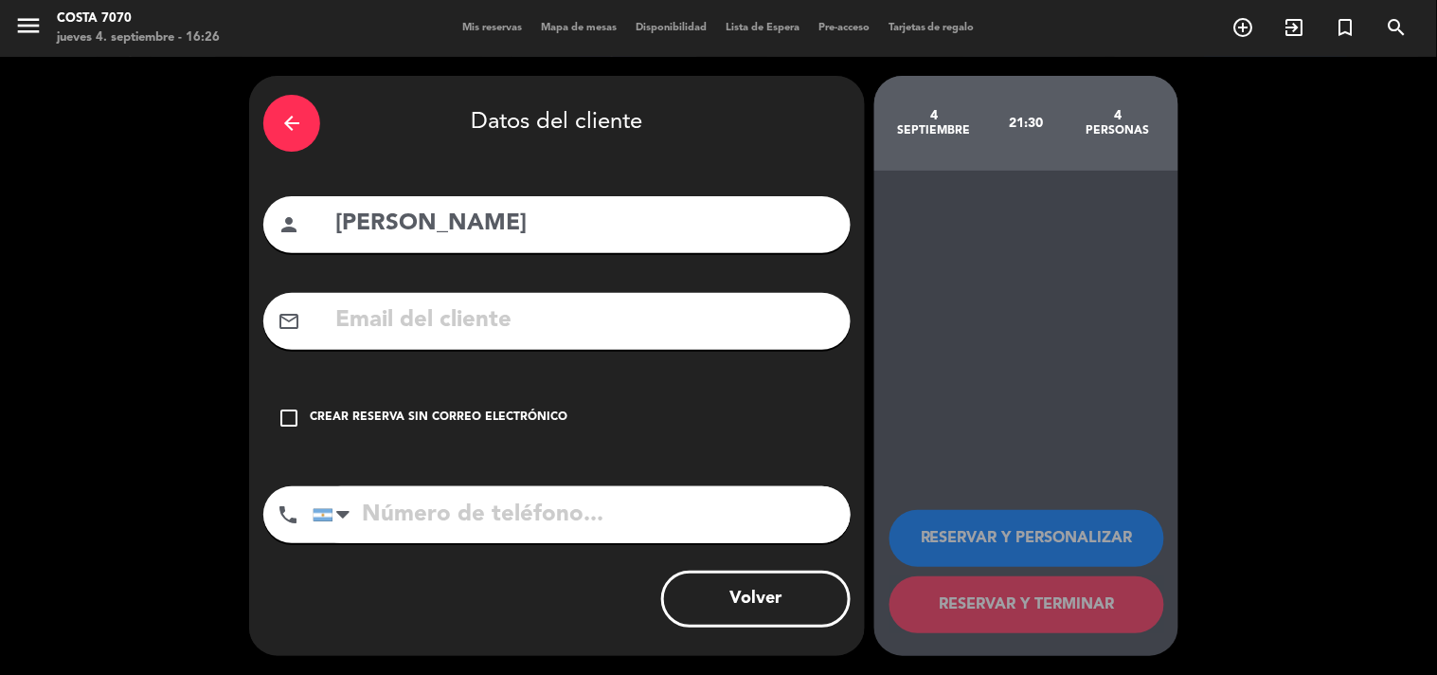
click at [605, 426] on div "check_box_outline_blank Crear reserva sin correo electrónico" at bounding box center [556, 417] width 587 height 57
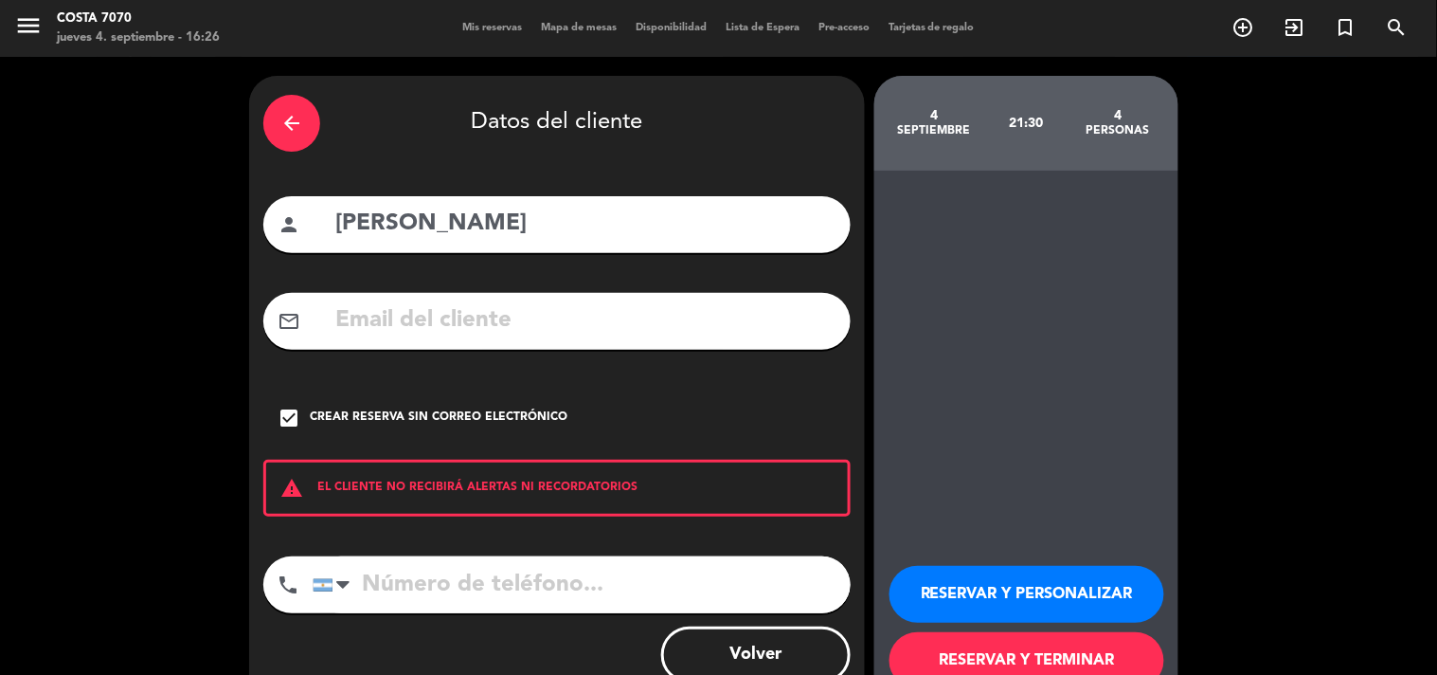
click at [1000, 590] on button "RESERVAR Y PERSONALIZAR" at bounding box center [1027, 594] width 275 height 57
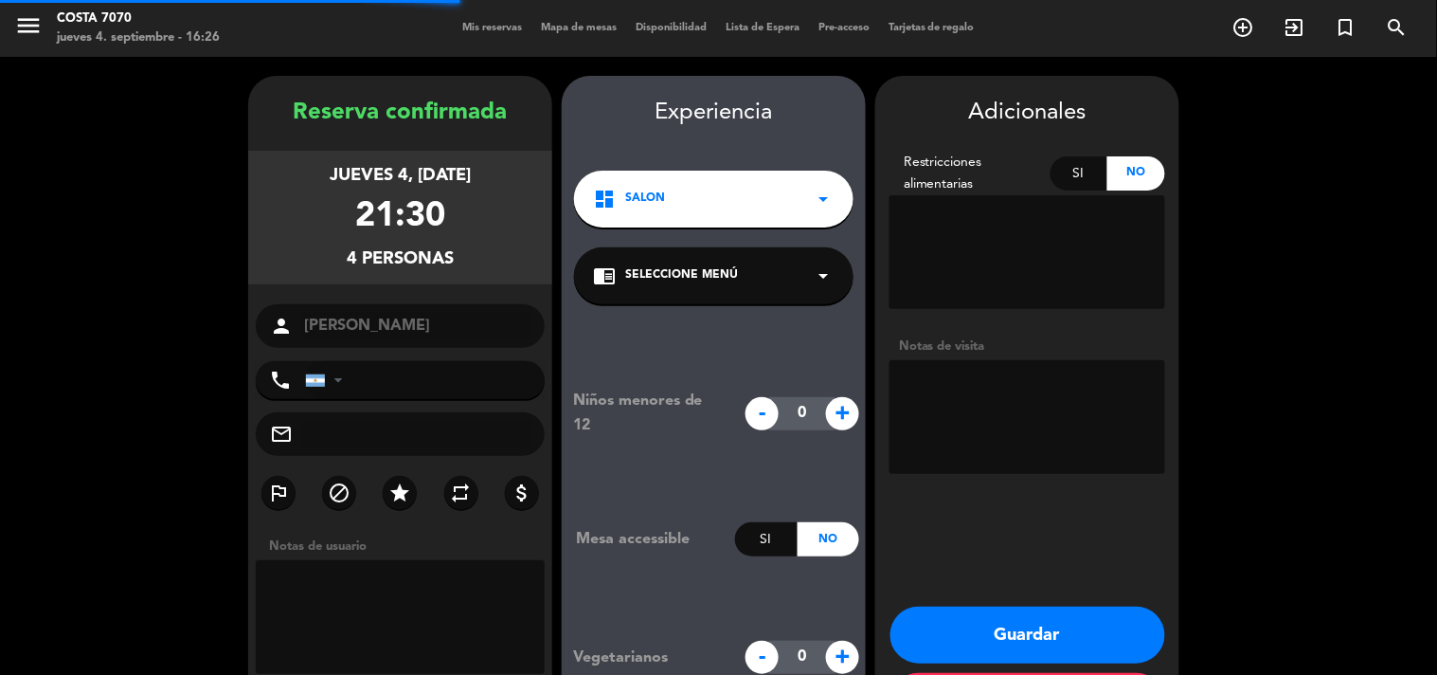
scroll to position [76, 0]
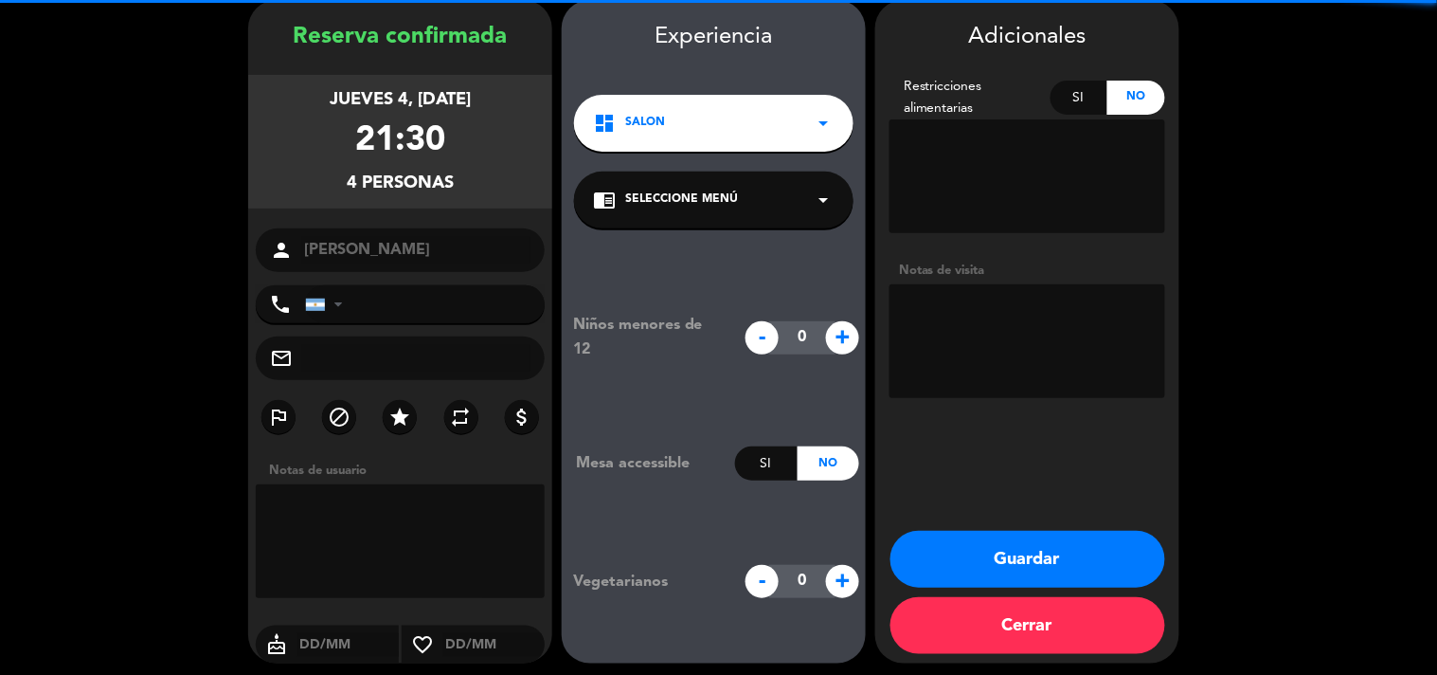
click at [964, 305] on textarea at bounding box center [1028, 341] width 276 height 114
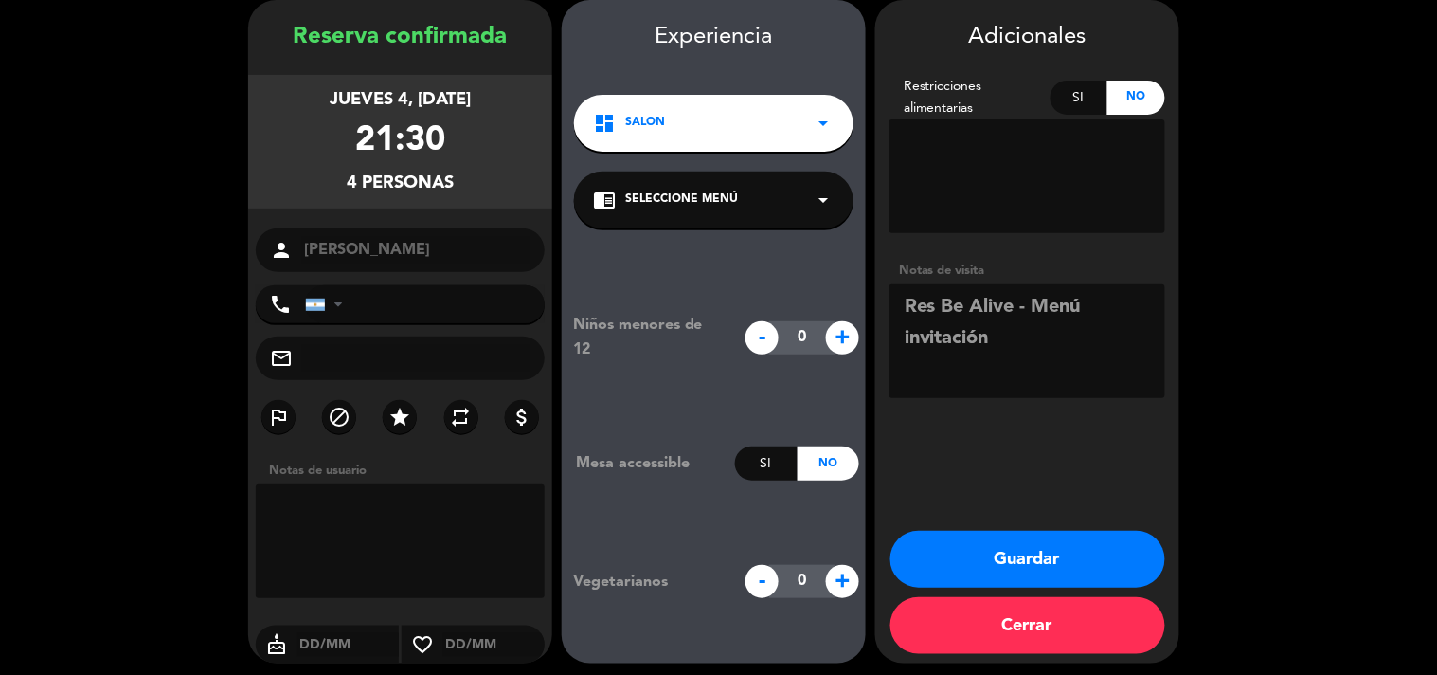
type textarea "Res Be Alive - Menú invitación"
click at [1039, 550] on button "Guardar" at bounding box center [1028, 559] width 275 height 57
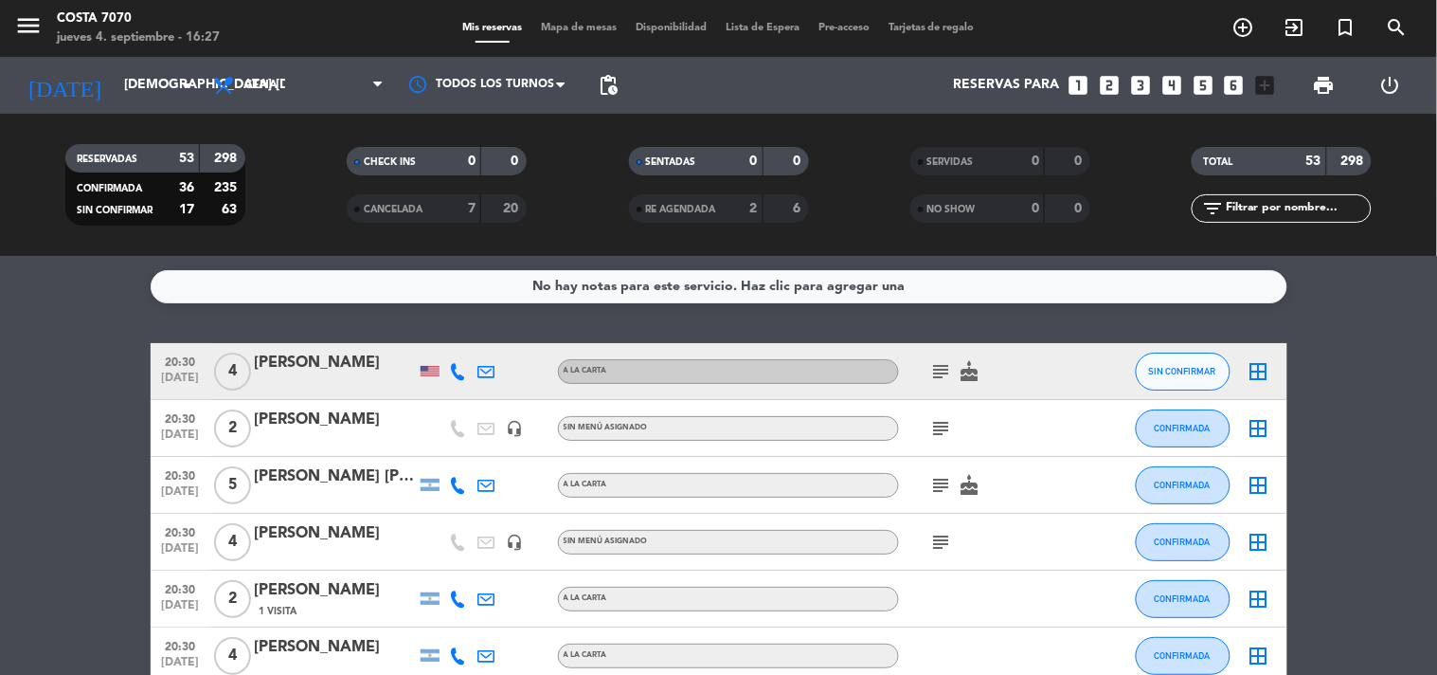
click at [1206, 88] on icon "looks_5" at bounding box center [1203, 85] width 25 height 25
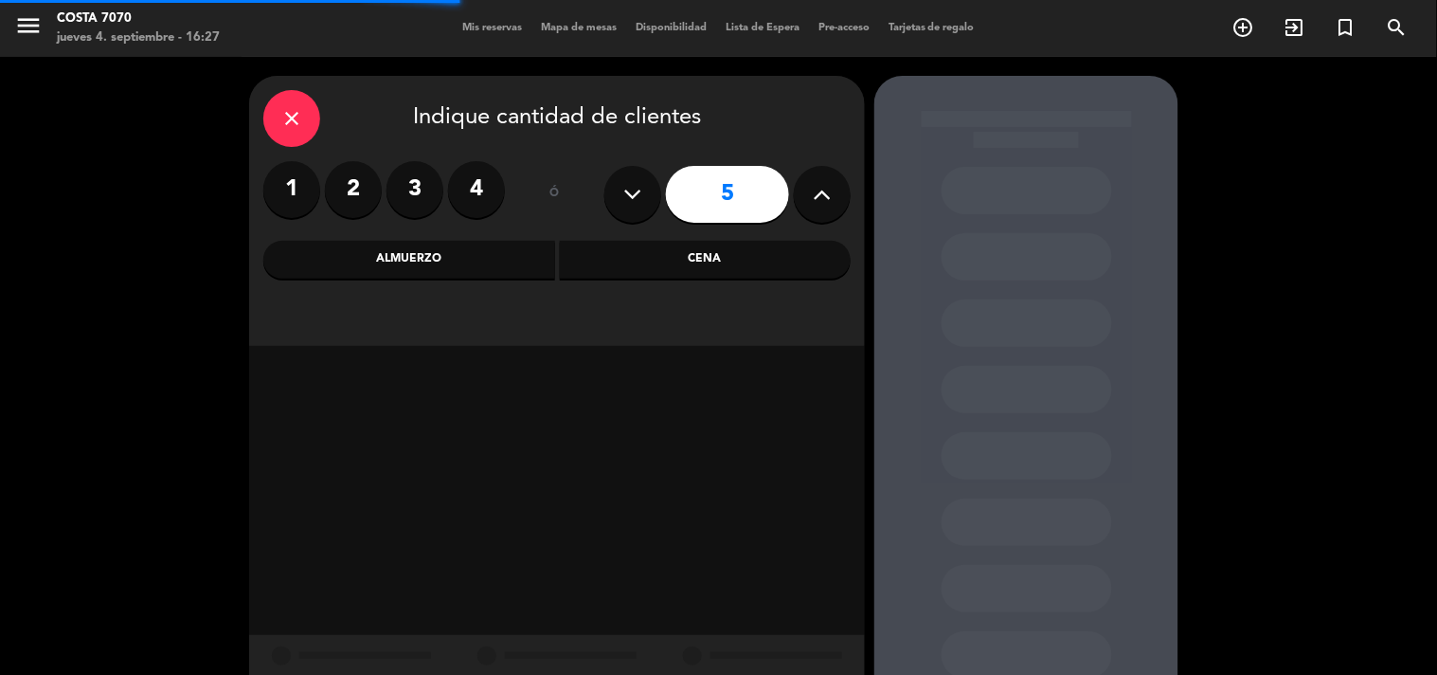
click at [832, 201] on button at bounding box center [822, 194] width 57 height 57
type input "6"
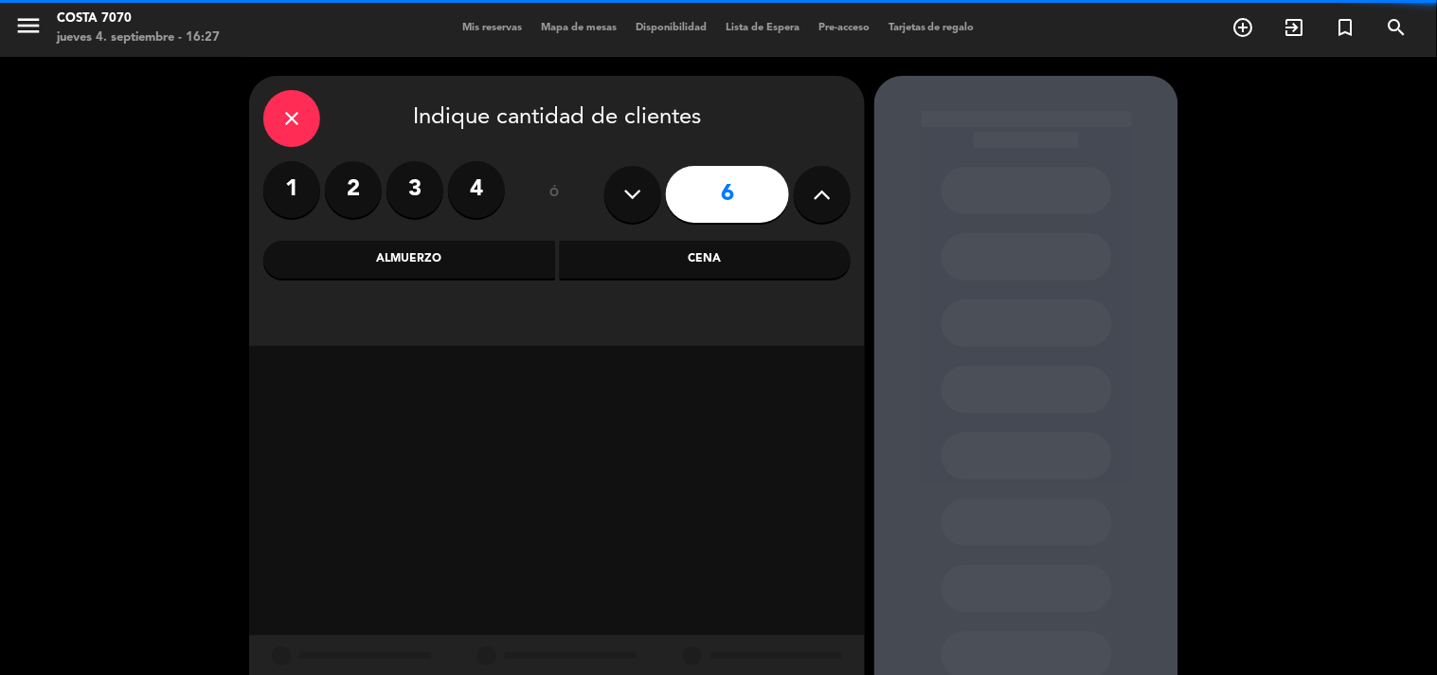
click at [765, 278] on div "Cena" at bounding box center [706, 260] width 292 height 38
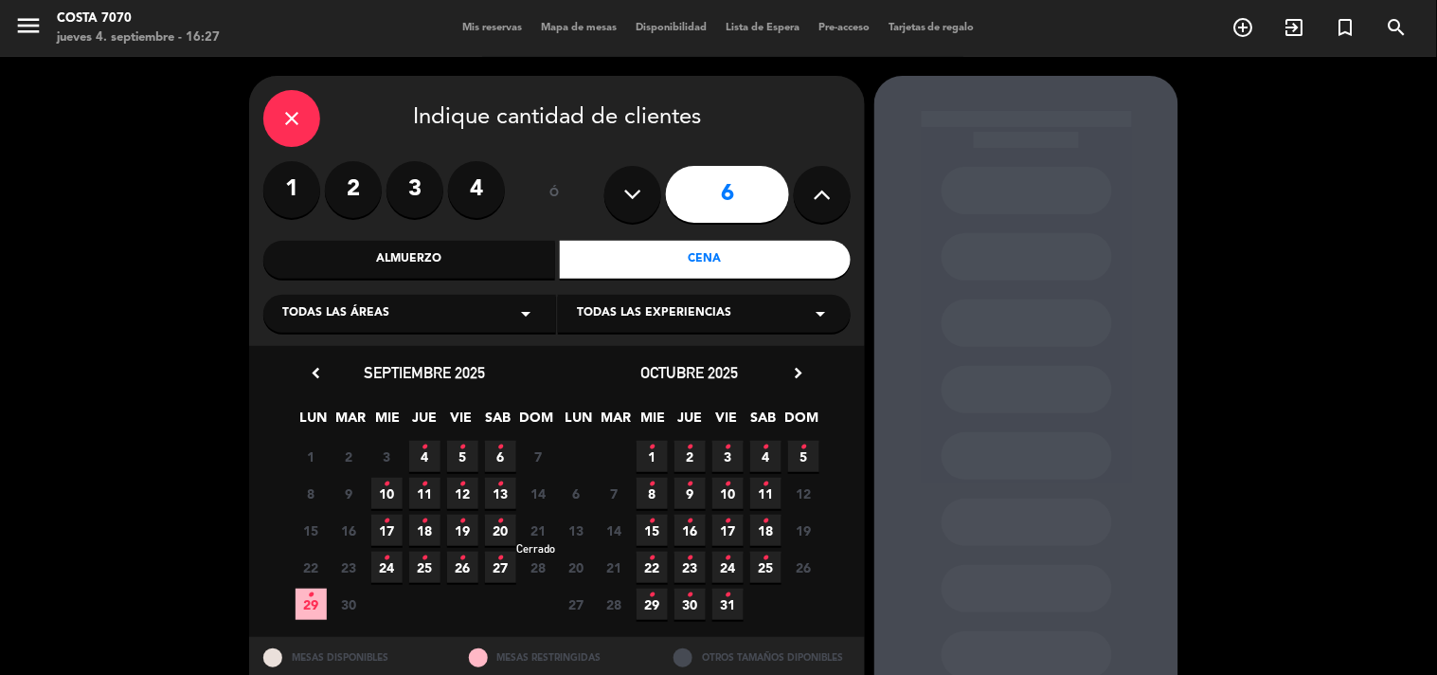
click at [423, 446] on icon "•" at bounding box center [425, 447] width 7 height 30
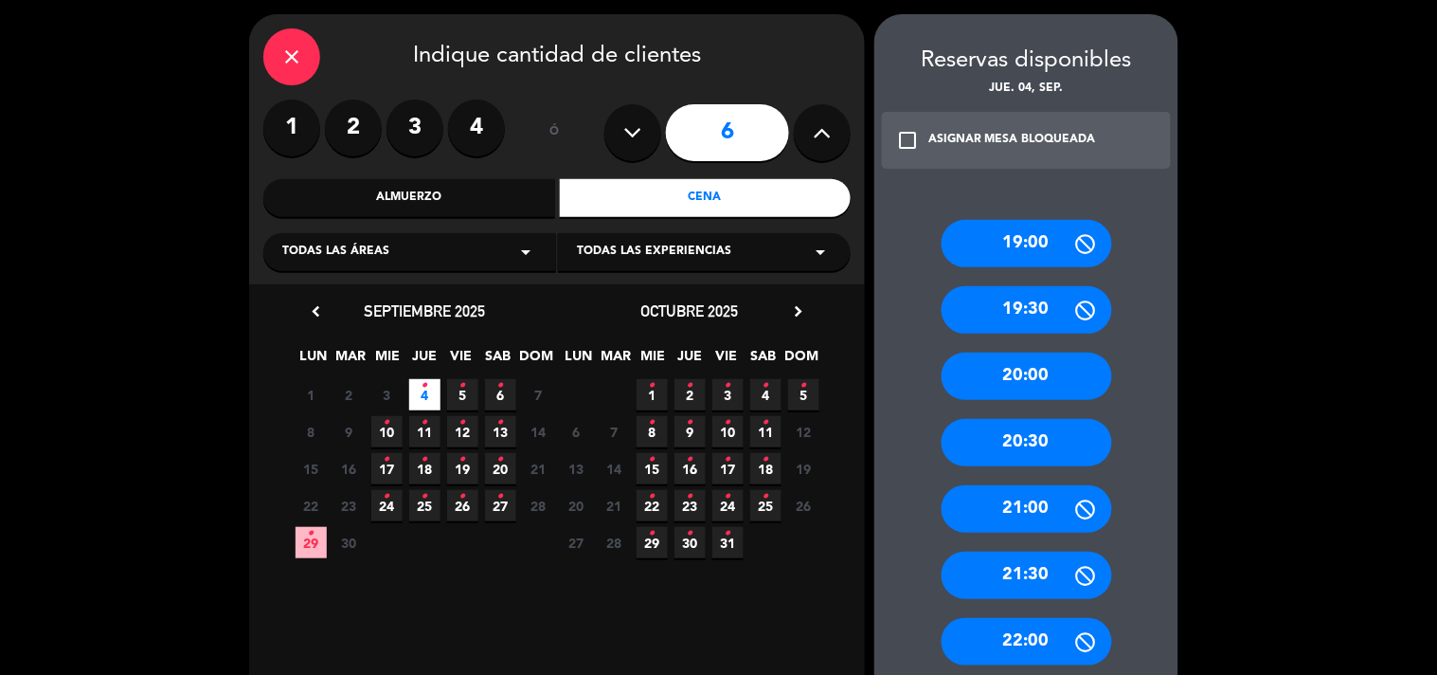
scroll to position [588, 0]
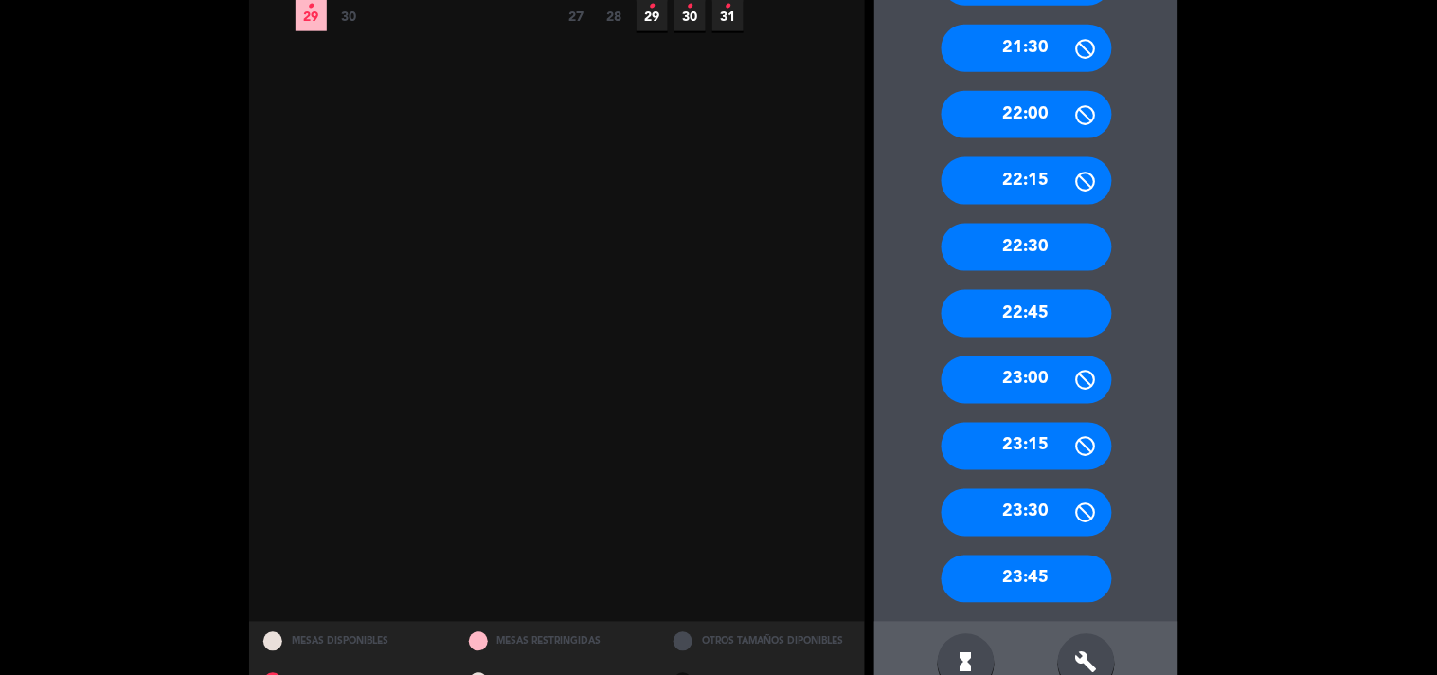
click at [1094, 641] on div "build" at bounding box center [1086, 662] width 57 height 57
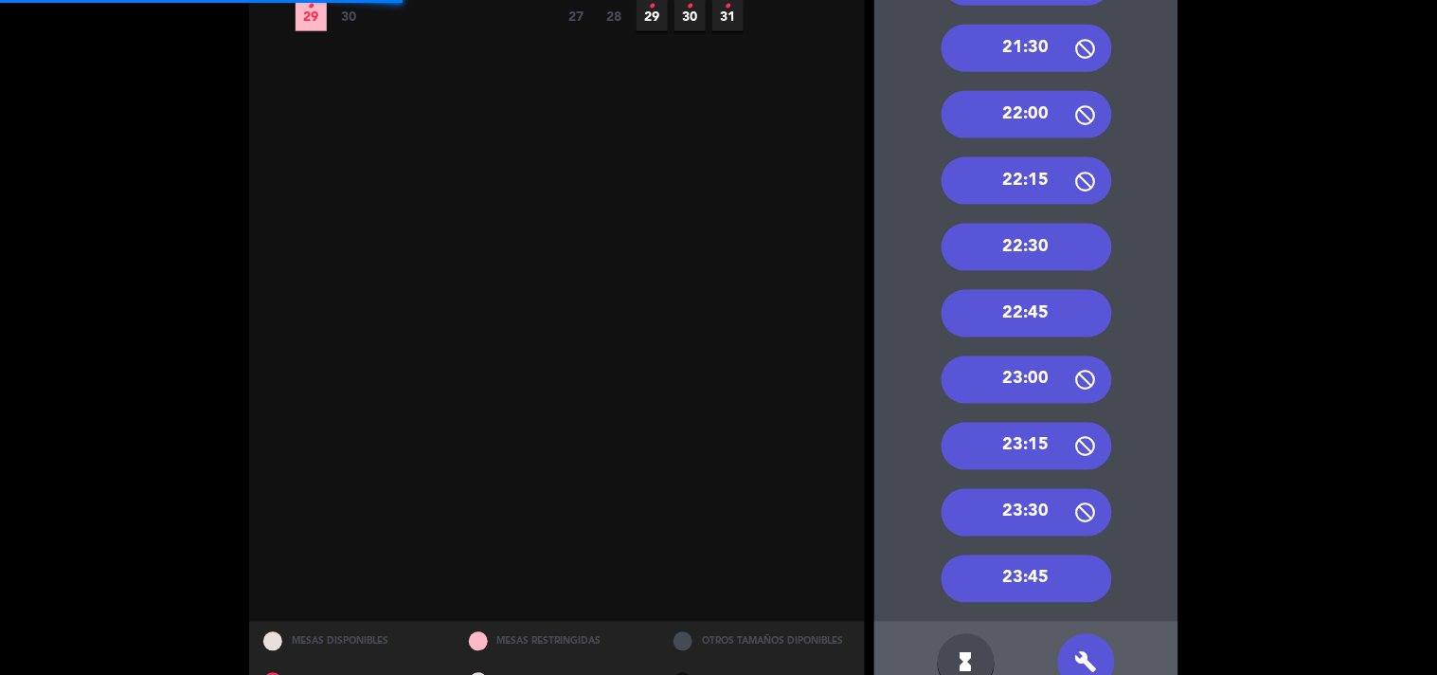
scroll to position [377, 0]
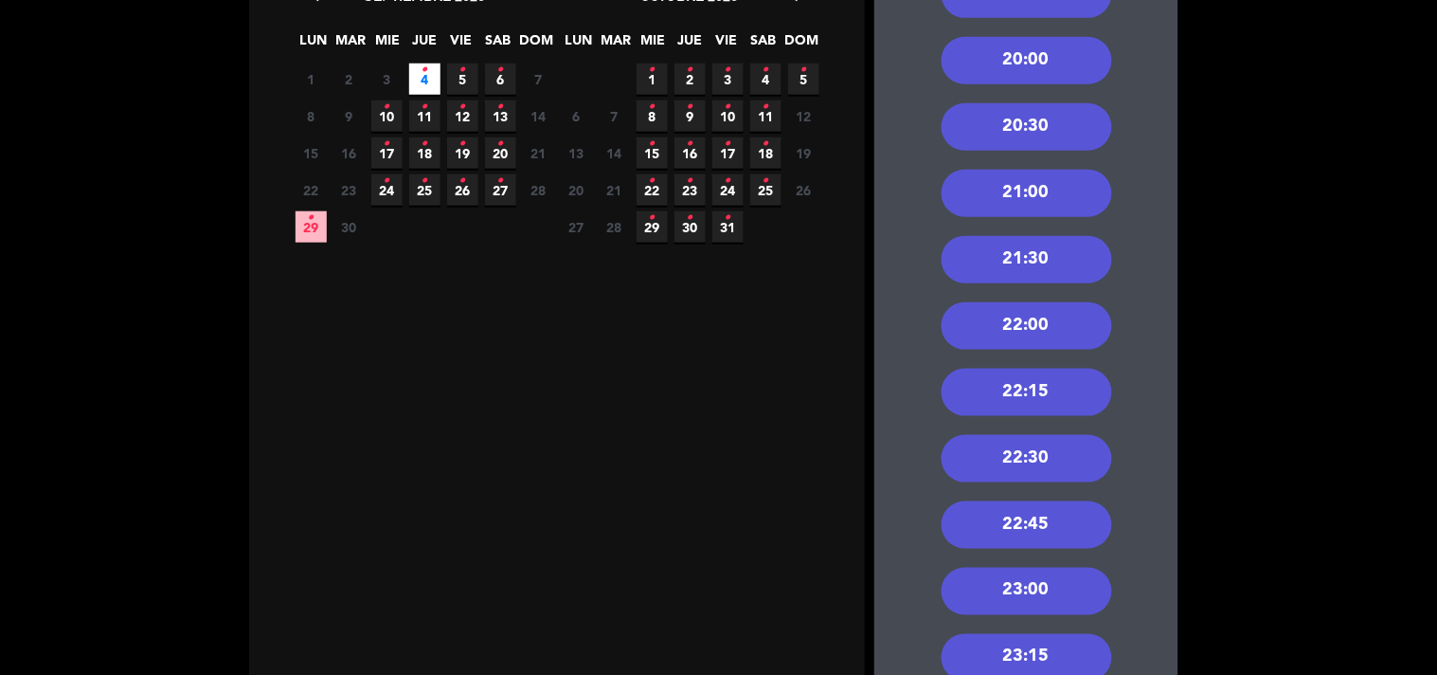
drag, startPoint x: 1080, startPoint y: 252, endPoint x: 1059, endPoint y: 249, distance: 21.0
click at [1078, 252] on div "21:30" at bounding box center [1027, 259] width 171 height 47
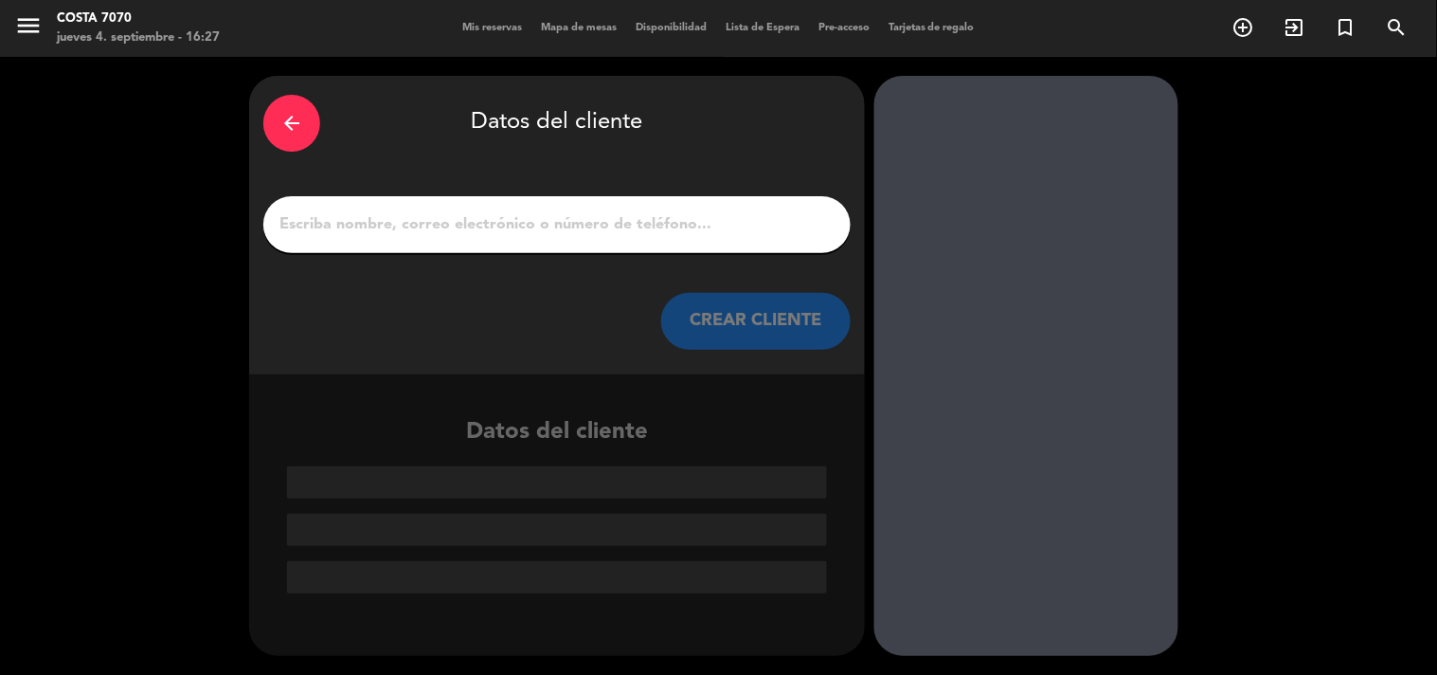
scroll to position [0, 0]
click at [743, 228] on input "1" at bounding box center [557, 224] width 559 height 27
paste input "Guido cionci"
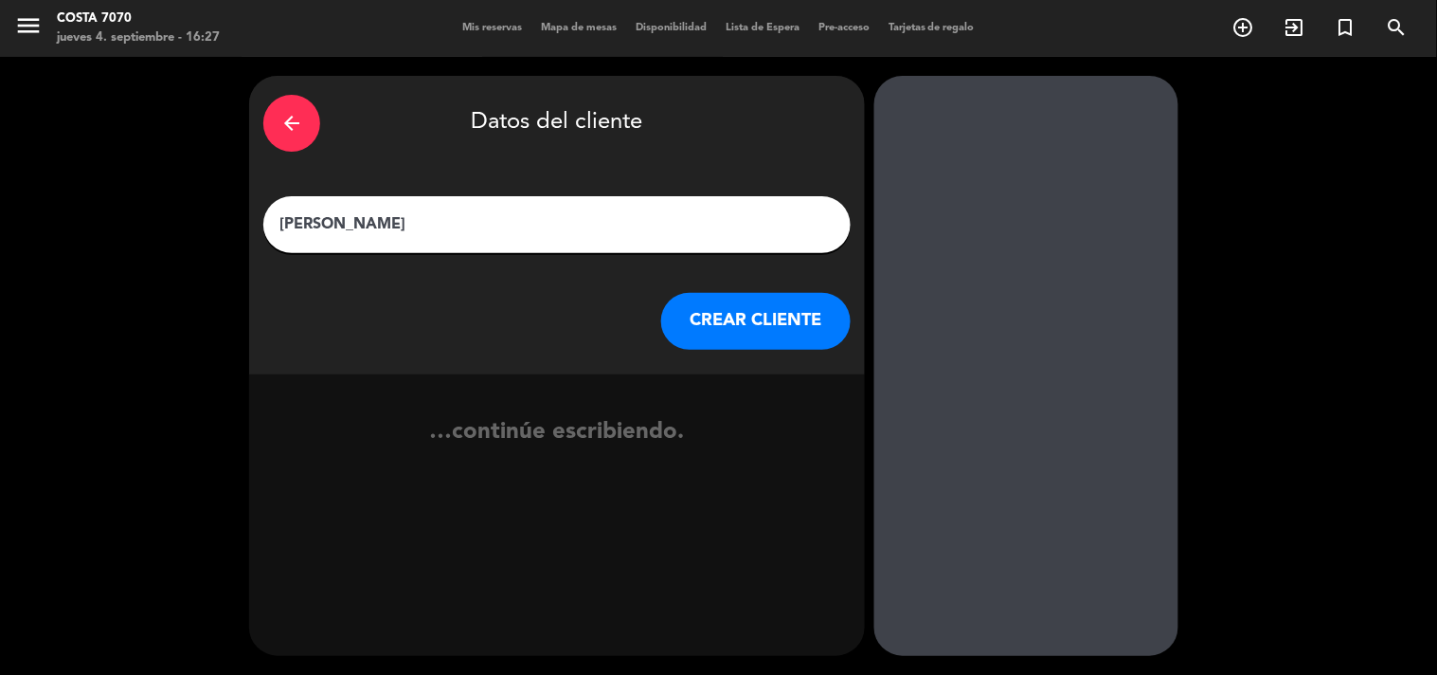
type input "Guido cionci"
click at [747, 330] on button "CREAR CLIENTE" at bounding box center [756, 321] width 190 height 57
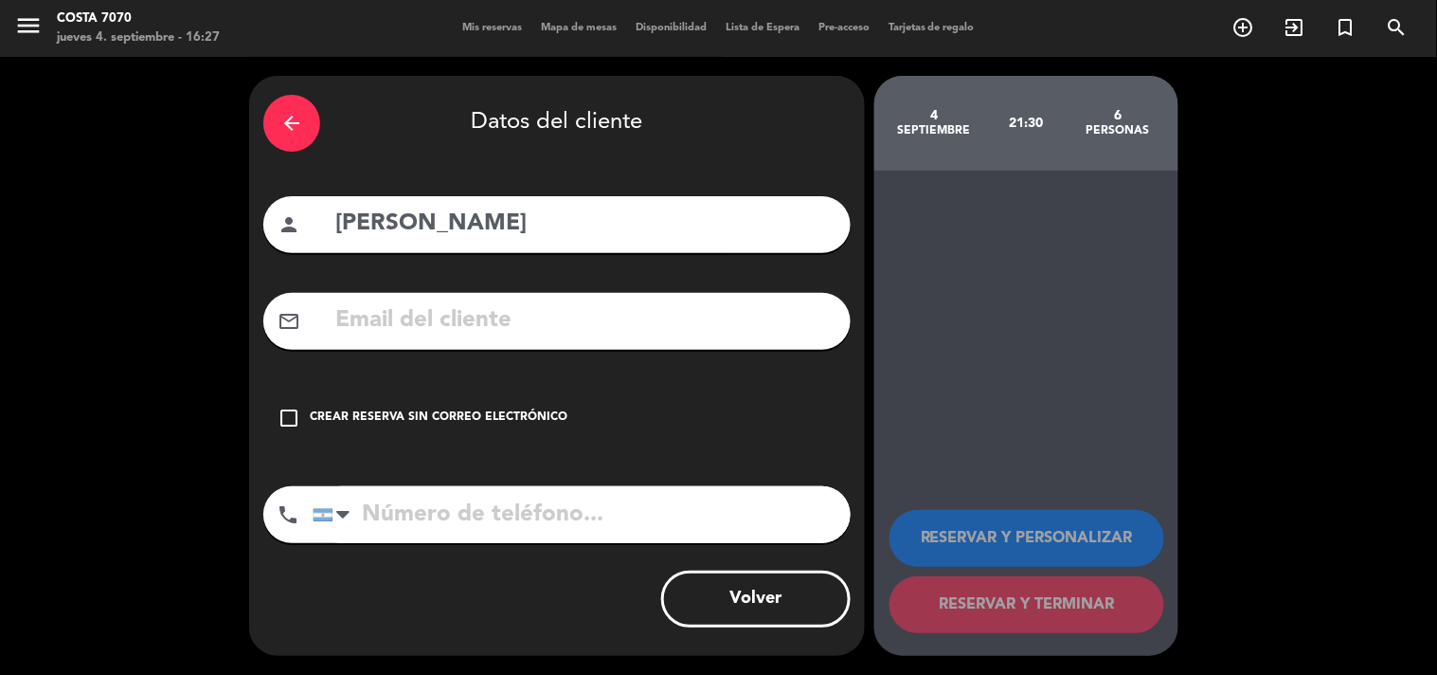
click at [483, 448] on div "arrow_back Datos del cliente person Guido cionci mail_outline check_box_outline…" at bounding box center [557, 366] width 616 height 580
click at [528, 430] on div "check_box_outline_blank Crear reserva sin correo electrónico" at bounding box center [556, 417] width 587 height 57
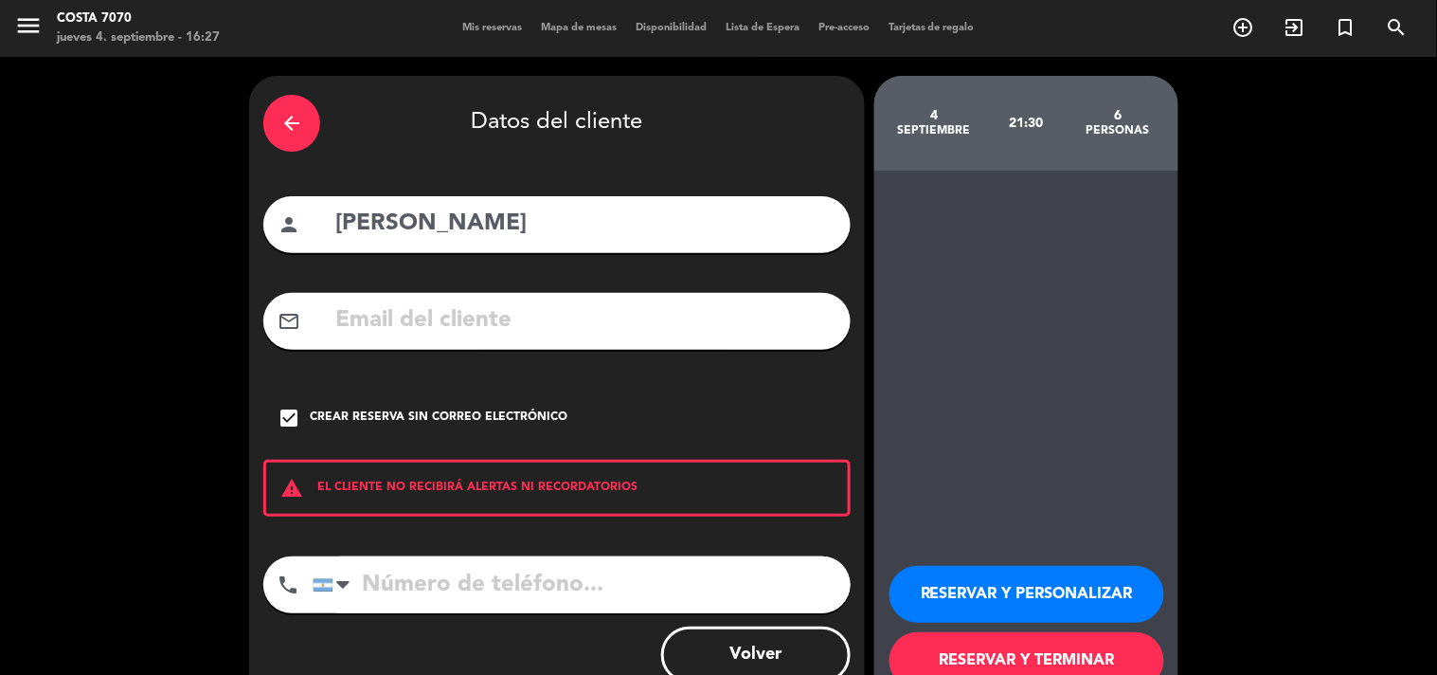
click at [964, 597] on button "RESERVAR Y PERSONALIZAR" at bounding box center [1027, 594] width 275 height 57
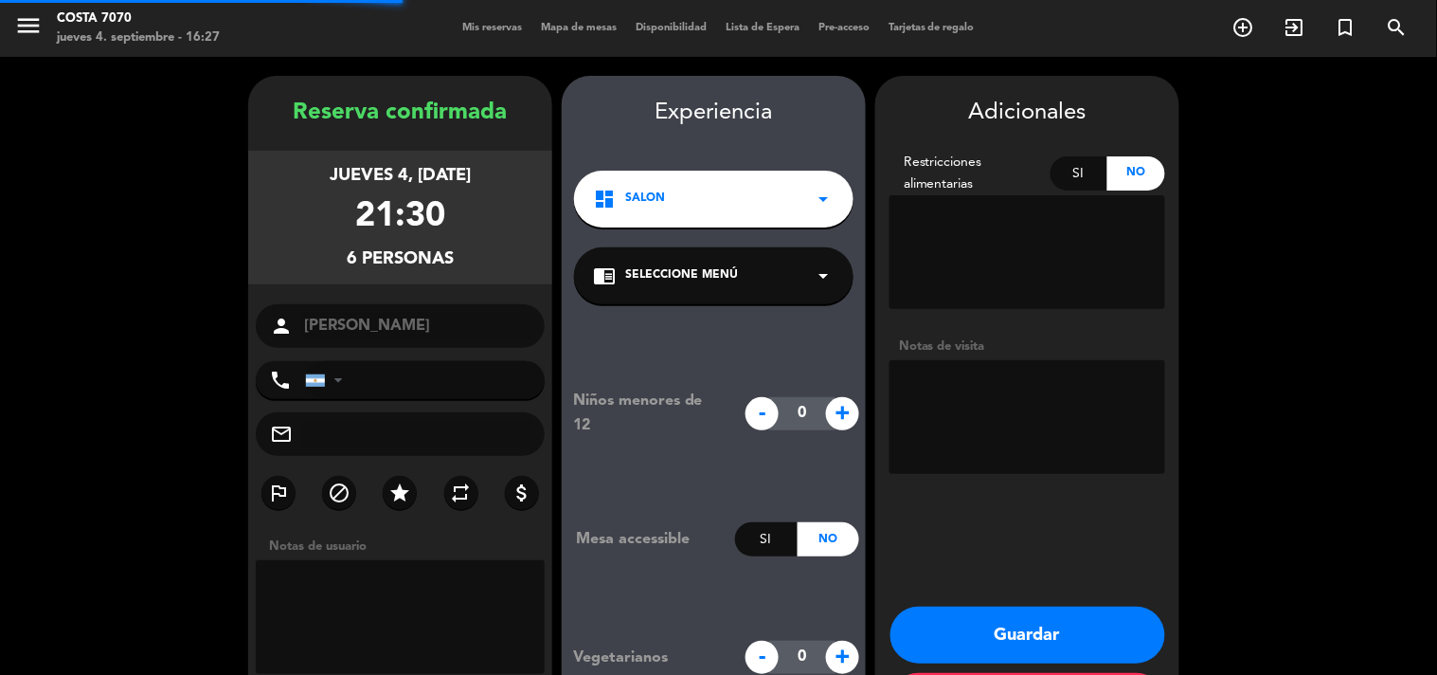
scroll to position [76, 0]
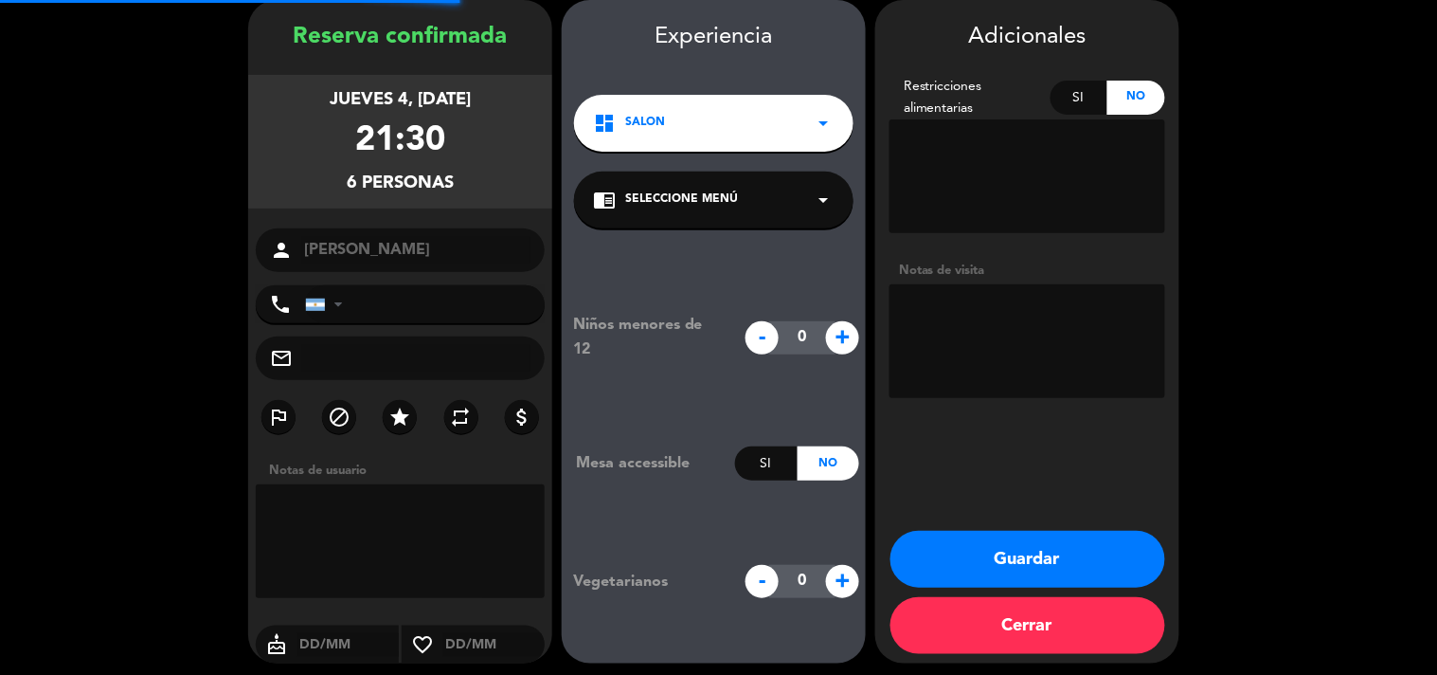
click at [1027, 333] on textarea at bounding box center [1028, 341] width 276 height 114
type textarea "Res Be Alive - Pagan"
click at [991, 567] on button "Guardar" at bounding box center [1028, 559] width 275 height 57
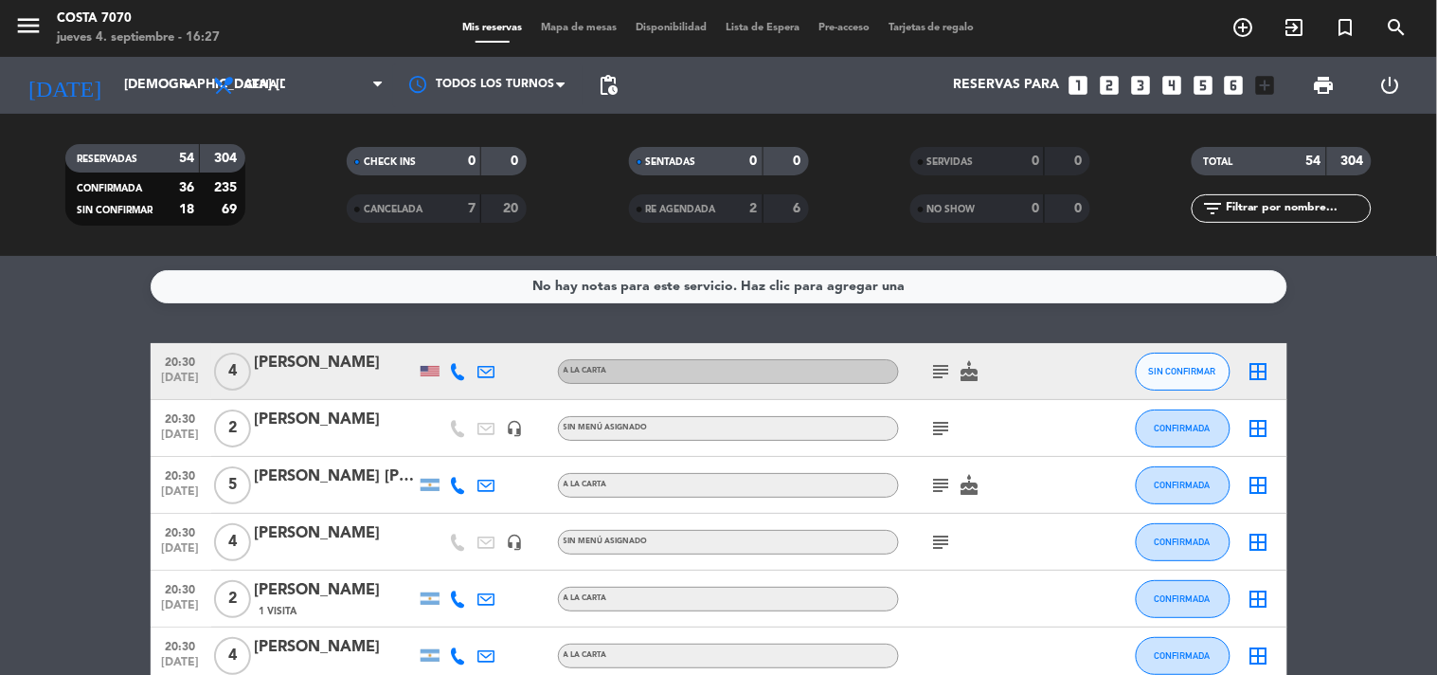
click at [1144, 86] on icon "looks_3" at bounding box center [1141, 85] width 25 height 25
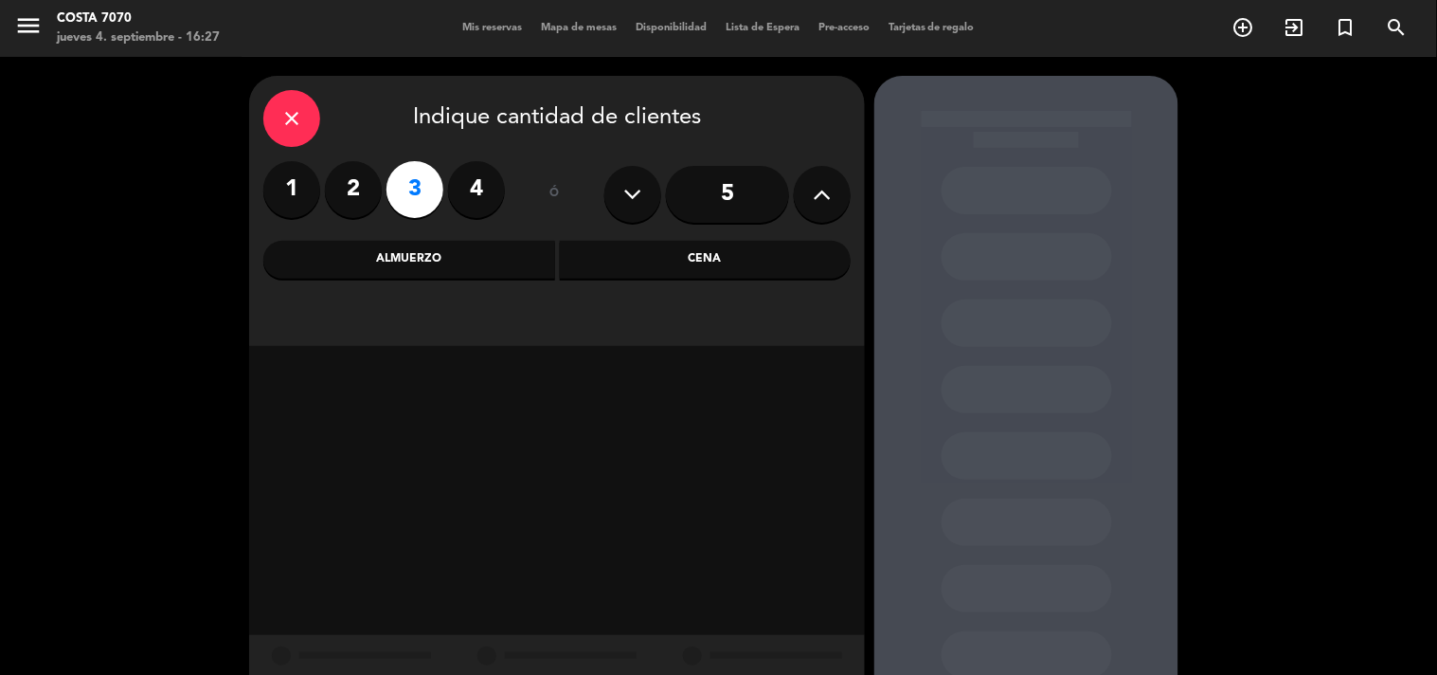
drag, startPoint x: 743, startPoint y: 263, endPoint x: 737, endPoint y: 275, distance: 12.7
click at [743, 268] on div "Cena" at bounding box center [706, 260] width 292 height 38
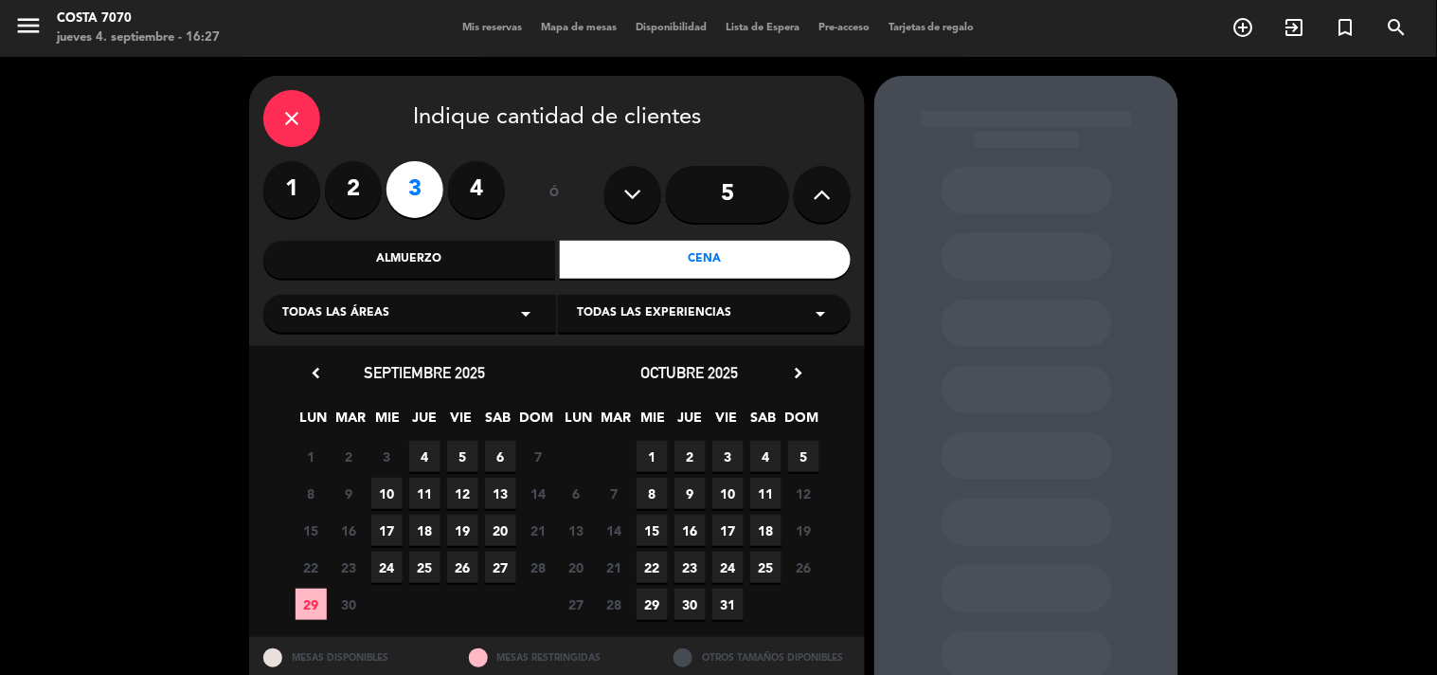
click at [429, 452] on span "4" at bounding box center [424, 456] width 31 height 31
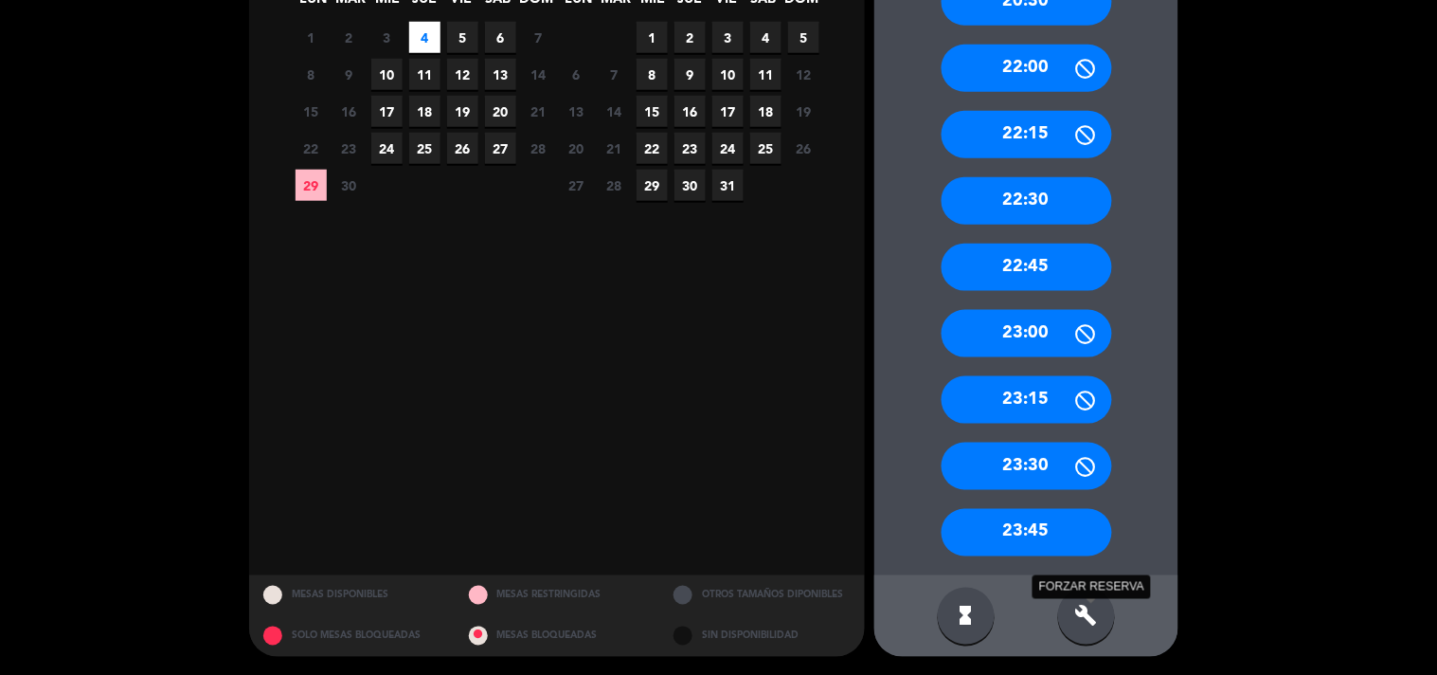
click at [1081, 618] on icon "build" at bounding box center [1087, 616] width 23 height 23
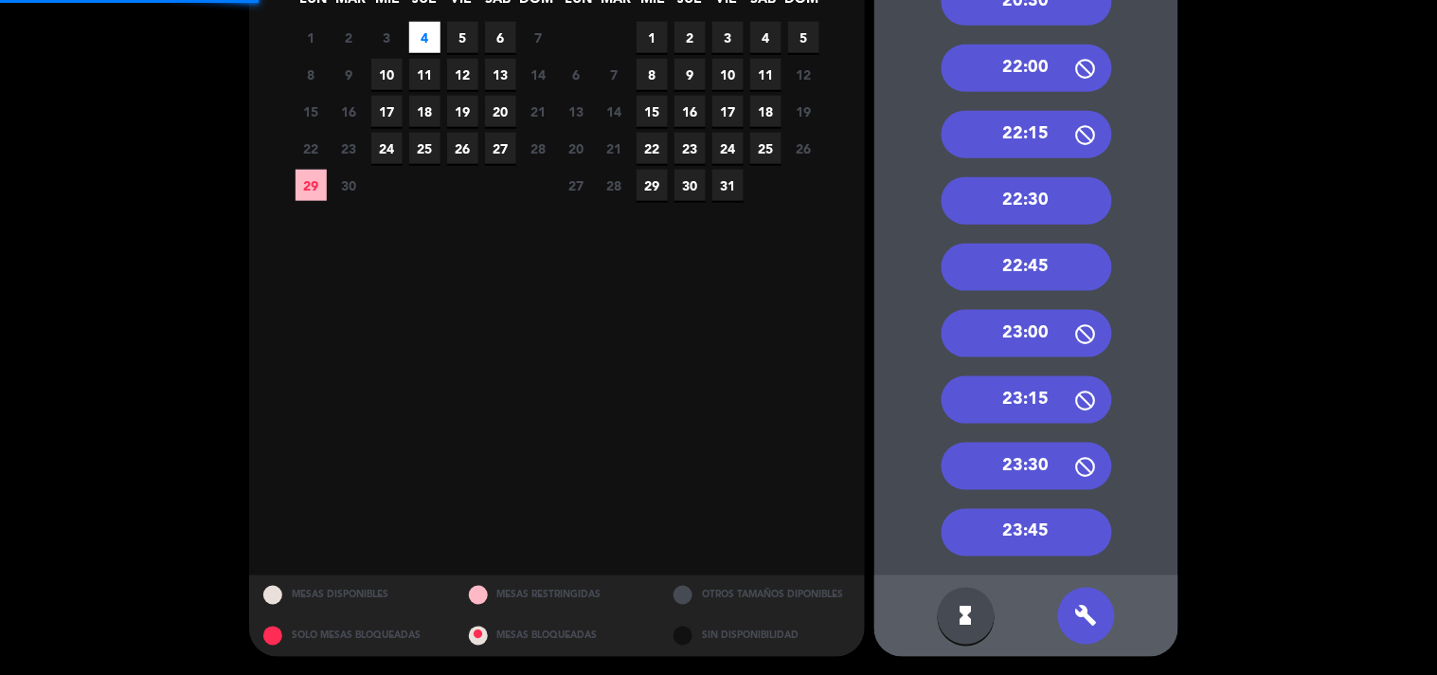
scroll to position [102, 0]
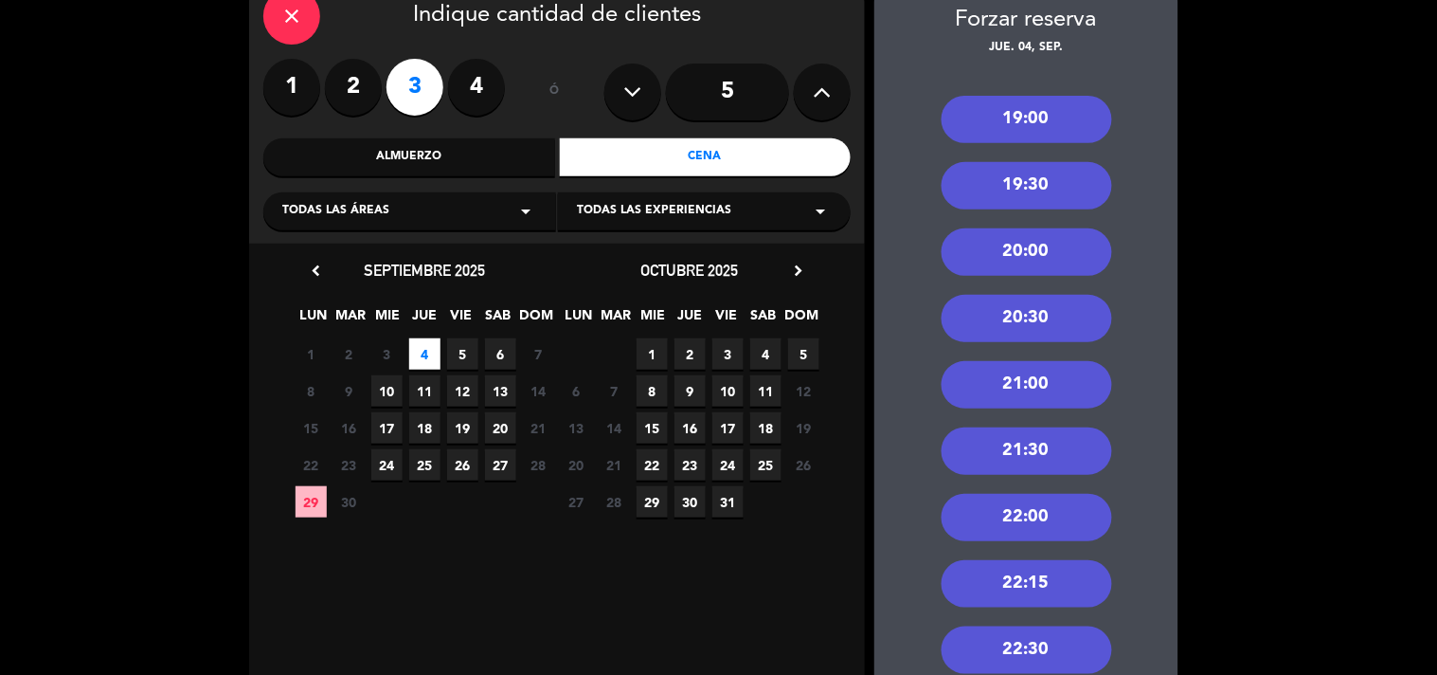
click at [1062, 383] on div "21:00" at bounding box center [1027, 384] width 171 height 47
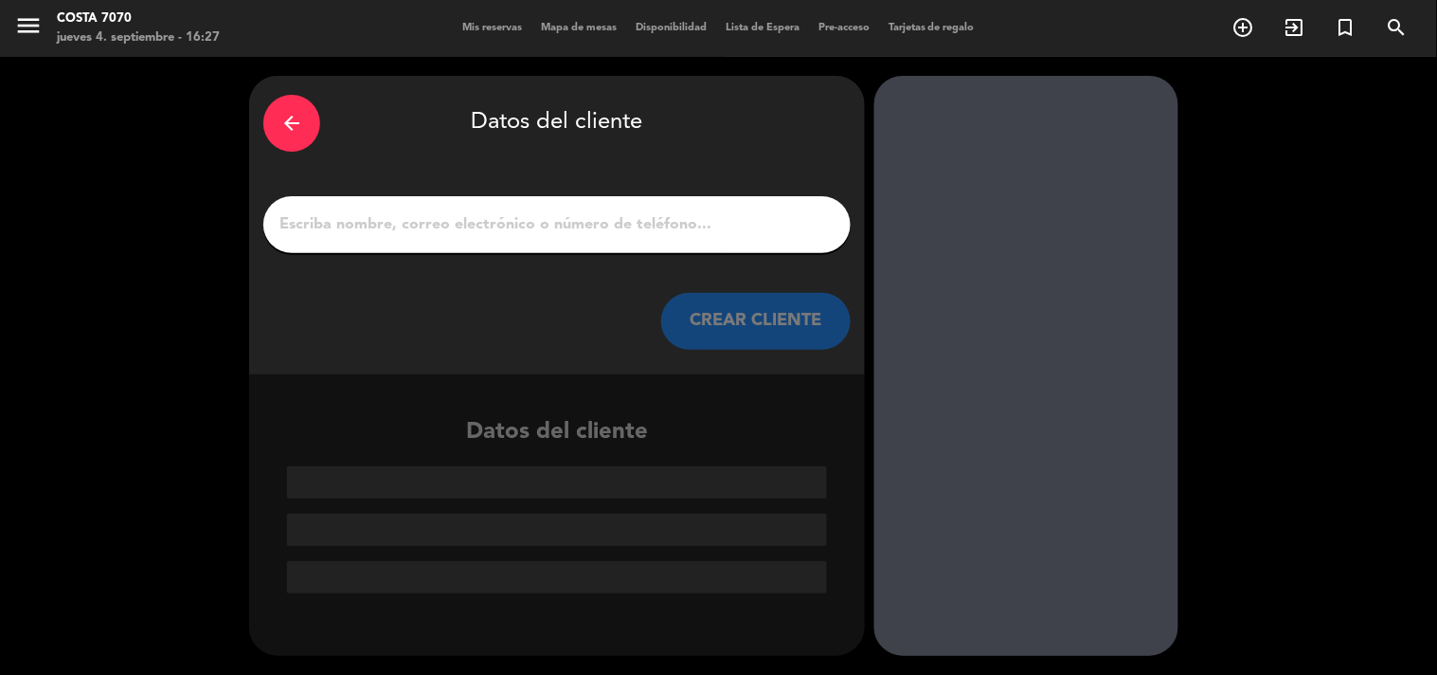
click at [315, 134] on div "arrow_back" at bounding box center [291, 123] width 57 height 57
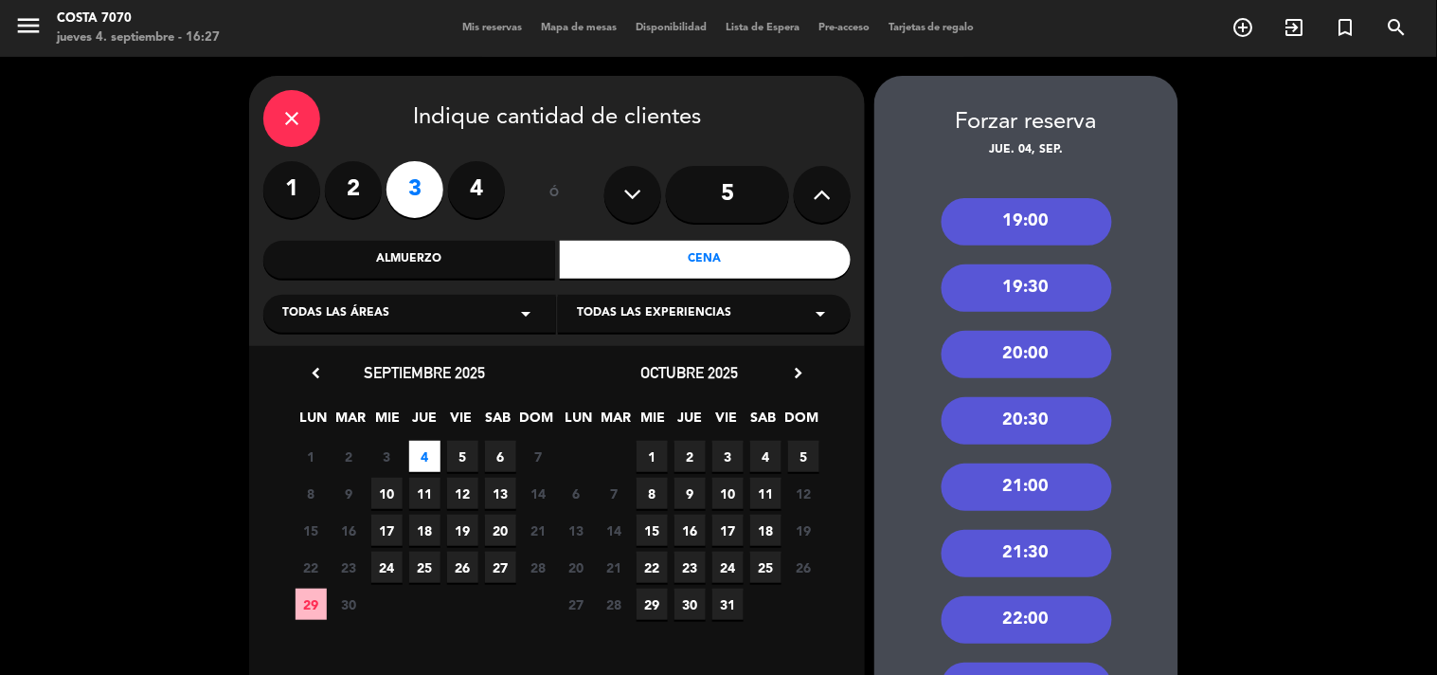
click at [1048, 544] on div "21:30" at bounding box center [1027, 553] width 171 height 47
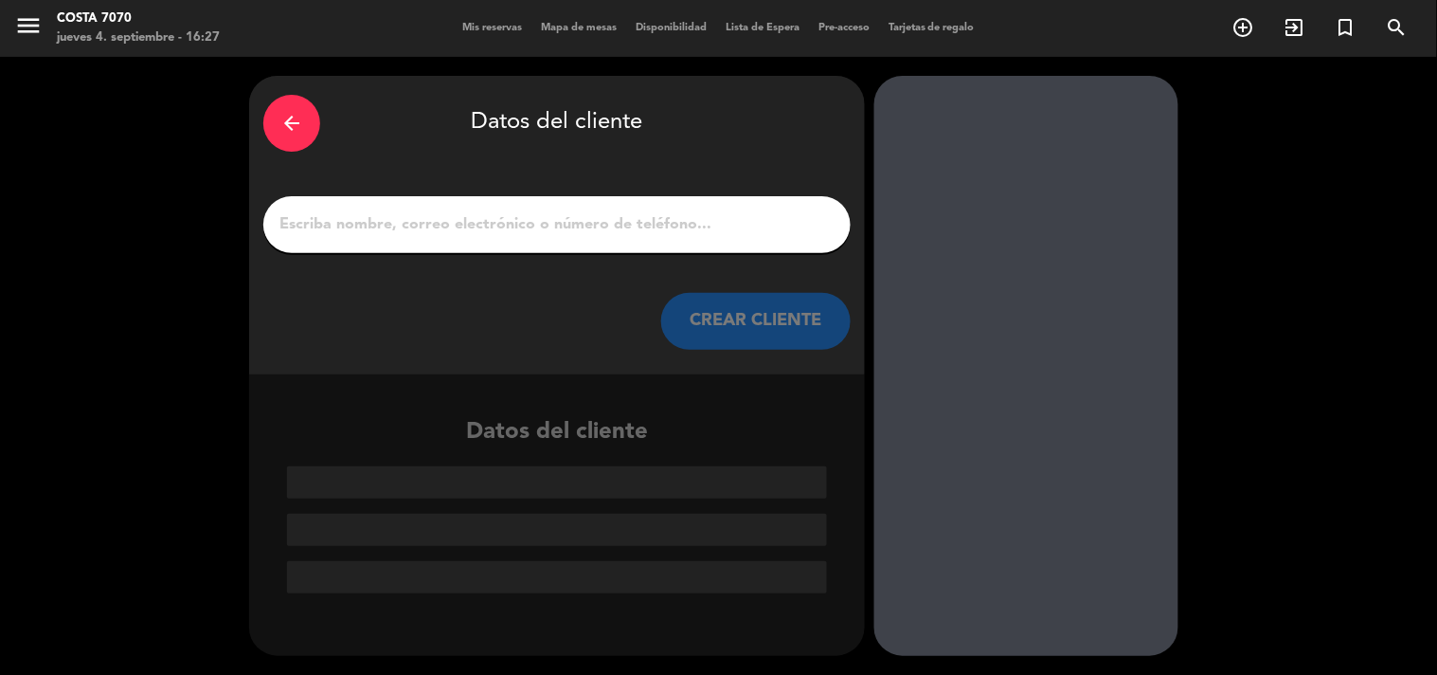
click at [660, 241] on div at bounding box center [556, 224] width 587 height 57
click at [664, 221] on input "1" at bounding box center [557, 224] width 559 height 27
paste input "milagros mortstedt"
type input "milagros mortstedt"
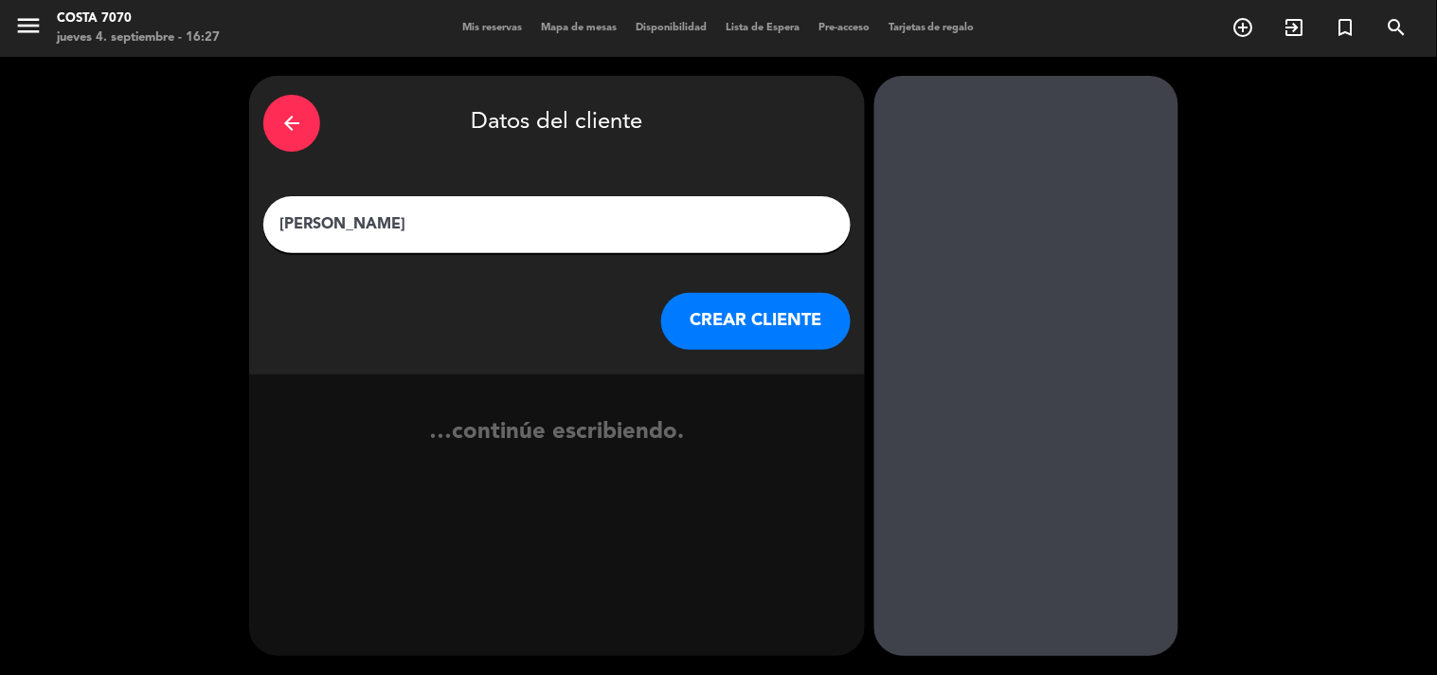
click at [737, 300] on button "CREAR CLIENTE" at bounding box center [756, 321] width 190 height 57
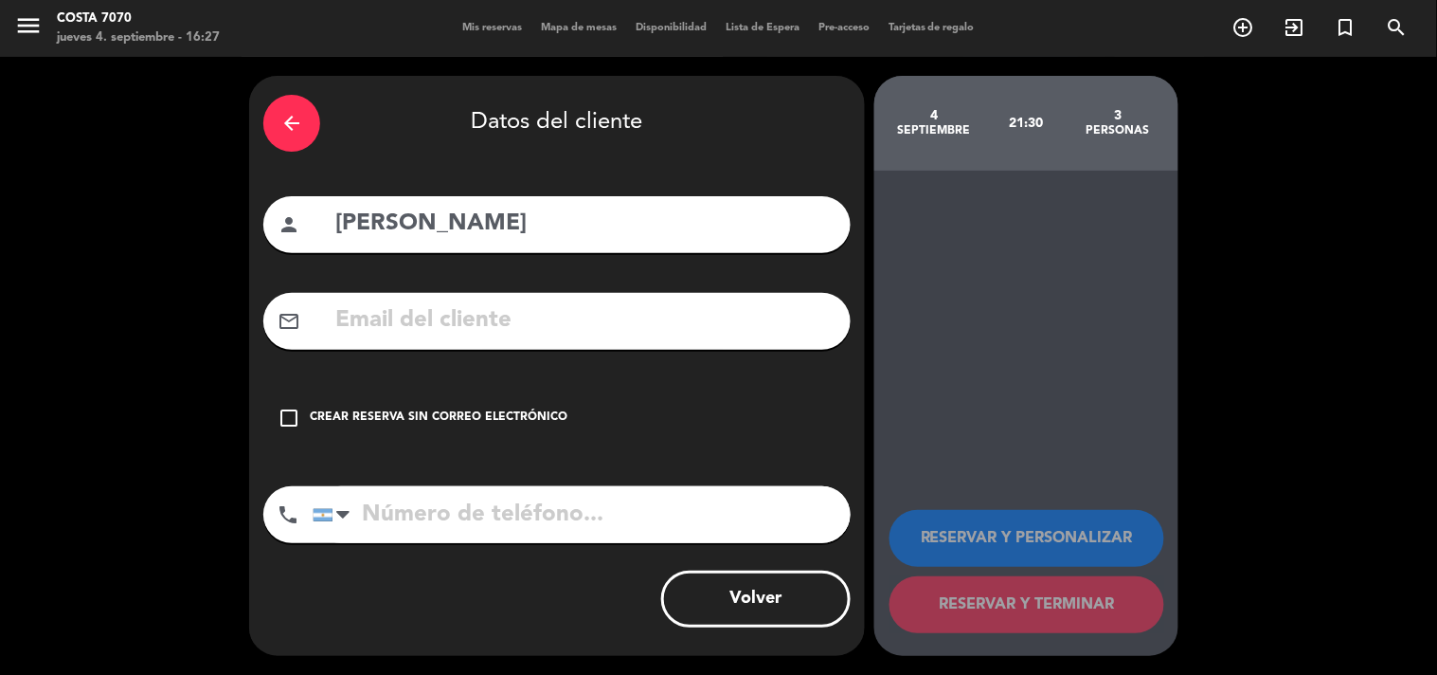
click at [576, 402] on div "check_box_outline_blank Crear reserva sin correo electrónico" at bounding box center [556, 417] width 587 height 57
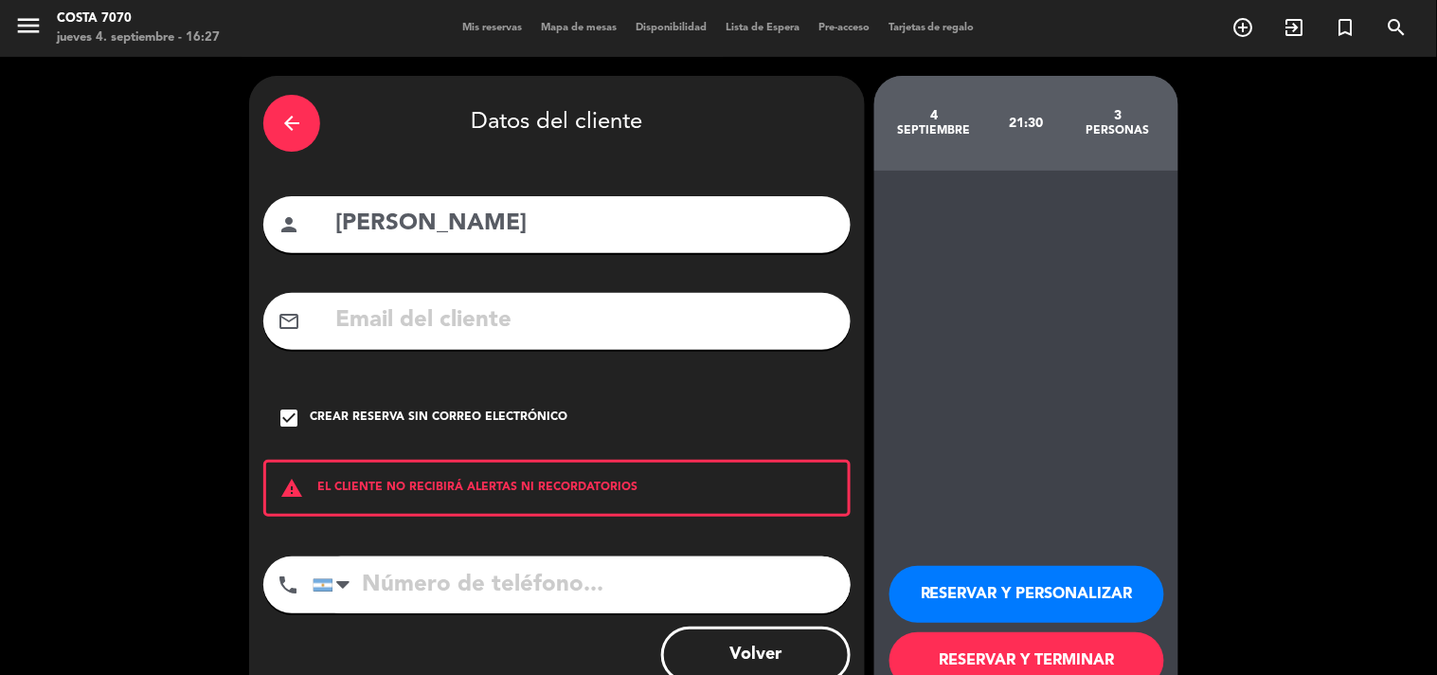
click at [962, 579] on button "RESERVAR Y PERSONALIZAR" at bounding box center [1027, 594] width 275 height 57
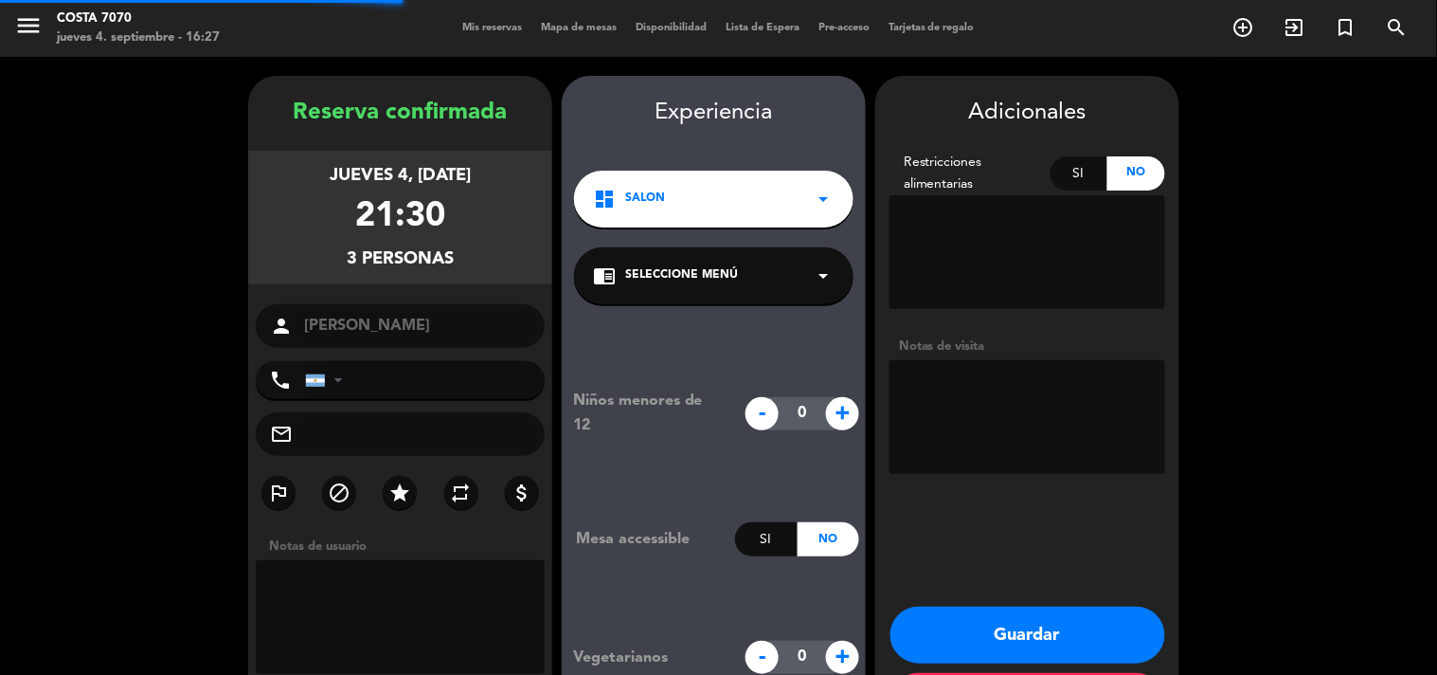
scroll to position [76, 0]
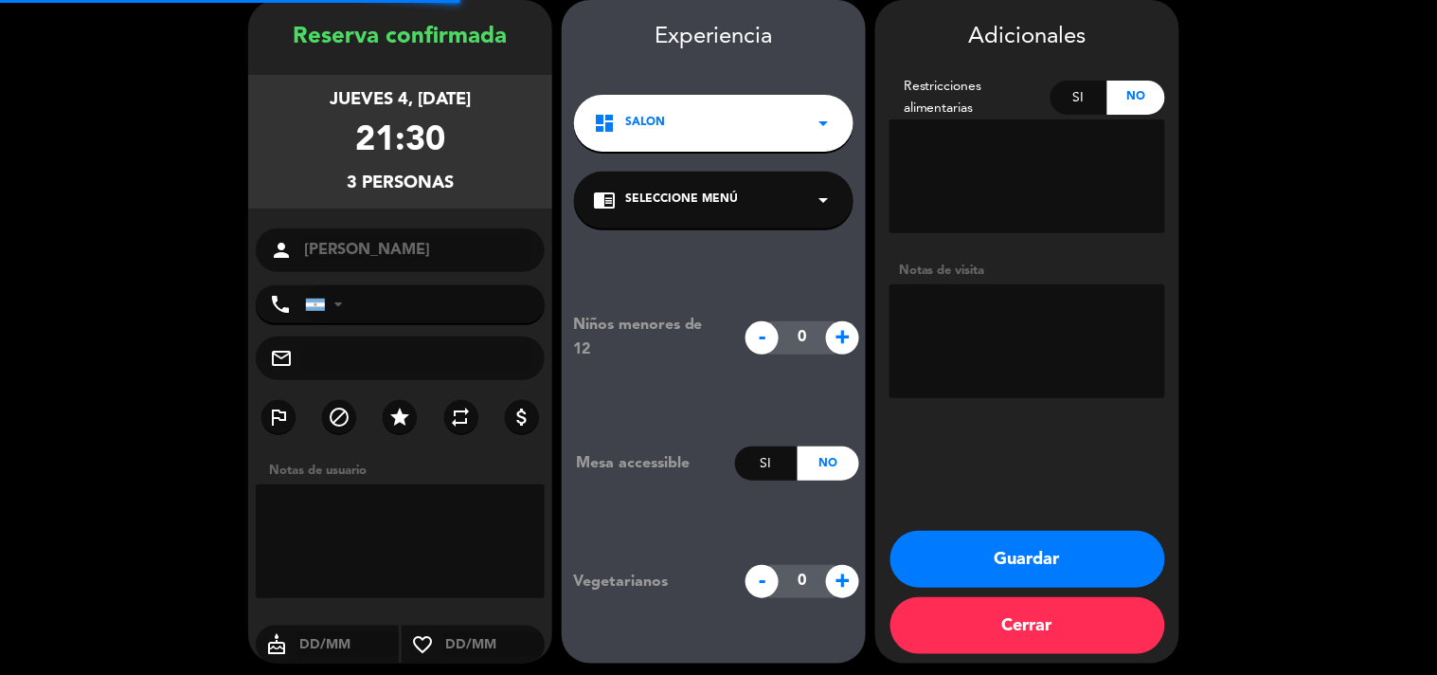
click at [1039, 380] on textarea at bounding box center [1028, 341] width 276 height 114
type textarea "Res Be Alive - 1 paga - 2 menú invitación"
click at [1028, 548] on button "Guardar" at bounding box center [1028, 559] width 275 height 57
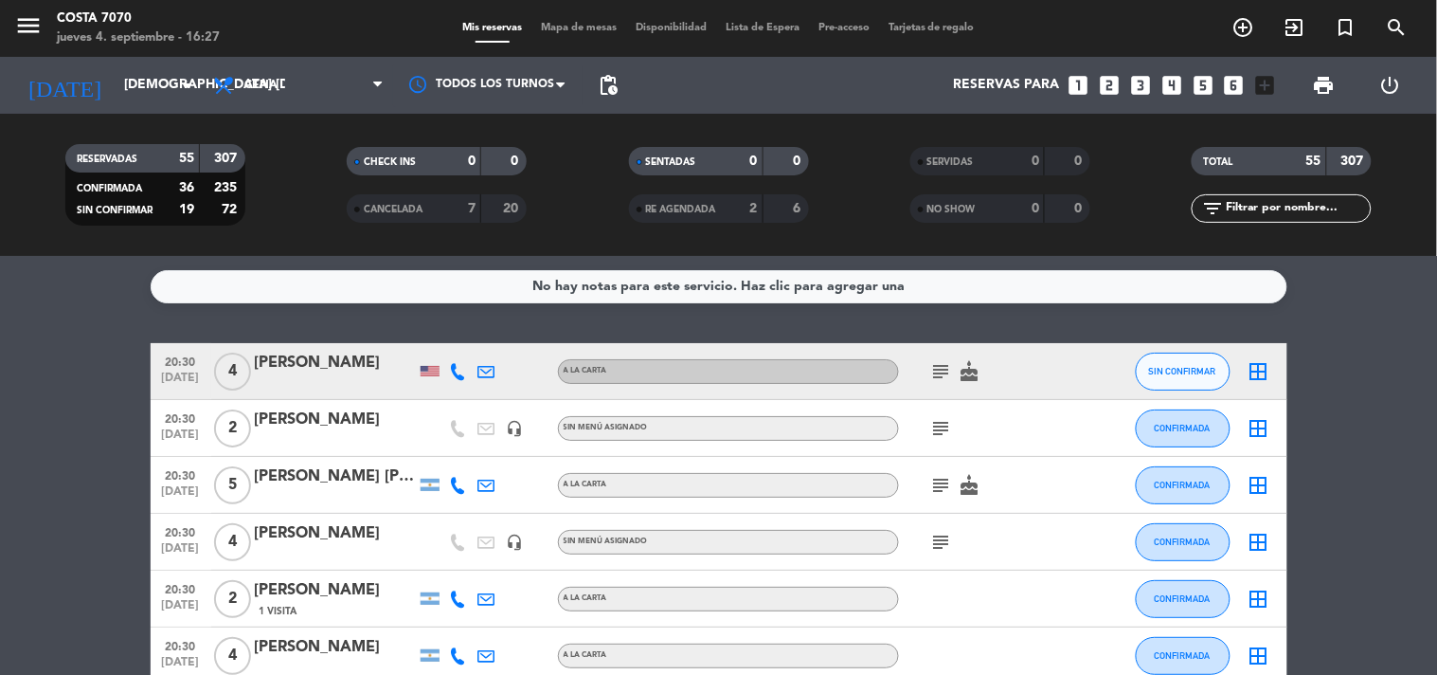
click at [1289, 212] on input "text" at bounding box center [1297, 208] width 147 height 21
paste input "milagros mortstedt"
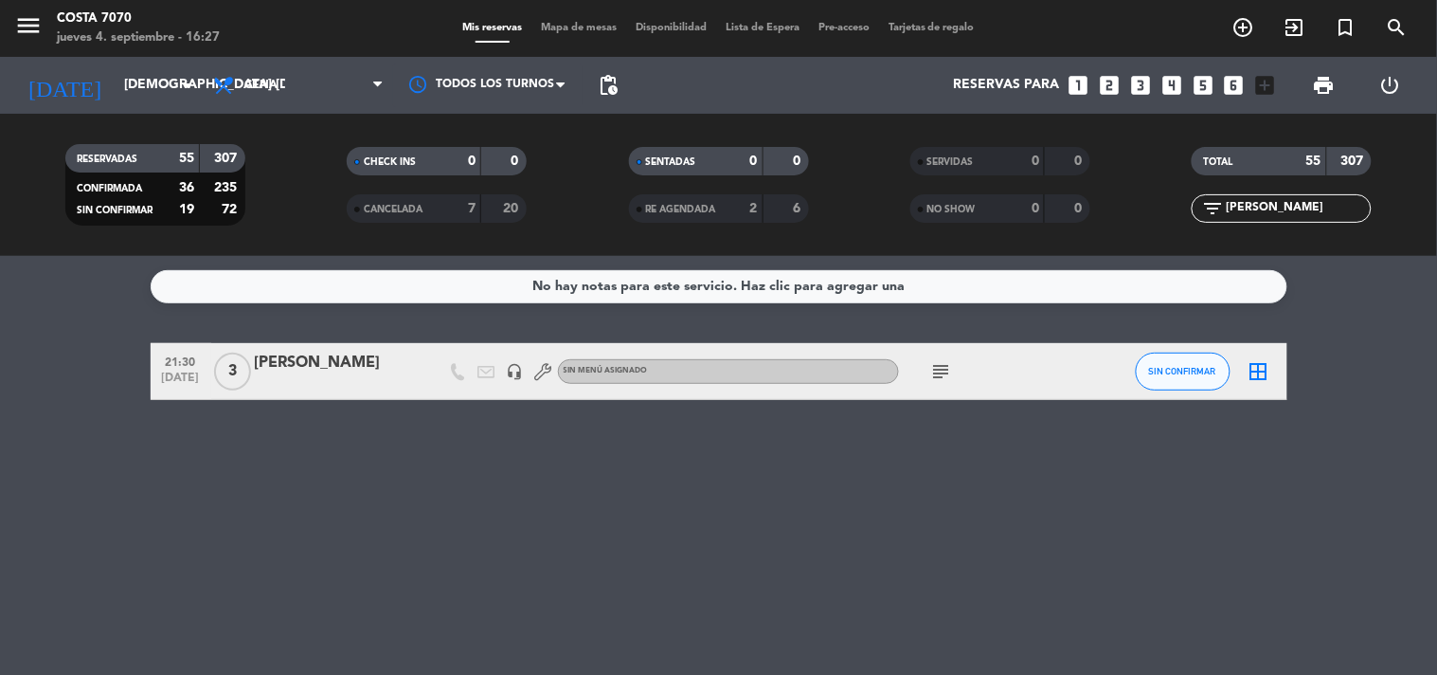
type input "milagros mortstedt"
click at [351, 374] on div "milagros mortstedt" at bounding box center [335, 363] width 161 height 25
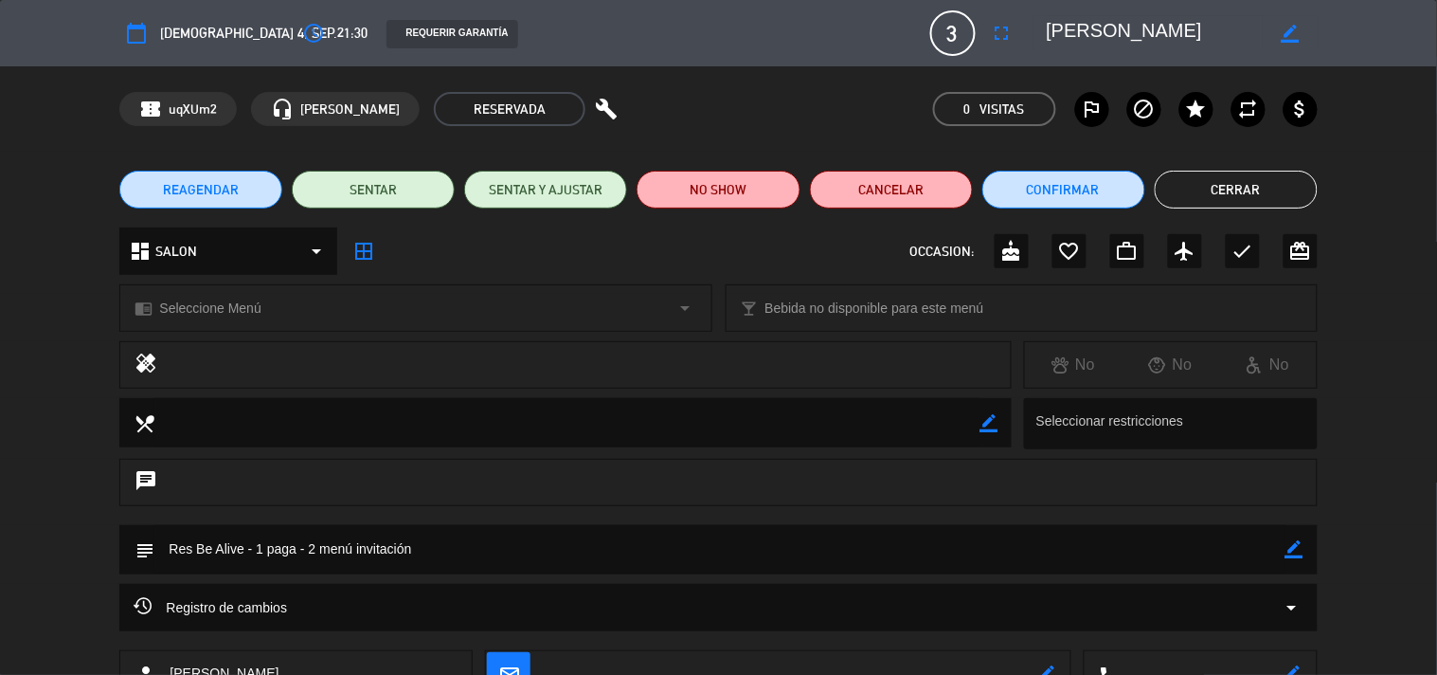
click at [1302, 551] on icon "border_color" at bounding box center [1295, 549] width 18 height 18
drag, startPoint x: 370, startPoint y: 544, endPoint x: 253, endPoint y: 554, distance: 117.0
click at [253, 554] on textarea at bounding box center [719, 549] width 1130 height 48
type textarea "Res Be Alive - 2 pagan , 1 menú invitación"
click at [1296, 546] on icon at bounding box center [1295, 549] width 18 height 18
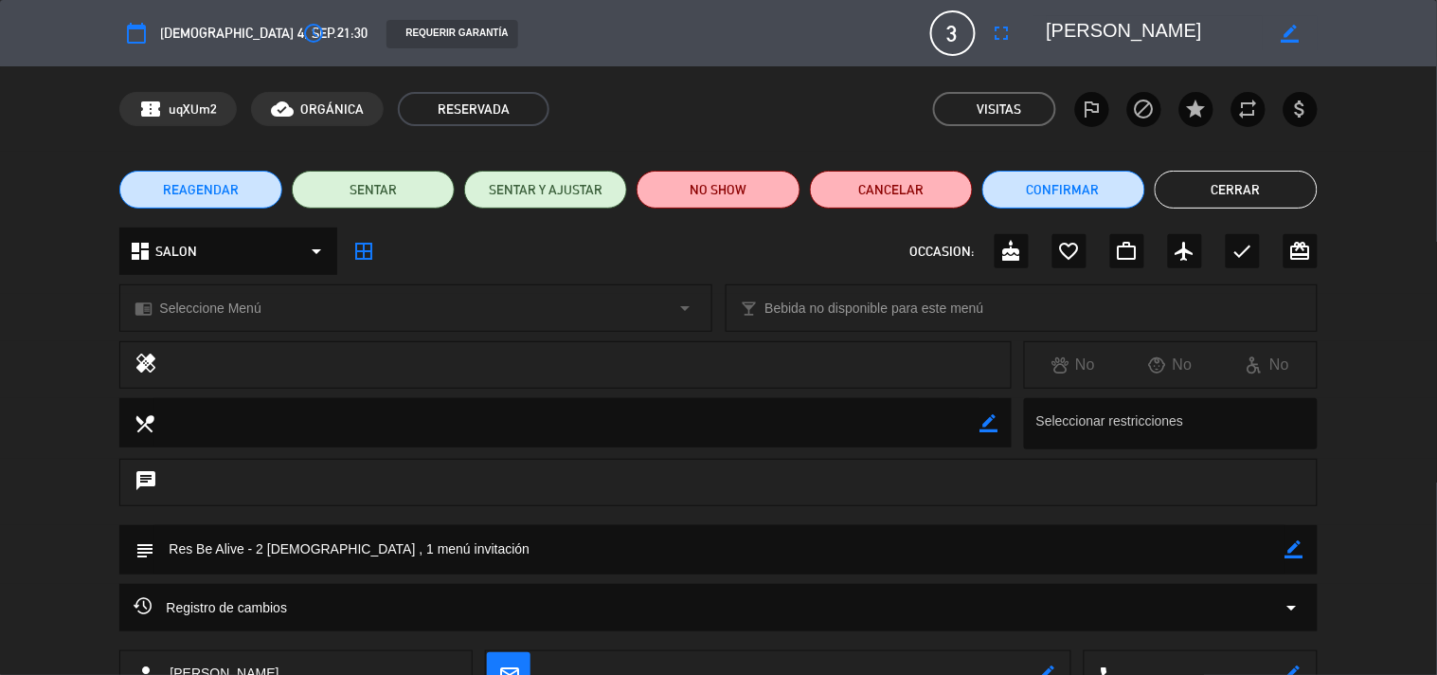
click at [1243, 195] on button "Cerrar" at bounding box center [1236, 190] width 163 height 38
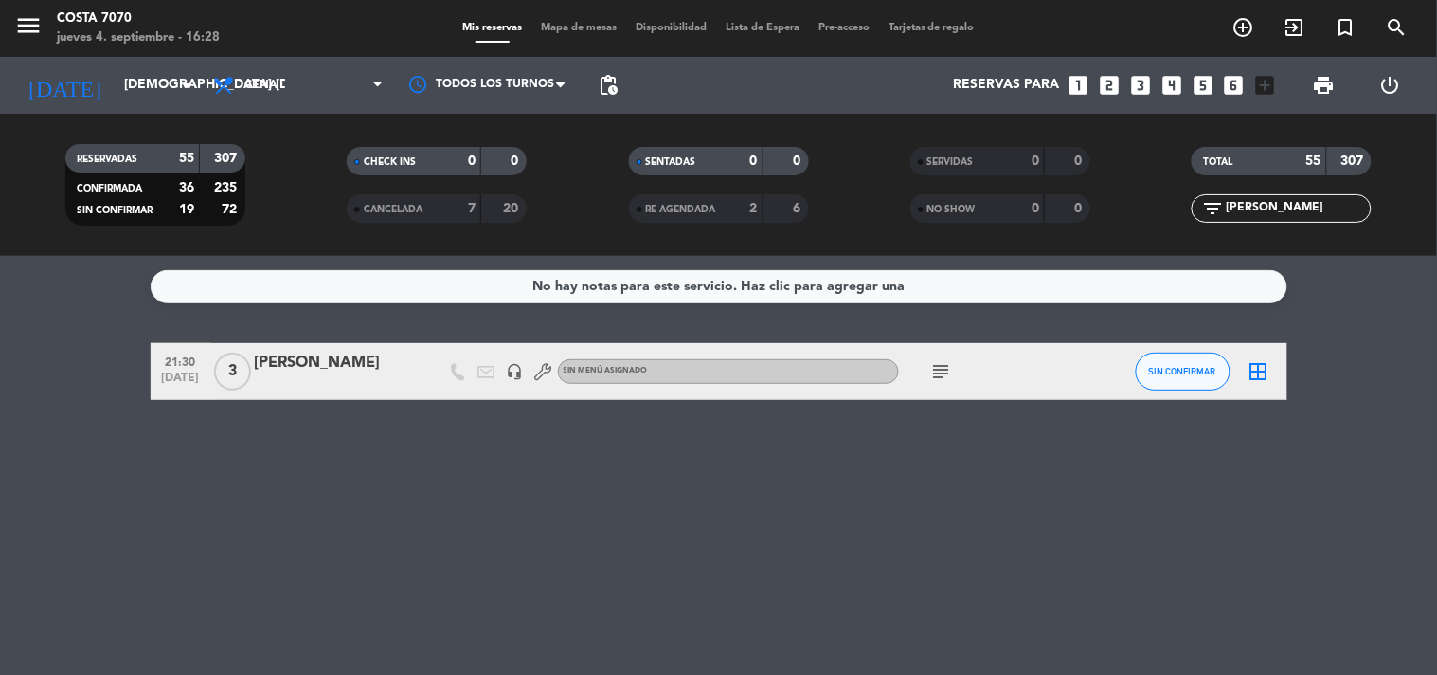
click at [1109, 78] on icon "looks_two" at bounding box center [1109, 85] width 25 height 25
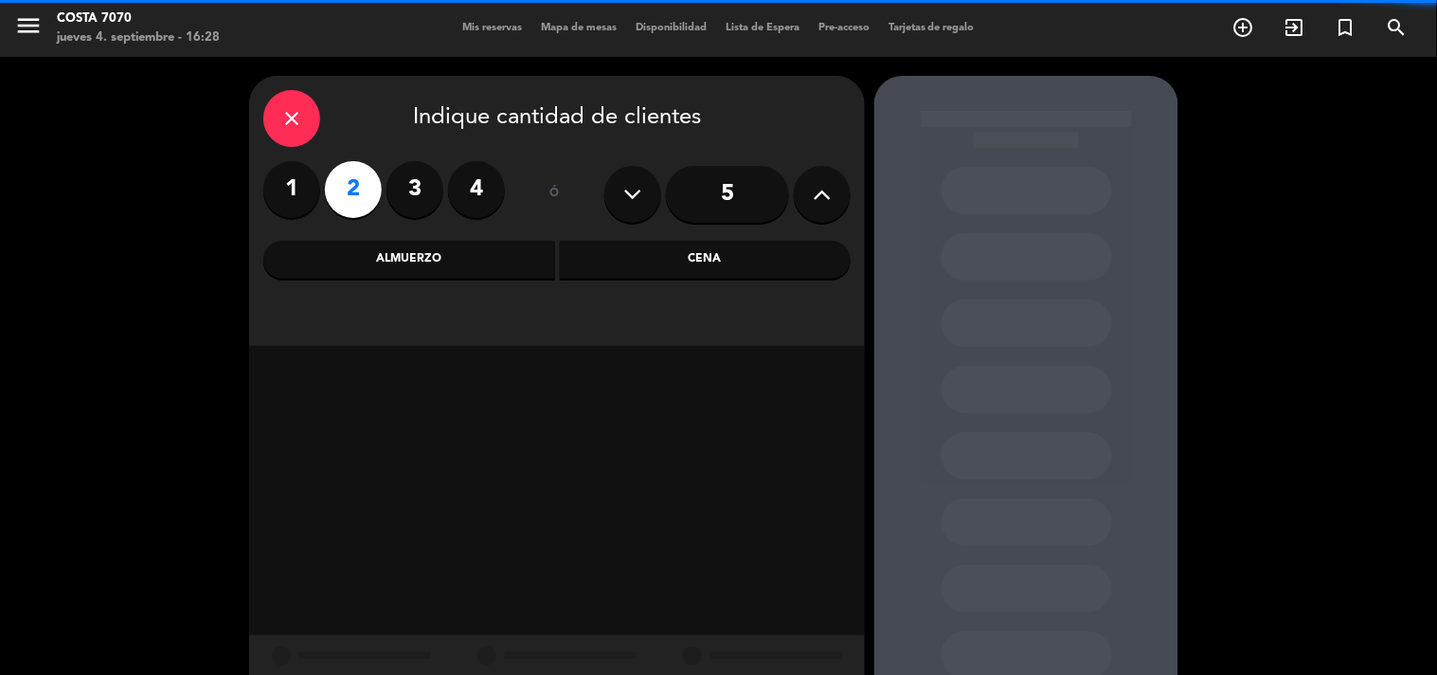
click at [774, 262] on div "Cena" at bounding box center [706, 260] width 292 height 38
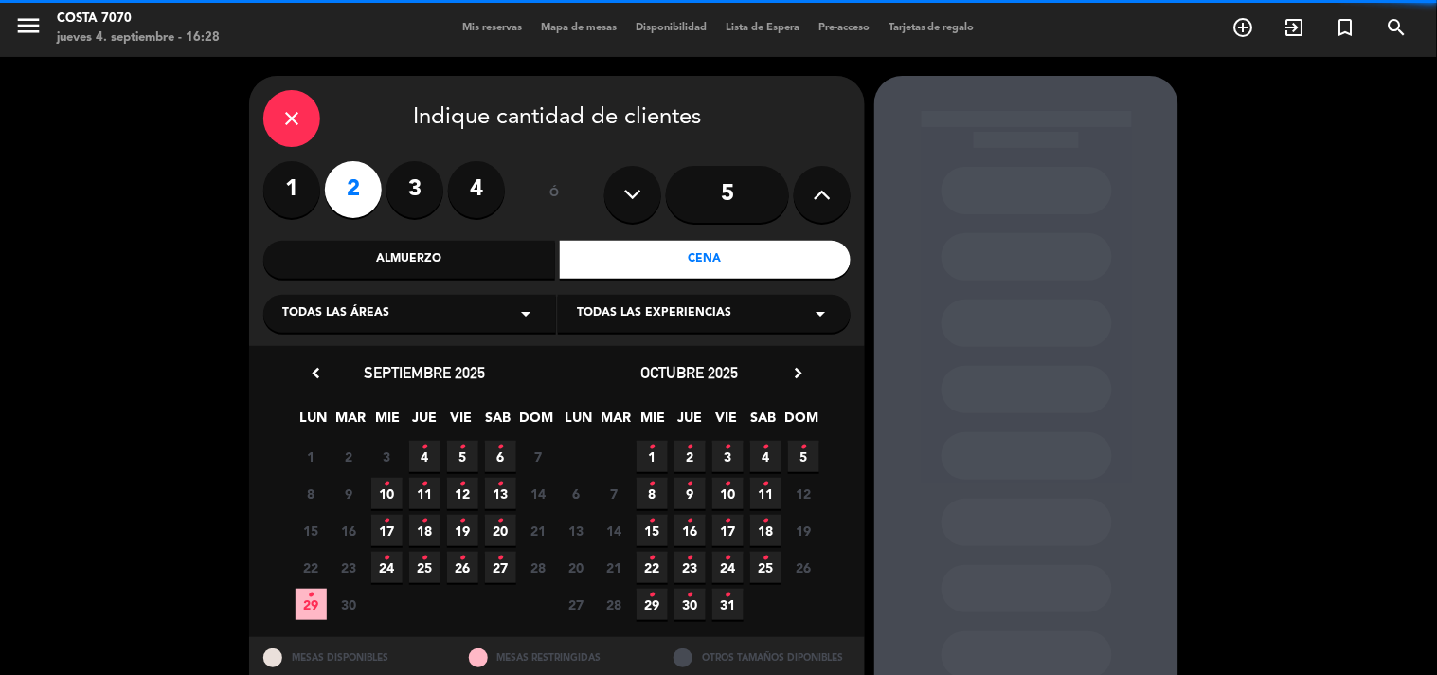
click at [428, 452] on span "4 •" at bounding box center [424, 456] width 31 height 31
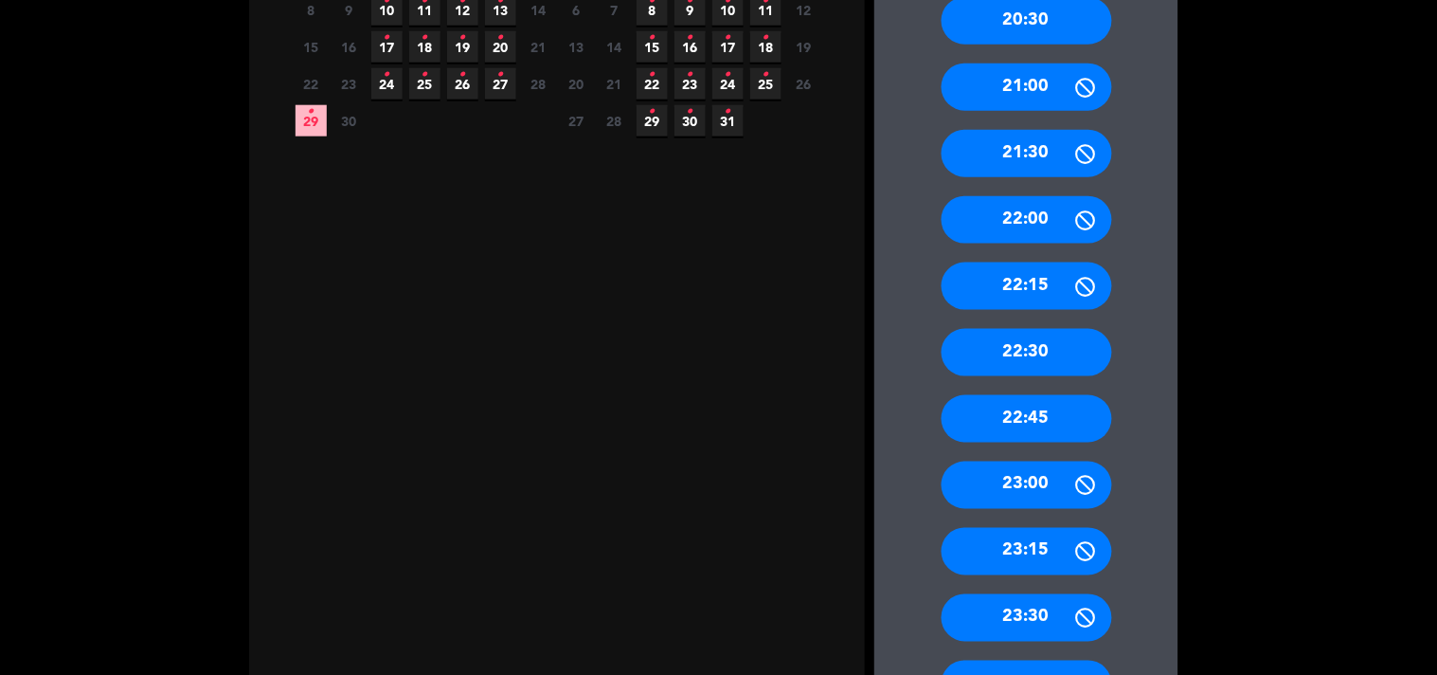
scroll to position [588, 0]
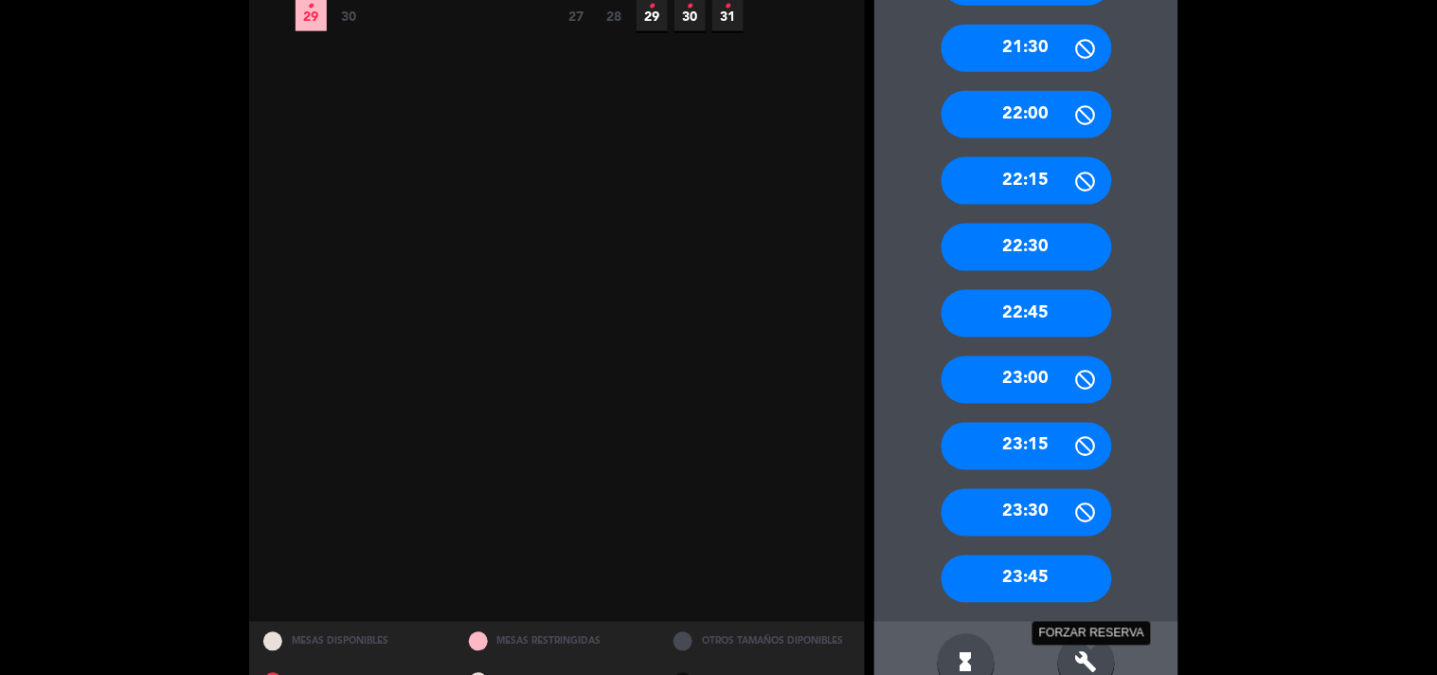
click at [1085, 655] on icon "build" at bounding box center [1087, 662] width 23 height 23
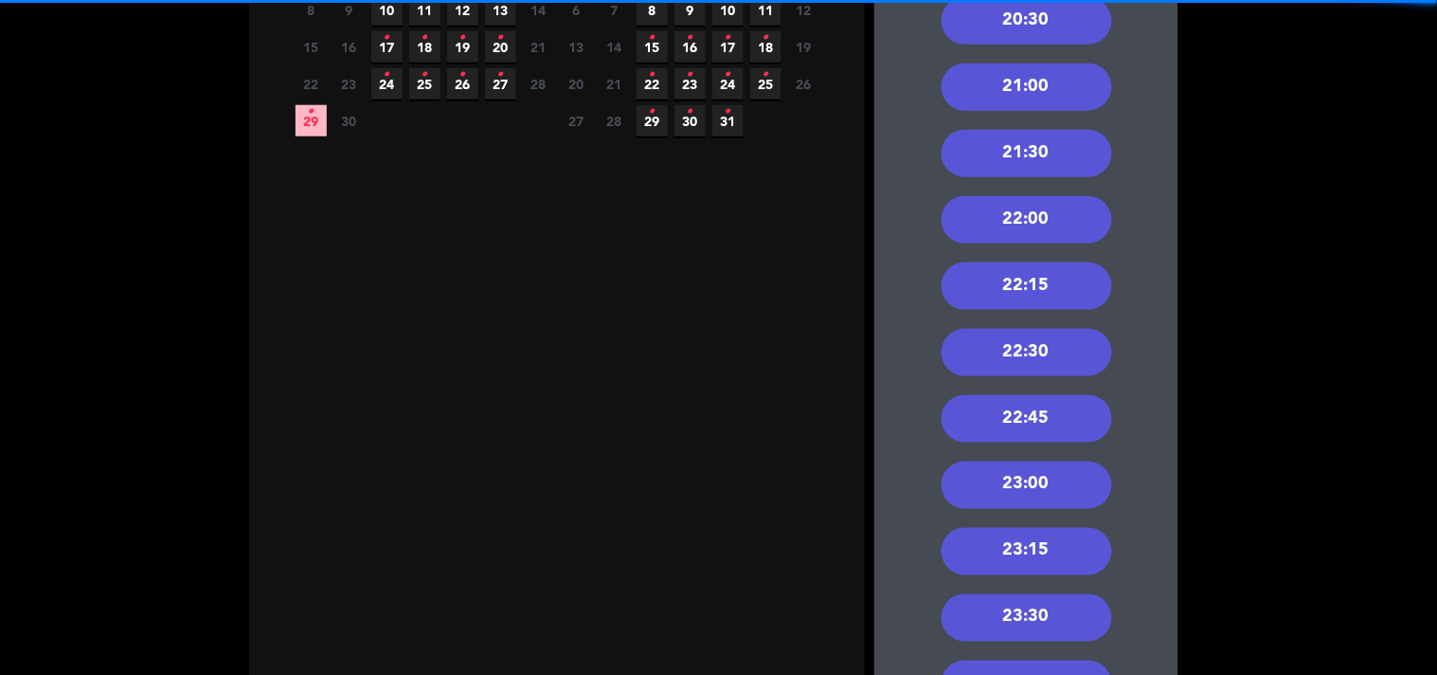
scroll to position [377, 0]
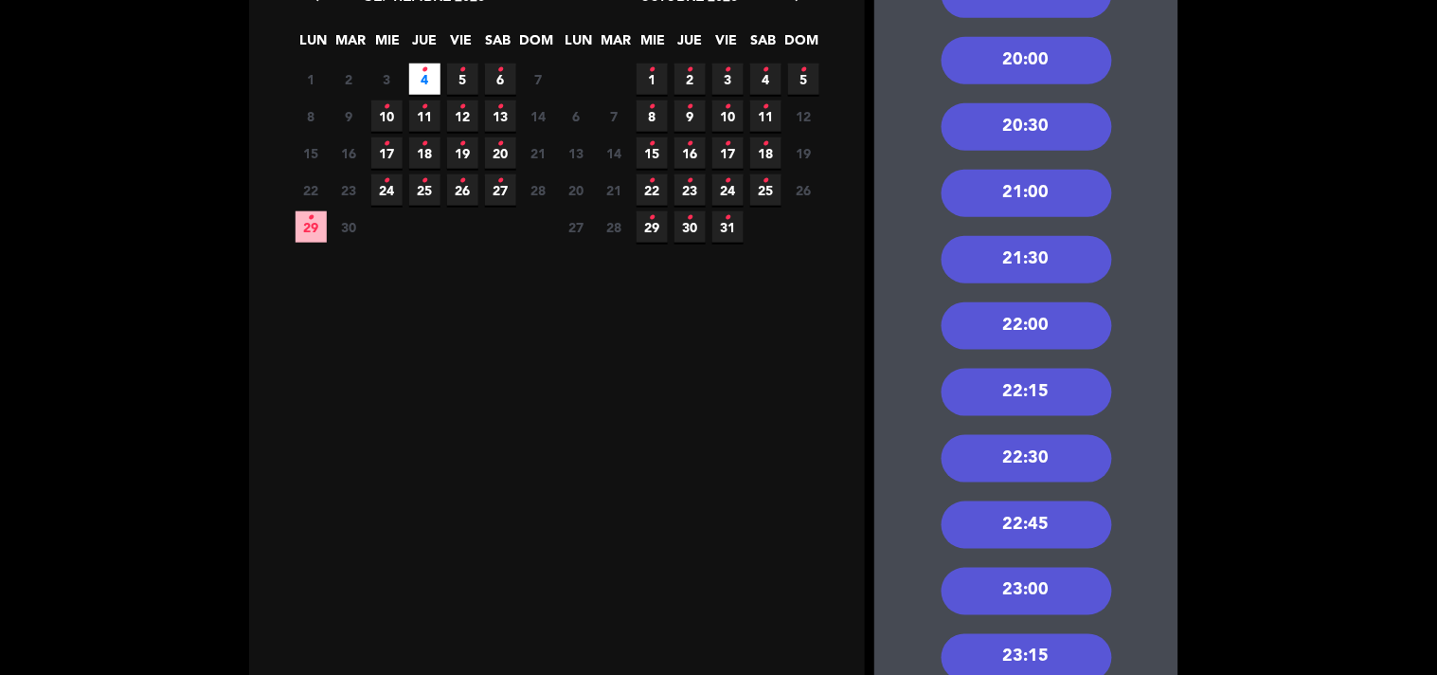
click at [1048, 270] on div "21:30" at bounding box center [1027, 259] width 171 height 47
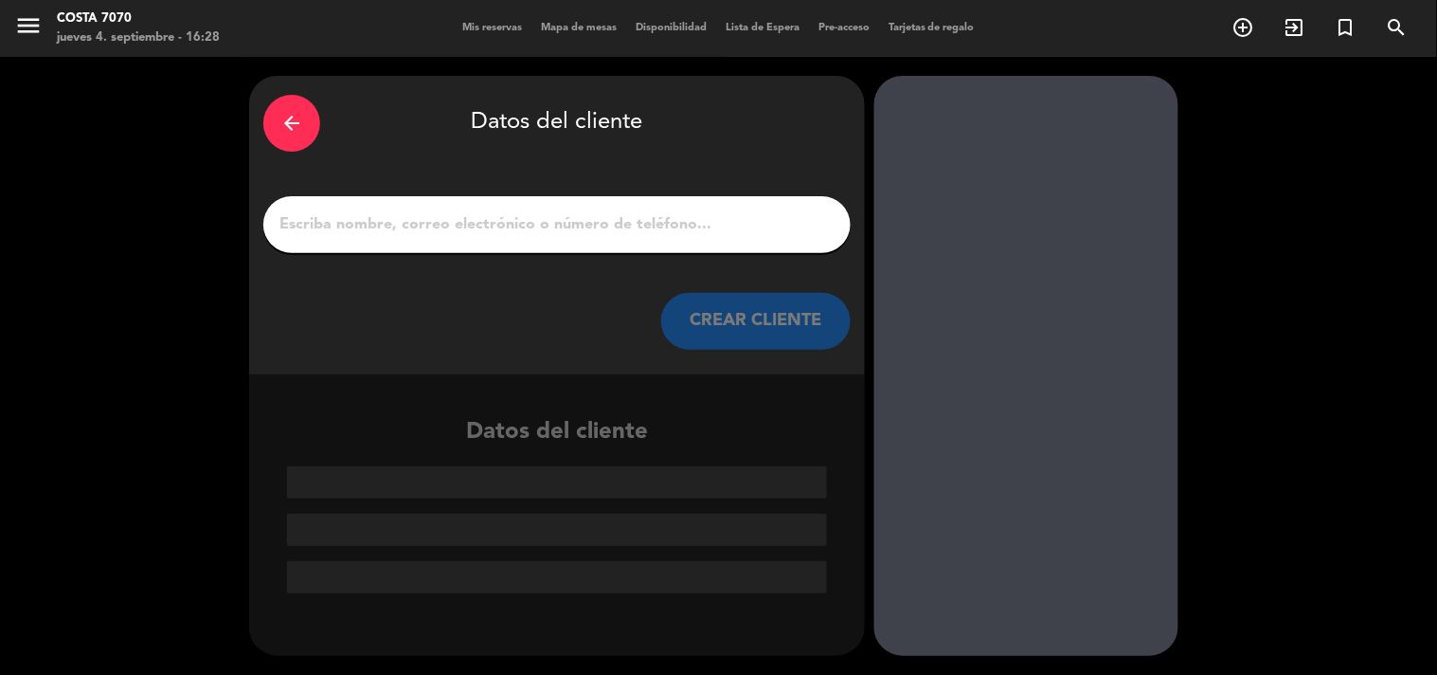
click at [708, 227] on input "1" at bounding box center [557, 224] width 559 height 27
paste input "Pao cauteruccio"
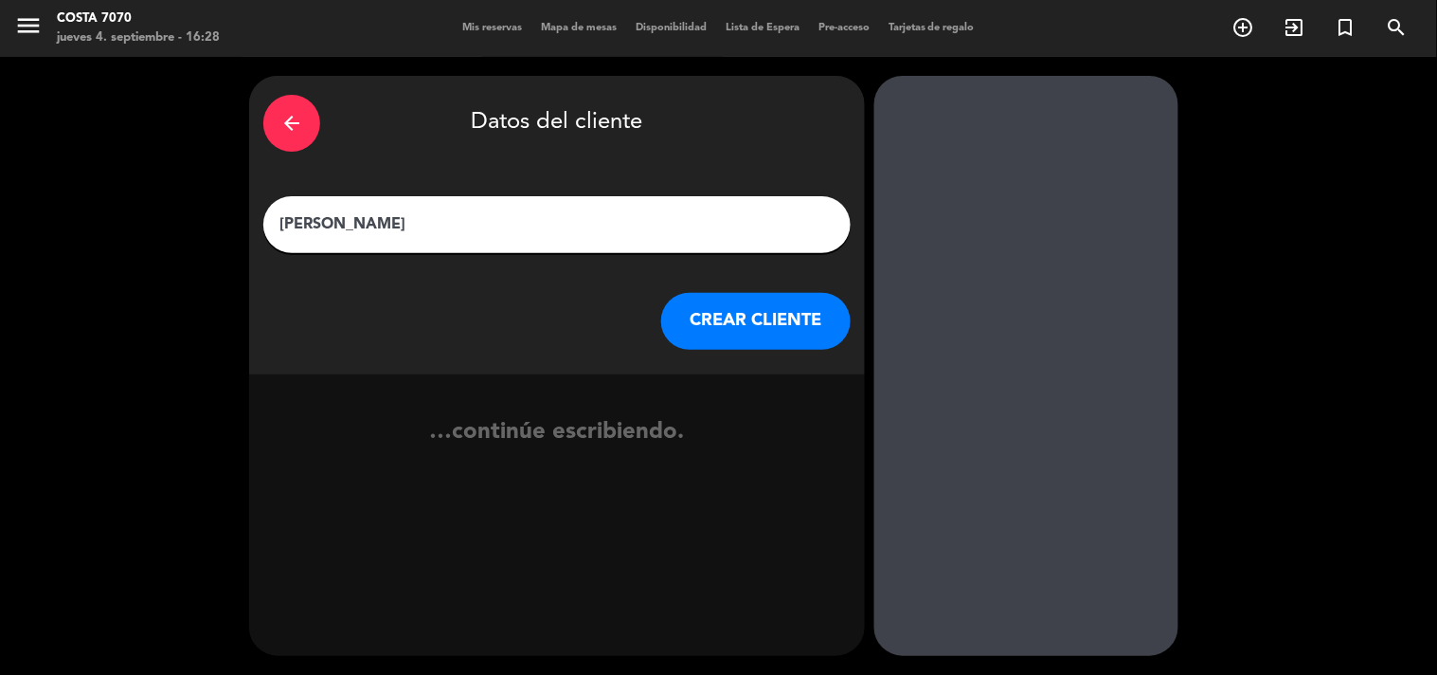
type input "Pao cauteruccio"
click at [742, 300] on button "CREAR CLIENTE" at bounding box center [756, 321] width 190 height 57
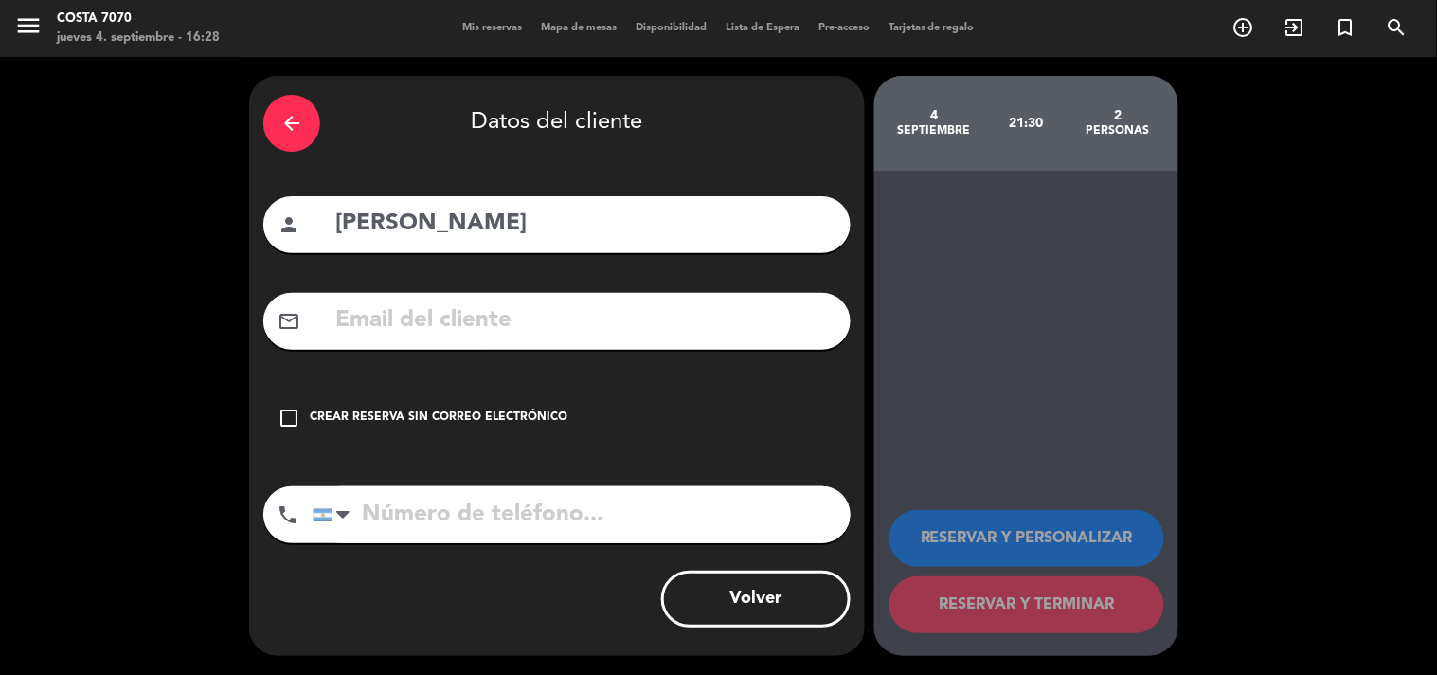
click at [564, 412] on div "check_box_outline_blank Crear reserva sin correo electrónico" at bounding box center [556, 417] width 587 height 57
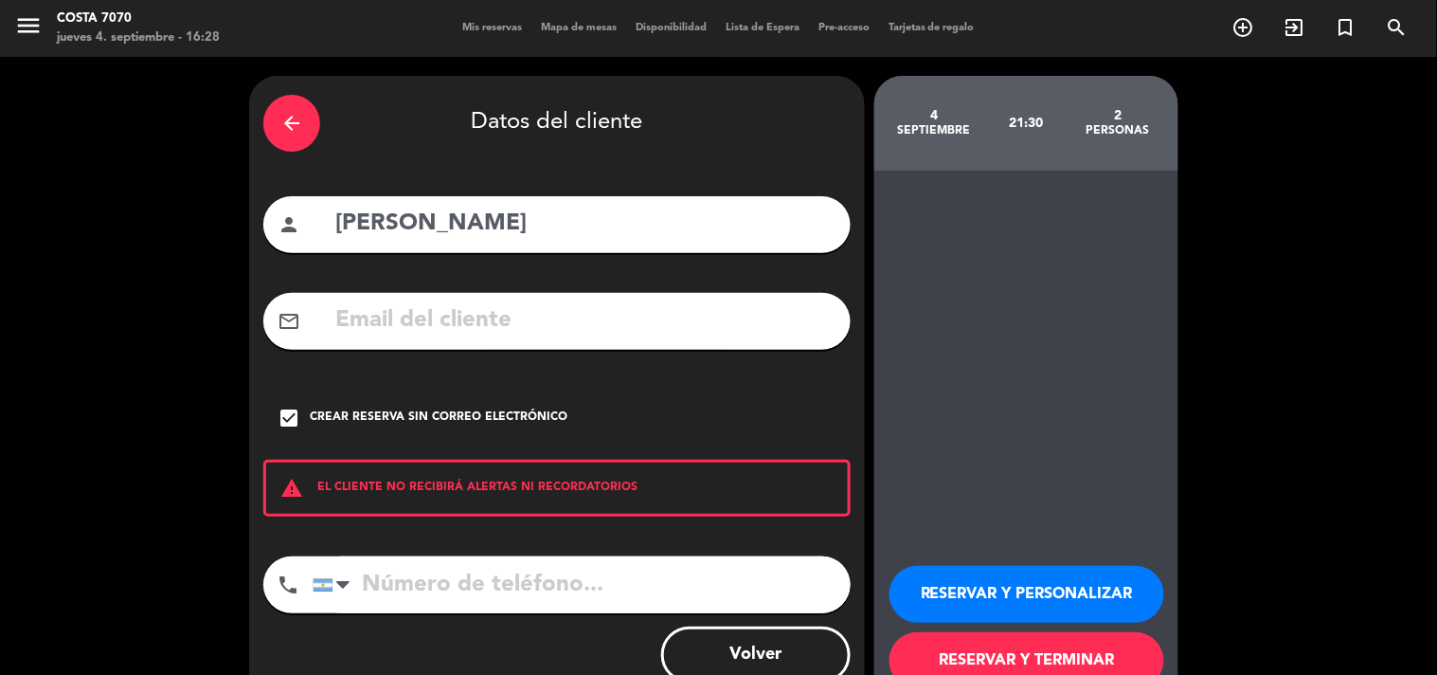
click at [1009, 604] on button "RESERVAR Y PERSONALIZAR" at bounding box center [1027, 594] width 275 height 57
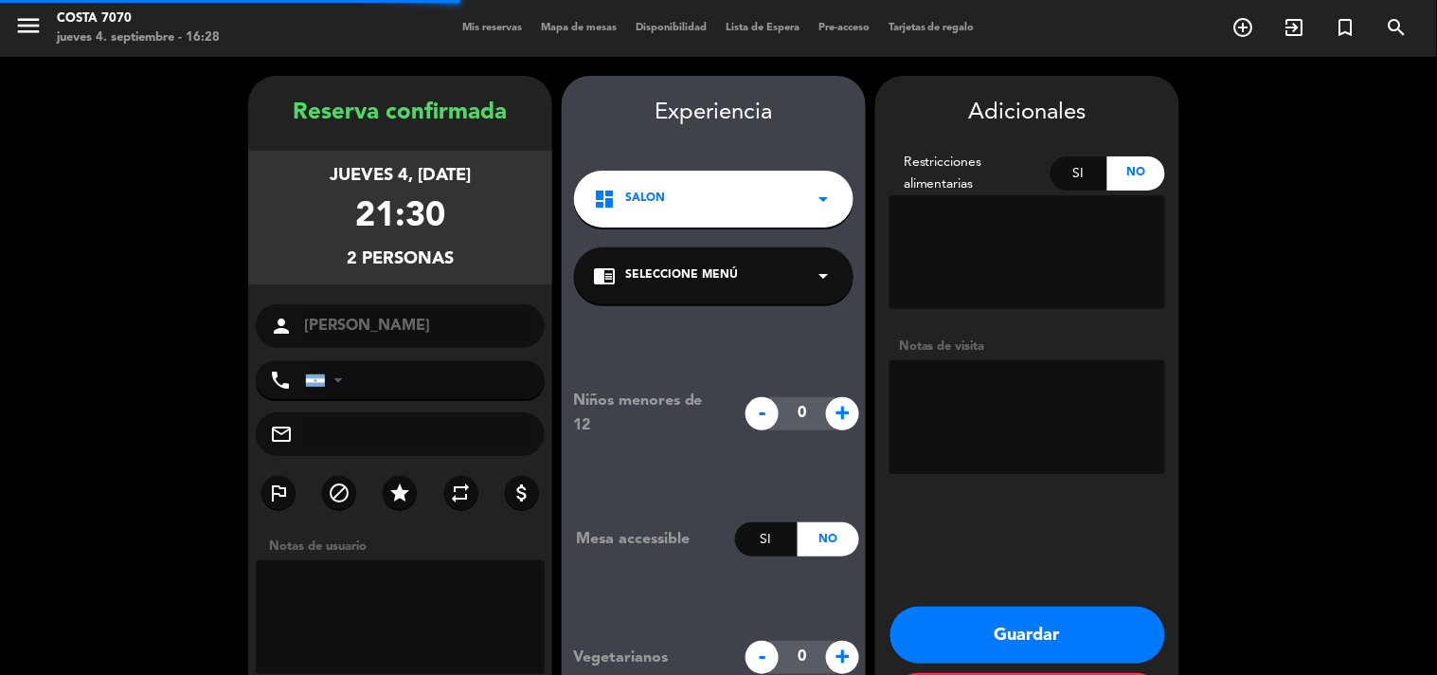
scroll to position [76, 0]
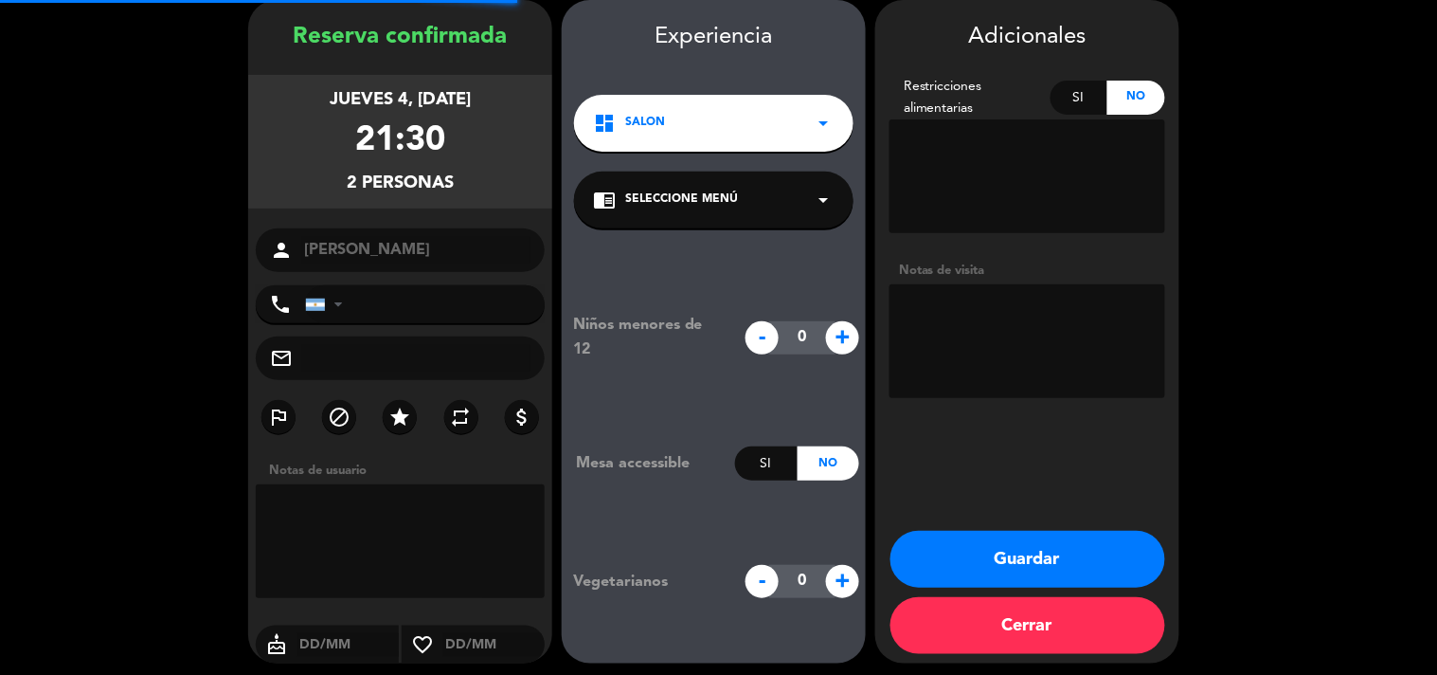
click at [1040, 334] on textarea at bounding box center [1028, 341] width 276 height 114
type textarea "Res Be Alive - Menú invitación"
click at [1077, 553] on button "Guardar" at bounding box center [1028, 559] width 275 height 57
